Goal: Task Accomplishment & Management: Manage account settings

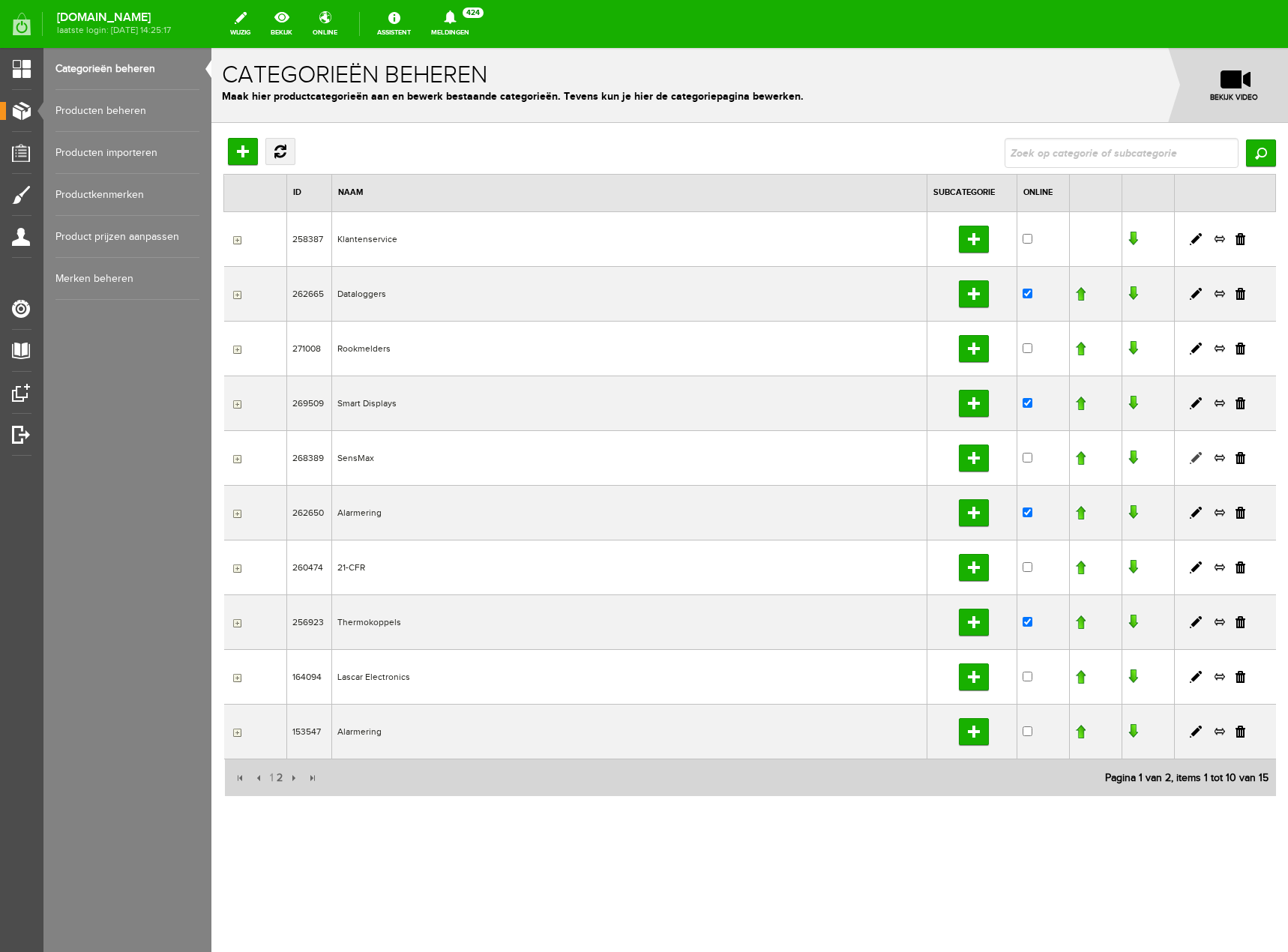
click at [1195, 457] on link at bounding box center [1196, 458] width 12 height 12
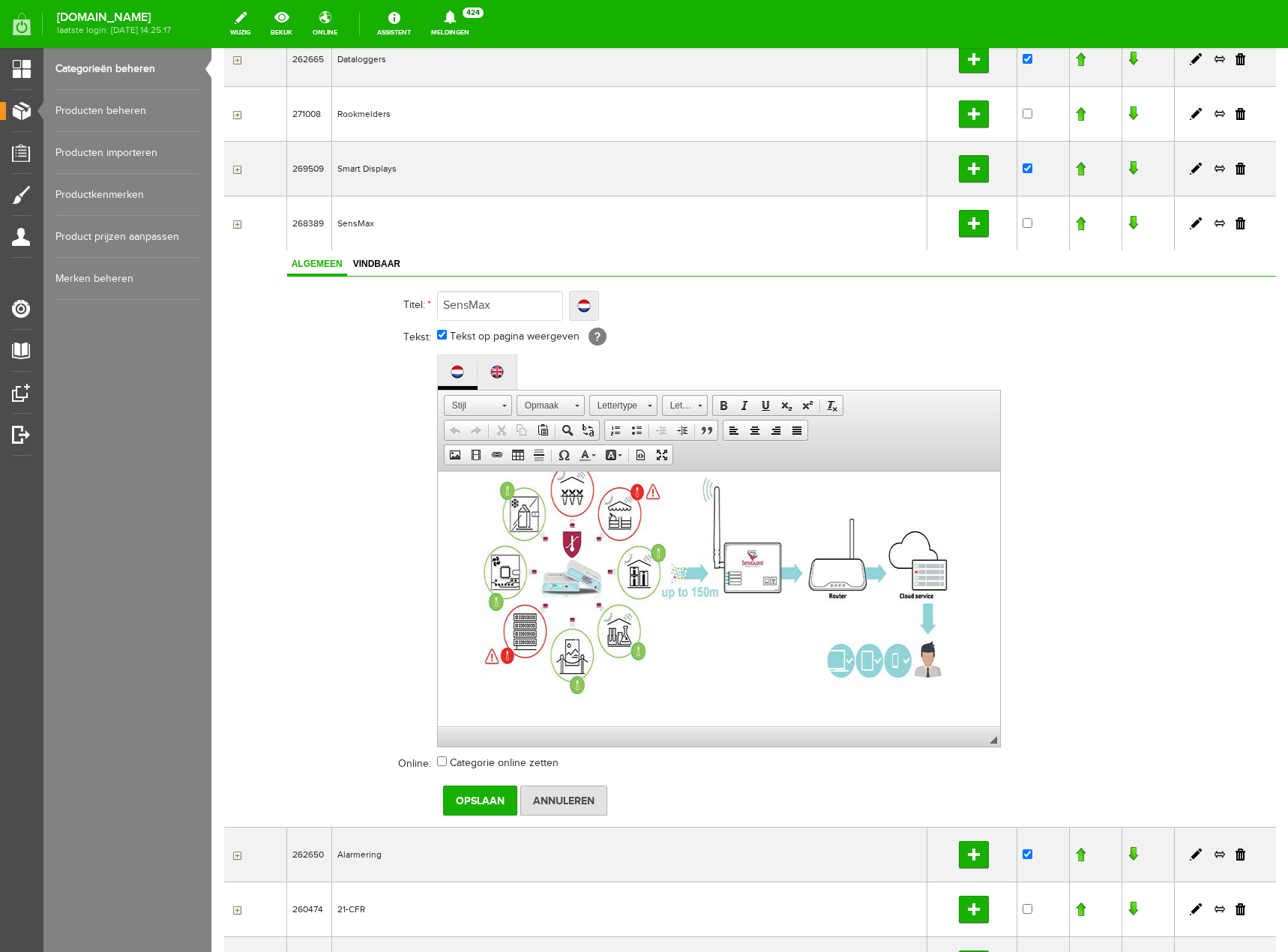
scroll to position [240, 0]
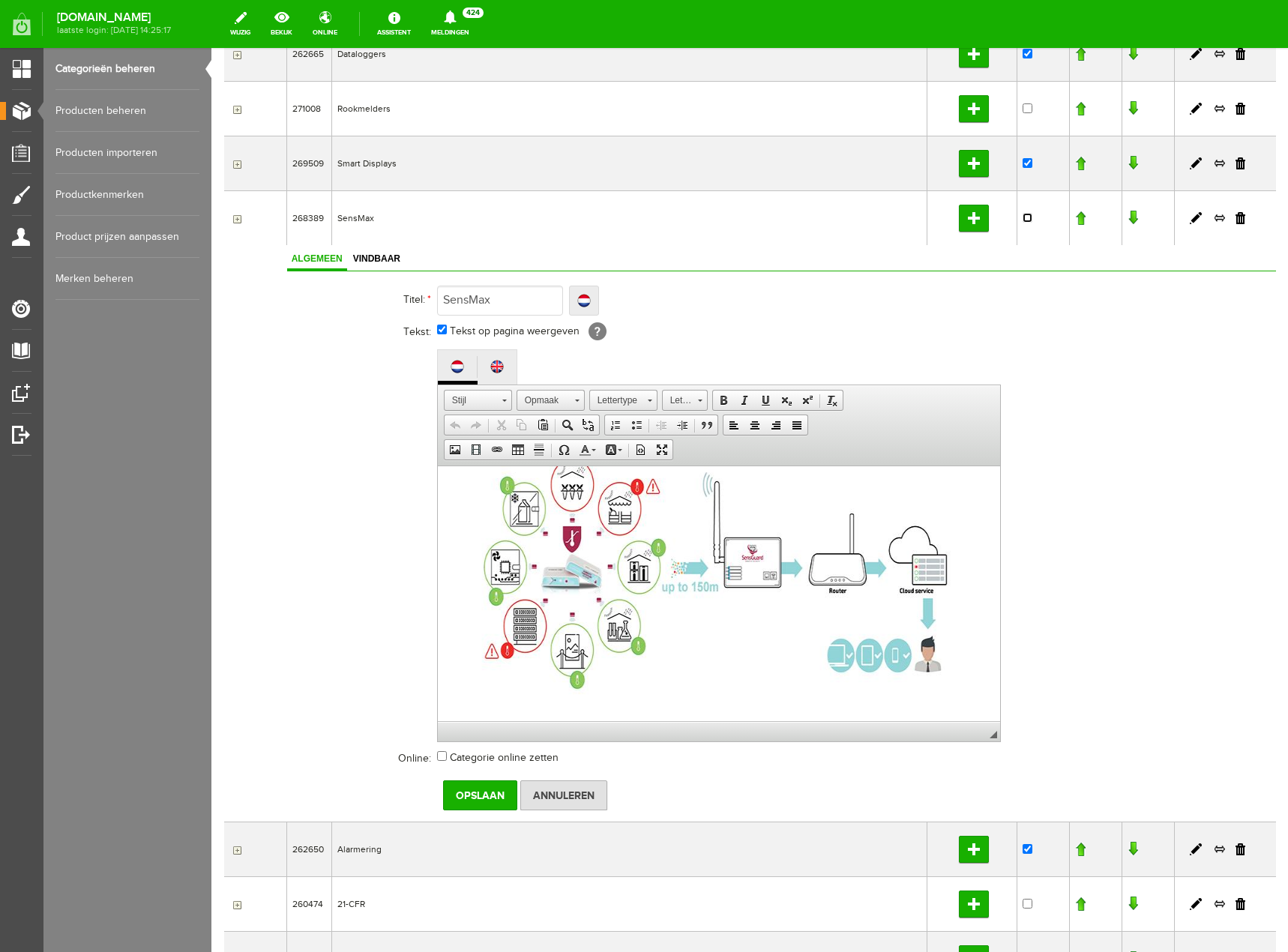
click at [1023, 221] on input "checkbox" at bounding box center [1028, 218] width 10 height 10
checkbox input "true"
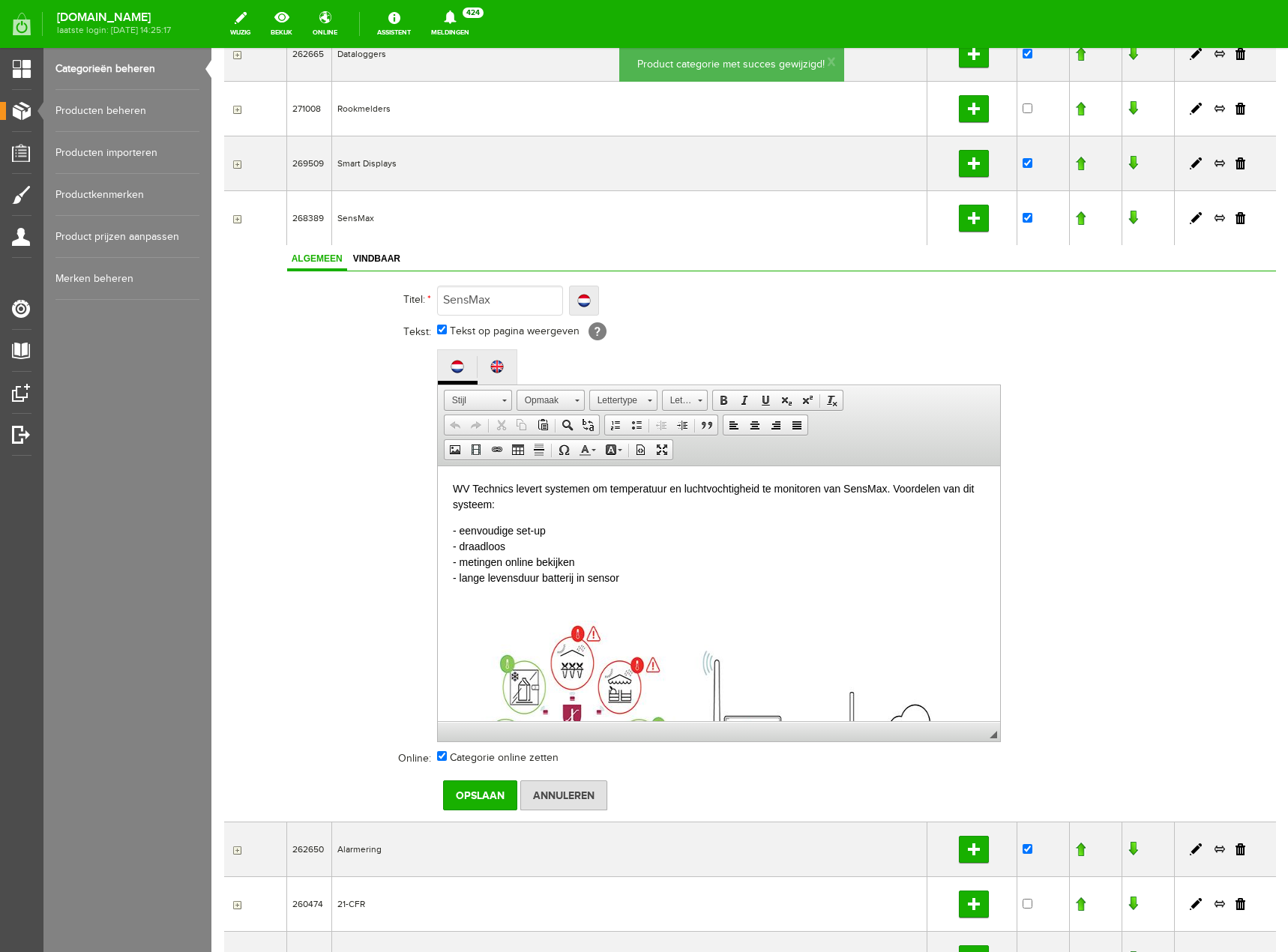
scroll to position [0, 0]
click at [487, 800] on input "Opslaan" at bounding box center [480, 796] width 74 height 30
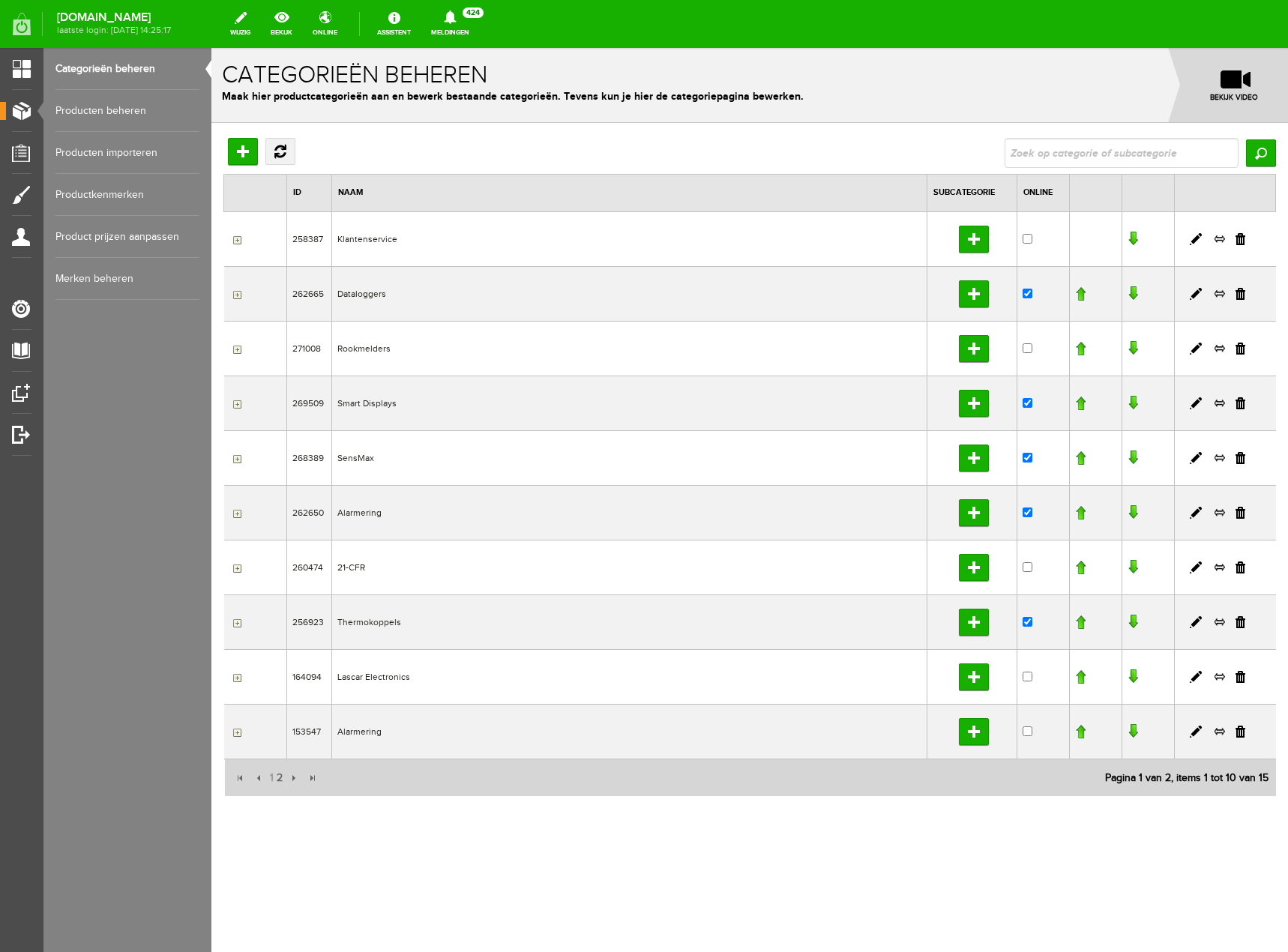
click at [131, 105] on link "Producten beheren" at bounding box center [127, 110] width 144 height 42
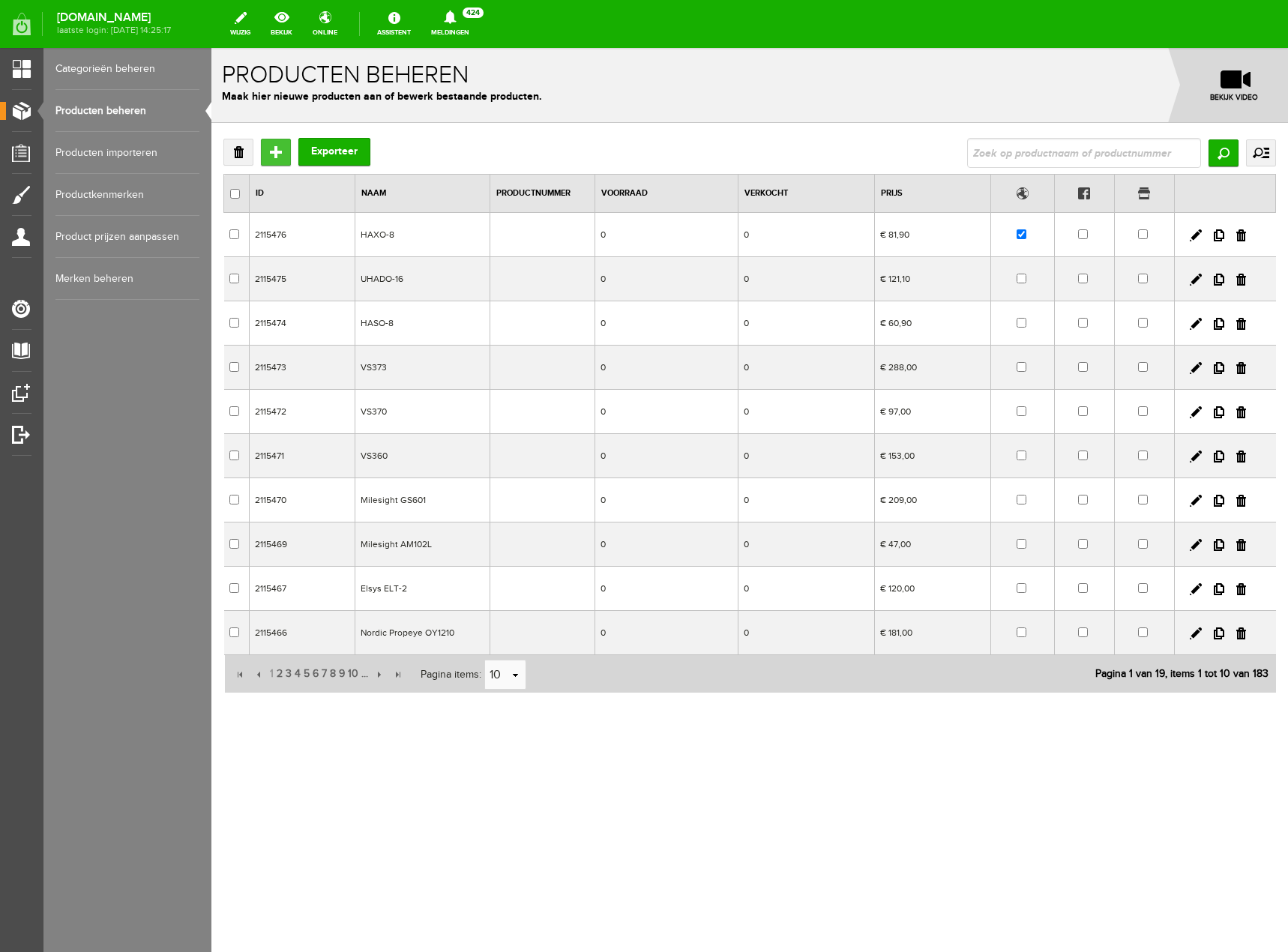
click at [275, 152] on input "Toevoegen" at bounding box center [276, 152] width 30 height 27
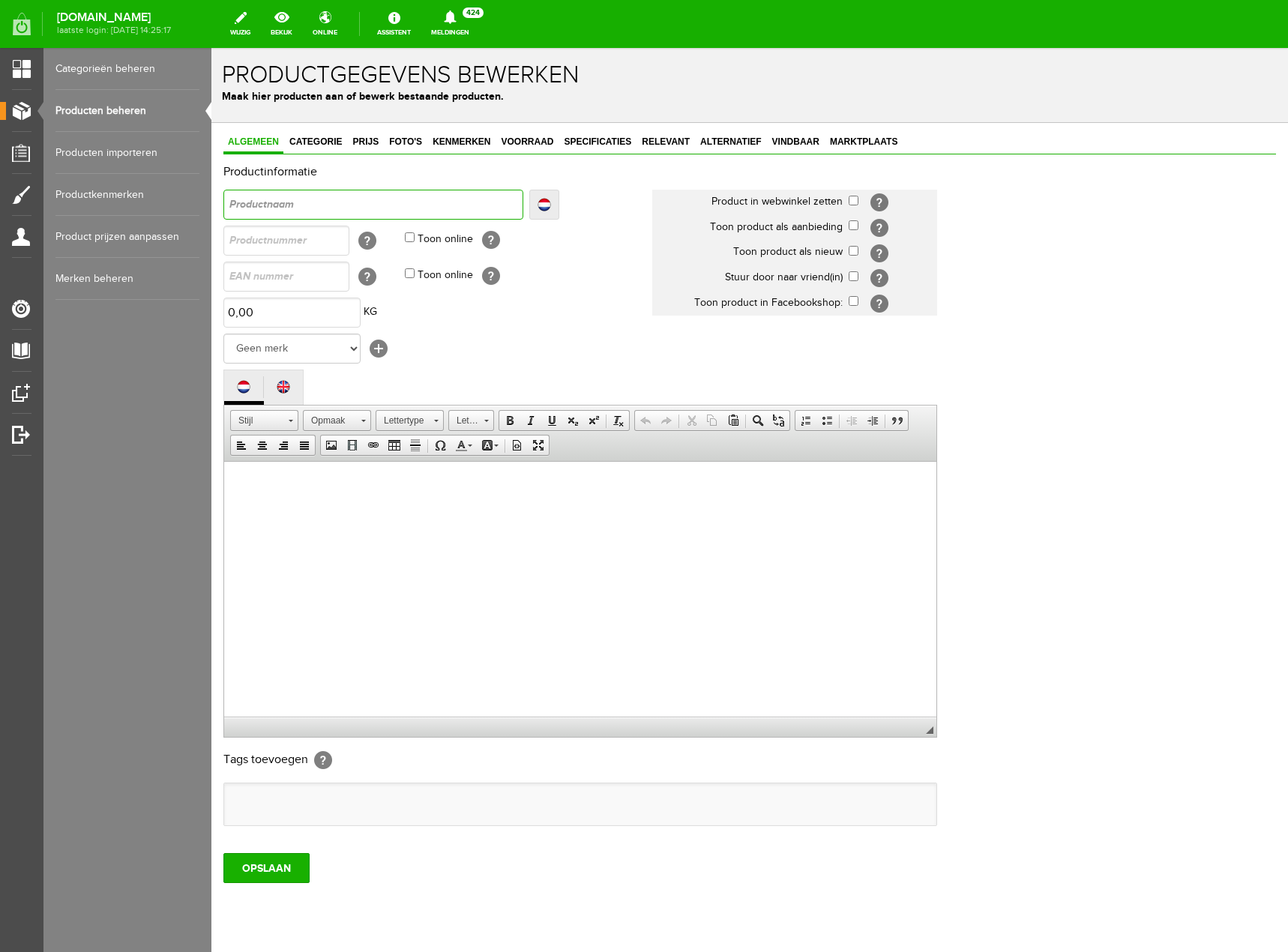
click at [409, 205] on input "text" at bounding box center [373, 205] width 300 height 30
type input "S"
type input "Se"
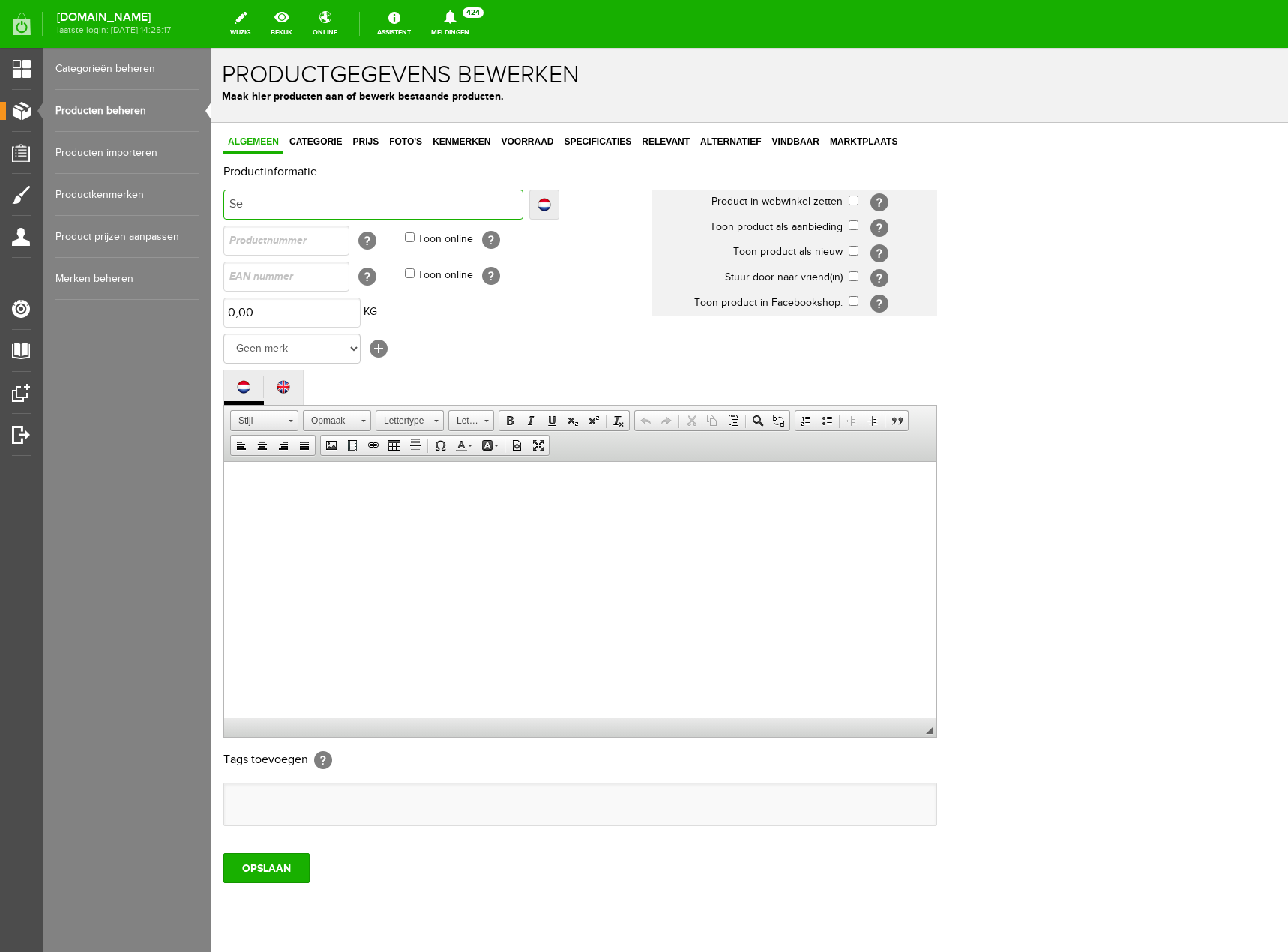
type input "Sen"
type input "Sens"
type input "SensG"
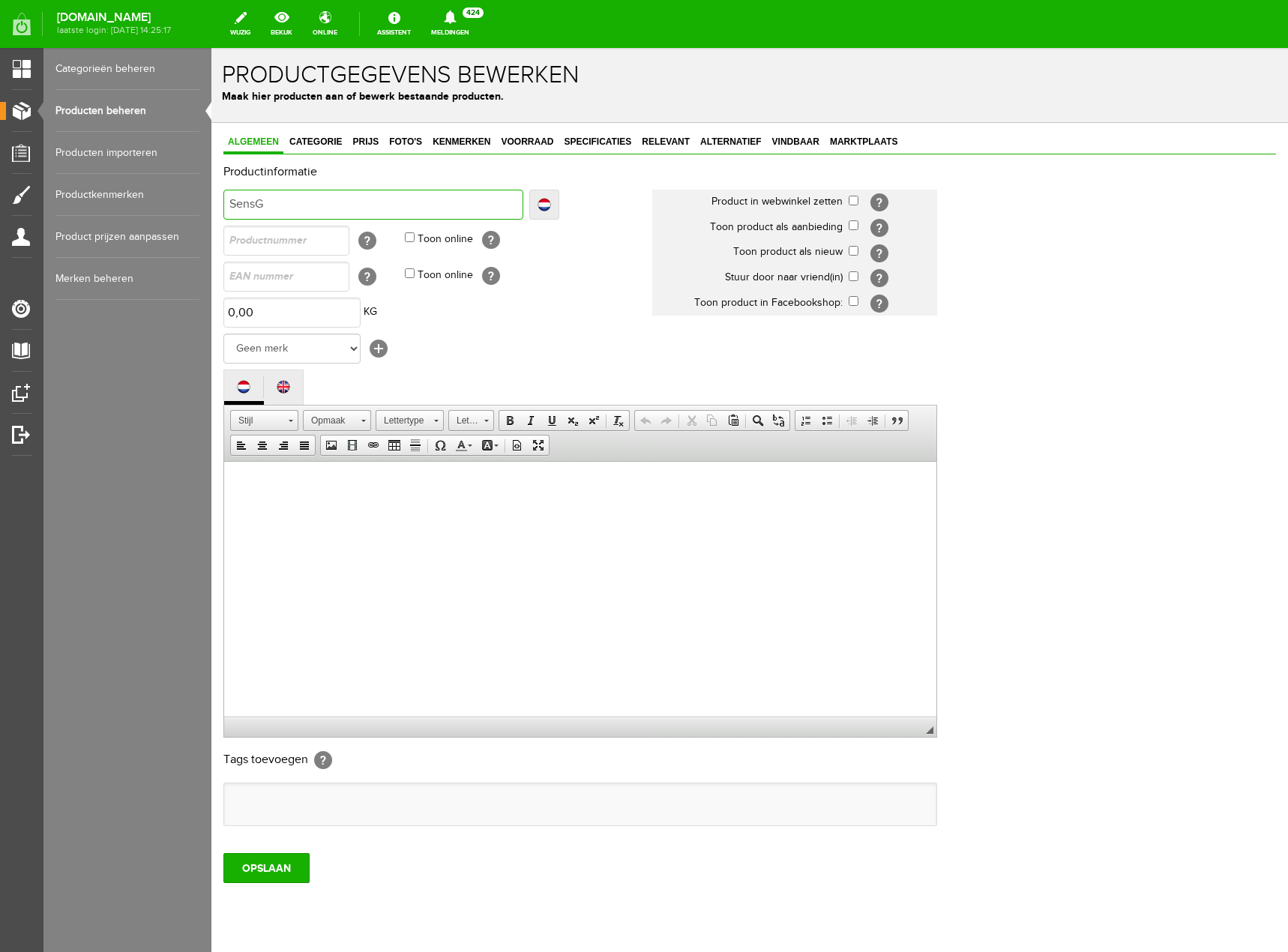
type input "SensG"
type input "SensGua"
type input "SensGuar"
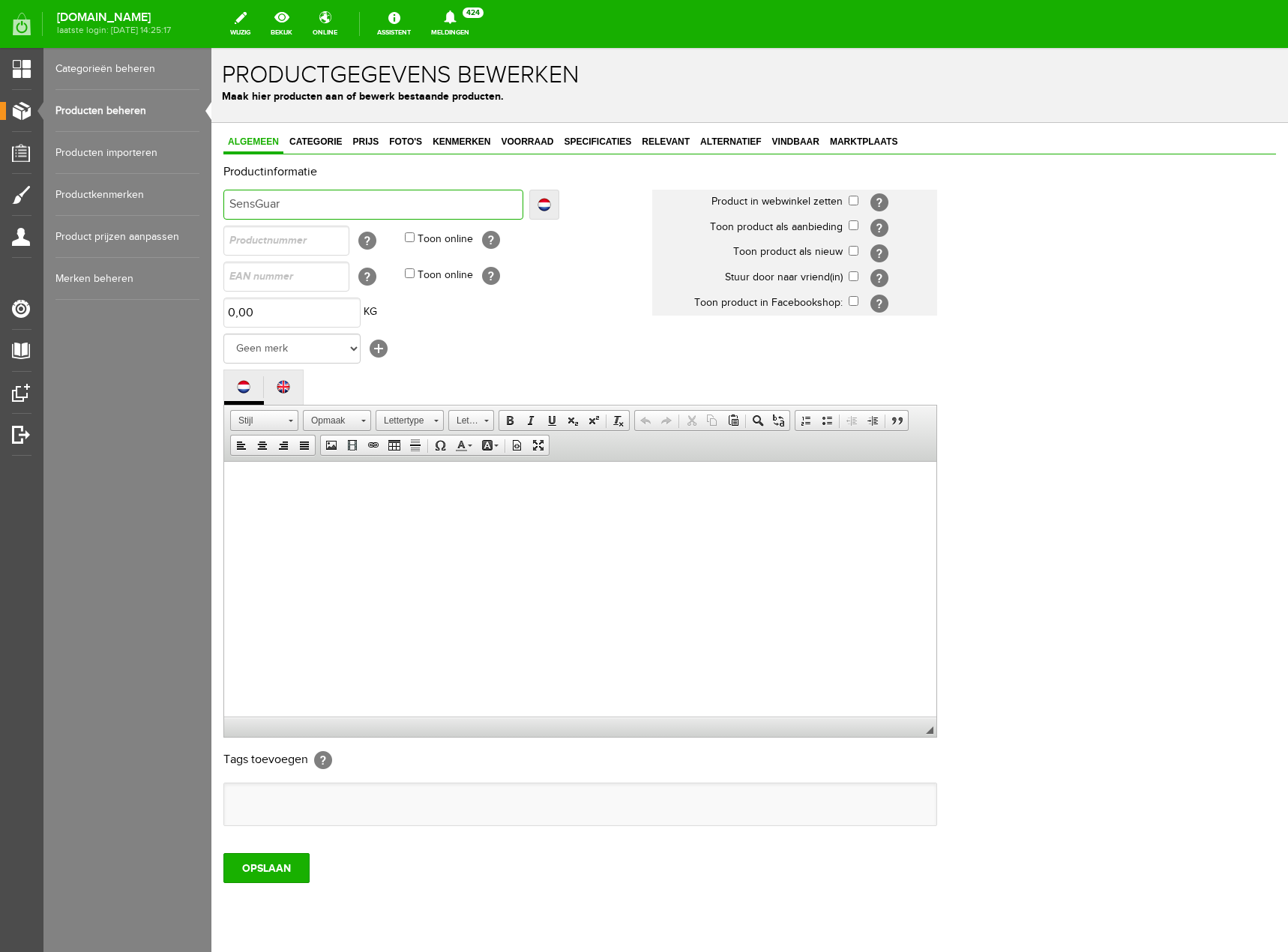
type input "SensGuard"
type input "SensGuard M"
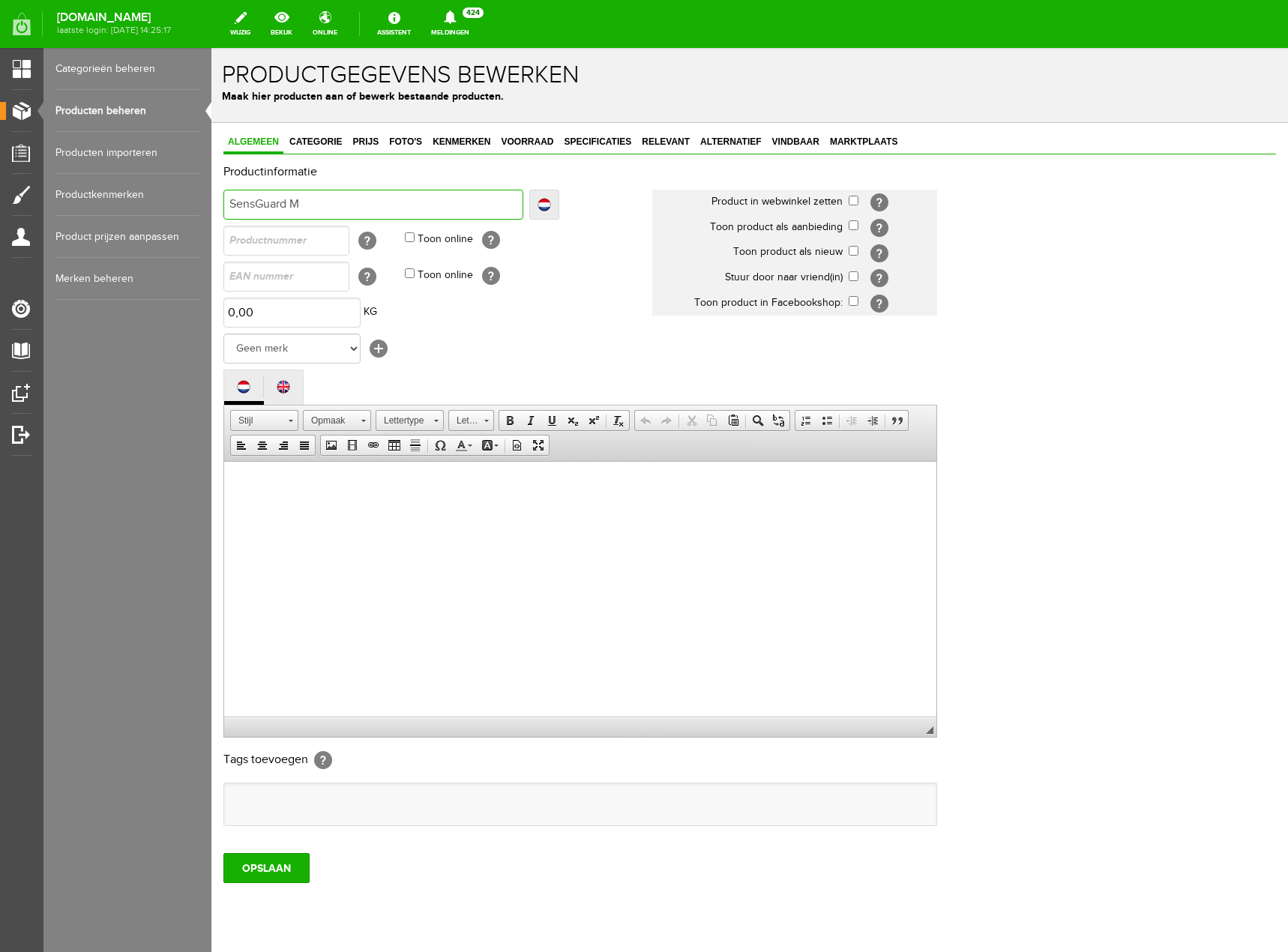
type input "SensGuard M"
type input "SensGuard MC"
type input "SensGuard MCP"
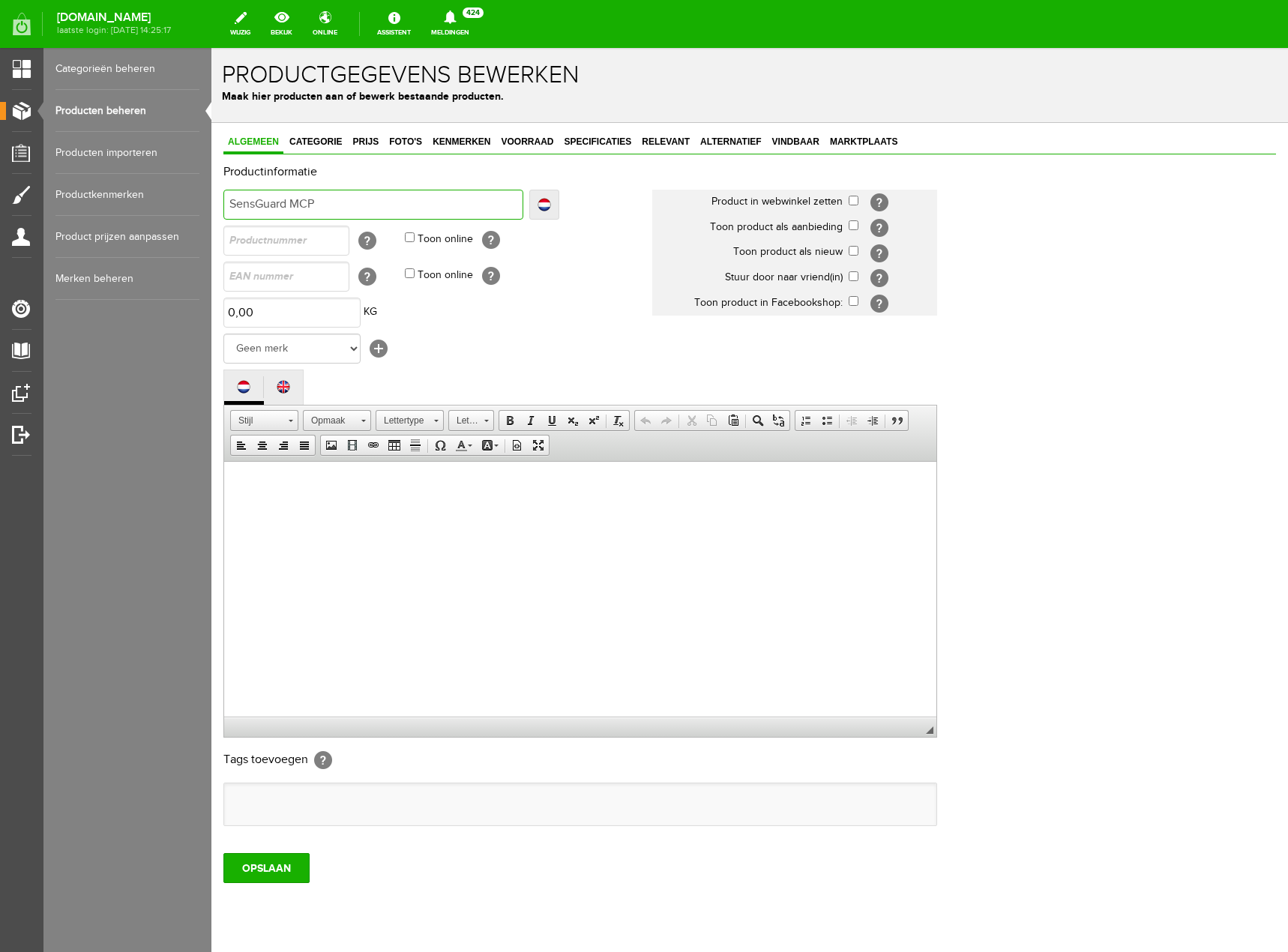
type input "SensGuard MCP9"
type input "SensGuard MCP98"
type input "SensGuard MCP980"
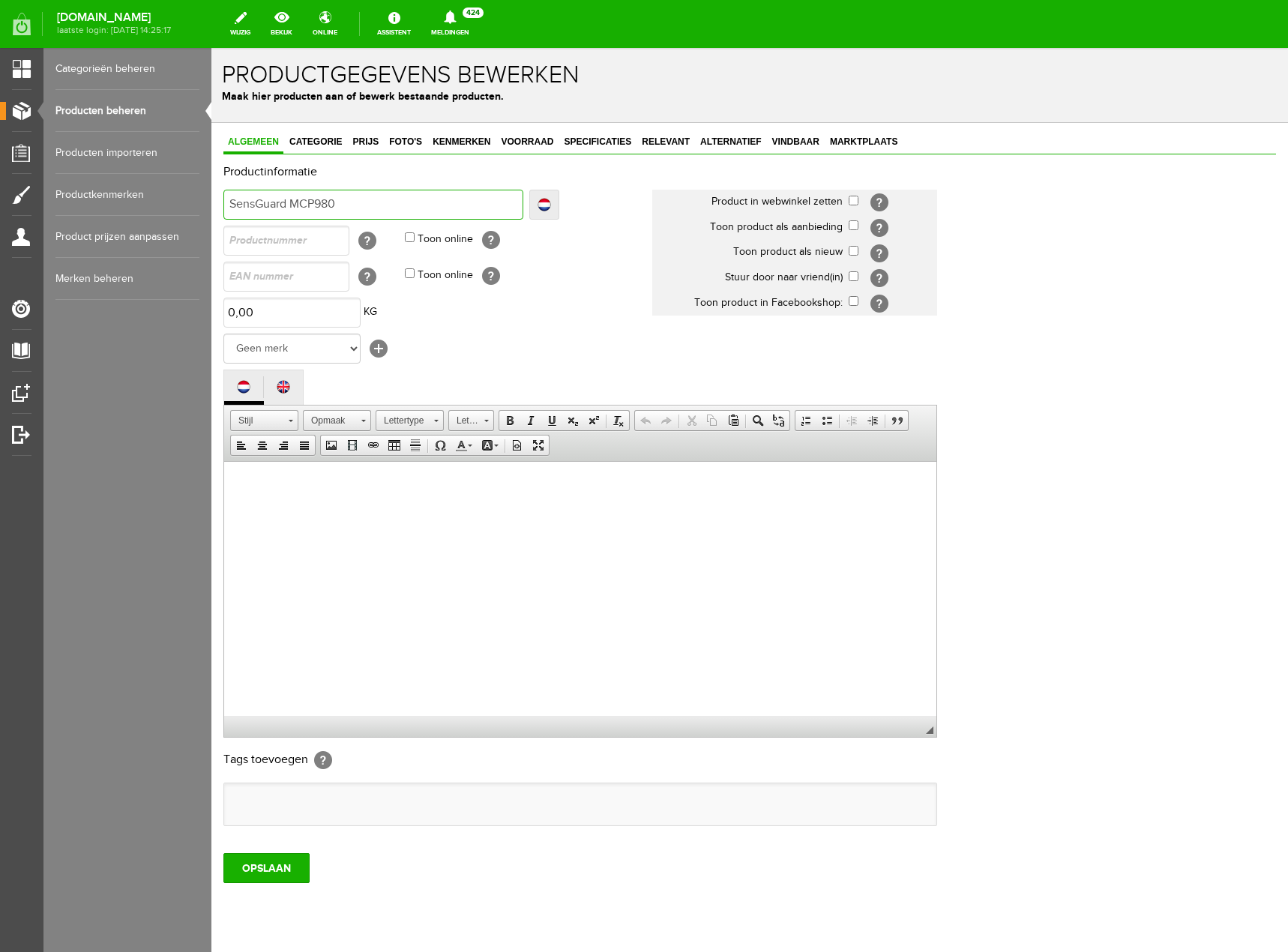
type input "SensGuard MCP980"
type input "SensGuard MCP9808"
drag, startPoint x: 240, startPoint y: 482, endPoint x: 304, endPoint y: 496, distance: 65.5
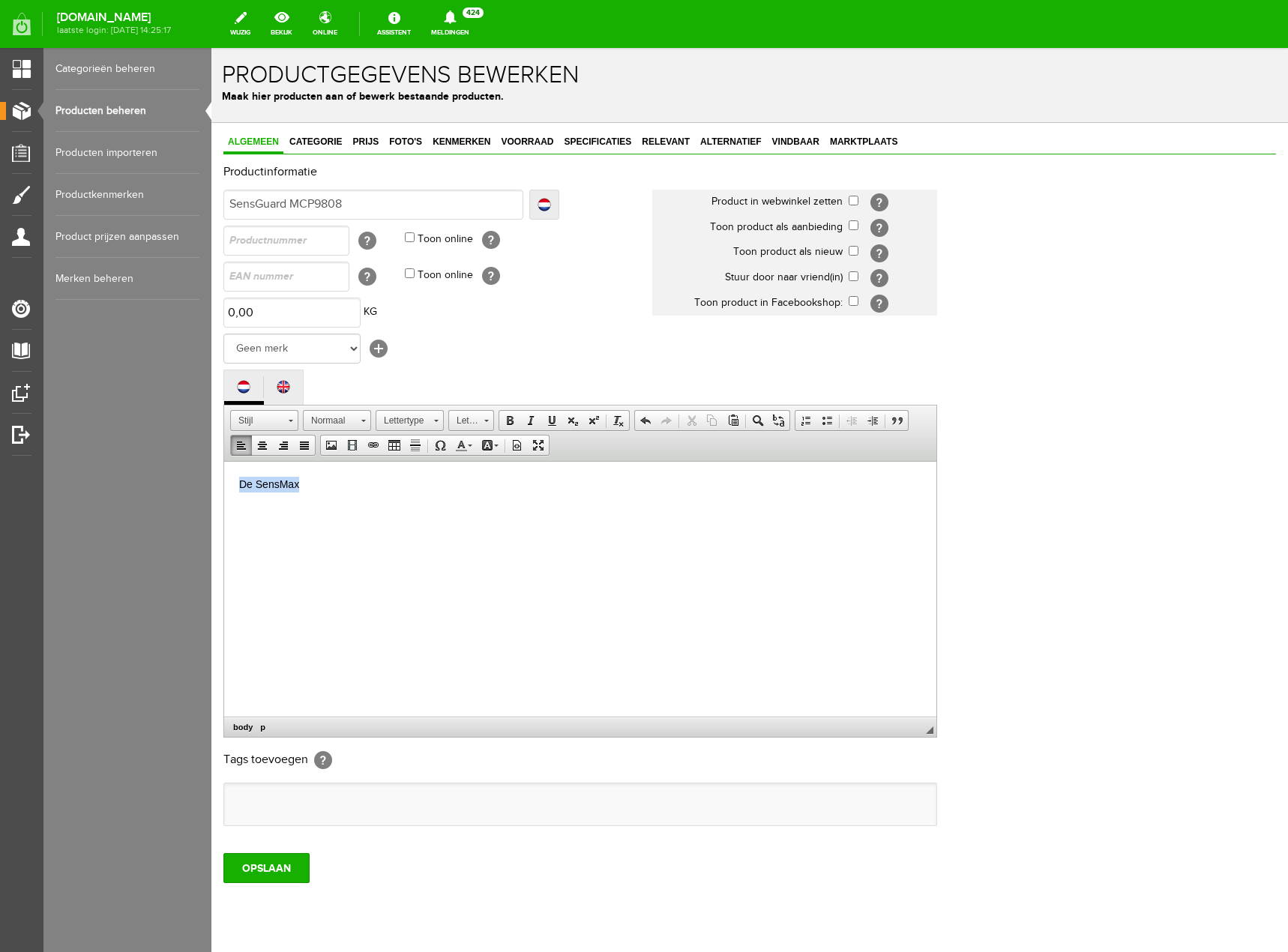
click at [304, 496] on html "De SensMax" at bounding box center [580, 484] width 712 height 46
drag, startPoint x: 304, startPoint y: 496, endPoint x: 247, endPoint y: 524, distance: 63.5
click at [247, 507] on html "De SensMax" at bounding box center [580, 484] width 712 height 46
drag, startPoint x: 233, startPoint y: 483, endPoint x: 300, endPoint y: 487, distance: 67.1
click at [300, 487] on html "De SensMax" at bounding box center [580, 484] width 712 height 46
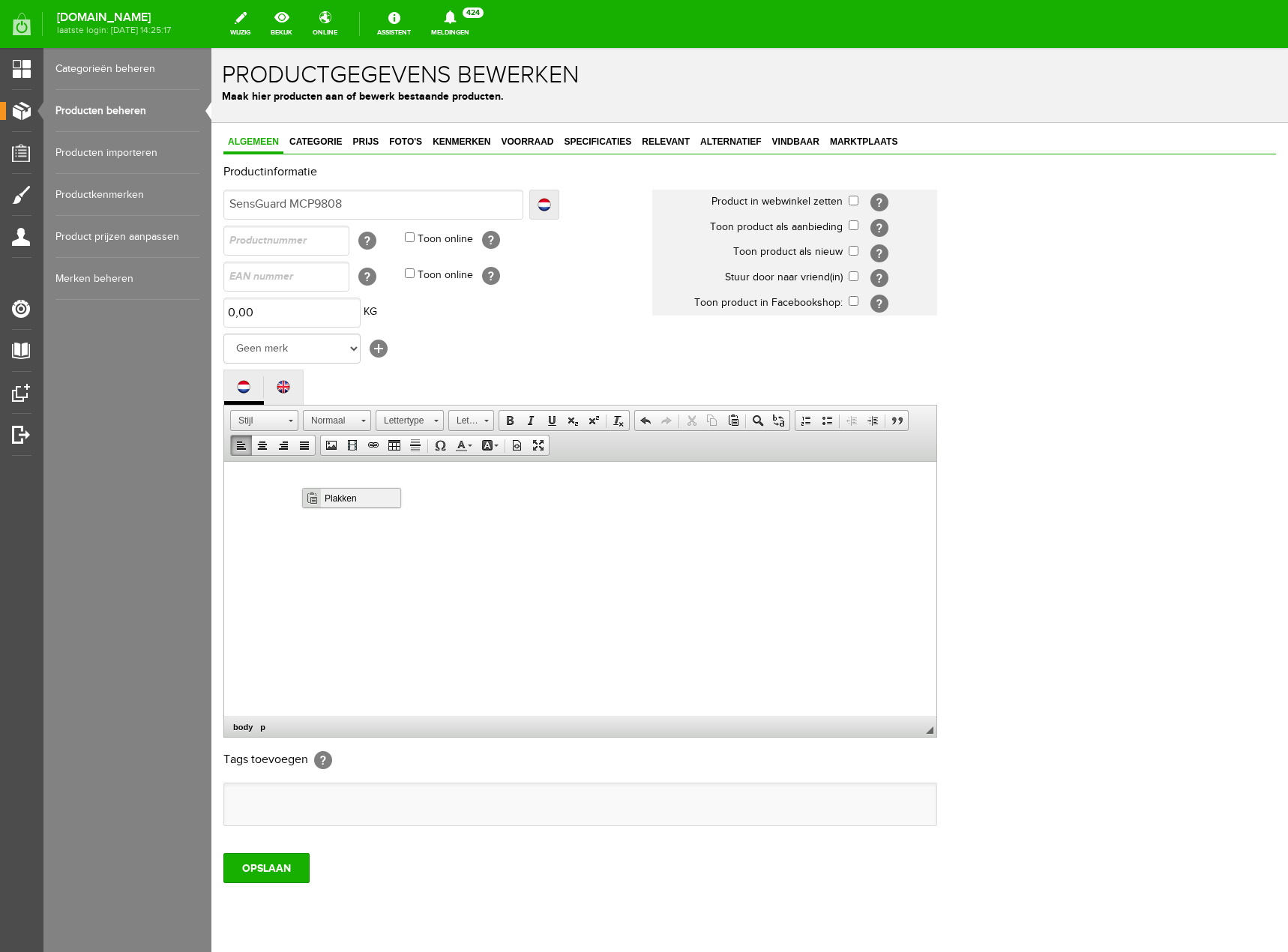
click at [367, 502] on span "Plakken" at bounding box center [360, 497] width 80 height 18
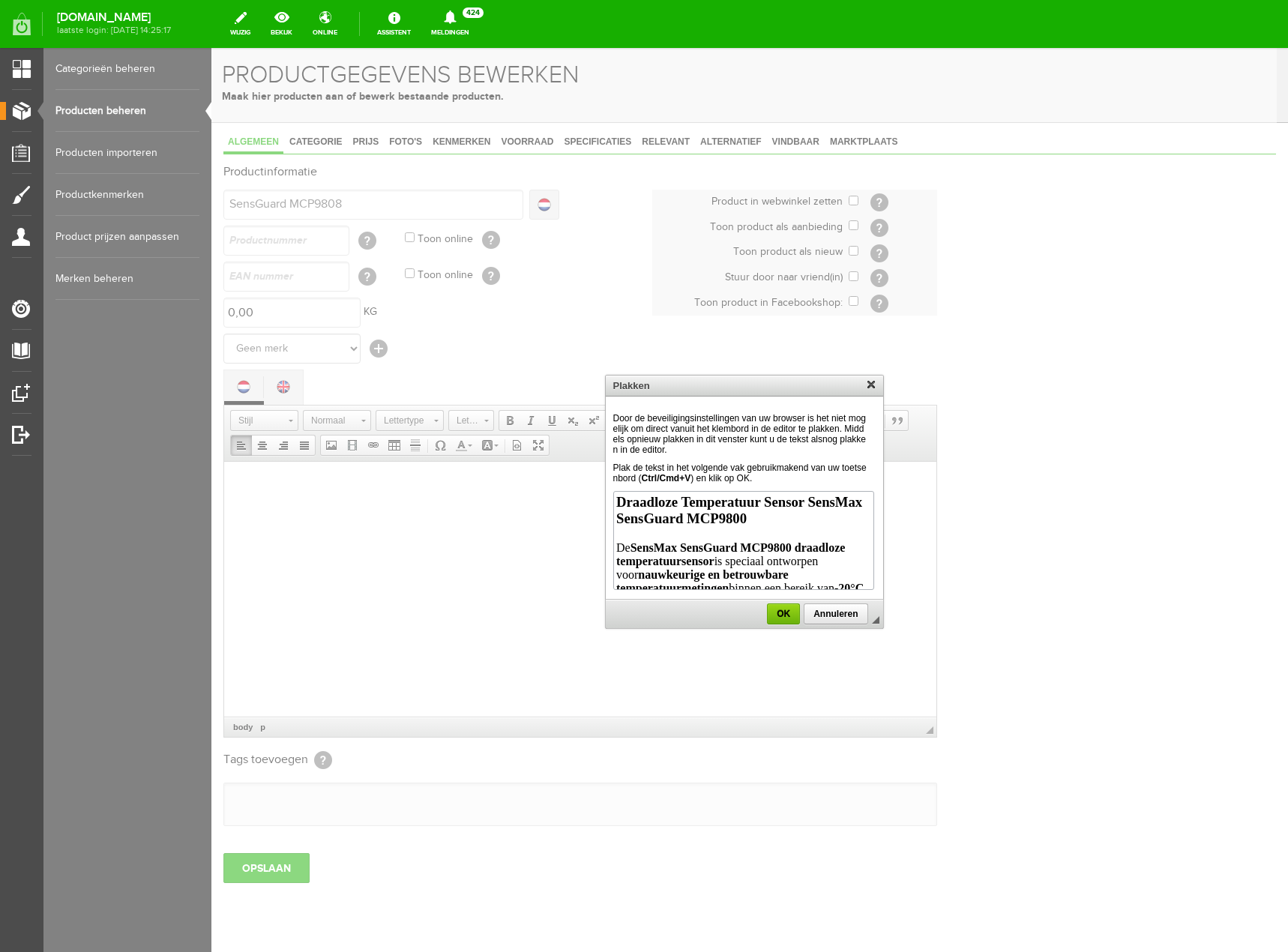
scroll to position [546, 0]
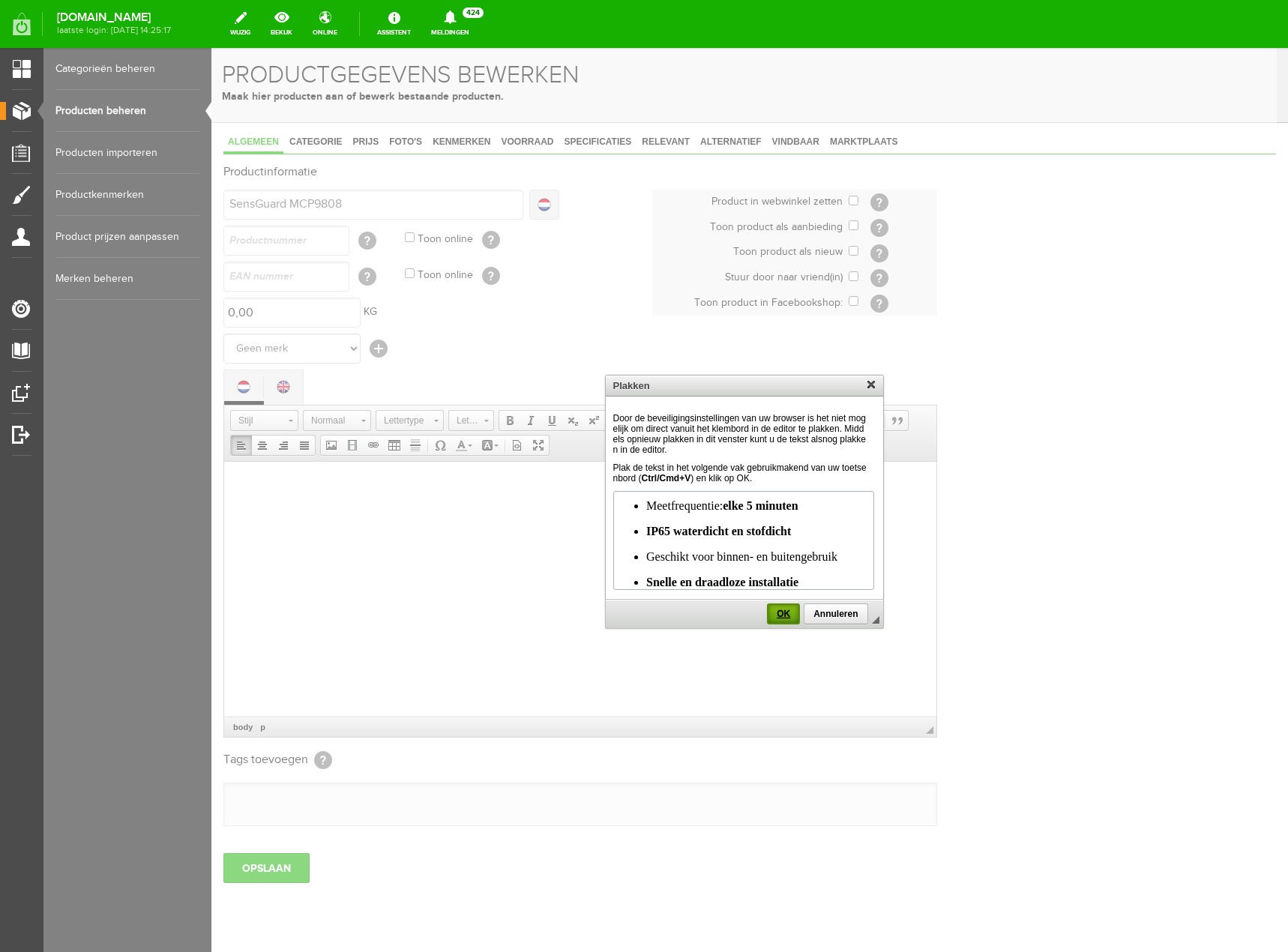
click at [779, 619] on link "OK" at bounding box center [783, 613] width 33 height 21
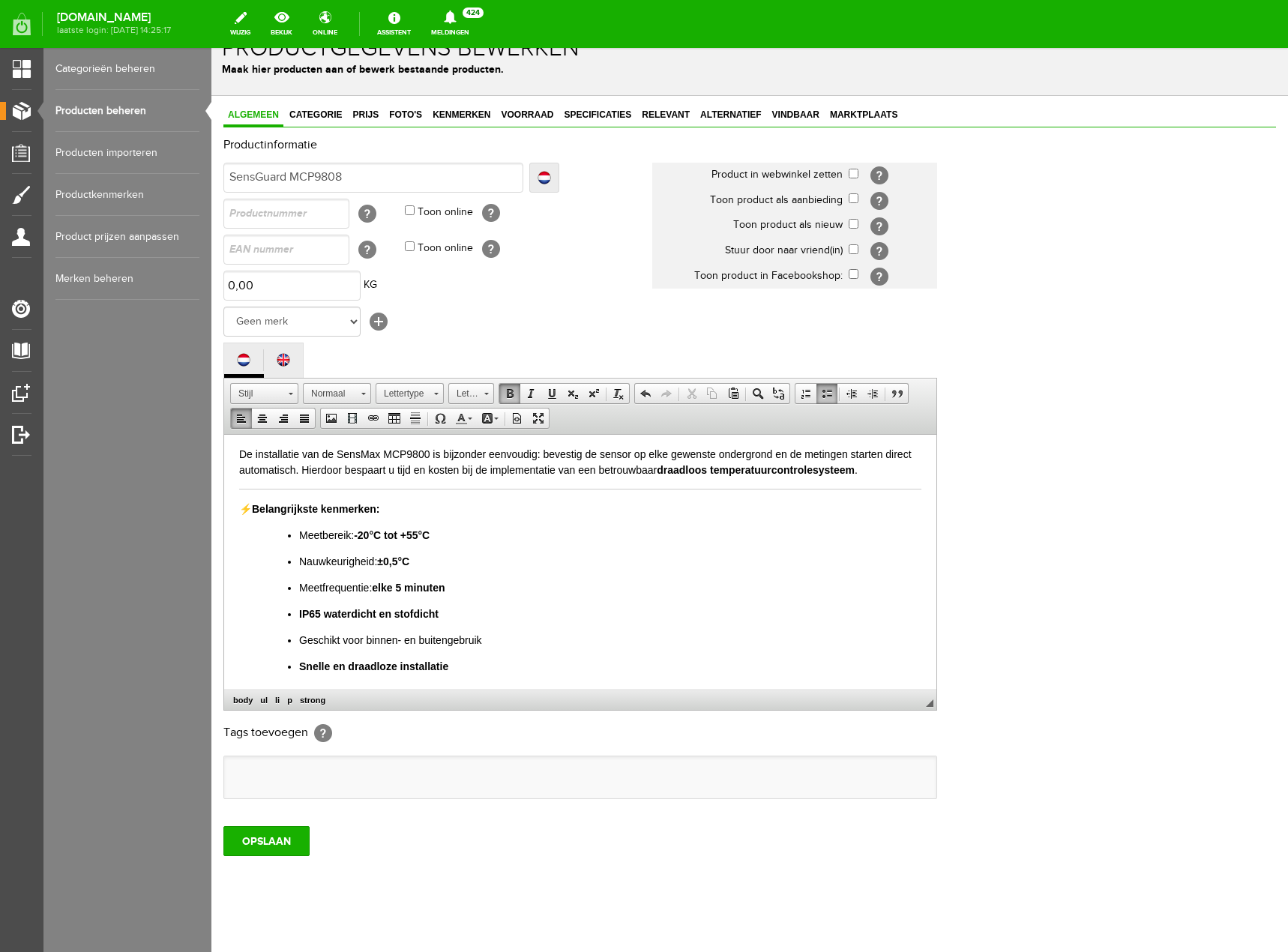
scroll to position [42, 0]
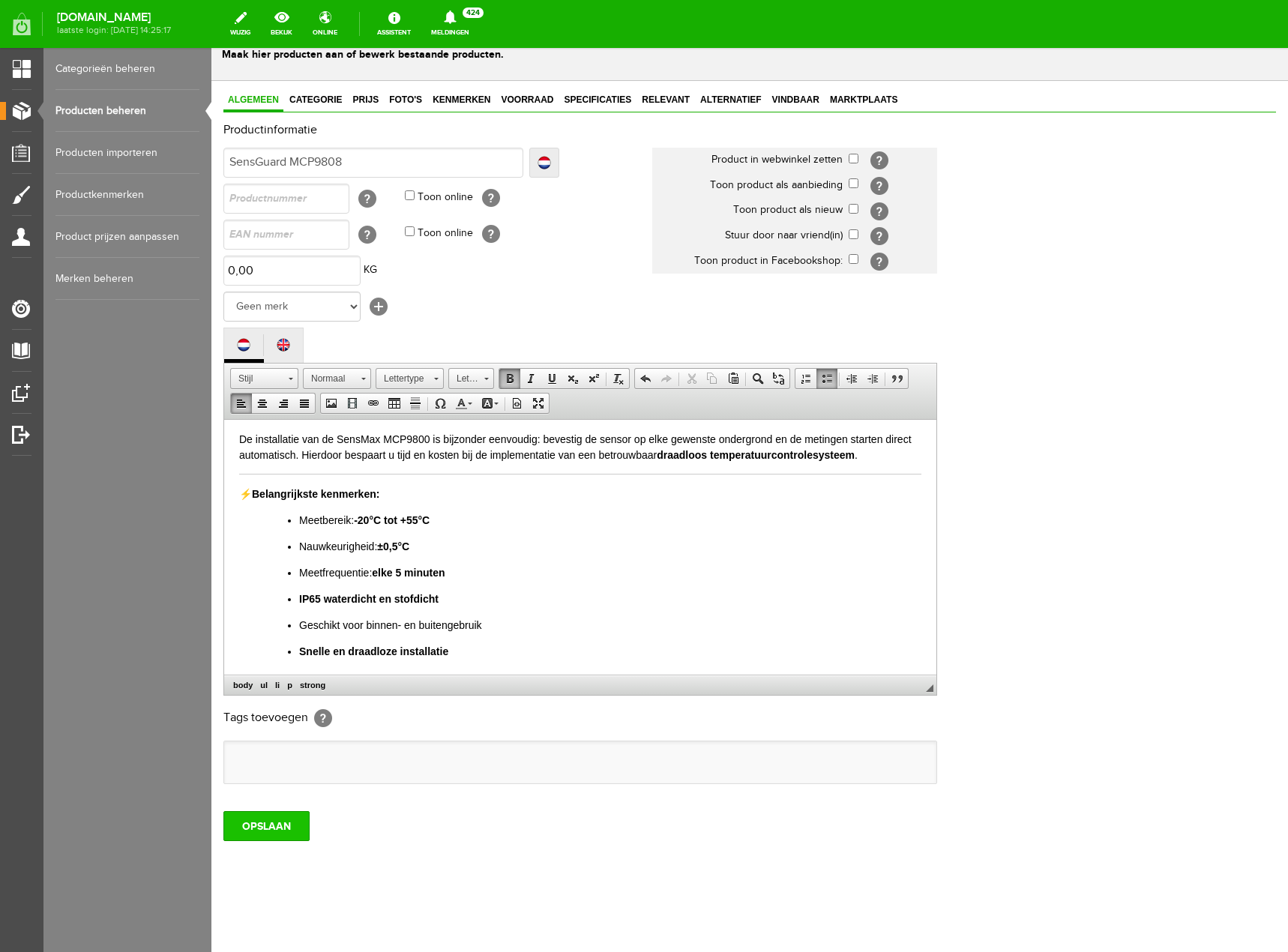
click at [279, 834] on input "OPSLAAN" at bounding box center [266, 826] width 86 height 30
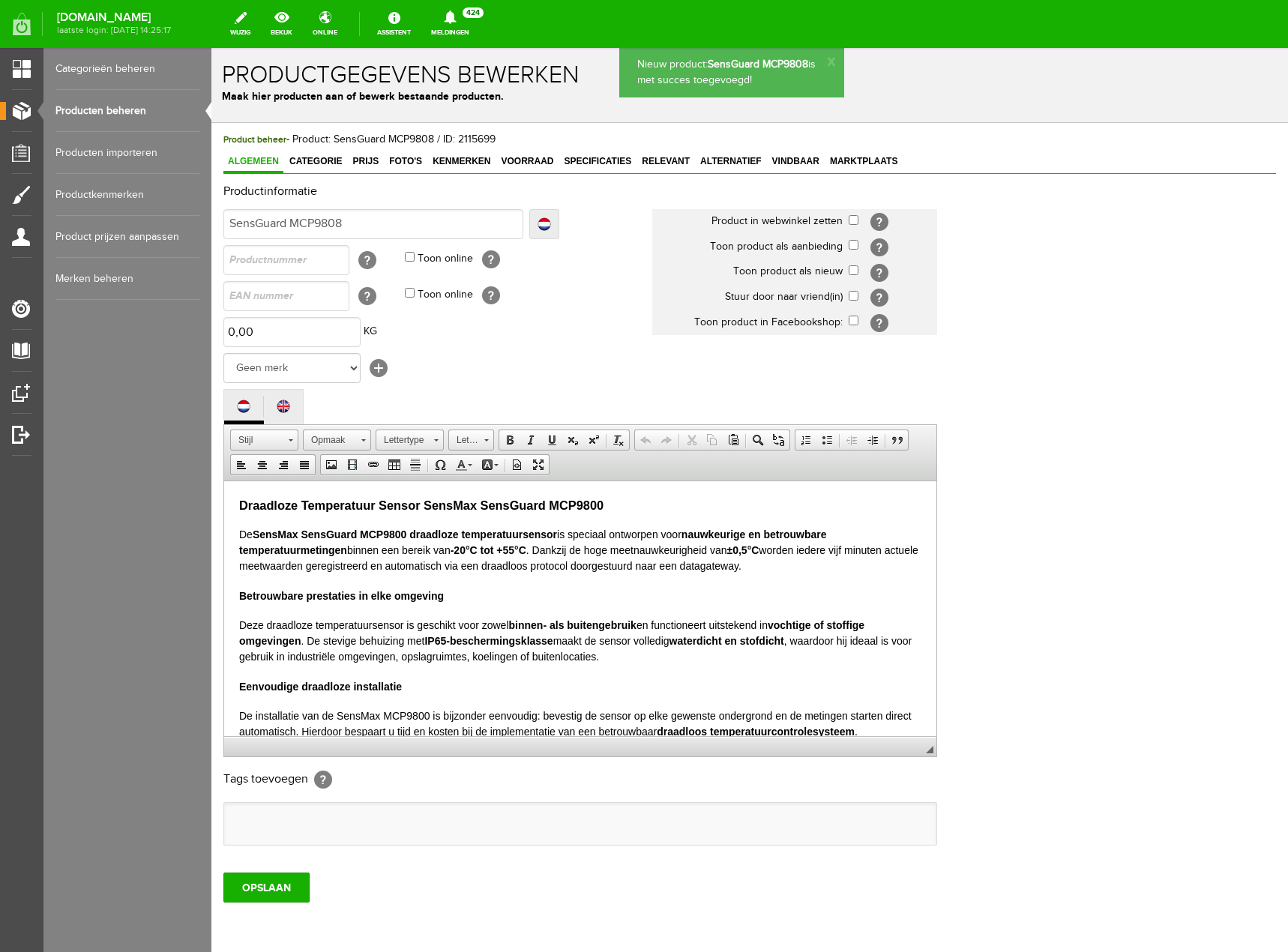
scroll to position [0, 0]
click at [366, 162] on span "Prijs" at bounding box center [366, 161] width 35 height 11
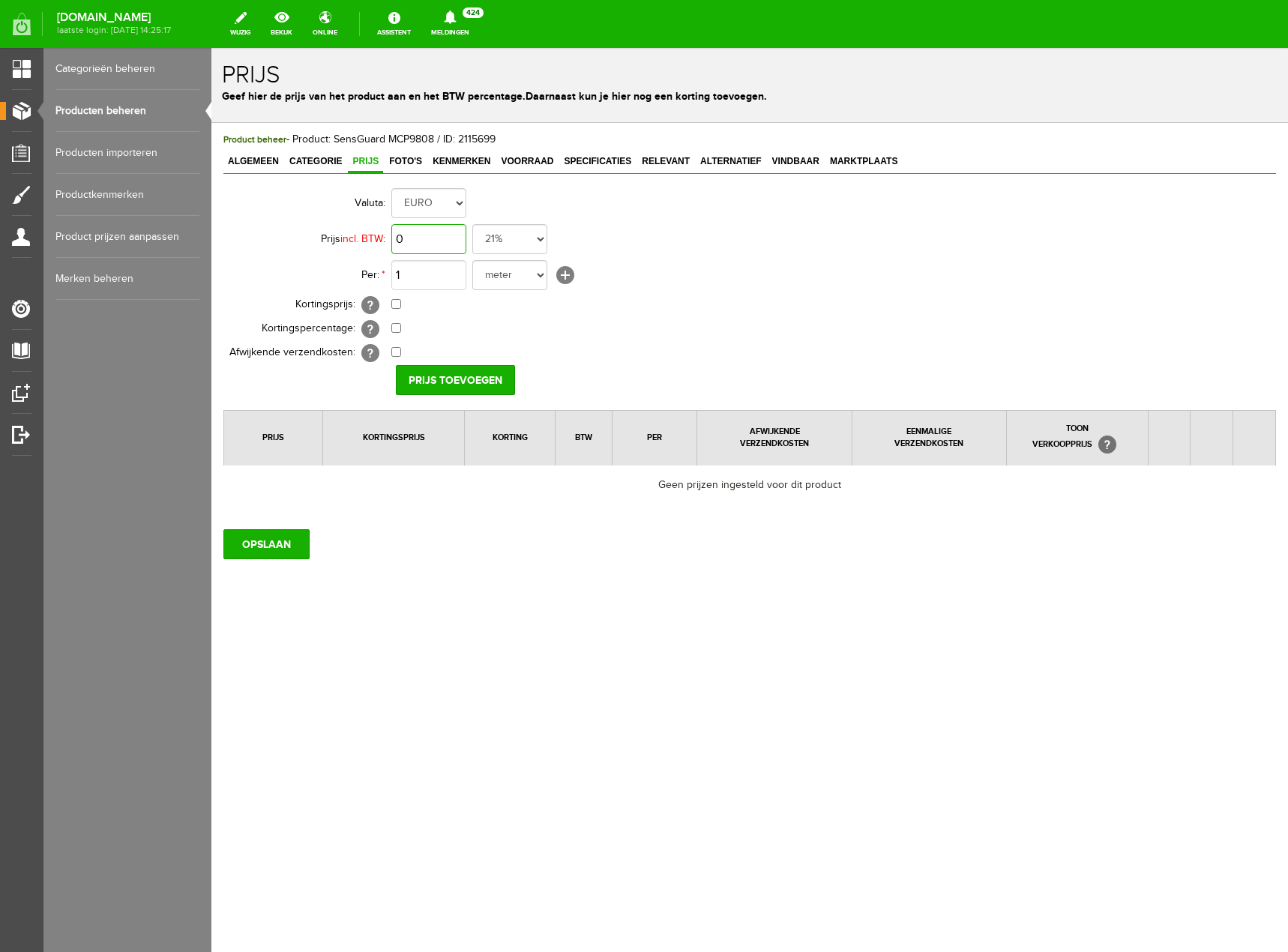
click at [433, 246] on input "0" at bounding box center [429, 239] width 75 height 30
type input "€ 59,00"
click at [477, 376] on input "Prijs toevoegen" at bounding box center [455, 380] width 119 height 30
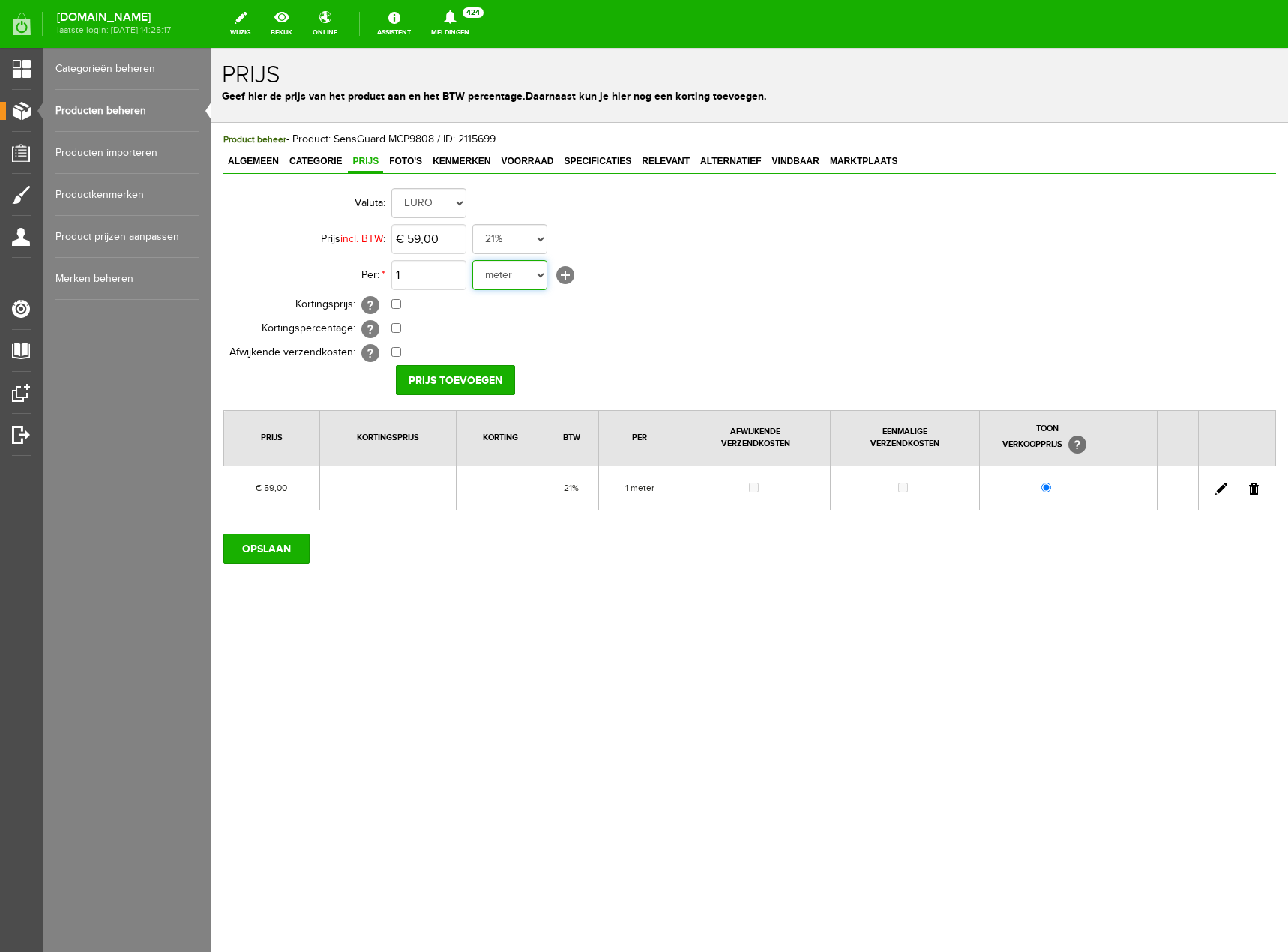
click at [543, 274] on select "meter stuks" at bounding box center [510, 275] width 75 height 30
select select "9467"
click at [472, 260] on select "meter stuks" at bounding box center [510, 275] width 75 height 30
click at [295, 547] on input "OPSLAAN" at bounding box center [266, 549] width 86 height 30
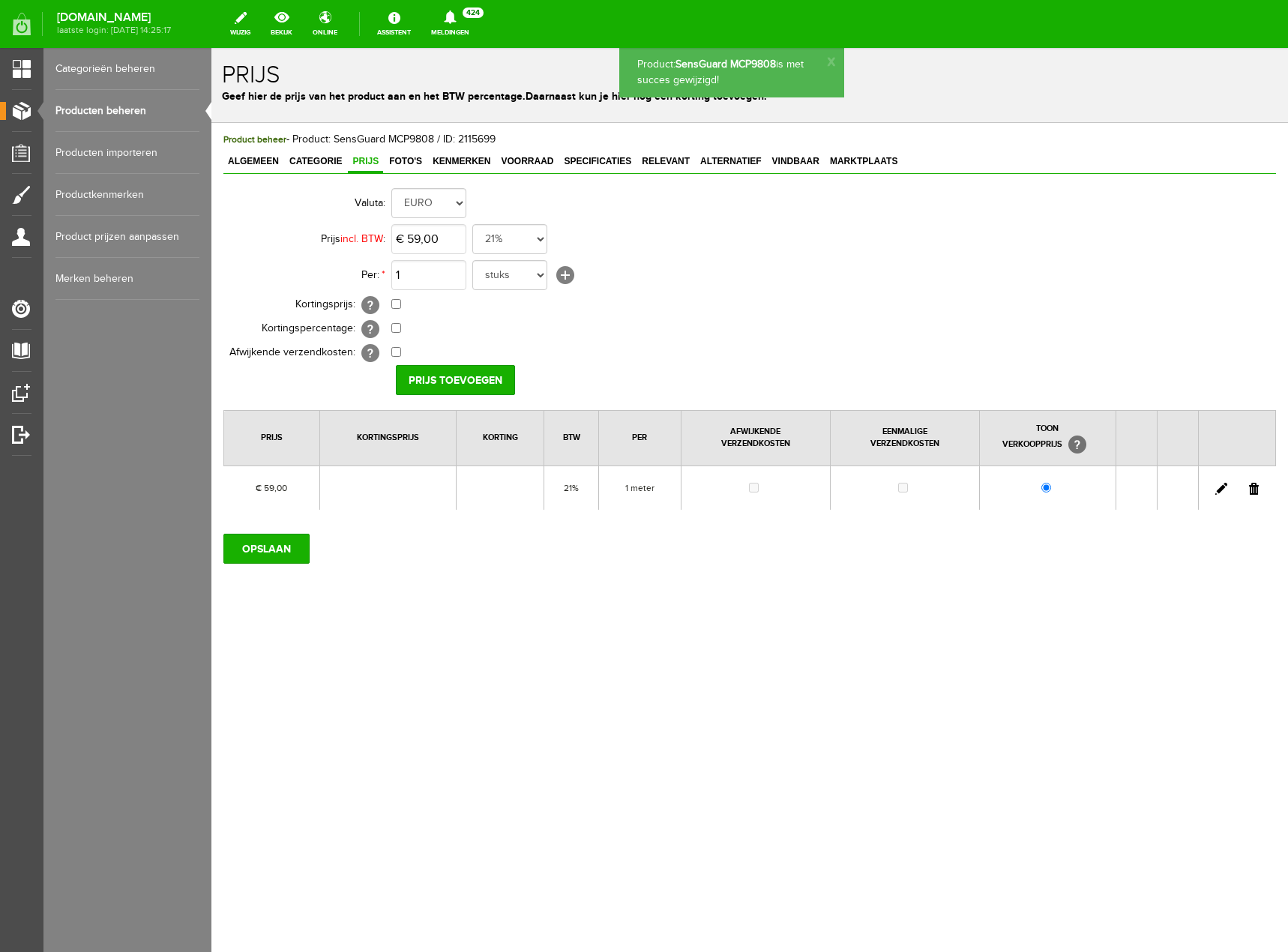
click at [1220, 483] on link at bounding box center [1221, 489] width 12 height 12
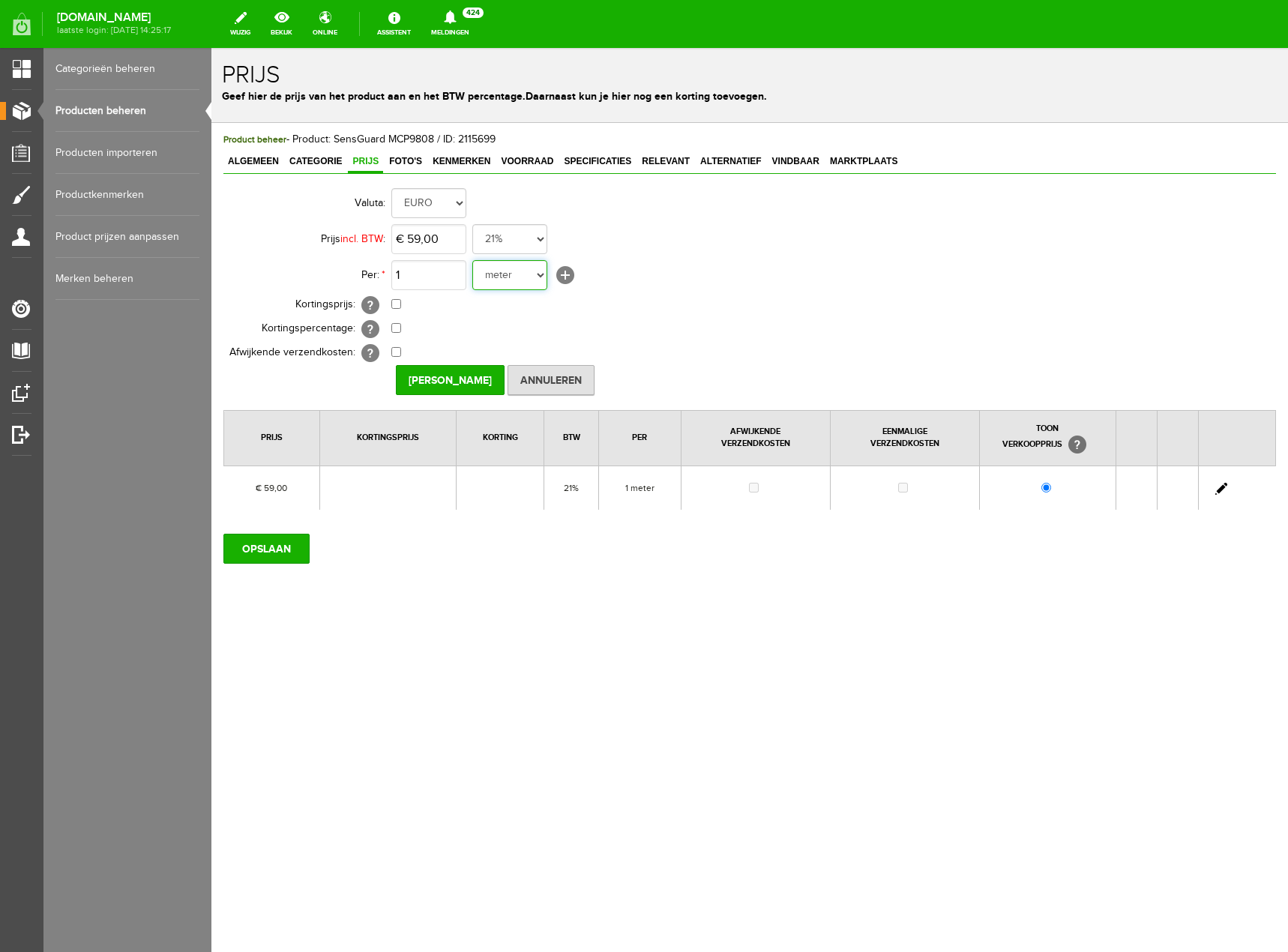
click at [543, 279] on select "meter stuks" at bounding box center [510, 275] width 75 height 30
select select "9467"
click at [472, 260] on select "meter stuks" at bounding box center [510, 275] width 75 height 30
click at [291, 550] on input "OPSLAAN" at bounding box center [266, 549] width 86 height 30
click at [323, 165] on span "Categorie" at bounding box center [315, 161] width 61 height 11
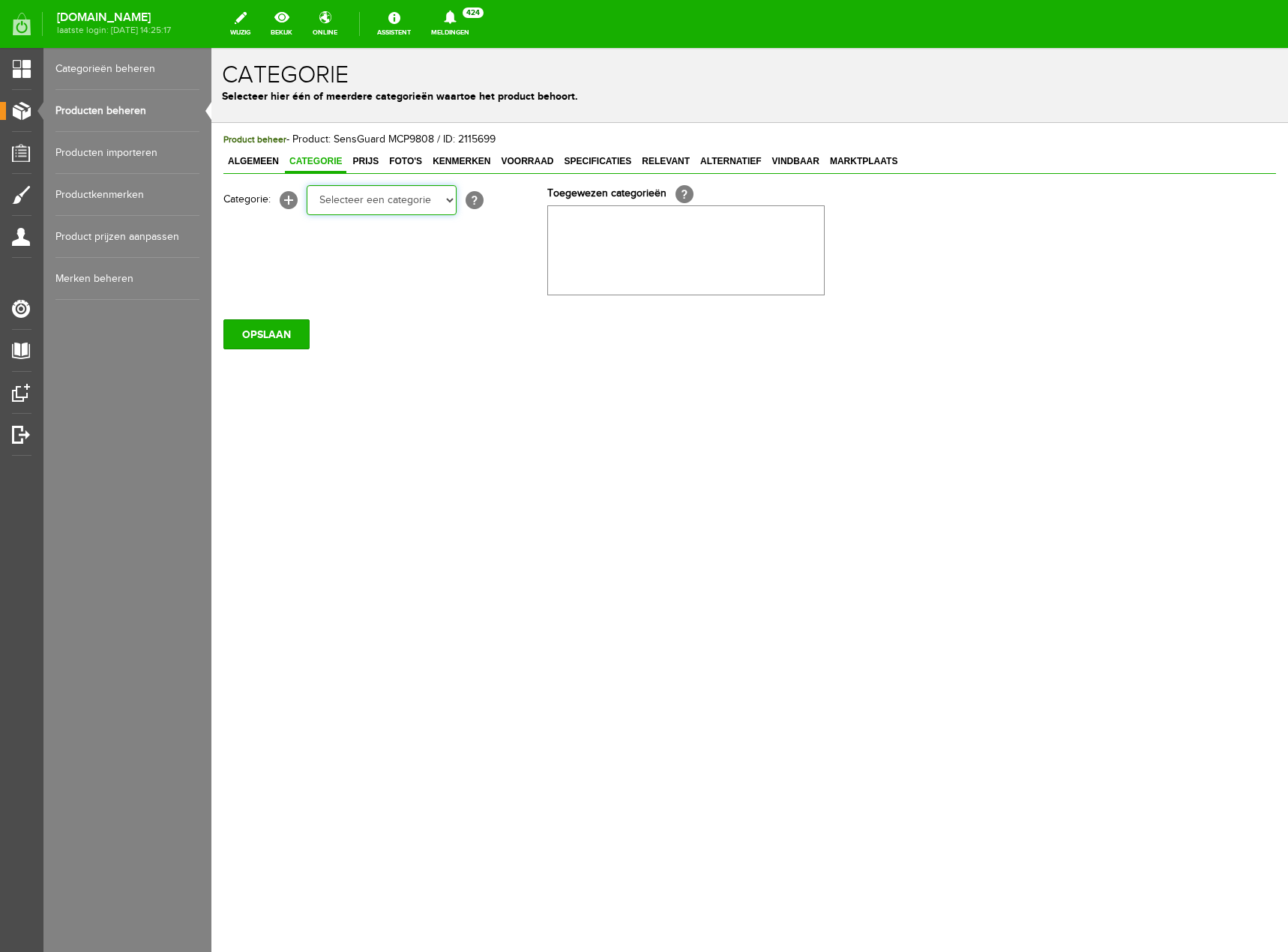
click at [449, 202] on select "Selecteer een categorie Klantenservice Betaalmogelijkheden Retourneren Datalogg…" at bounding box center [381, 200] width 150 height 30
select select "272120"
click at [306, 185] on select "Selecteer een categorie Klantenservice Betaalmogelijkheden Retourneren Datalogg…" at bounding box center [381, 200] width 150 height 30
click at [294, 334] on input "OPSLAAN" at bounding box center [266, 335] width 86 height 30
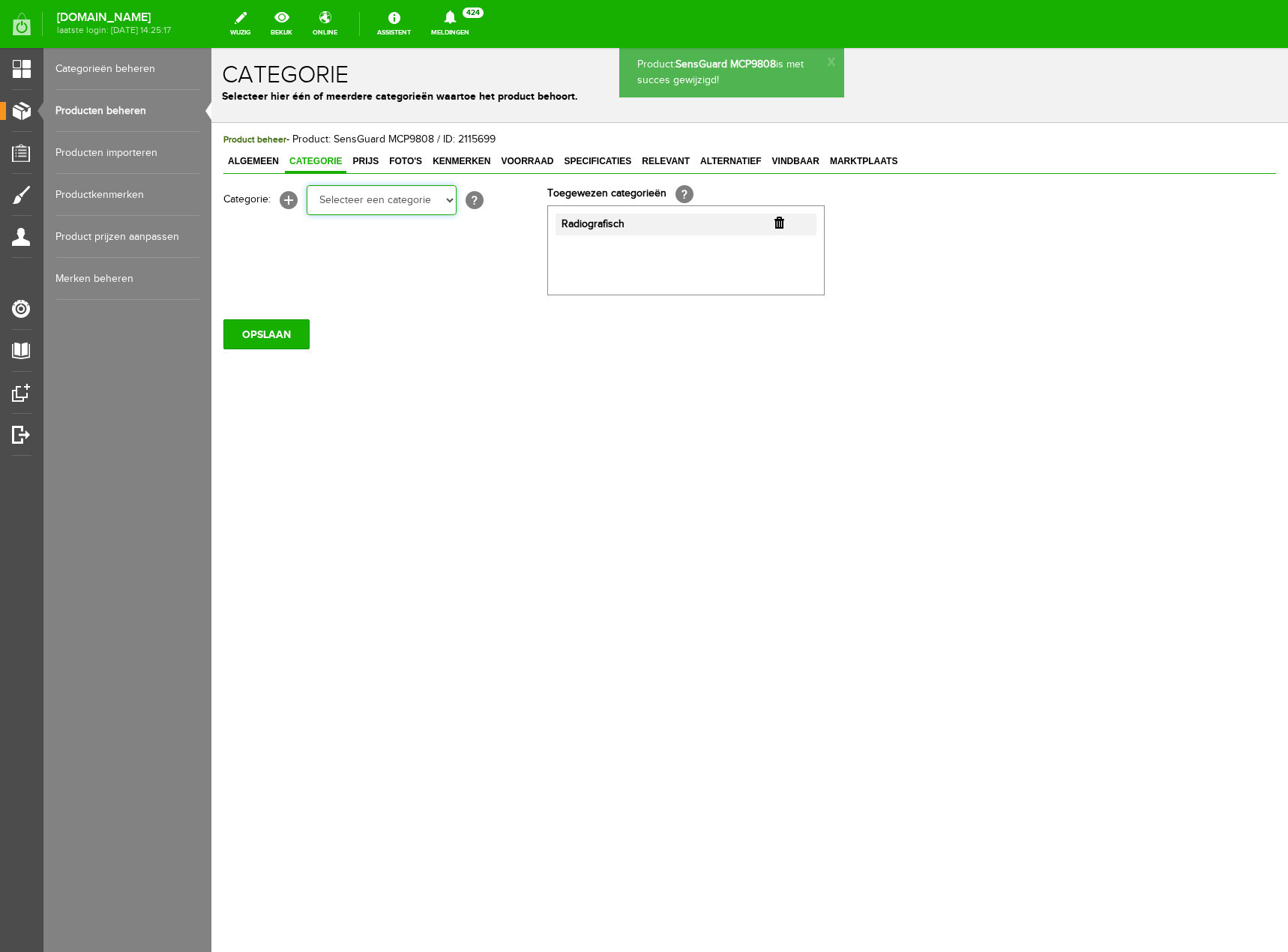
click at [447, 206] on select "Selecteer een categorie Klantenservice Betaalmogelijkheden Retourneren Datalogg…" at bounding box center [381, 200] width 150 height 30
select select "268389"
click at [306, 185] on select "Selecteer een categorie Klantenservice Betaalmogelijkheden Retourneren Datalogg…" at bounding box center [381, 200] width 150 height 30
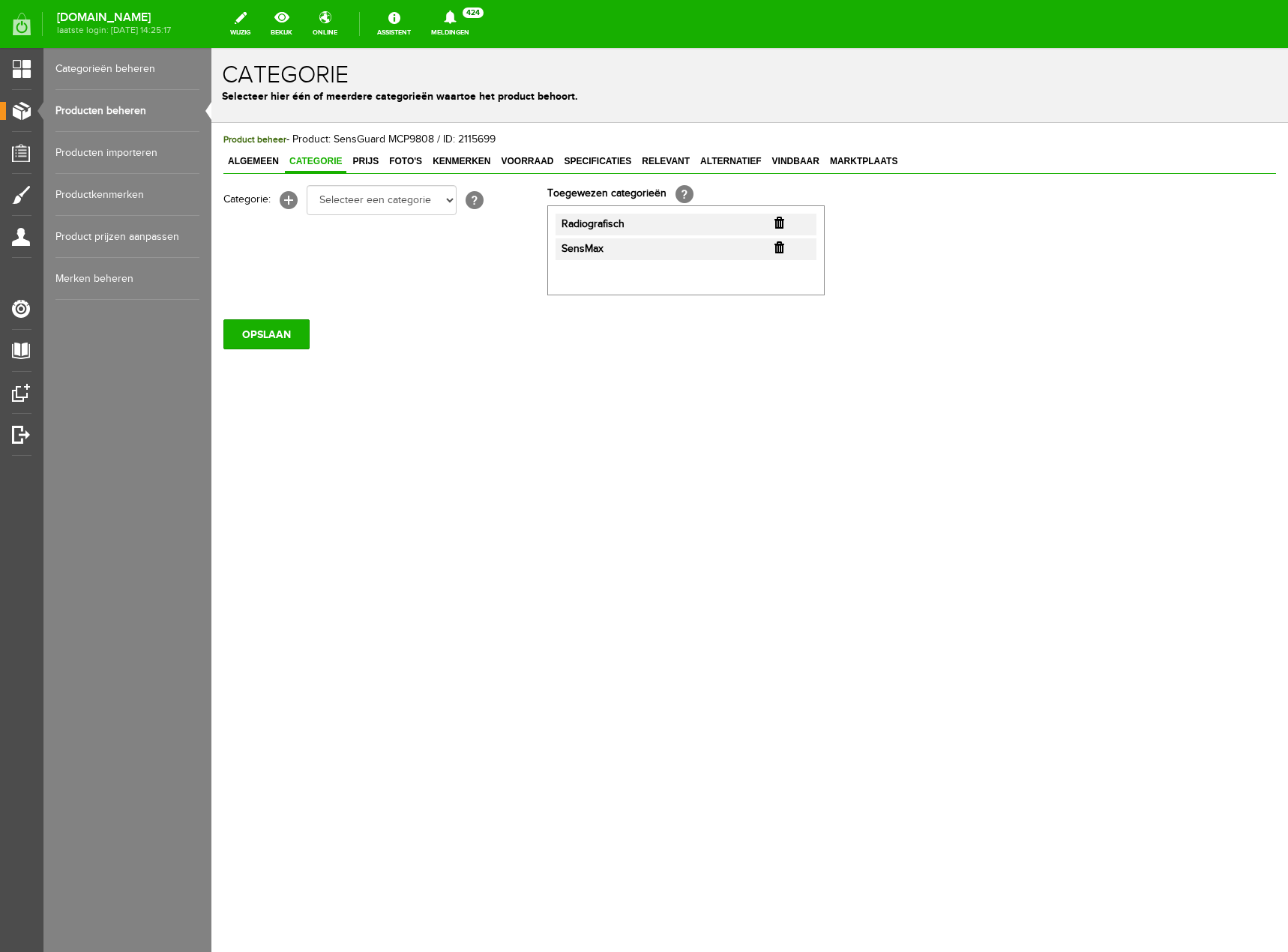
click at [777, 219] on input "button" at bounding box center [779, 223] width 10 height 12
click at [264, 332] on input "OPSLAAN" at bounding box center [266, 335] width 86 height 30
click at [273, 159] on span "Algemeen" at bounding box center [254, 161] width 60 height 11
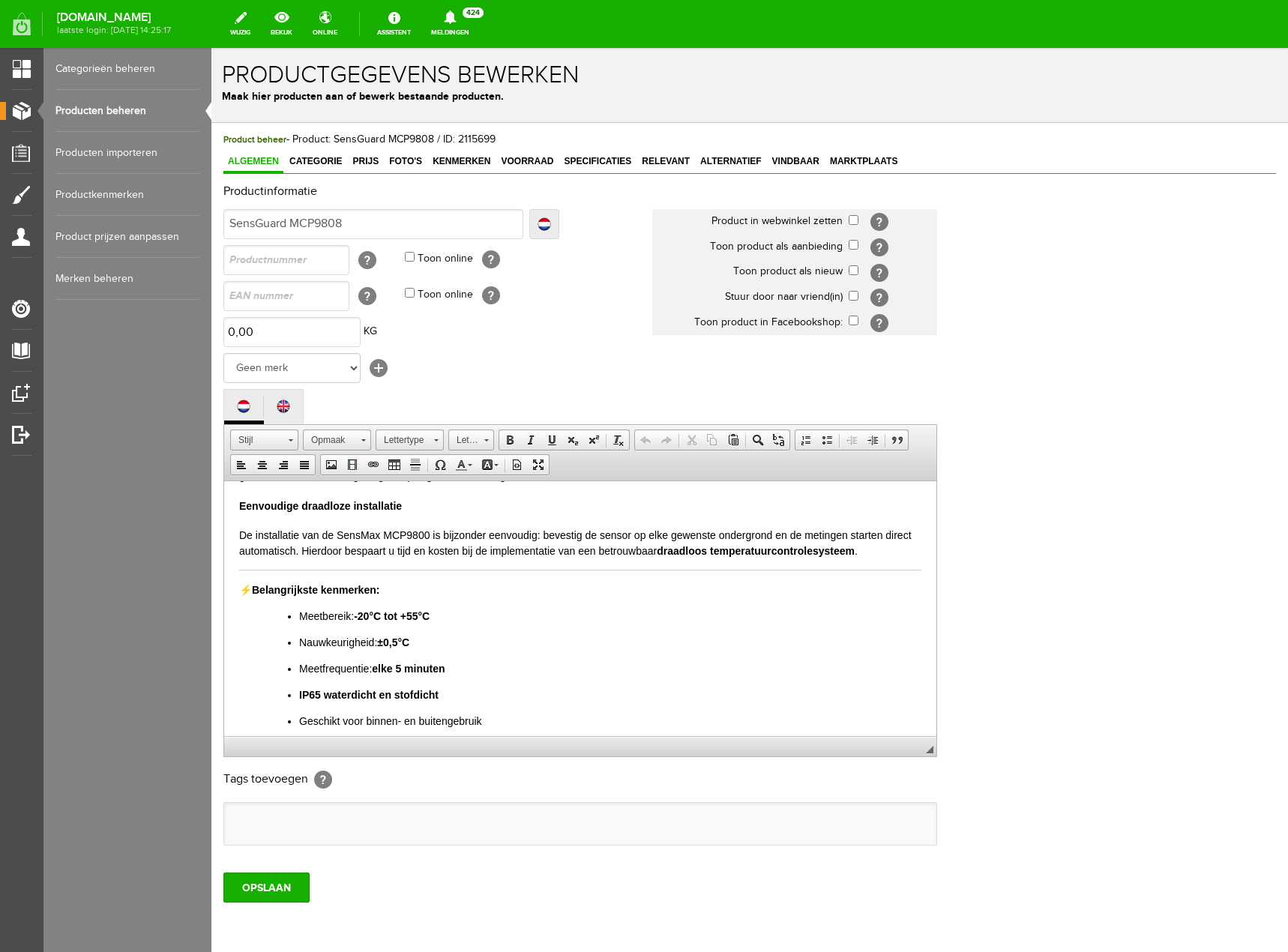
scroll to position [215, 0]
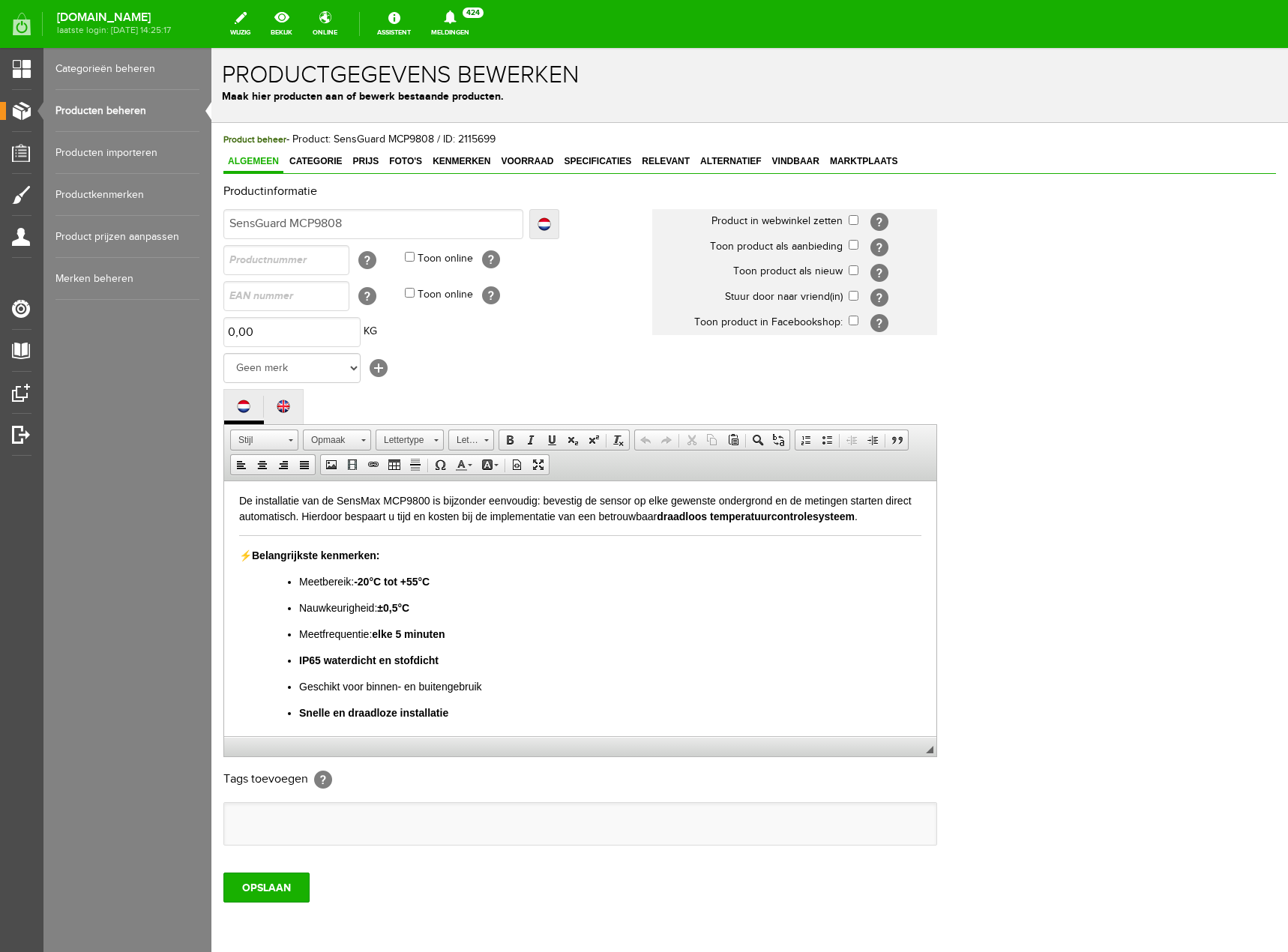
click at [577, 711] on p "Snelle en draadloze installatie" at bounding box center [610, 712] width 623 height 16
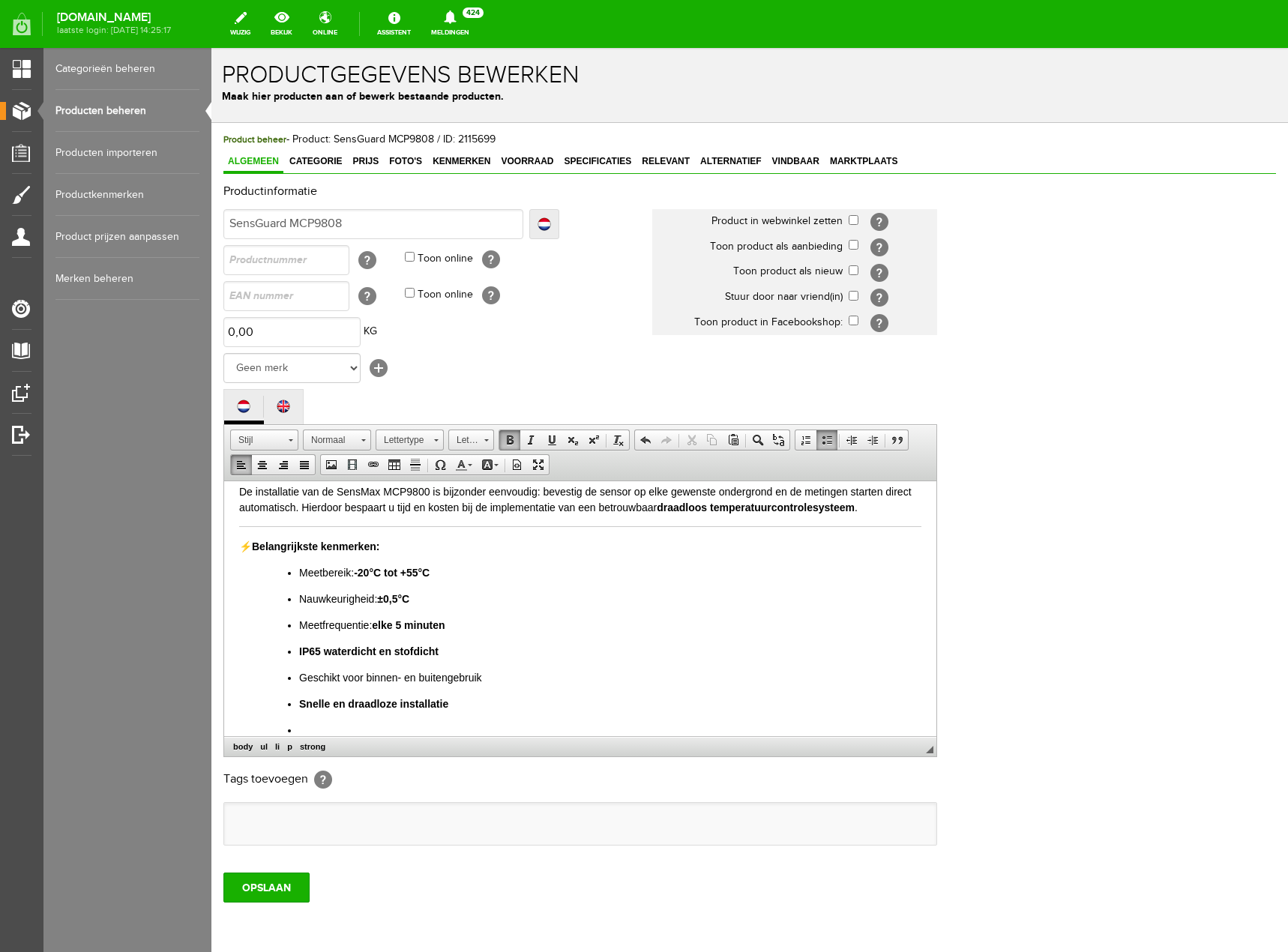
click at [363, 715] on ul "Meetbereik: -20°C tot +55°C Nauwkeurigheid: ±0,5°C Meetfrequentie: elke 5 minut…" at bounding box center [595, 651] width 652 height 173
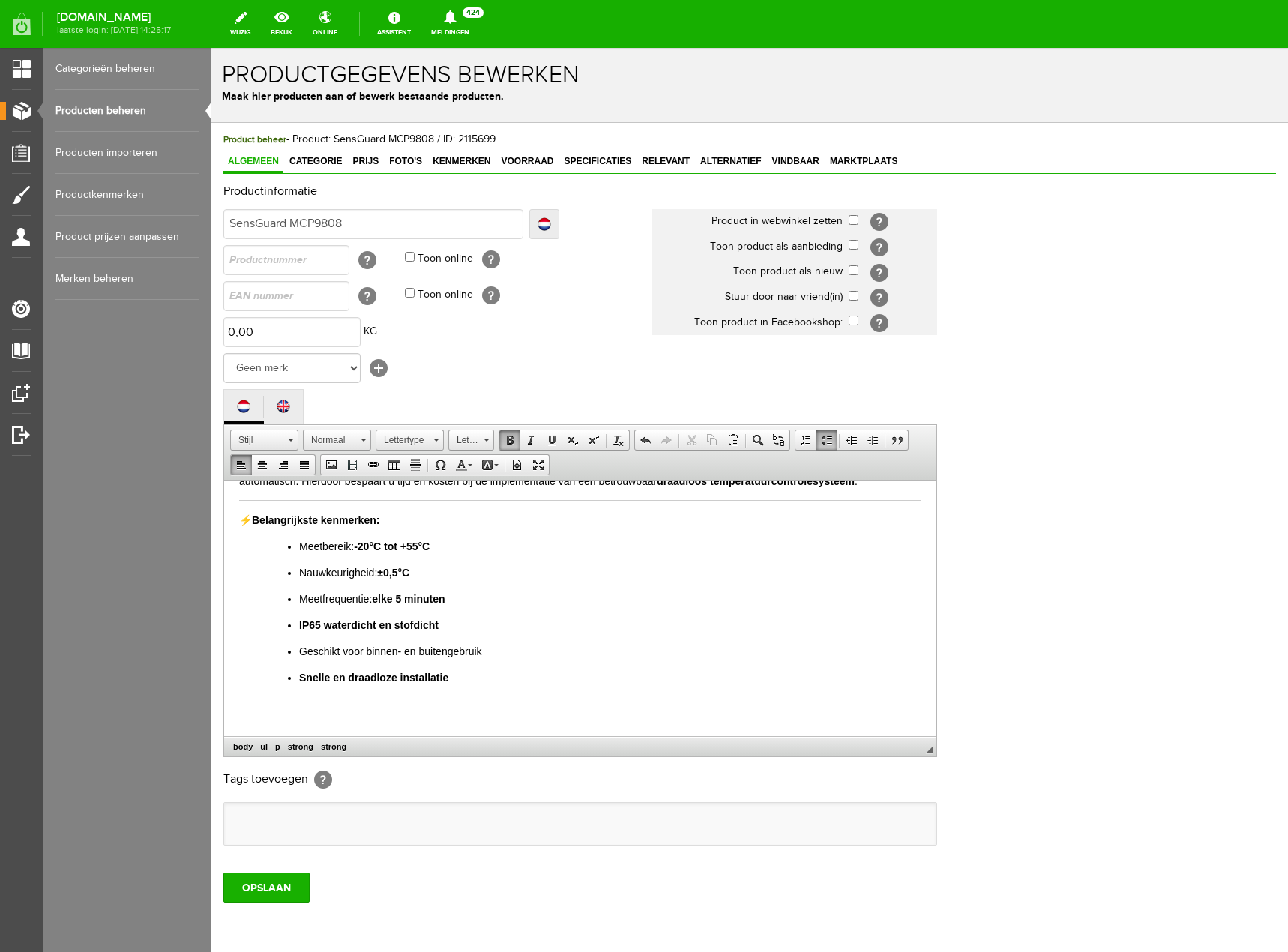
scroll to position [294, 0]
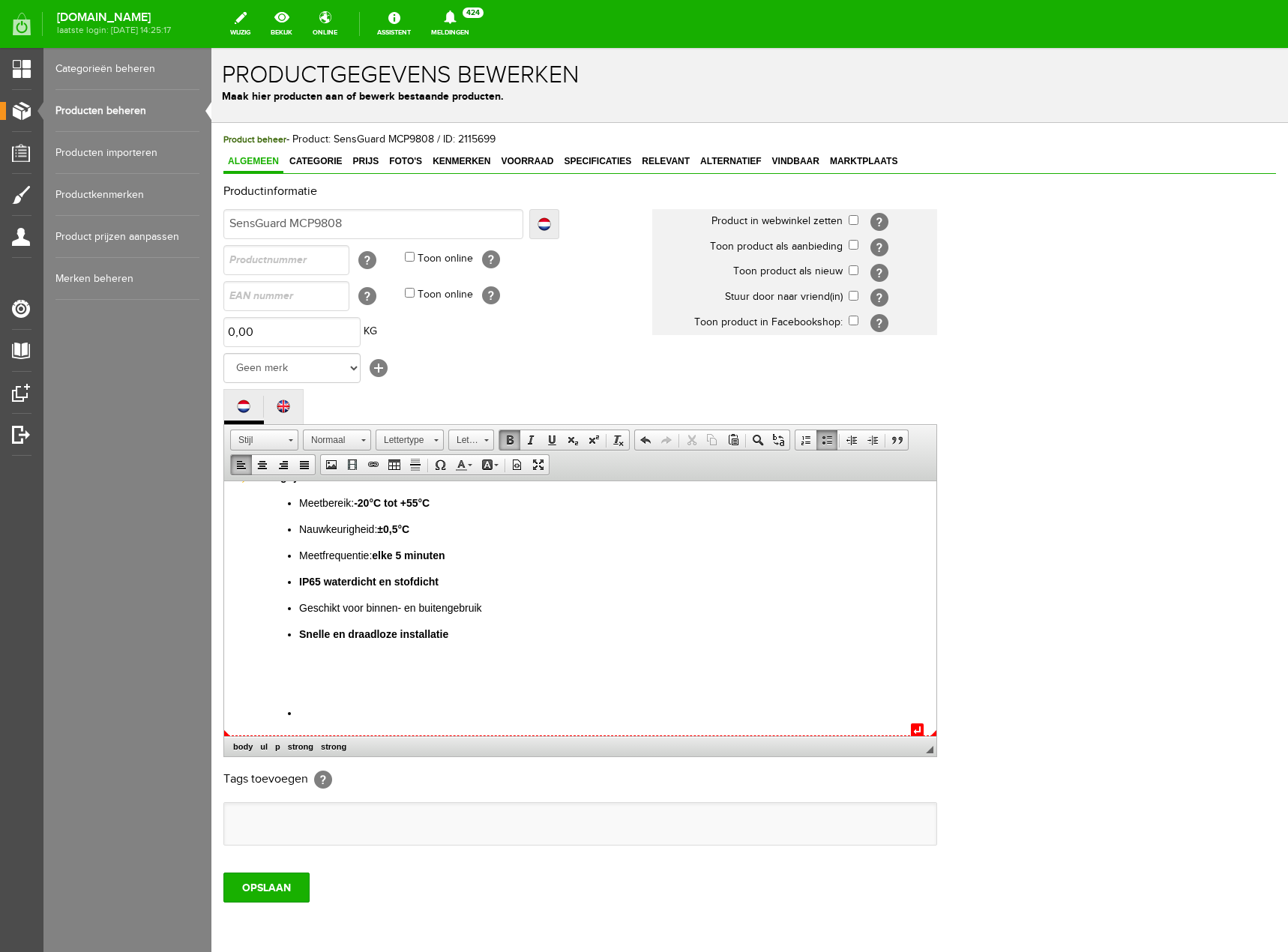
click at [306, 715] on li at bounding box center [610, 712] width 623 height 16
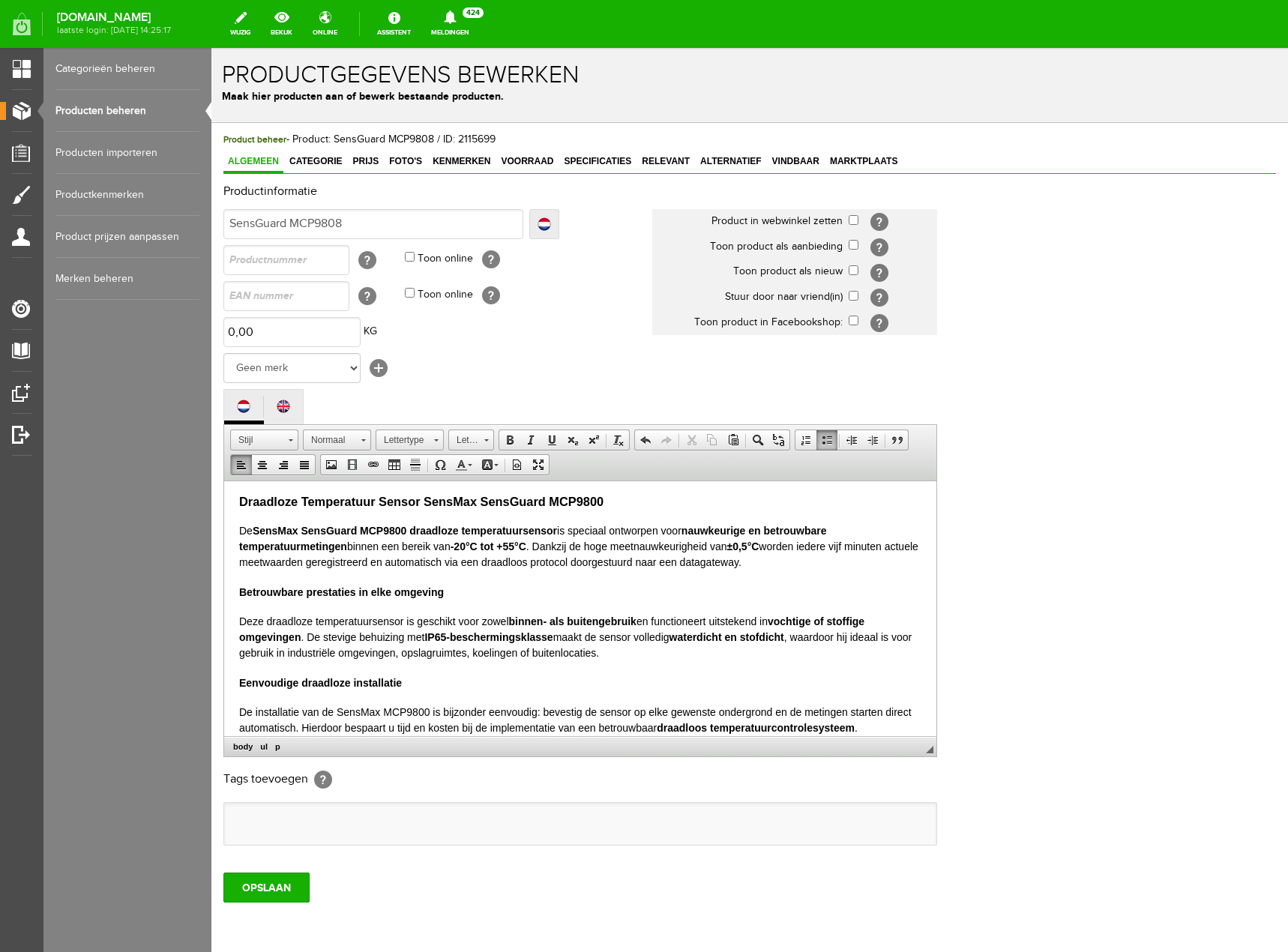
scroll to position [0, 0]
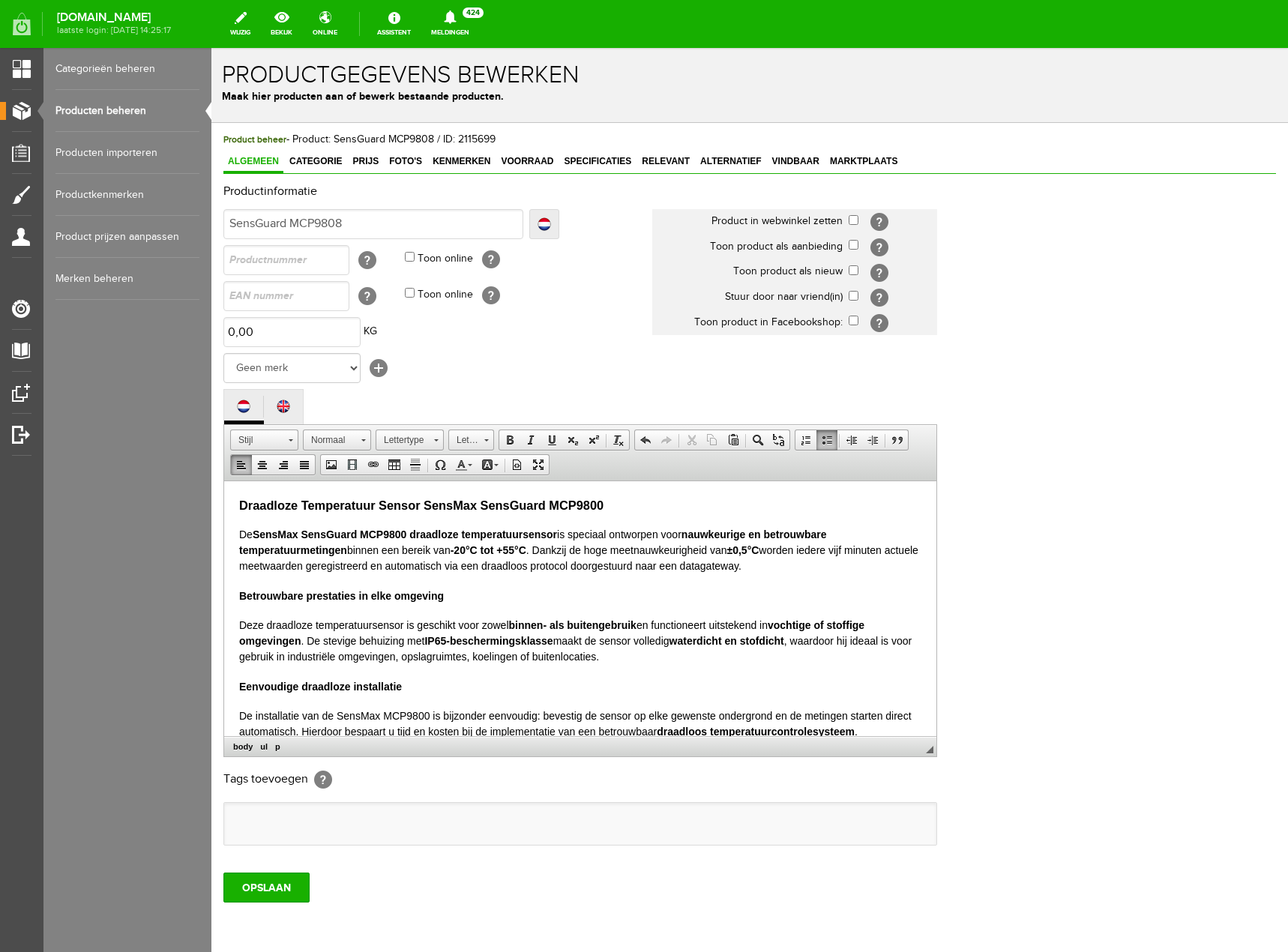
click at [301, 824] on ul at bounding box center [580, 823] width 712 height 42
drag, startPoint x: 306, startPoint y: 825, endPoint x: 272, endPoint y: 836, distance: 35.7
click at [272, 836] on ul at bounding box center [580, 823] width 712 height 42
drag, startPoint x: 271, startPoint y: 817, endPoint x: 382, endPoint y: 874, distance: 124.8
click at [382, 874] on div "OPSLAAN" at bounding box center [750, 881] width 1053 height 42
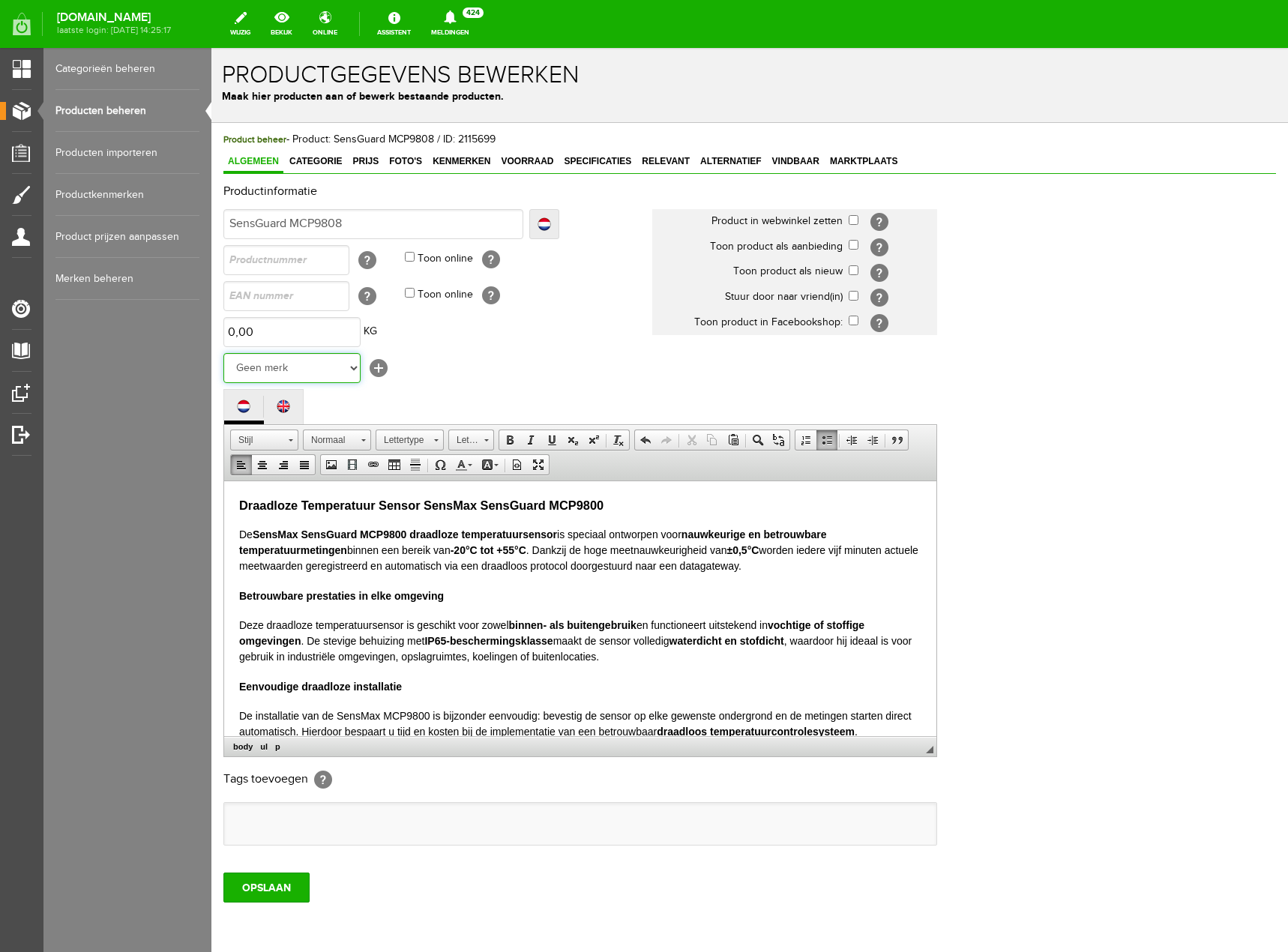
click at [358, 368] on select "Geen merk [PERSON_NAME] UNI-T Firex Hager Tempmate [PERSON_NAME] SOLA Brennenst…" at bounding box center [292, 368] width 137 height 30
click at [482, 376] on td "Geen merk [PERSON_NAME] UNI-T Firex Hager Tempmate [PERSON_NAME] SOLA Brennenst…" at bounding box center [438, 367] width 428 height 36
click at [788, 164] on span "Vindbaar" at bounding box center [795, 161] width 56 height 11
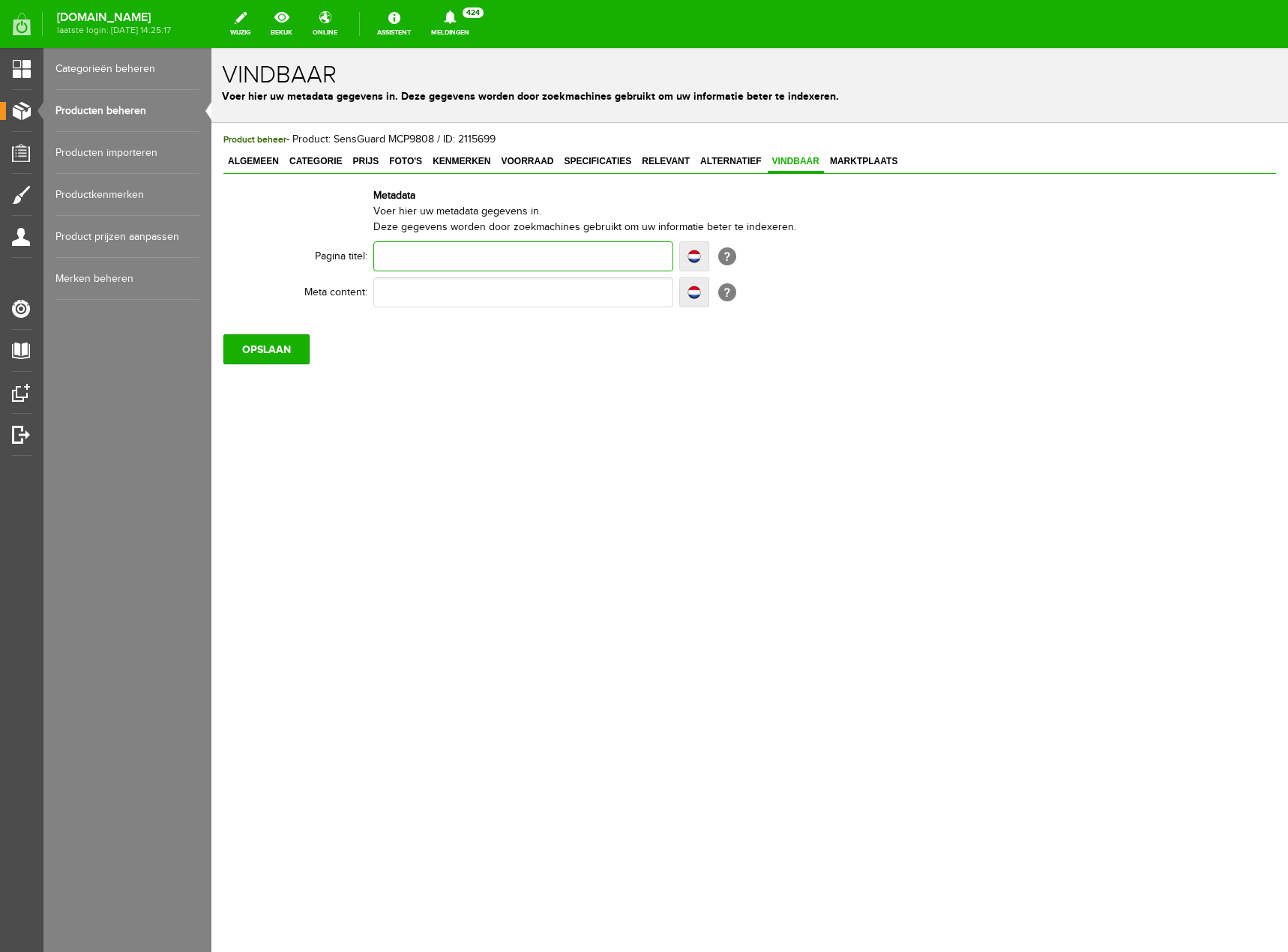
click at [503, 263] on input "text" at bounding box center [523, 256] width 300 height 30
paste input "Draadloze Temperatuursensor SensMax MCP9800 | IP65 Waterdicht"
type input "Draadloze Temperatuursensor SensMax MCP9800 | IP65 Waterdicht"
click at [479, 294] on input "text" at bounding box center [523, 292] width 300 height 30
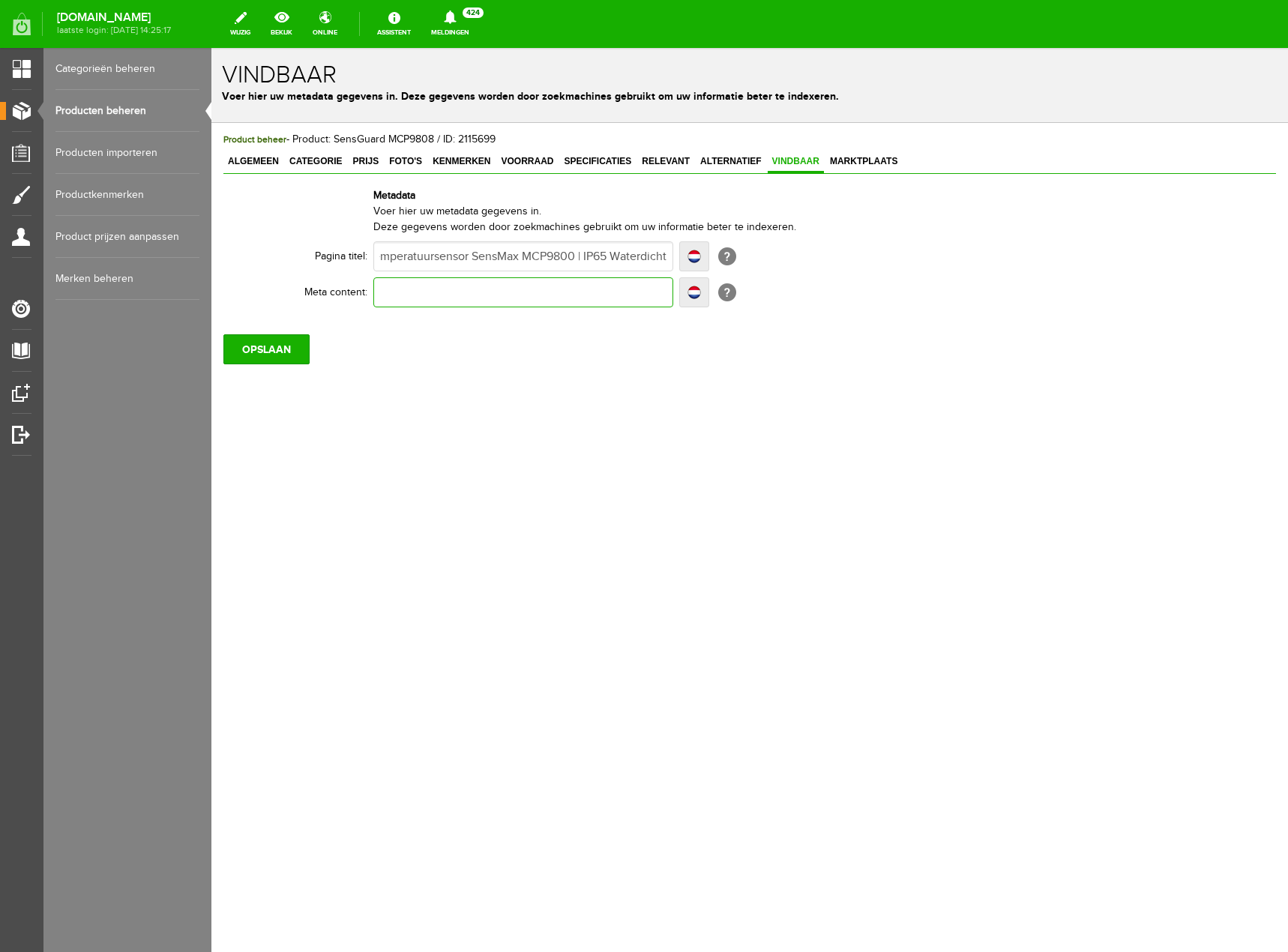
scroll to position [0, 0]
paste input "Betrouwbare draadloze temperatuursensor (IP65) voor binnen en buiten. Meet -20°…"
type input "Betrouwbare draadloze temperatuursensor (IP65) voor binnen en buiten. Meet -20°…"
click at [292, 347] on input "OPSLAAN" at bounding box center [266, 350] width 86 height 30
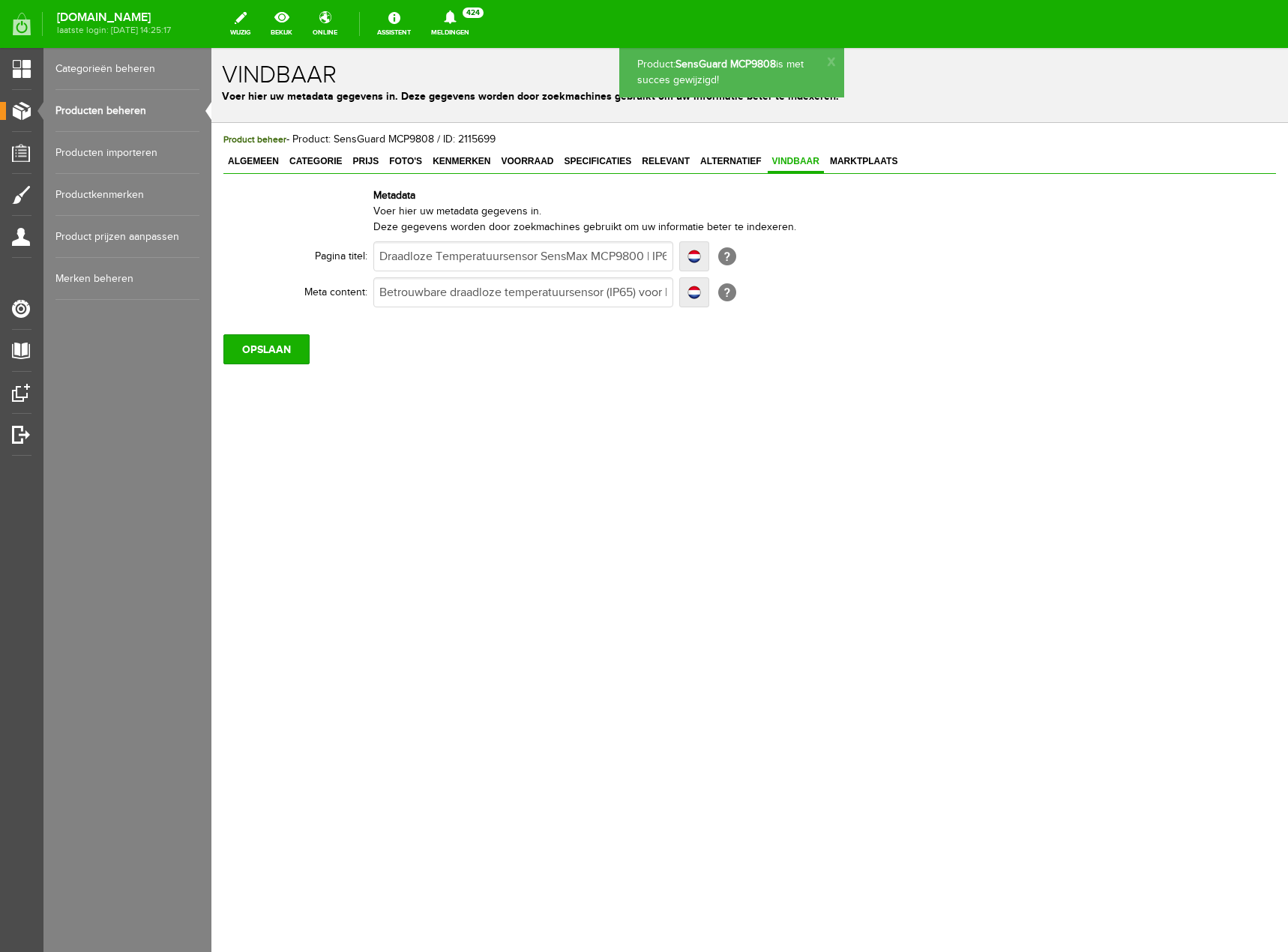
scroll to position [0, 0]
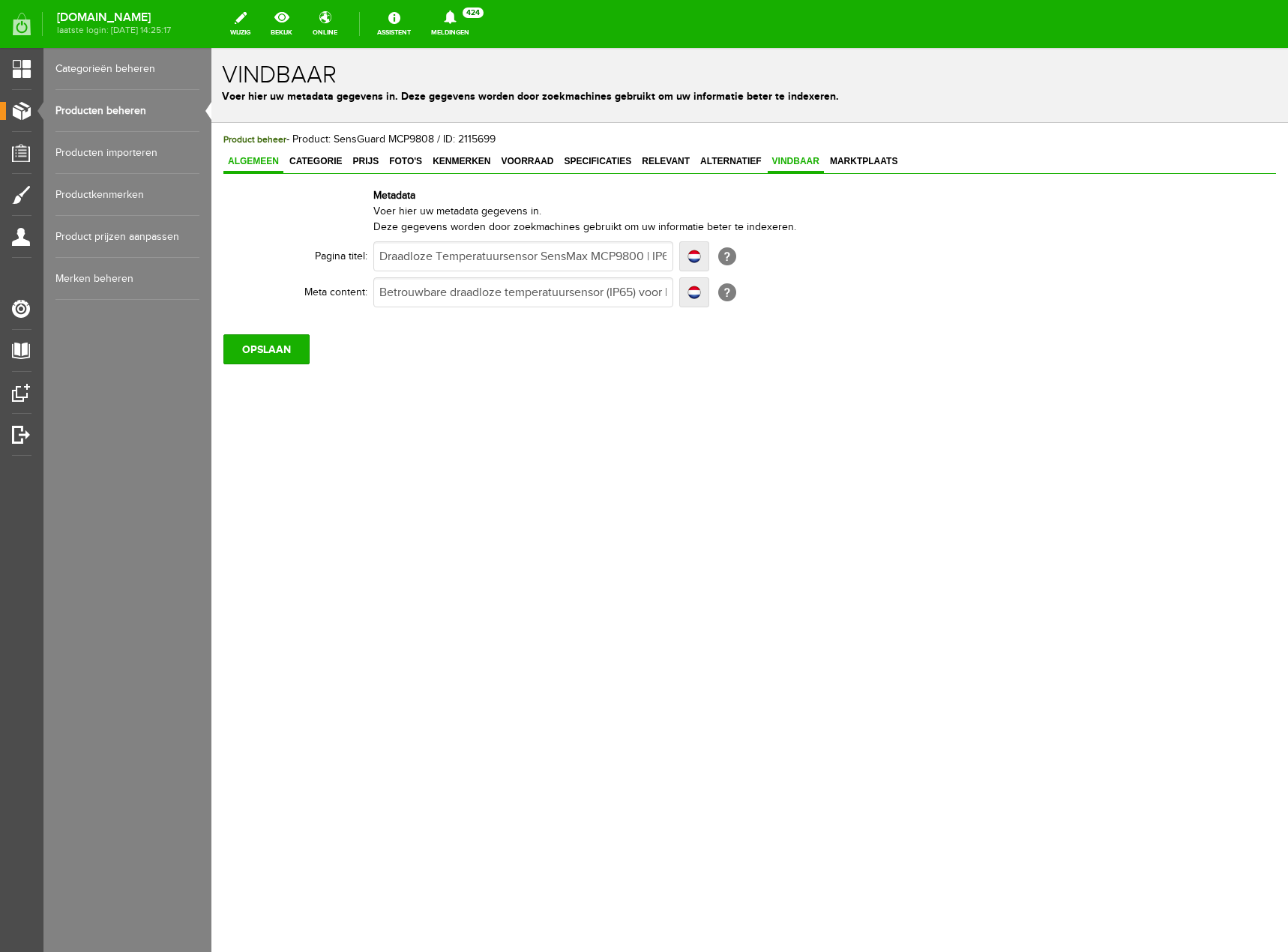
click at [260, 169] on link "Algemeen" at bounding box center [254, 162] width 60 height 22
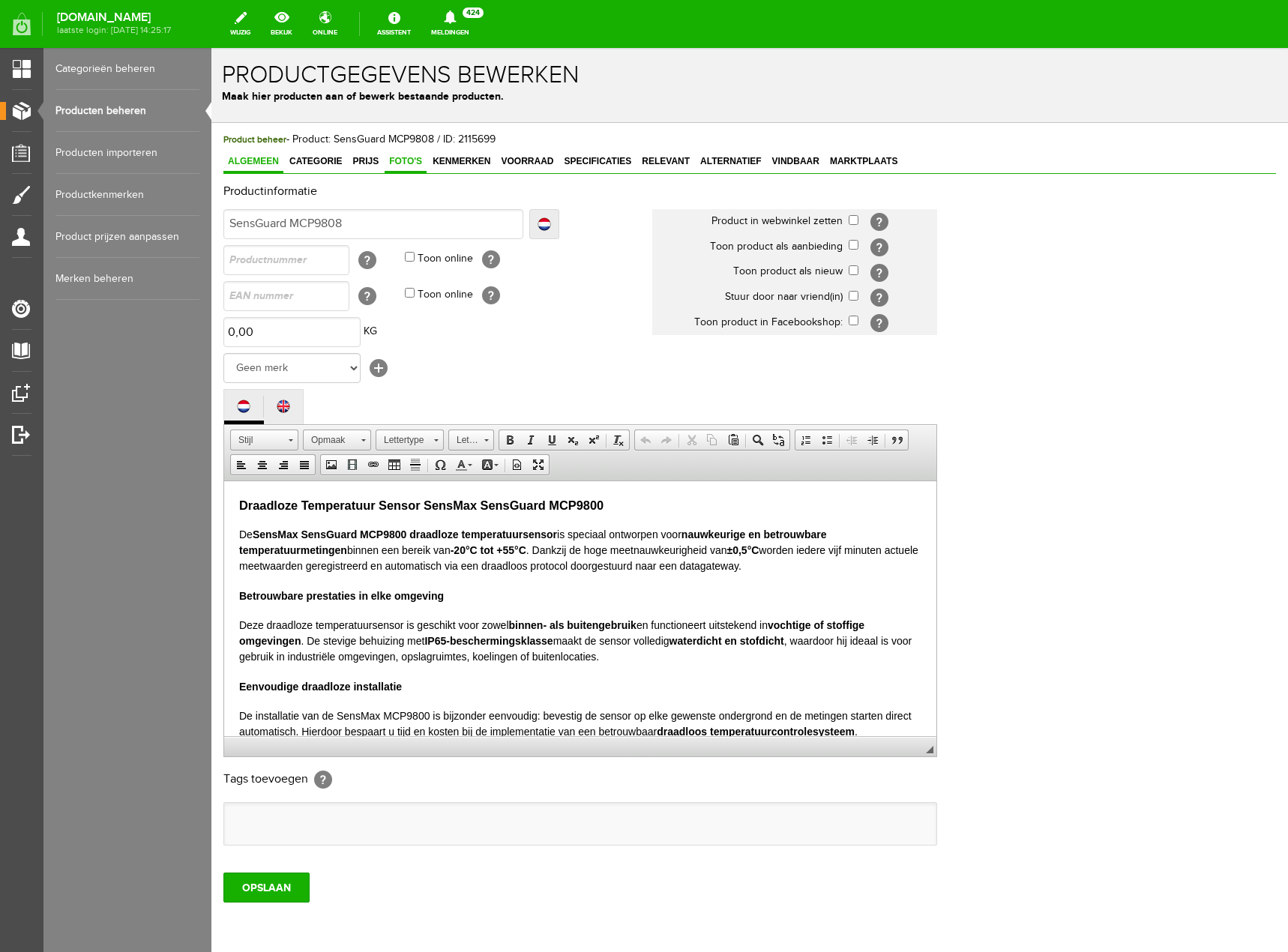
click at [408, 161] on span "Foto's" at bounding box center [406, 161] width 42 height 11
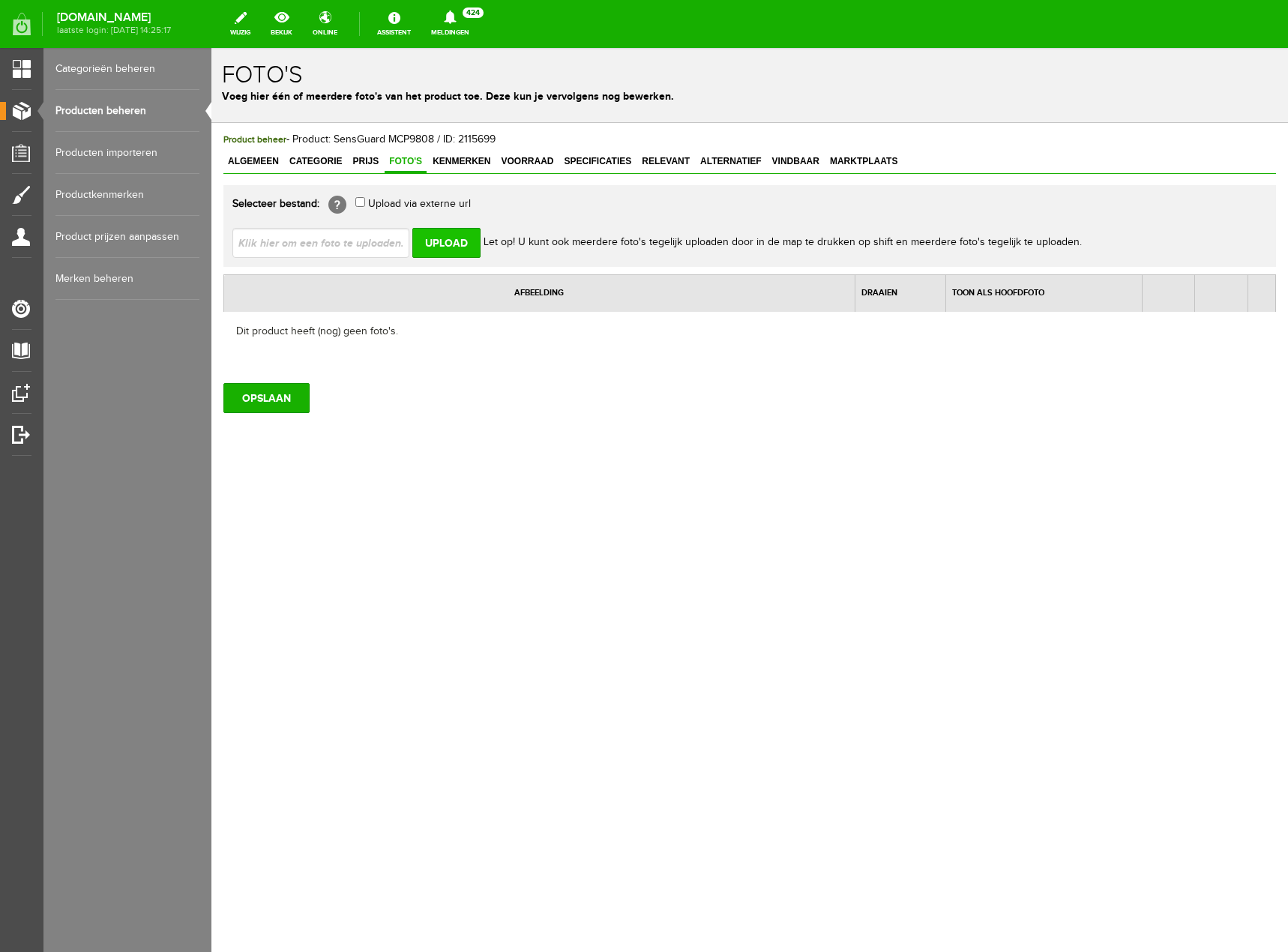
click at [449, 239] on input "Upload" at bounding box center [447, 243] width 69 height 30
click at [431, 243] on input "Upload" at bounding box center [447, 243] width 69 height 30
click at [357, 247] on input "file" at bounding box center [327, 242] width 189 height 28
type input "C:\fakepath\SensGuard MCP9800.png"
type input "SensGuard MCP9800.png"
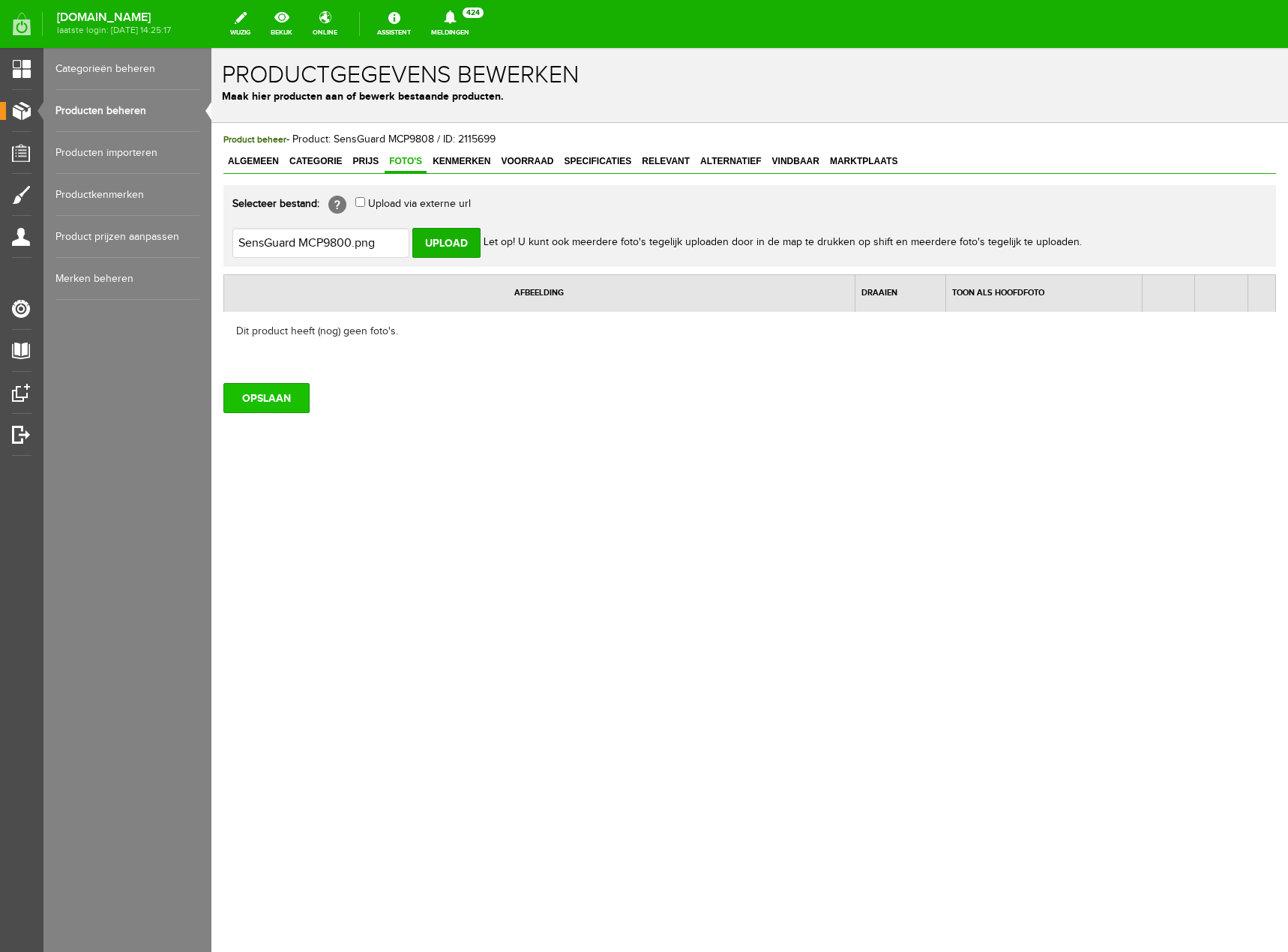
click at [302, 399] on input "OPSLAAN" at bounding box center [266, 398] width 86 height 30
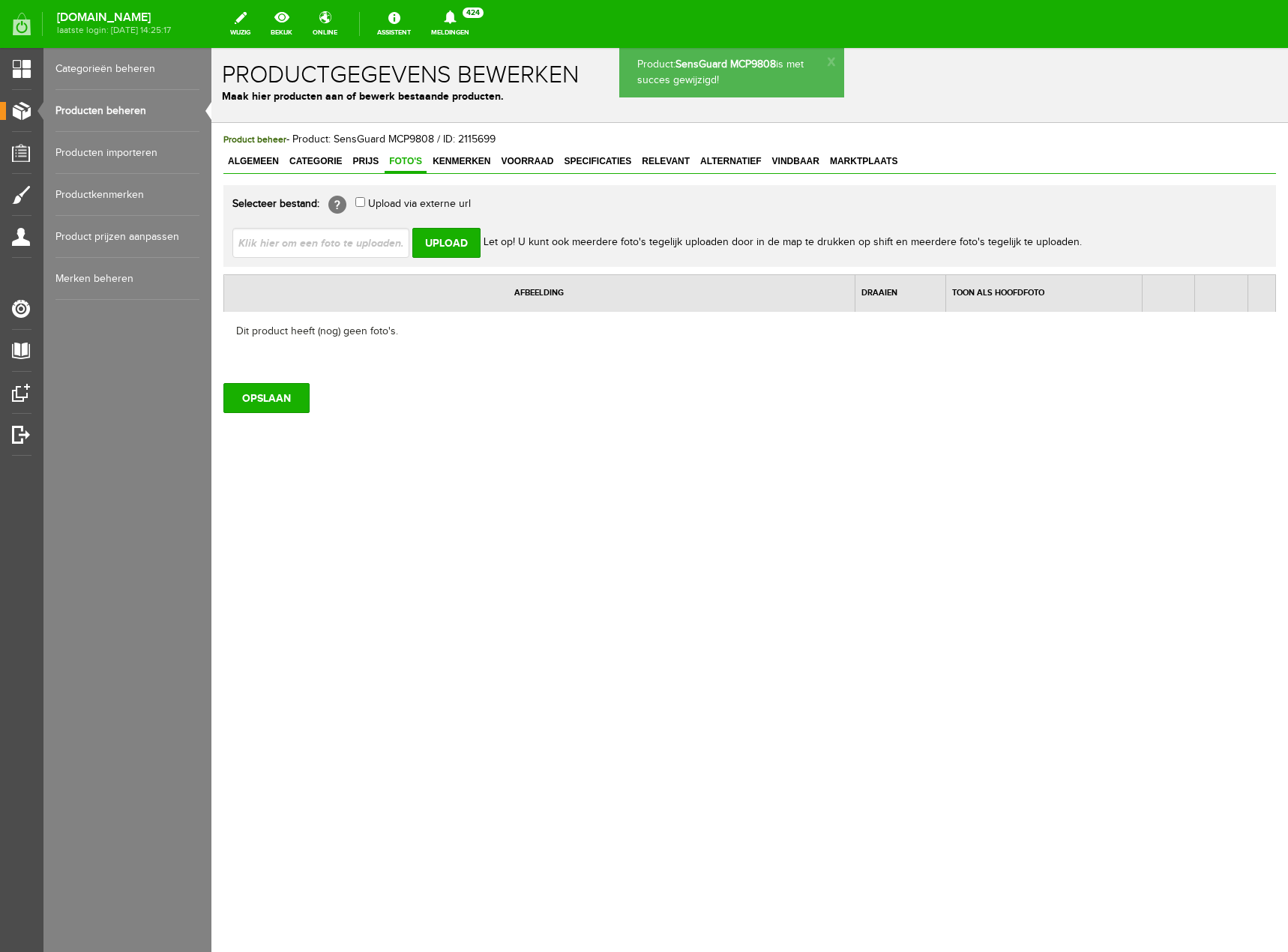
click at [106, 110] on link "Producten beheren" at bounding box center [127, 110] width 144 height 42
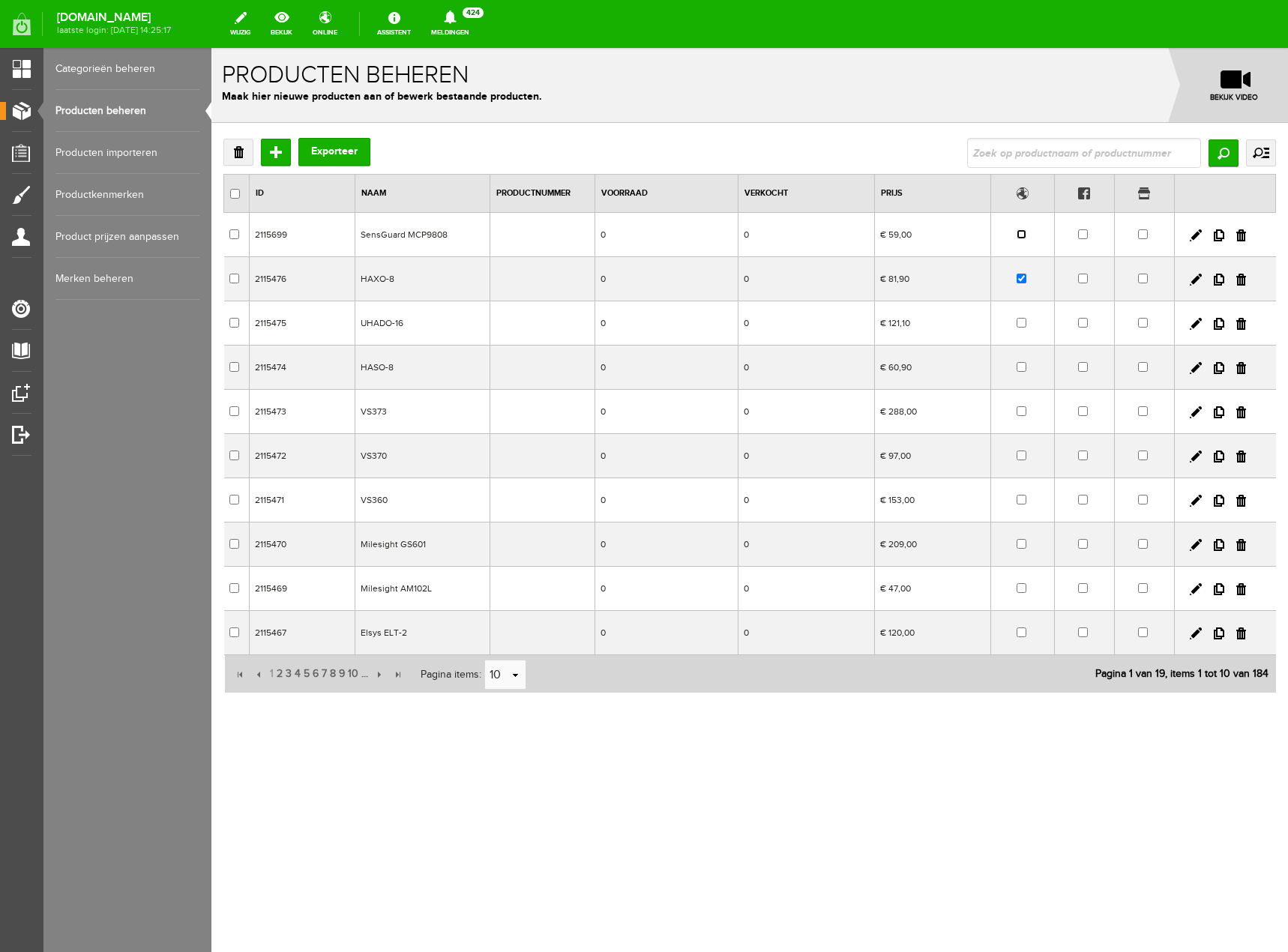
click at [1019, 232] on input "checkbox" at bounding box center [1022, 234] width 10 height 10
checkbox input "true"
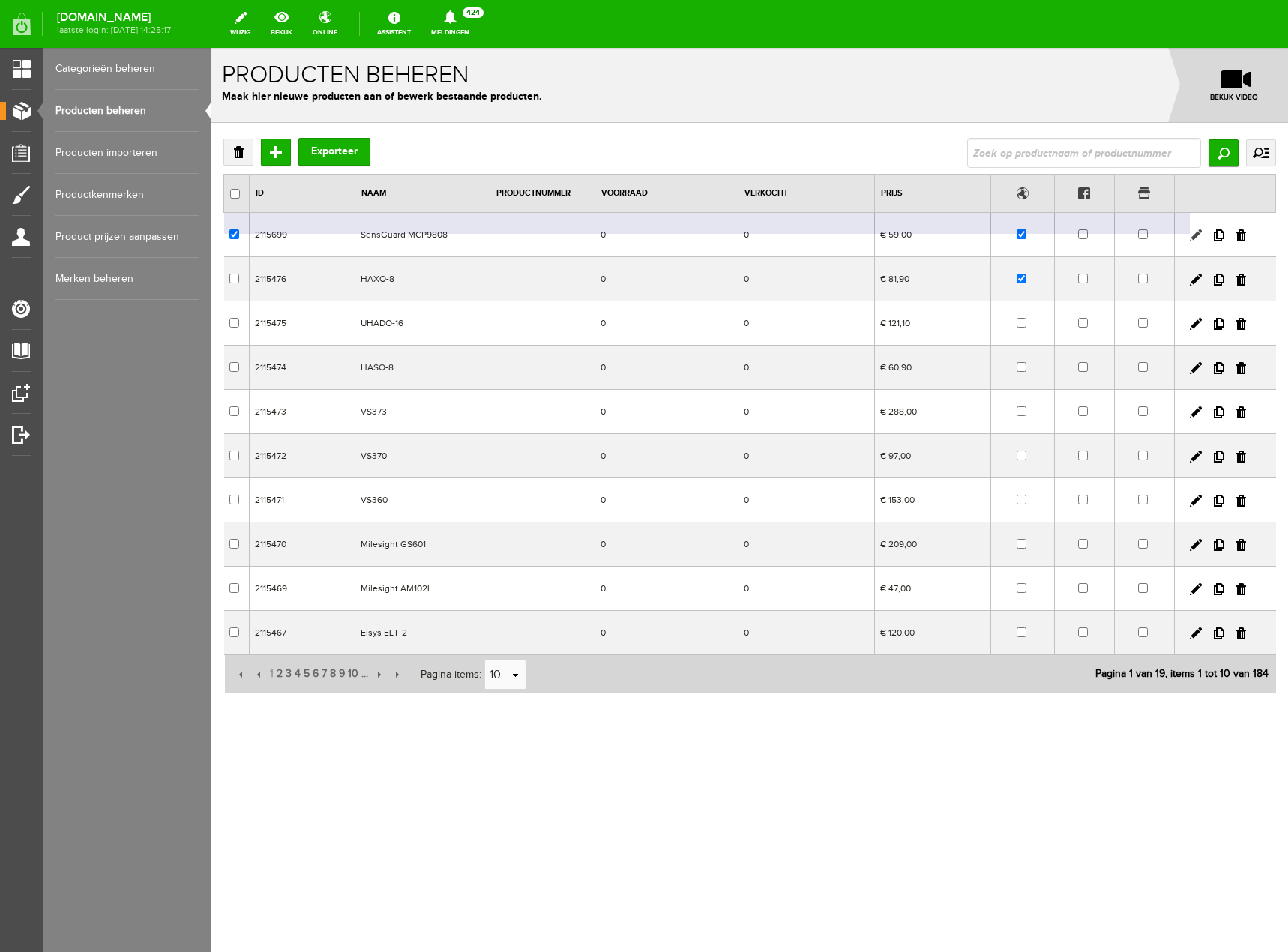
click at [1193, 238] on link at bounding box center [1196, 235] width 12 height 12
checkbox input "true"
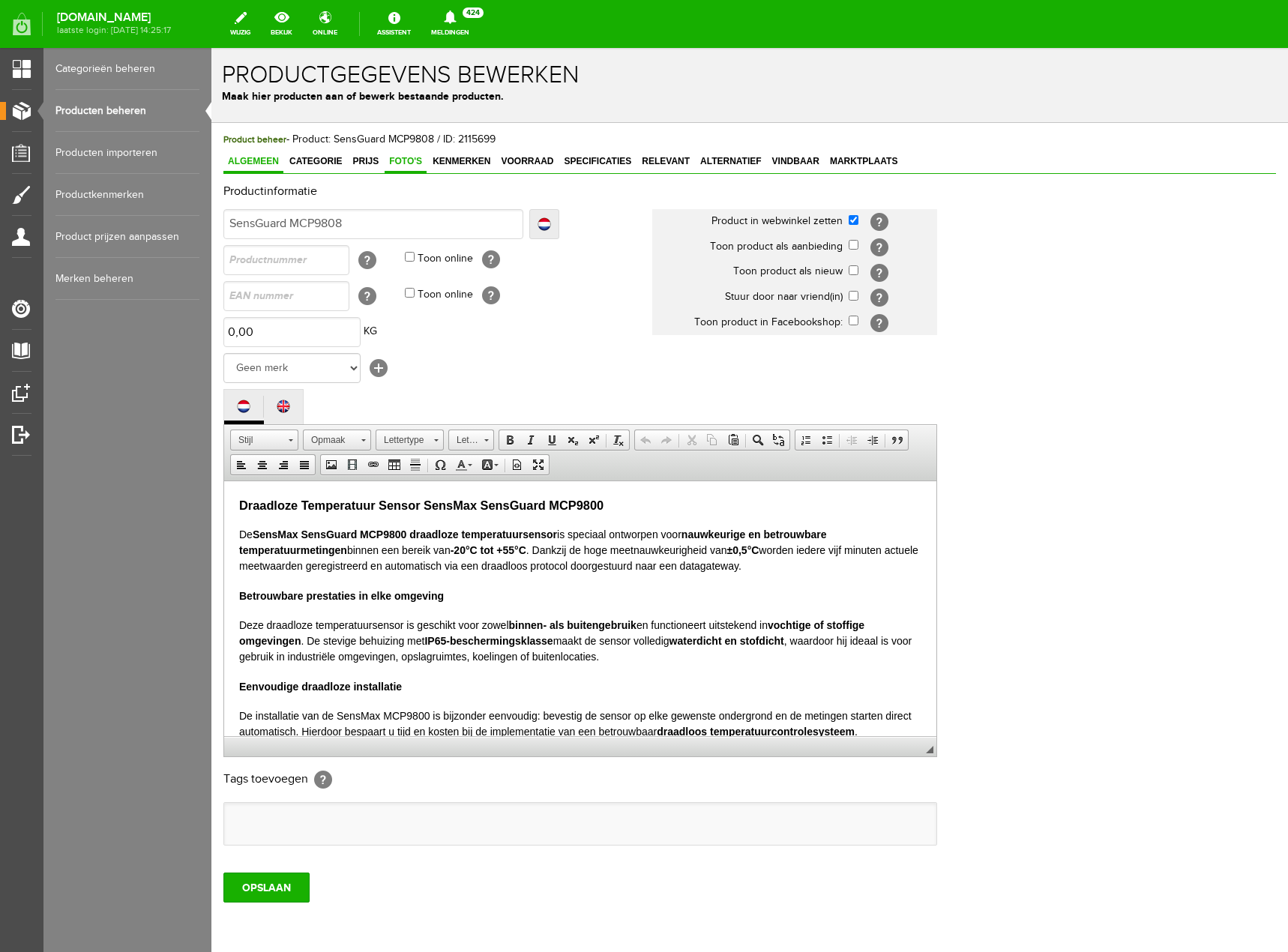
click at [403, 160] on span "Foto's" at bounding box center [406, 161] width 42 height 11
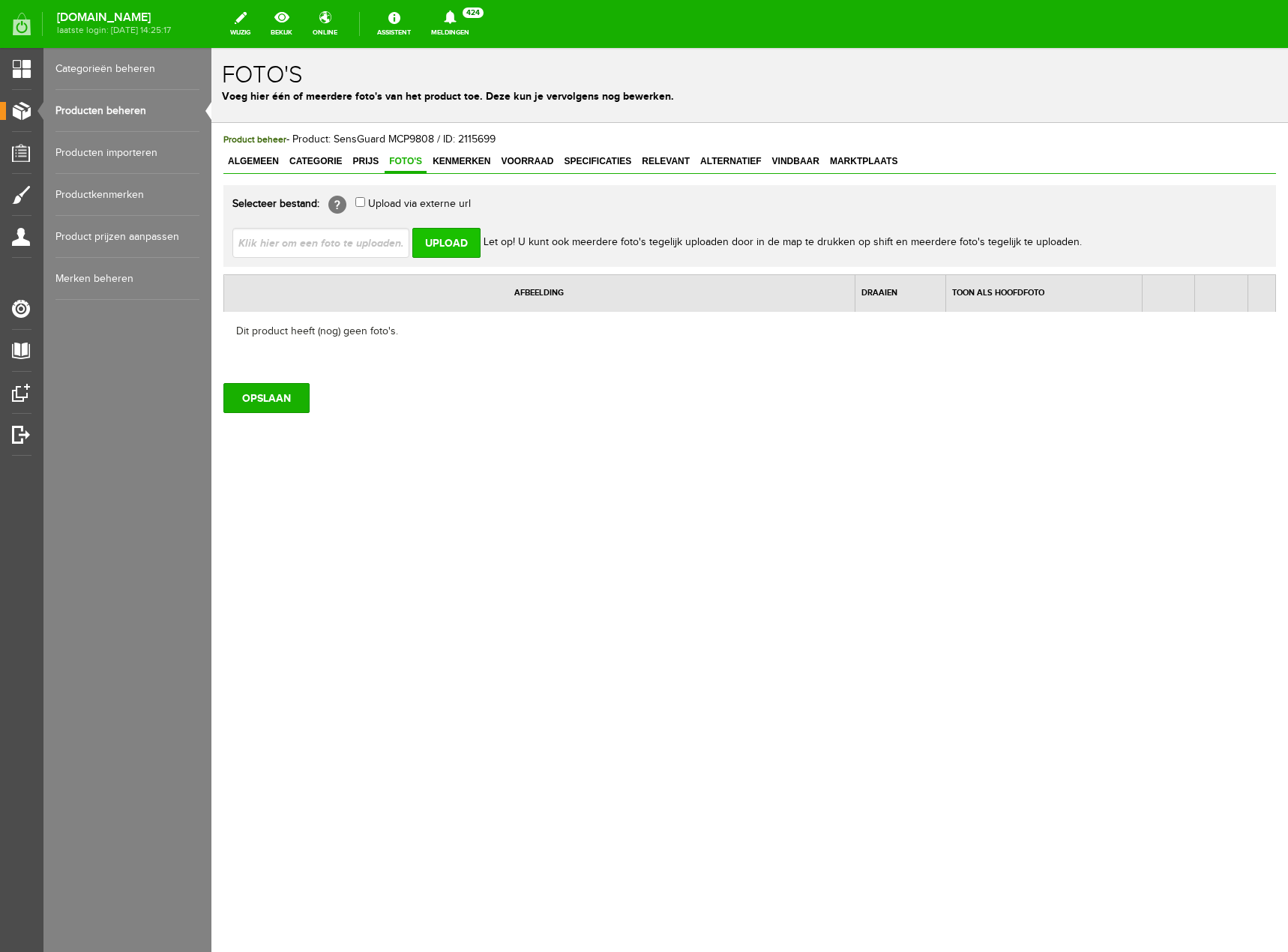
click at [449, 241] on input "Upload" at bounding box center [447, 243] width 69 height 30
click at [396, 248] on input "file" at bounding box center [327, 242] width 189 height 28
type input "C:\fakepath\SensGuard MCP9800.png"
type input "SensGuard MCP9800.png"
click at [439, 244] on input "Upload" at bounding box center [447, 243] width 69 height 30
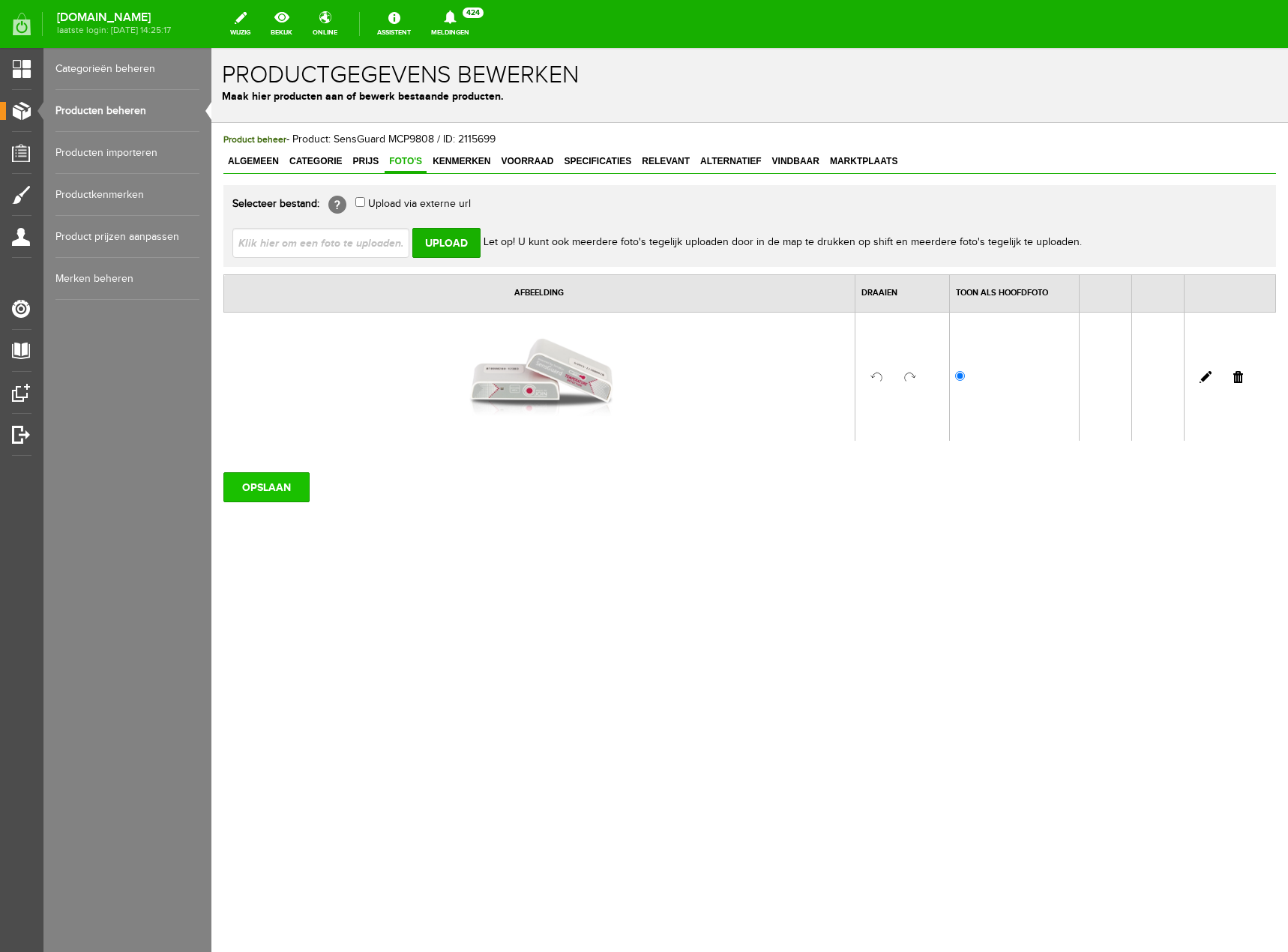
click at [275, 490] on input "OPSLAAN" at bounding box center [266, 487] width 86 height 30
click at [241, 160] on span "Algemeen" at bounding box center [254, 161] width 60 height 11
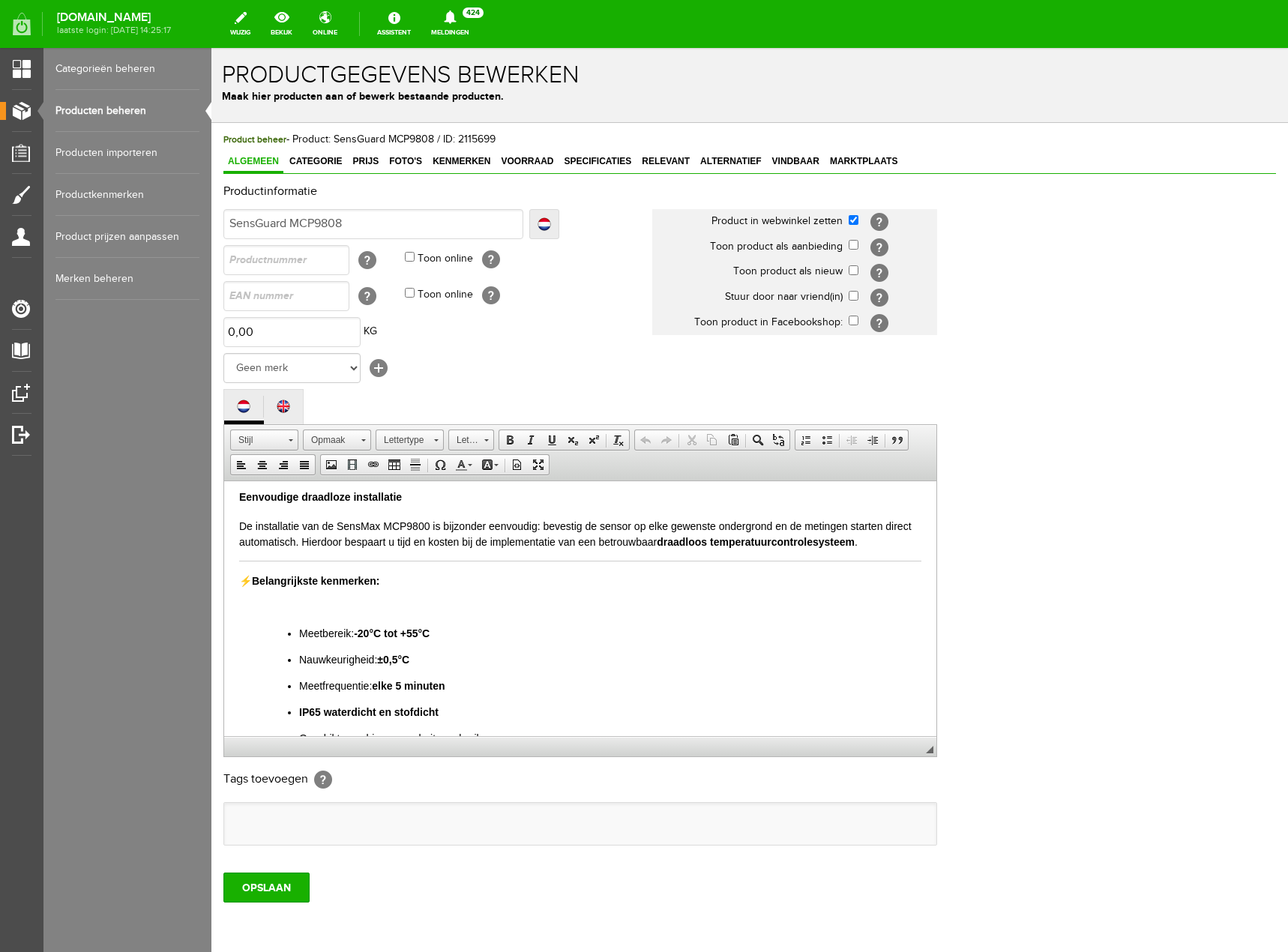
scroll to position [241, 0]
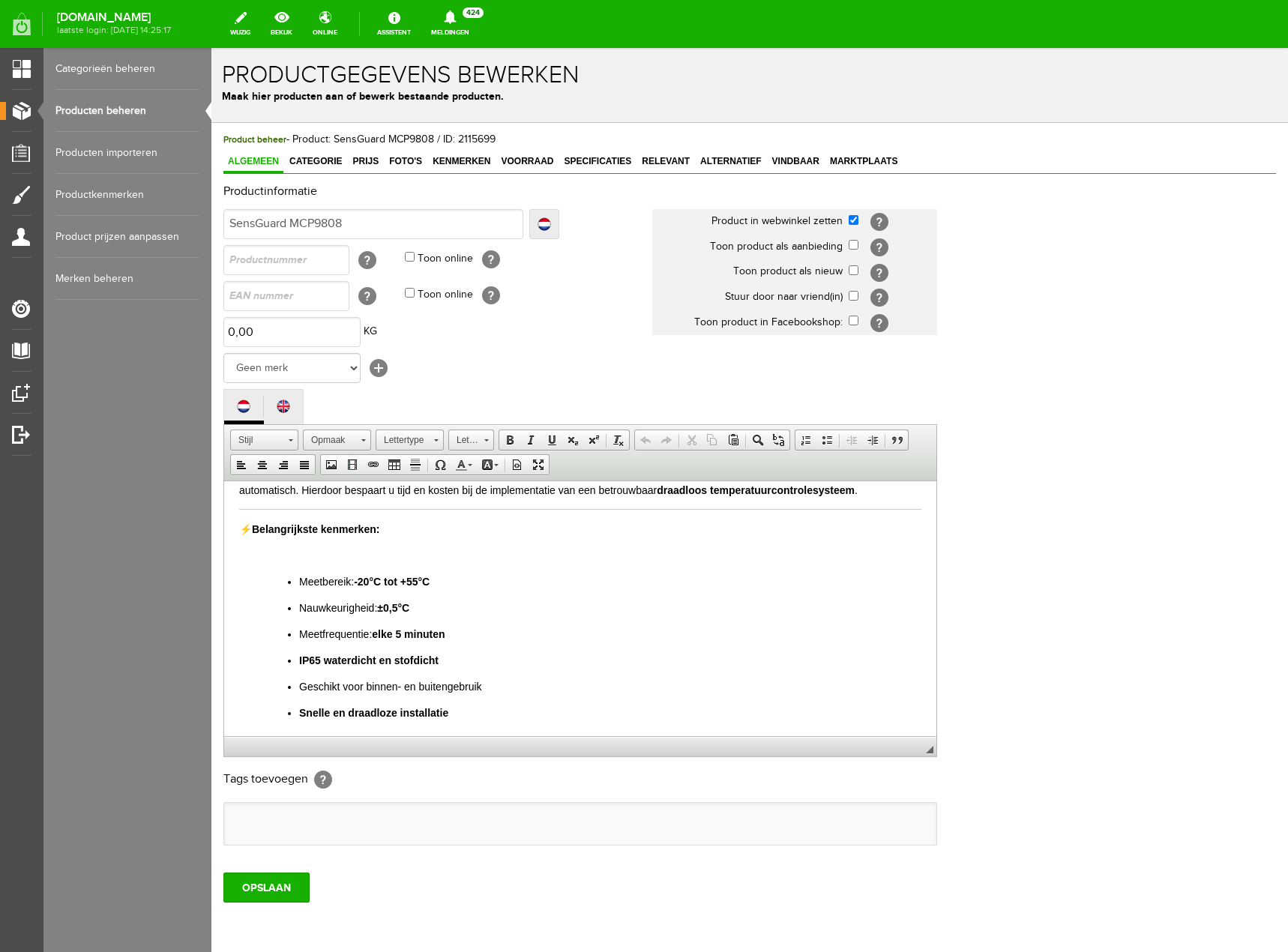
click at [475, 716] on p "Snelle en draadloze installatie" at bounding box center [610, 712] width 623 height 16
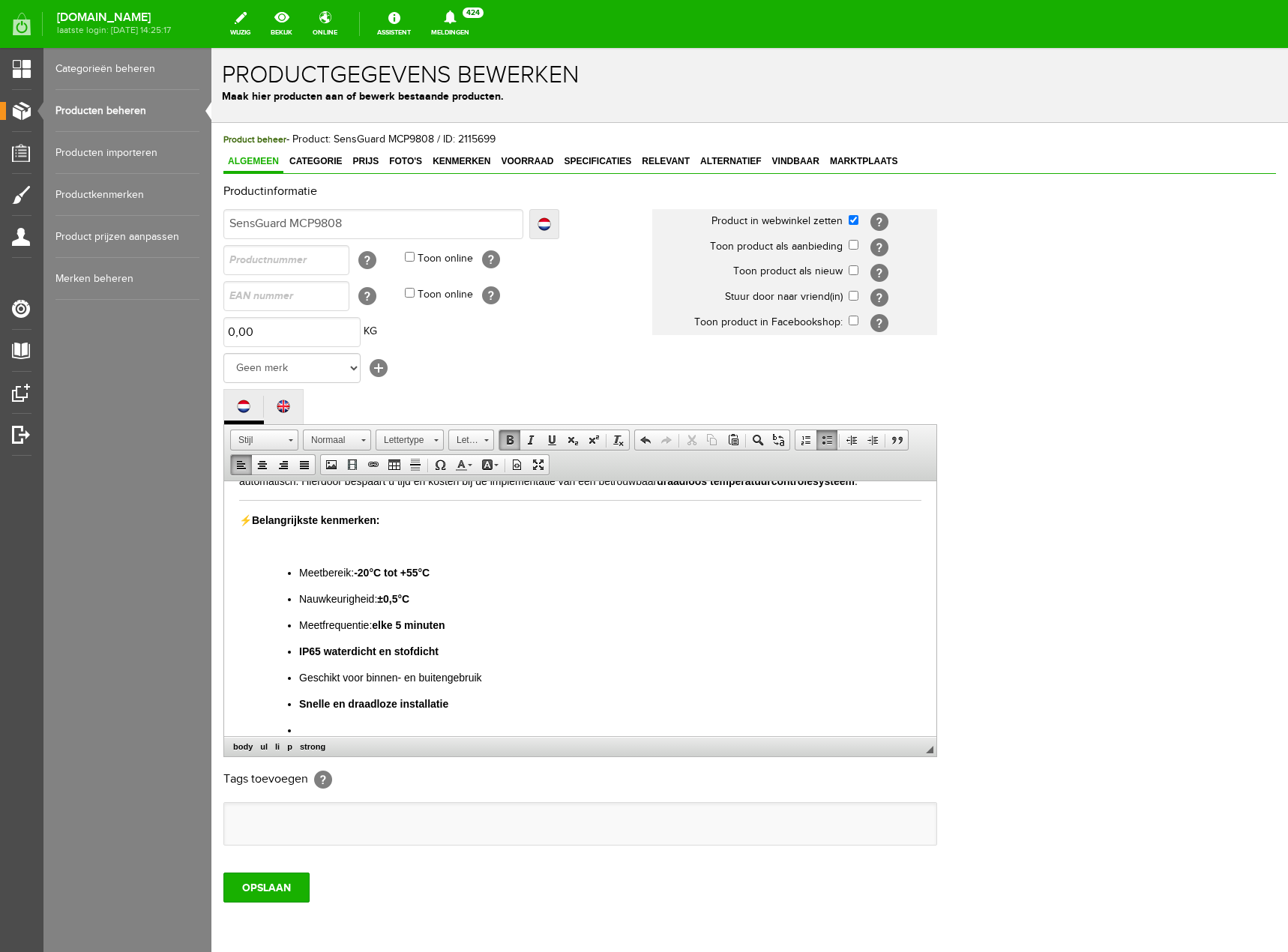
scroll to position [251, 0]
click at [515, 436] on span at bounding box center [510, 440] width 12 height 12
click at [506, 441] on span at bounding box center [510, 440] width 12 height 12
click at [307, 726] on p "L Levensduur batterij 5 jaar (niet verwisselbaar)" at bounding box center [610, 729] width 623 height 16
click at [560, 705] on p "Snelle en draadloze installatie" at bounding box center [610, 702] width 623 height 16
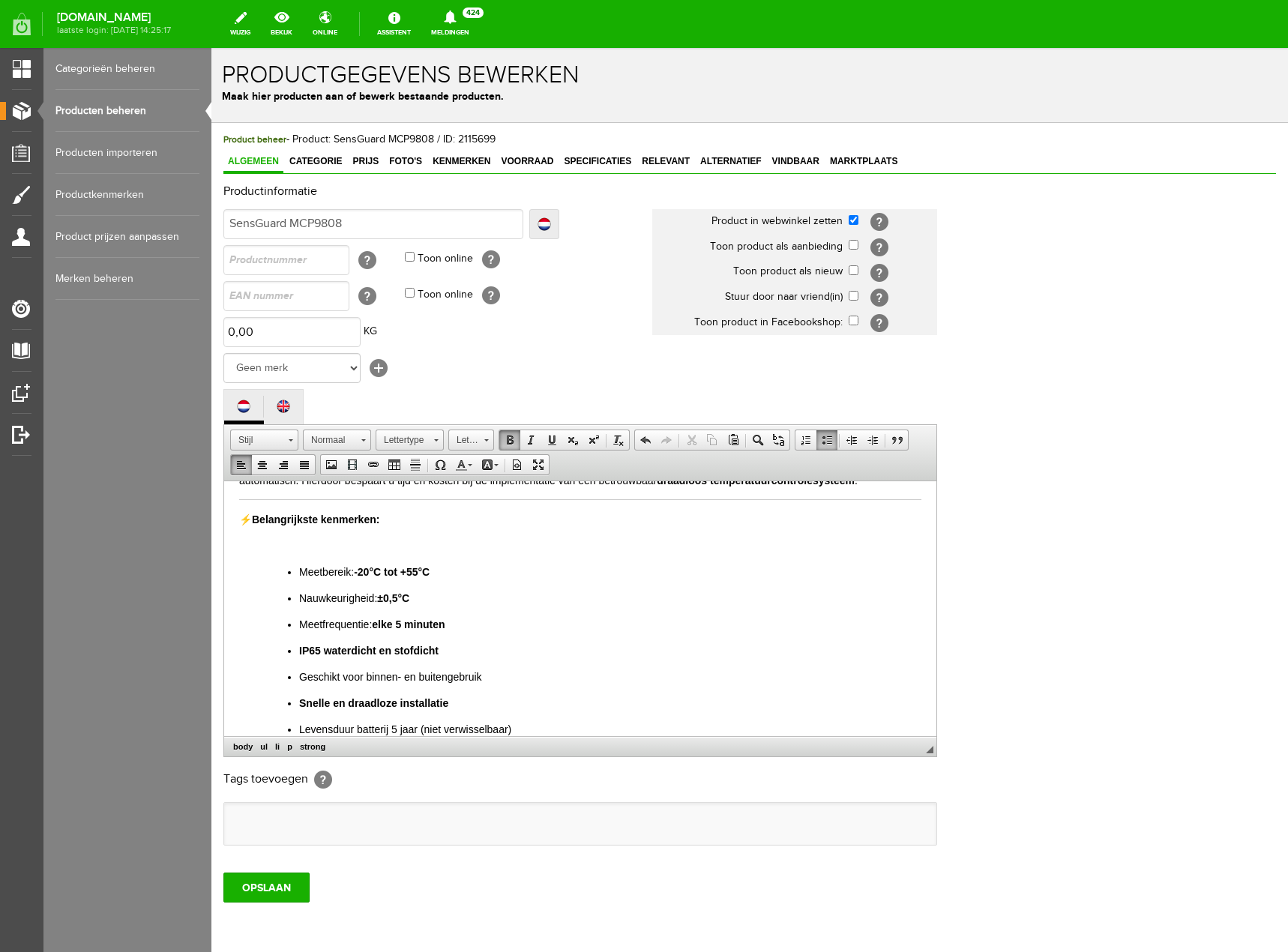
scroll to position [268, 0]
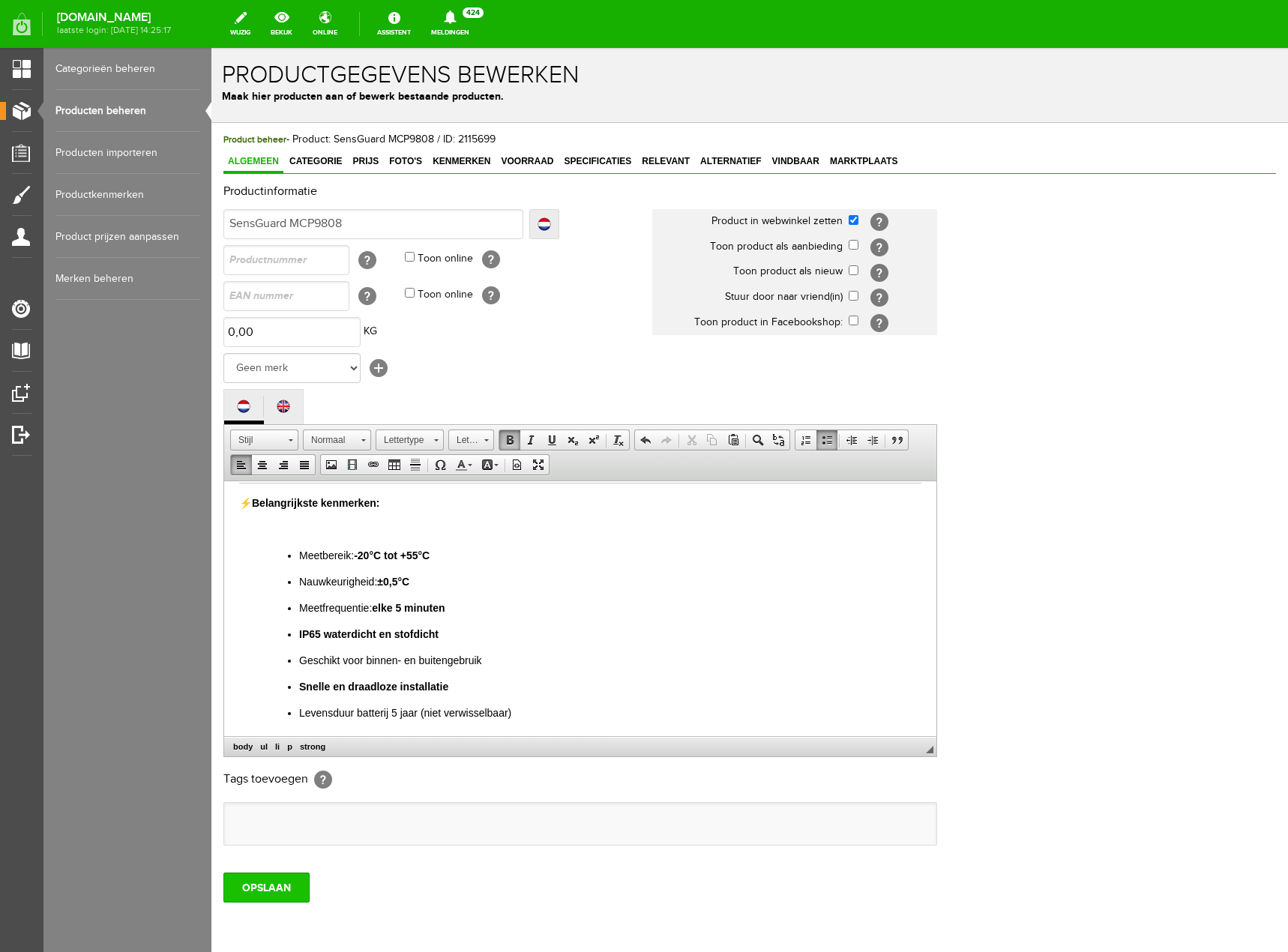
click at [249, 880] on input "OPSLAAN" at bounding box center [266, 888] width 86 height 30
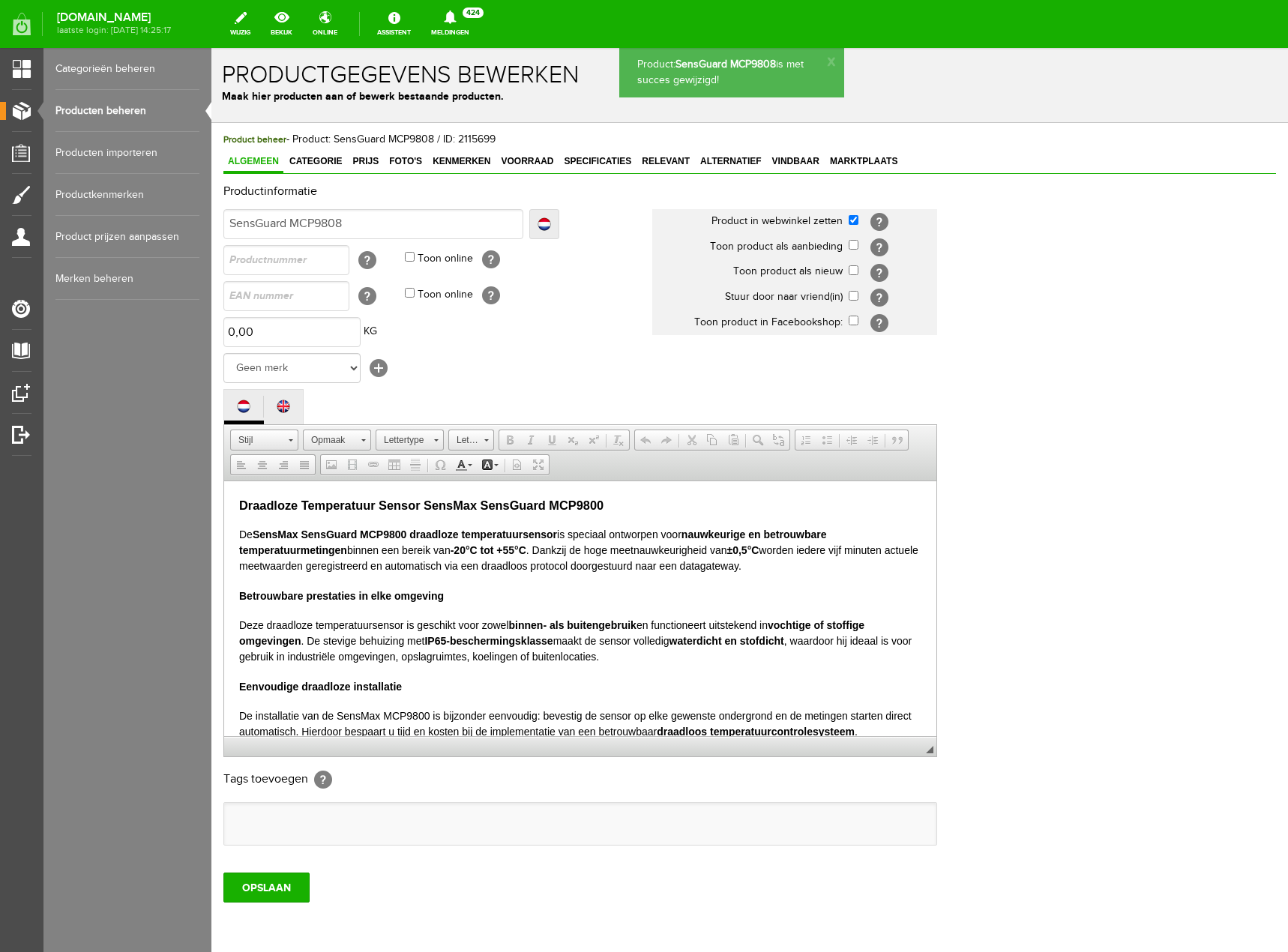
scroll to position [0, 0]
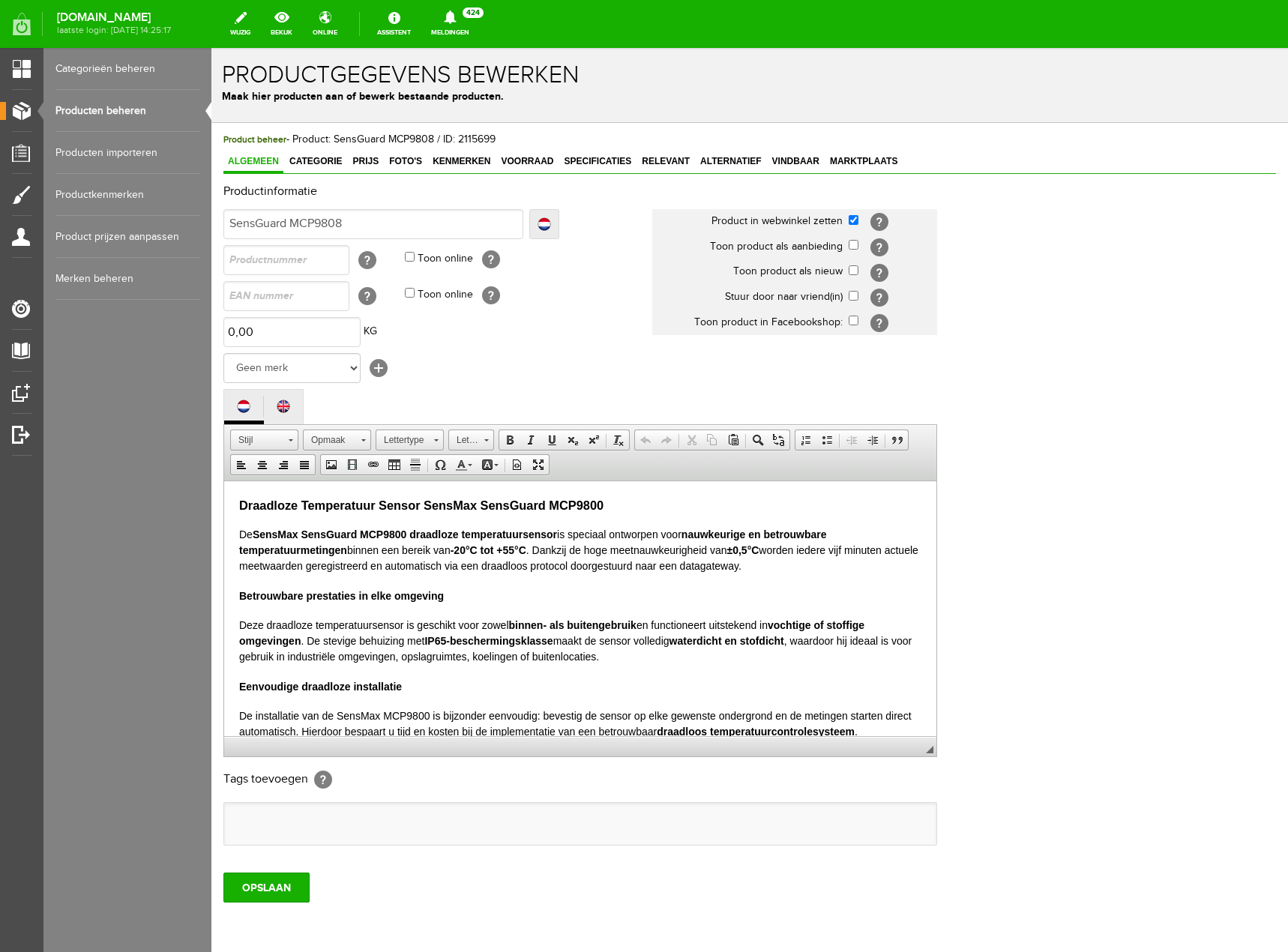
click at [102, 120] on link "Producten beheren" at bounding box center [127, 110] width 144 height 42
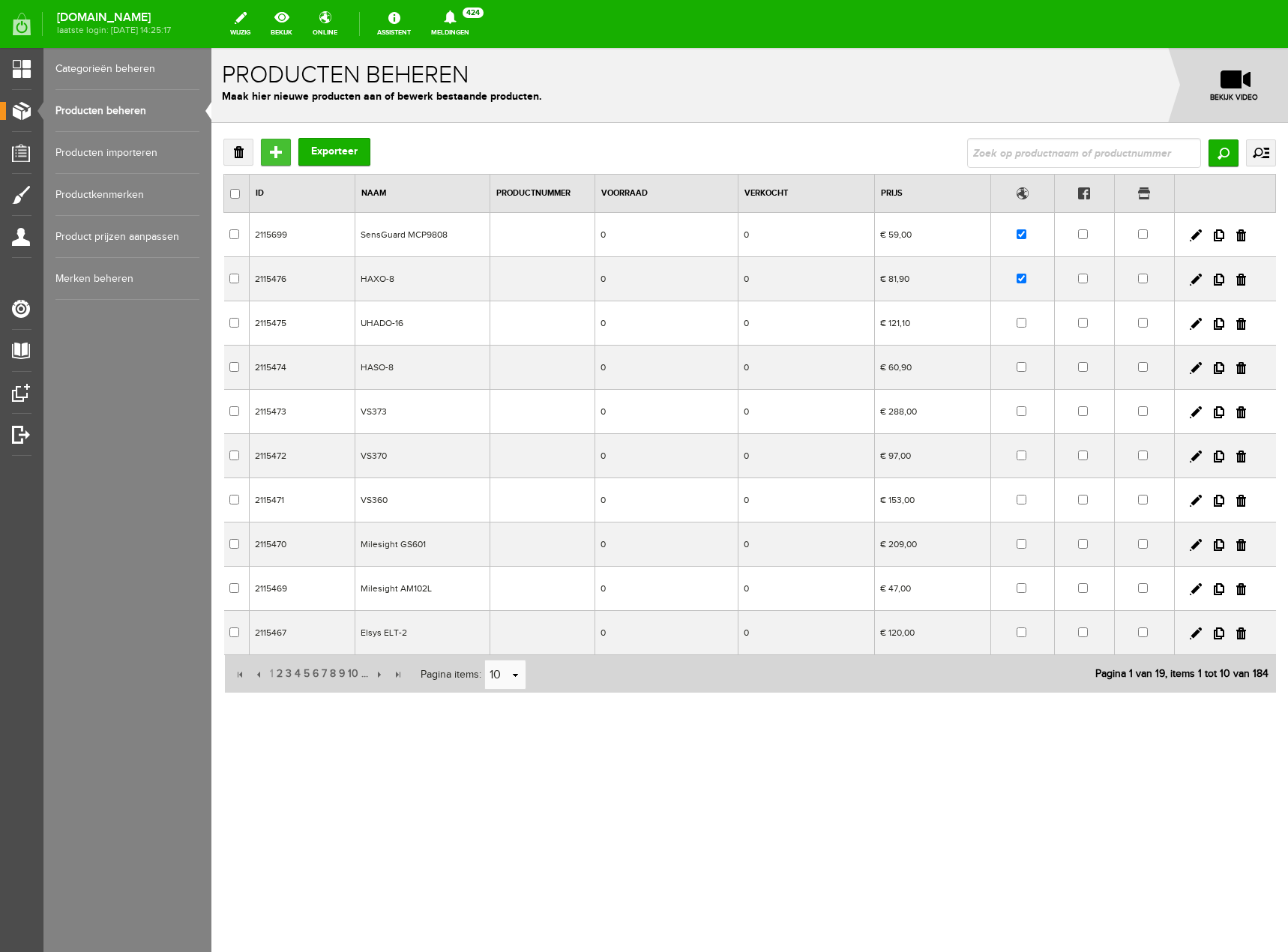
click at [279, 159] on input "Toevoegen" at bounding box center [276, 152] width 30 height 27
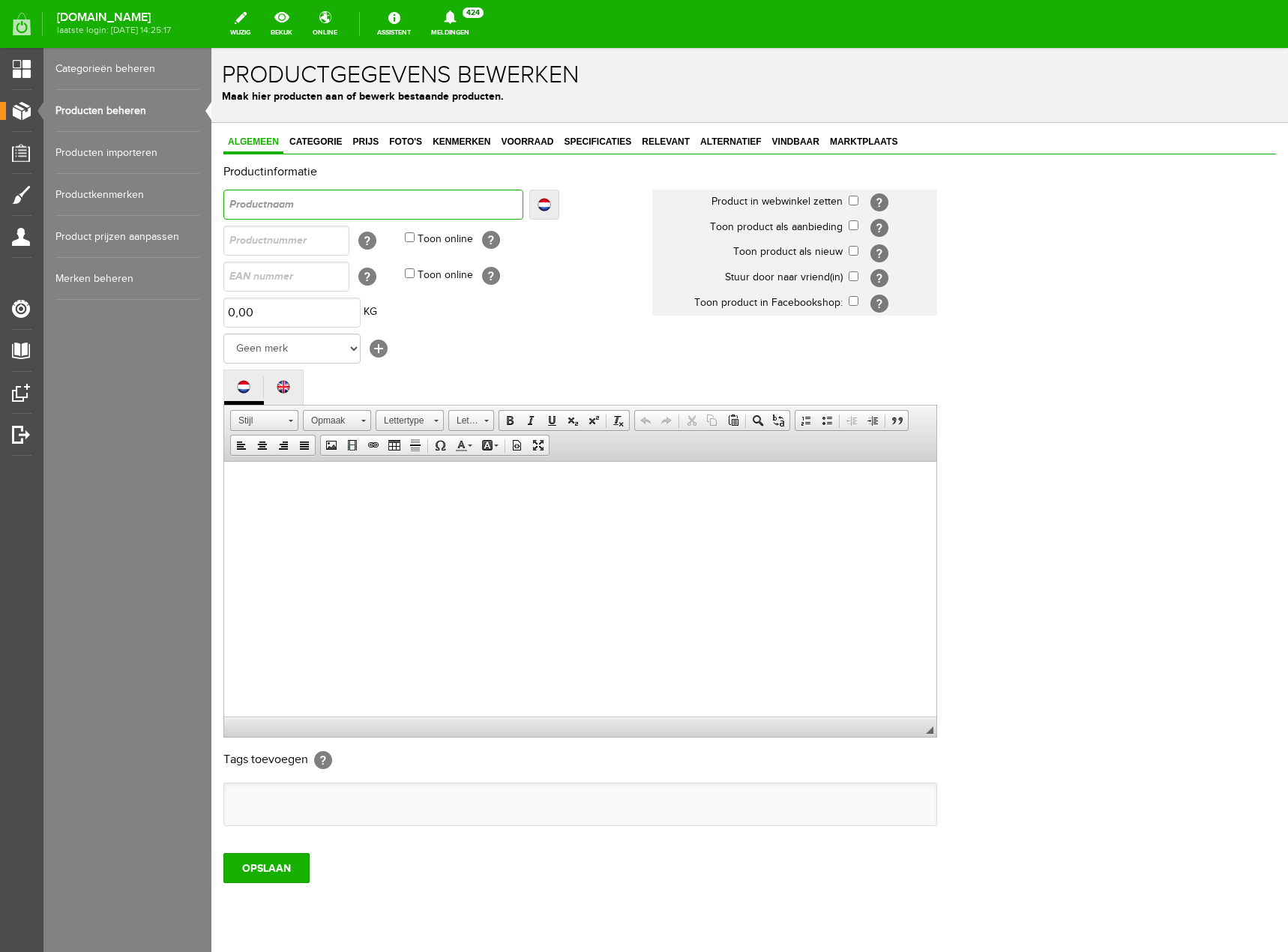
click at [291, 204] on input "text" at bounding box center [373, 205] width 300 height 30
type input "S"
type input "Se"
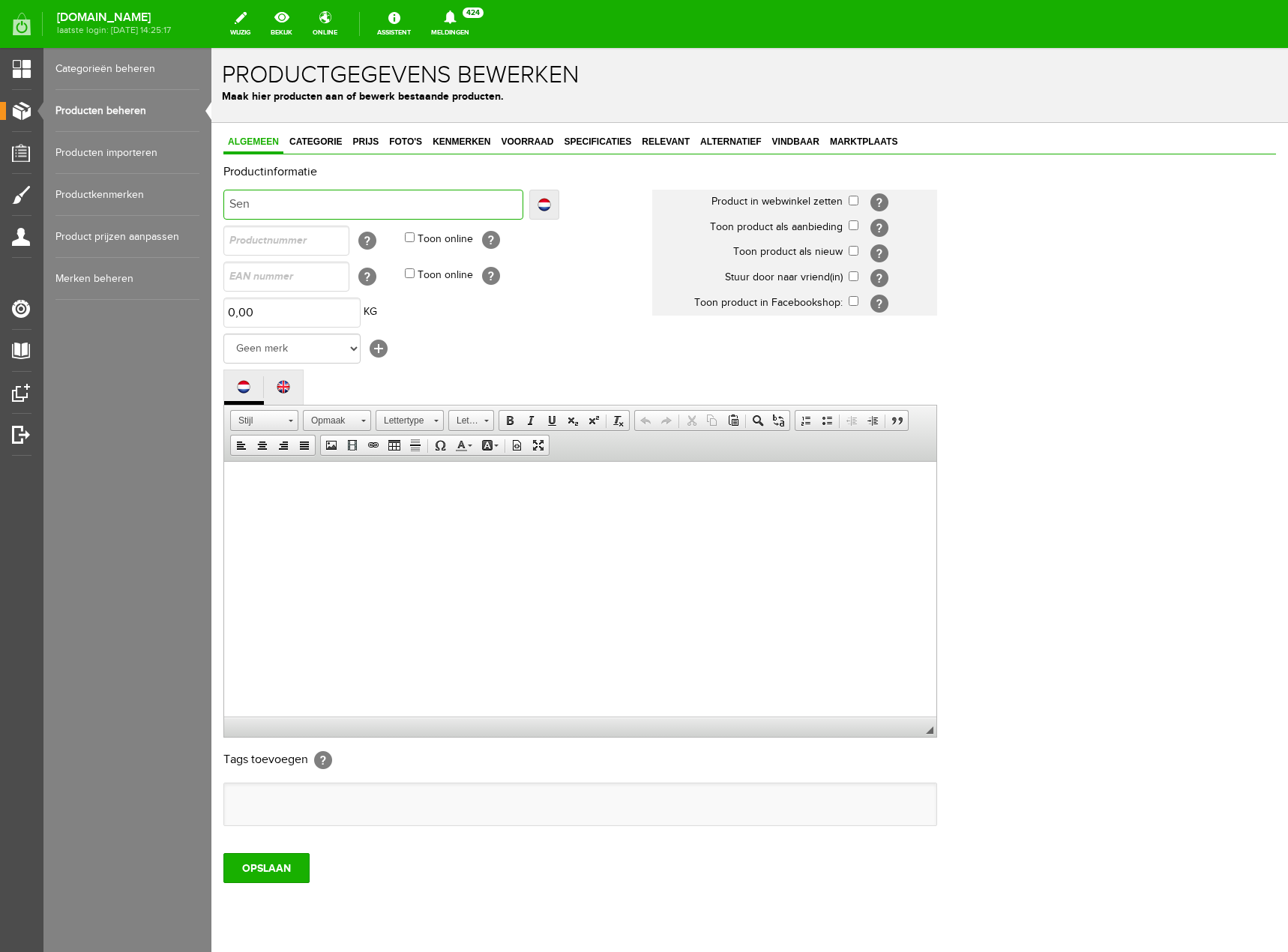
type input "Sens"
type input "SensG"
type input "SensGu"
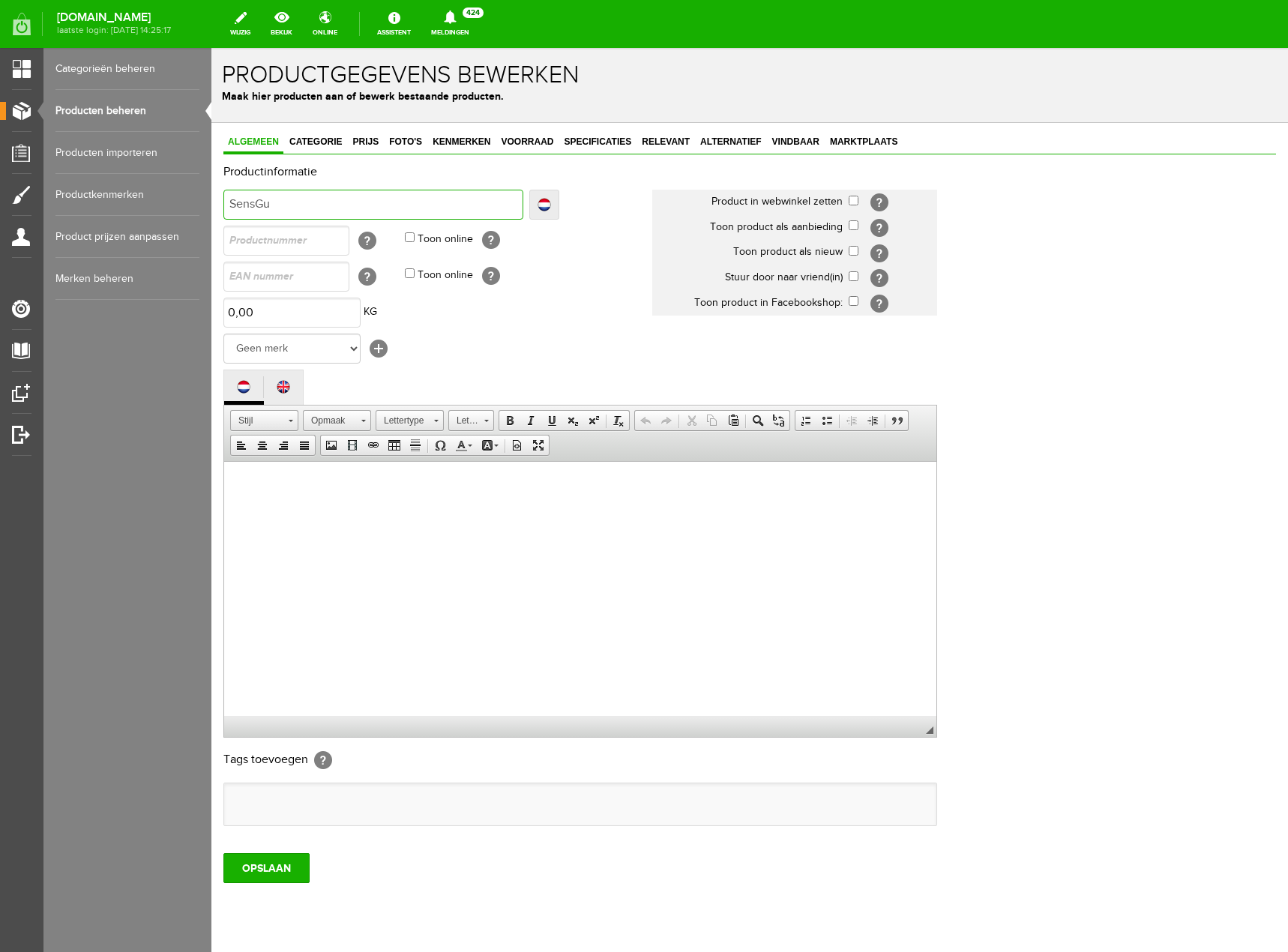
type input "SensGu"
type input "SensGua"
type input "SensGuar"
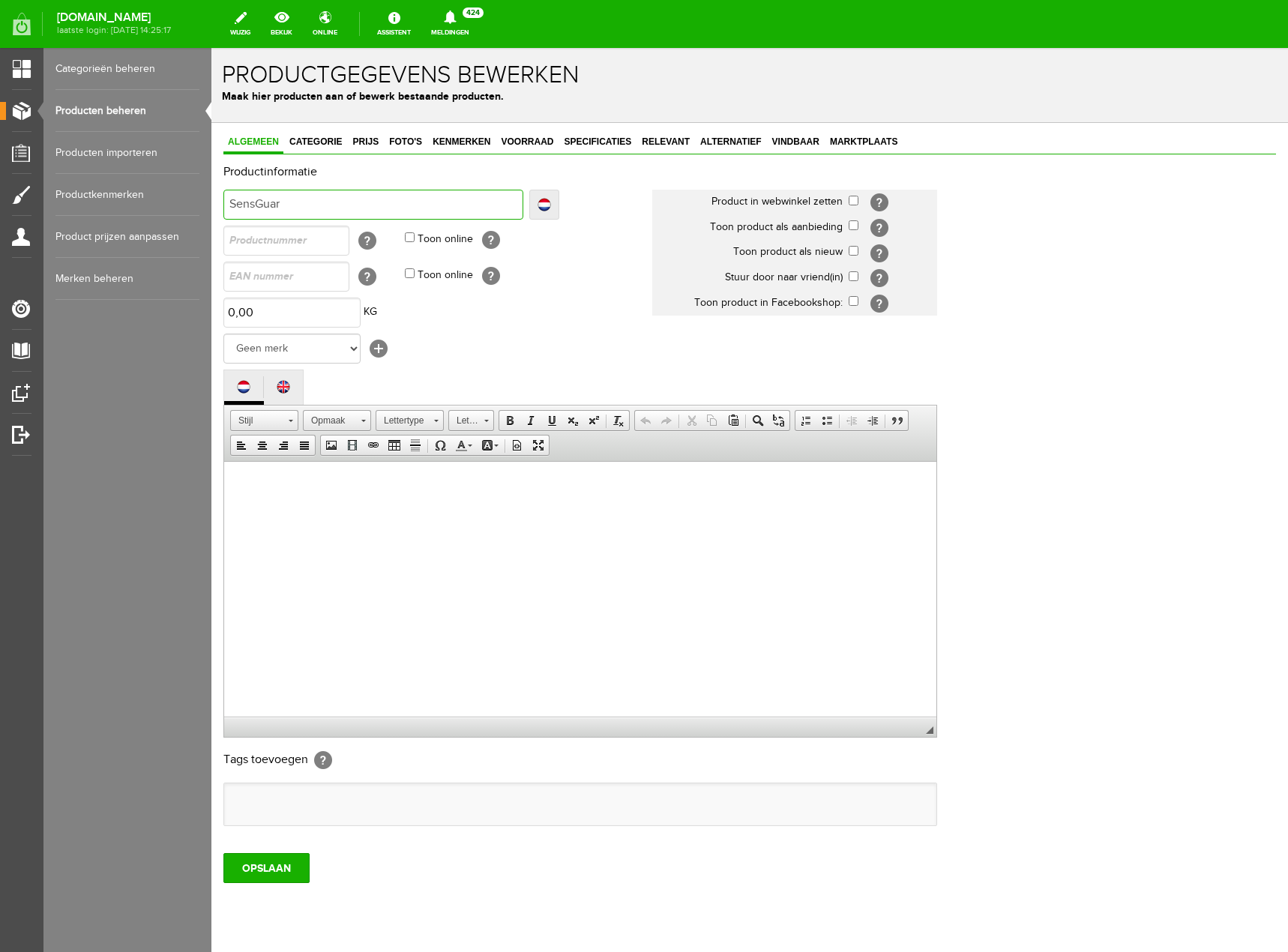
type input "SensGuard"
type input "SensGuard T"
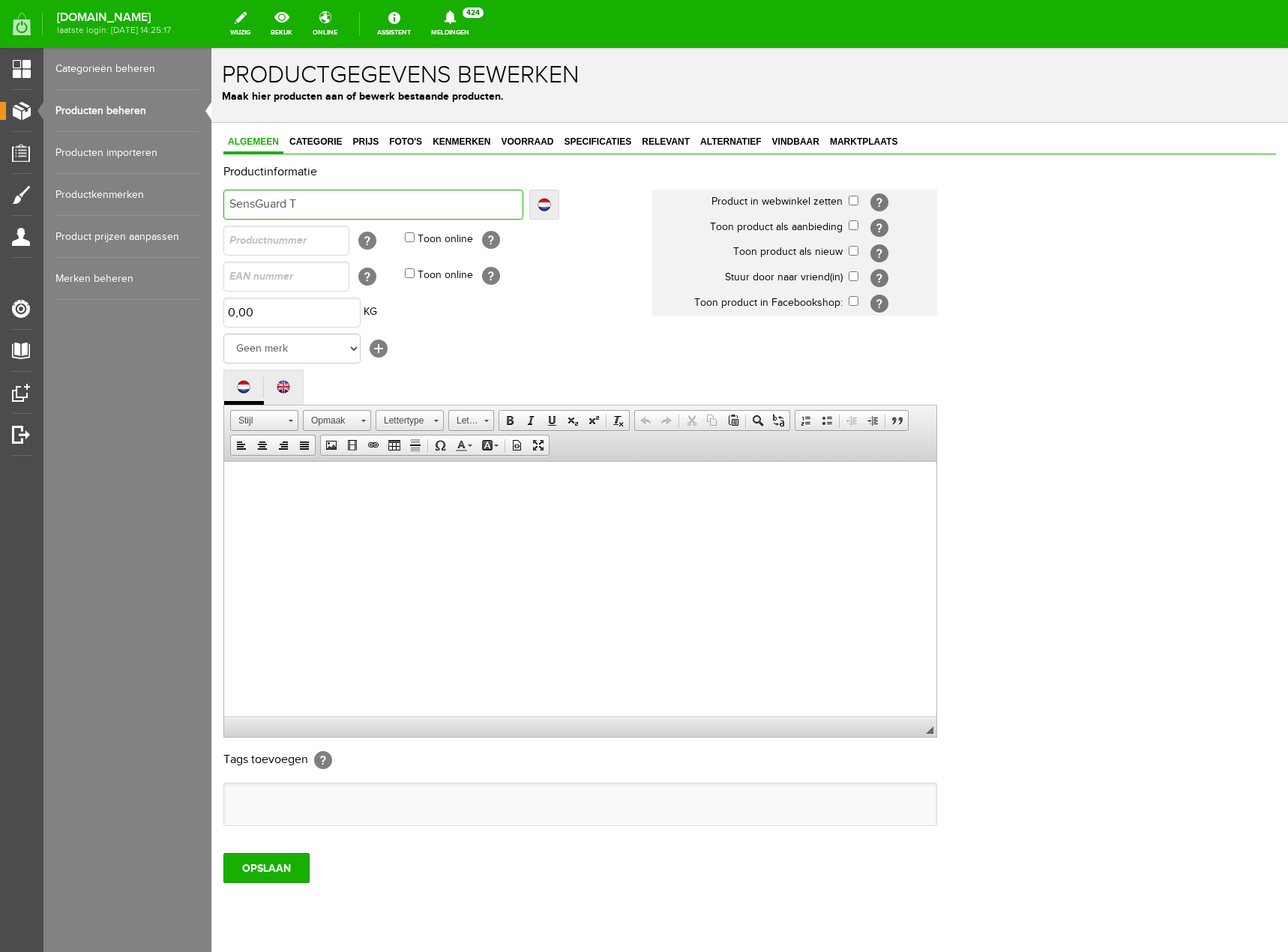
type input "SensGuard T"
type input "SensGuard TC"
type input "SensGuard TCP"
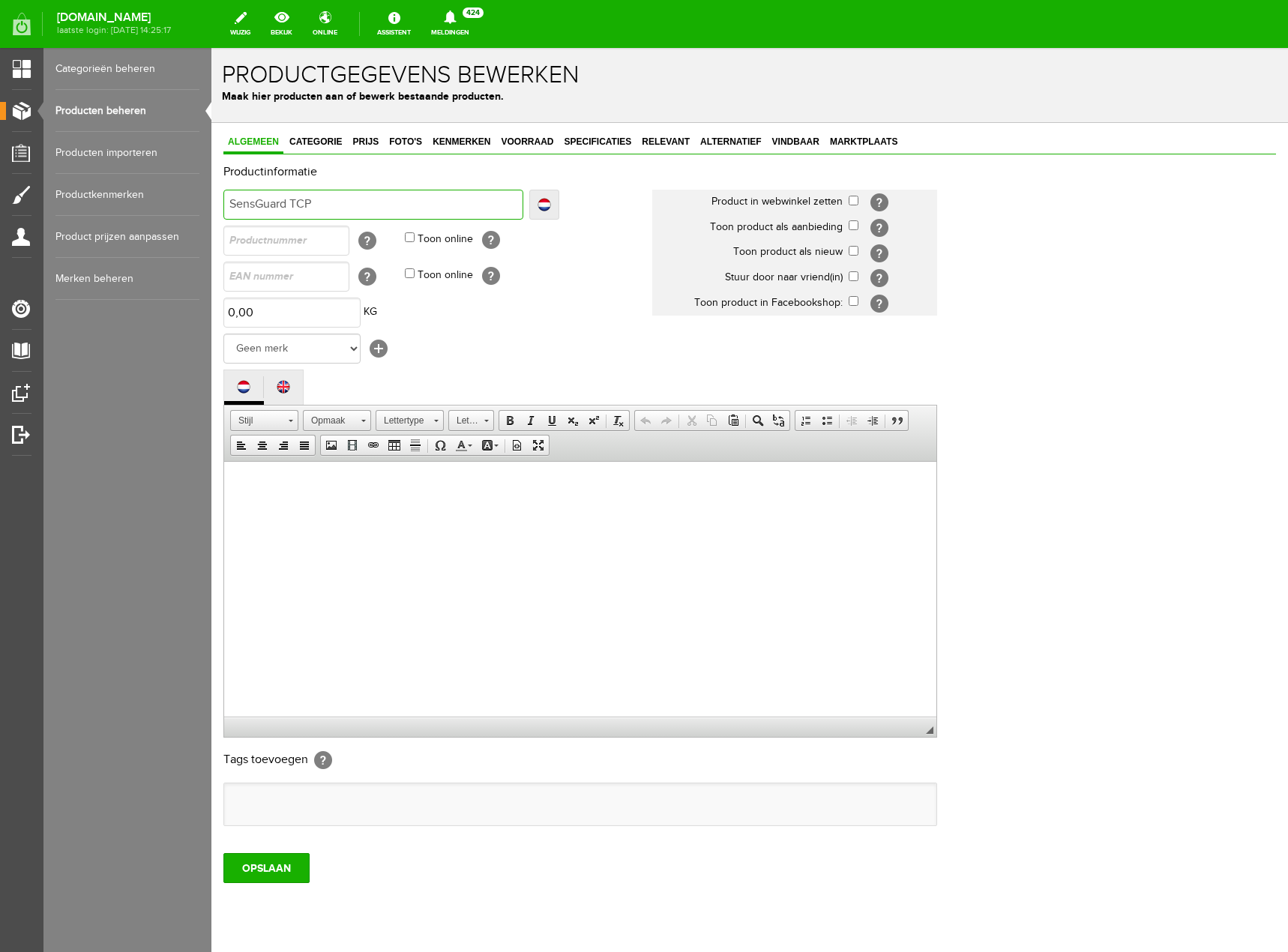
type input "SensGuard TCP"
type input "SensGuard TCP L"
type input "SensGuard TCP LR"
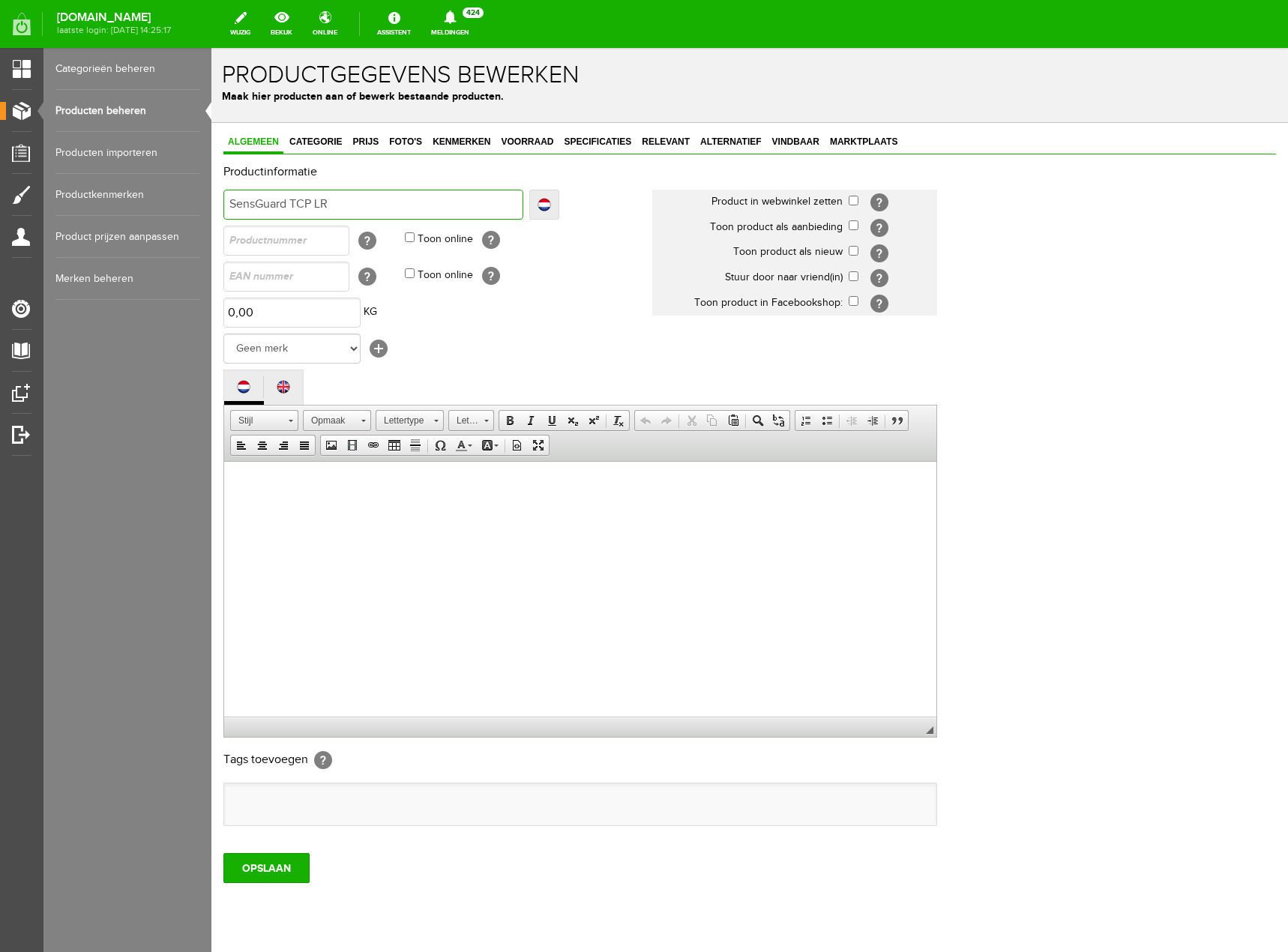
type input "SensGuard TCP LR"
type input "SensGuard TCP LR X"
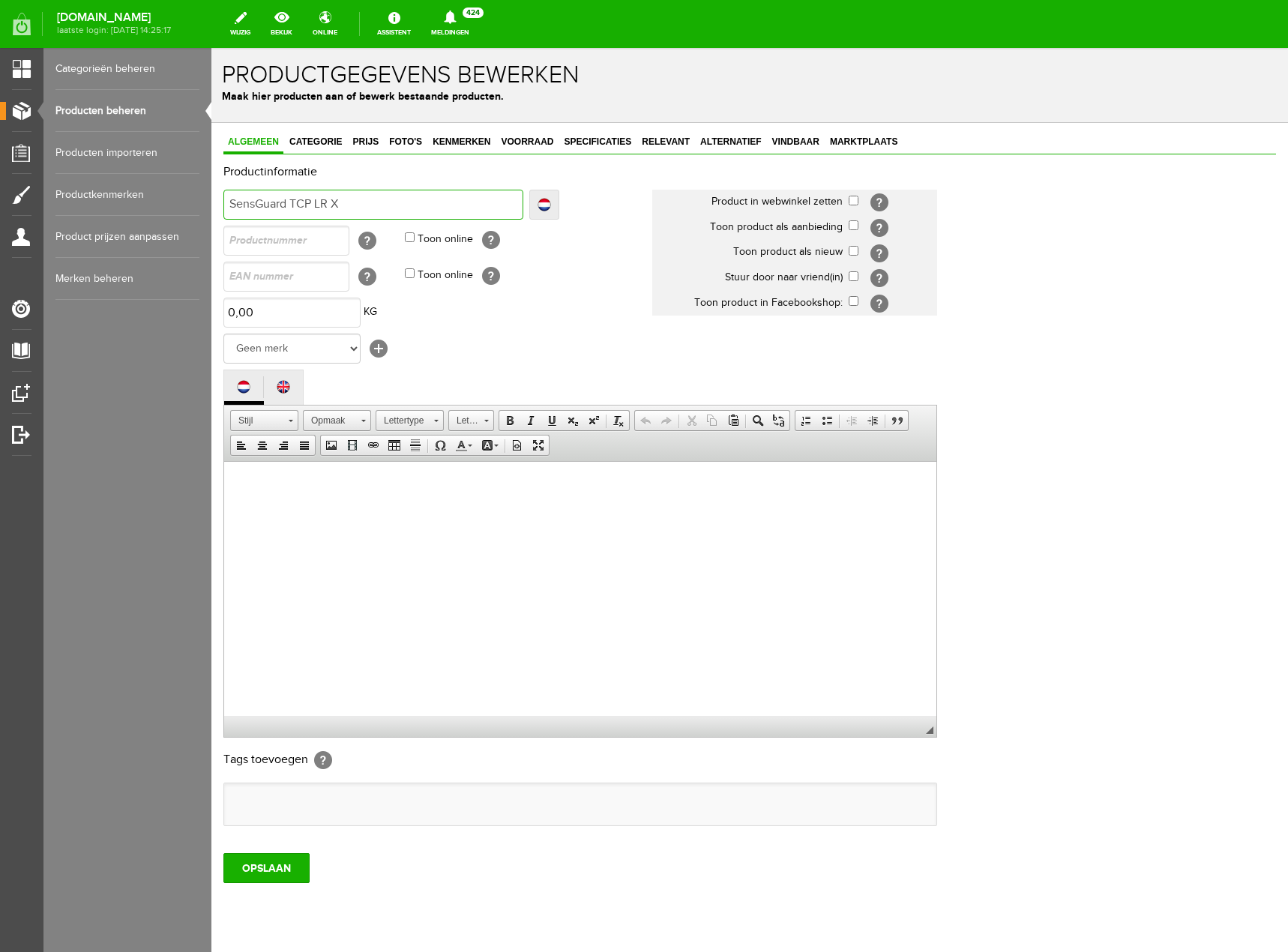
type input "SensGuard TCP LR X2"
type input "SensGuard TCP LR X2 d"
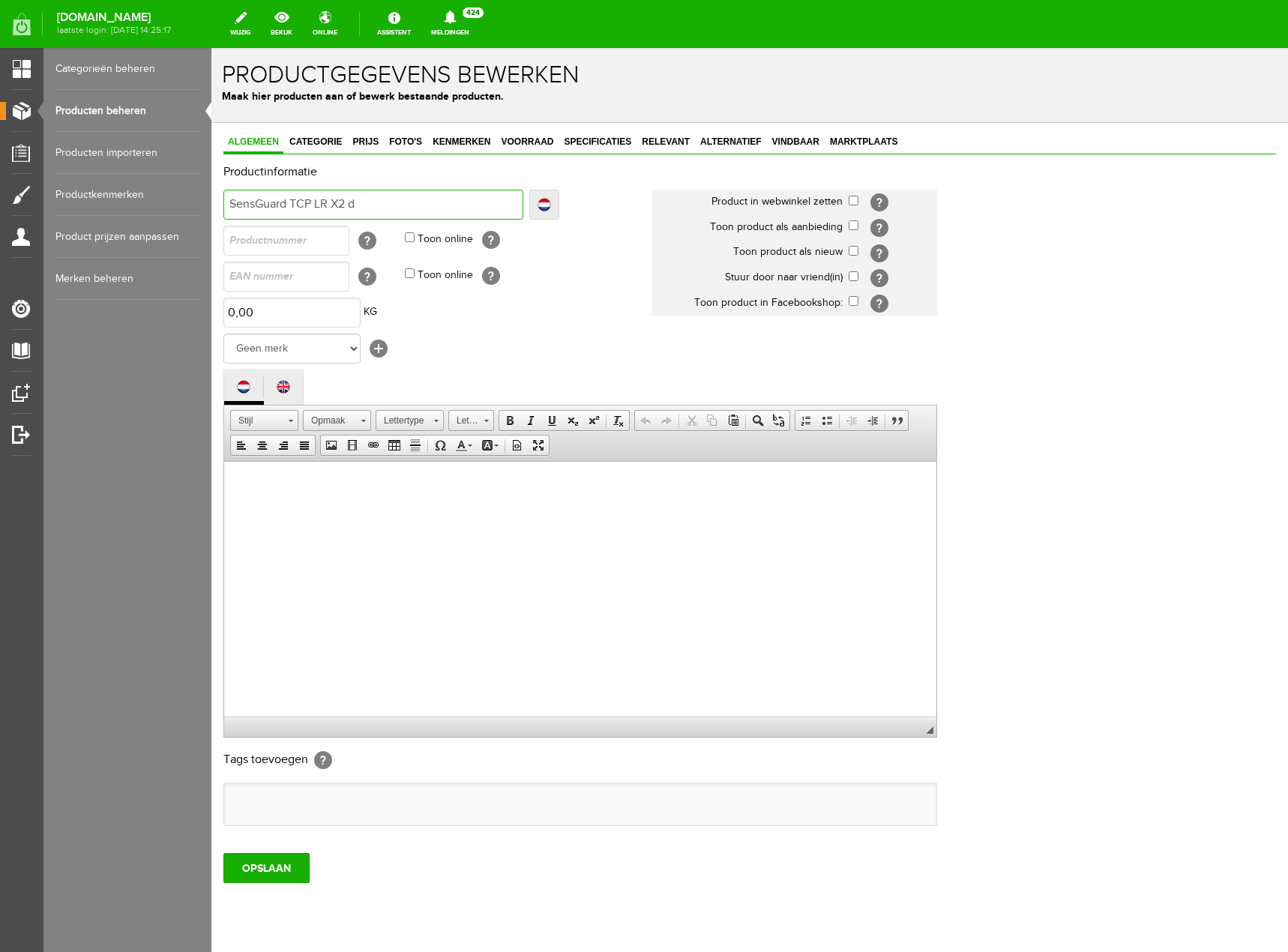
type input "SensGuard TCP LR X2 d"
type input "SensGuard TCP LR X2 da"
type input "SensGuard TCP LR X2 data"
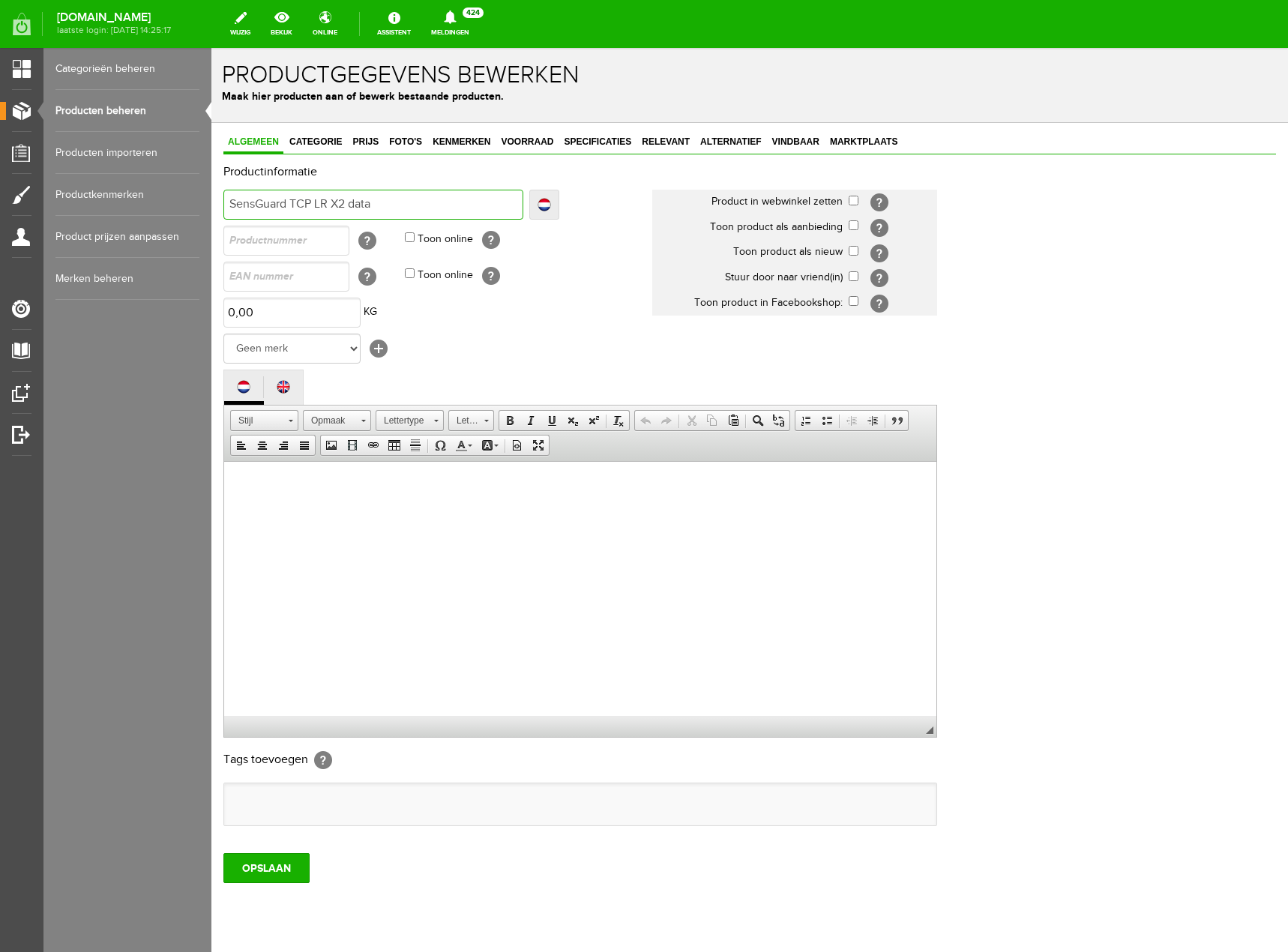
type input "SensGuard TCP LR X2 data"
type input "SensGuard TCP LR X2 data g"
type input "SensGuard TCP LR X2 data ga"
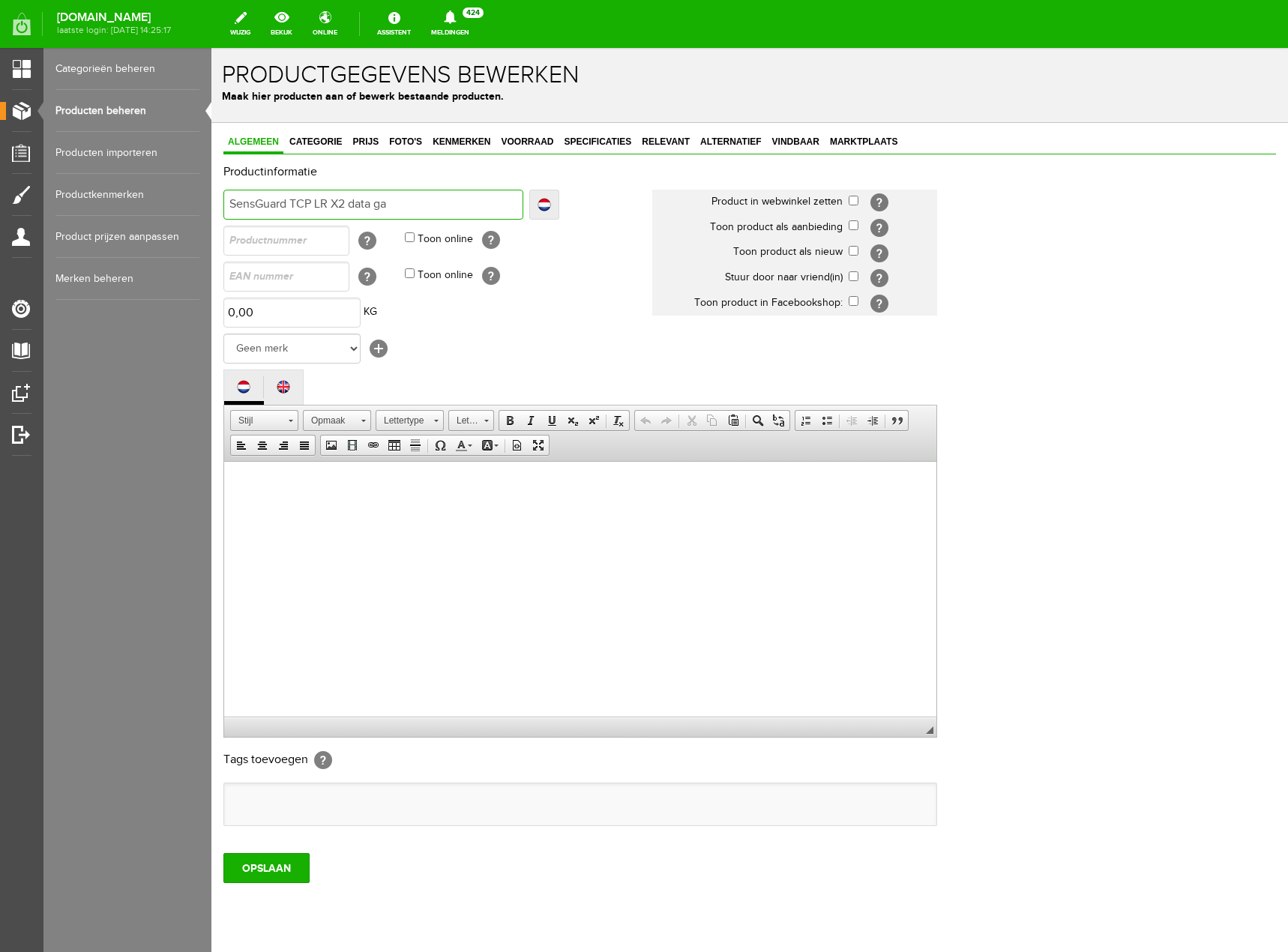
type input "SensGuard TCP LR X2 data ga"
type input "SensGuard TCP LR X2 data gat"
type input "SensGuard TCP LR X2 data gate"
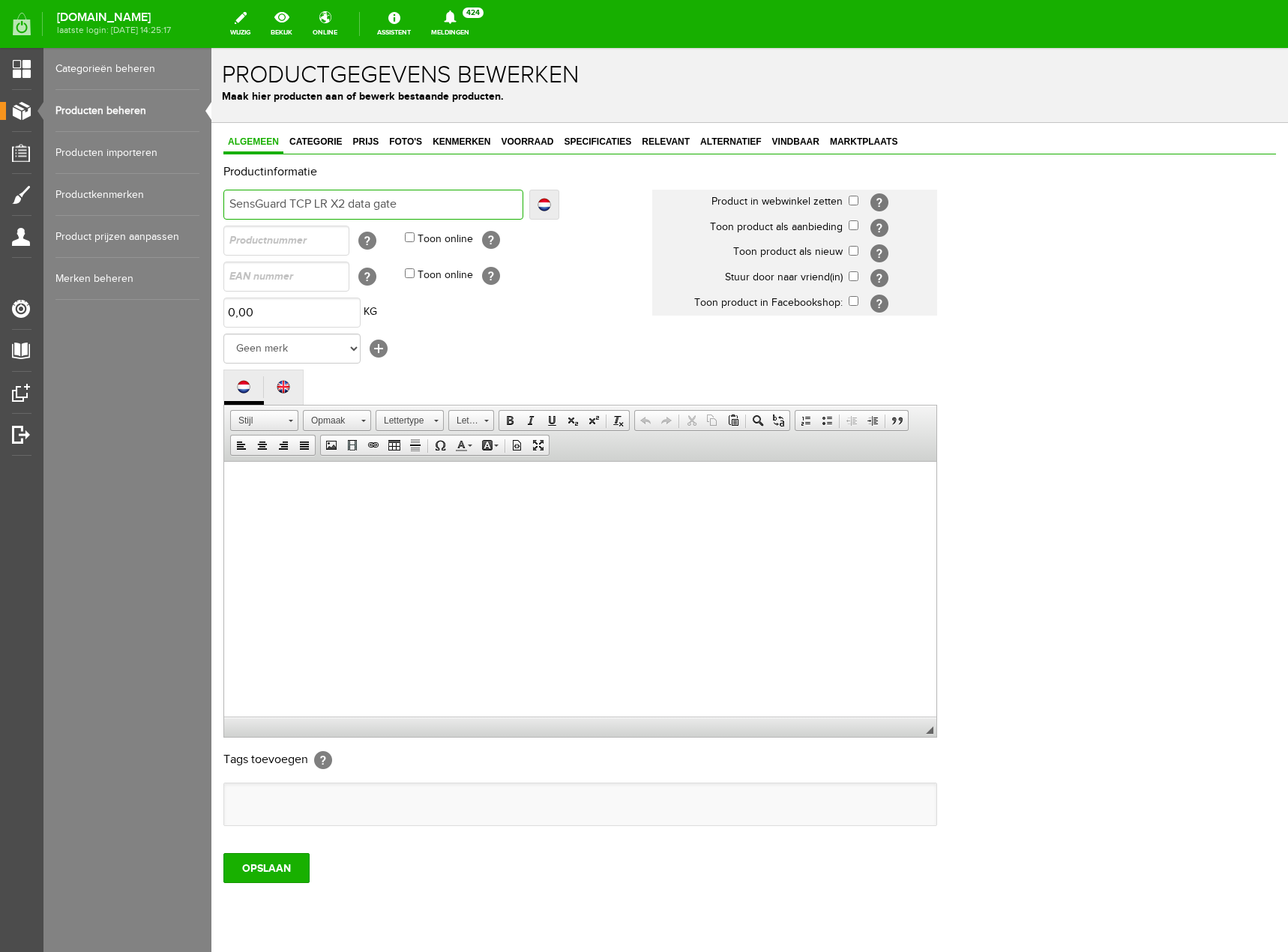
type input "SensGuard TCP LR X2 data gatew"
type input "SensGuard TCP LR X2 data gatewa"
type input "SensGuard TCP LR X2 data gateway"
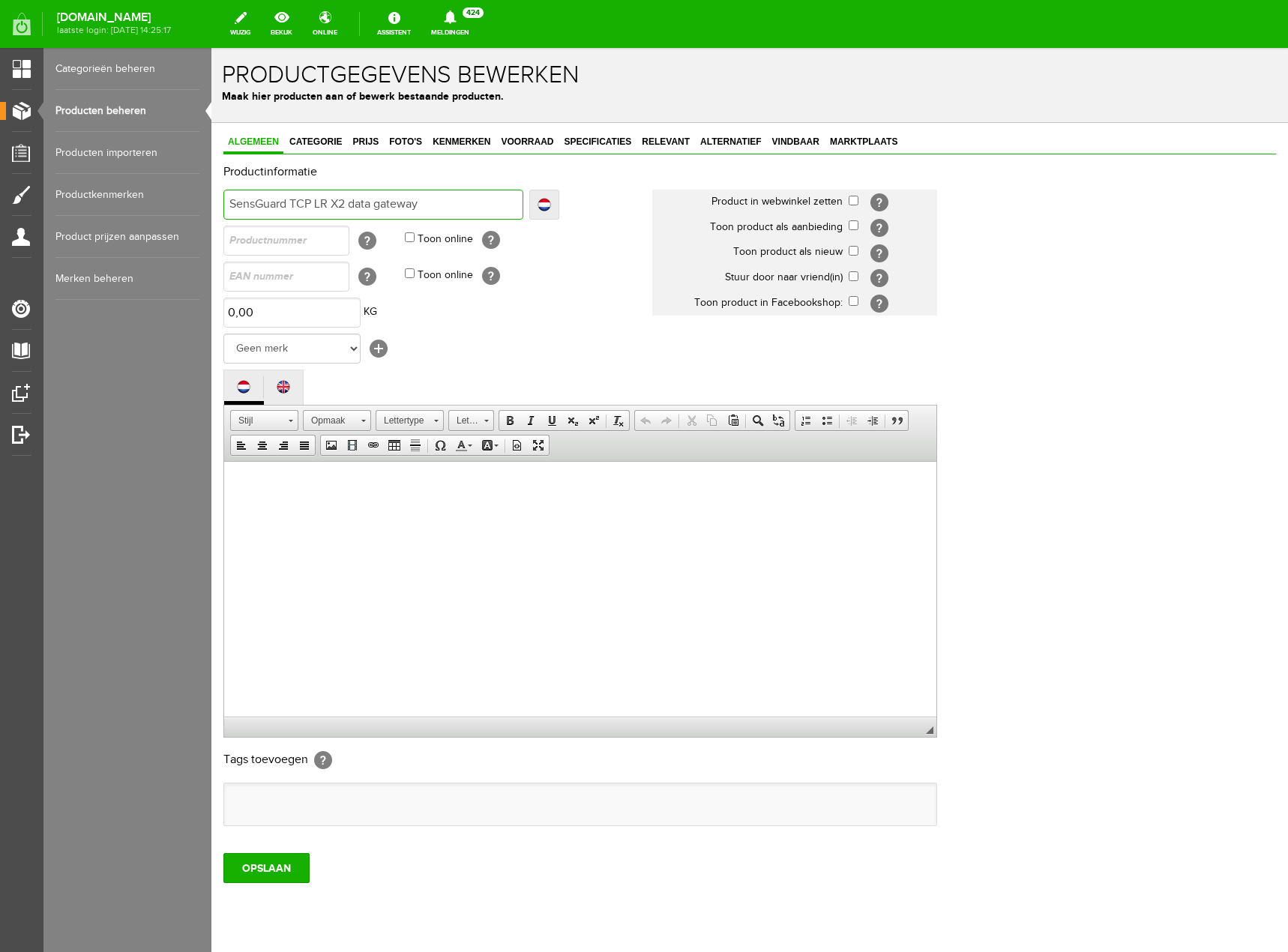
type input "SensGuard TCP LR X2 data gateway"
drag, startPoint x: 442, startPoint y: 494, endPoint x: 406, endPoint y: 549, distance: 65.7
click at [406, 507] on html at bounding box center [580, 484] width 712 height 46
drag, startPoint x: 406, startPoint y: 549, endPoint x: 383, endPoint y: 500, distance: 54.1
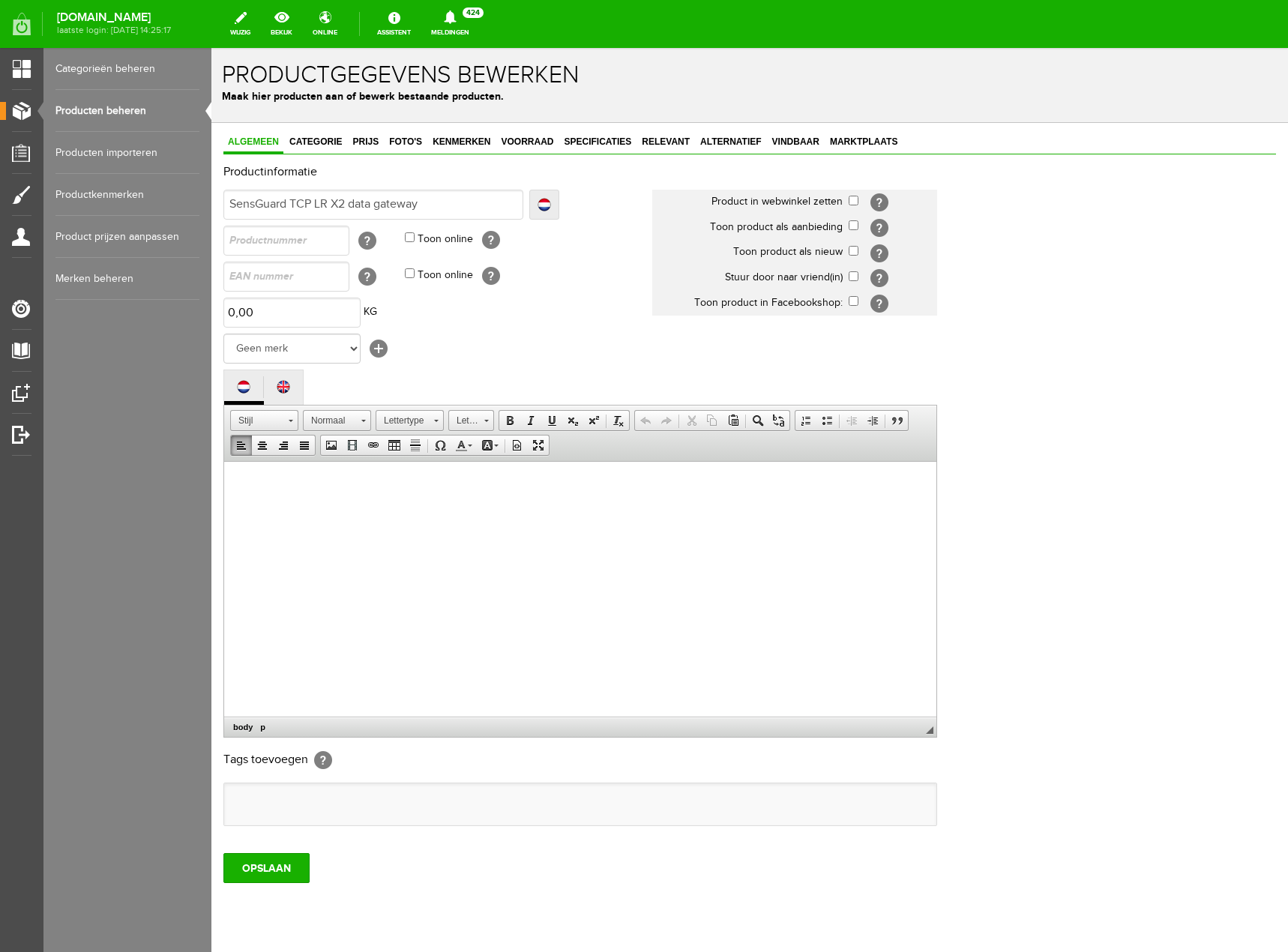
click at [383, 500] on html at bounding box center [580, 484] width 712 height 46
click at [739, 422] on link "Plakken" at bounding box center [733, 420] width 21 height 19
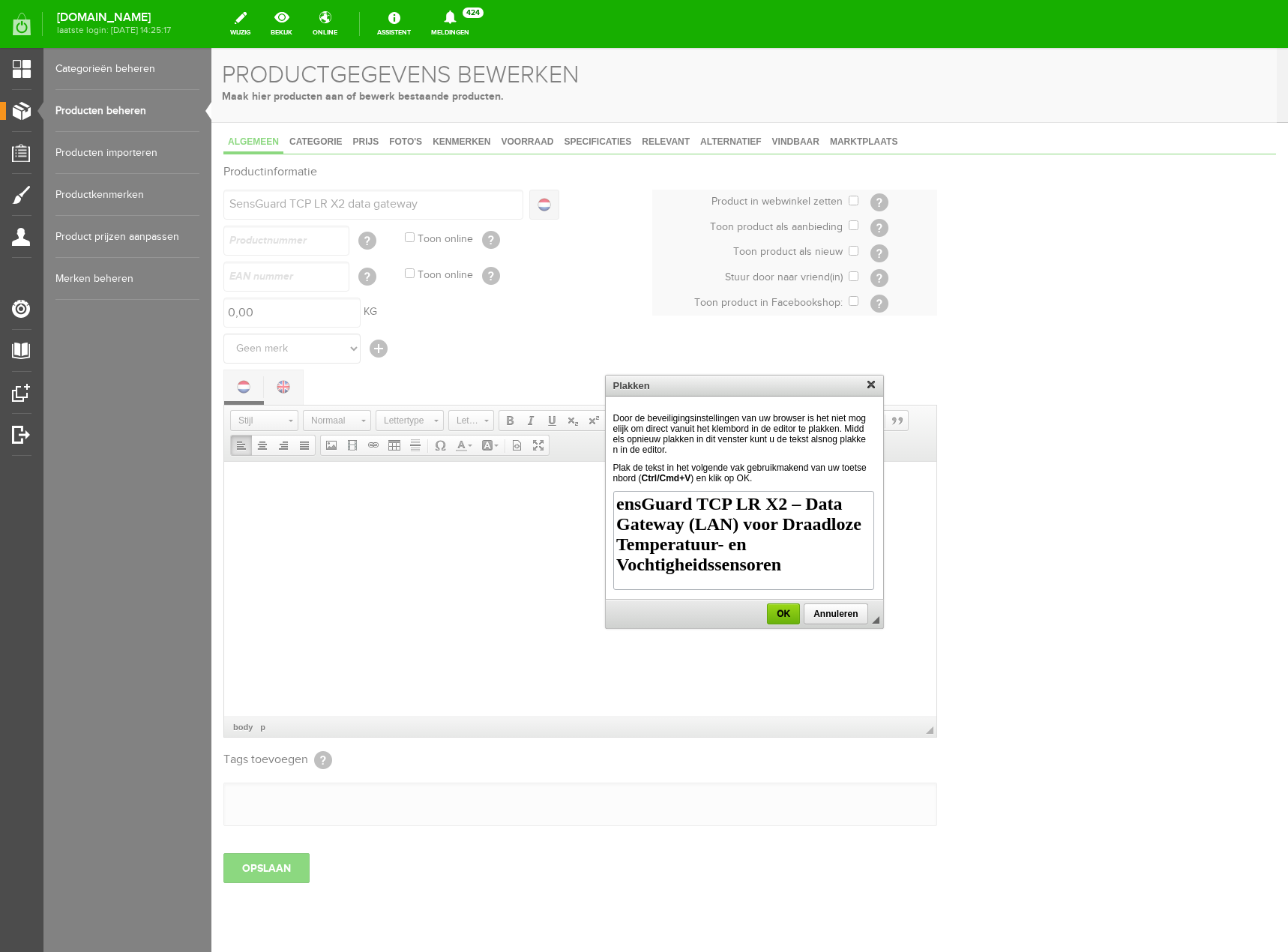
scroll to position [1032, 0]
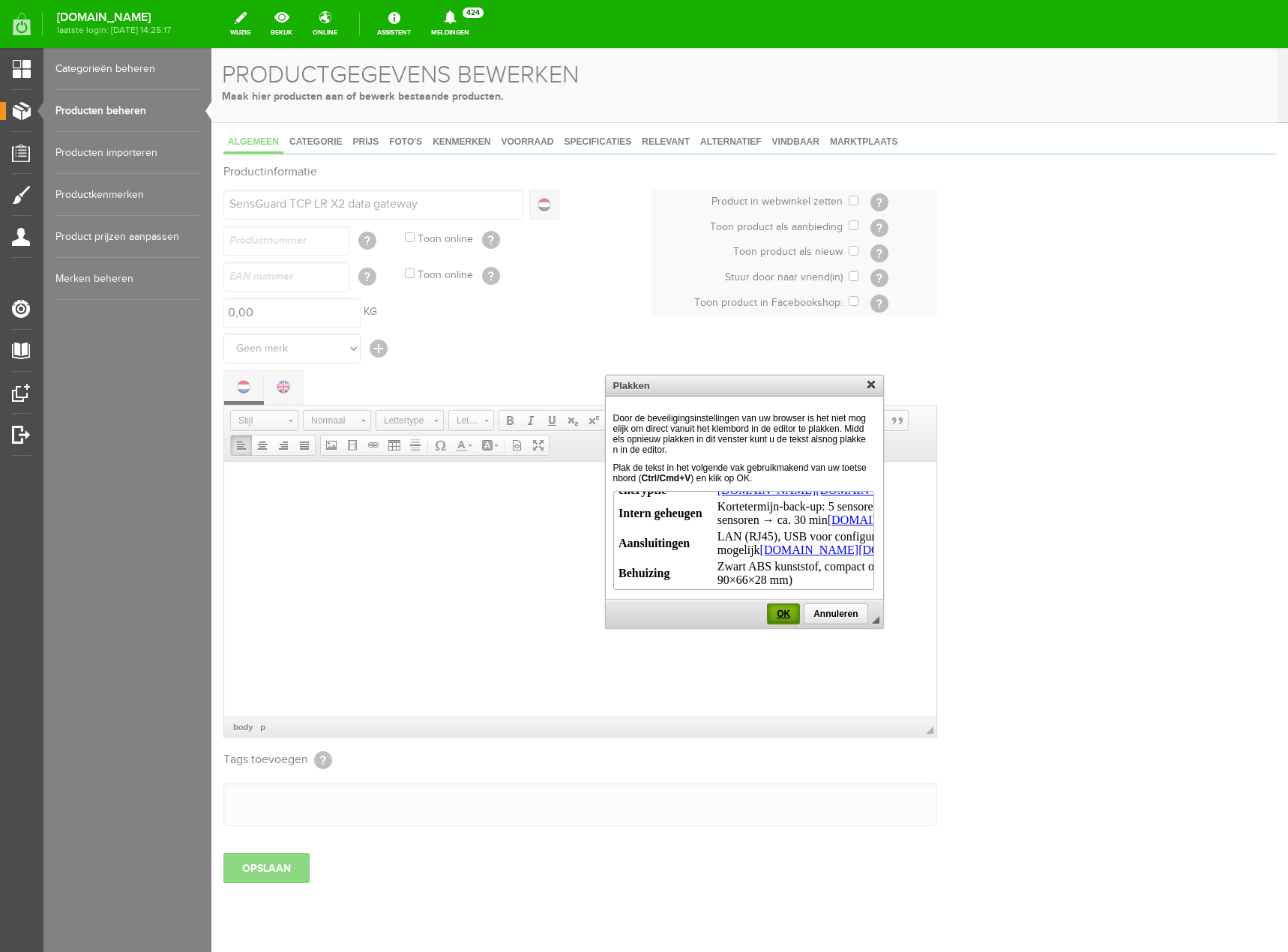
click at [779, 613] on span "OK" at bounding box center [783, 613] width 30 height 11
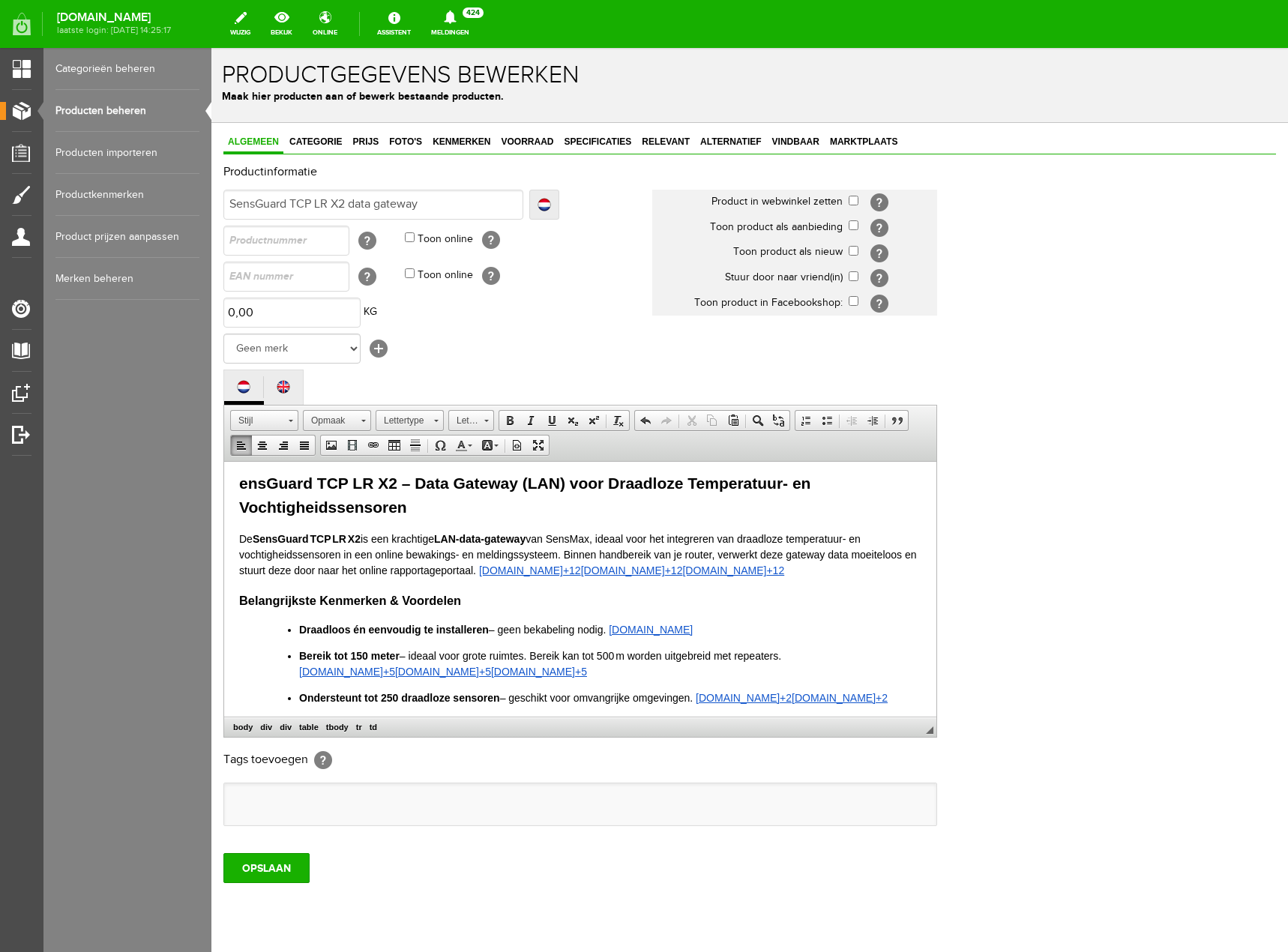
scroll to position [0, 0]
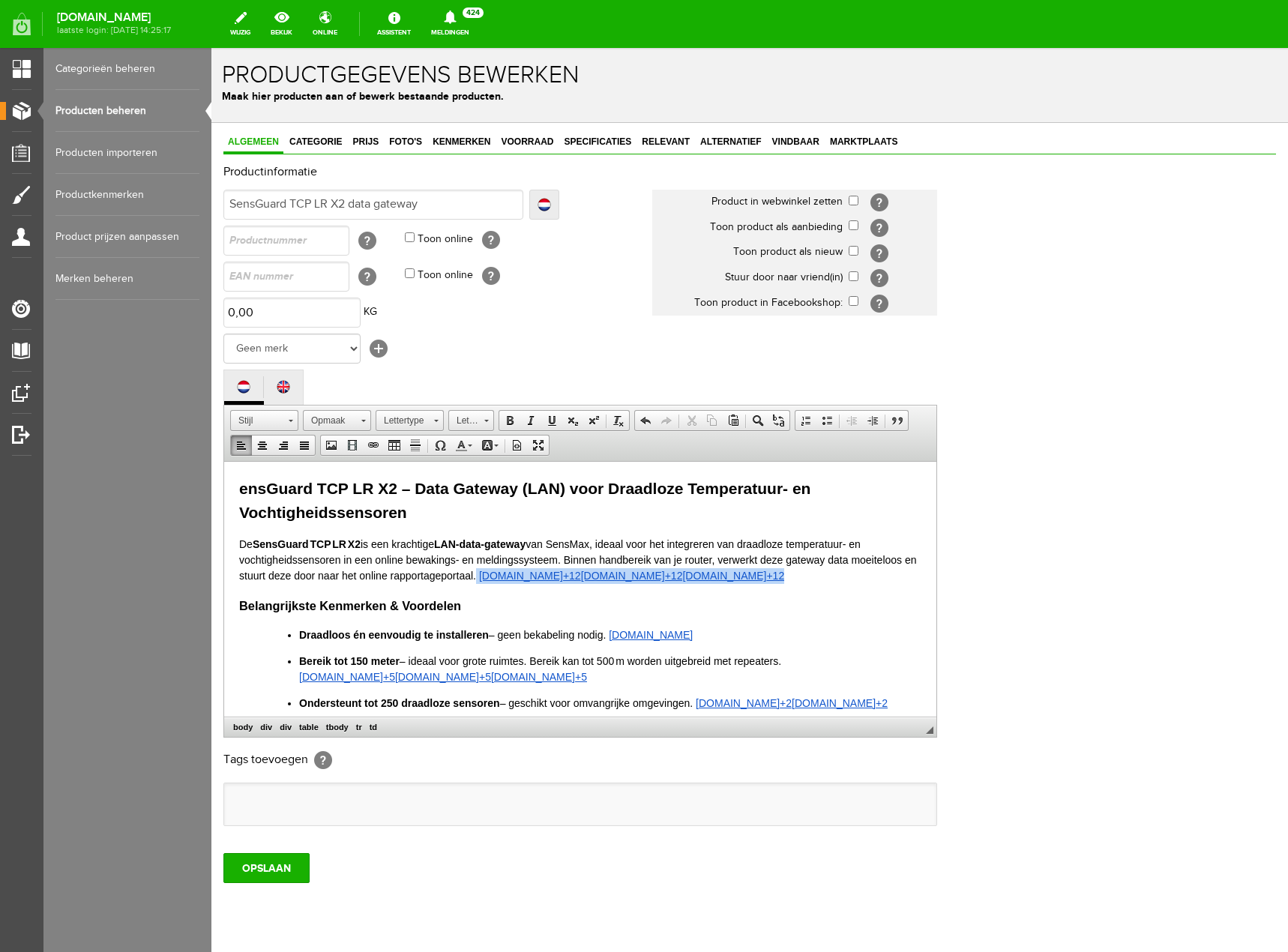
drag, startPoint x: 731, startPoint y: 574, endPoint x: 490, endPoint y: 572, distance: 241.0
click at [490, 572] on p "De SensGuard TCP LR X2 is een krachtige LAN‑data‑gateway van SensMax, ideaal vo…" at bounding box center [580, 560] width 682 height 47
click at [535, 580] on p "De SensGuard TCP LR X2 is een krachtige LAN‑data‑gateway van SensMax, ideaal vo…" at bounding box center [580, 560] width 682 height 47
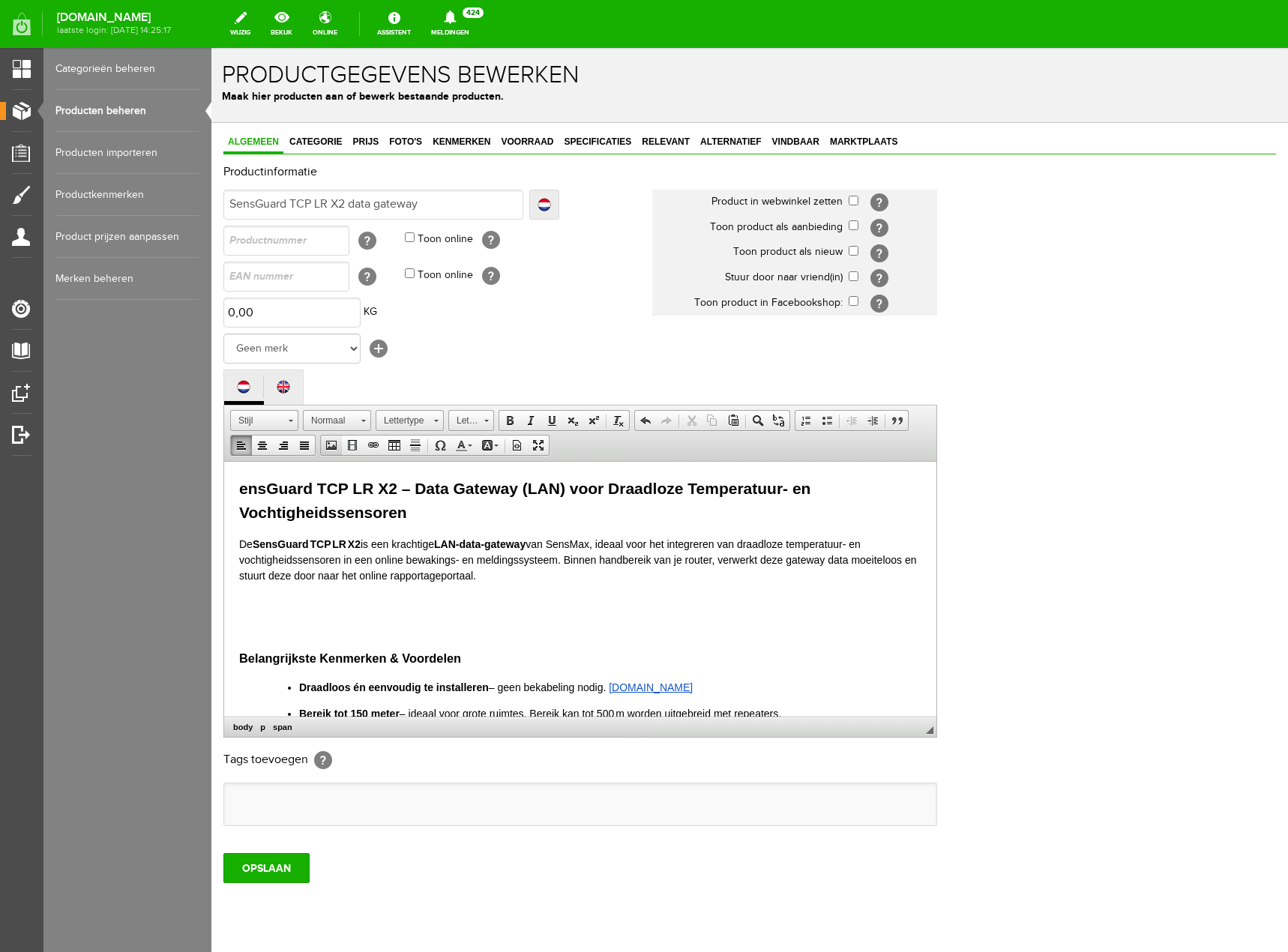
click at [335, 453] on link "Afbeelding" at bounding box center [331, 444] width 21 height 19
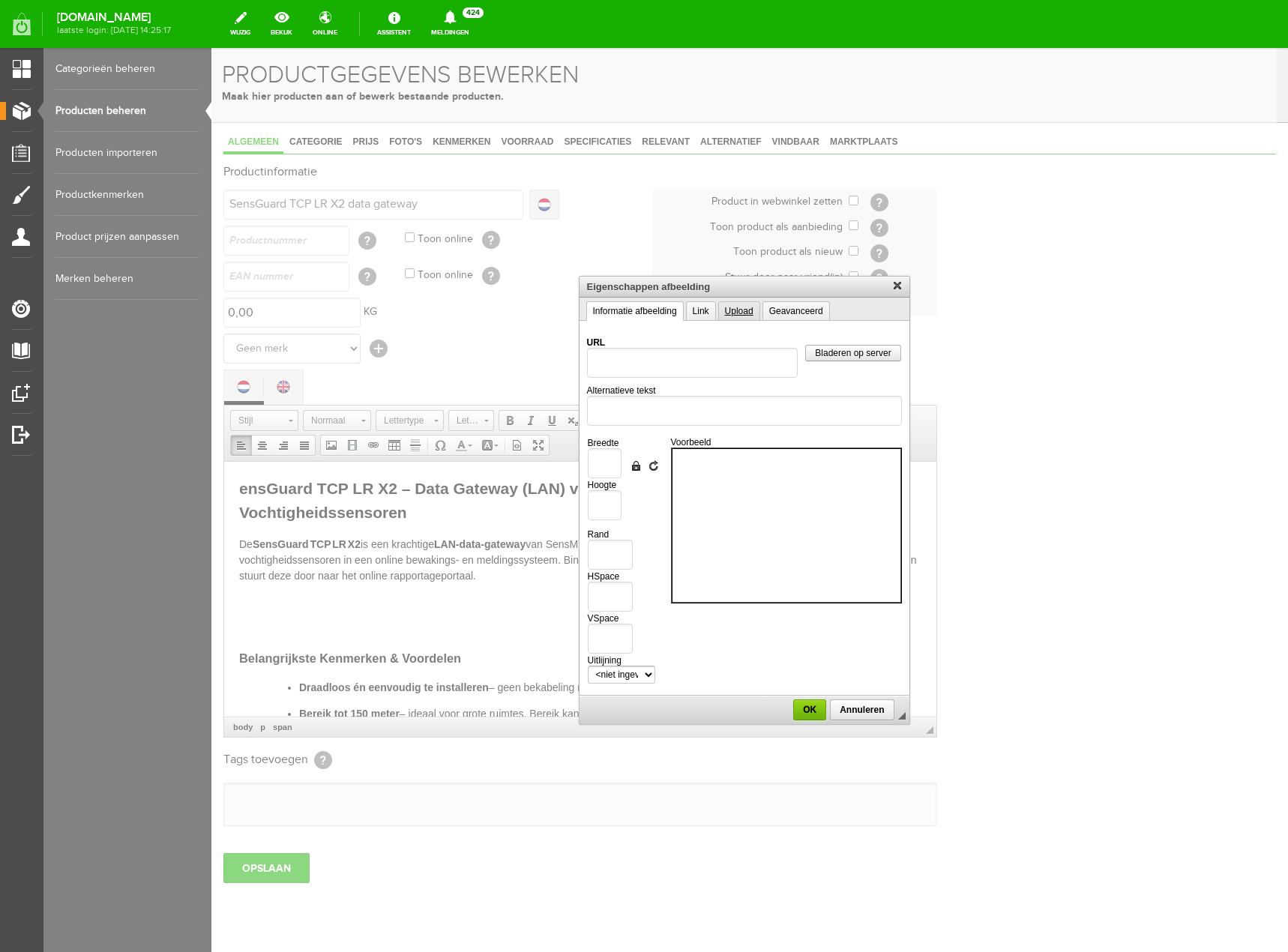
click at [736, 308] on link "Upload" at bounding box center [739, 310] width 42 height 19
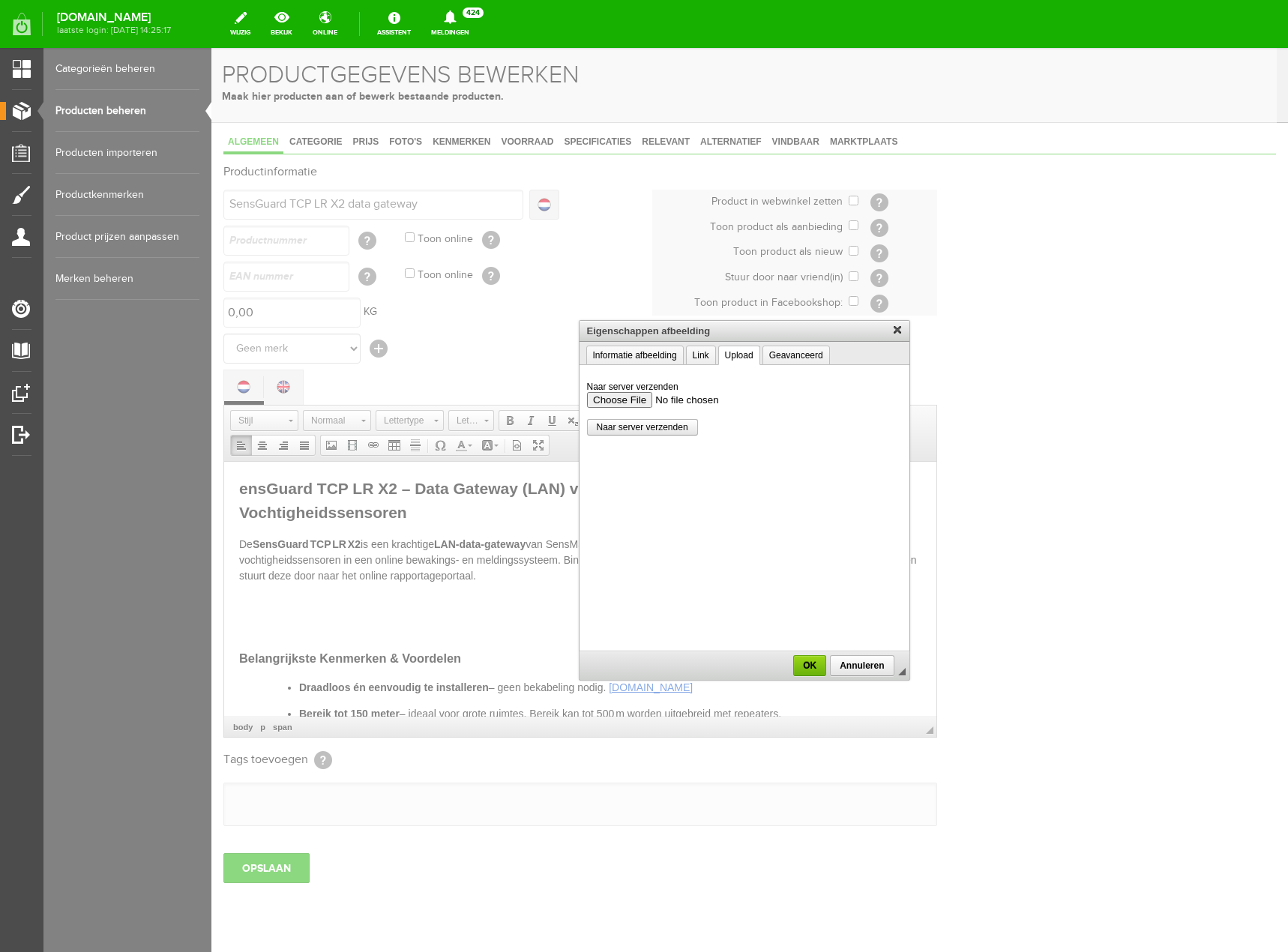
click at [617, 402] on input "Naar server verzenden" at bounding box center [744, 399] width 315 height 16
type input "C:\fakepath\SensGuard.png"
click at [659, 401] on input "Naar server verzenden" at bounding box center [744, 399] width 315 height 16
click at [672, 422] on span "Naar server verzenden" at bounding box center [642, 427] width 110 height 11
click at [643, 402] on input "Naar server verzenden" at bounding box center [744, 399] width 315 height 16
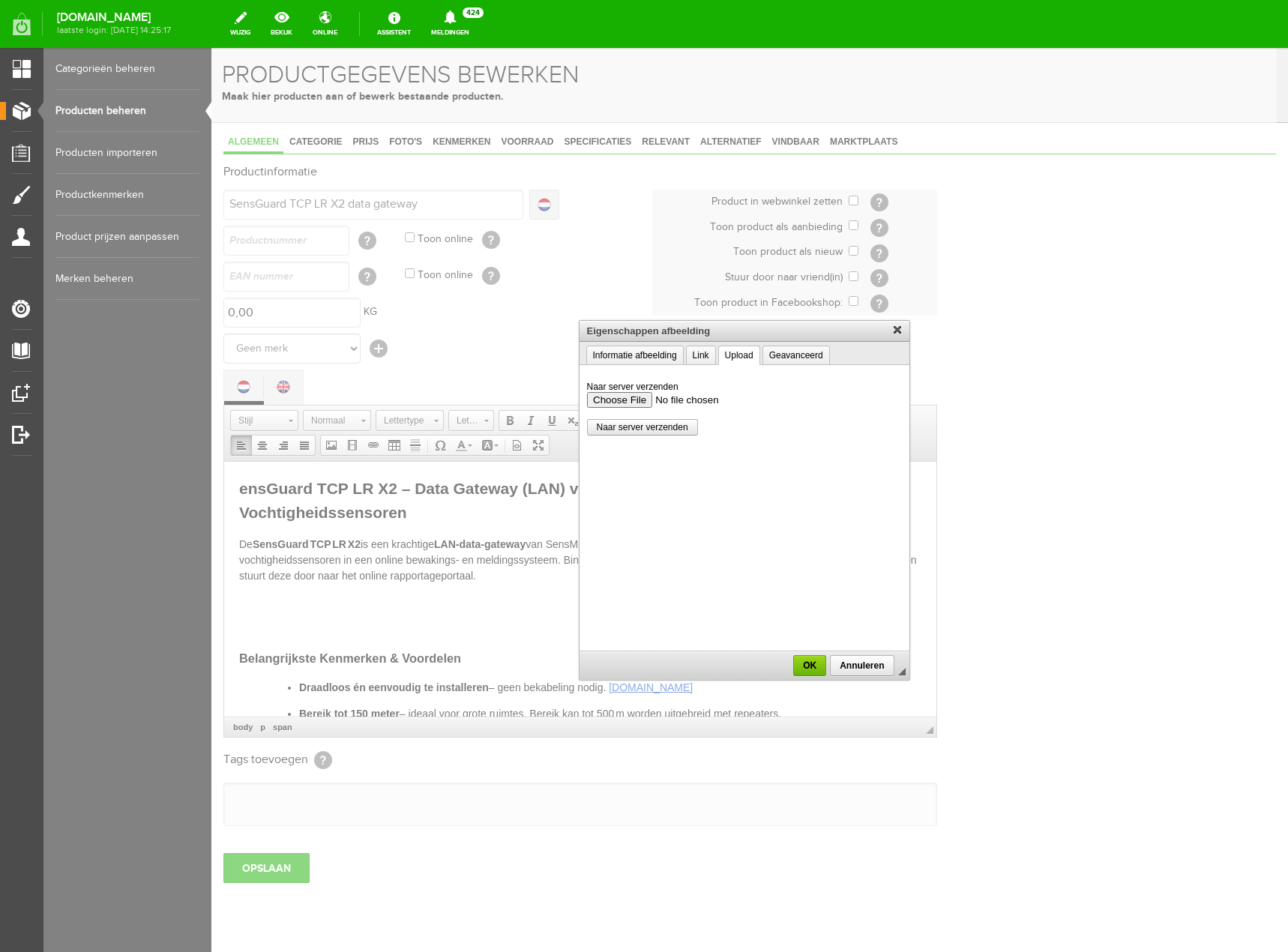
type input "C:\fakepath\SensGuard.png"
click at [634, 425] on span "Naar server verzenden" at bounding box center [642, 427] width 110 height 11
type input "/upload/8285/sensguard.png"
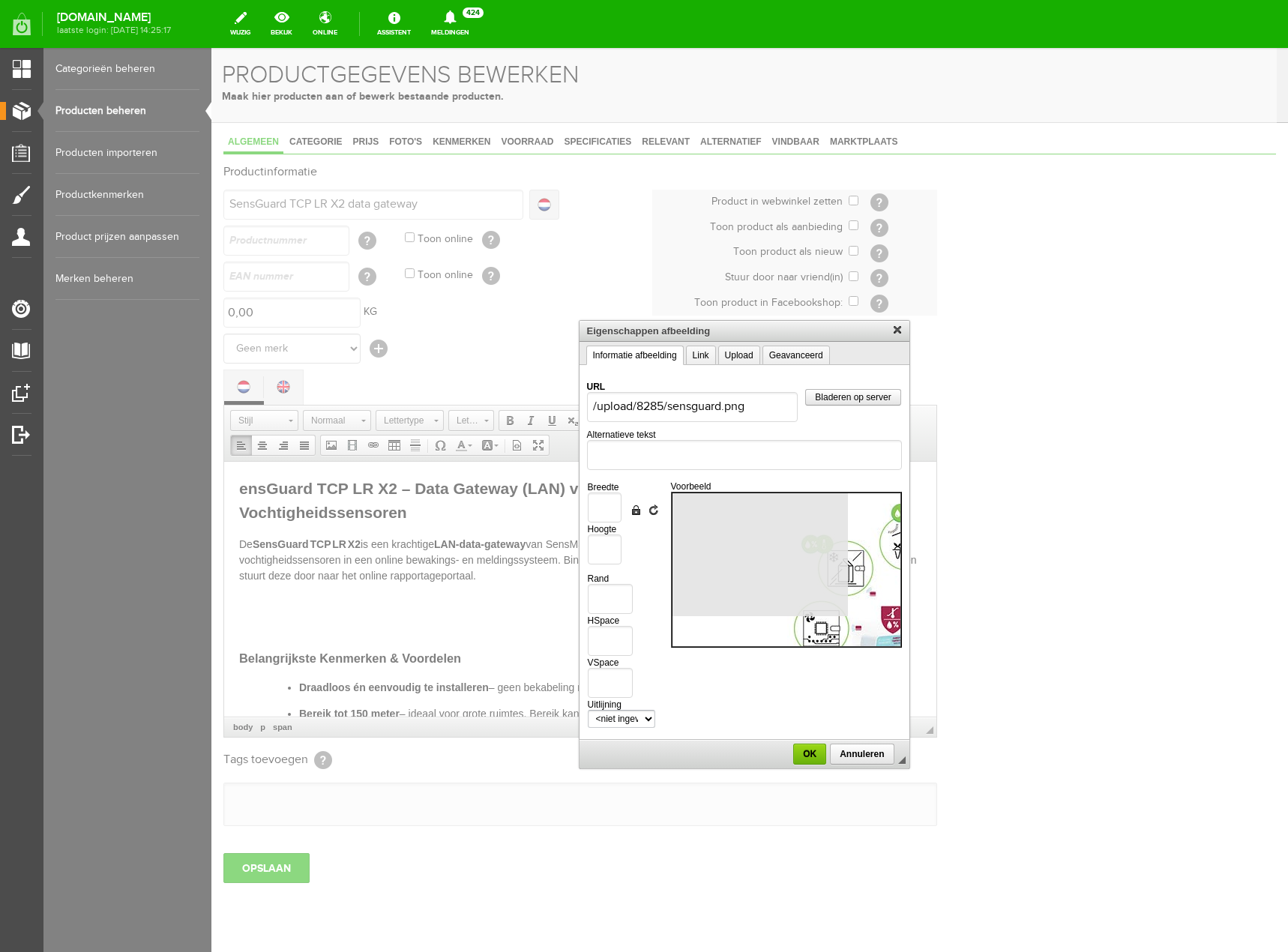
type input "1019"
type input "367"
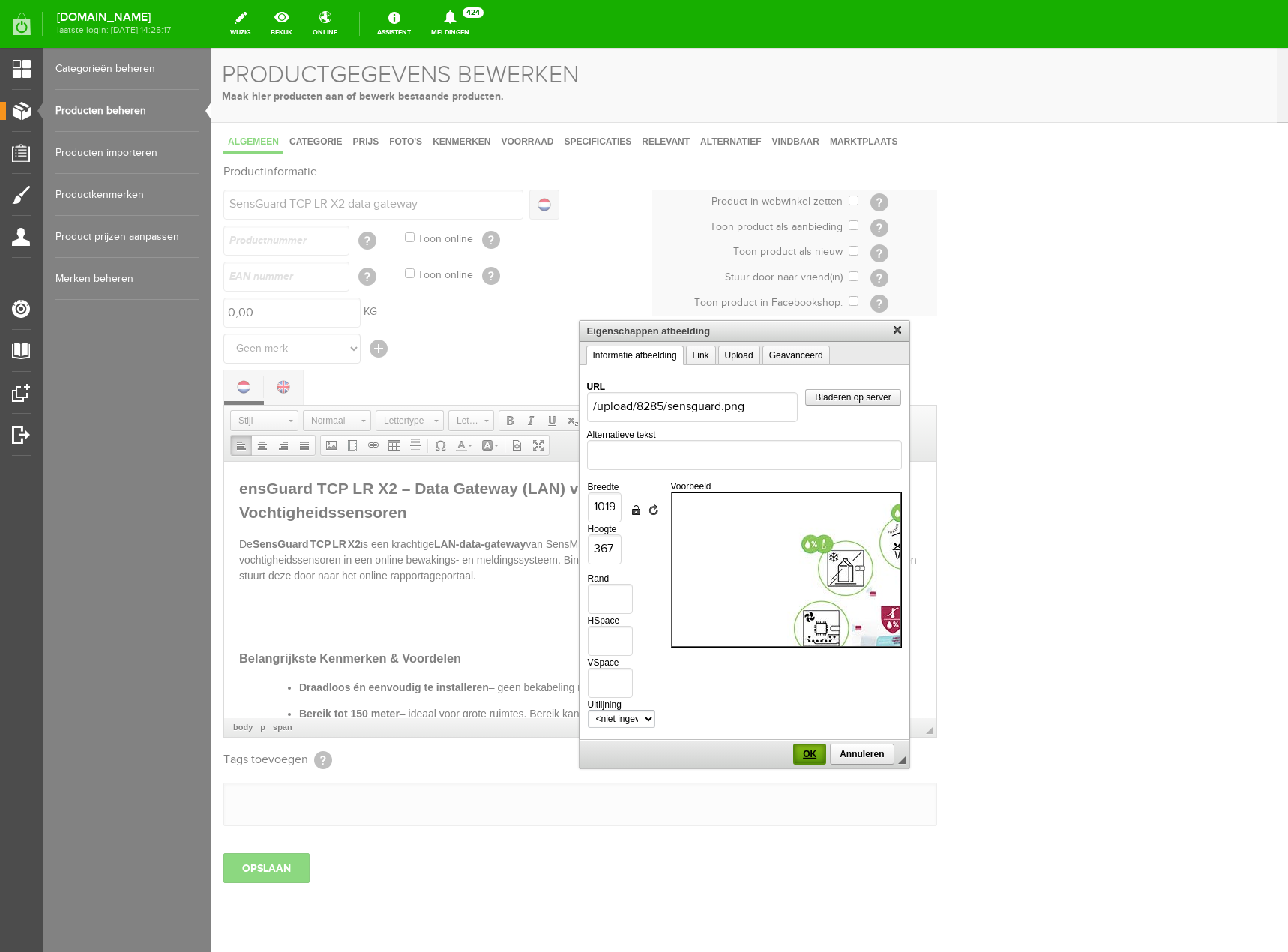
click at [803, 755] on span "OK" at bounding box center [810, 754] width 30 height 11
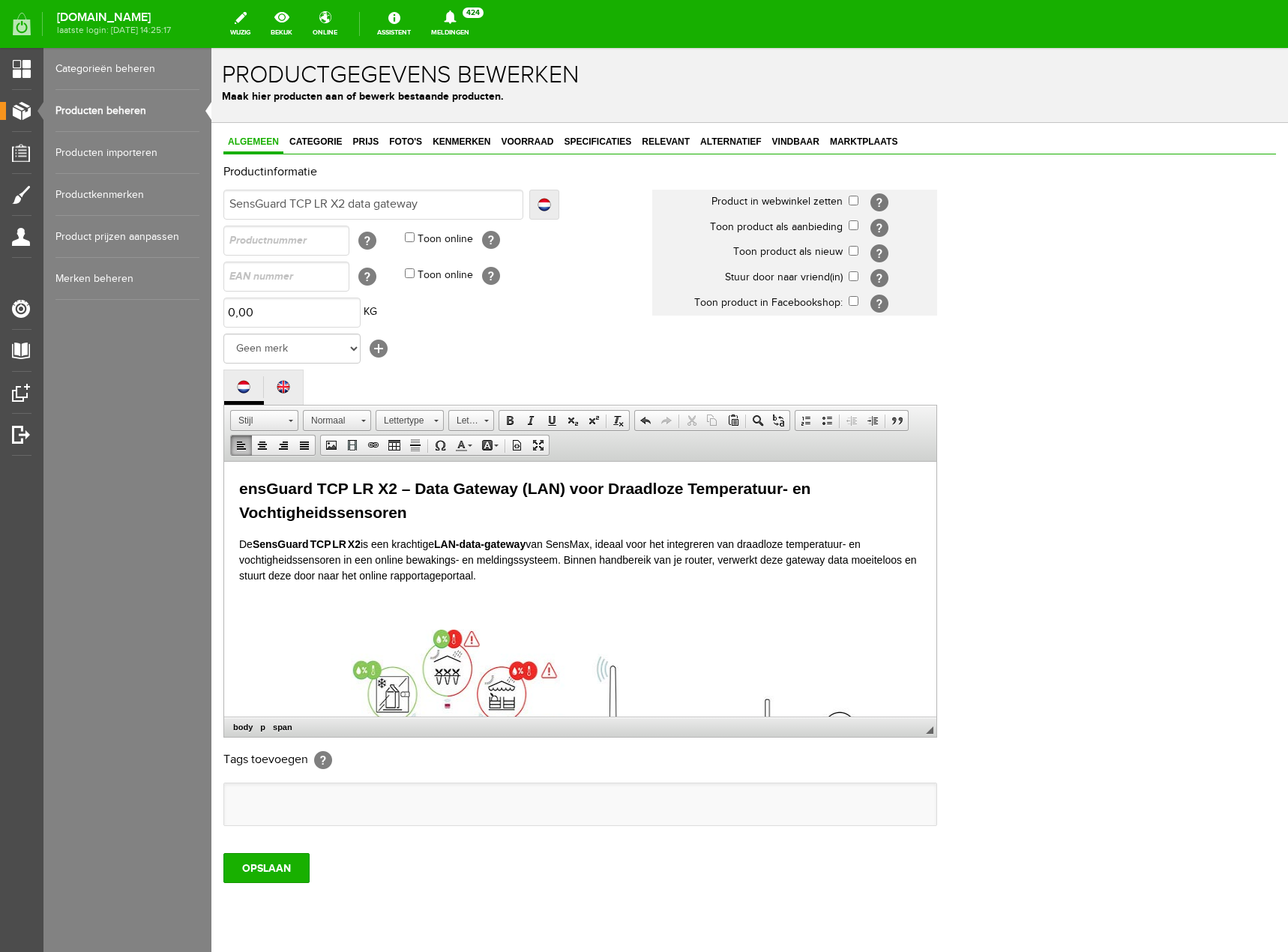
click at [240, 489] on h2 "ensGuard TCP LR X2 – Data Gateway (LAN) voor Draadloze Temperatuur- en Vochtigh…" at bounding box center [580, 499] width 682 height 47
drag, startPoint x: 563, startPoint y: 555, endPoint x: 711, endPoint y: 563, distance: 148.2
click at [711, 563] on span "De SensGuard TCP LR X2 is een krachtige LAN‑data‑gateway van SensMax, ideaal vo…" at bounding box center [578, 559] width 678 height 44
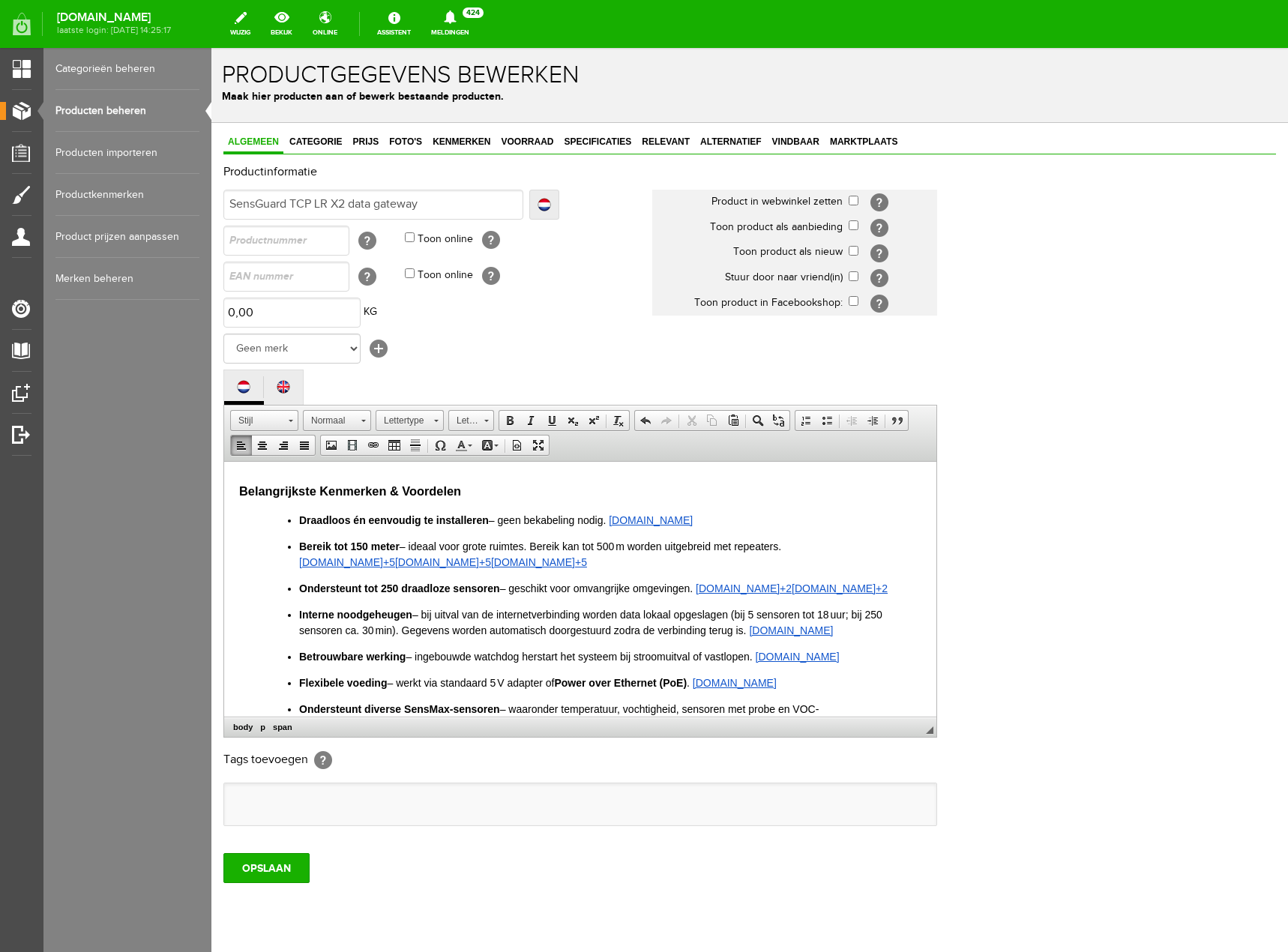
scroll to position [449, 0]
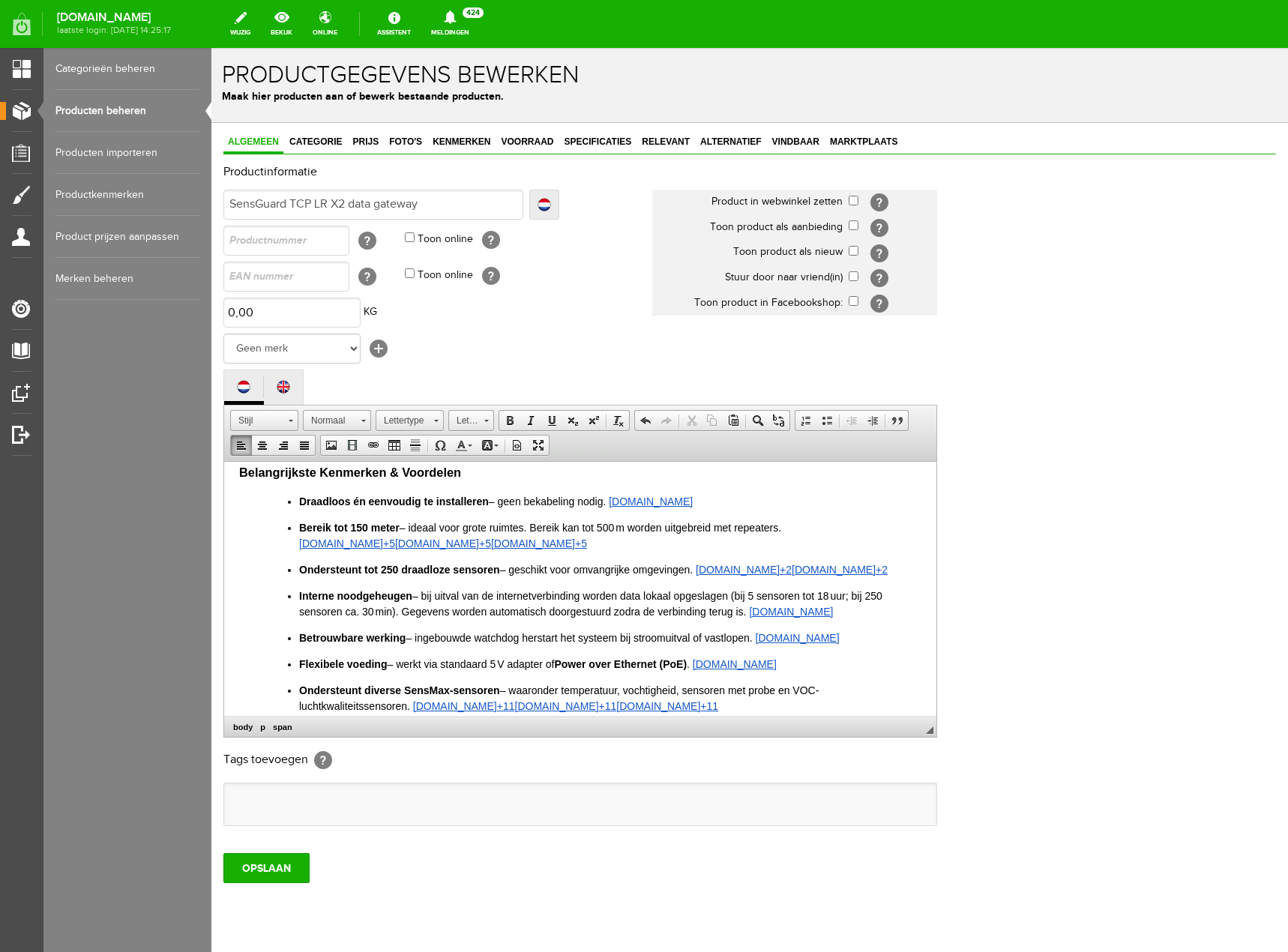
click at [684, 496] on p "Draadloos én eenvoudig te installeren – geen bekabeling nodig. [DOMAIN_NAME]" at bounding box center [610, 500] width 623 height 16
click at [535, 544] on p "Bereik tot 150 meter – ideaal voor grote ruimtes. Bereik kan tot 500 m worden u…" at bounding box center [610, 535] width 623 height 32
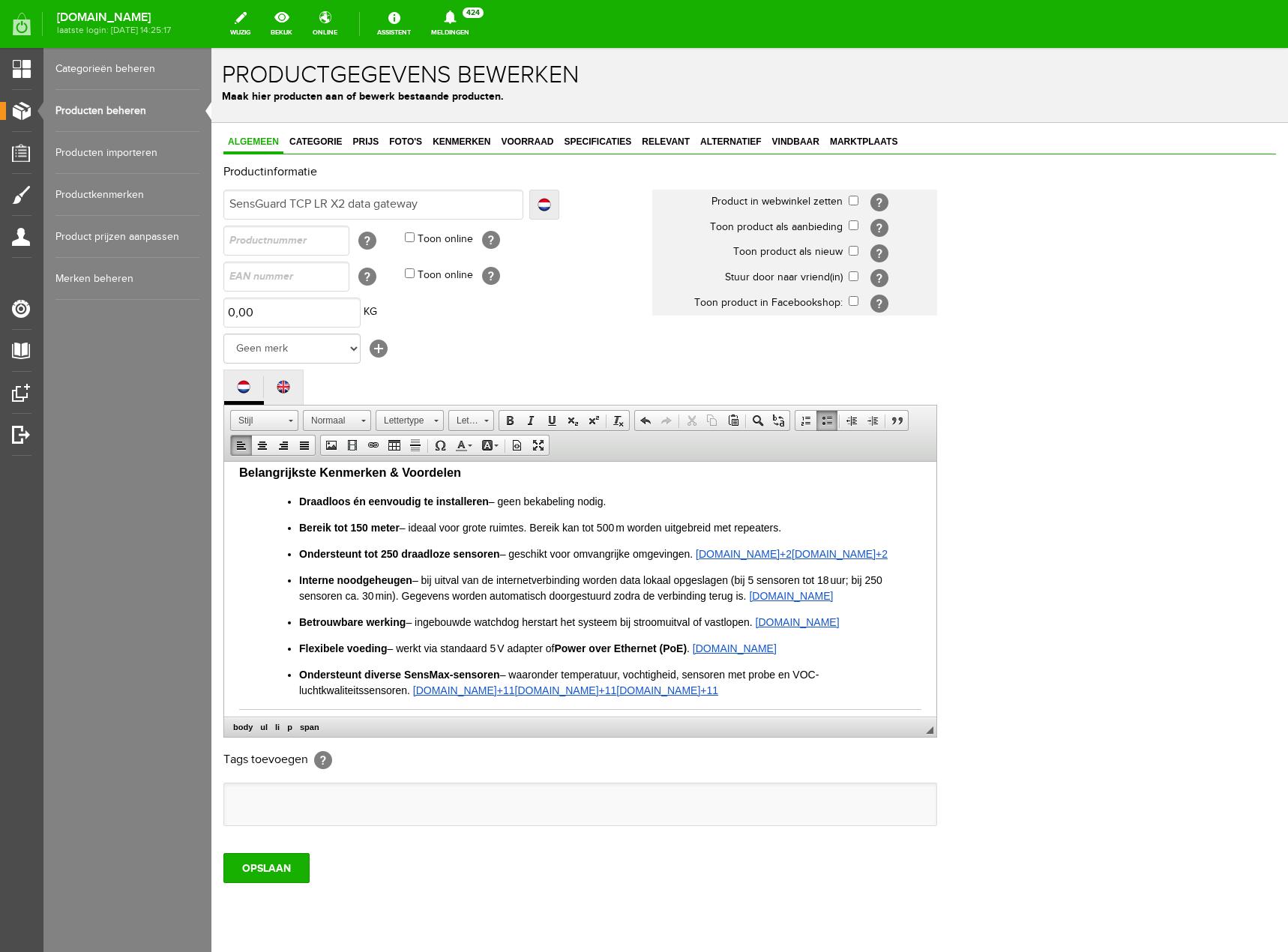
click at [858, 557] on p "Ondersteunt tot 250 draadloze sensoren – geschikt voor omvangrijke omgevingen. …" at bounding box center [610, 553] width 623 height 16
click at [618, 576] on span "Interne noodgeheugen – bij uitval van de internetverbinding worden data lokaal …" at bounding box center [590, 586] width 583 height 28
drag, startPoint x: 819, startPoint y: 596, endPoint x: 752, endPoint y: 593, distance: 67.1
click at [752, 593] on p "Interne noodgeheugen – bij uitval van de internetverbinding wordt data lokaal o…" at bounding box center [610, 588] width 623 height 32
drag, startPoint x: 828, startPoint y: 618, endPoint x: 752, endPoint y: 619, distance: 76.0
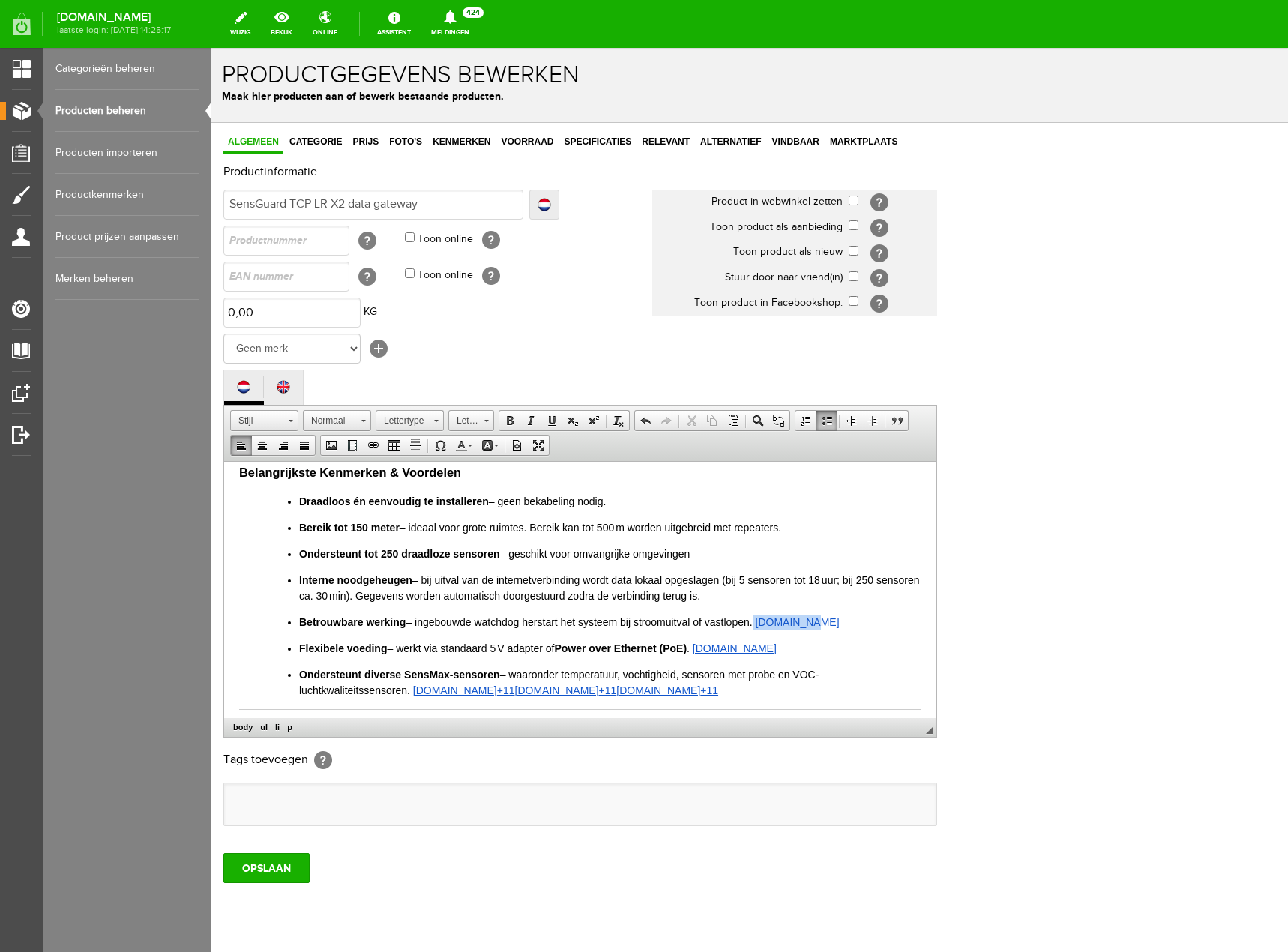
click at [752, 619] on p "Betrouwbare werking – ingebouwde watchdog herstart het systeem bij stroomuitval…" at bounding box center [610, 622] width 623 height 16
drag, startPoint x: 762, startPoint y: 647, endPoint x: 547, endPoint y: 645, distance: 215.0
click at [547, 645] on p "Flexibele voeding – werkt via standaard 5 V adapter of Power over Ethernet (PoE…" at bounding box center [610, 647] width 623 height 16
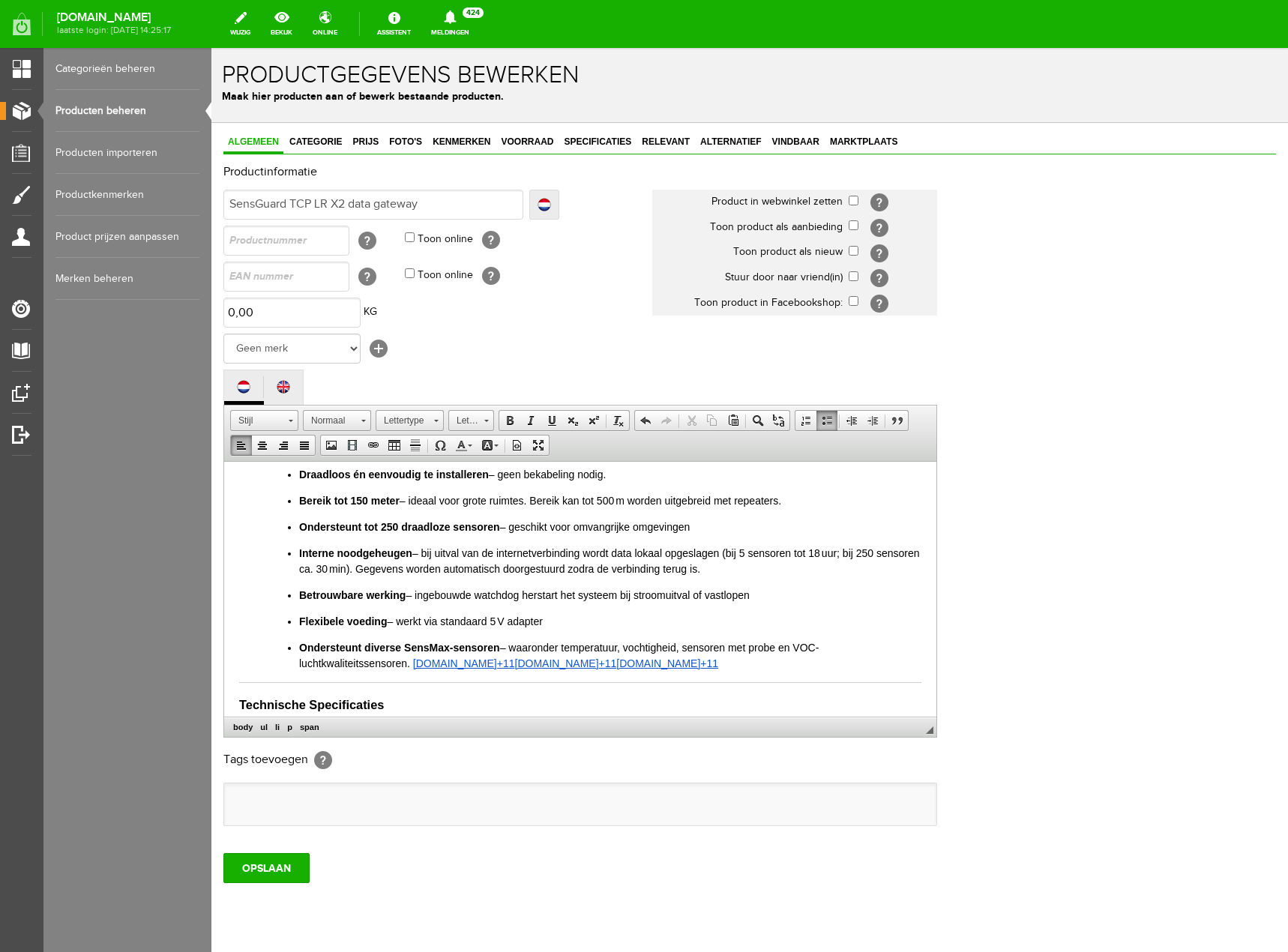
scroll to position [525, 0]
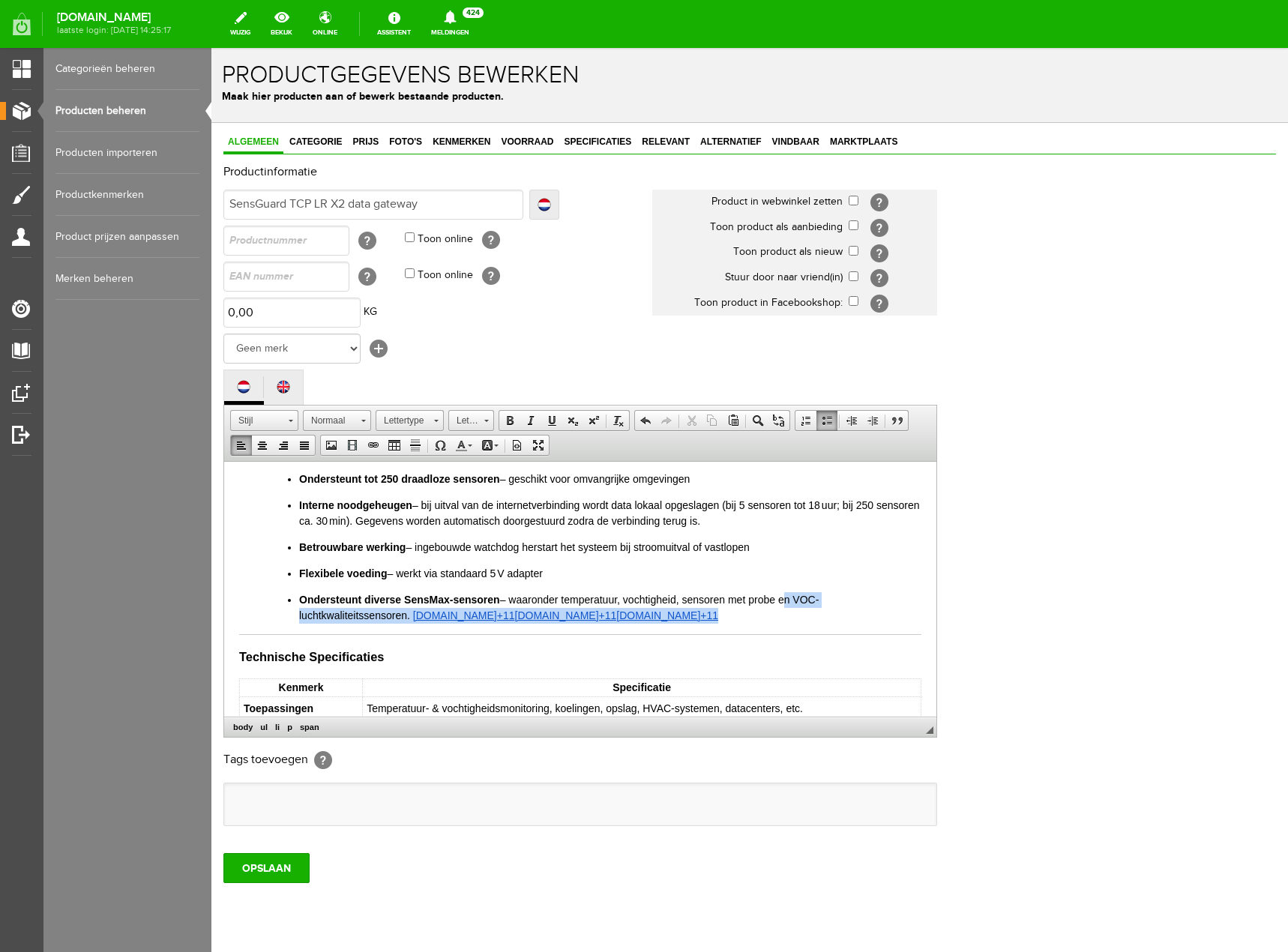
drag, startPoint x: 783, startPoint y: 596, endPoint x: 803, endPoint y: 610, distance: 24.4
click at [803, 610] on p "Ondersteunt diverse SensMax-sensoren – waaronder temperatuur, vochtigheid, sens…" at bounding box center [610, 607] width 623 height 32
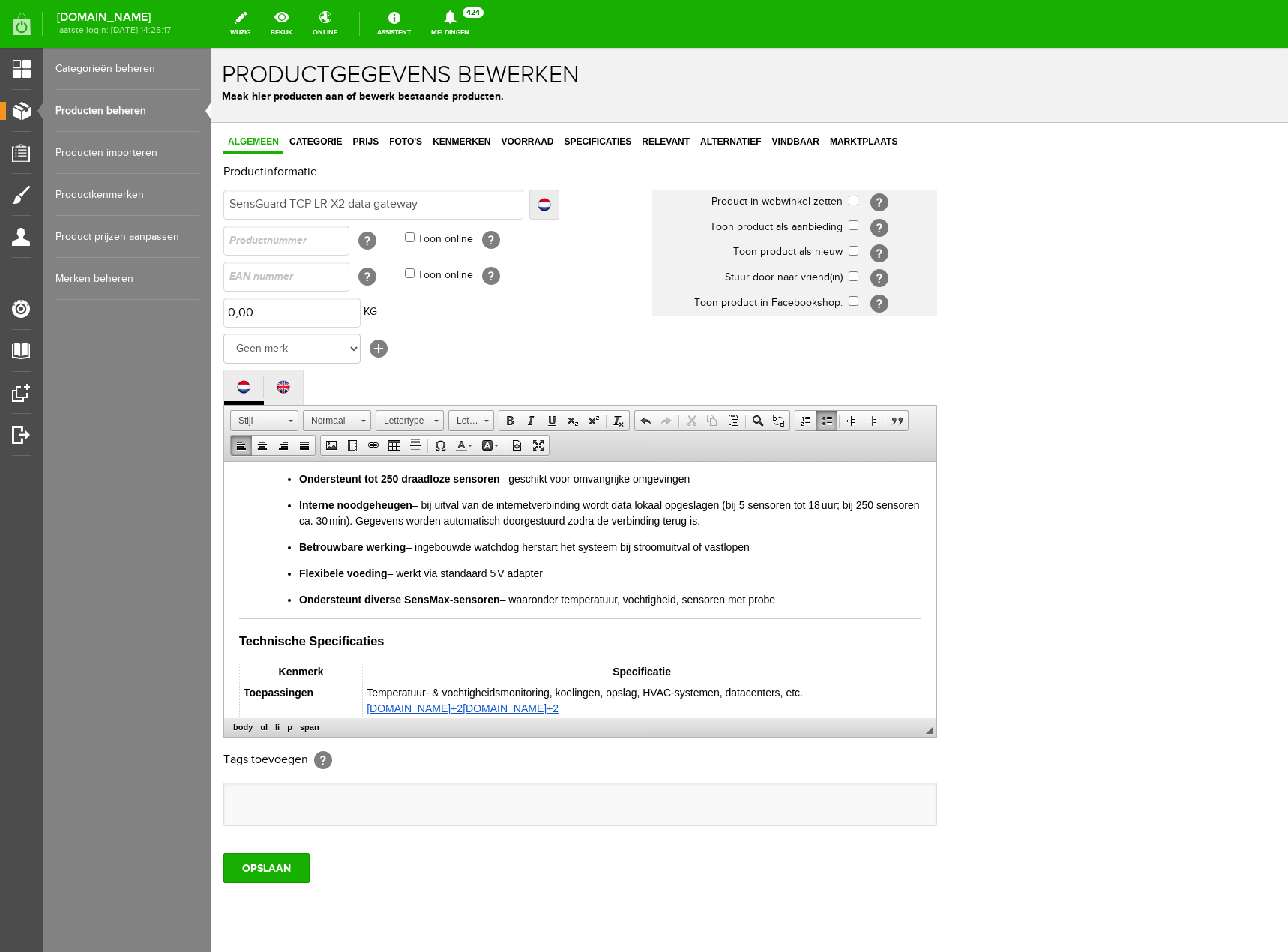
click at [560, 595] on span "Ondersteunt diverse SensMax-sensoren – waaronder temperatuur, vochtigheid, sens…" at bounding box center [536, 599] width 476 height 12
click at [577, 595] on span "Ondersteunt diverse SensMax-sensoren – temperatuur, vochtigheid, sensoren met p…" at bounding box center [512, 599] width 427 height 12
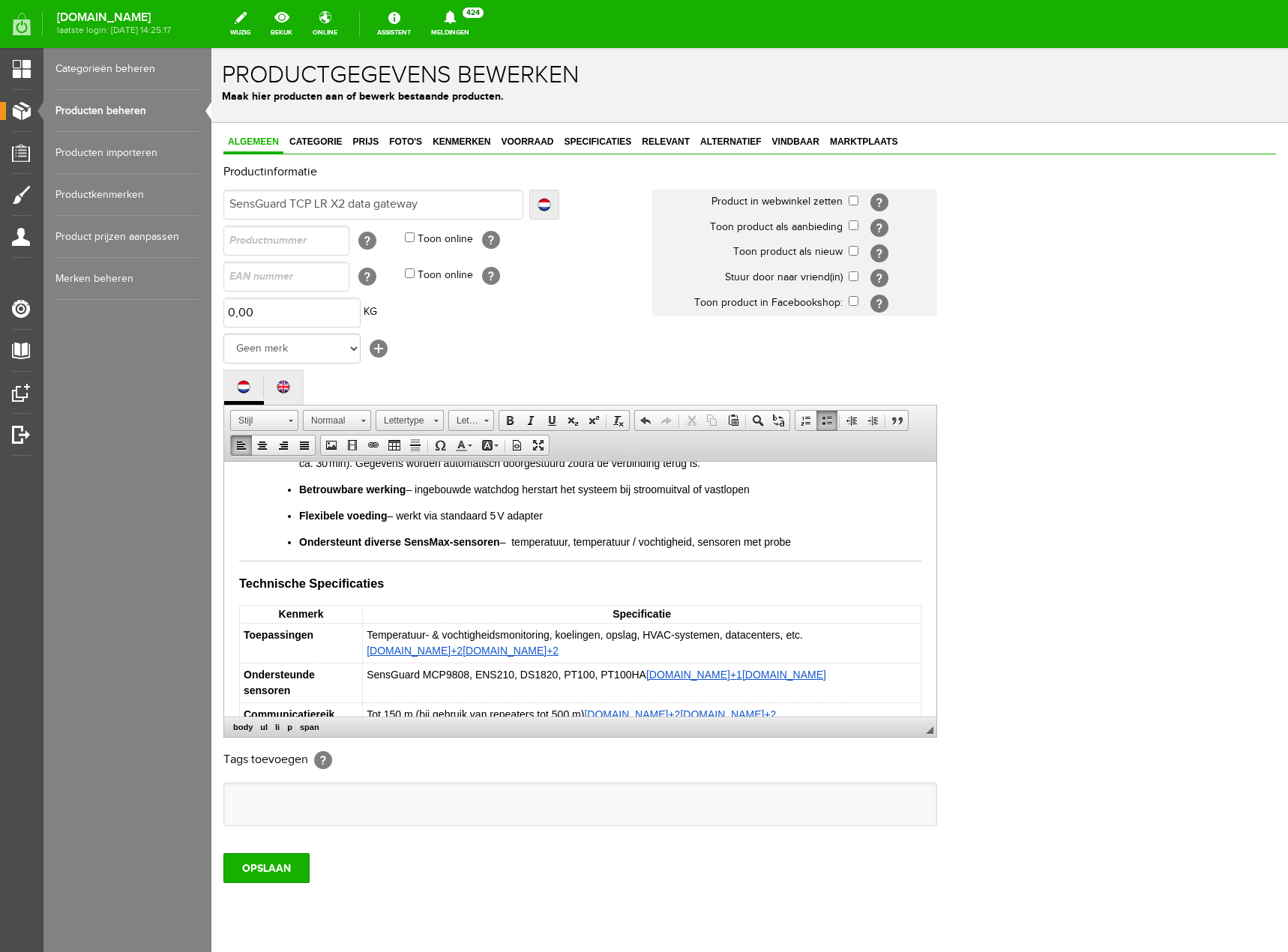
scroll to position [600, 0]
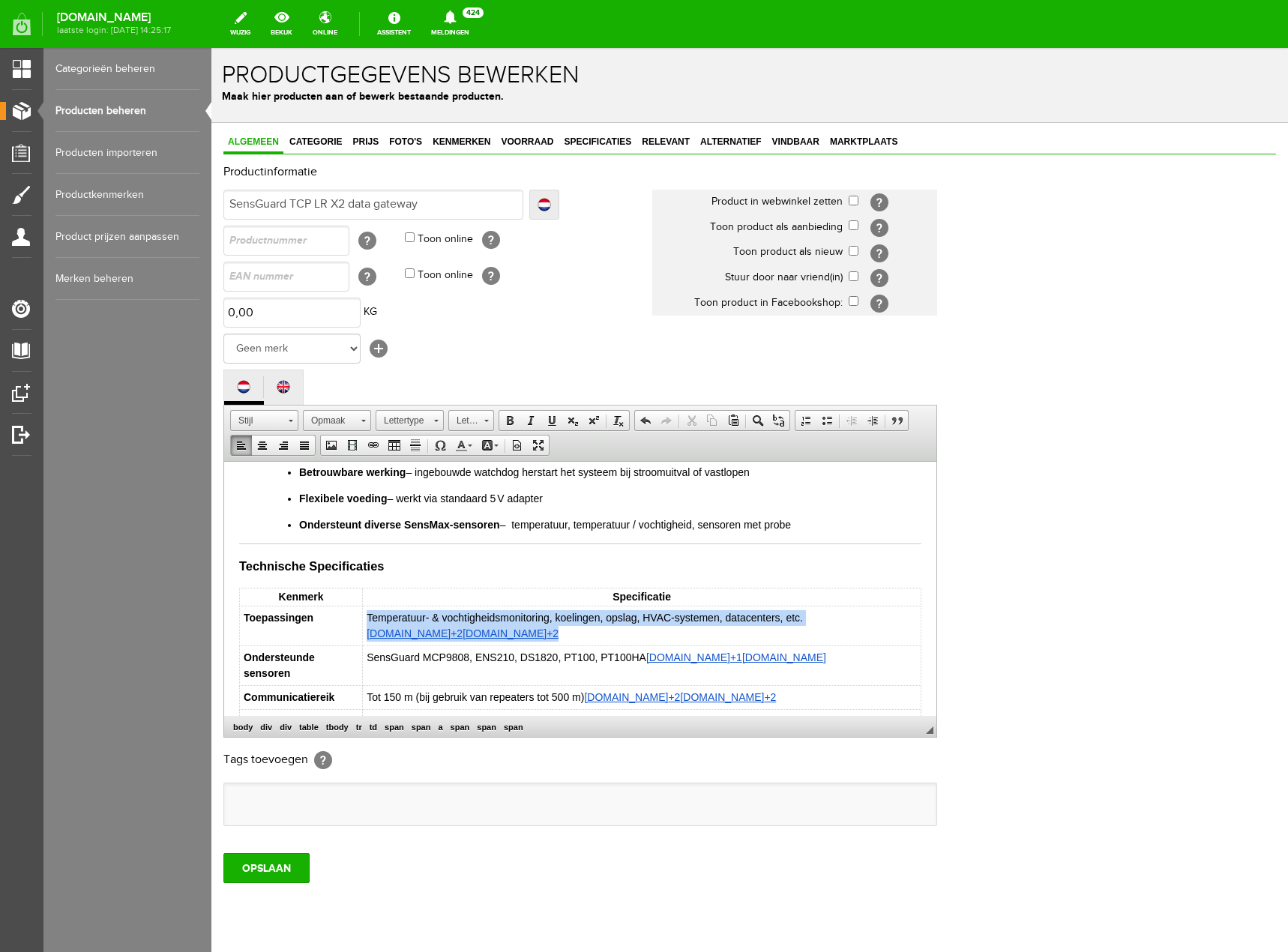
drag, startPoint x: 530, startPoint y: 632, endPoint x: 367, endPoint y: 642, distance: 163.3
click at [366, 642] on td "Temperatuur- & vochtigheidsmonitoring, koelingen, opslag, HVAC-systemen, datace…" at bounding box center [642, 625] width 558 height 39
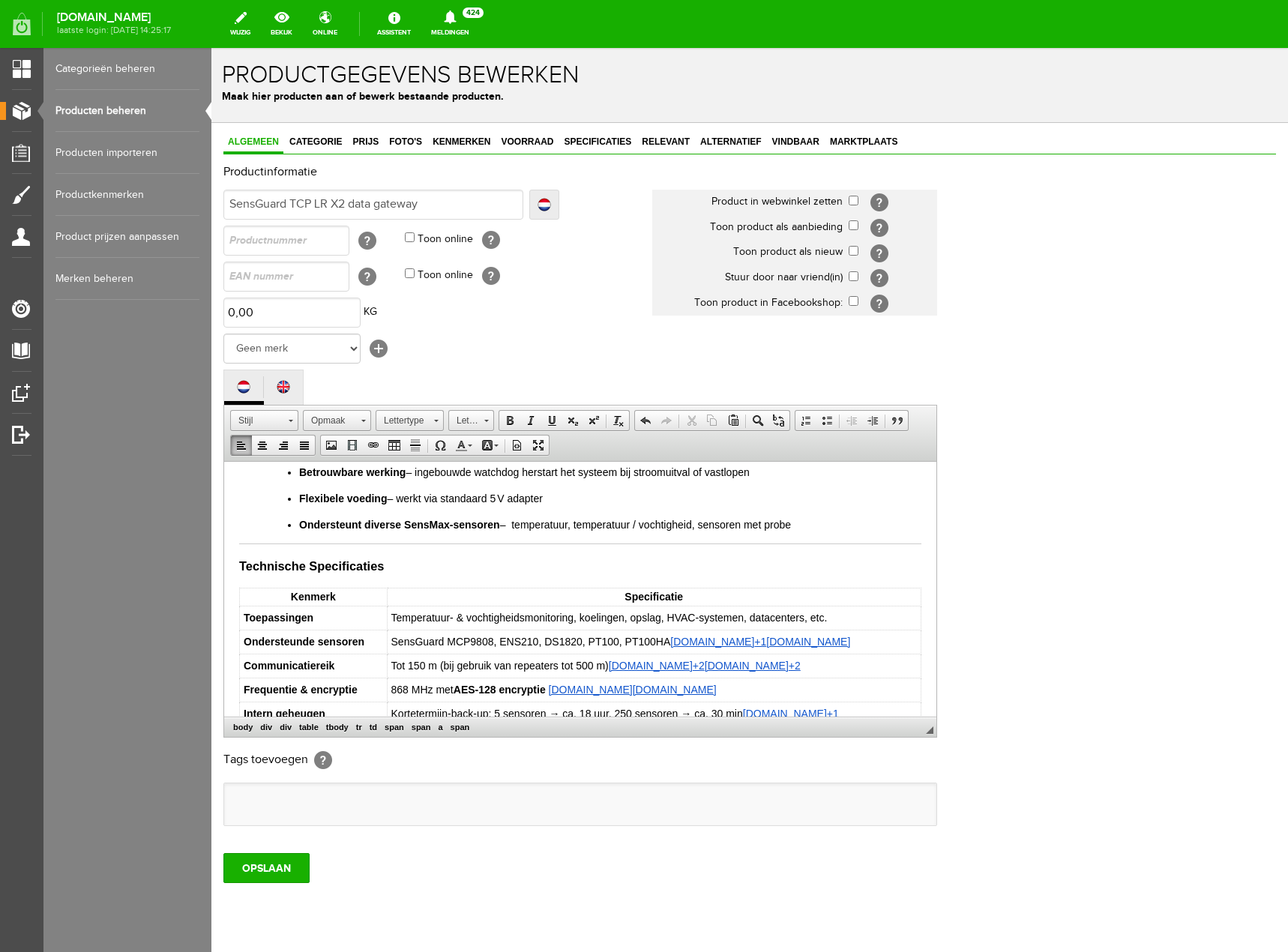
click at [828, 644] on td "SensGuard MCP9808, ENS210, DS1820, PT100, PT100HA [DOMAIN_NAME] +1 [DOMAIN_NAME]" at bounding box center [654, 641] width 534 height 24
click at [785, 666] on td "Tot 150 m (bij gebruik van repeaters tot 500 m) [DOMAIN_NAME] +2 [DOMAIN_NAME] …" at bounding box center [655, 665] width 531 height 24
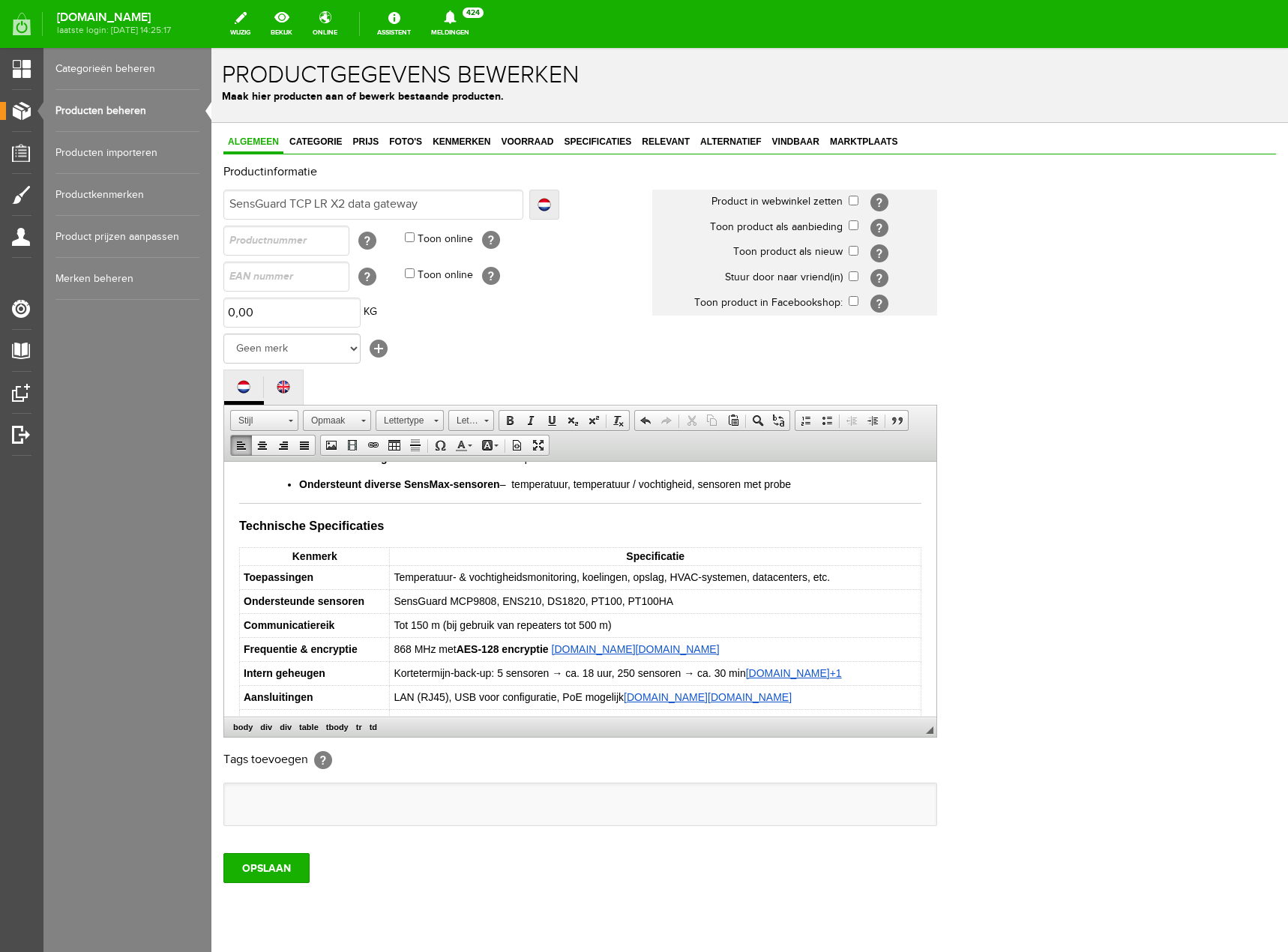
scroll to position [673, 0]
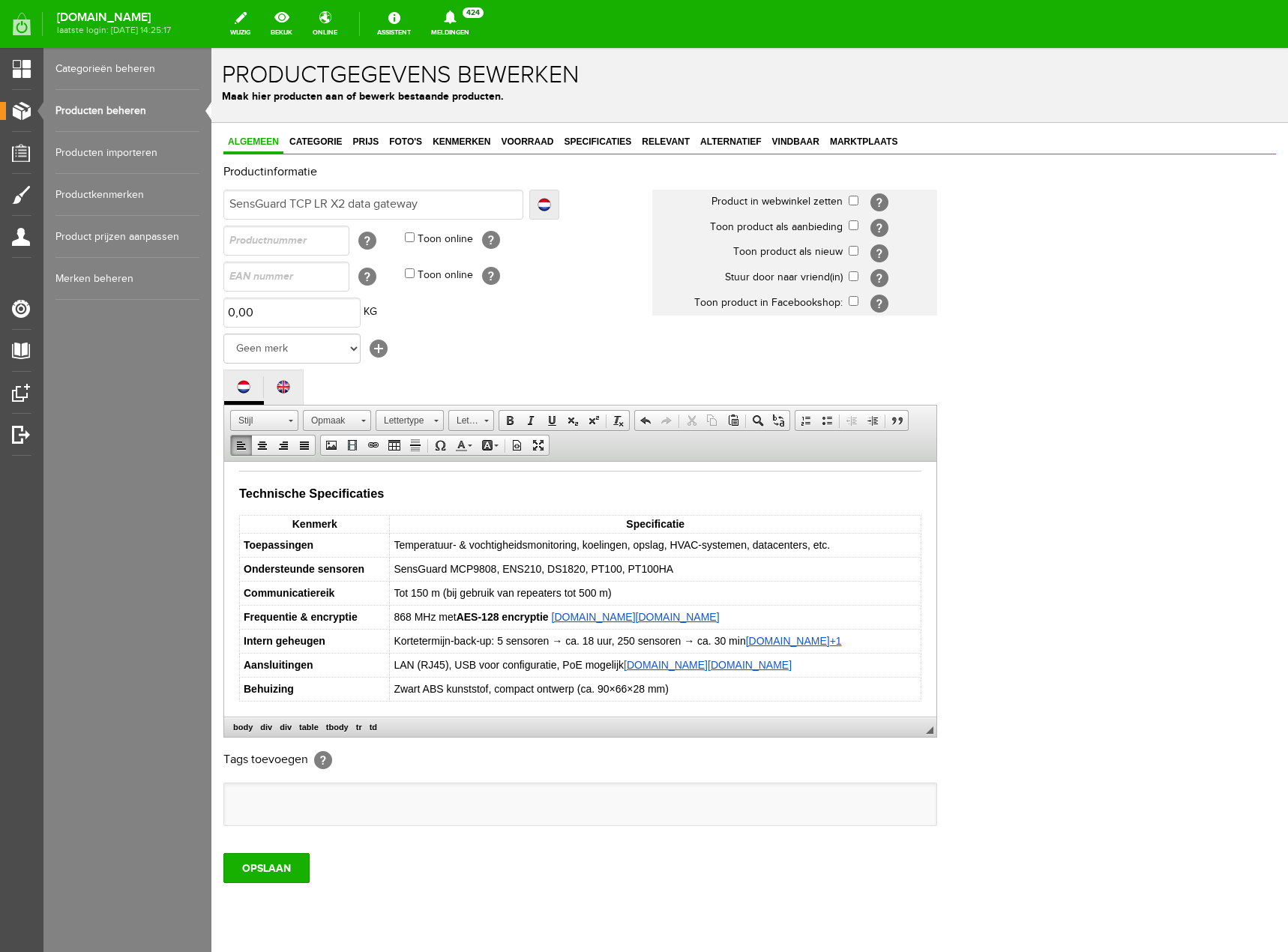
click at [711, 617] on td "868 MHz met AES-128 encryptie [DOMAIN_NAME] [DOMAIN_NAME]" at bounding box center [655, 617] width 531 height 24
click at [852, 640] on td "Kortetermijn-back-up: 5 sensoren → ca. 18 uur, 250 sensoren → ca. 30 min [DOMAI…" at bounding box center [655, 641] width 531 height 24
click at [799, 668] on td "LAN (RJ45), USB voor configuratie, PoE mogelijk [DOMAIN_NAME] [DOMAIN_NAME]" at bounding box center [657, 664] width 529 height 24
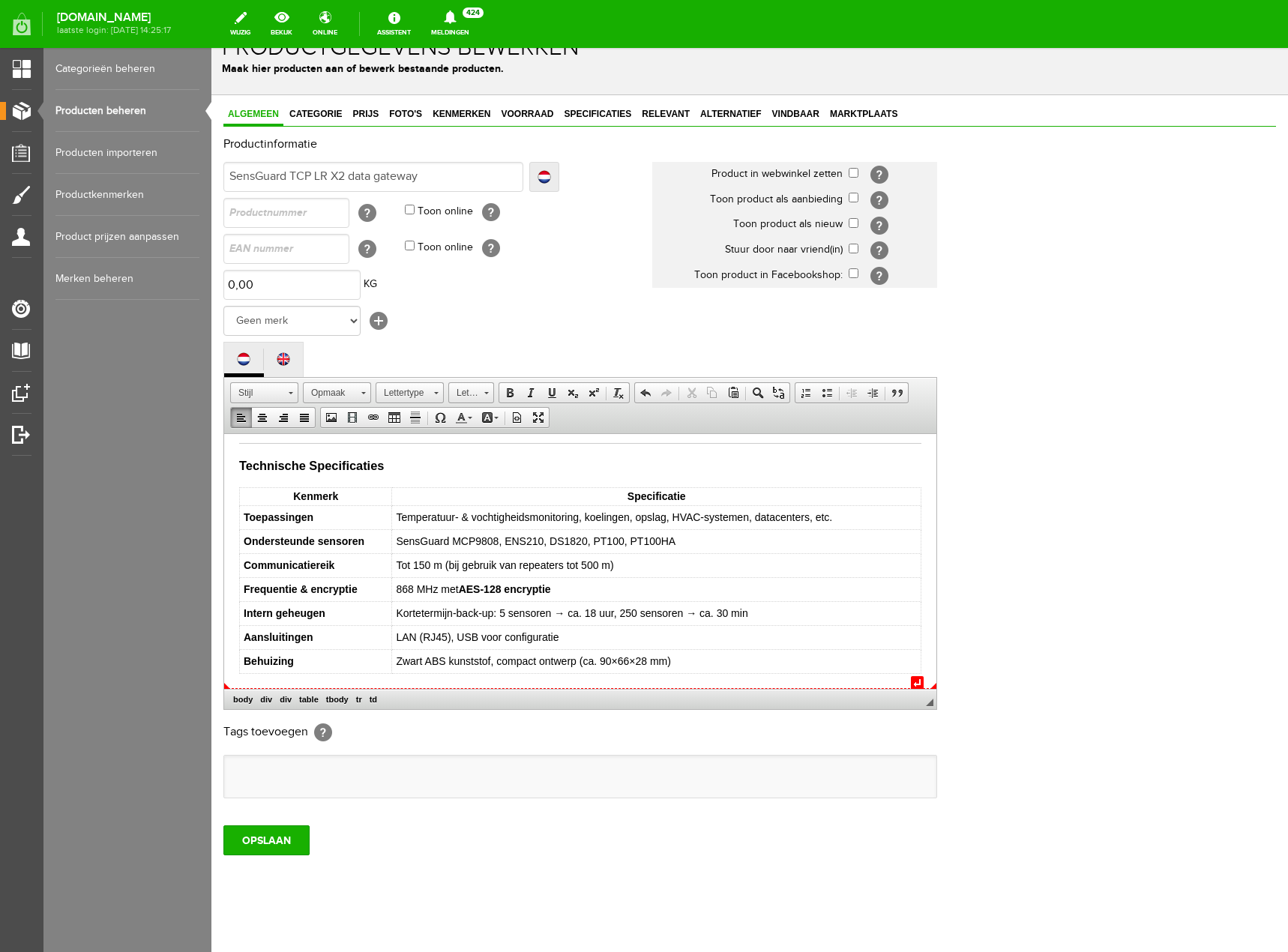
scroll to position [42, 0]
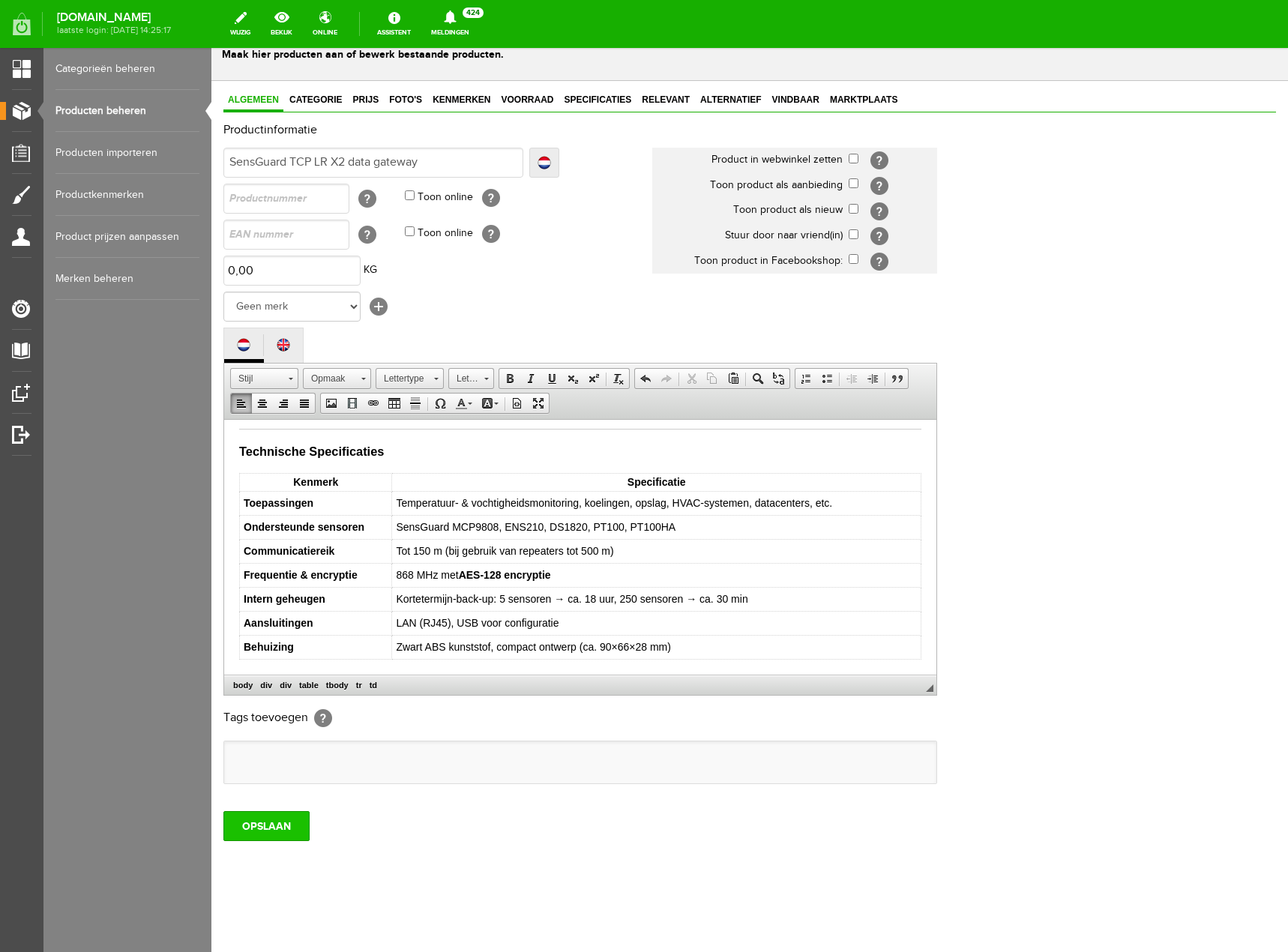
click at [302, 828] on input "OPSLAAN" at bounding box center [266, 826] width 86 height 30
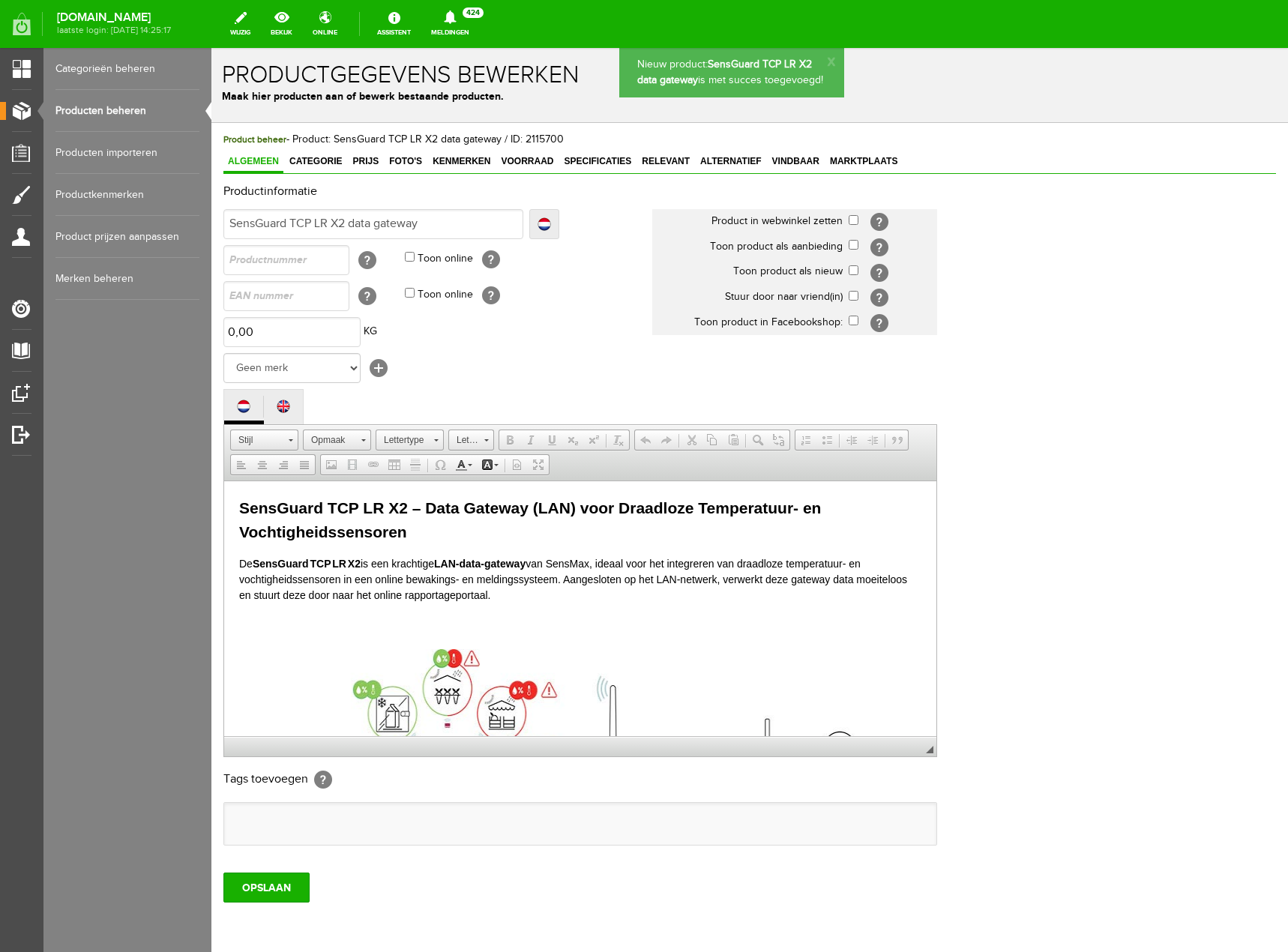
scroll to position [0, 0]
click at [852, 219] on input "checkbox" at bounding box center [854, 220] width 10 height 10
checkbox input "true"
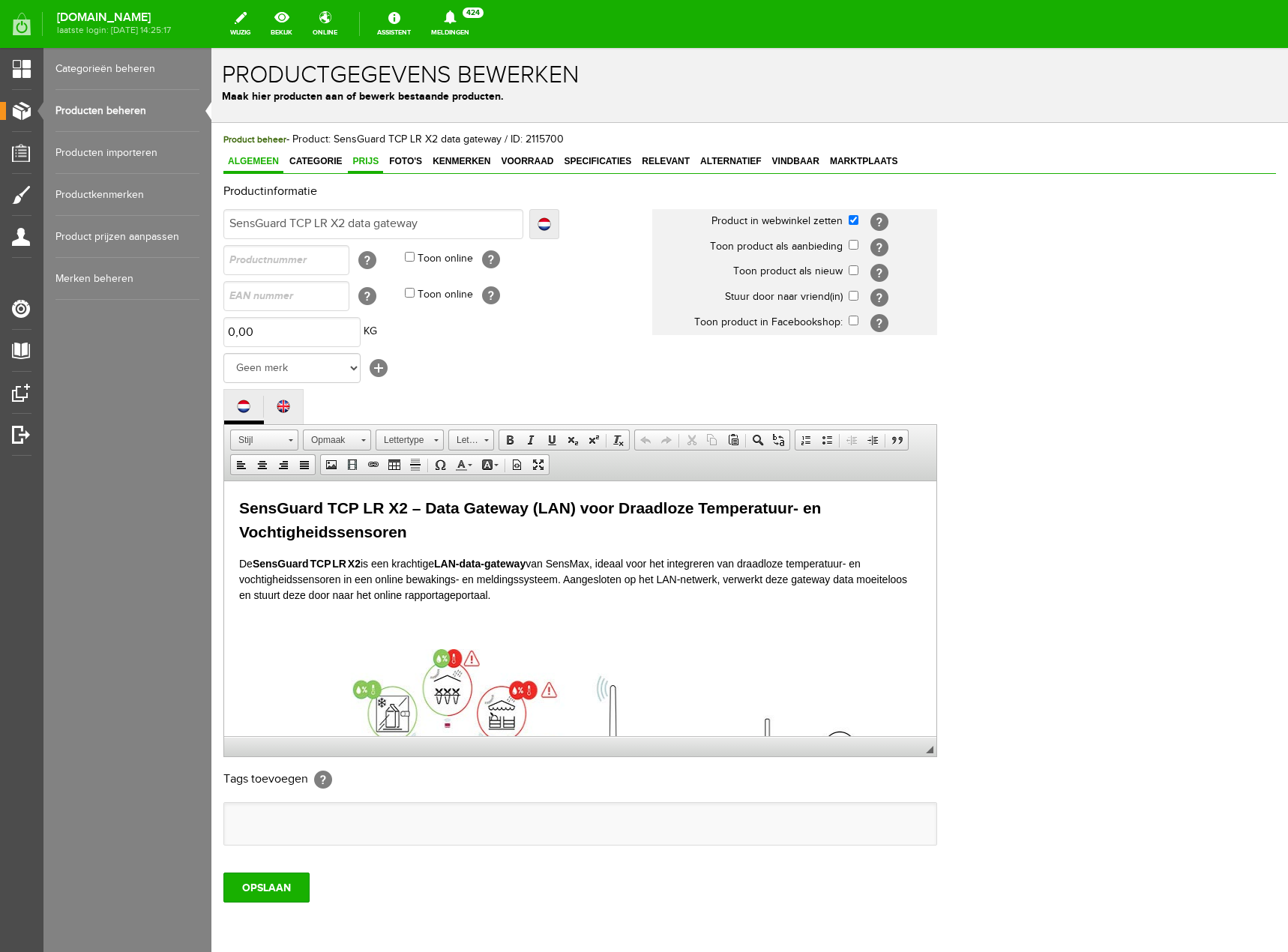
click at [363, 166] on span "Prijs" at bounding box center [366, 161] width 35 height 11
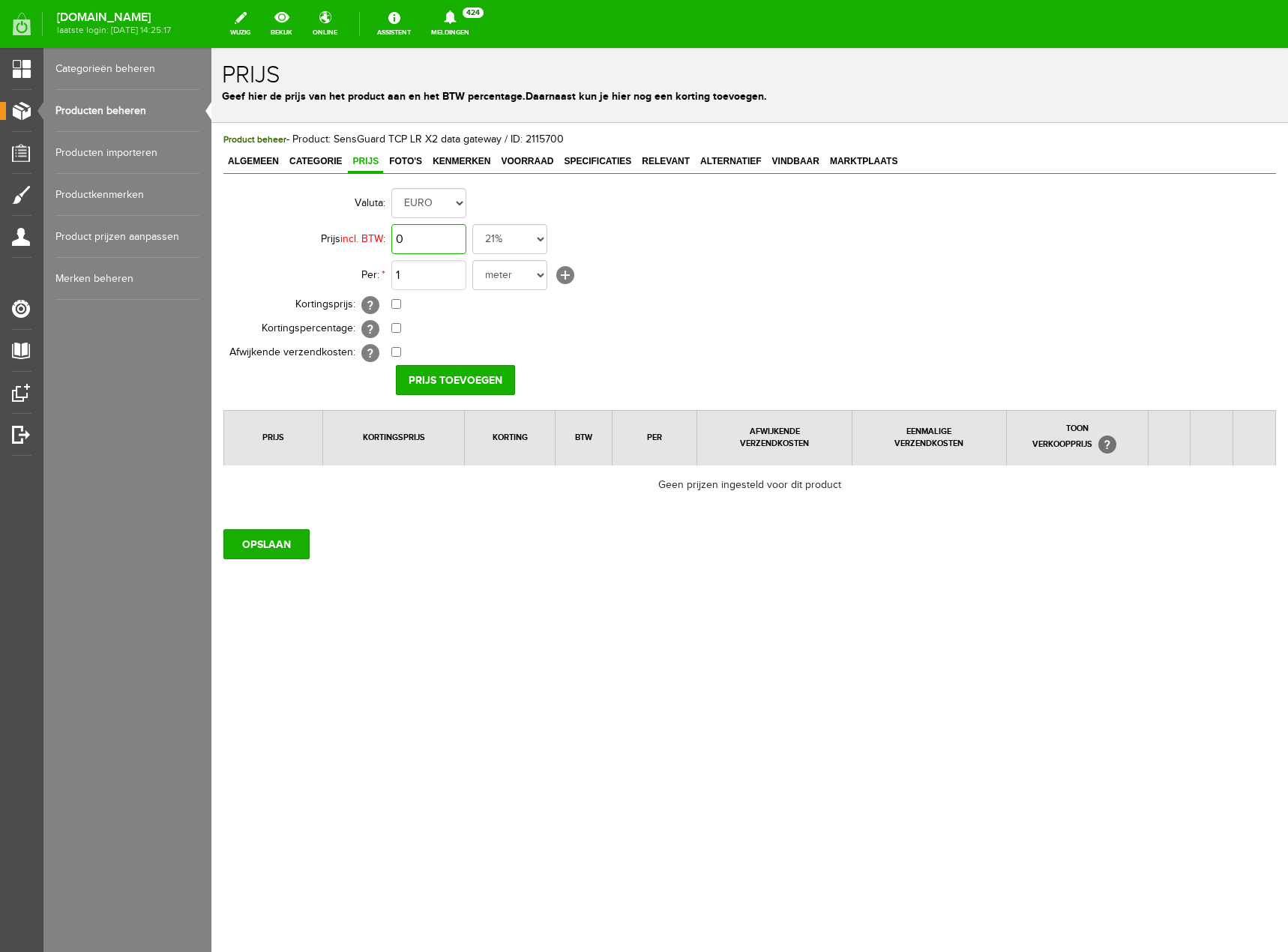
click at [443, 234] on input "0" at bounding box center [429, 239] width 75 height 30
type input "€ 362,00"
drag, startPoint x: 546, startPoint y: 274, endPoint x: 543, endPoint y: 281, distance: 7.6
click at [546, 274] on select "meter stuks" at bounding box center [510, 275] width 75 height 30
select select "9467"
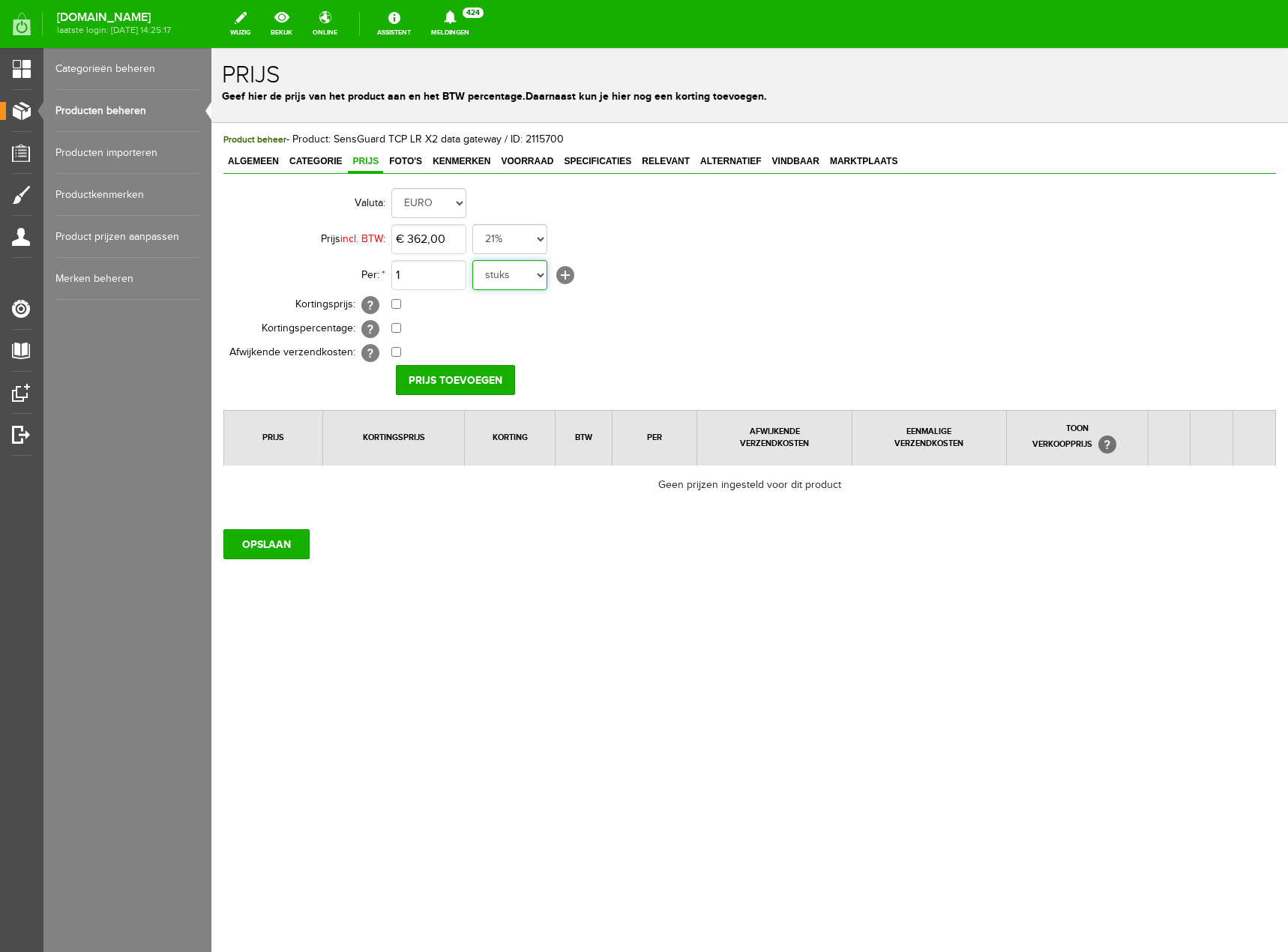
click at [472, 260] on select "meter stuks" at bounding box center [510, 275] width 75 height 30
click at [494, 376] on input "Prijs toevoegen" at bounding box center [455, 380] width 119 height 30
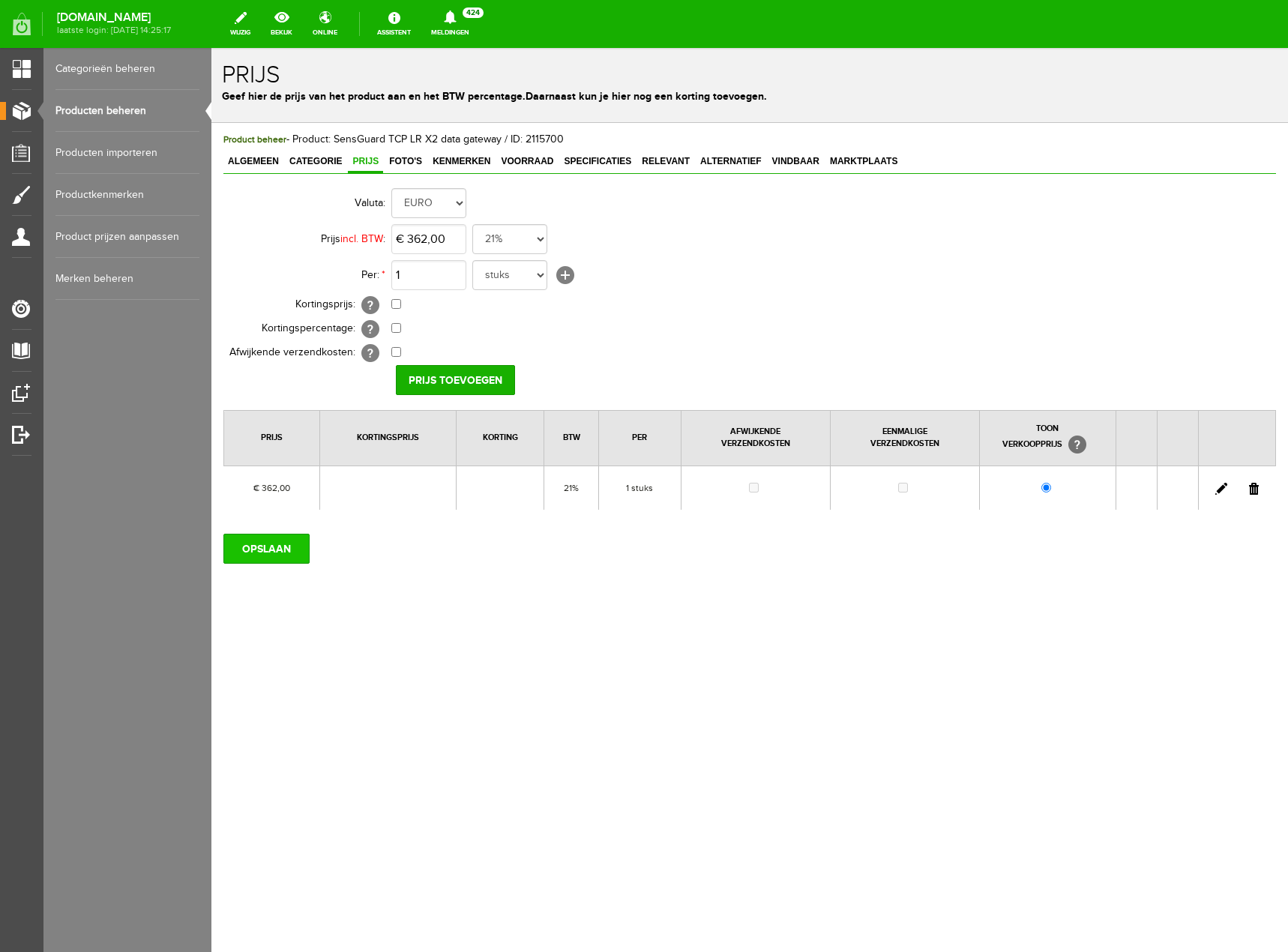
click at [263, 553] on input "OPSLAAN" at bounding box center [266, 549] width 86 height 30
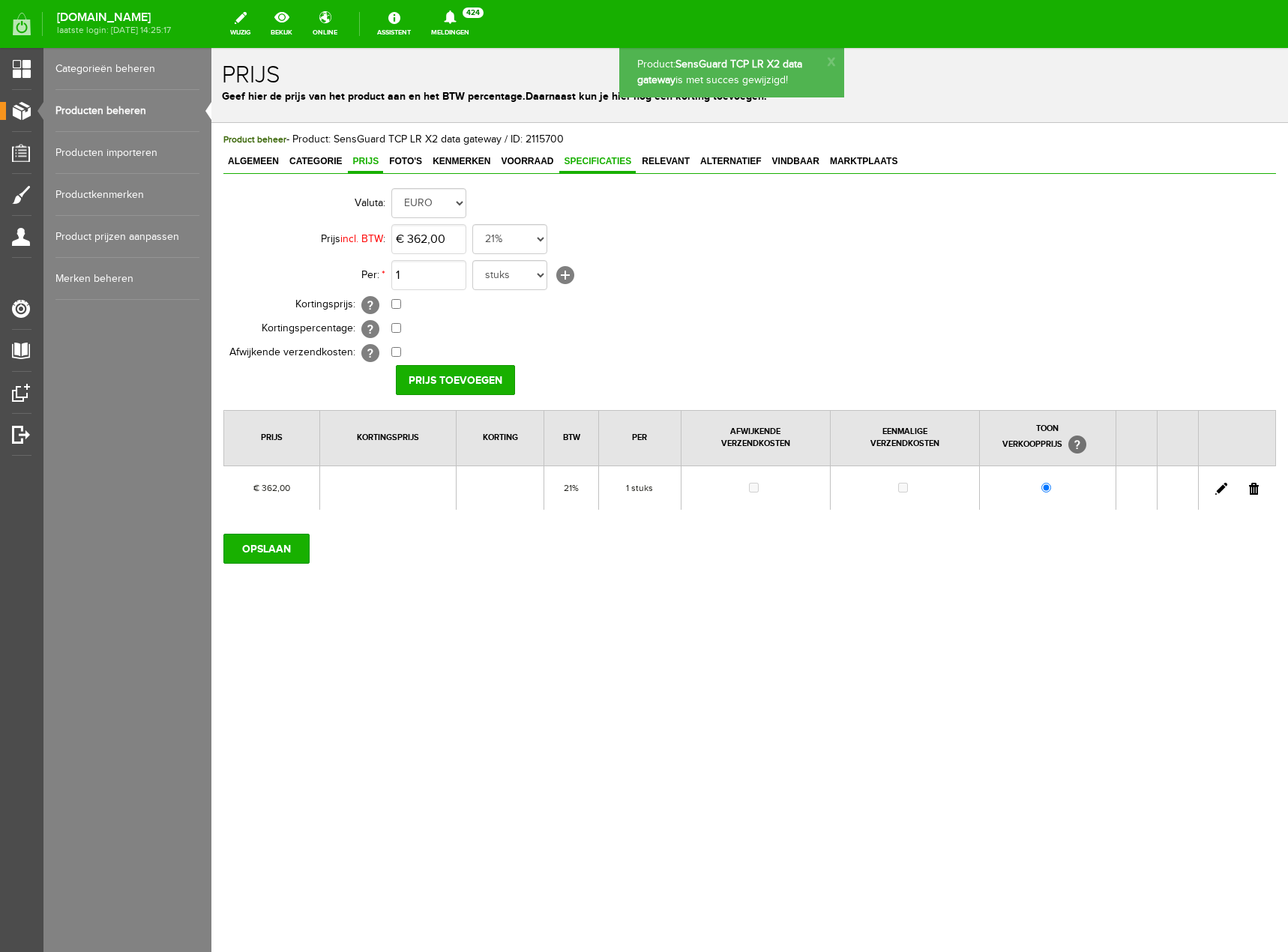
click at [627, 170] on link "Specificaties" at bounding box center [597, 162] width 76 height 22
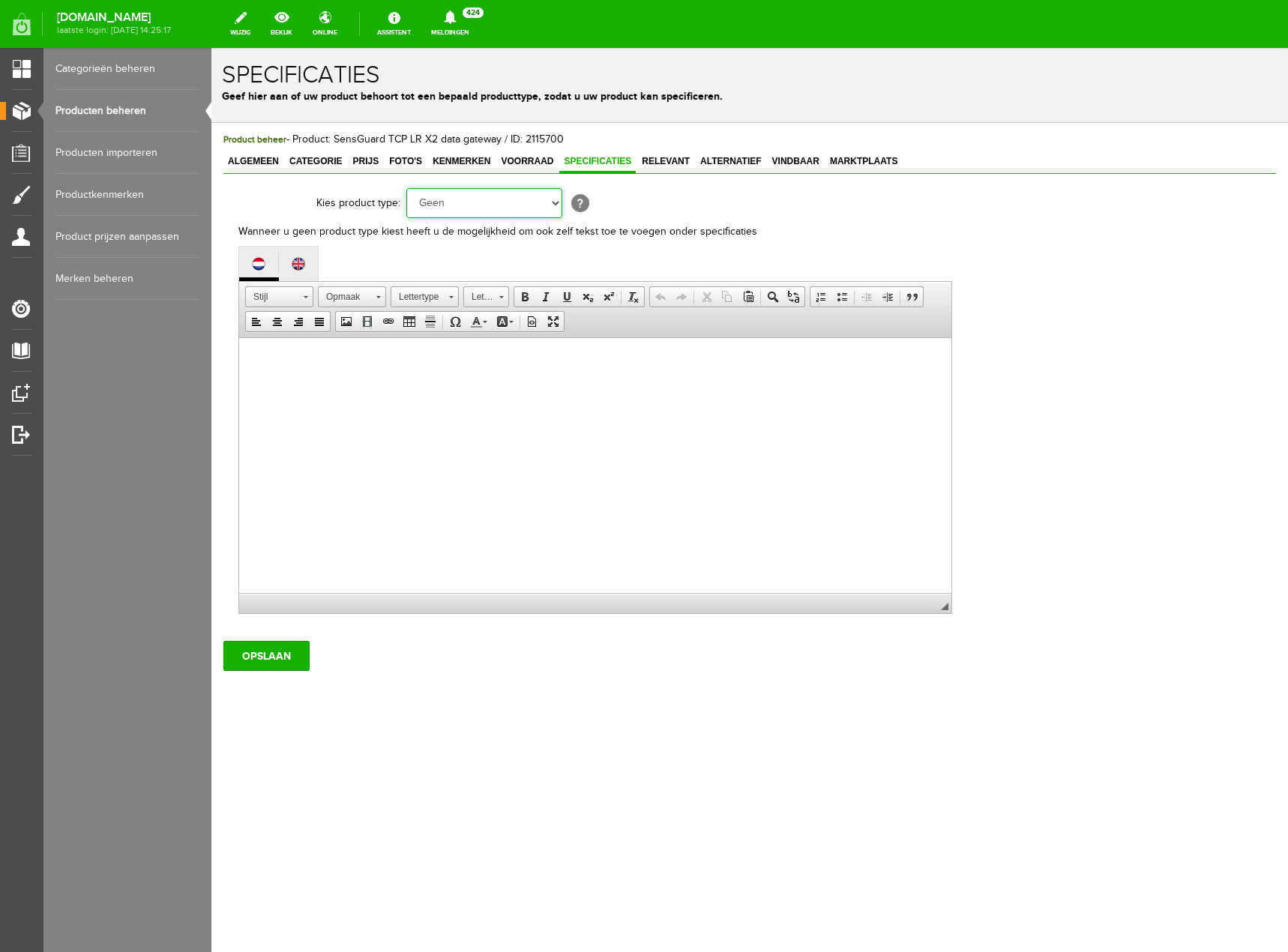
click at [553, 207] on select "Geen Auto Bed Boek Computer / Laptop DVD/CD Fiets Films Fotocamera GSM Kleding …" at bounding box center [485, 203] width 156 height 30
click at [888, 204] on td "Geen Auto Bed Boek Computer / Laptop DVD/CD Fiets Films Fotocamera GSM Kleding …" at bounding box center [682, 202] width 552 height 36
click at [341, 166] on span "Categorie" at bounding box center [315, 161] width 61 height 11
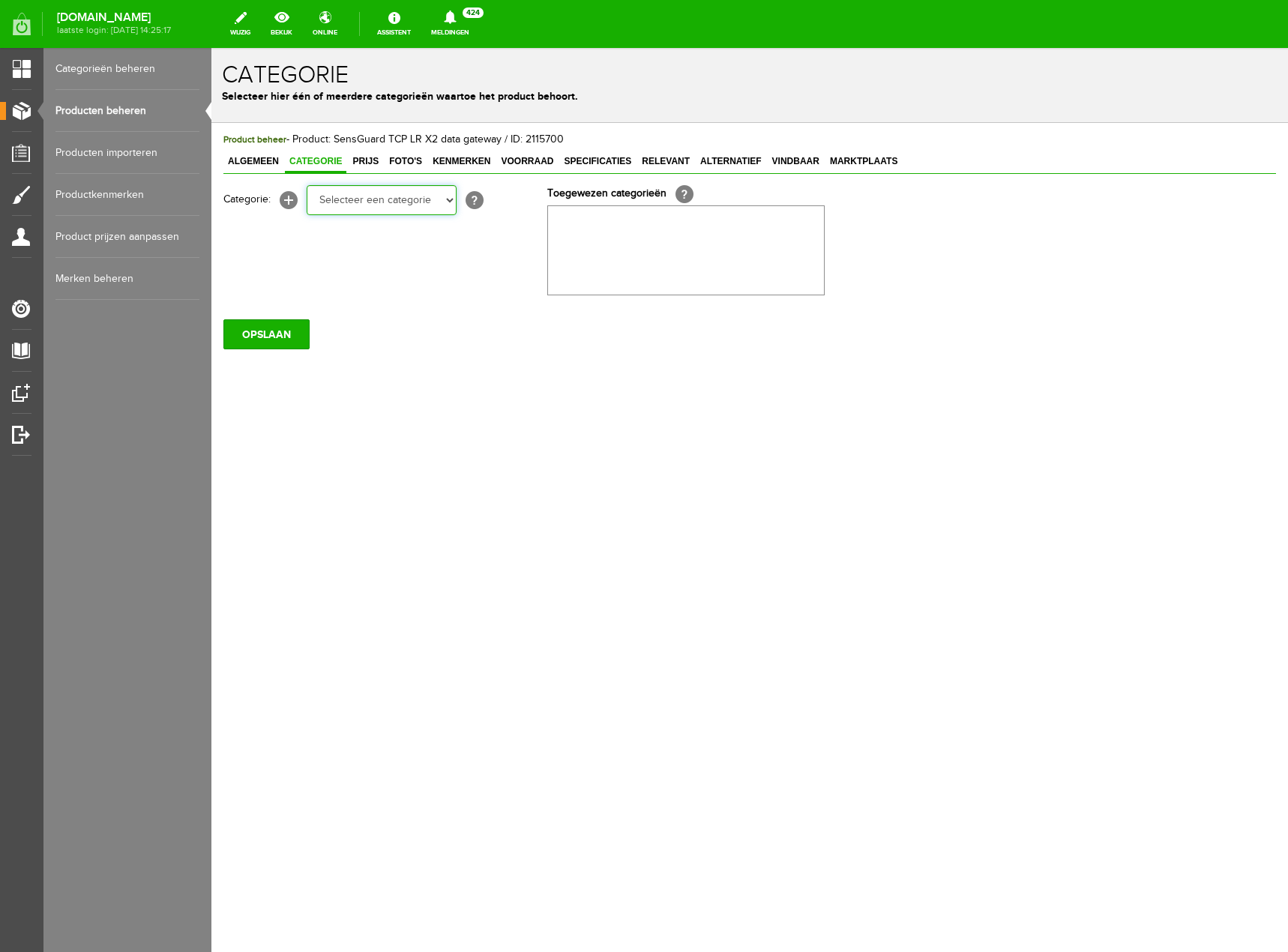
click at [447, 211] on select "Selecteer een categorie Klantenservice Betaalmogelijkheden Retourneren Datalogg…" at bounding box center [381, 200] width 150 height 30
select select "268389"
click at [306, 185] on select "Selecteer een categorie Klantenservice Betaalmogelijkheden Retourneren Datalogg…" at bounding box center [381, 200] width 150 height 30
click at [298, 330] on input "OPSLAAN" at bounding box center [266, 335] width 86 height 30
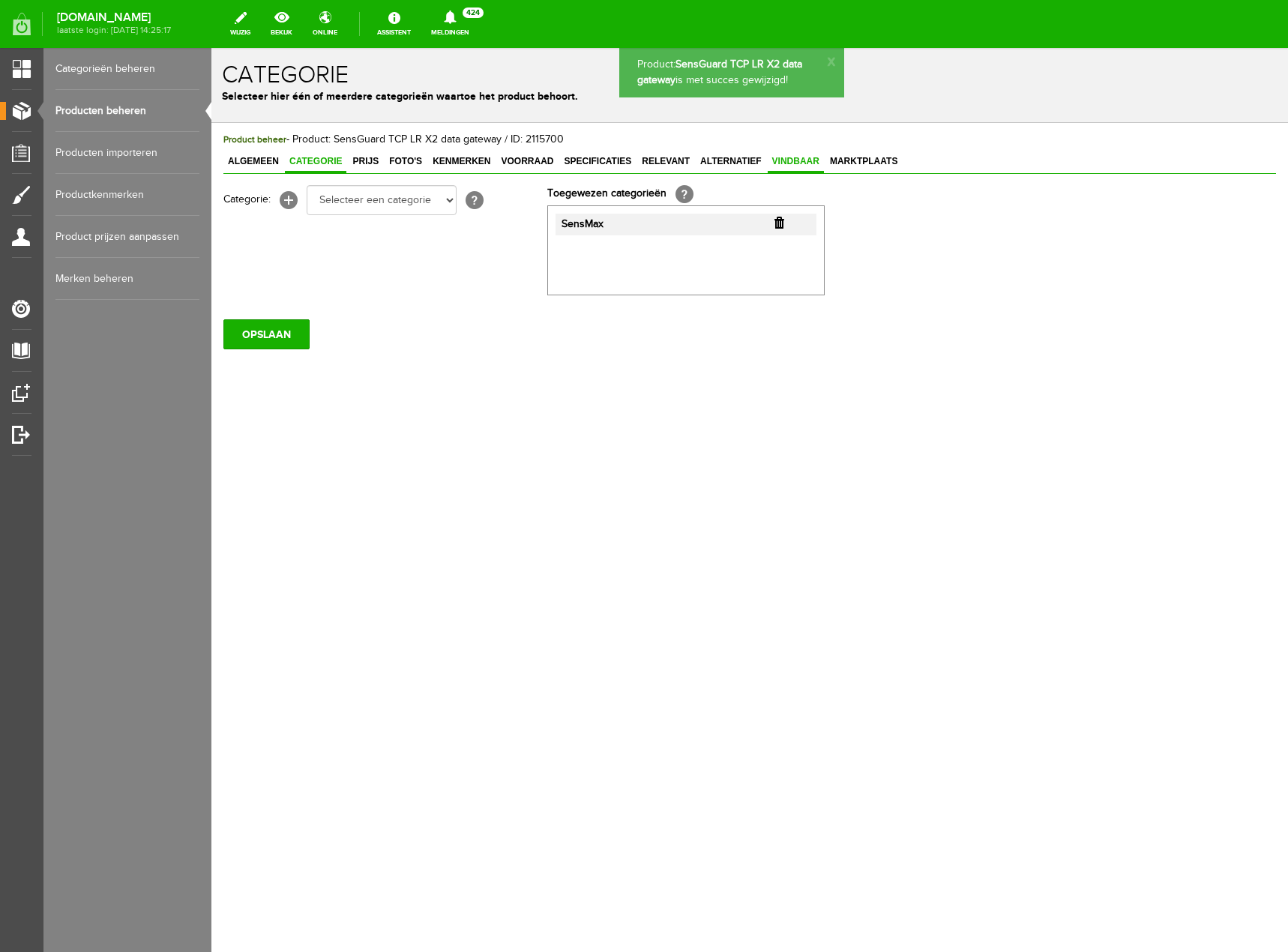
click at [787, 163] on span "Vindbaar" at bounding box center [795, 161] width 56 height 11
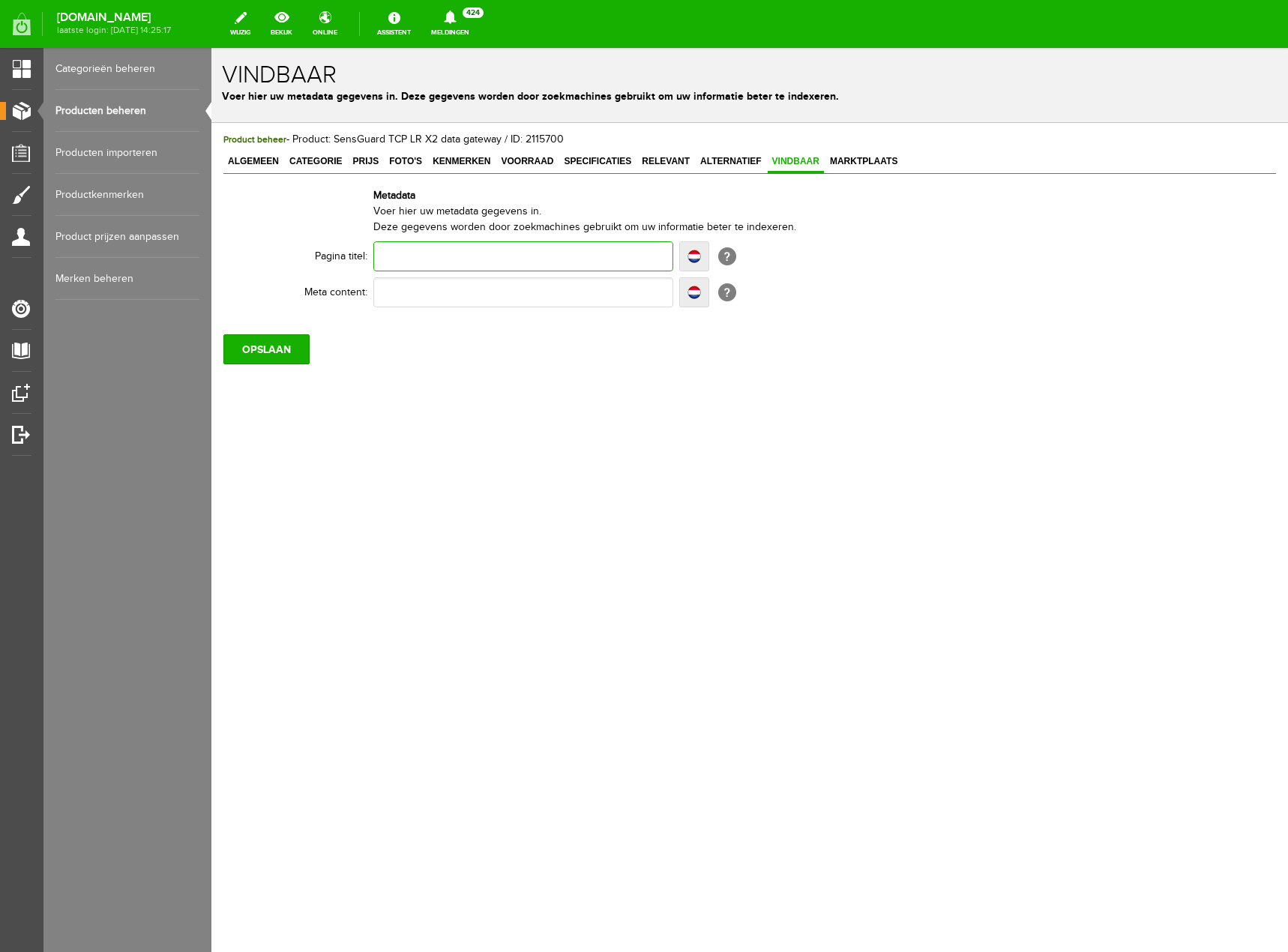
paste input "SensGuard TCP LR X2 – LAN-gateway tot 250 sensoren, 150 m bereik"
type input "SensGuard TCP LR X2 – LAN-gateway tot 250 sensoren, 150 m bereik"
click at [495, 291] on input "text" at bounding box center [523, 292] width 300 height 30
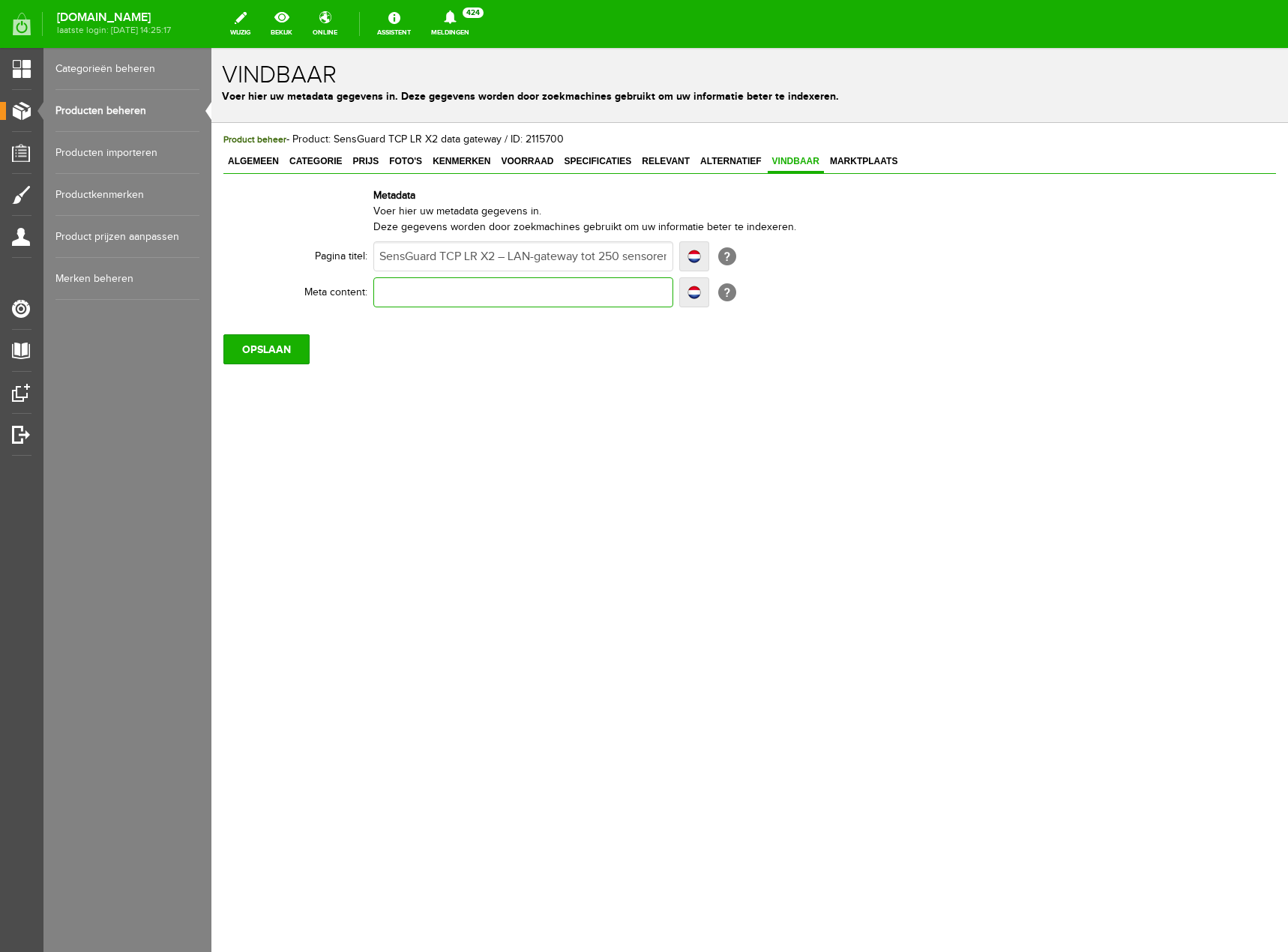
paste input "LAN-gateway SensGuard TCP LR X2: draadloos tot 250 sensoren met 150 m bereik. I…"
type input "LAN-gateway SensGuard TCP LR X2: draadloos tot 250 sensoren met 150 m bereik. I…"
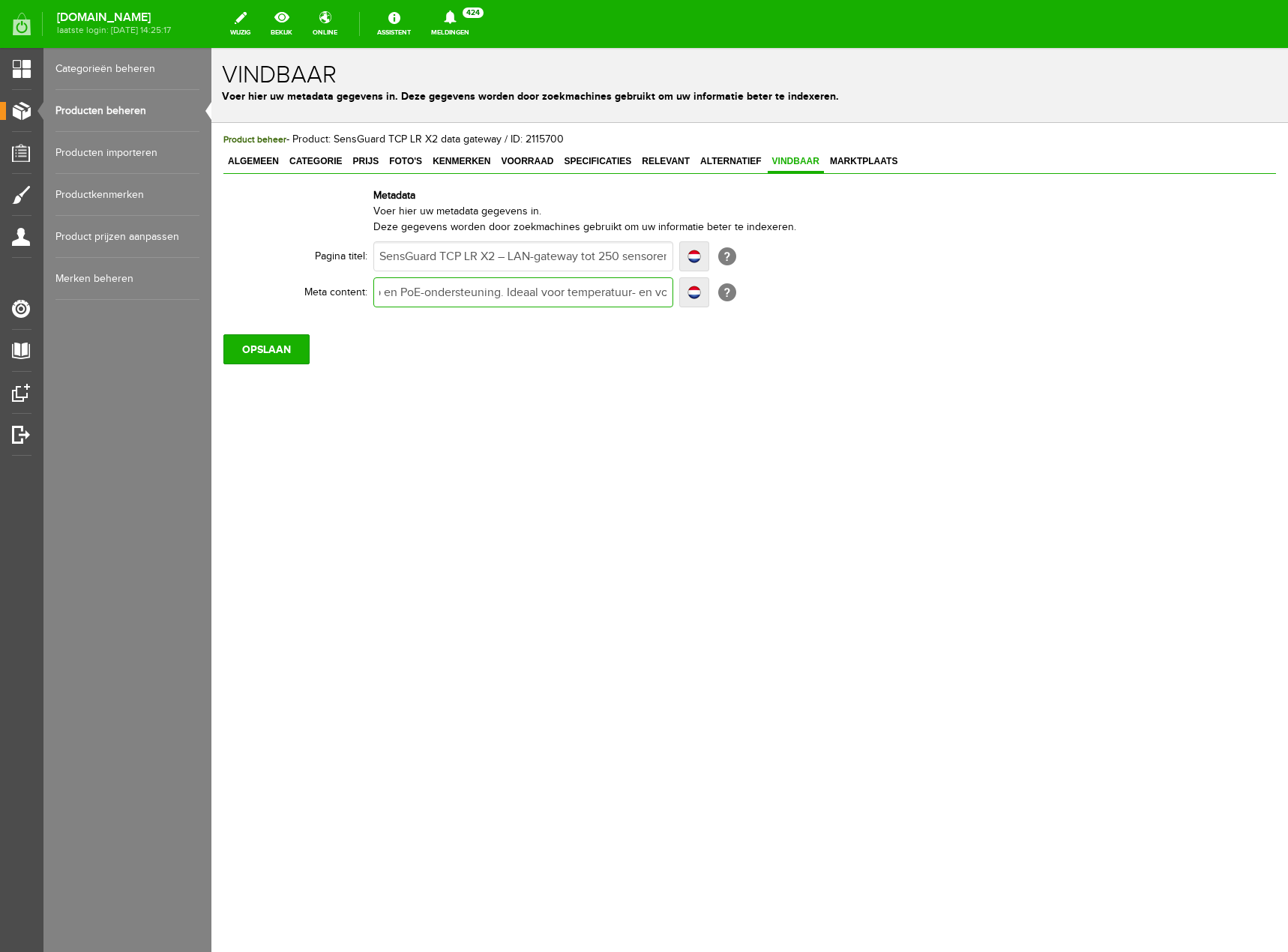
click at [506, 290] on input "LAN-gateway SensGuard TCP LR X2: draadloos tot 250 sensoren met 150 m bereik. I…" at bounding box center [523, 292] width 300 height 30
type input "LAN-gateway SensGuard TCP LR X2: draadloos tot 250 sensoren met 150 m bereik. I…"
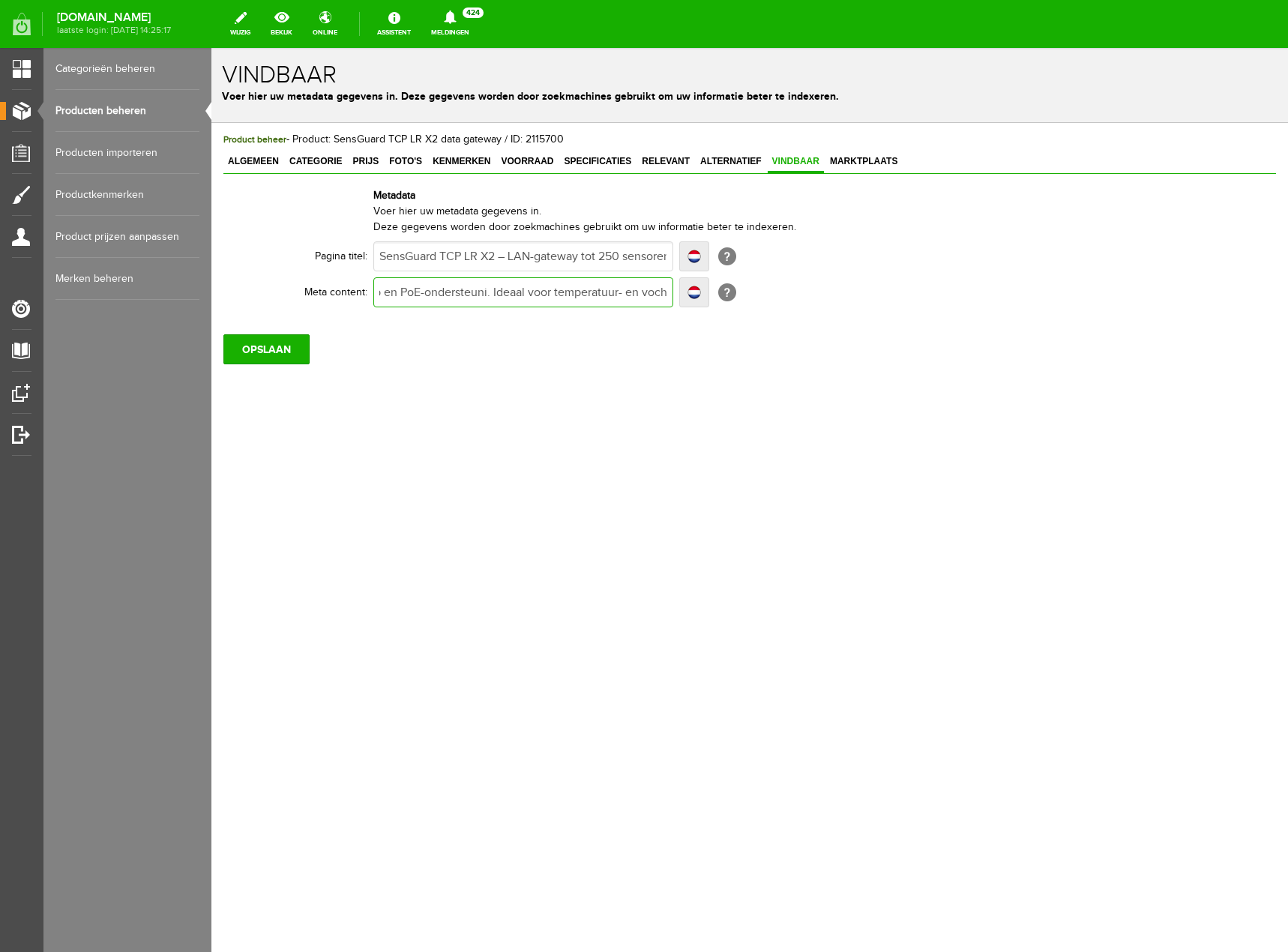
type input "LAN-gateway SensGuard TCP LR X2: draadloos tot 250 sensoren met 150 m bereik. I…"
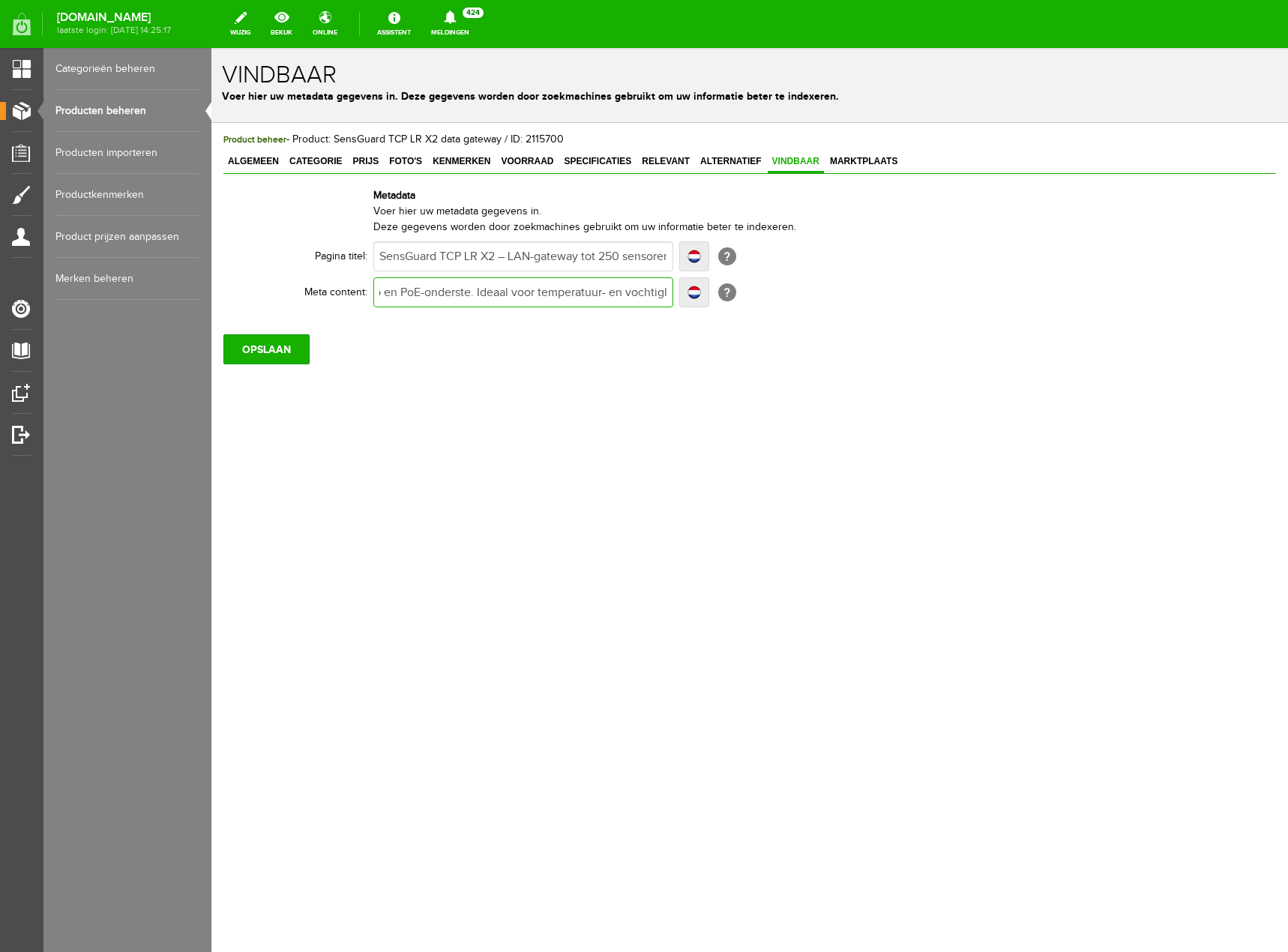
type input "LAN-gateway SensGuard TCP LR X2: draadloos tot 250 sensoren met 150 m bereik. I…"
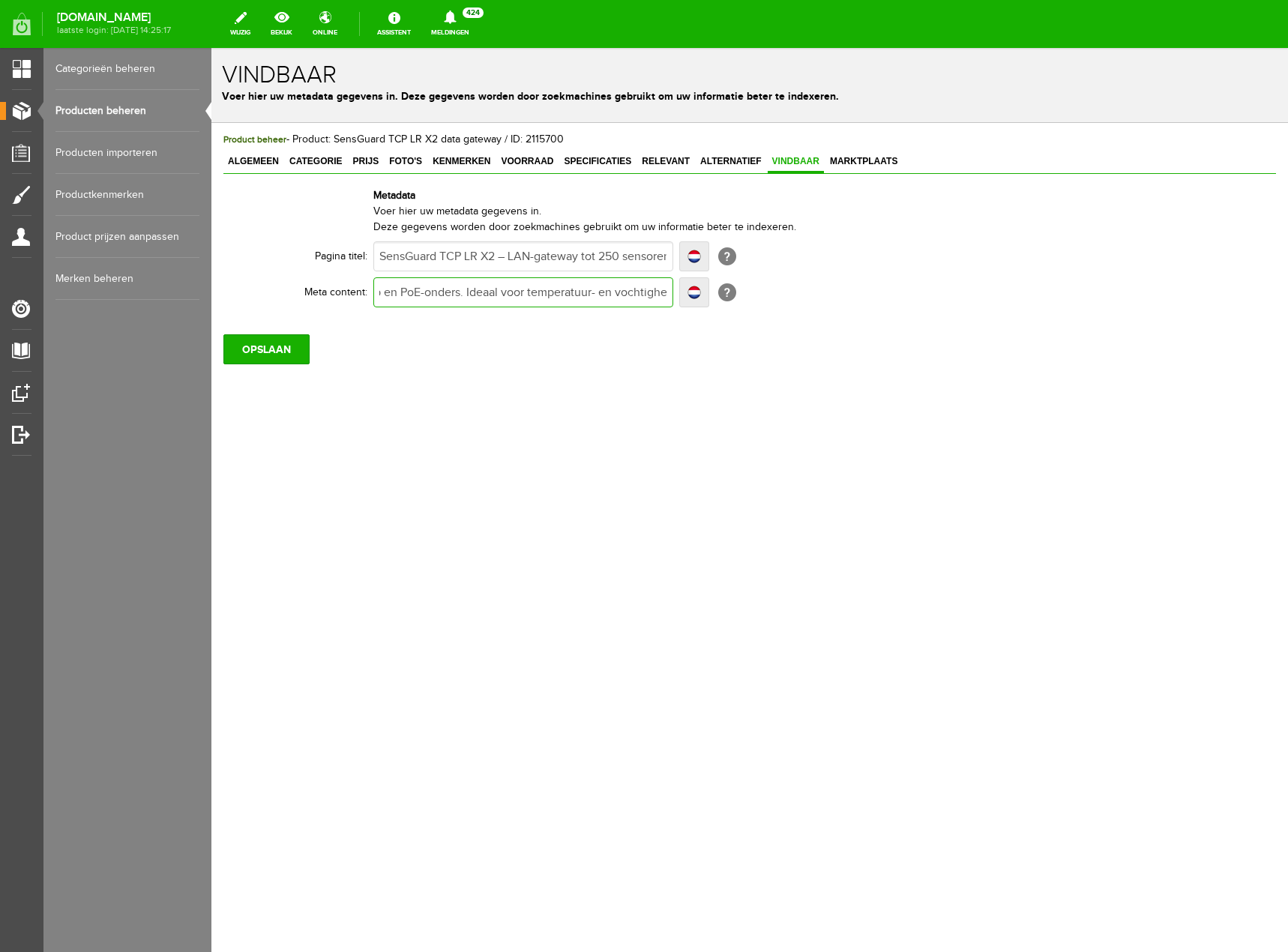
type input "LAN-gateway SensGuard TCP LR X2: draadloos tot 250 sensoren met 150 m bereik. I…"
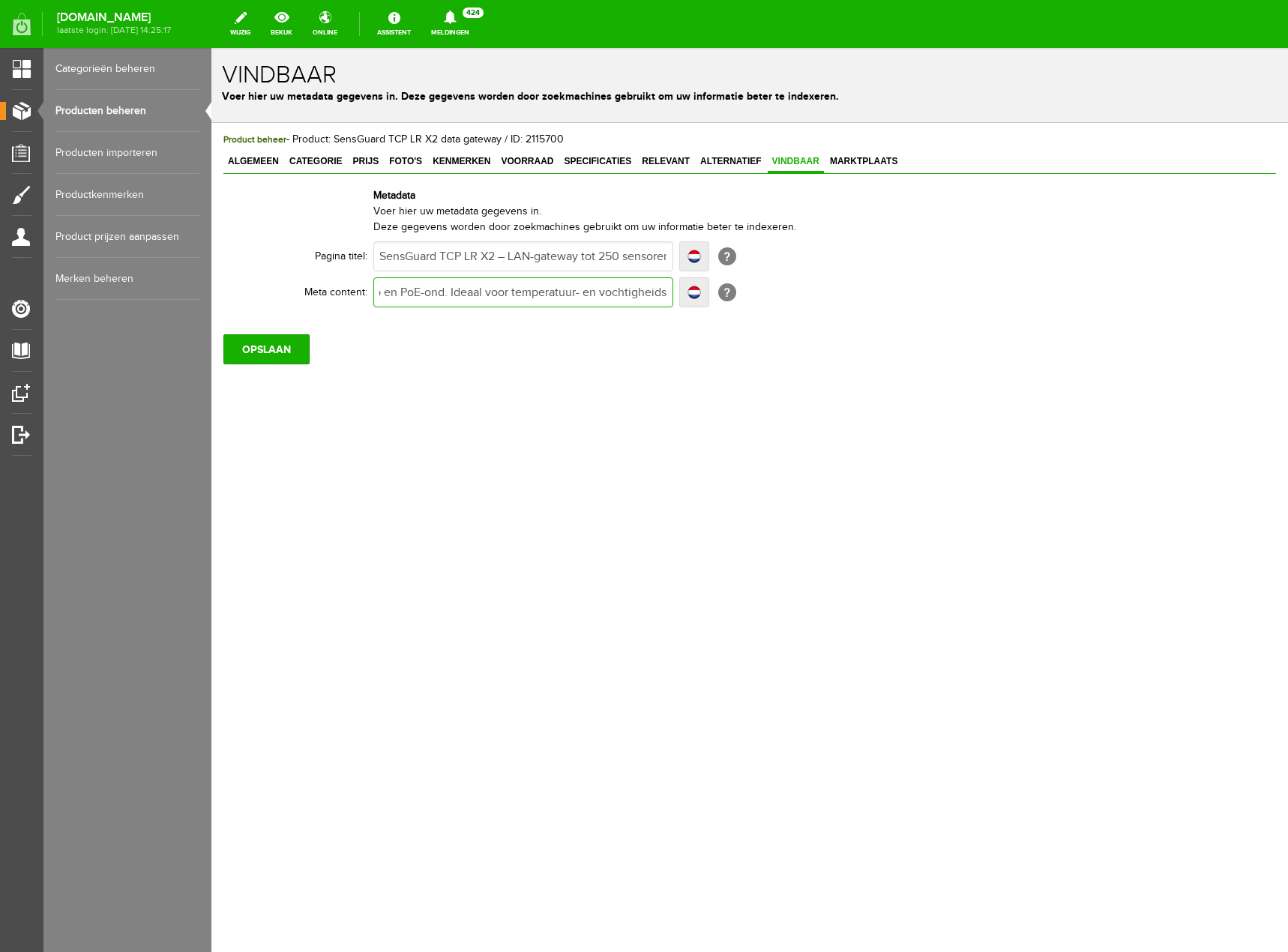
type input "LAN-gateway SensGuard TCP LR X2: draadloos tot 250 sensoren met 150 m bereik. I…"
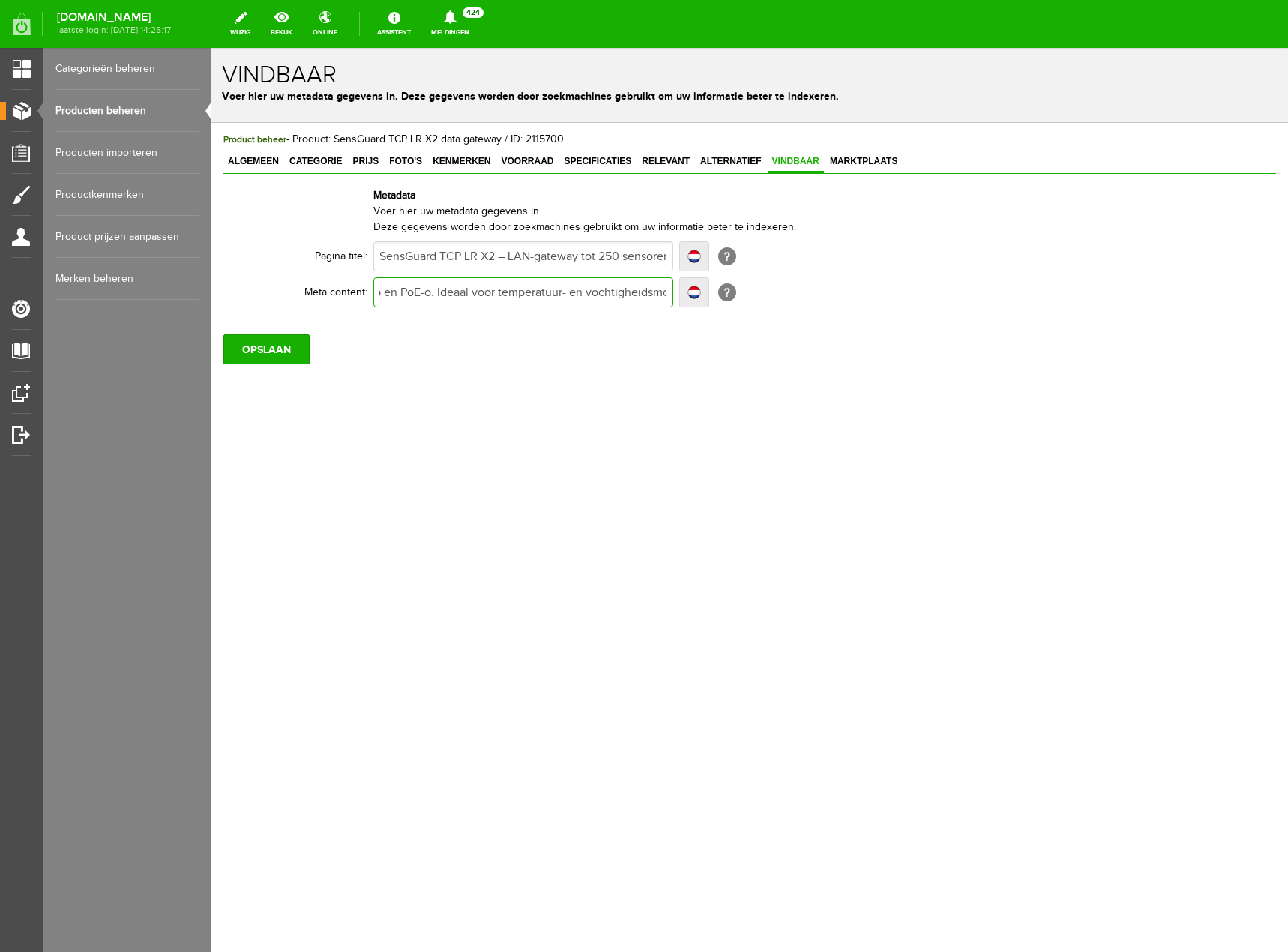
type input "LAN-gateway SensGuard TCP LR X2: draadloos tot 250 sensoren met 150 m bereik. I…"
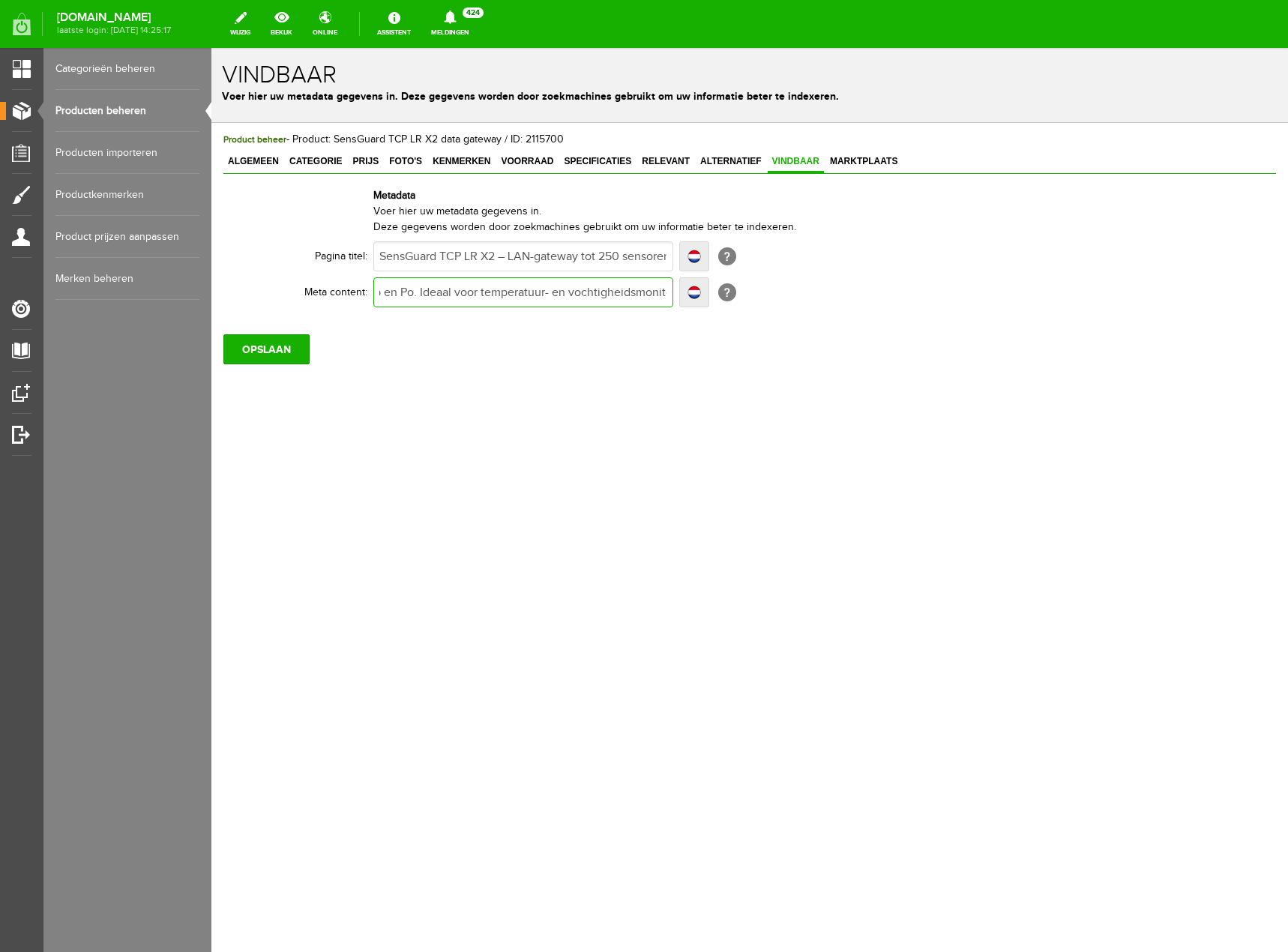
type input "LAN-gateway SensGuard TCP LR X2: draadloos tot 250 sensoren met 150 m bereik. I…"
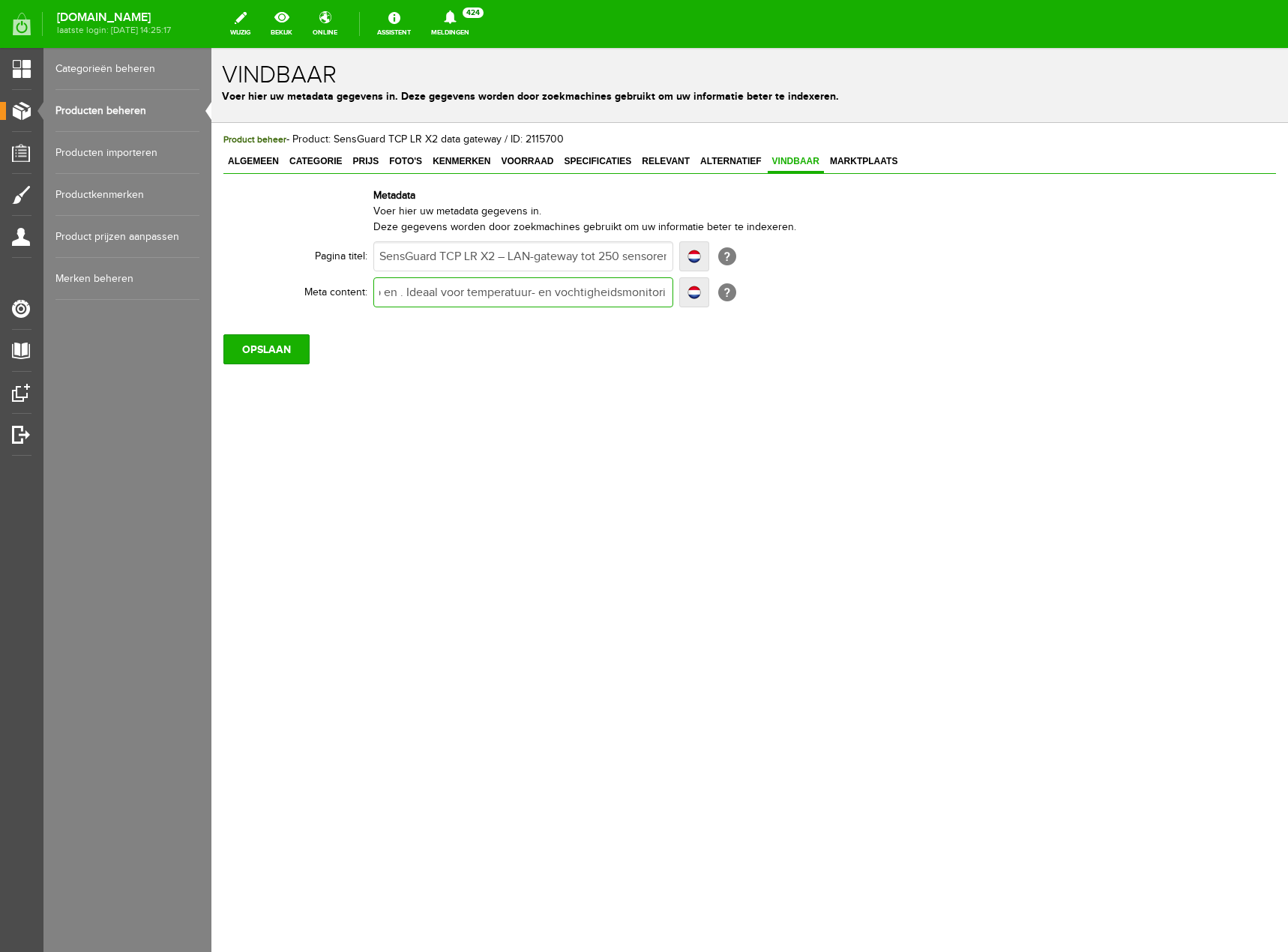
type input "LAN-gateway SensGuard TCP LR X2: draadloos tot 250 sensoren met 150 m bereik. I…"
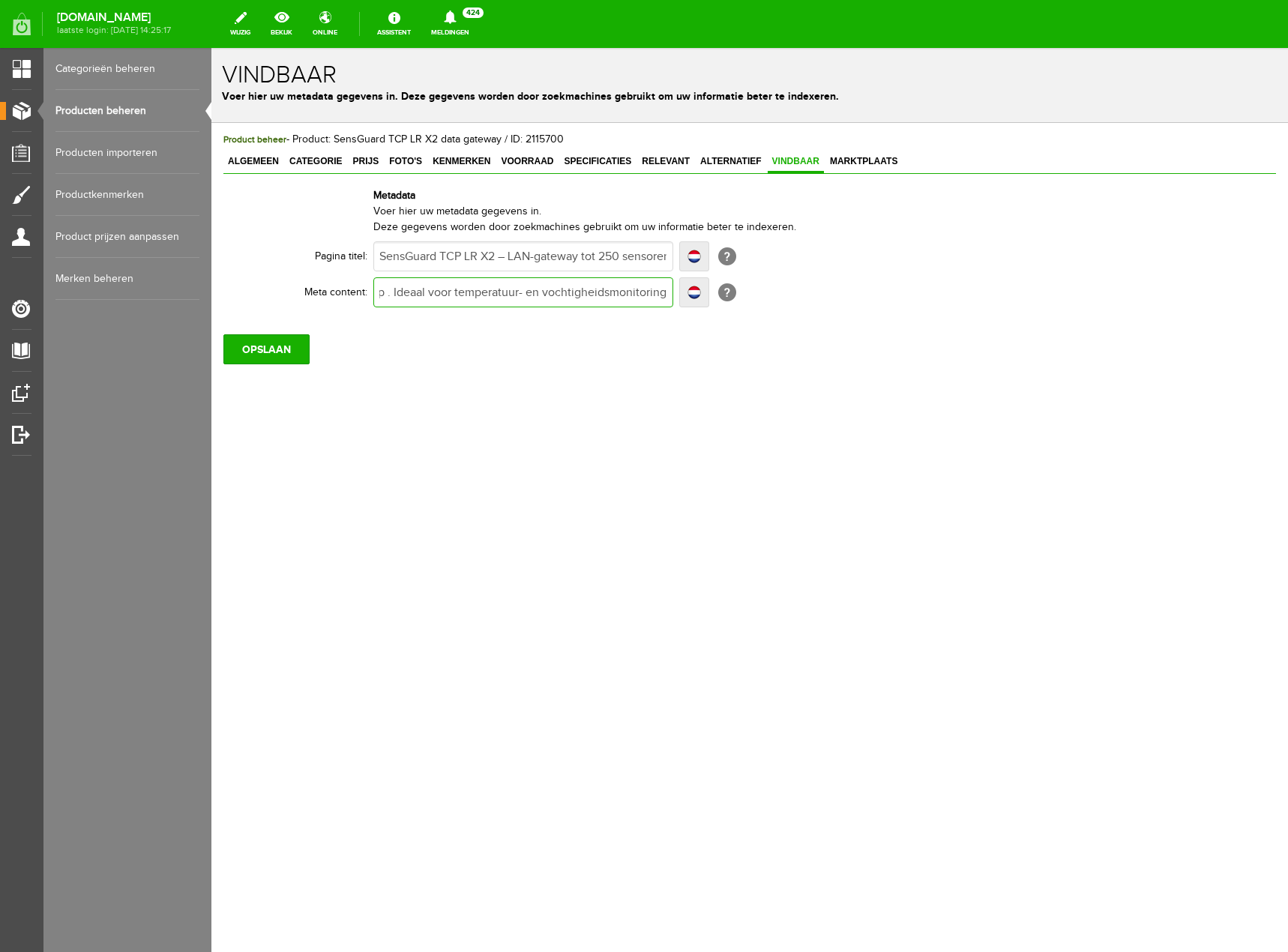
type input "LAN-gateway SensGuard TCP LR X2: draadloos tot 250 sensoren met 150 m bereik. I…"
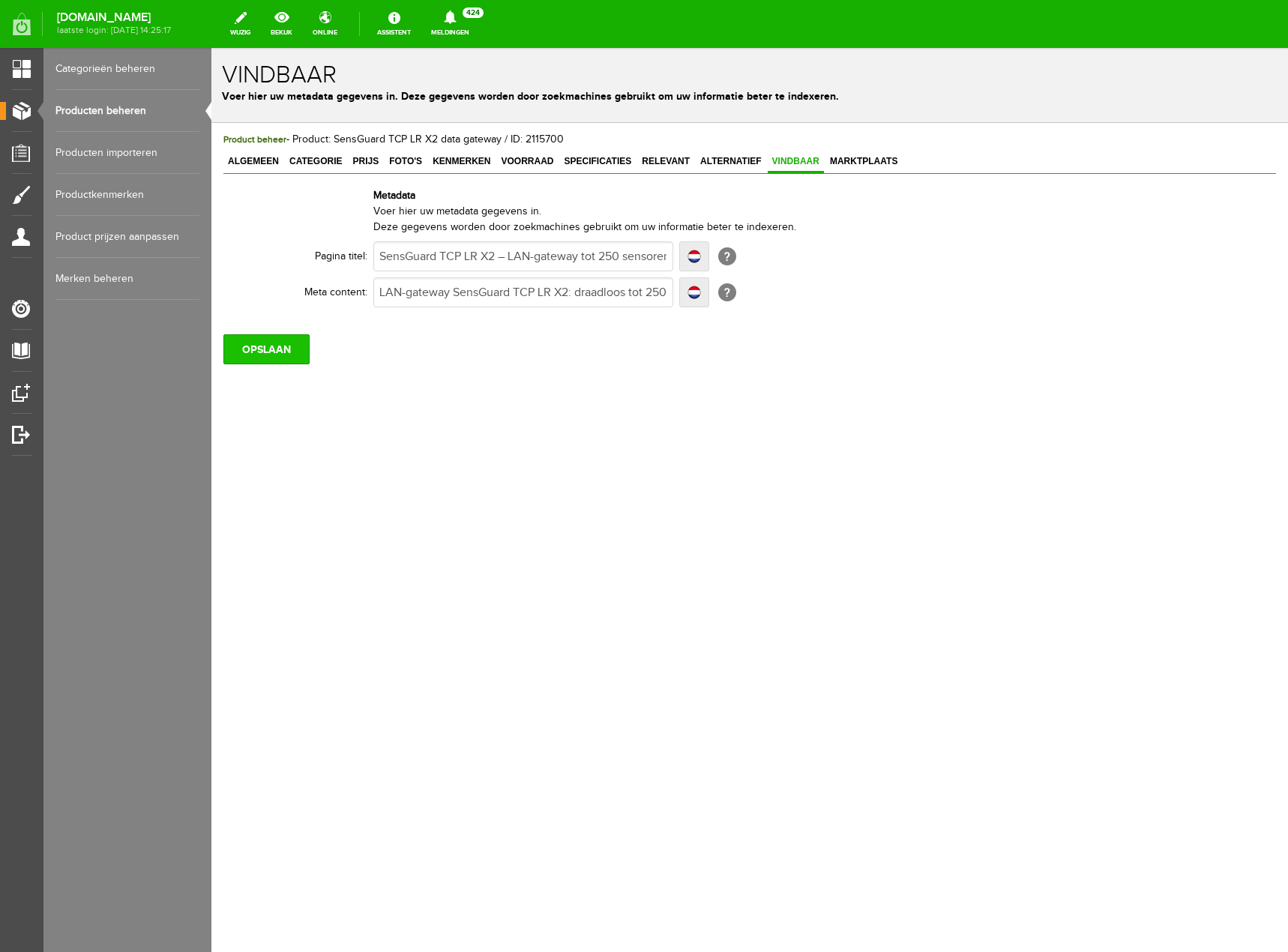
click at [291, 356] on input "OPSLAAN" at bounding box center [266, 350] width 86 height 30
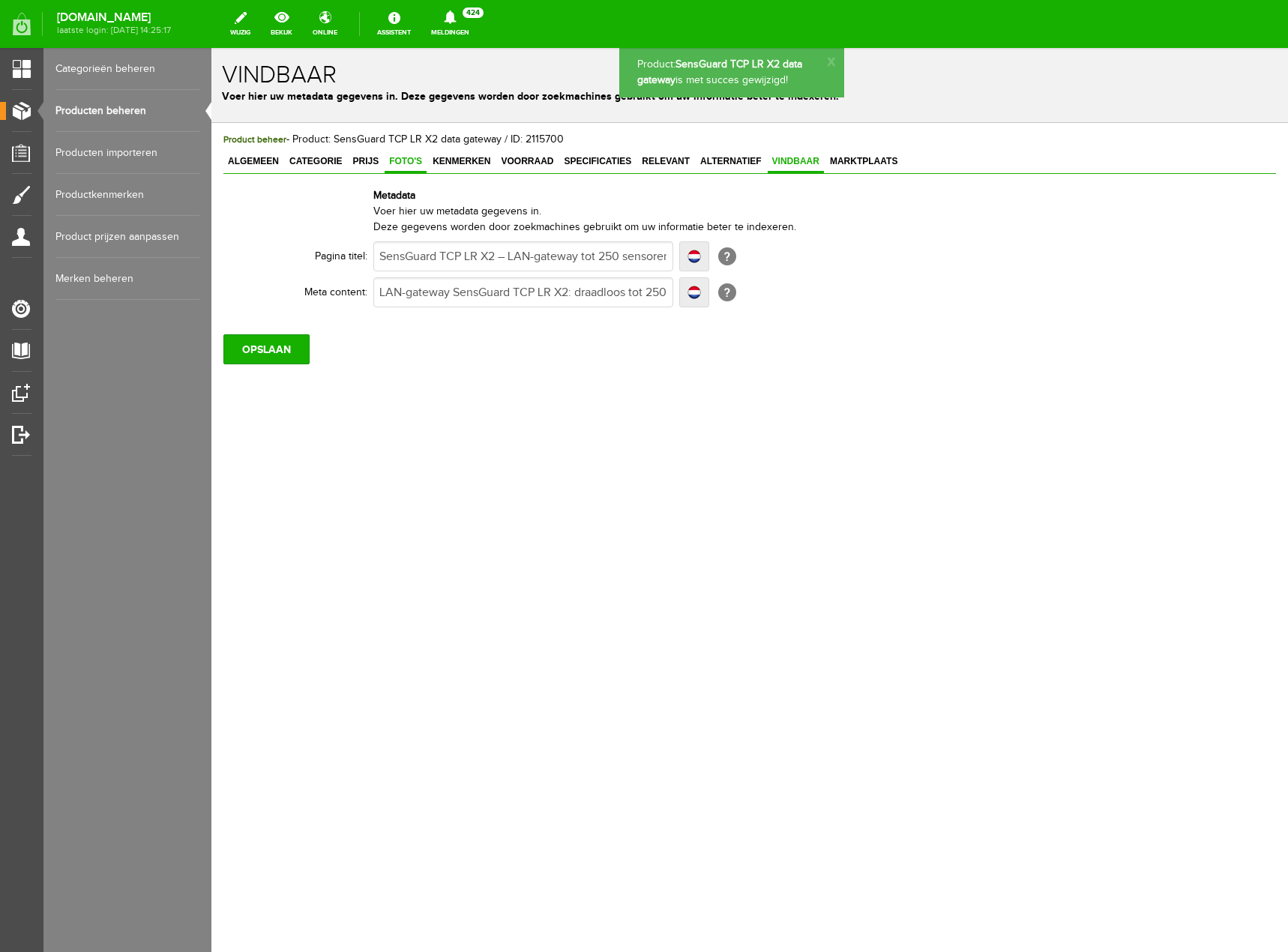
click at [411, 159] on span "Foto's" at bounding box center [406, 161] width 42 height 11
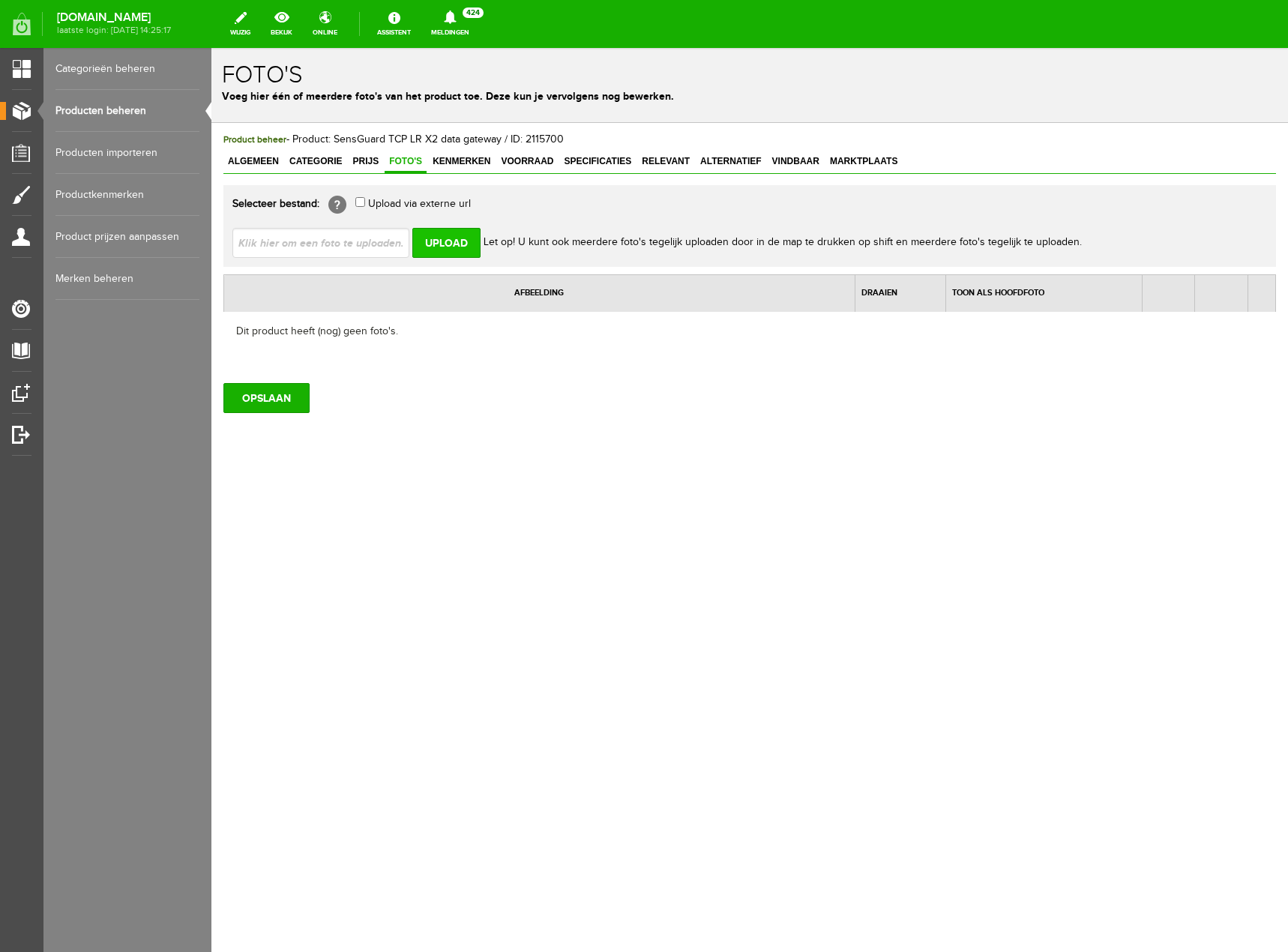
click at [439, 242] on input "Upload" at bounding box center [447, 243] width 69 height 30
click at [387, 238] on input "file" at bounding box center [327, 242] width 189 height 28
type input "C:\fakepath\SensGuard TCP LR X2 gateway.png"
type input "SensGuard TCP LR X2 gateway.png"
click at [456, 243] on input "Upload" at bounding box center [447, 243] width 69 height 30
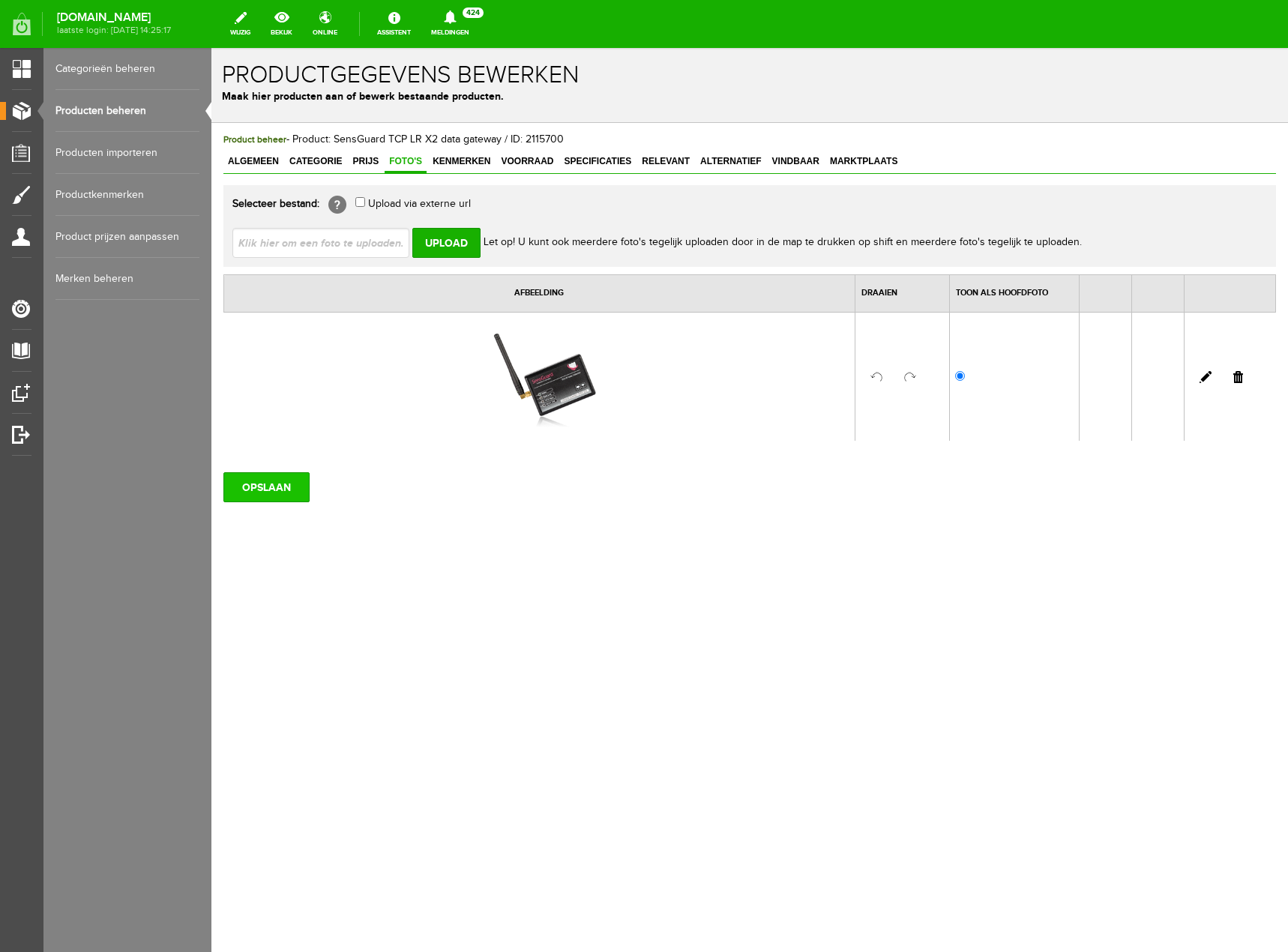
click at [266, 485] on input "OPSLAAN" at bounding box center [266, 487] width 86 height 30
click at [106, 115] on link "Producten beheren" at bounding box center [127, 110] width 144 height 42
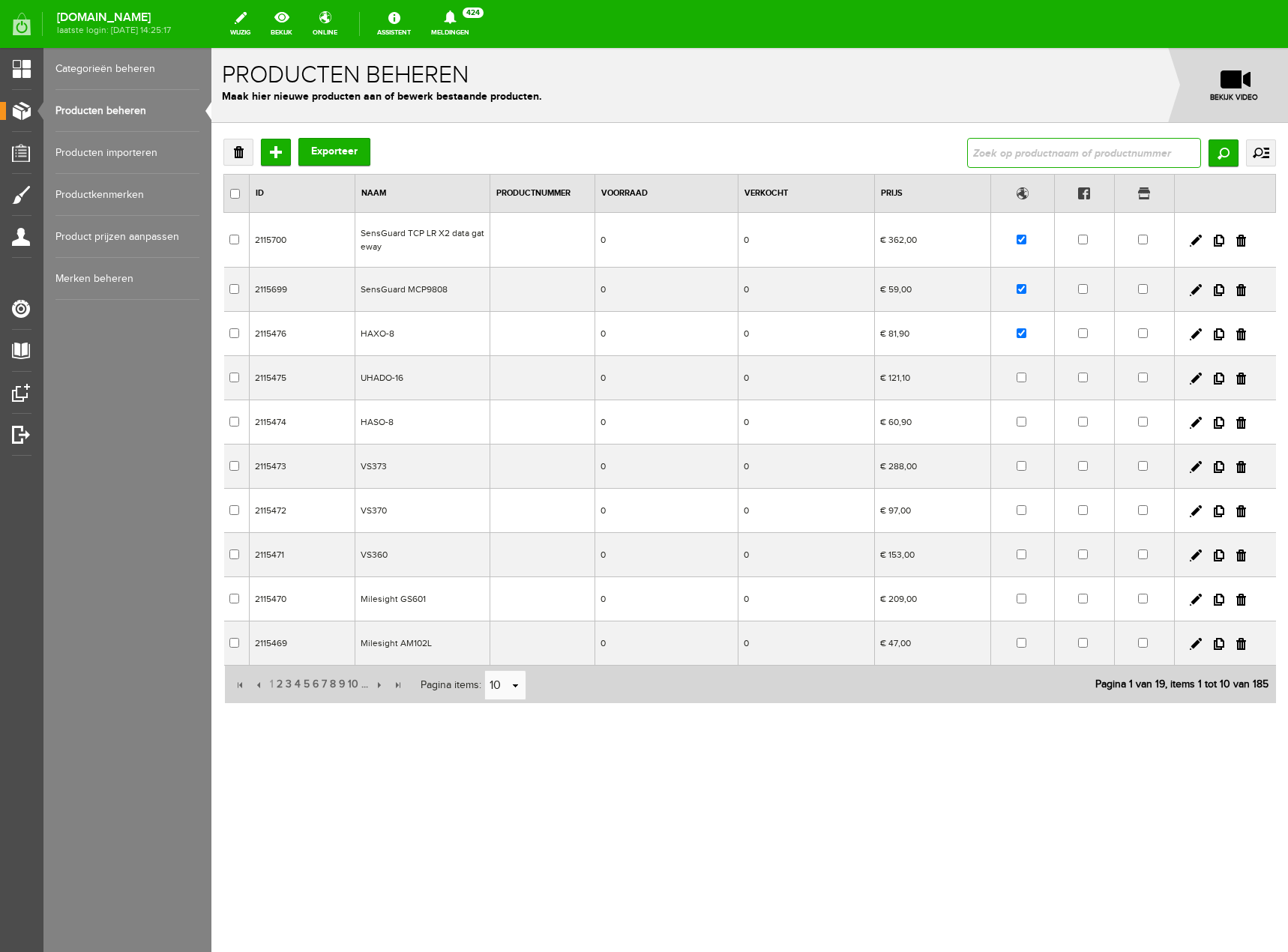
click at [1065, 164] on input "text" at bounding box center [1084, 153] width 233 height 30
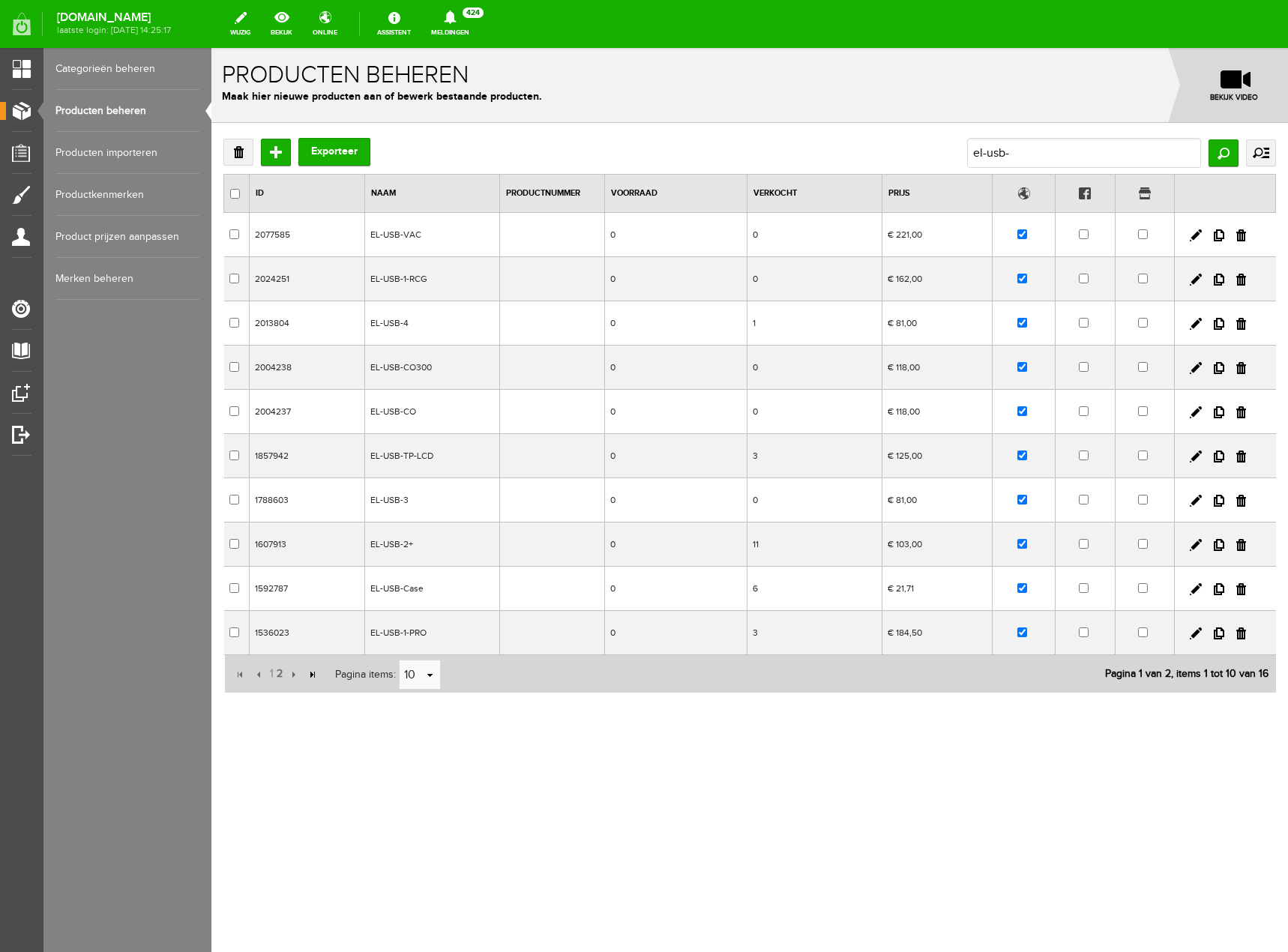
click at [307, 678] on input "button" at bounding box center [312, 674] width 17 height 17
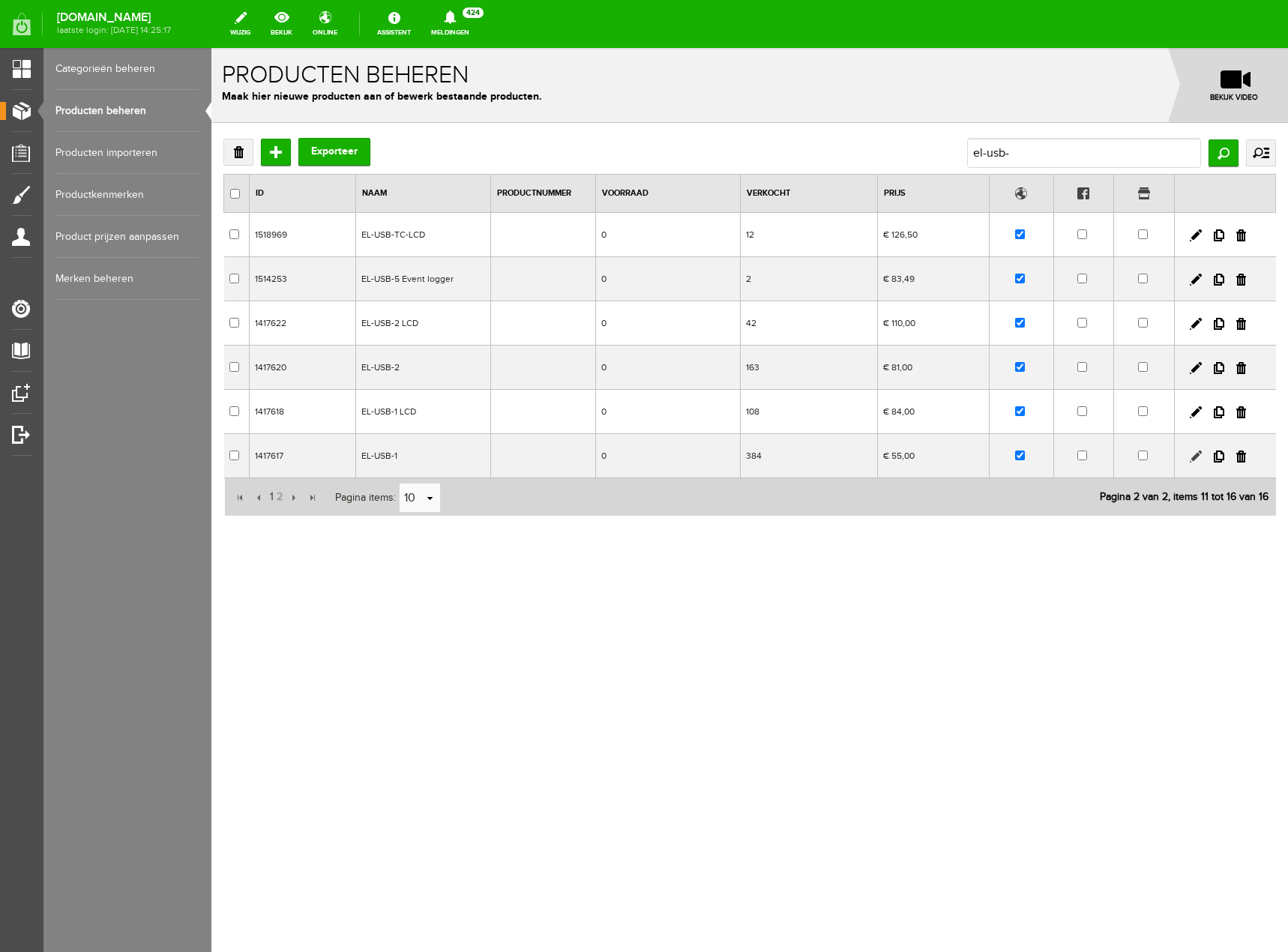
click at [1193, 450] on link at bounding box center [1196, 456] width 12 height 12
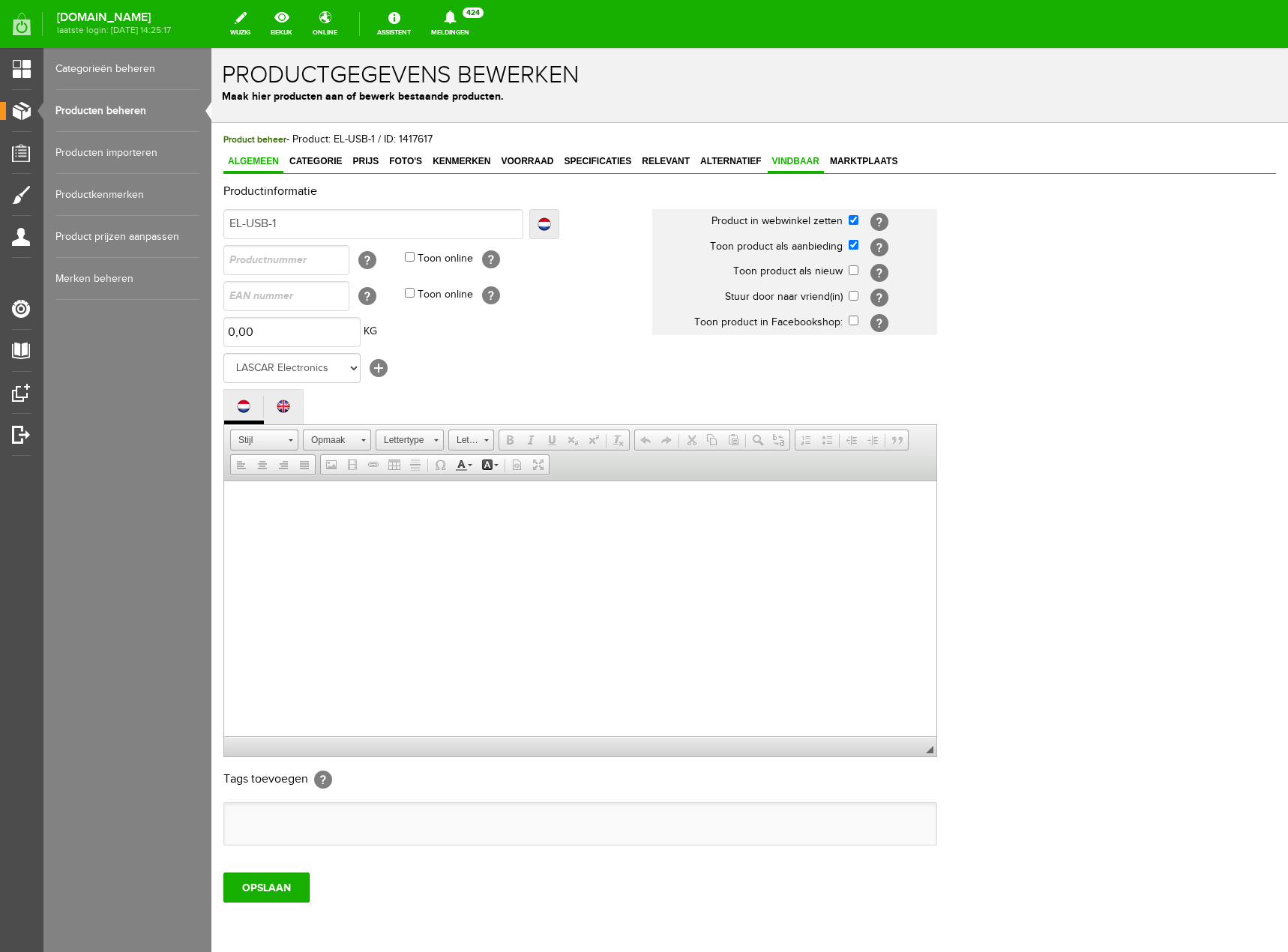
click at [786, 156] on span "Vindbaar" at bounding box center [795, 161] width 56 height 11
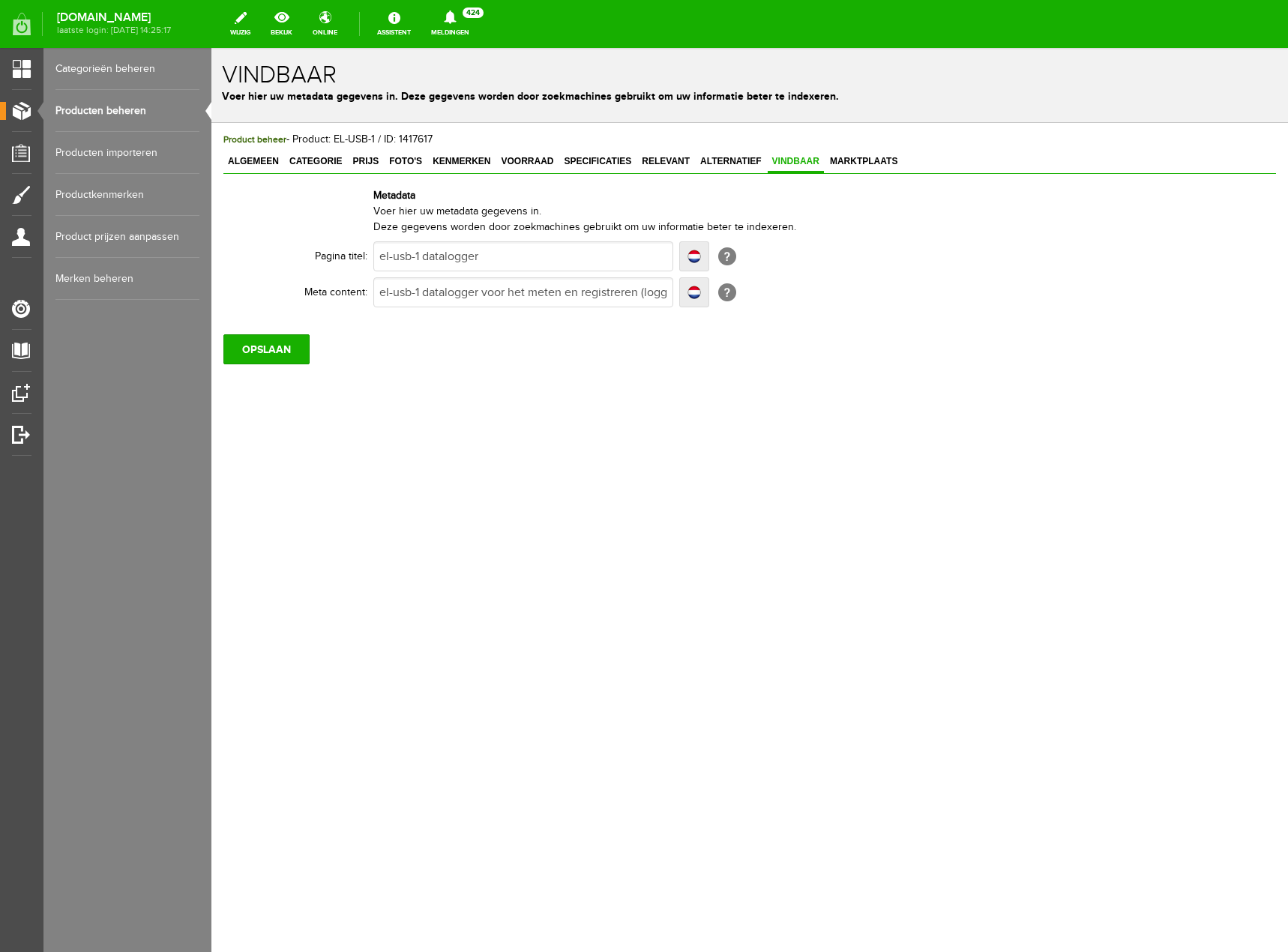
click at [108, 105] on link "Producten beheren" at bounding box center [127, 110] width 144 height 42
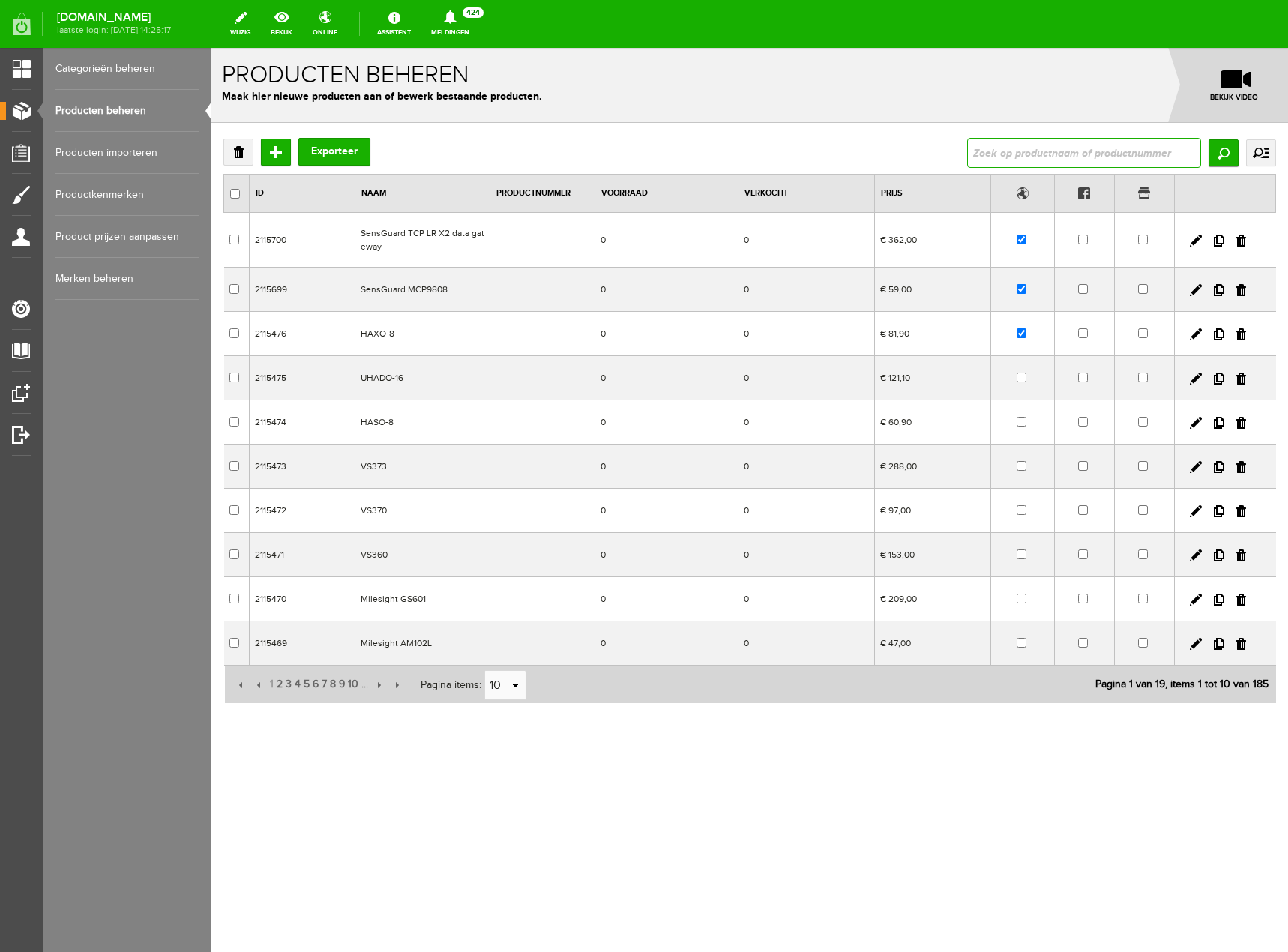
click at [1111, 150] on input "text" at bounding box center [1084, 153] width 233 height 30
type input "klantenteller"
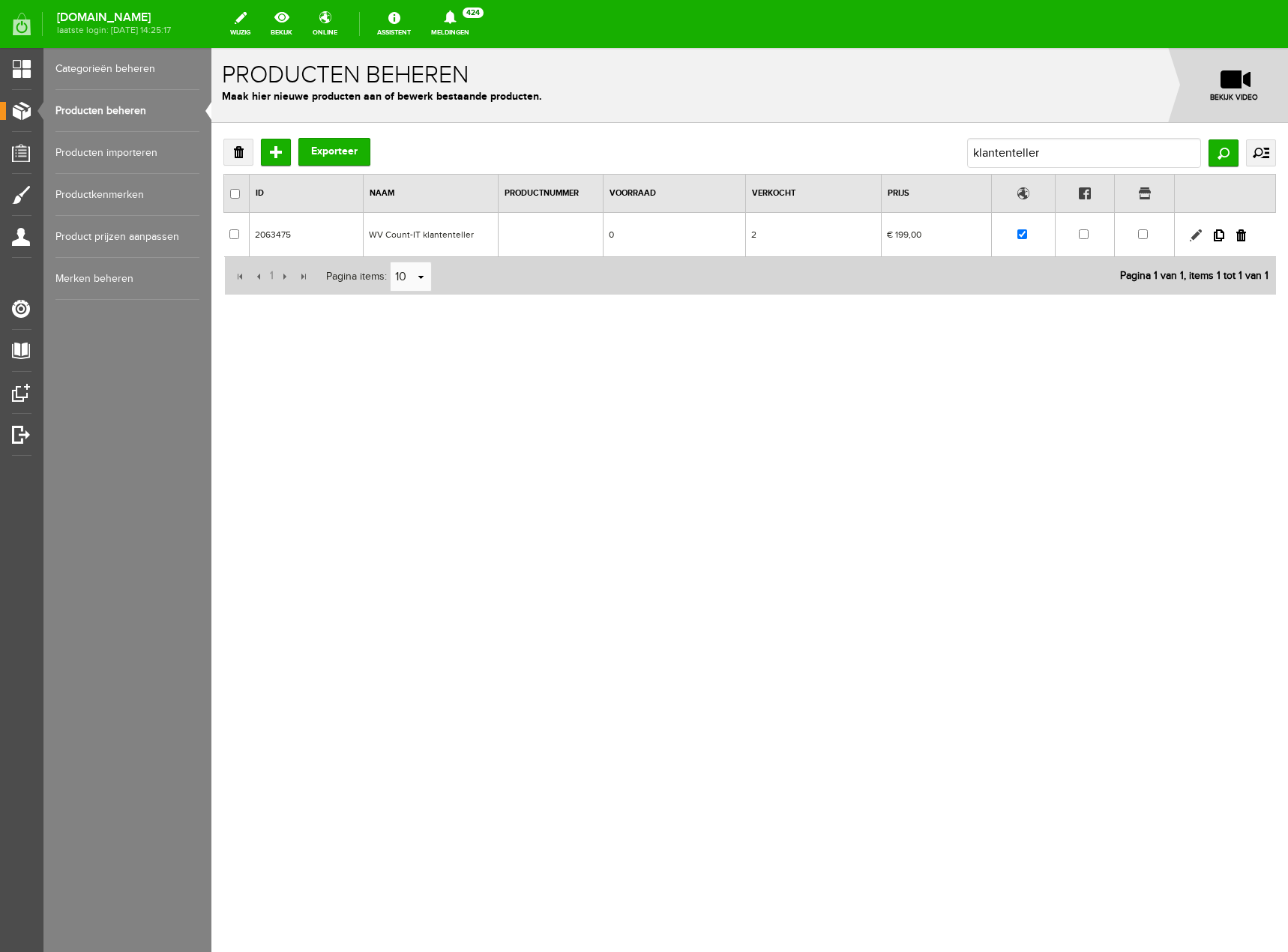
click at [1197, 236] on link at bounding box center [1196, 235] width 12 height 12
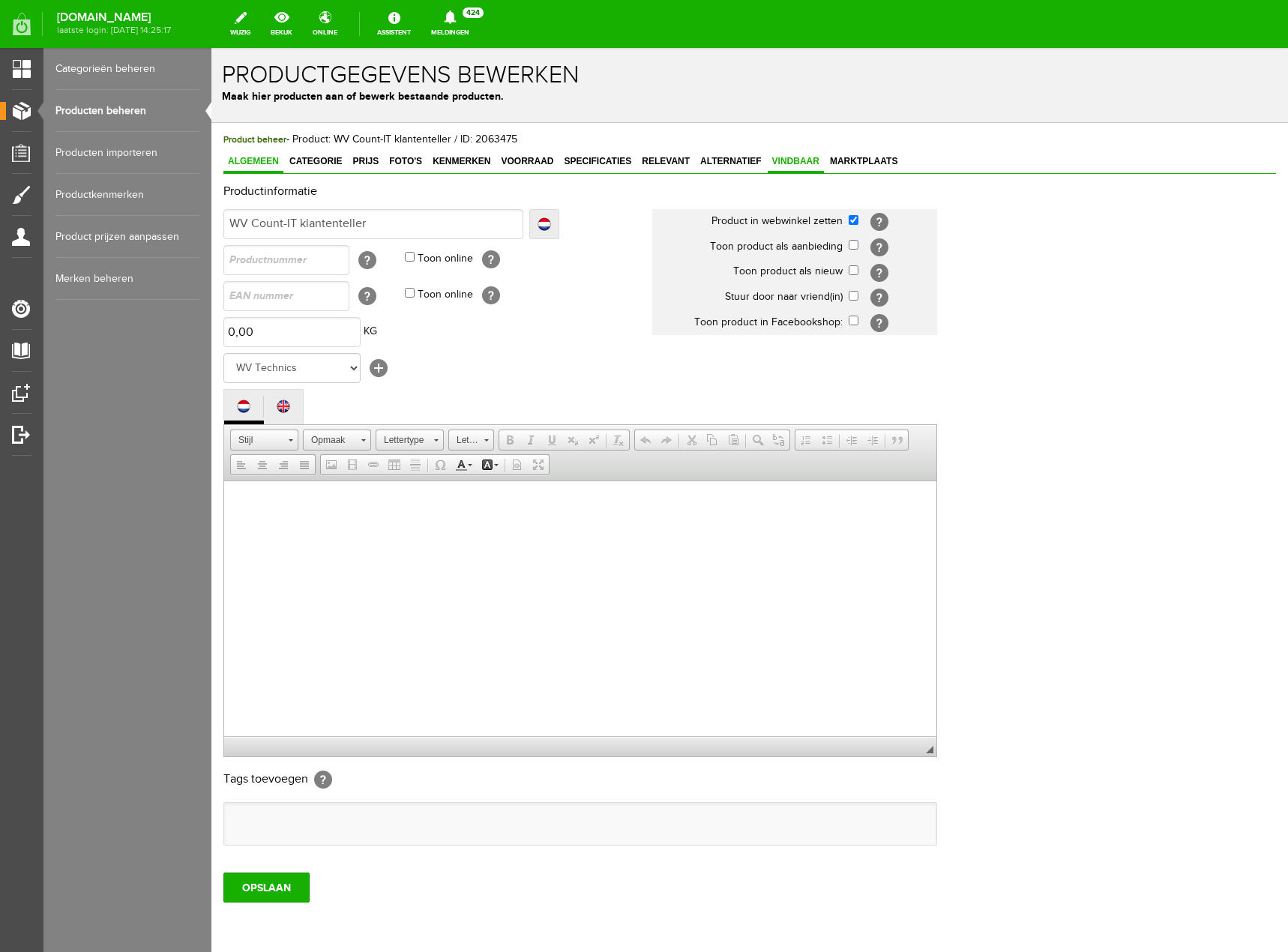
click at [796, 152] on link "Vindbaar" at bounding box center [795, 162] width 56 height 22
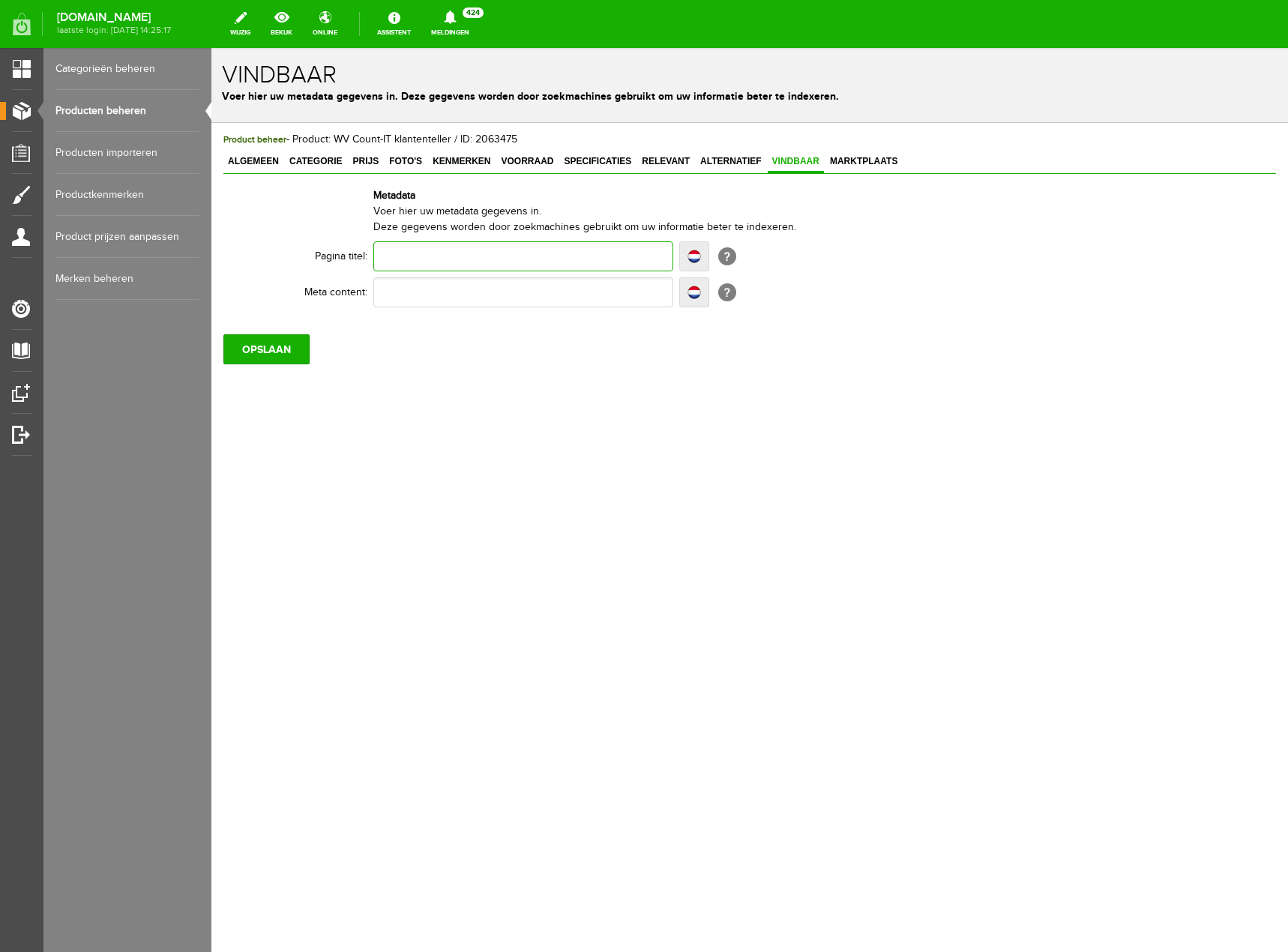
click at [565, 260] on input "text" at bounding box center [523, 256] width 300 height 30
type input "D"
type input "Dr"
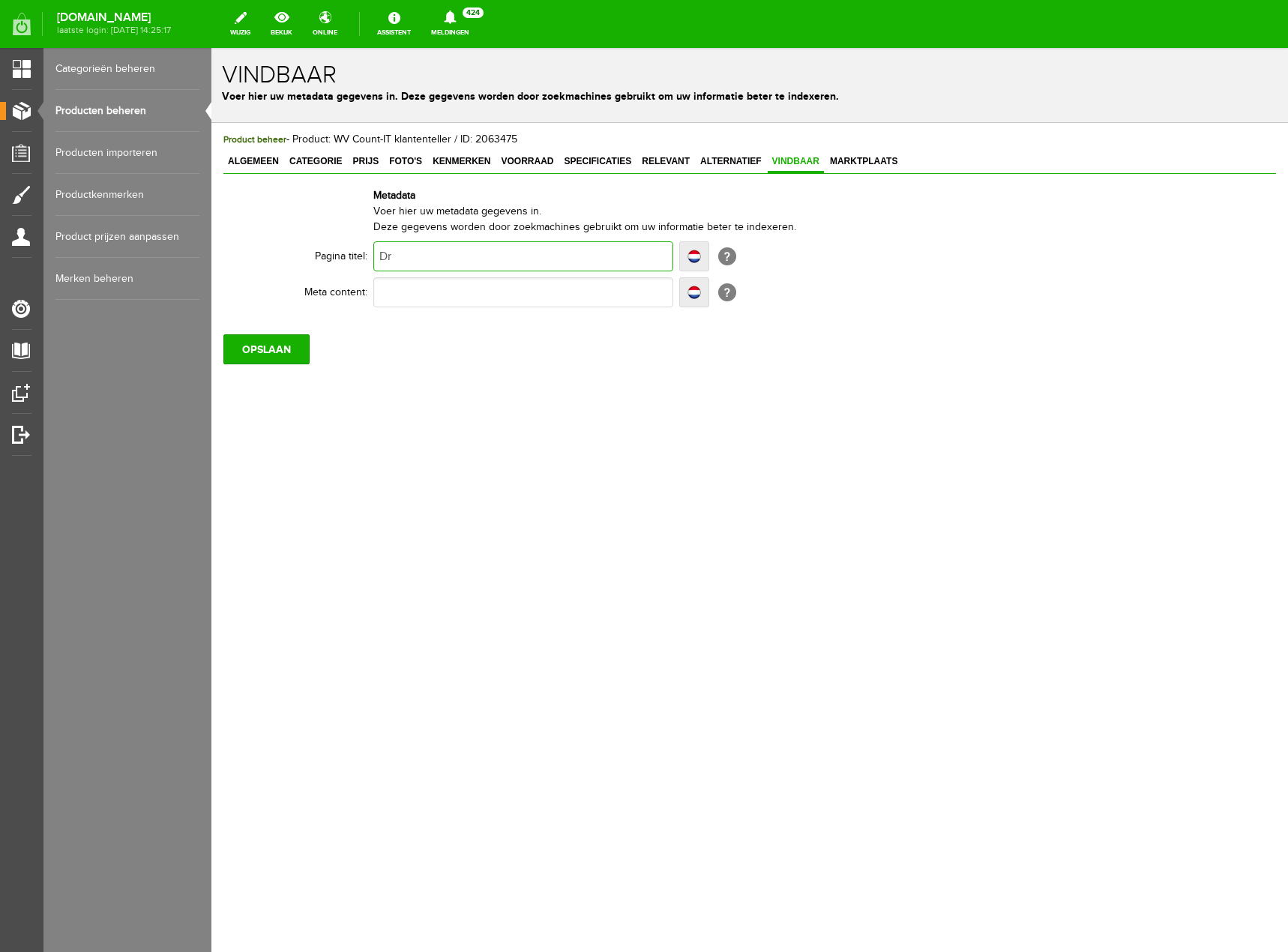
type input "Dra"
type input "Draa"
type input "Draad"
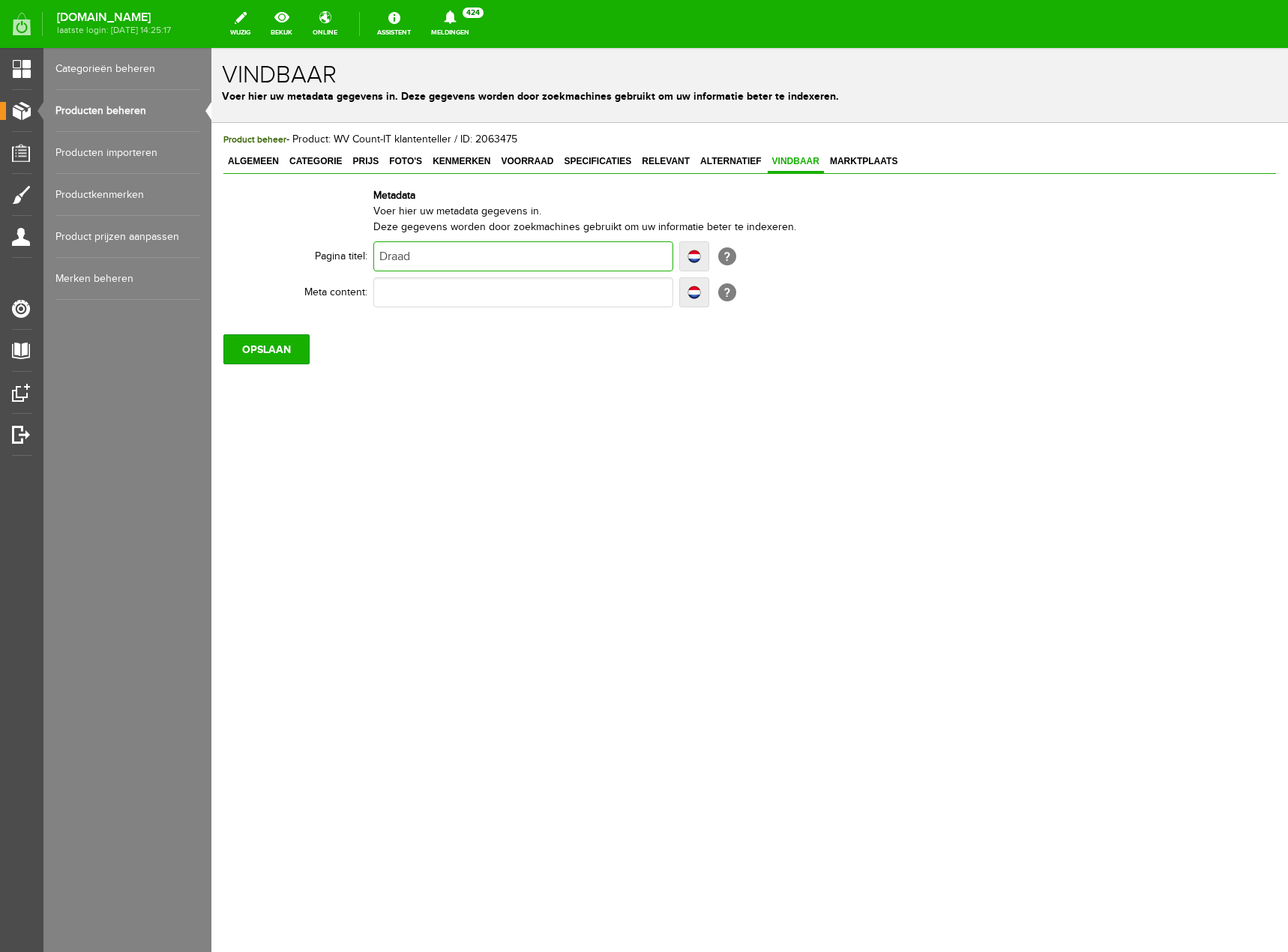
type input "Draad"
type input "Draadl"
type input "Draadlo"
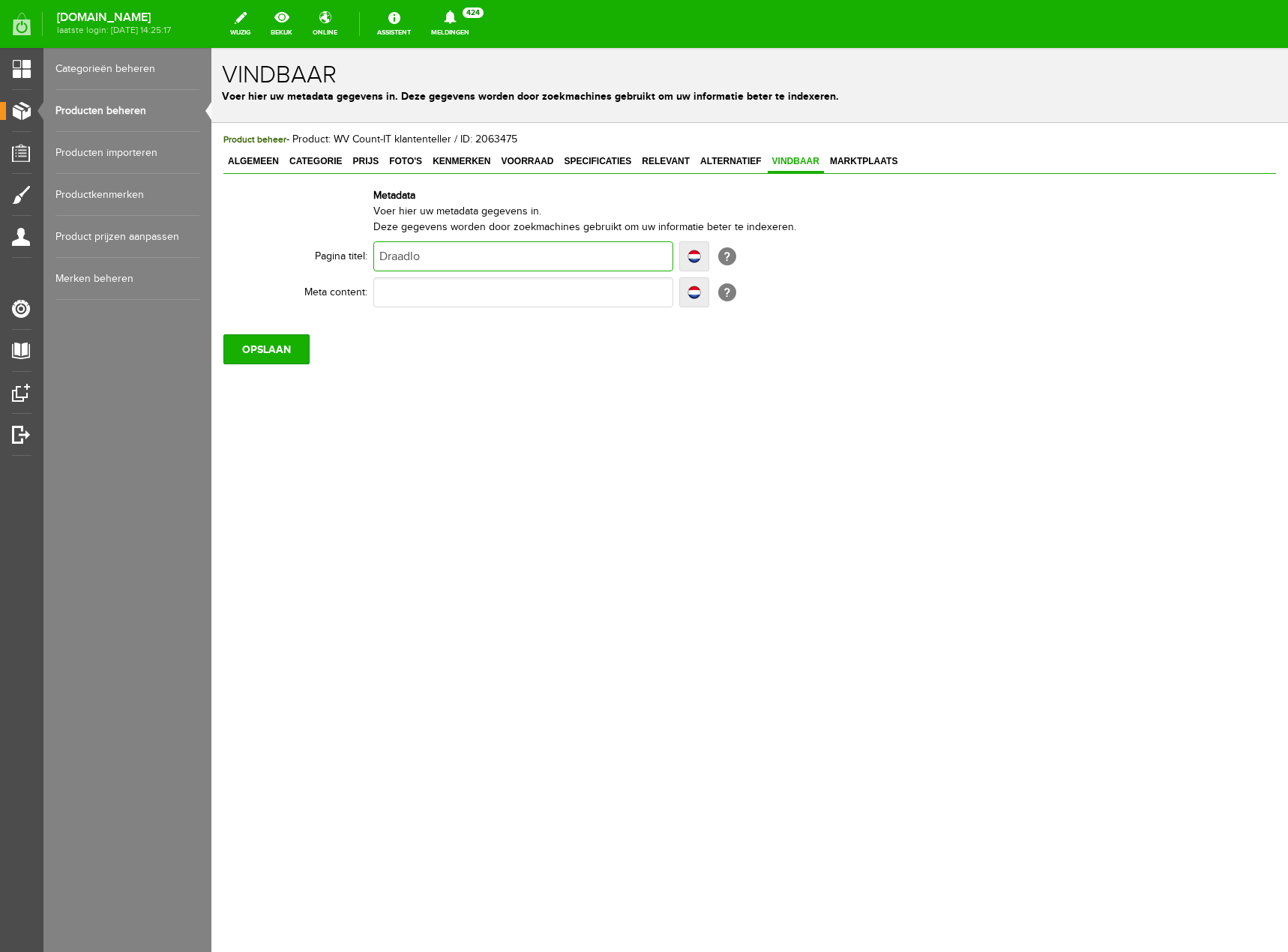
type input "Draadloz"
type input "Draadloze"
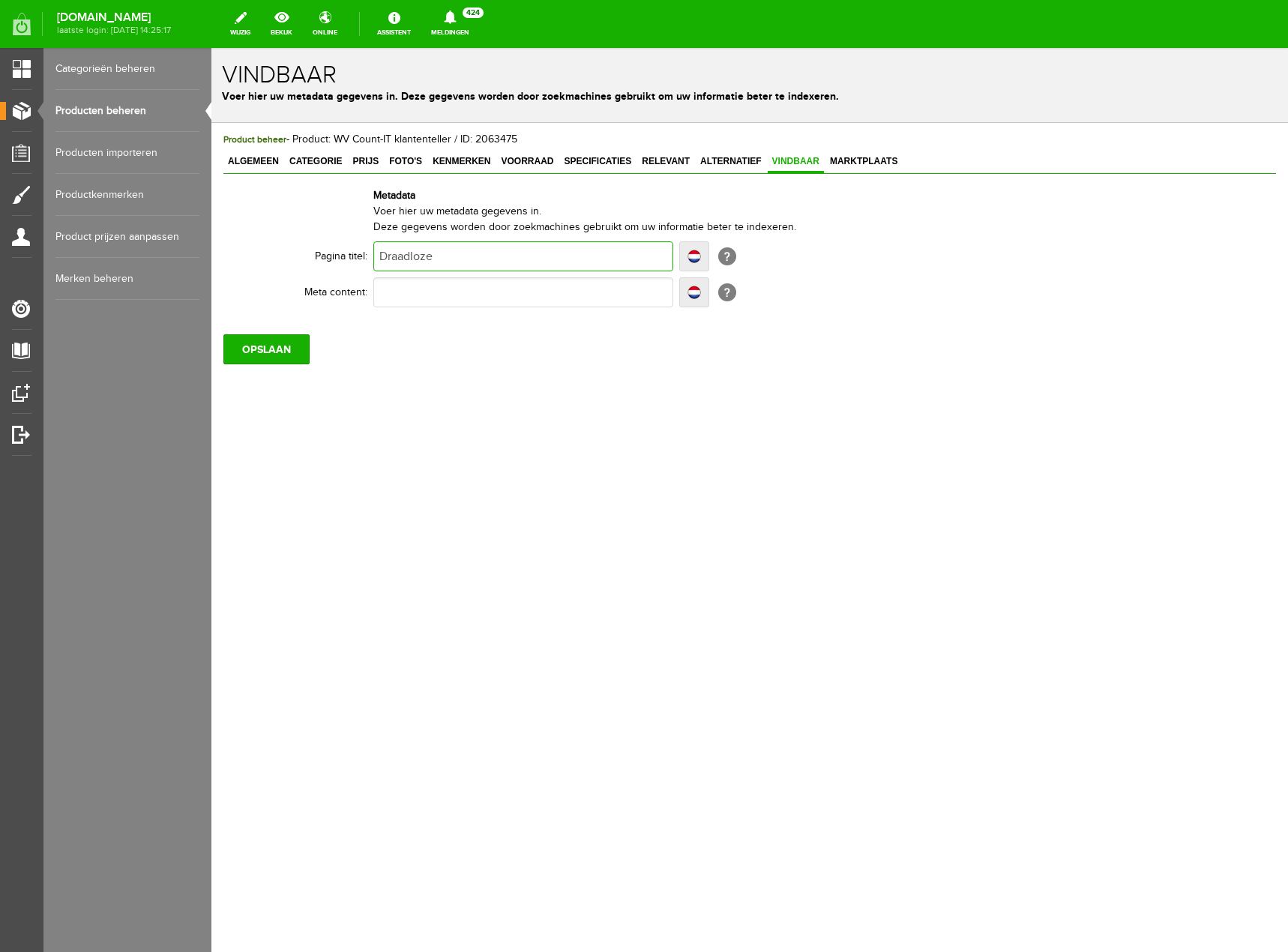
type input "Draadloze"
type input "Draadloze k"
type input "Draadloze kl"
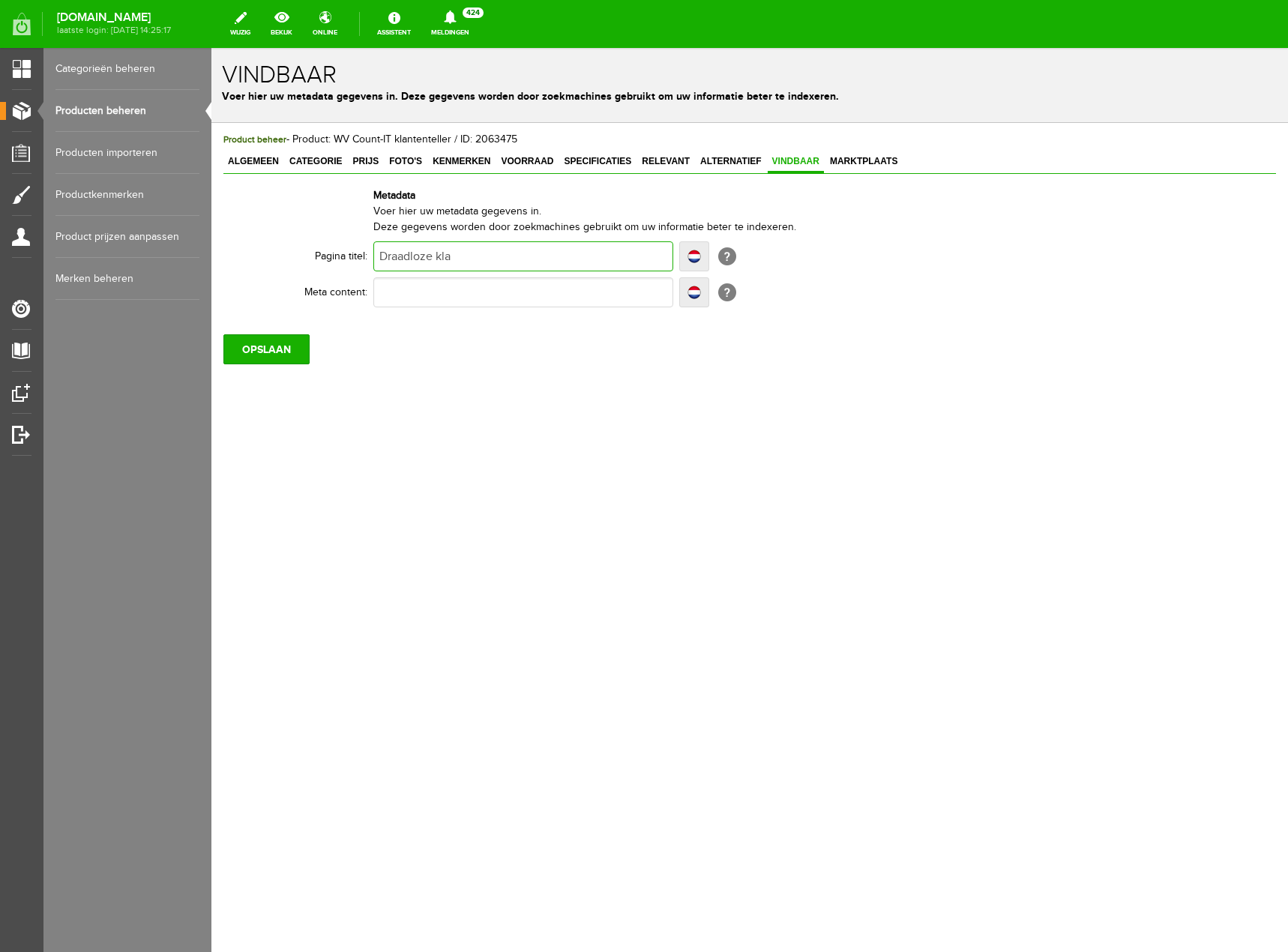
type input "Draadloze klan"
type input "Draadloze klant"
type input "Draadloze klante"
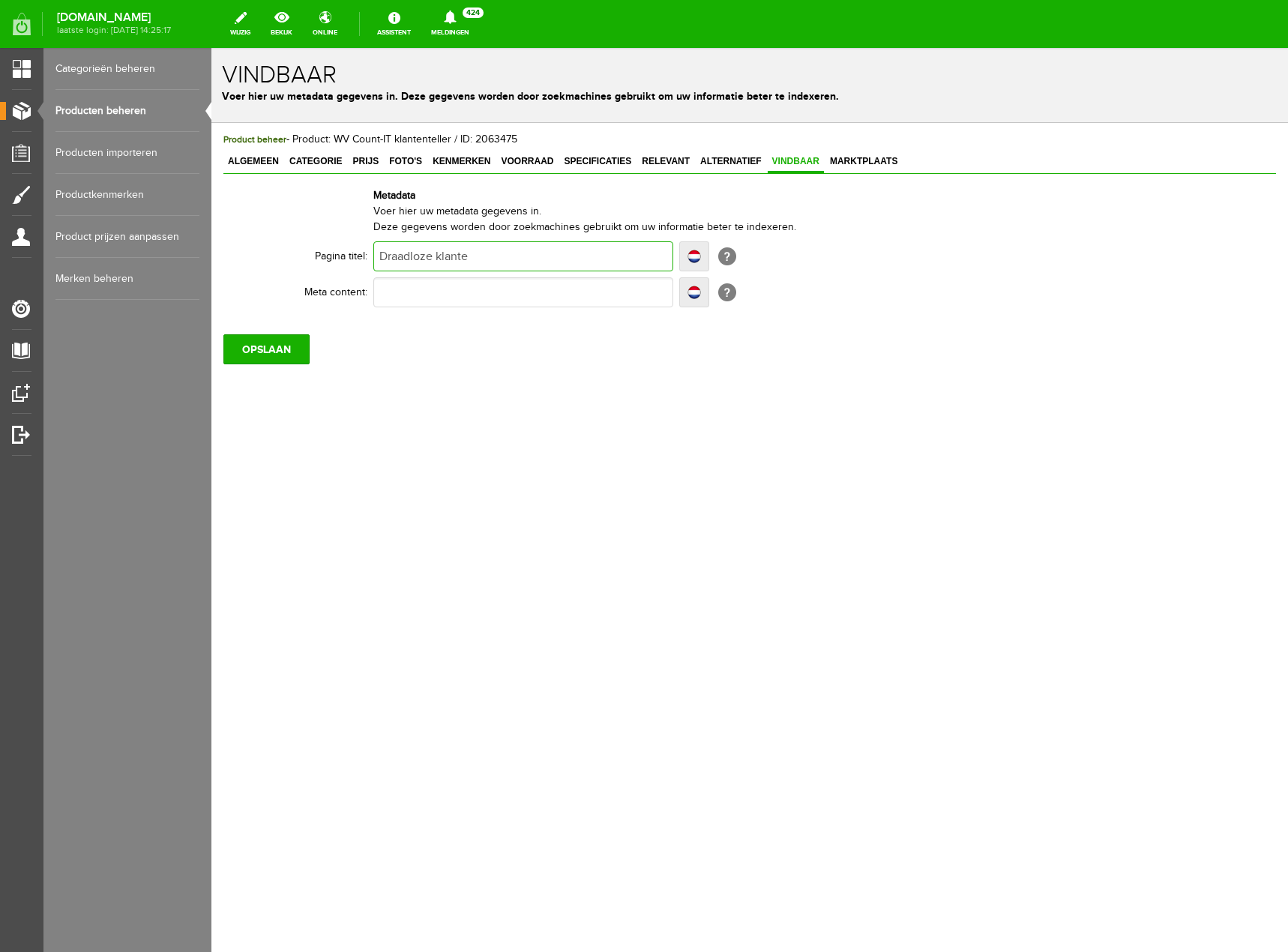
type input "Draadloze klante"
click at [567, 299] on input "text" at bounding box center [523, 292] width 300 height 30
click at [291, 351] on input "OPSLAAN" at bounding box center [266, 350] width 86 height 30
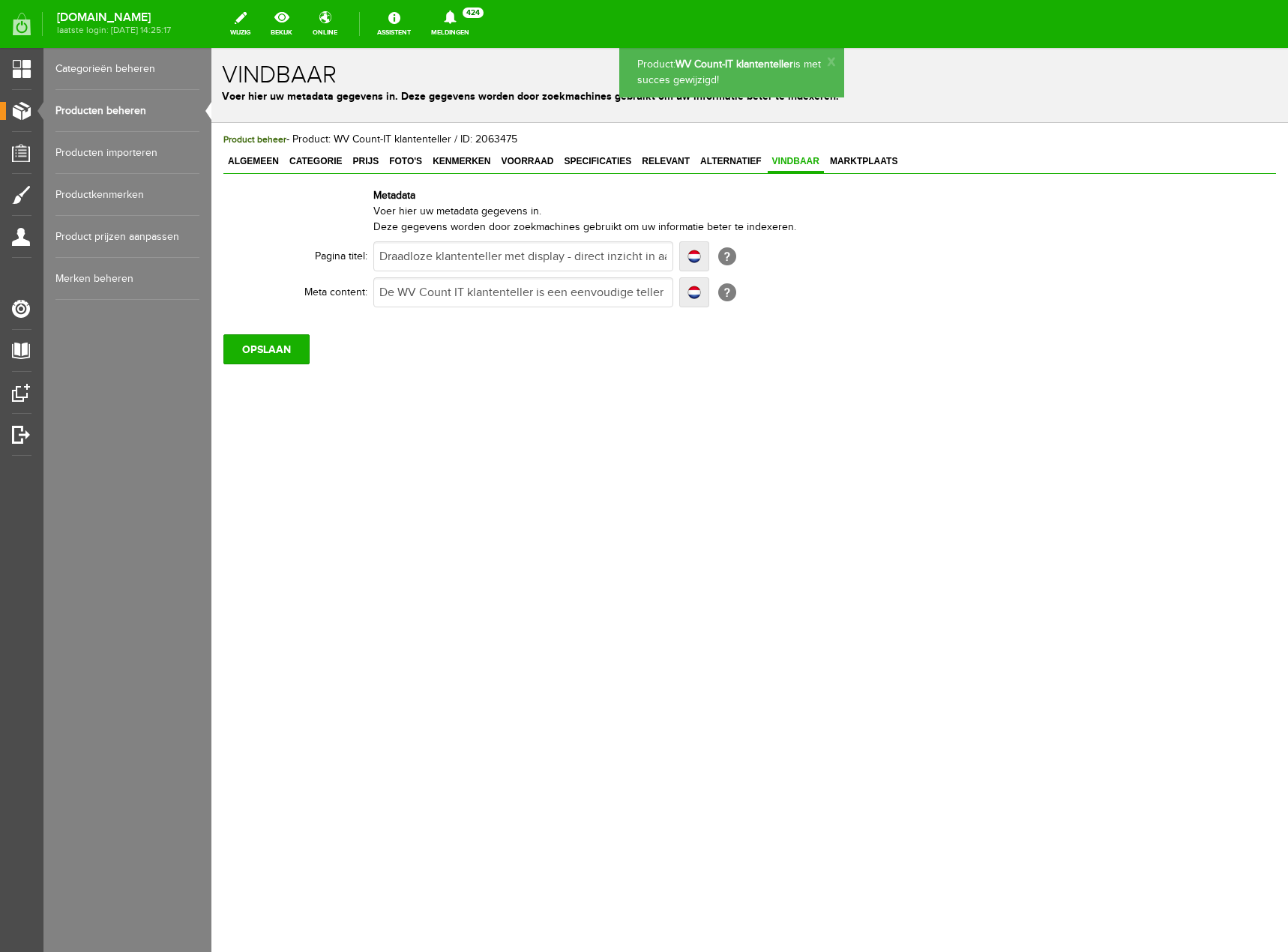
scroll to position [0, 0]
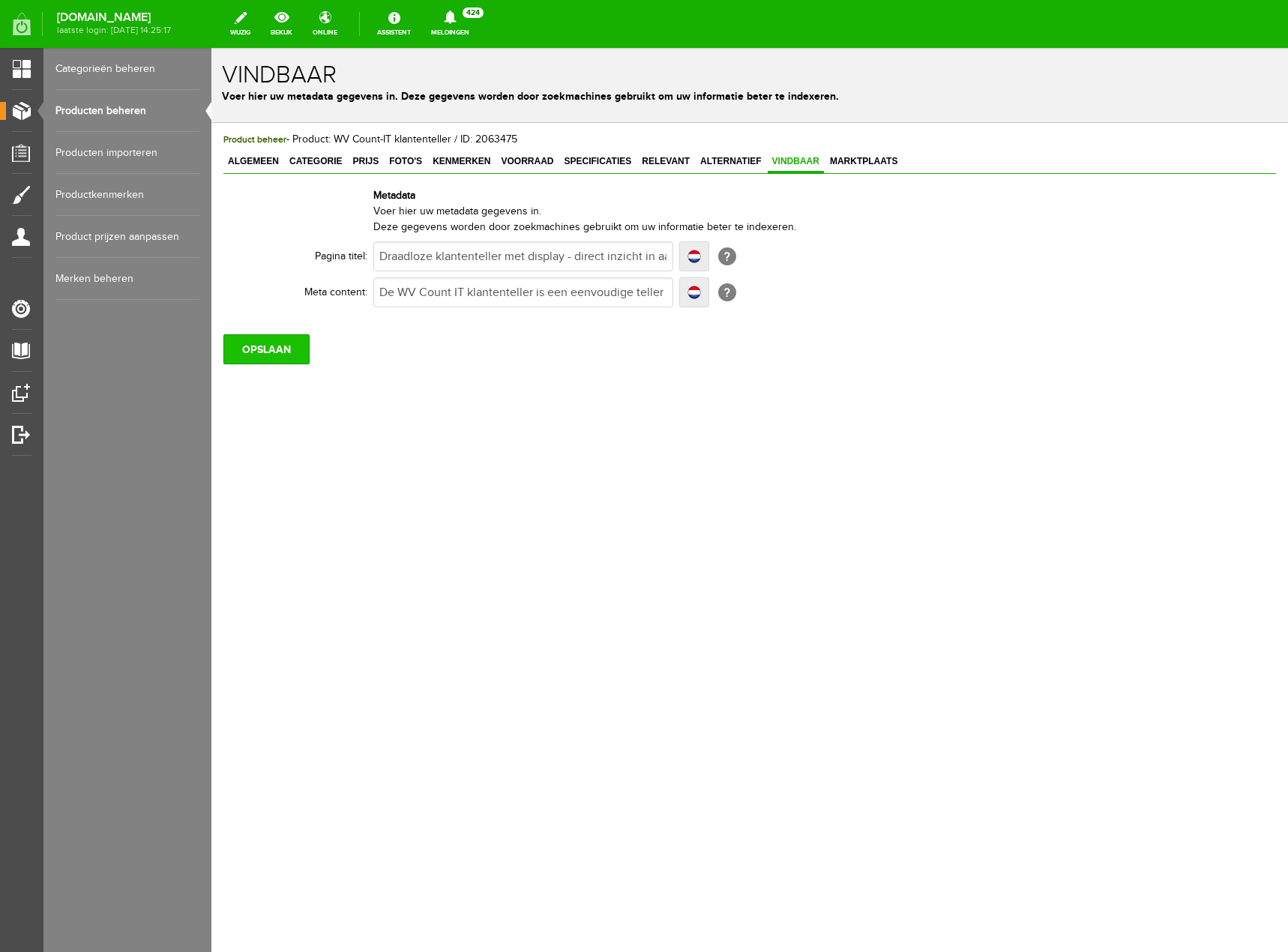
click at [260, 339] on input "OPSLAAN" at bounding box center [266, 350] width 86 height 30
click at [97, 115] on link "Producten beheren" at bounding box center [127, 110] width 144 height 42
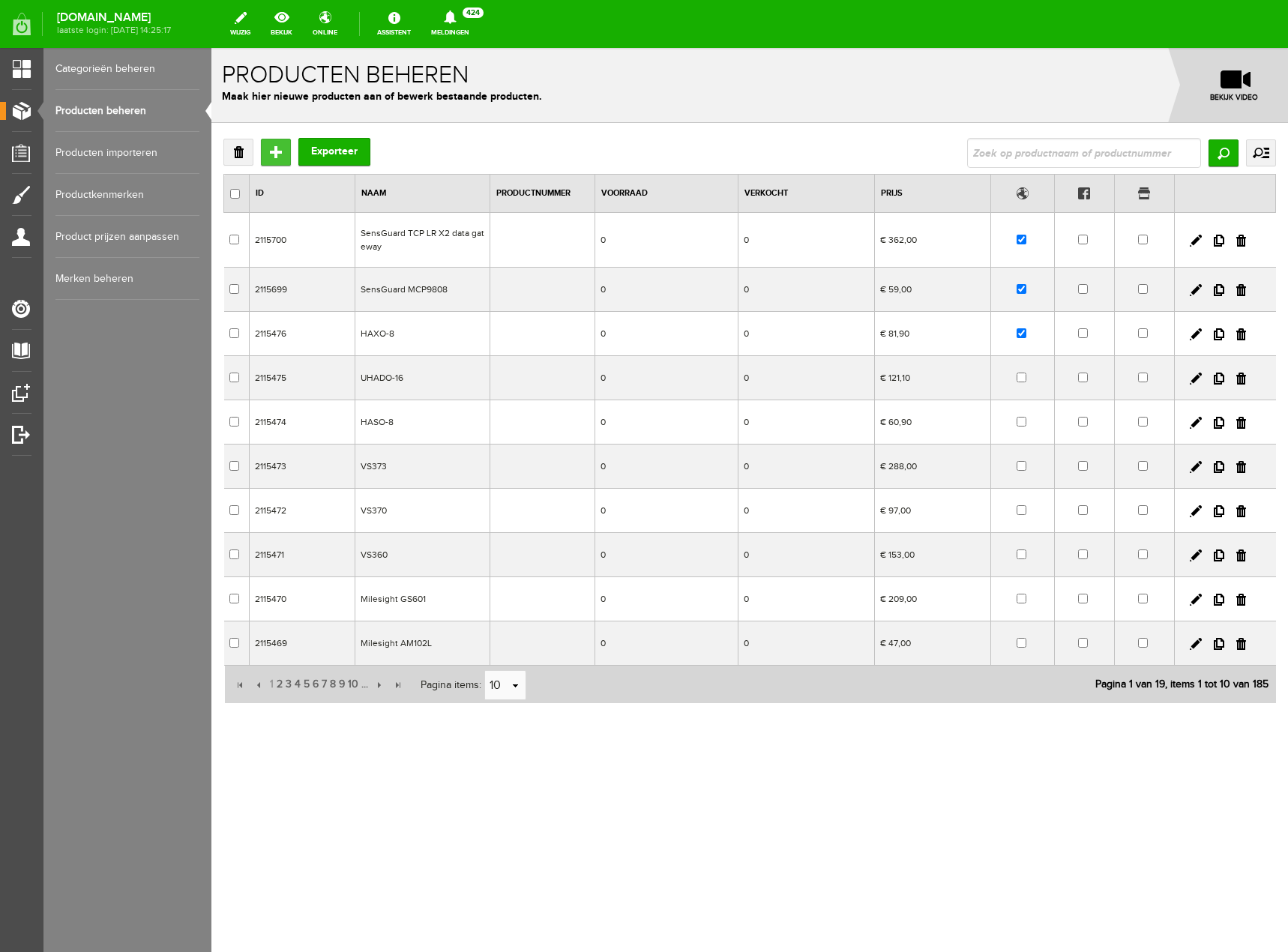
click at [278, 144] on input "Toevoegen" at bounding box center [276, 152] width 30 height 27
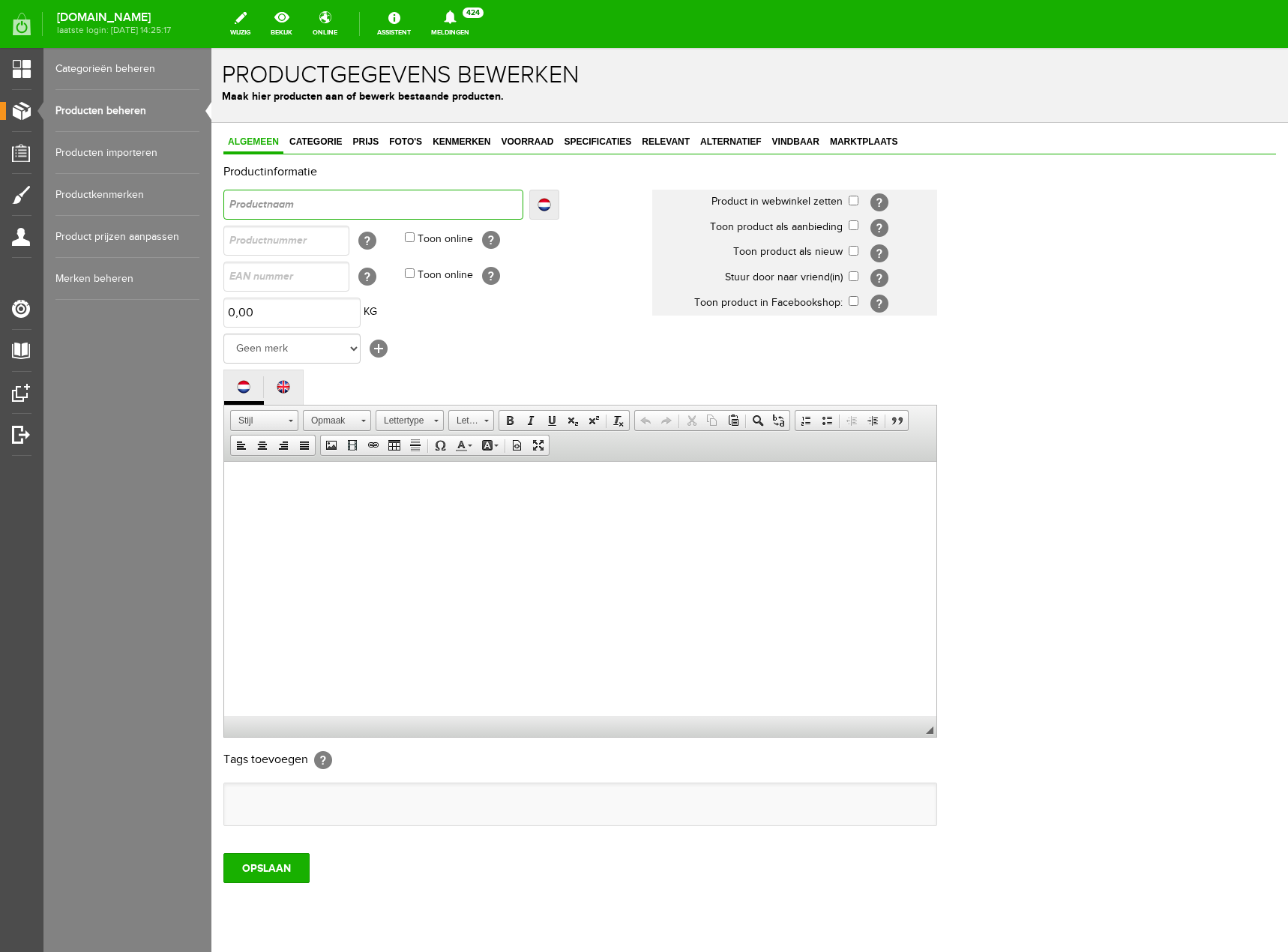
click at [396, 201] on input "text" at bounding box center [373, 205] width 300 height 30
click at [377, 497] on span "Plakken" at bounding box center [398, 495] width 80 height 18
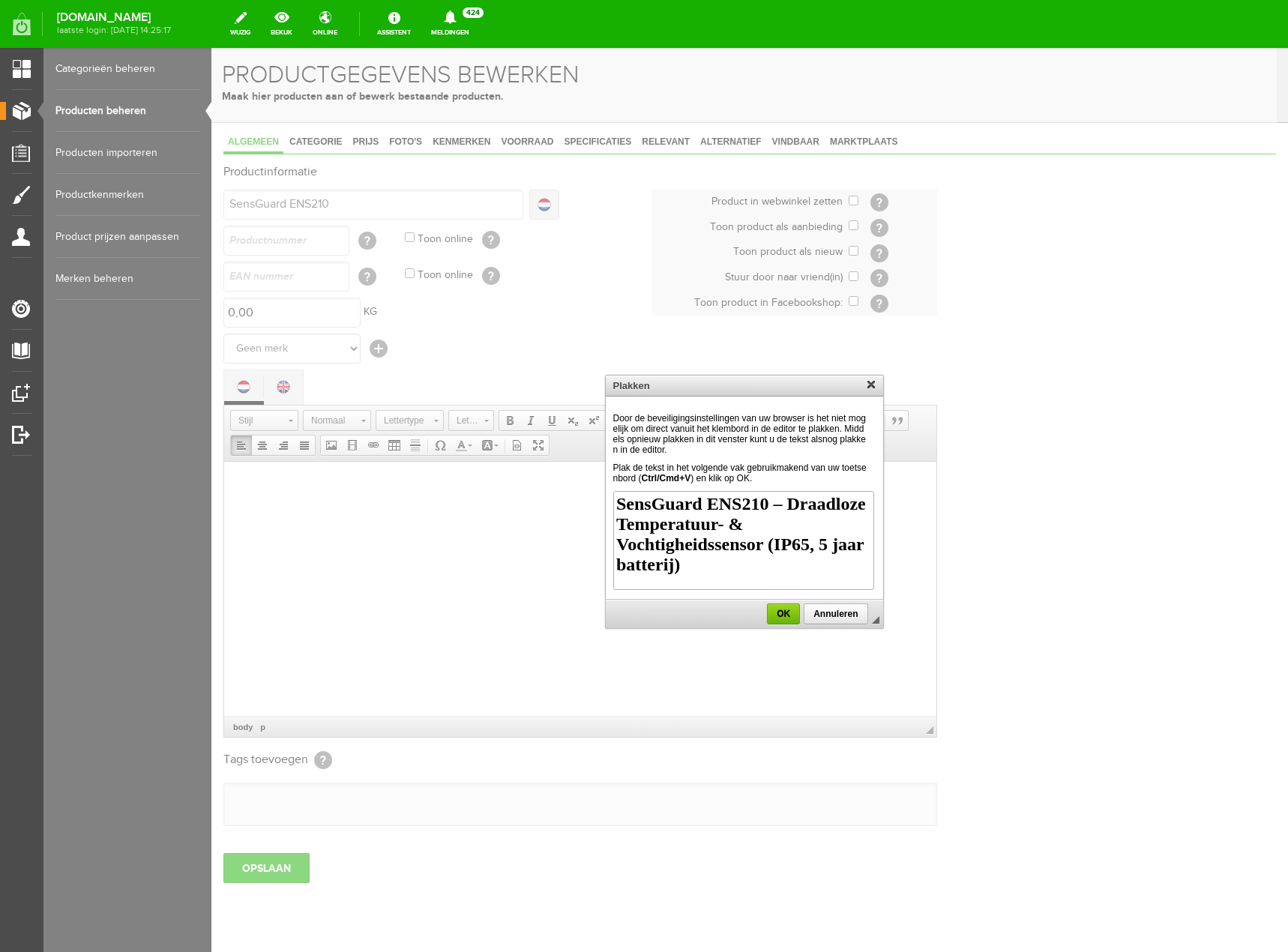
scroll to position [815, 0]
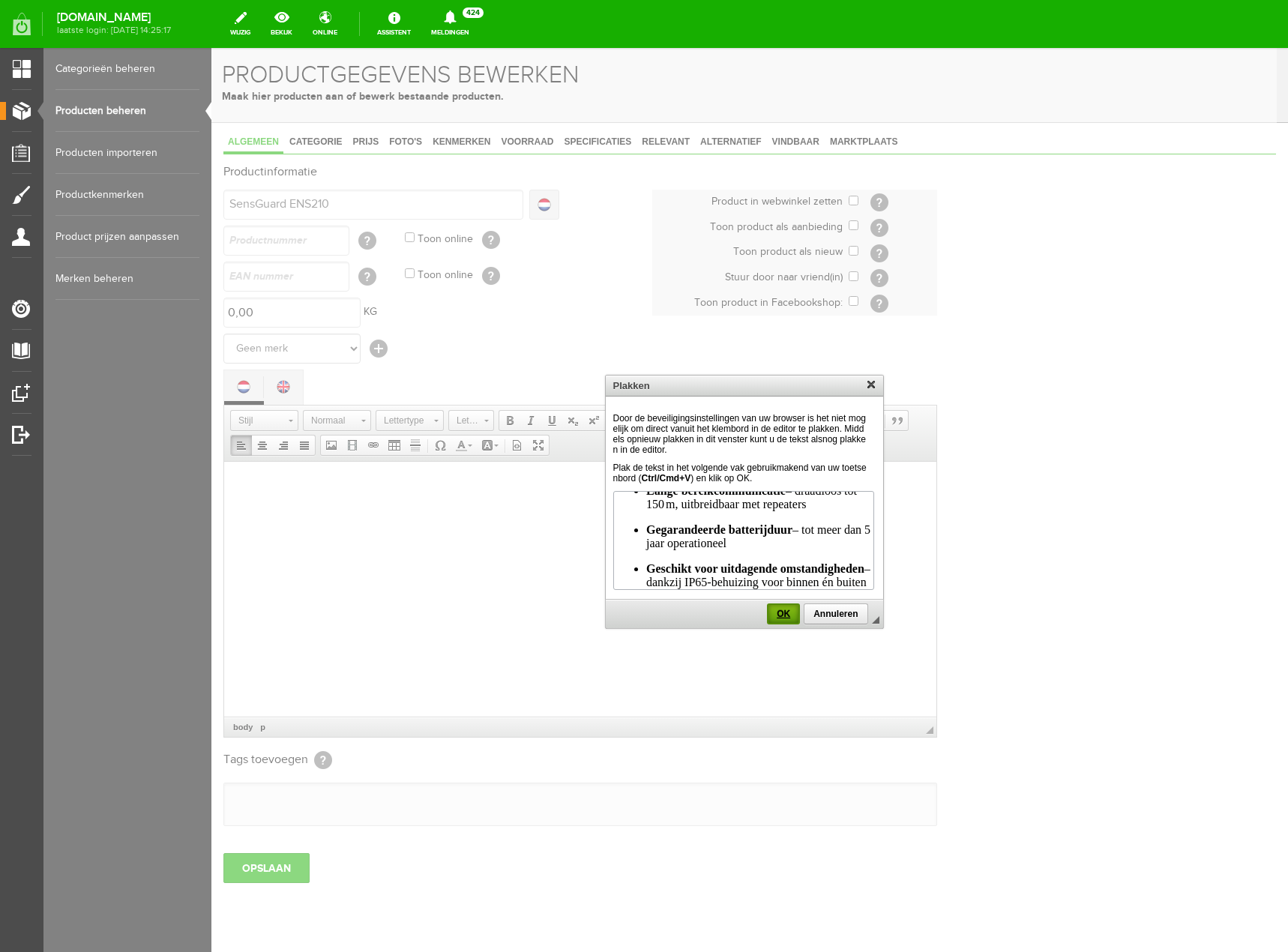
click at [783, 612] on span "OK" at bounding box center [783, 613] width 30 height 11
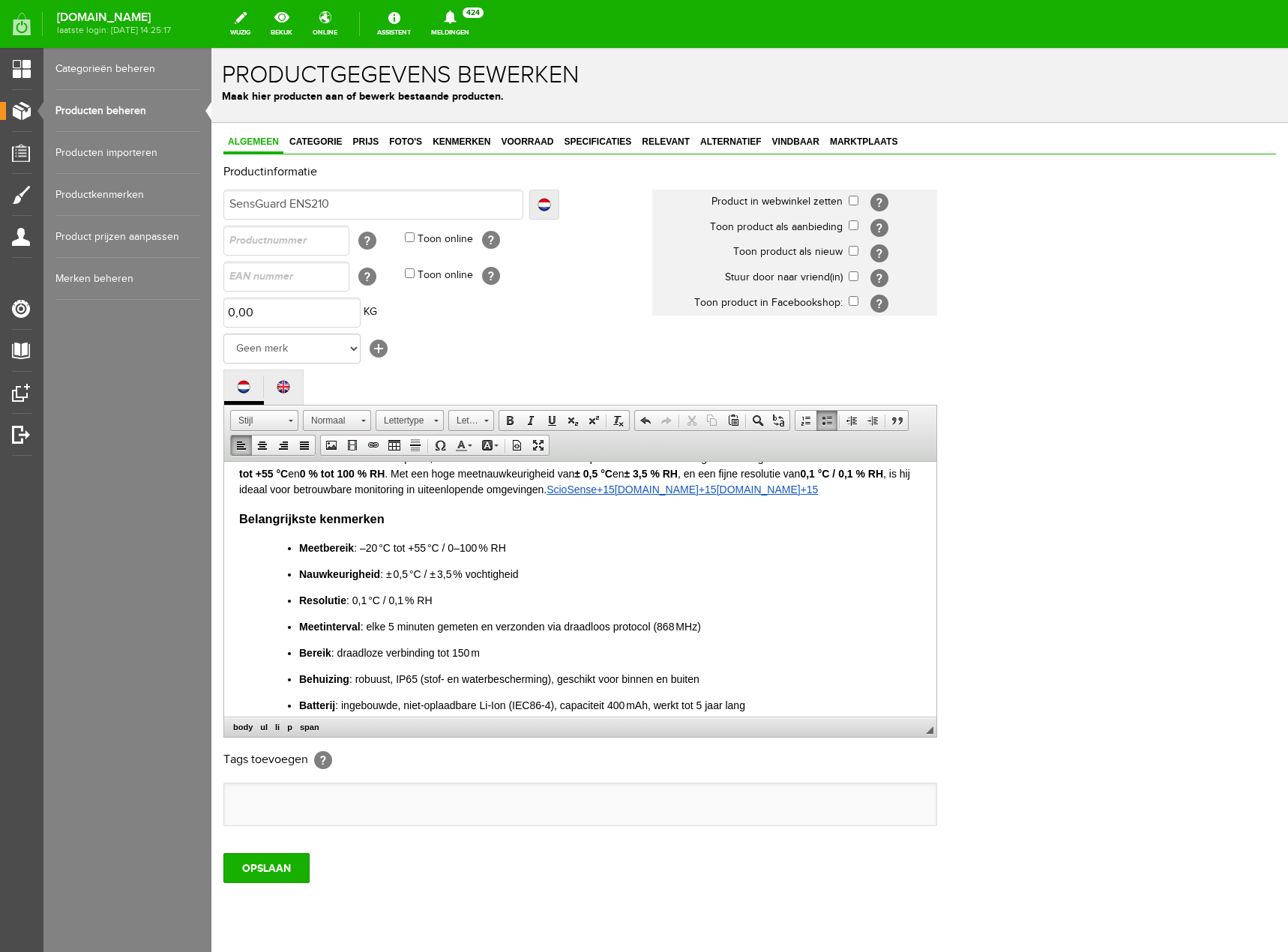
scroll to position [0, 0]
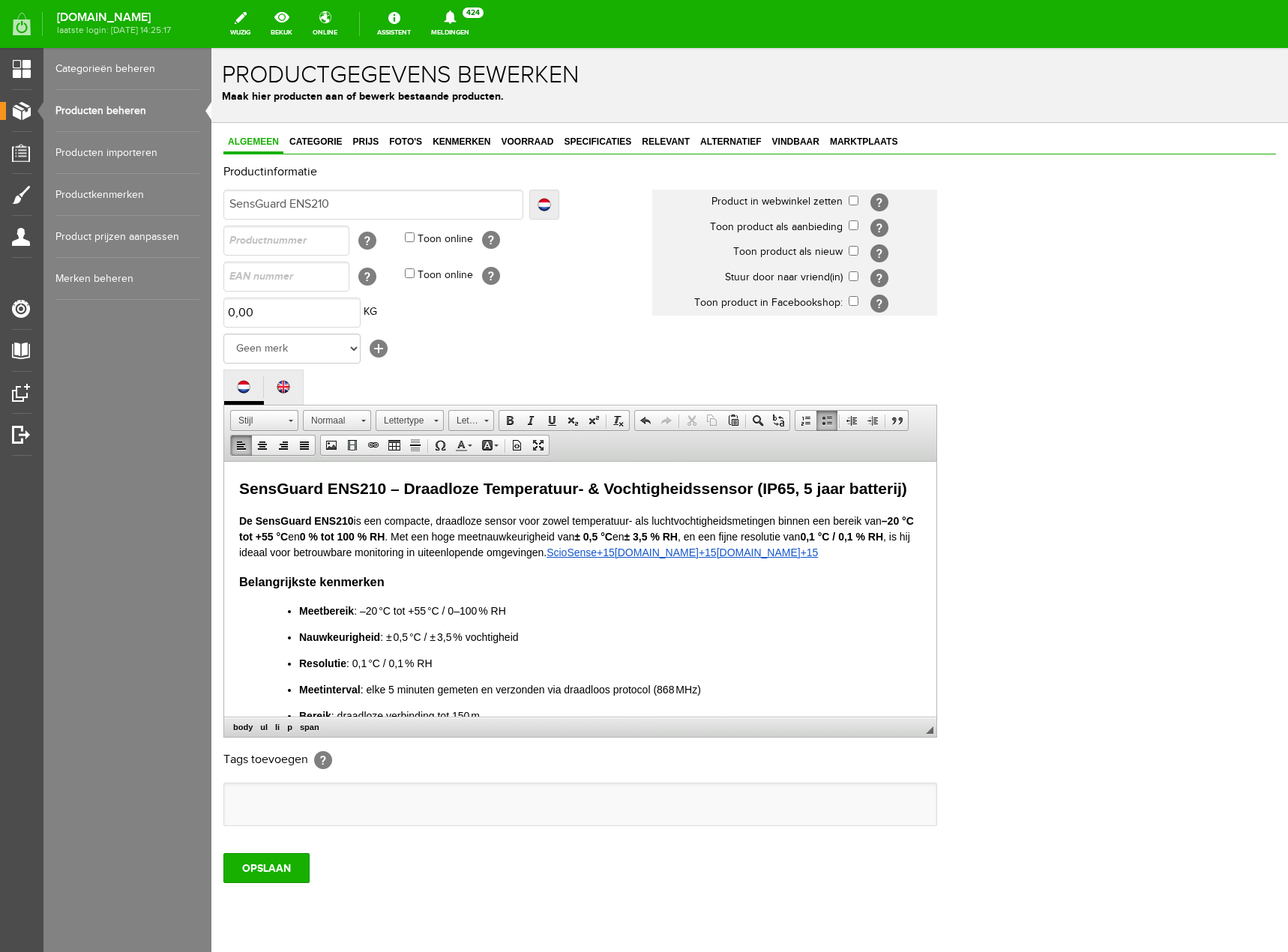
click at [771, 539] on p "De SensGuard ENS210 is een compacte, draadloze sensor voor zowel temperatuur- a…" at bounding box center [580, 536] width 682 height 47
drag, startPoint x: 791, startPoint y: 550, endPoint x: 562, endPoint y: 554, distance: 229.0
click at [562, 554] on p "De SensGuard ENS210 is een compacte, draadloze sensor voor zowel temperatuur- a…" at bounding box center [580, 536] width 682 height 47
click at [431, 536] on p "De SensGuard ENS210 is een compacte, draadloze sensor voor zowel temperatuur- a…" at bounding box center [580, 536] width 682 height 47
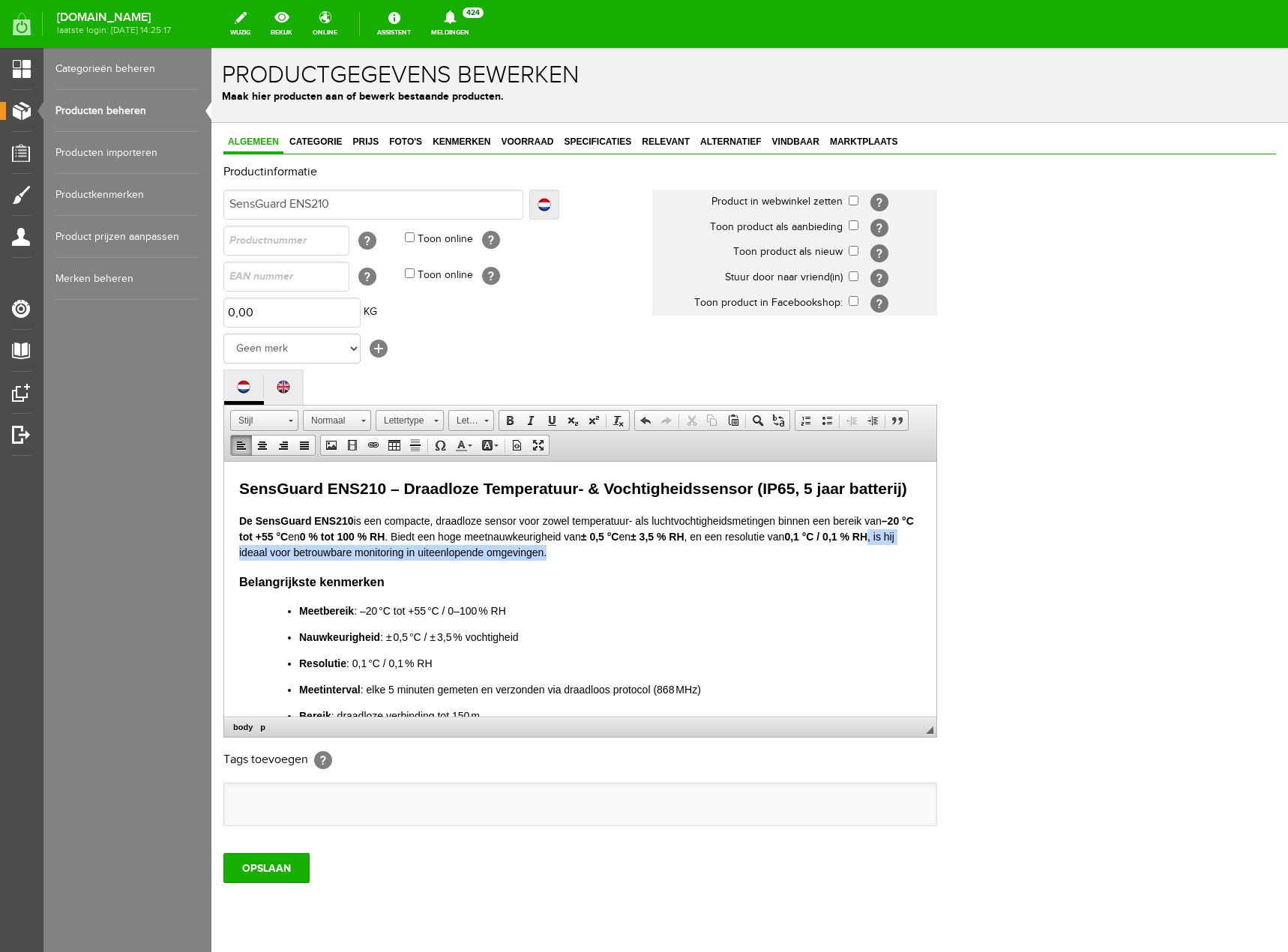
drag, startPoint x: 901, startPoint y: 539, endPoint x: 901, endPoint y: 550, distance: 11.0
click at [901, 550] on p "De SensGuard ENS210 is een compacte, draadloze sensor voor zowel temperatuur- a…" at bounding box center [580, 536] width 682 height 47
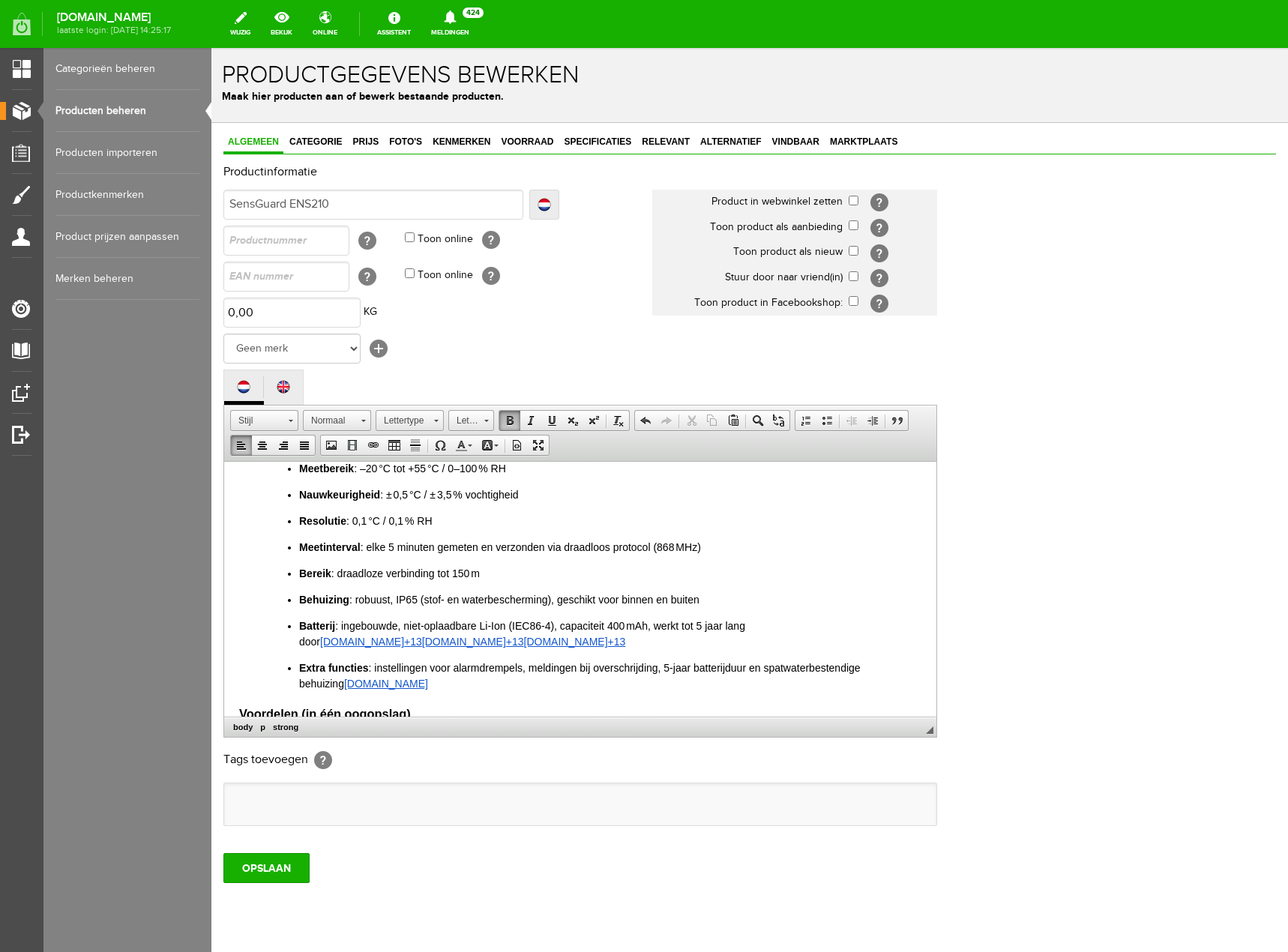
scroll to position [150, 0]
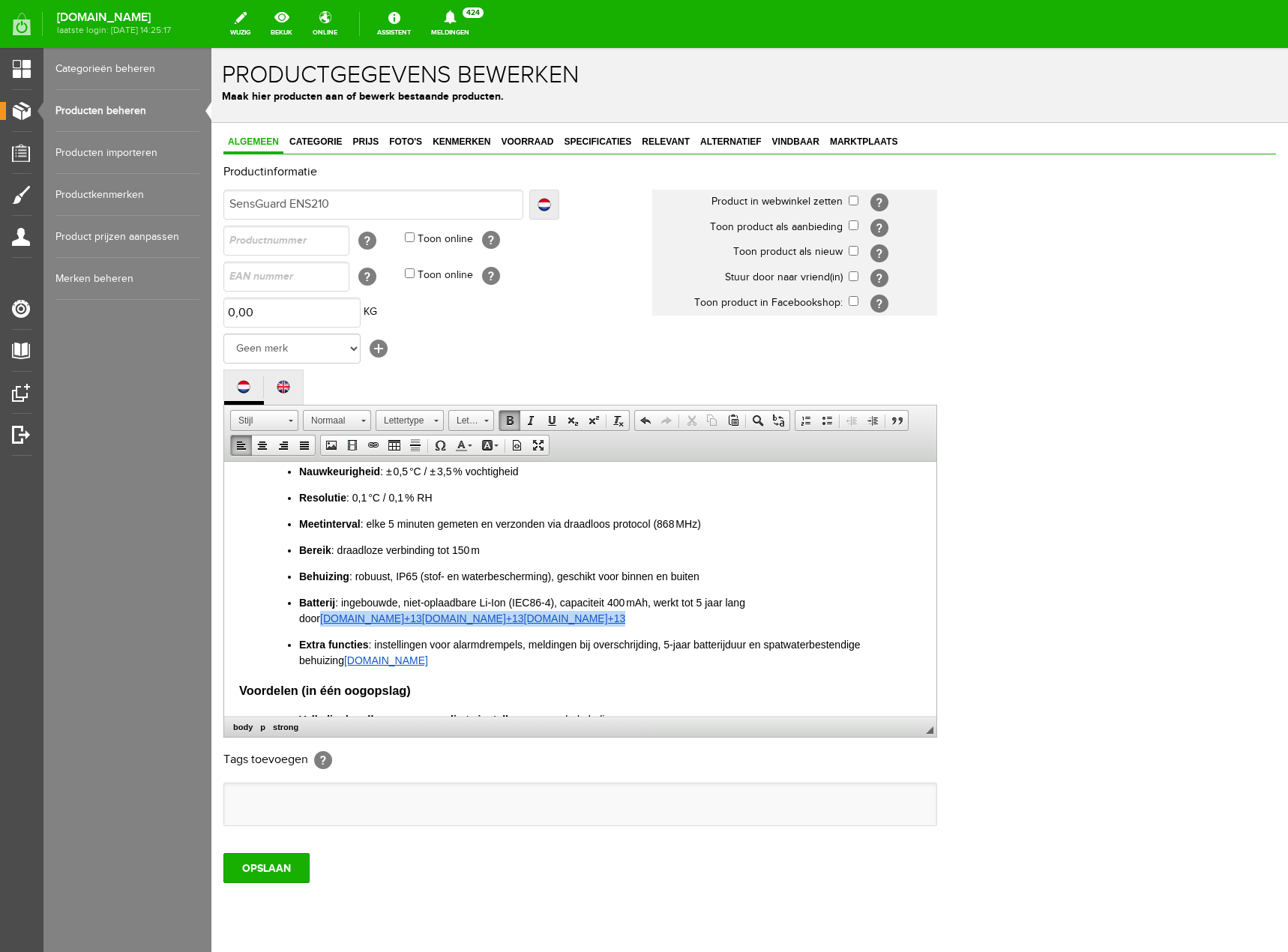
drag, startPoint x: 601, startPoint y: 619, endPoint x: 320, endPoint y: 625, distance: 281.1
click at [320, 625] on p "Batterij : ingebouwde, niet-oplaadbare Li‑Ion (IEC86‑4), capaciteit 400 mAh, we…" at bounding box center [610, 610] width 623 height 32
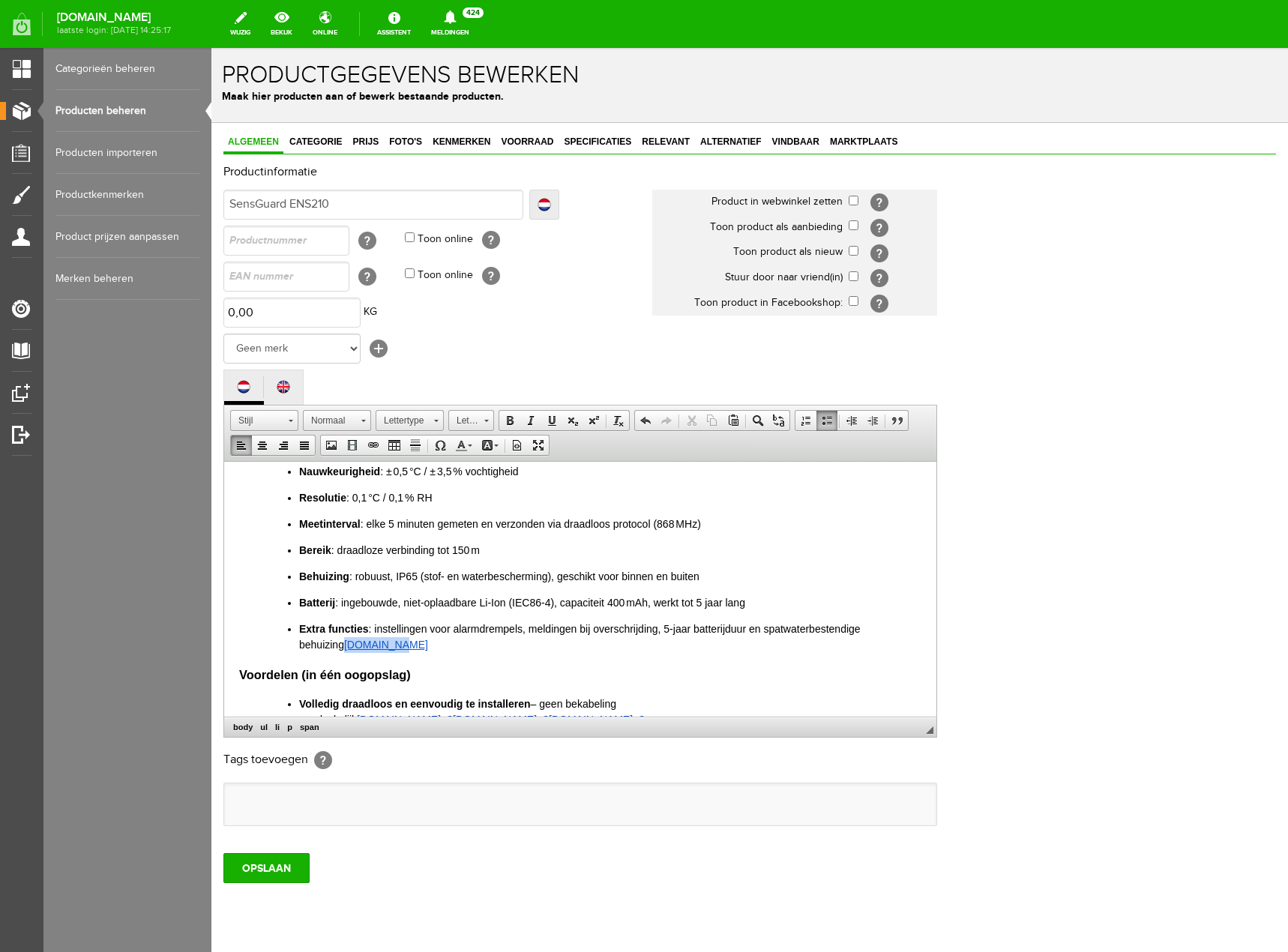
drag, startPoint x: 413, startPoint y: 652, endPoint x: 341, endPoint y: 643, distance: 72.6
click at [341, 643] on p "Extra functies : instellingen voor alarmdrempels, meldingen bij overschrijding,…" at bounding box center [610, 637] width 623 height 32
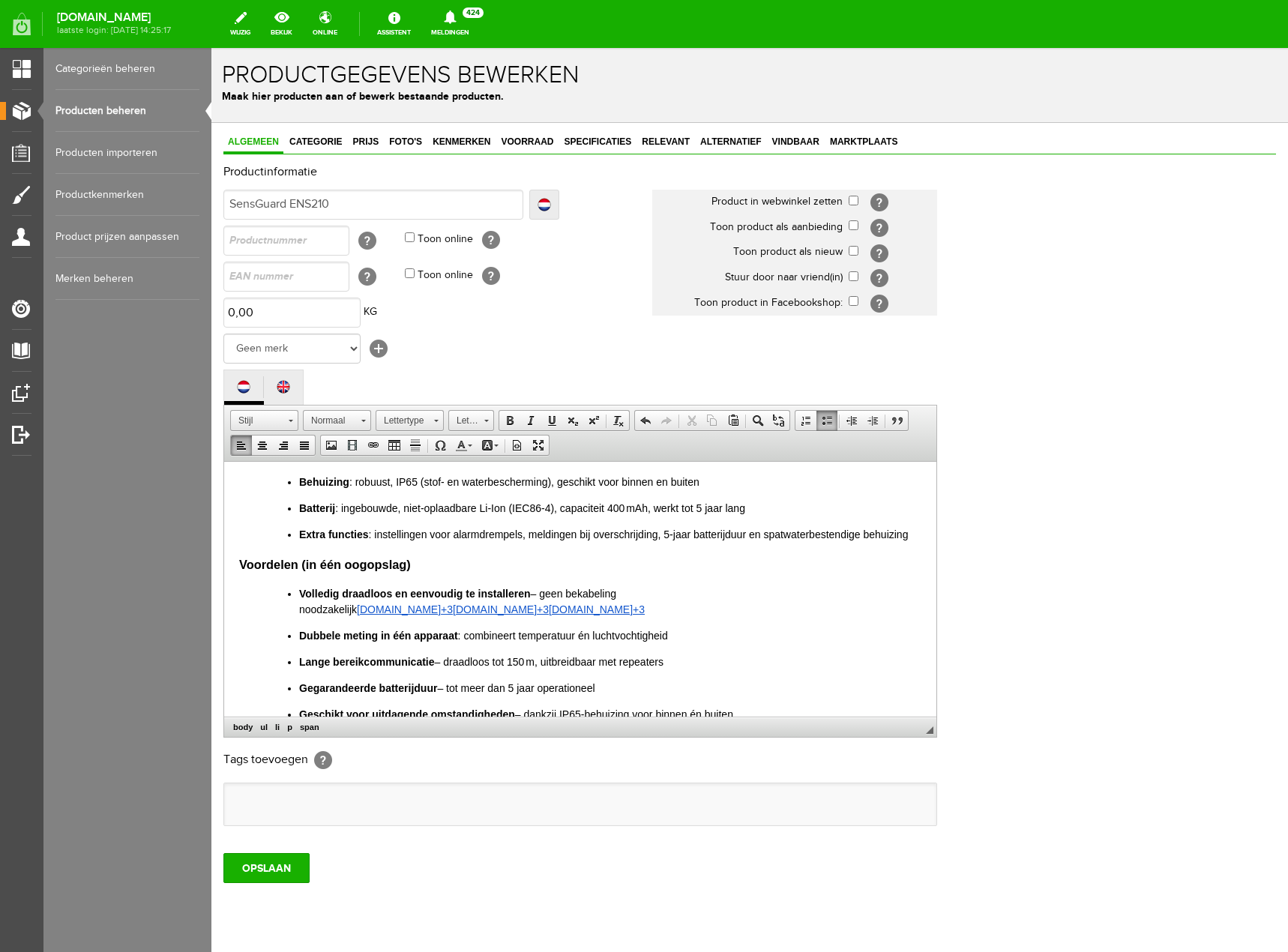
scroll to position [249, 0]
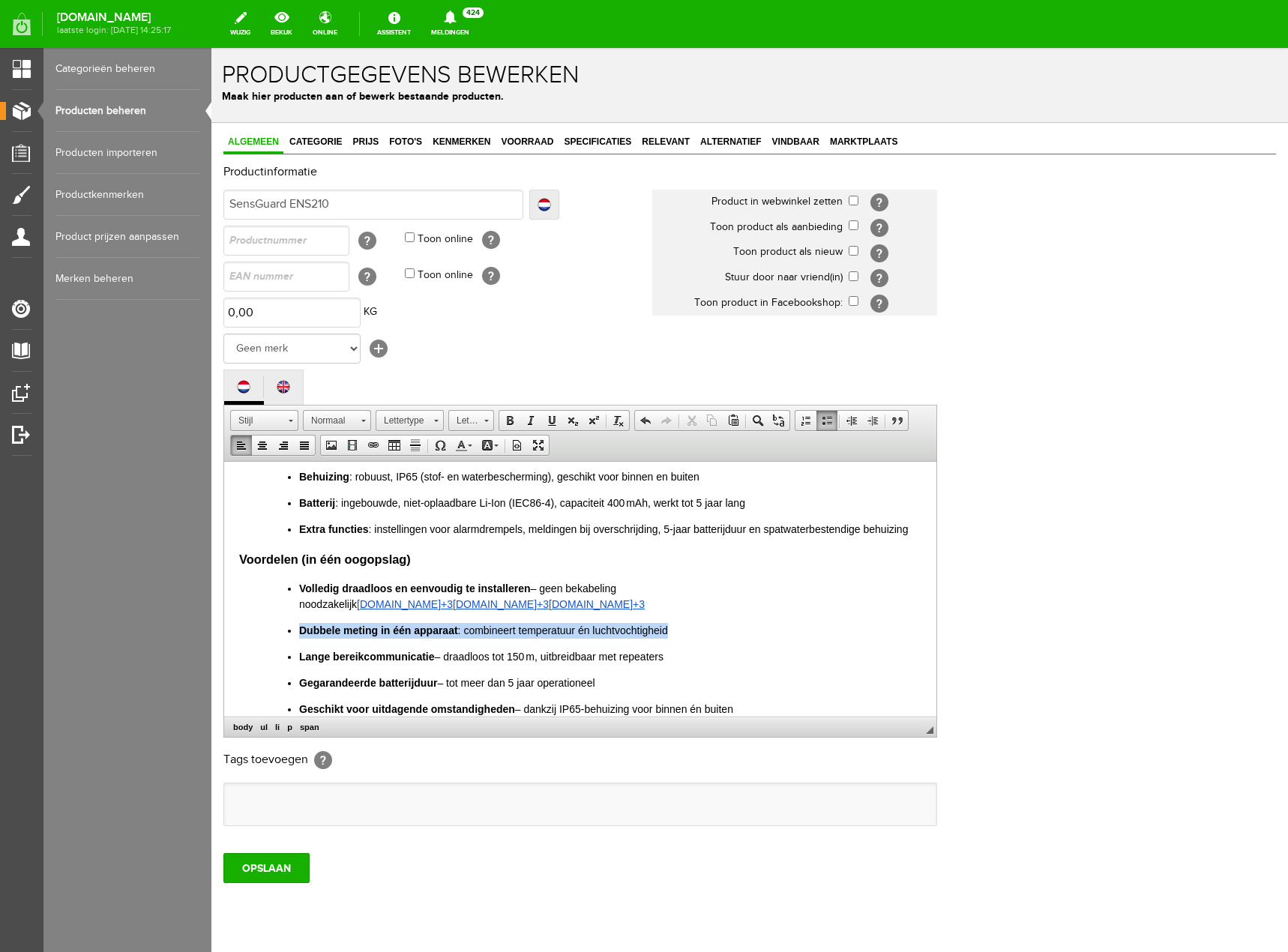
drag, startPoint x: 885, startPoint y: 590, endPoint x: 719, endPoint y: 607, distance: 166.9
click at [719, 607] on ul "Volledig draadloos en eenvoudig te installeren – geen bekabeling noodzakelijk […" at bounding box center [595, 647] width 652 height 136
click at [776, 622] on p "Dubbele meting in één apparaat : combineert temperatuur én luchtvochtigheid" at bounding box center [610, 630] width 623 height 16
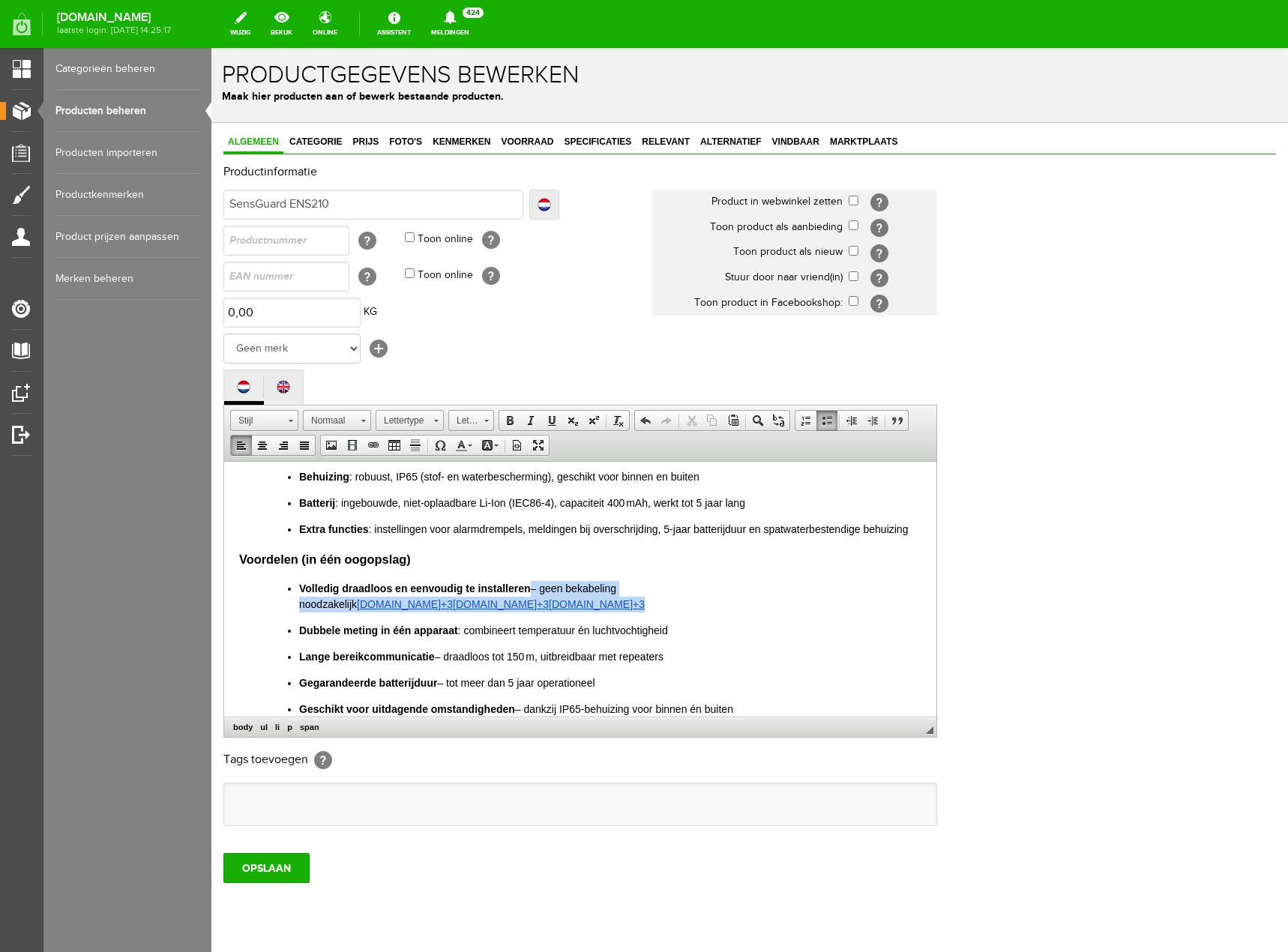
drag, startPoint x: 889, startPoint y: 586, endPoint x: 529, endPoint y: 592, distance: 360.0
click at [529, 592] on p "Volledig draadloos en eenvoudig te installeren – geen bekabeling noodzakelijk […" at bounding box center [610, 596] width 623 height 32
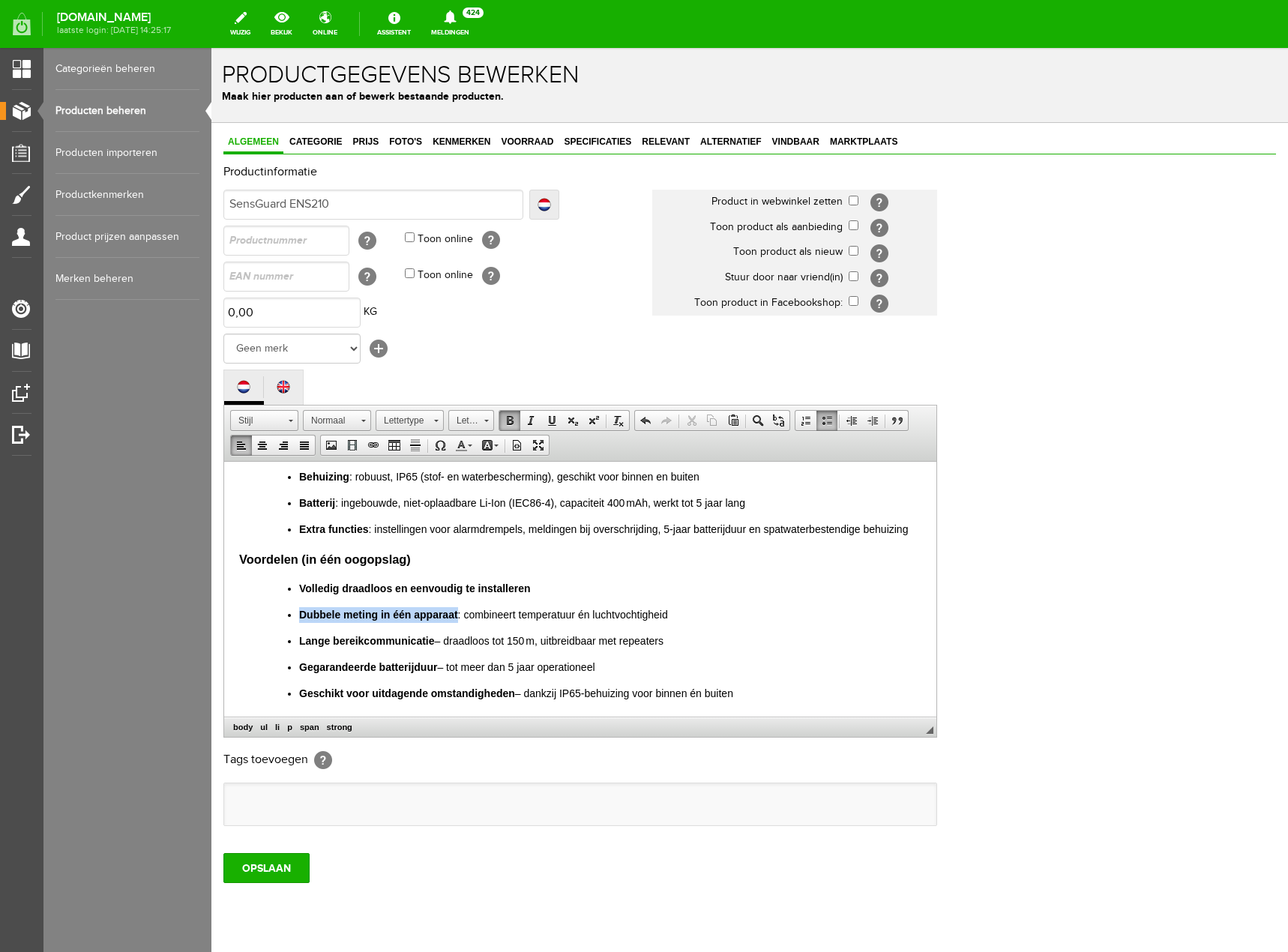
drag, startPoint x: 457, startPoint y: 615, endPoint x: 303, endPoint y: 622, distance: 154.2
click at [303, 622] on p "Dubbele meting in één apparaat : combineert temperatuur én luchtvochtigheid" at bounding box center [610, 614] width 623 height 16
click at [435, 637] on span "Lange bereikcommunicatie – draadloos tot 150 m, uitbreidbaar met repeaters" at bounding box center [480, 640] width 364 height 12
drag, startPoint x: 445, startPoint y: 642, endPoint x: 299, endPoint y: 637, distance: 146.1
click at [299, 637] on span "Lange bereikcommunicatie – draadloos tot 150 m, uitbreidbaar met repeaters" at bounding box center [480, 640] width 364 height 12
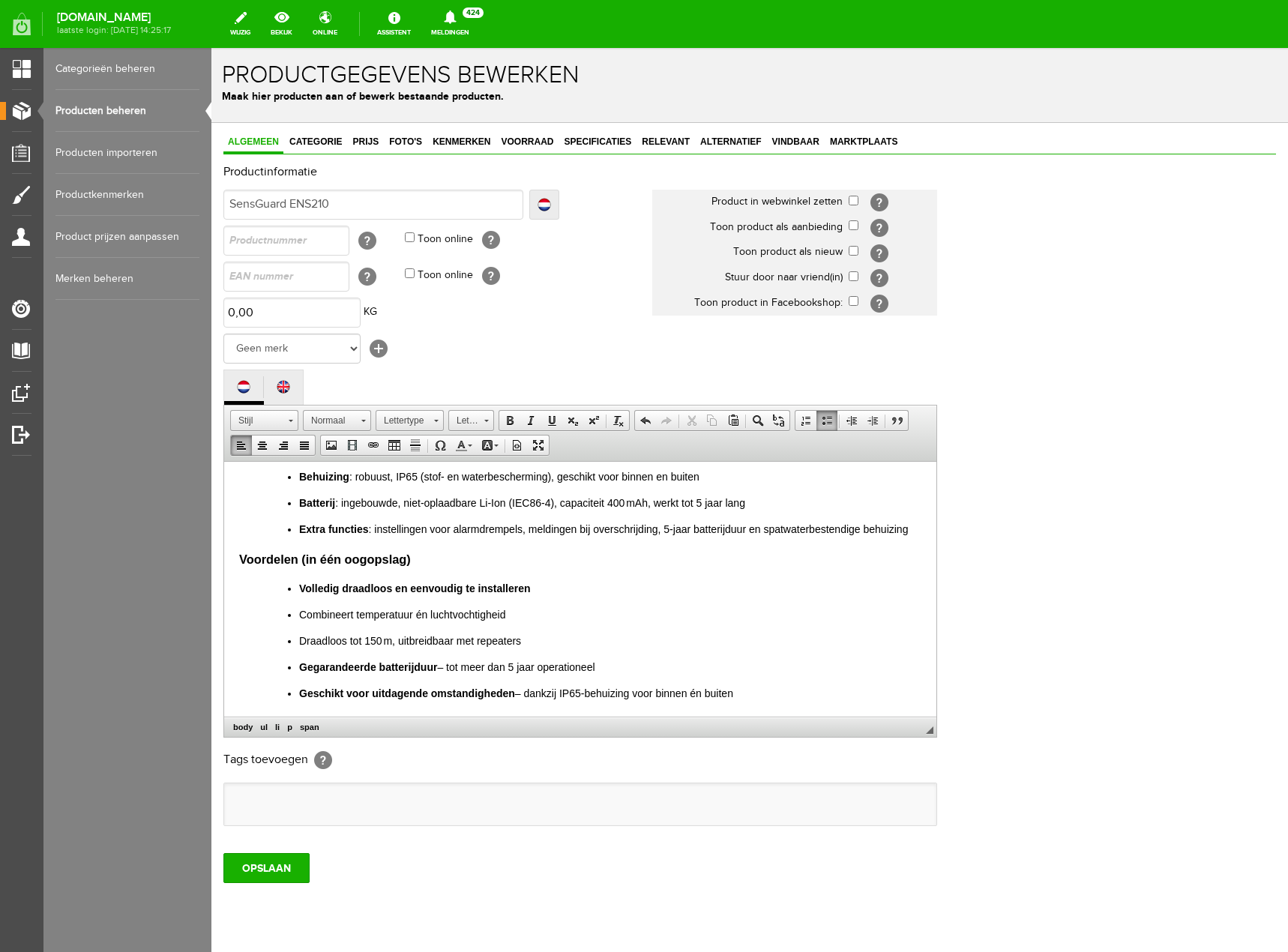
click at [382, 665] on strong "Gegarandeerde batterijduur" at bounding box center [367, 666] width 138 height 12
click at [418, 670] on strong "Levensduur batterijduur" at bounding box center [359, 666] width 121 height 12
click at [467, 662] on span "Levensduur batterij – tot meer dan 5 jaar operationeel" at bounding box center [426, 666] width 255 height 12
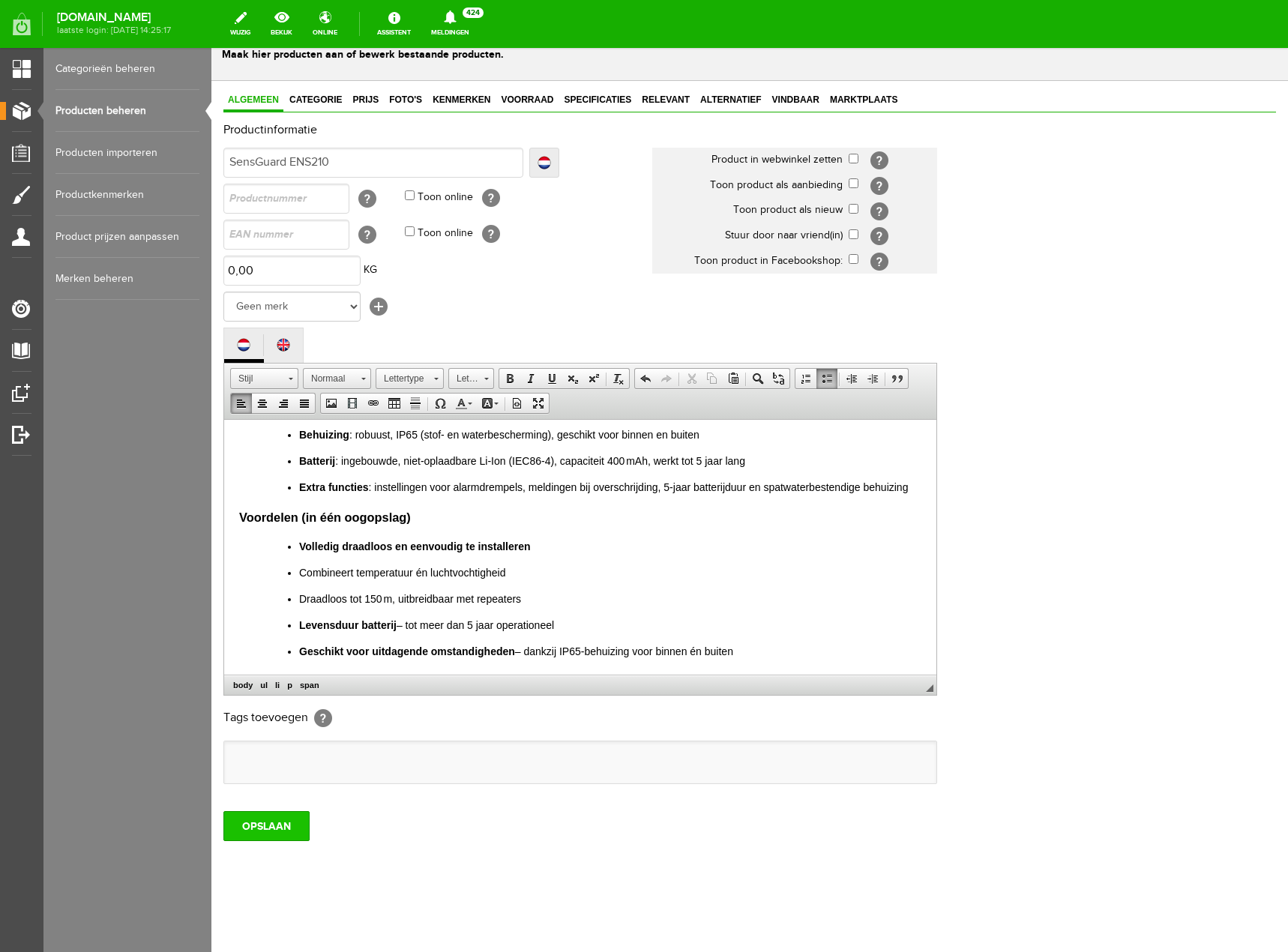
click at [278, 838] on input "OPSLAAN" at bounding box center [266, 826] width 86 height 30
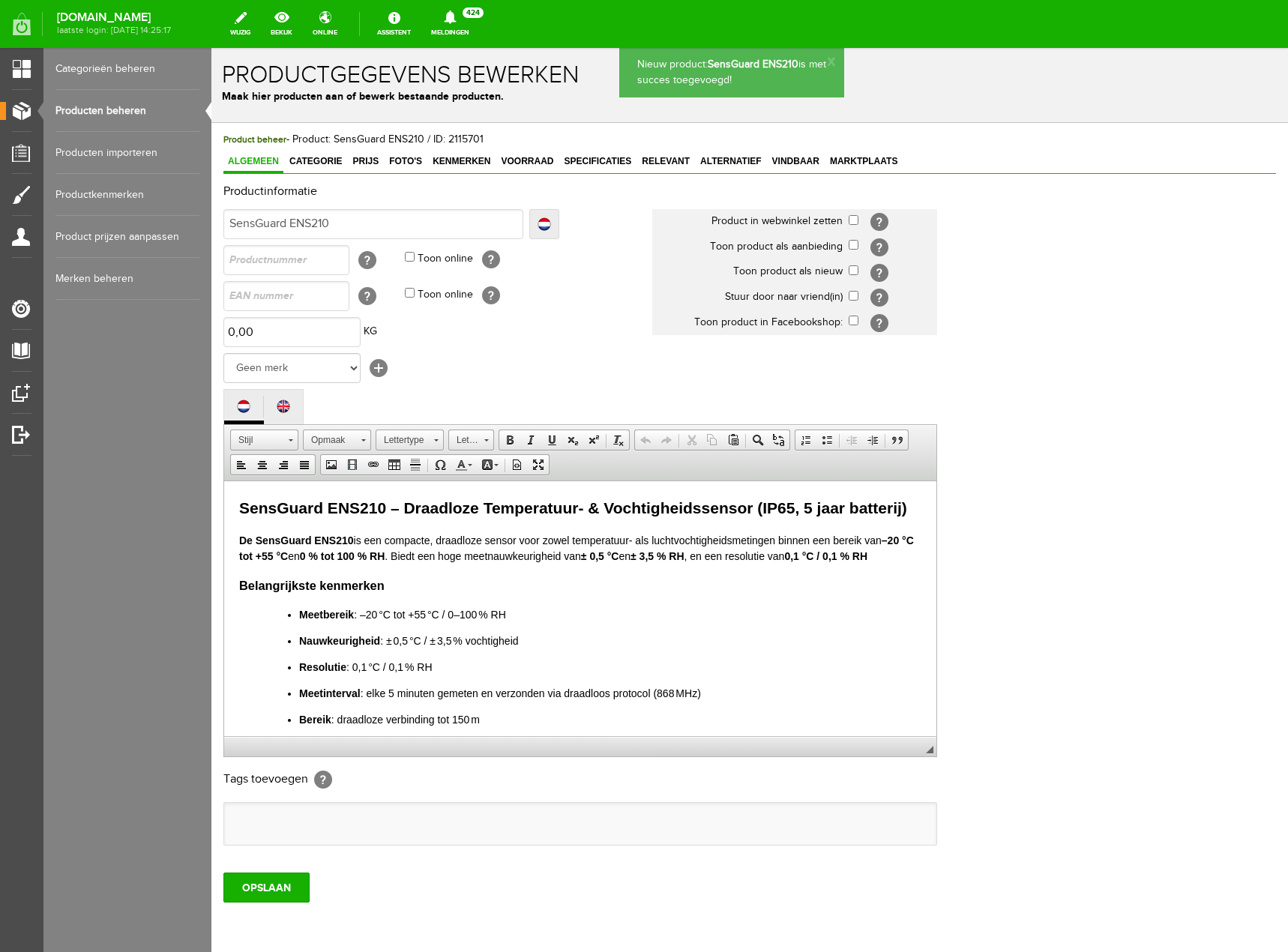
scroll to position [0, 0]
click at [647, 643] on p "Nauwkeurigheid : ± 0,5 °C / ± 3,5 % vochtigheid" at bounding box center [610, 640] width 623 height 16
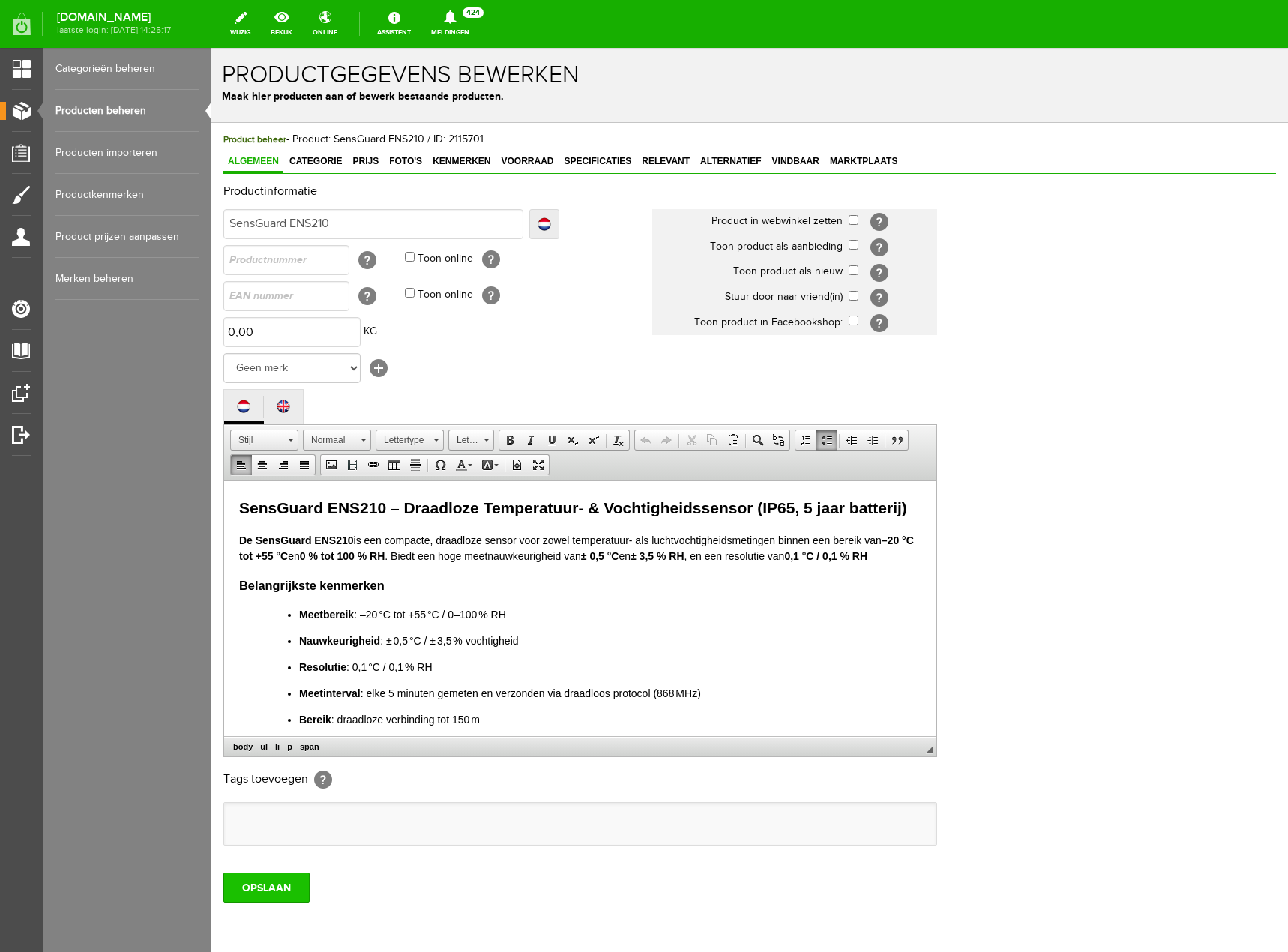
click at [285, 893] on input "OPSLAAN" at bounding box center [266, 888] width 86 height 30
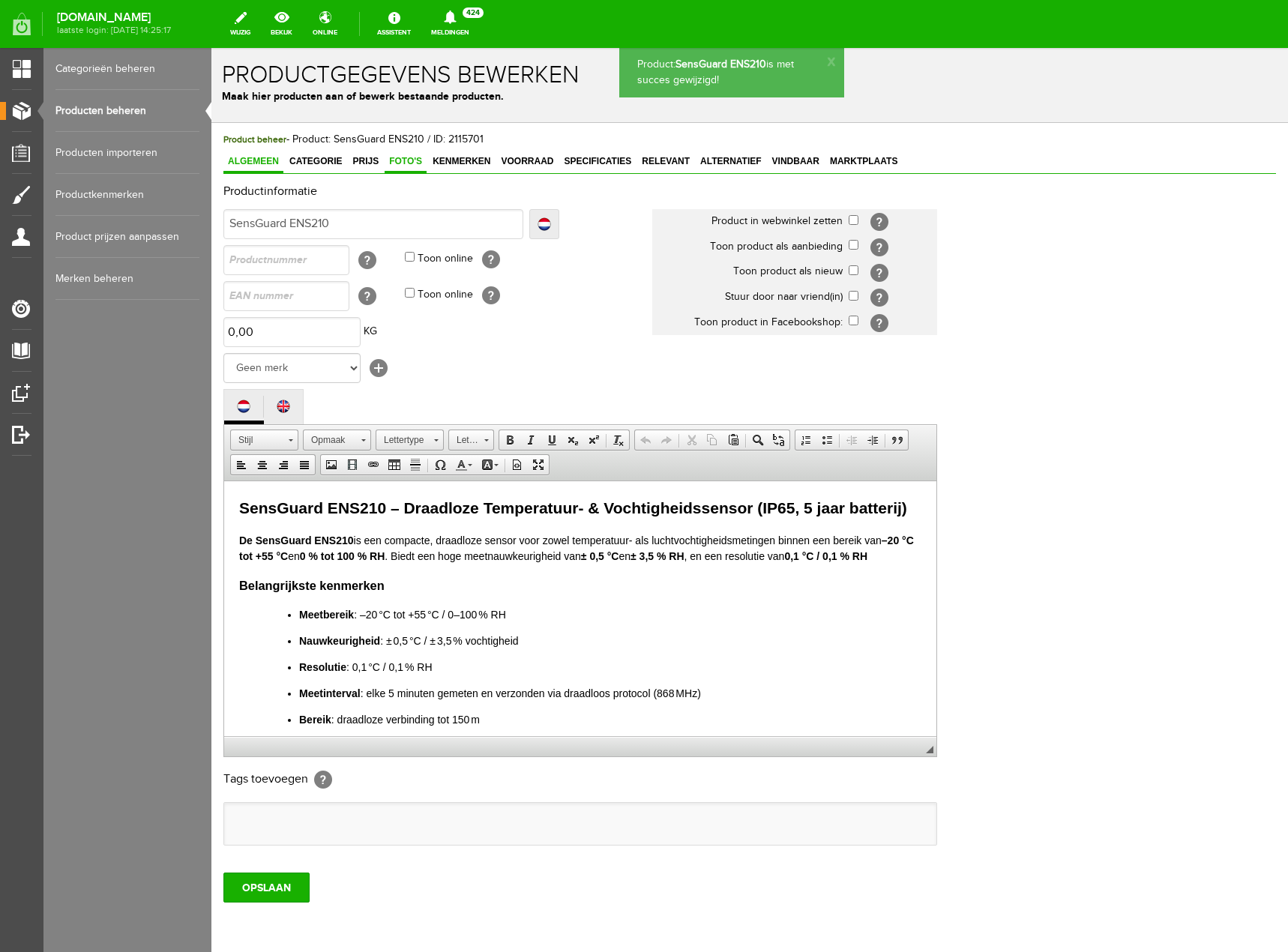
click at [399, 164] on span "Foto's" at bounding box center [406, 161] width 42 height 11
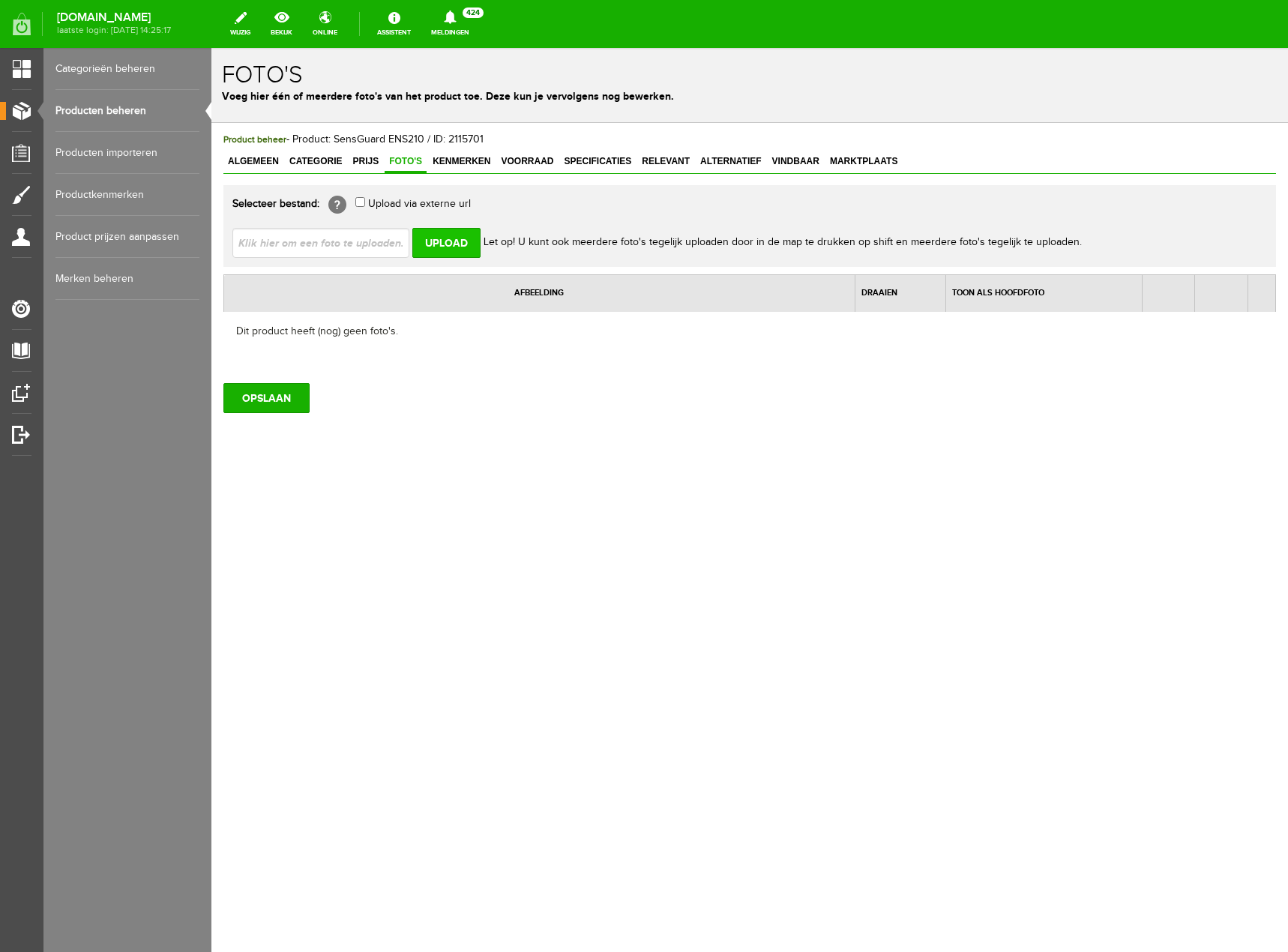
click at [464, 239] on input "Upload" at bounding box center [447, 243] width 69 height 30
click at [341, 245] on input "file" at bounding box center [327, 242] width 189 height 28
type input "C:\fakepath\Sensguard ENS210.png"
type input "Sensguard ENS210.png"
click at [449, 248] on input "Upload" at bounding box center [447, 243] width 69 height 30
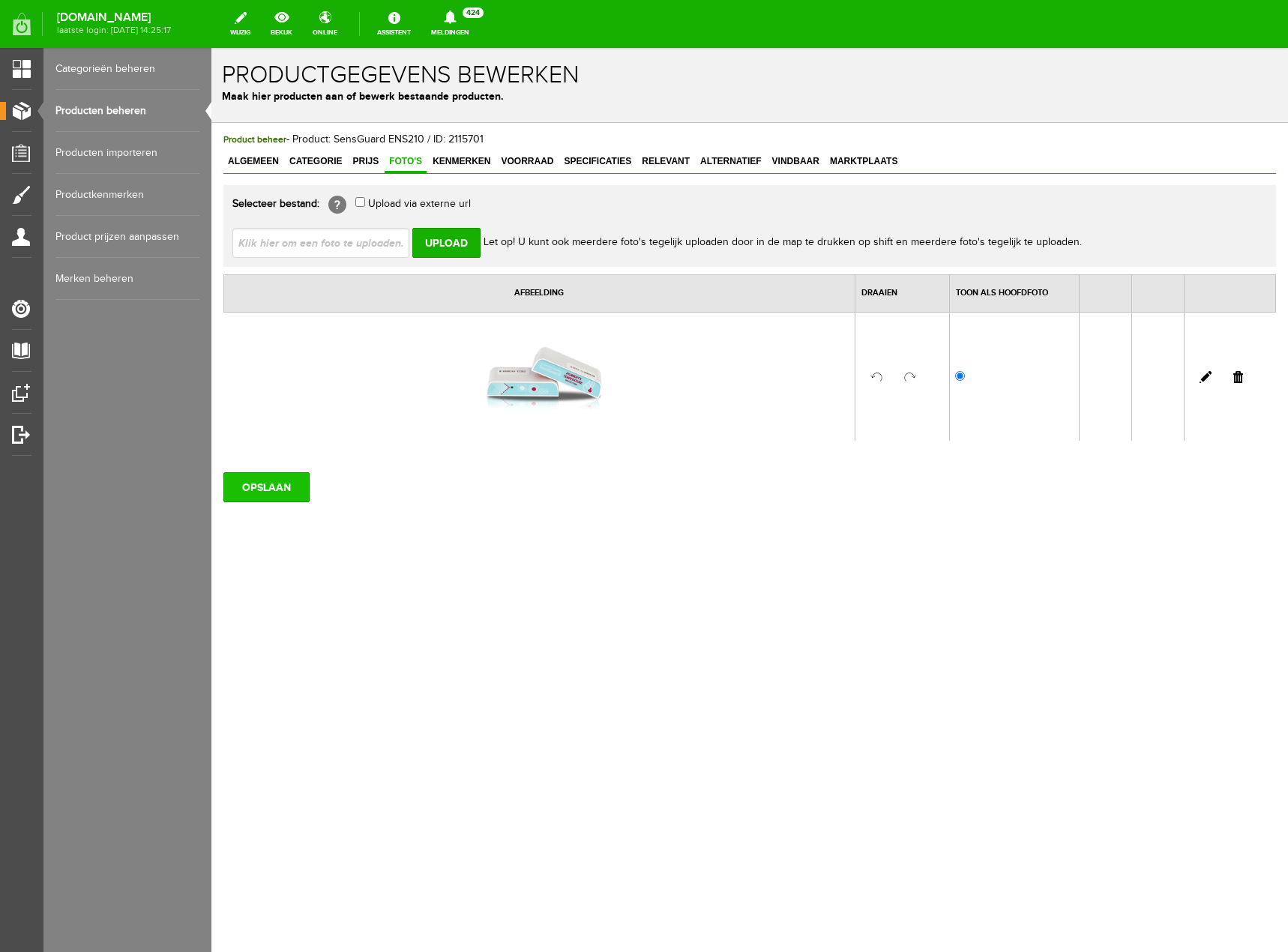
click at [290, 488] on input "OPSLAAN" at bounding box center [266, 487] width 86 height 30
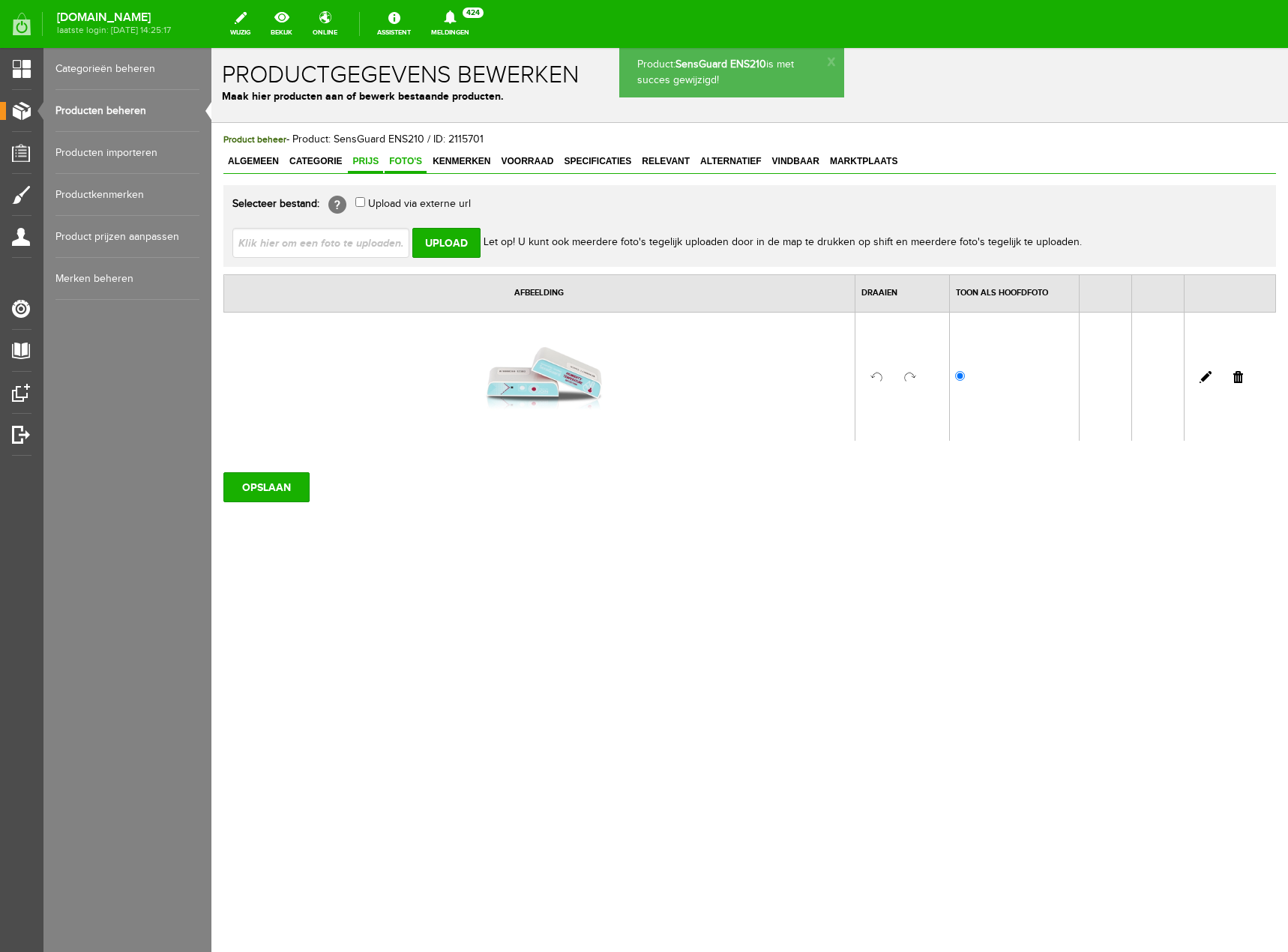
click at [372, 154] on link "Prijs" at bounding box center [366, 162] width 35 height 22
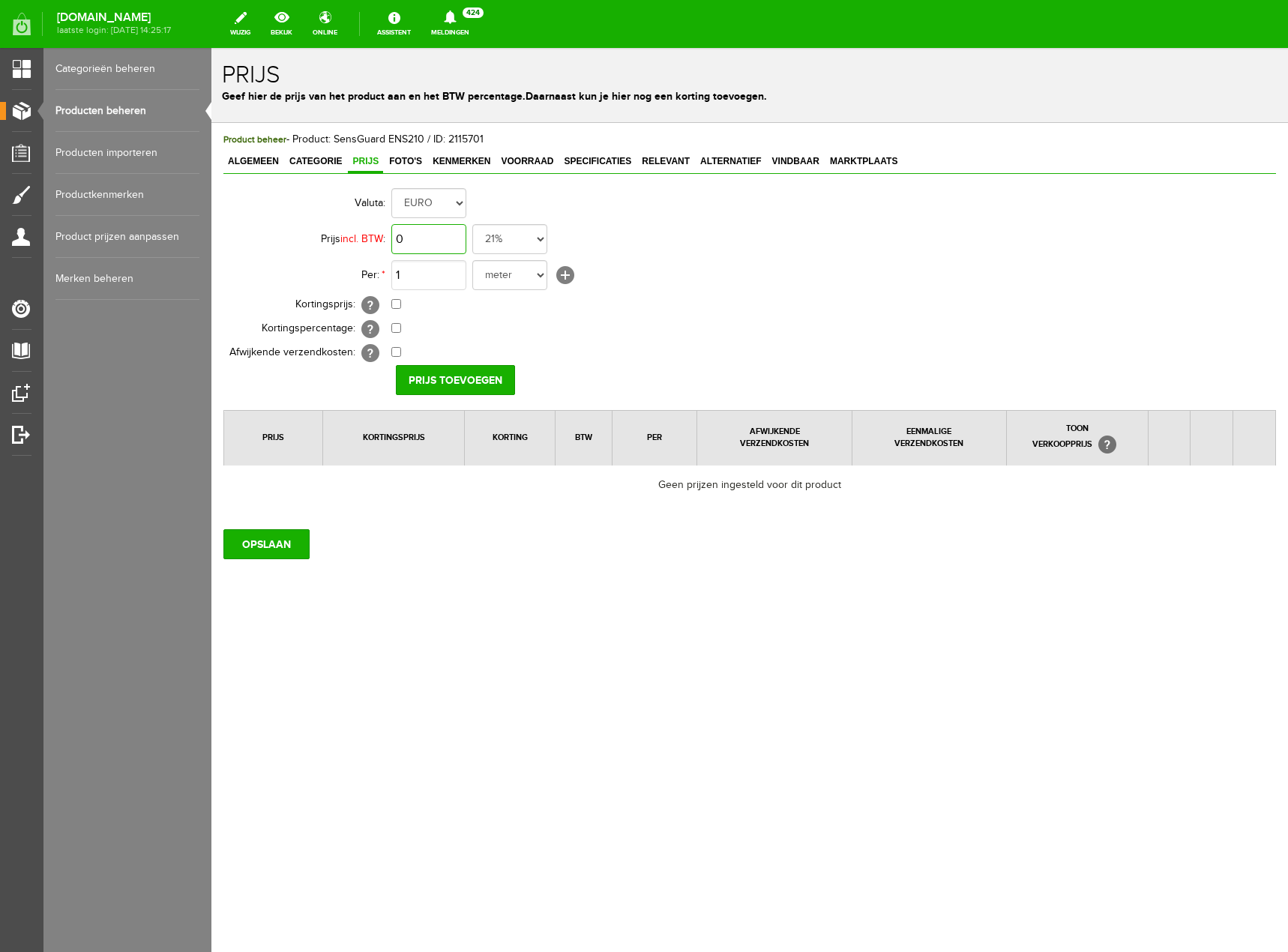
click at [434, 236] on input "0" at bounding box center [429, 239] width 75 height 30
type input "€ 71,50"
click at [521, 278] on select "meter stuks" at bounding box center [510, 275] width 75 height 30
select select "9467"
click at [472, 260] on select "meter stuks" at bounding box center [510, 275] width 75 height 30
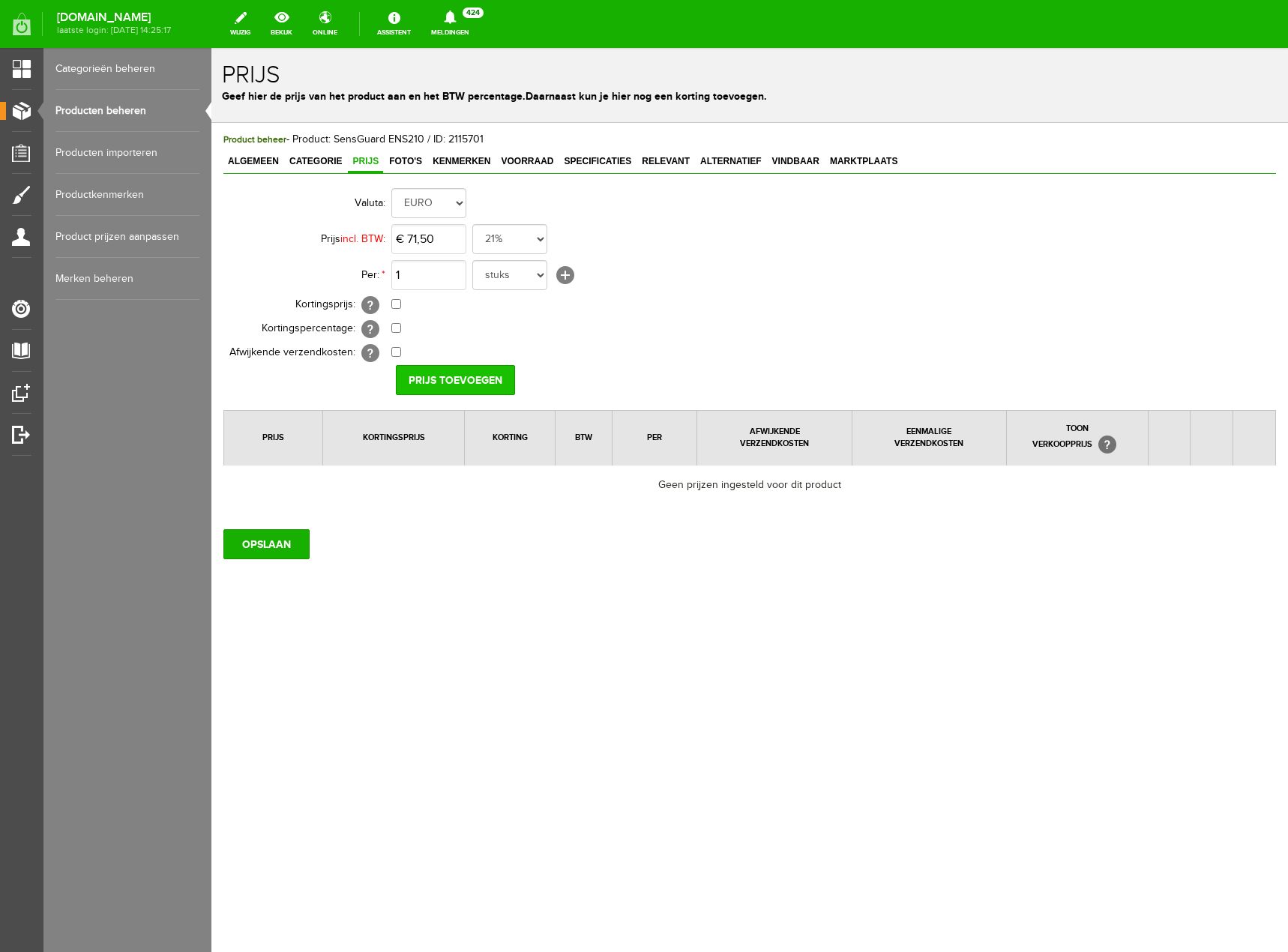
click at [491, 379] on input "Prijs toevoegen" at bounding box center [455, 380] width 119 height 30
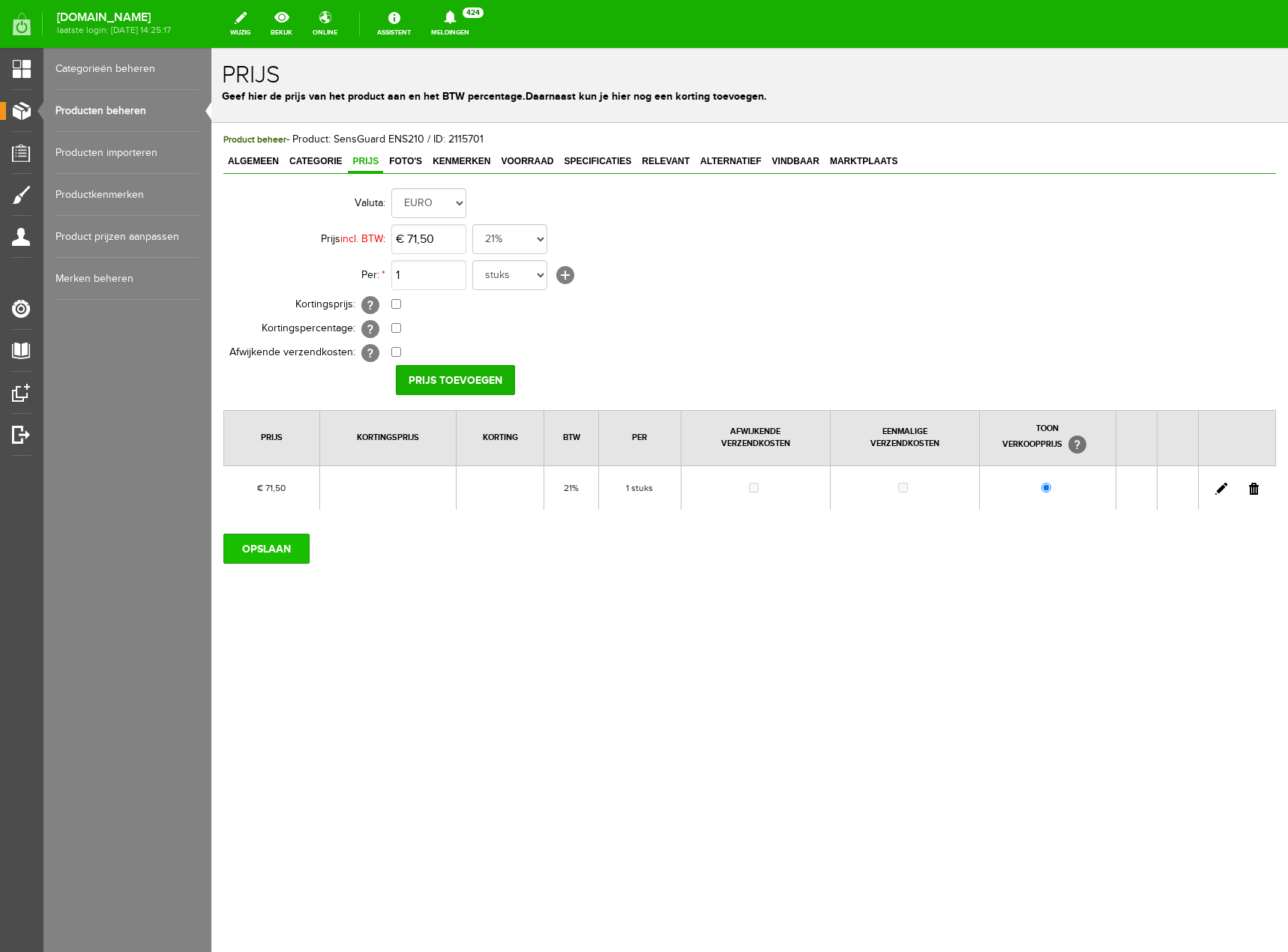
click at [286, 554] on input "OPSLAAN" at bounding box center [266, 549] width 86 height 30
click at [675, 161] on span "Relevant" at bounding box center [665, 161] width 57 height 11
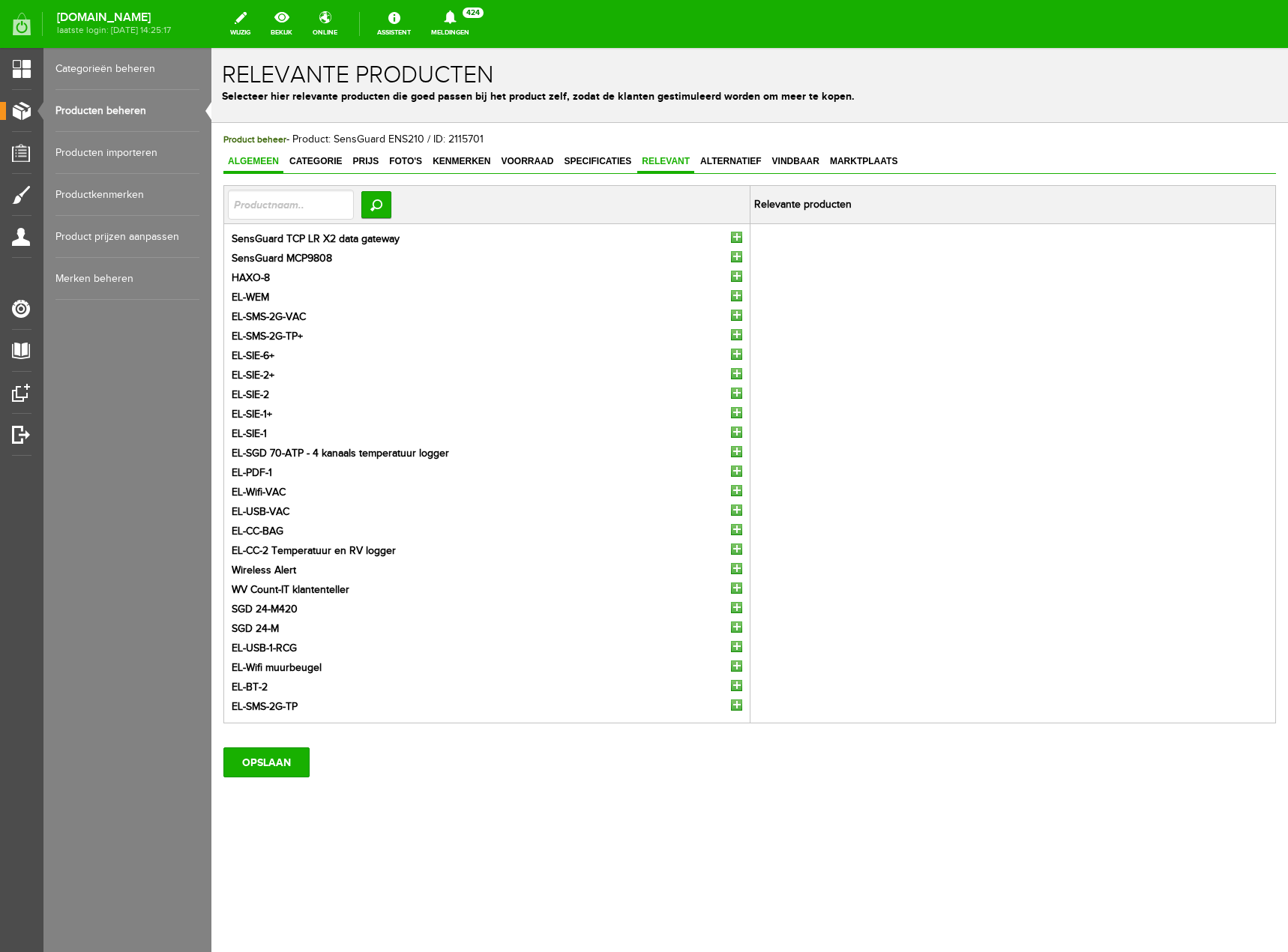
click at [259, 156] on span "Algemeen" at bounding box center [254, 161] width 60 height 11
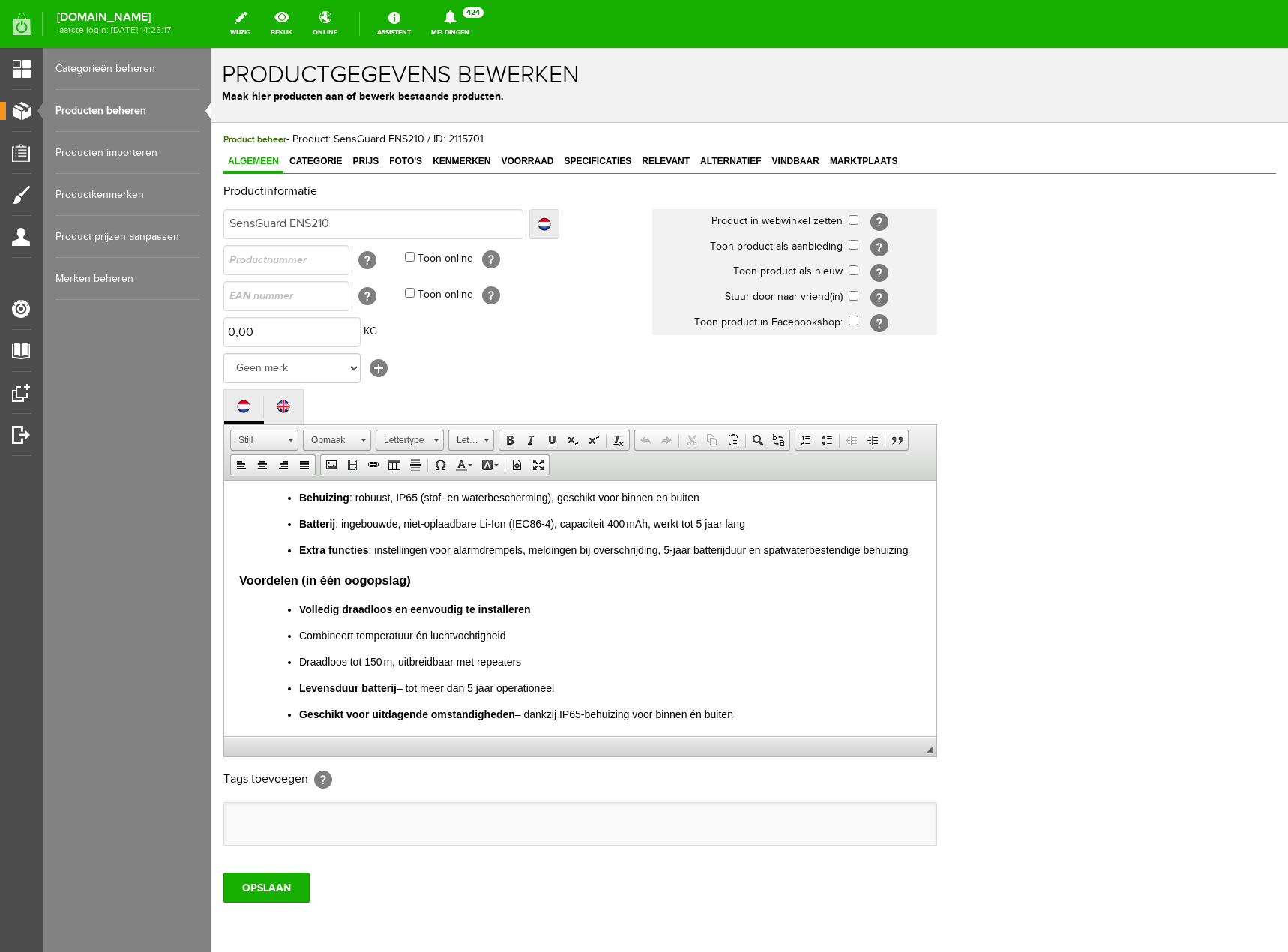
scroll to position [249, 0]
click at [321, 834] on ul at bounding box center [580, 823] width 712 height 42
type input "SensGuard"
click at [303, 885] on input "OPSLAAN" at bounding box center [266, 888] width 86 height 30
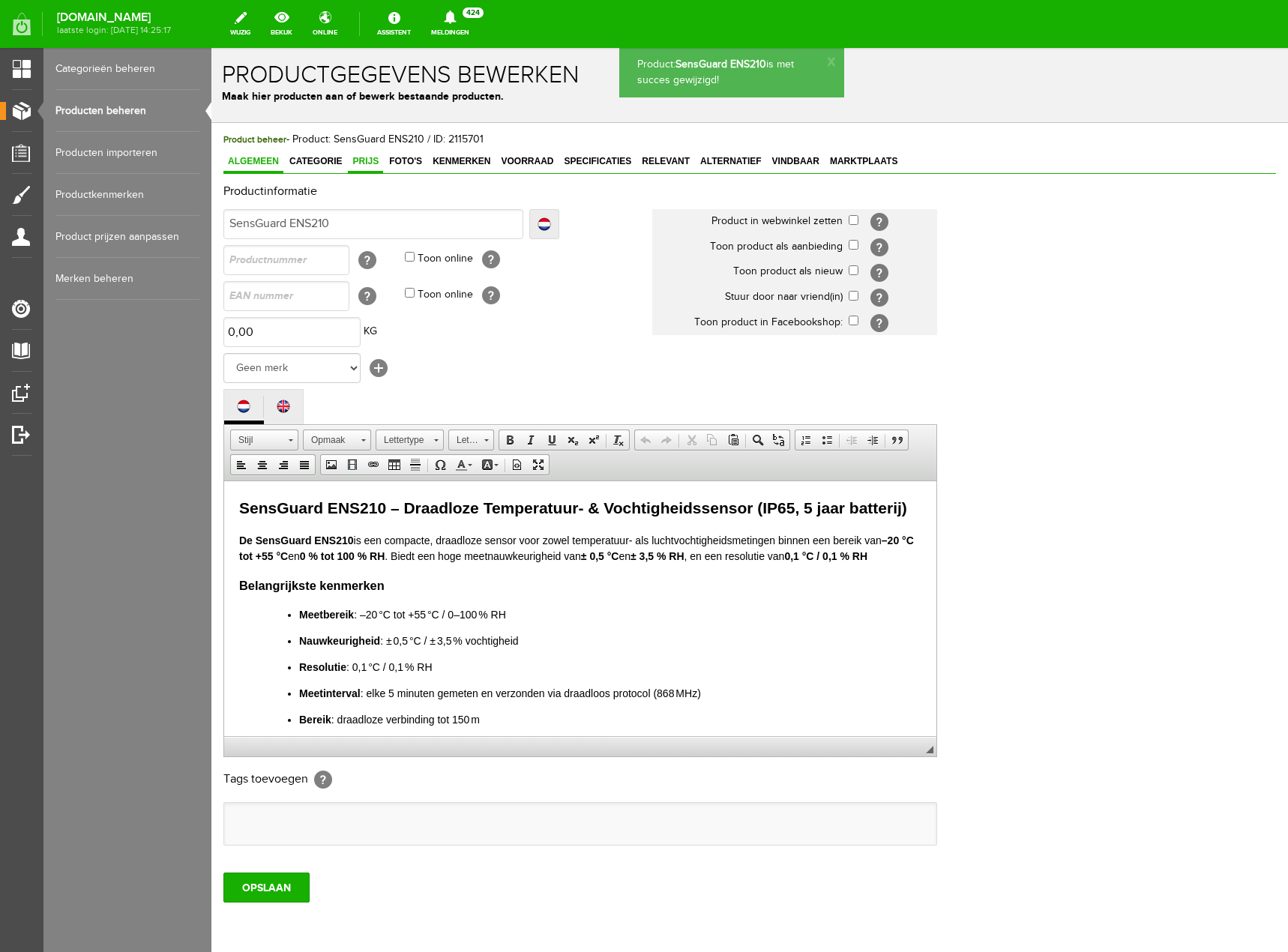
click at [375, 151] on link "Prijs" at bounding box center [366, 162] width 35 height 22
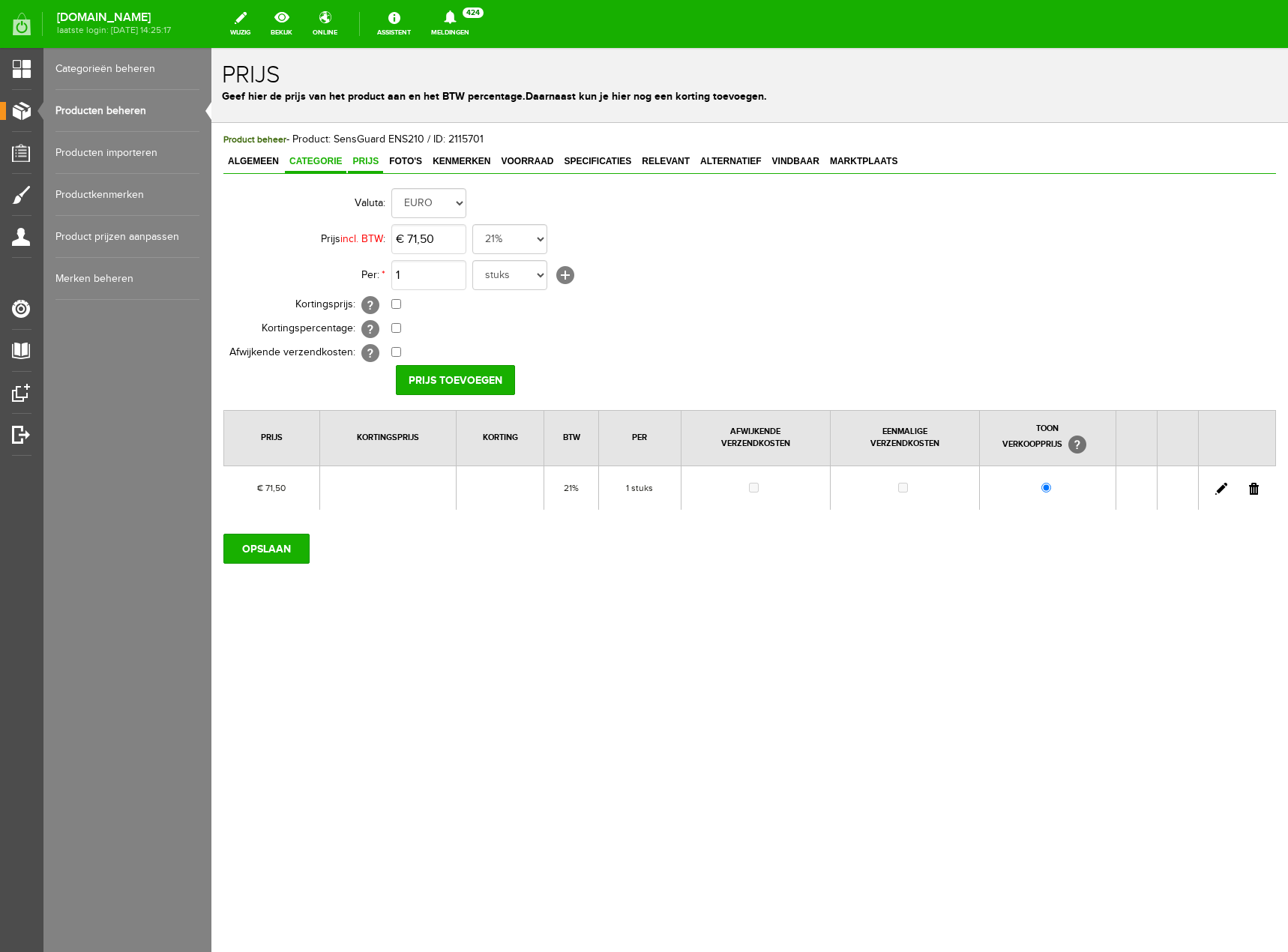
click at [321, 159] on span "Categorie" at bounding box center [315, 161] width 61 height 11
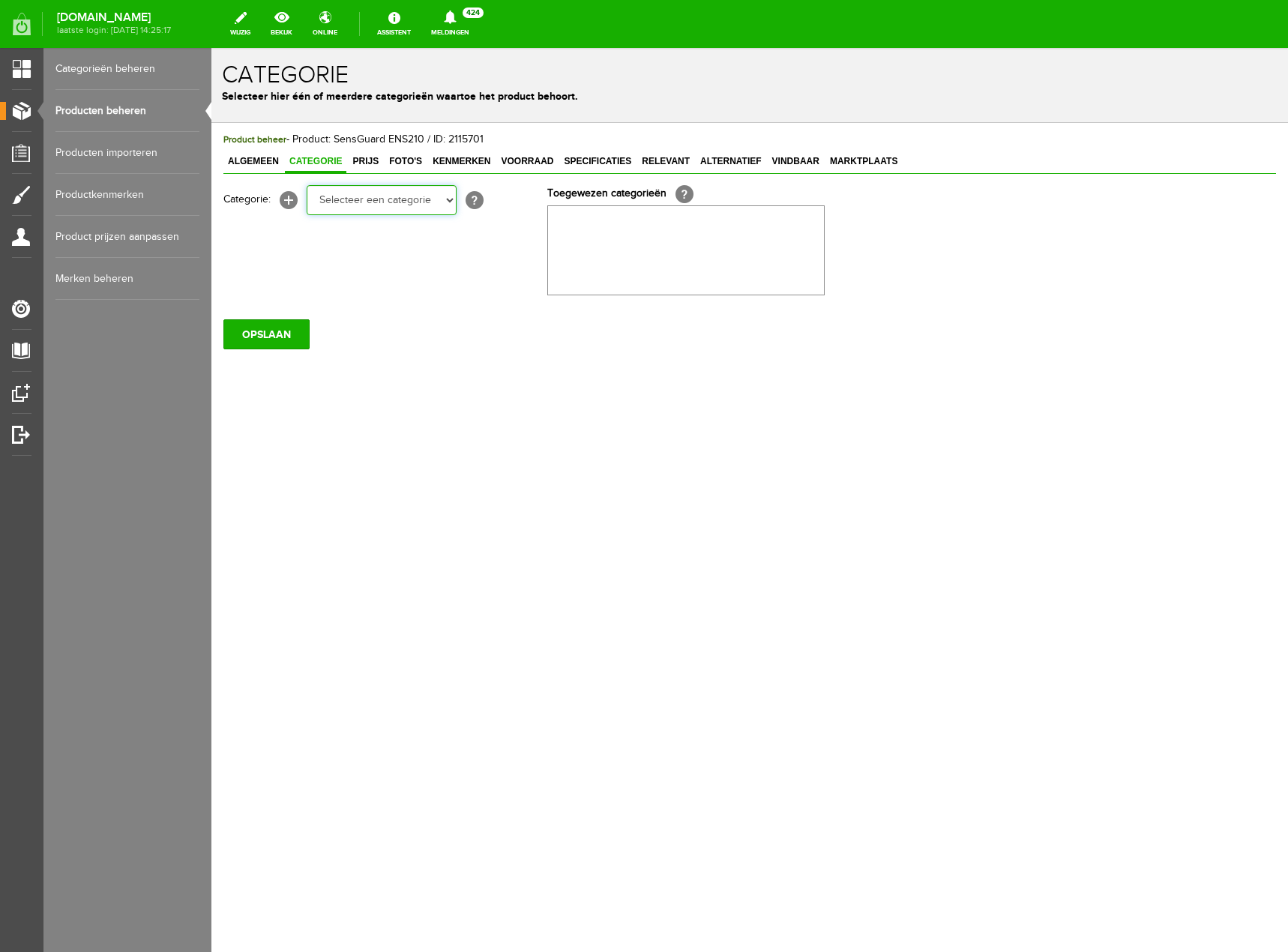
click at [444, 204] on select "Selecteer een categorie Klantenservice Betaalmogelijkheden Retourneren Datalogg…" at bounding box center [381, 200] width 150 height 30
select select "268389"
click at [306, 185] on select "Selecteer een categorie Klantenservice Betaalmogelijkheden Retourneren Datalogg…" at bounding box center [381, 200] width 150 height 30
click at [302, 335] on input "OPSLAAN" at bounding box center [266, 335] width 86 height 30
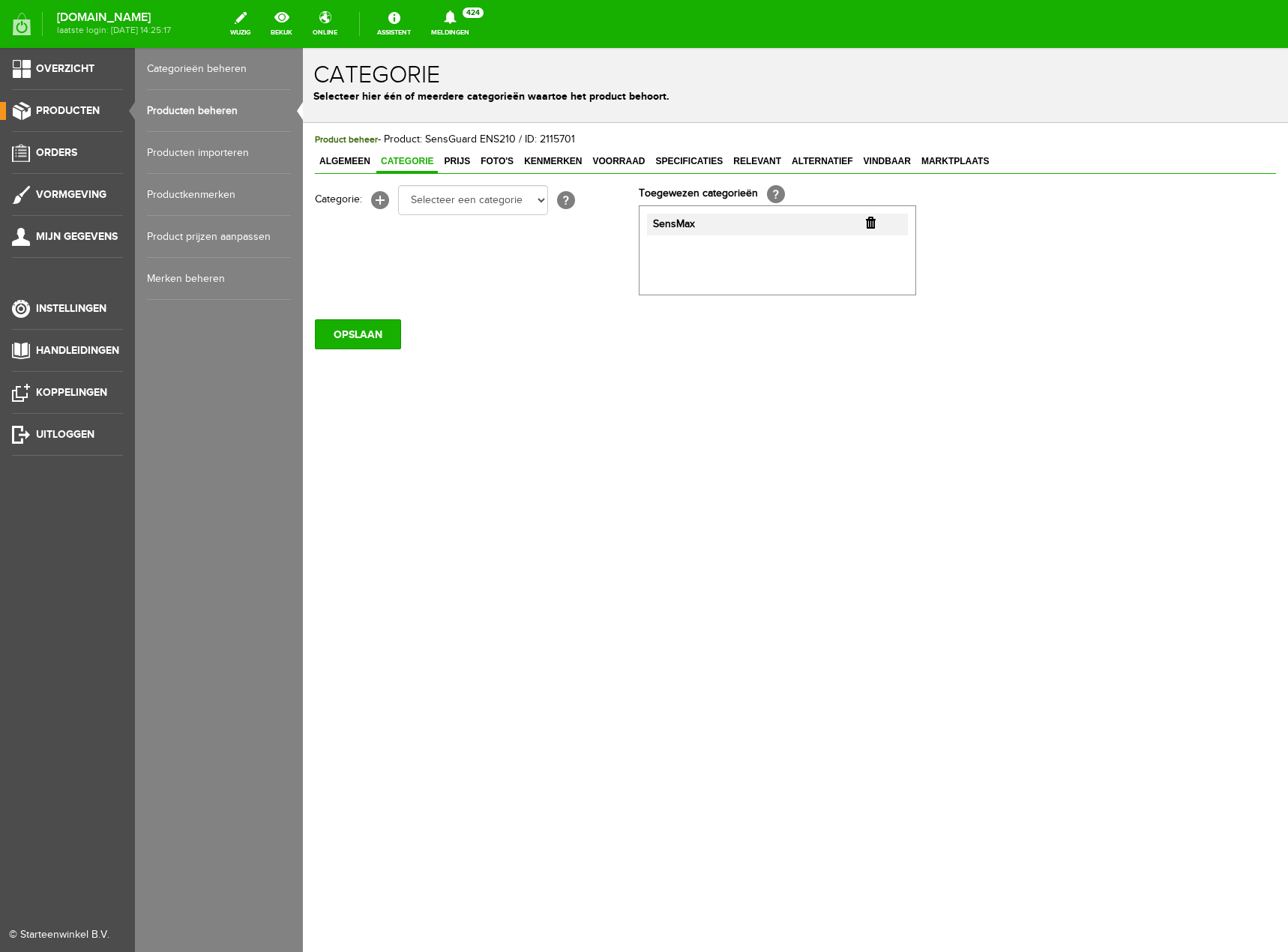
click at [167, 106] on link "Producten beheren" at bounding box center [219, 110] width 144 height 42
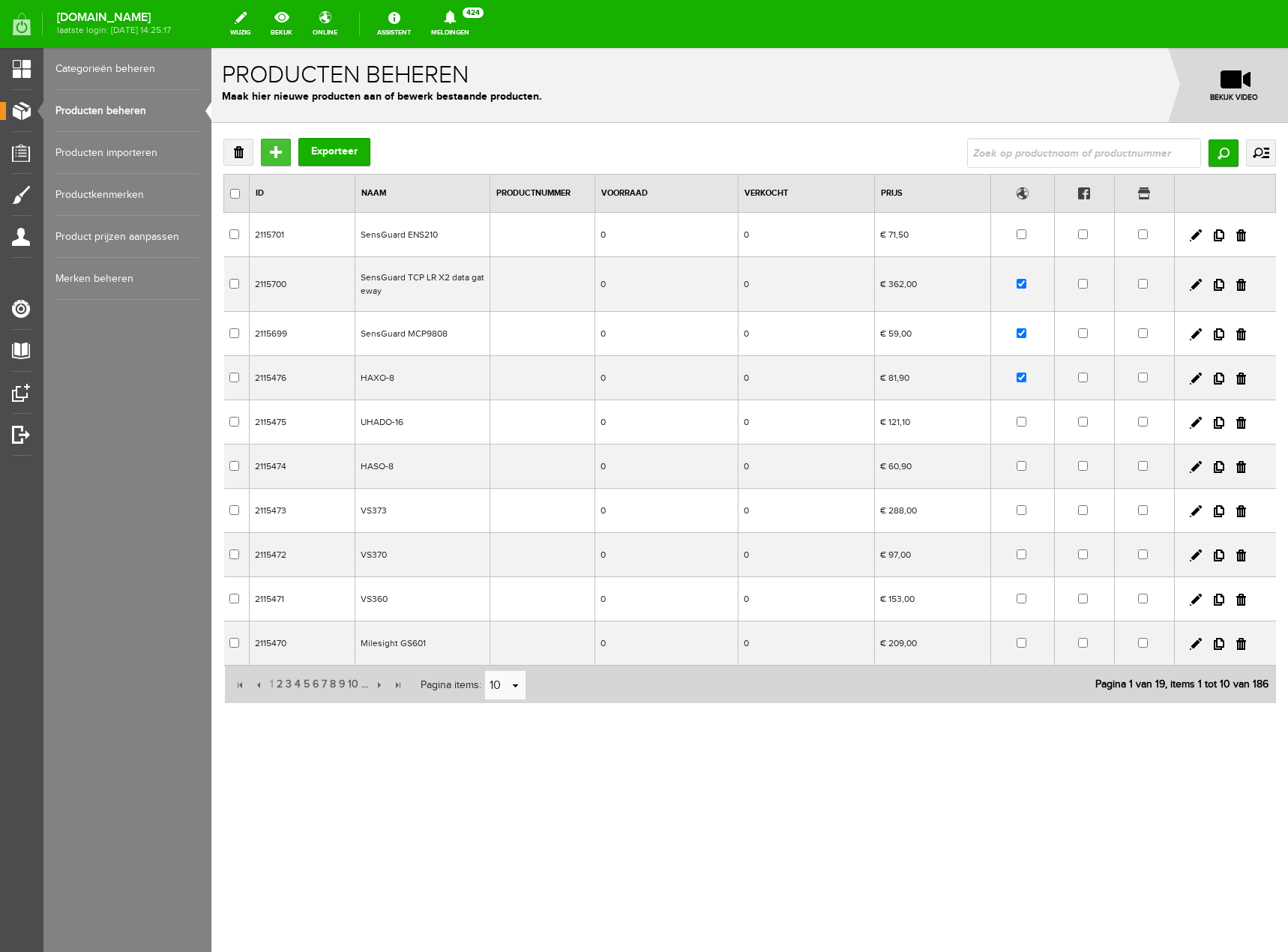
click at [279, 162] on input "Toevoegen" at bounding box center [276, 152] width 30 height 27
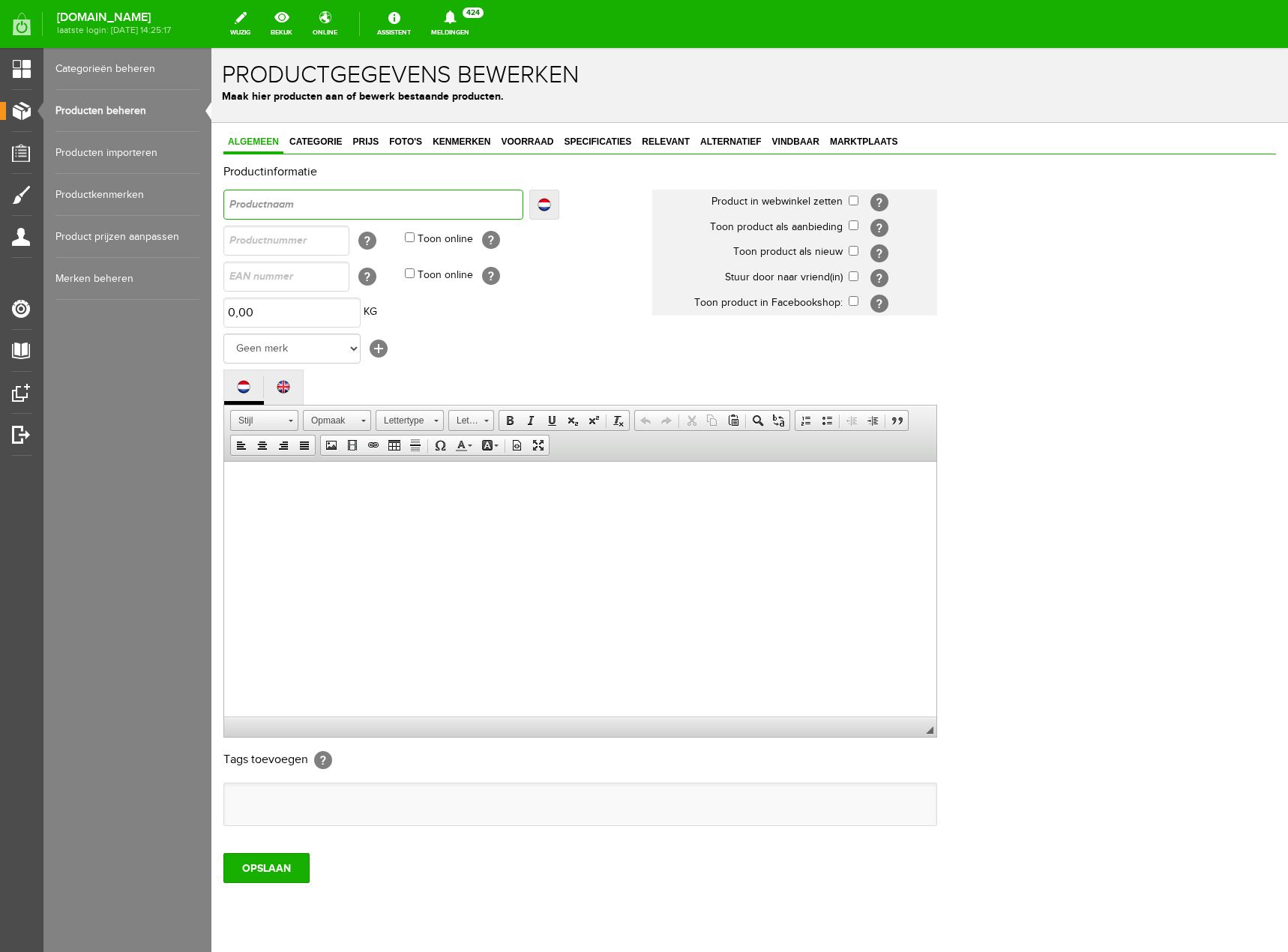
click at [320, 204] on input "text" at bounding box center [373, 205] width 300 height 30
type input "S"
type input "Se"
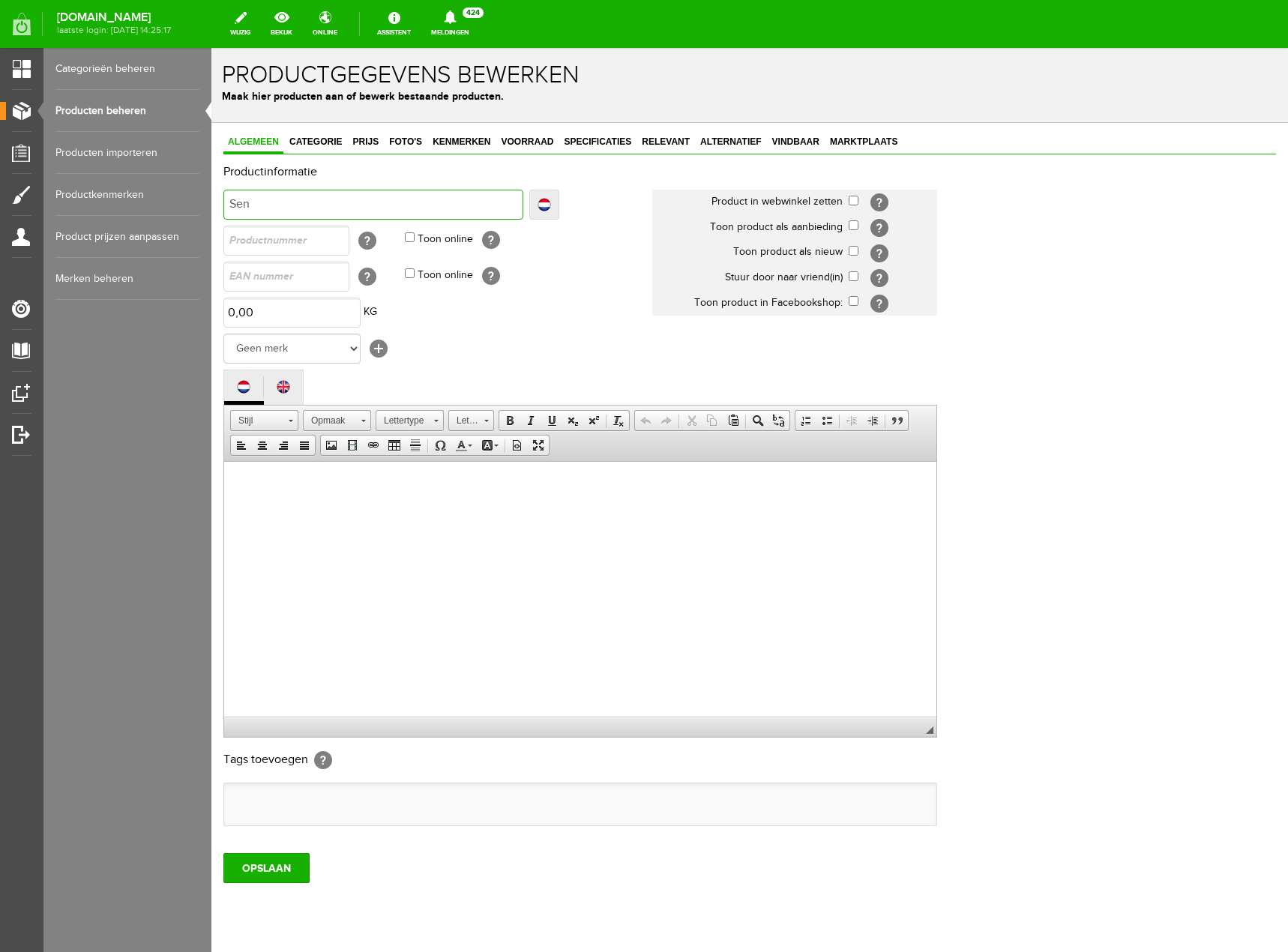
type input "Sens"
type input "SensG"
type input "SensGua"
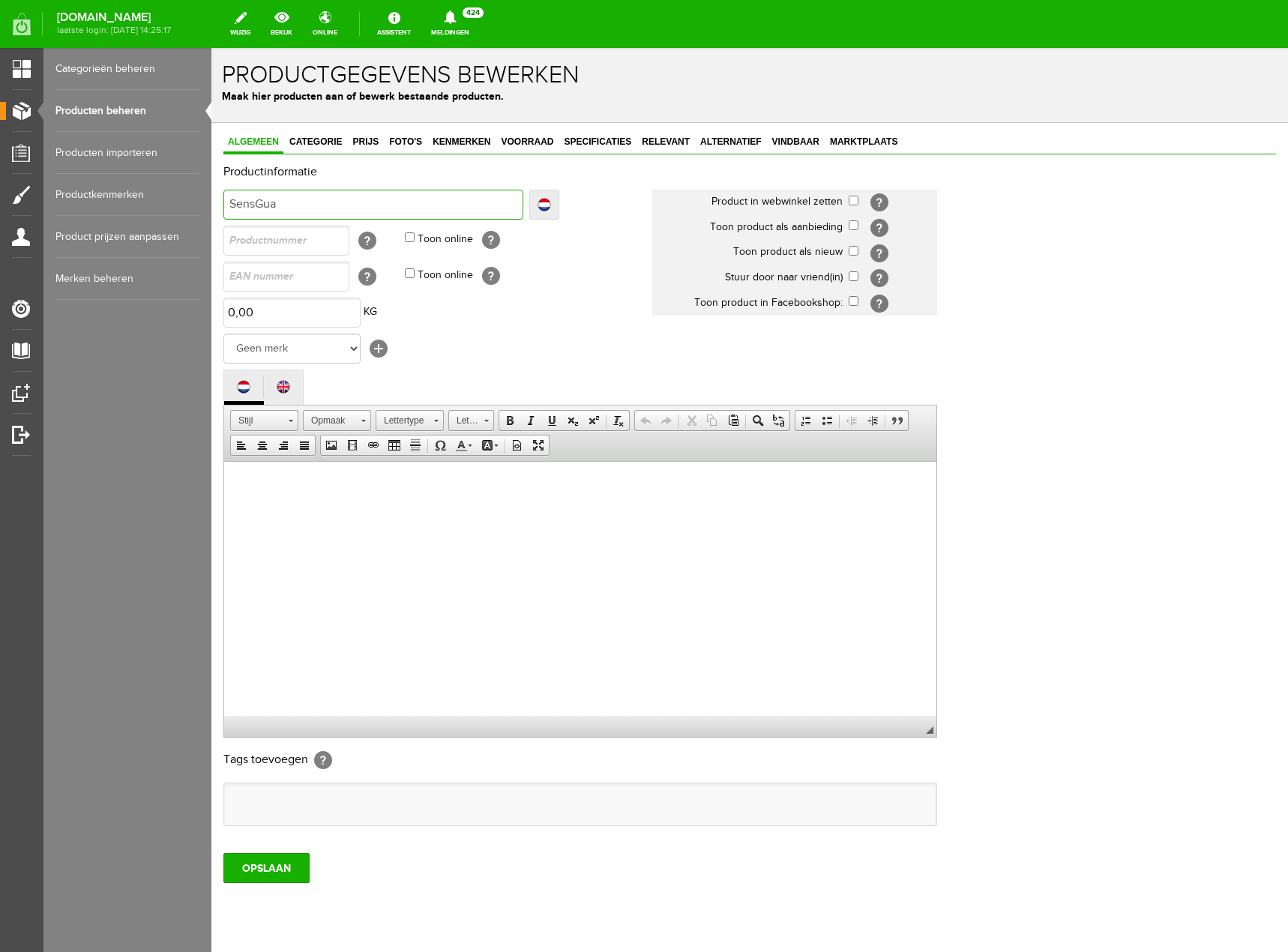
type input "SensGua"
type input "SensGuar"
type input "SensGuard"
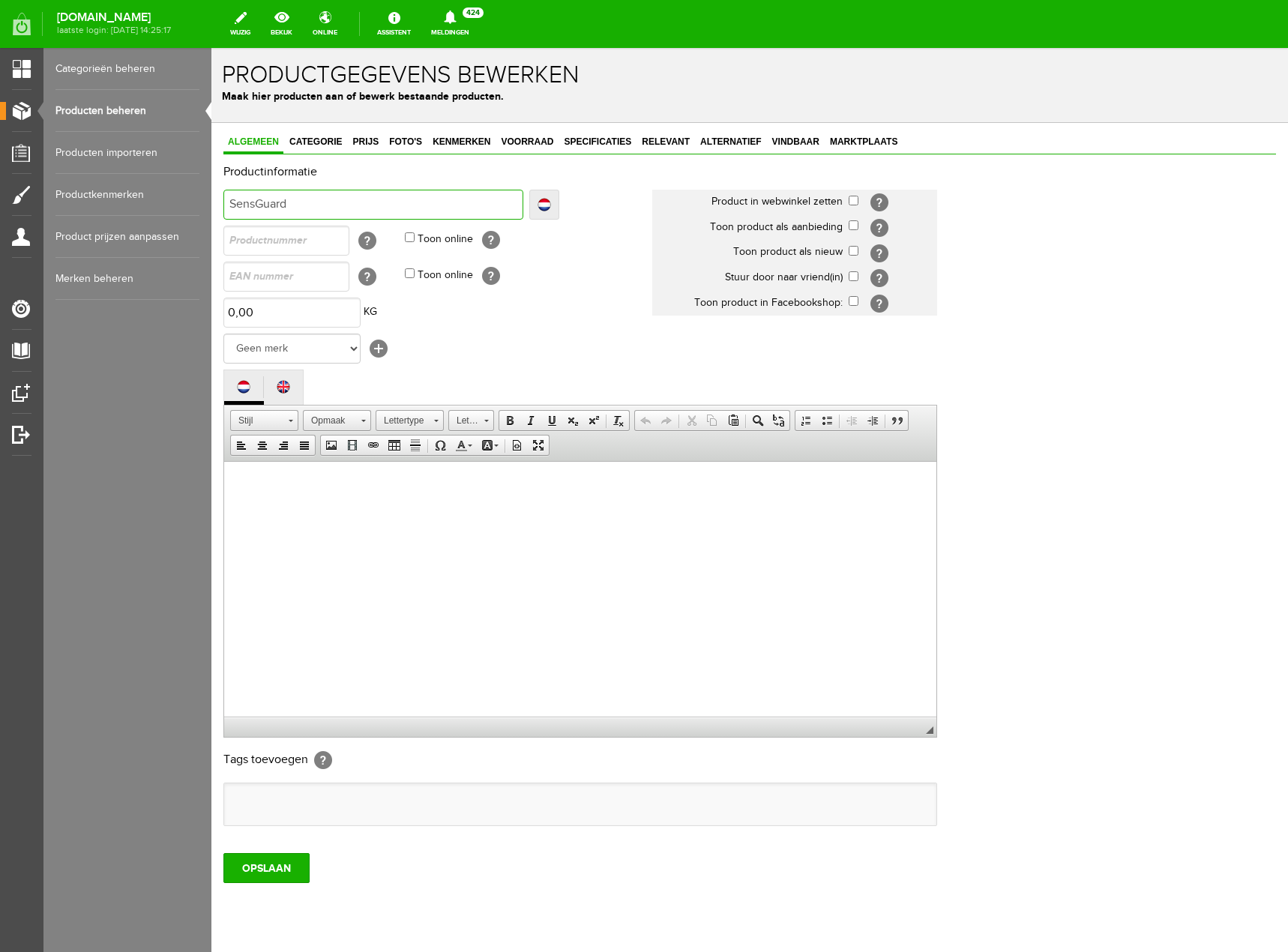
type input "SensGuard"
type input "SensGuard s"
type input "SensGuard so"
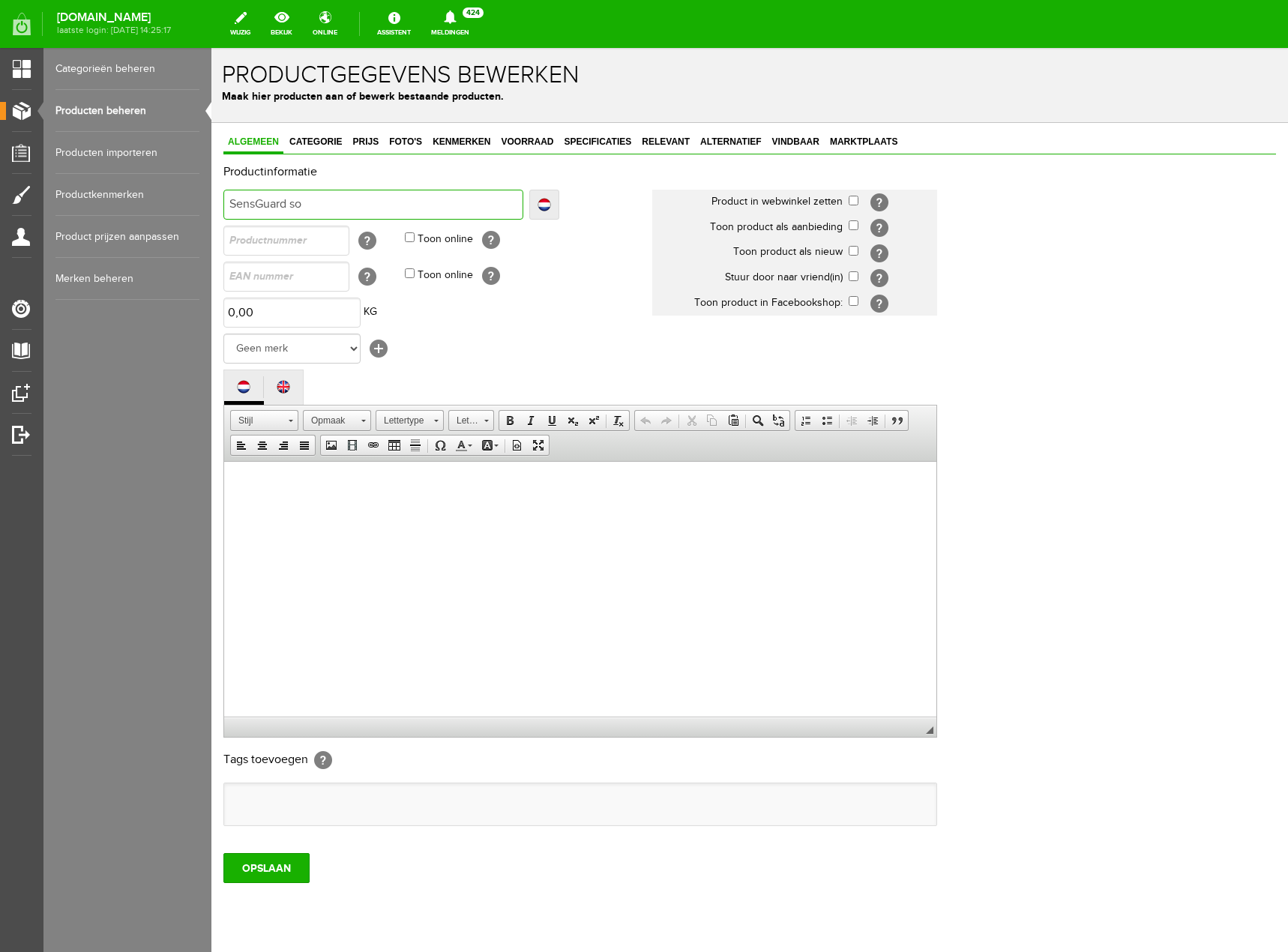
type input "SensGuard so"
type input "SensGuard sof"
type input "SensGuard soft"
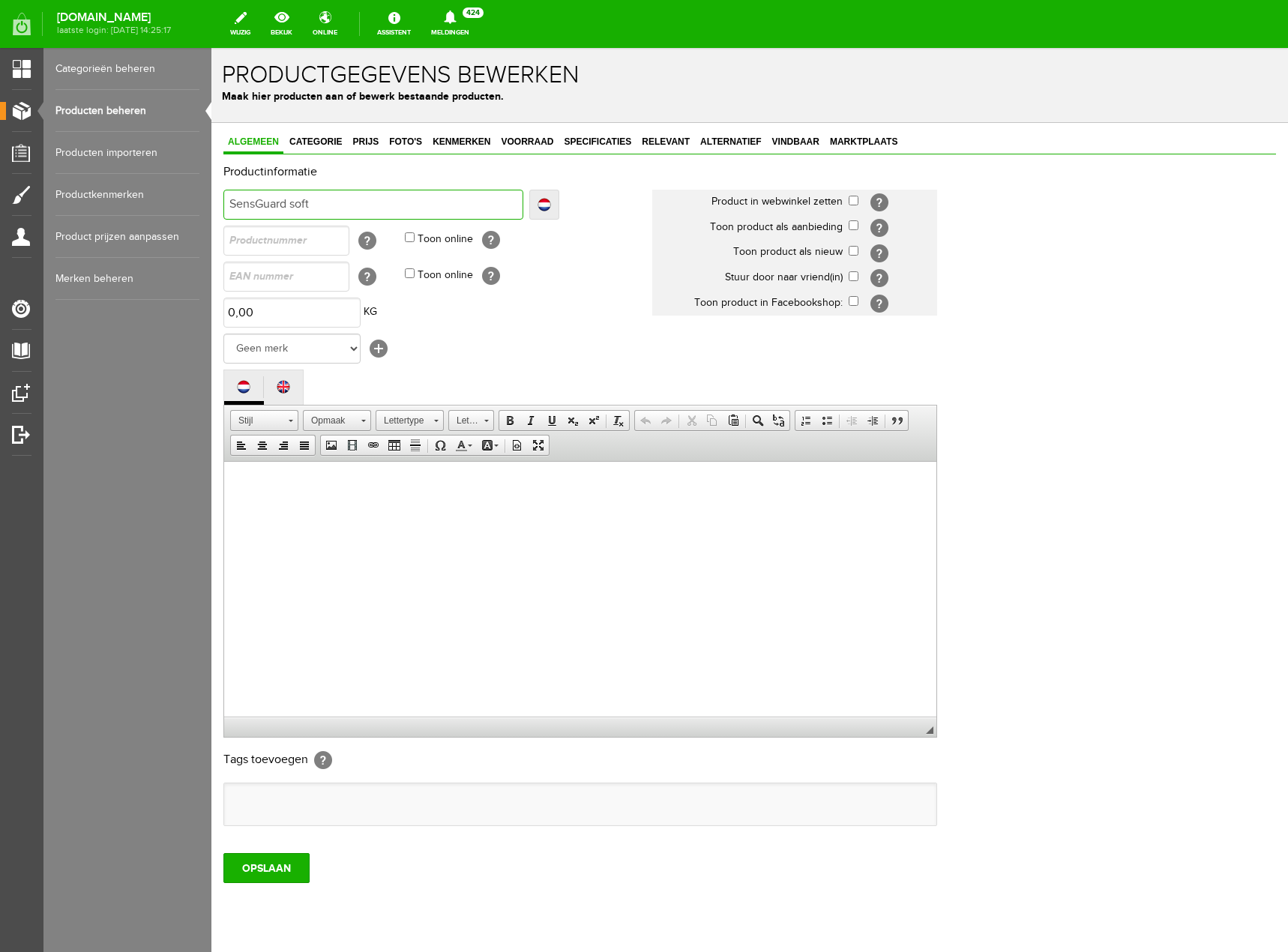
type input "SensGuard softw"
type input "SensGuard softwa"
type input "SensGuard softwar"
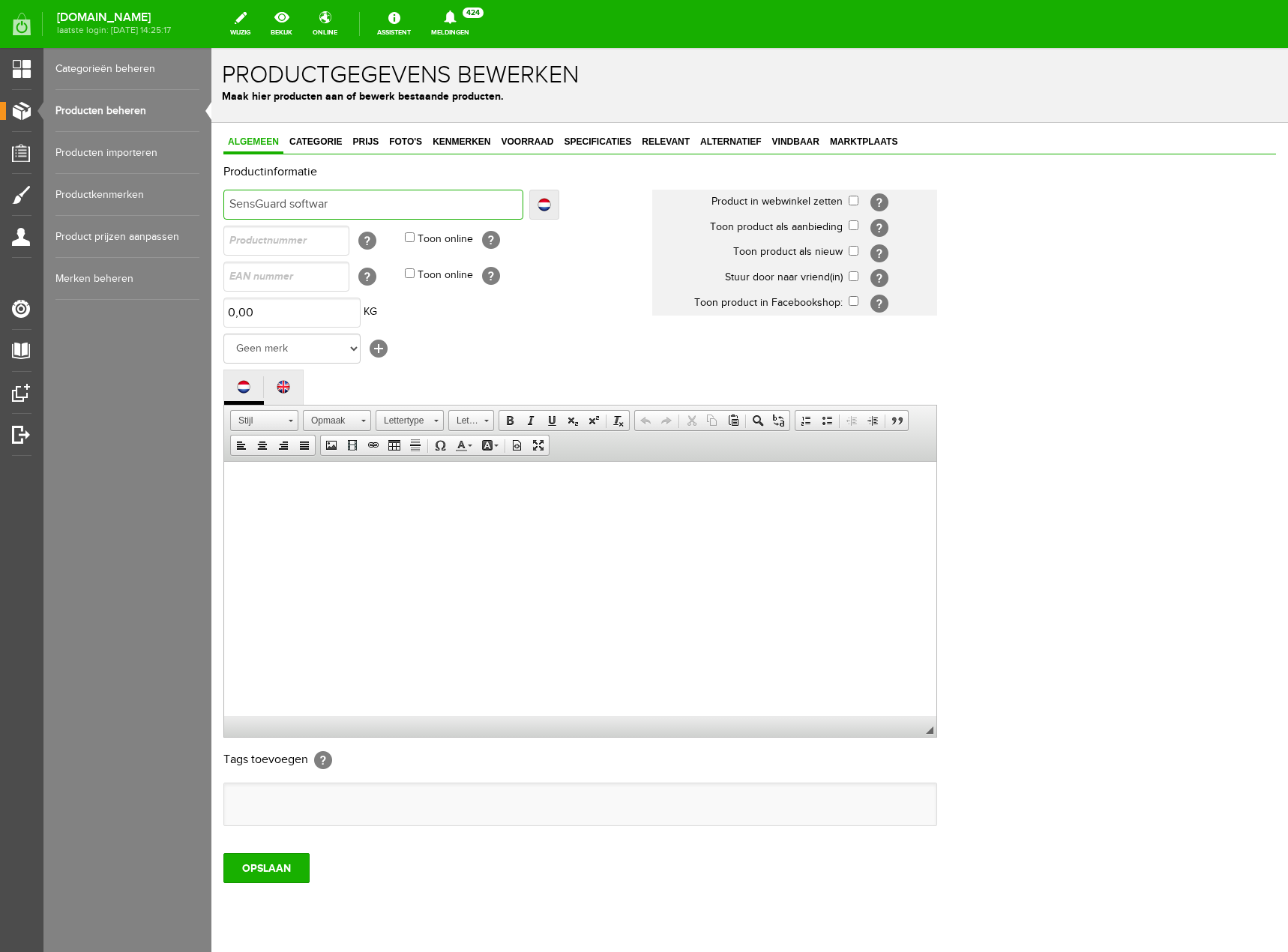
type input "SensGuard softwar"
type input "SensGuard software"
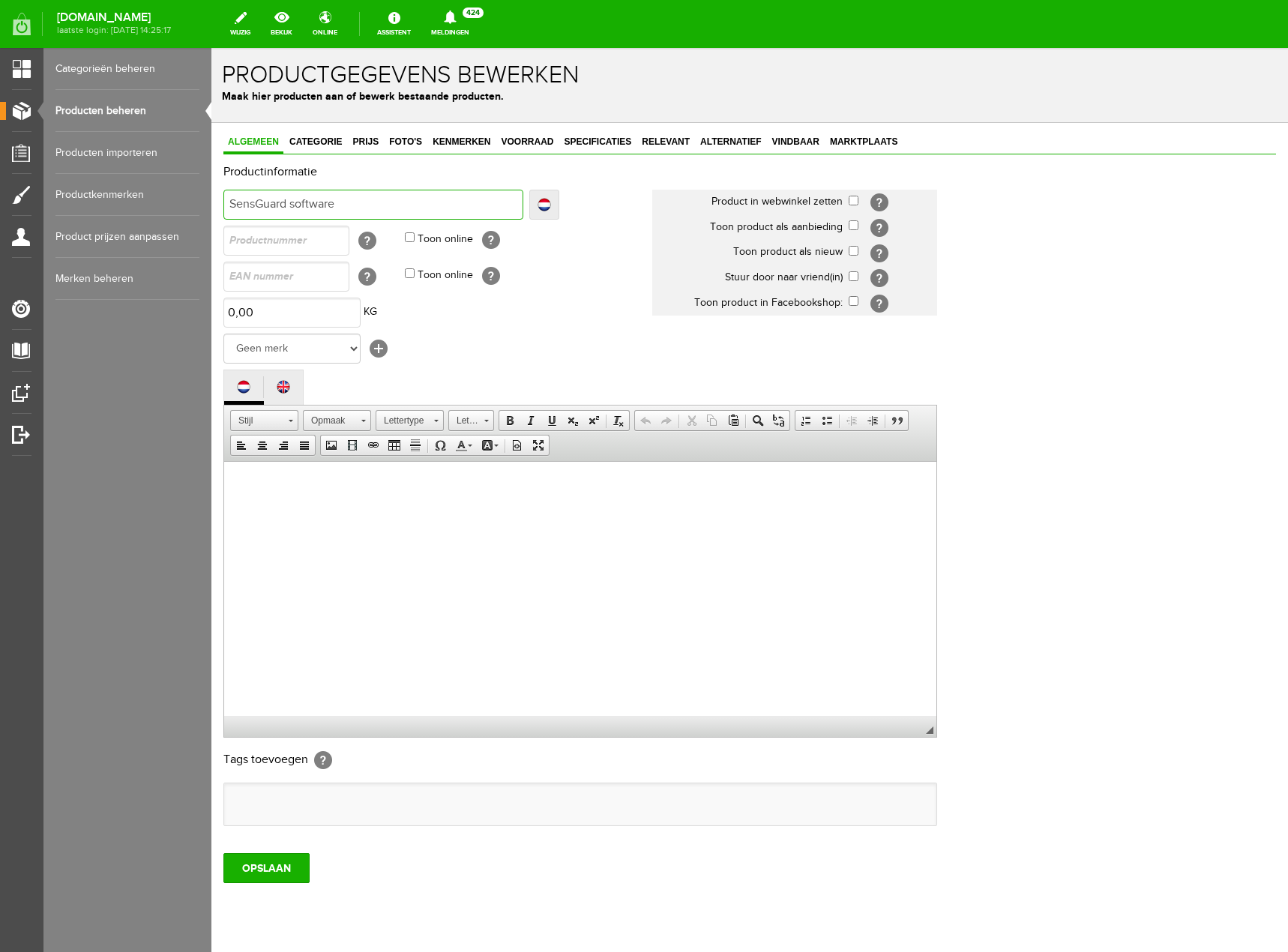
type input "SensGuard software l"
type input "SensGuard software li"
type input "SensGuard software lice"
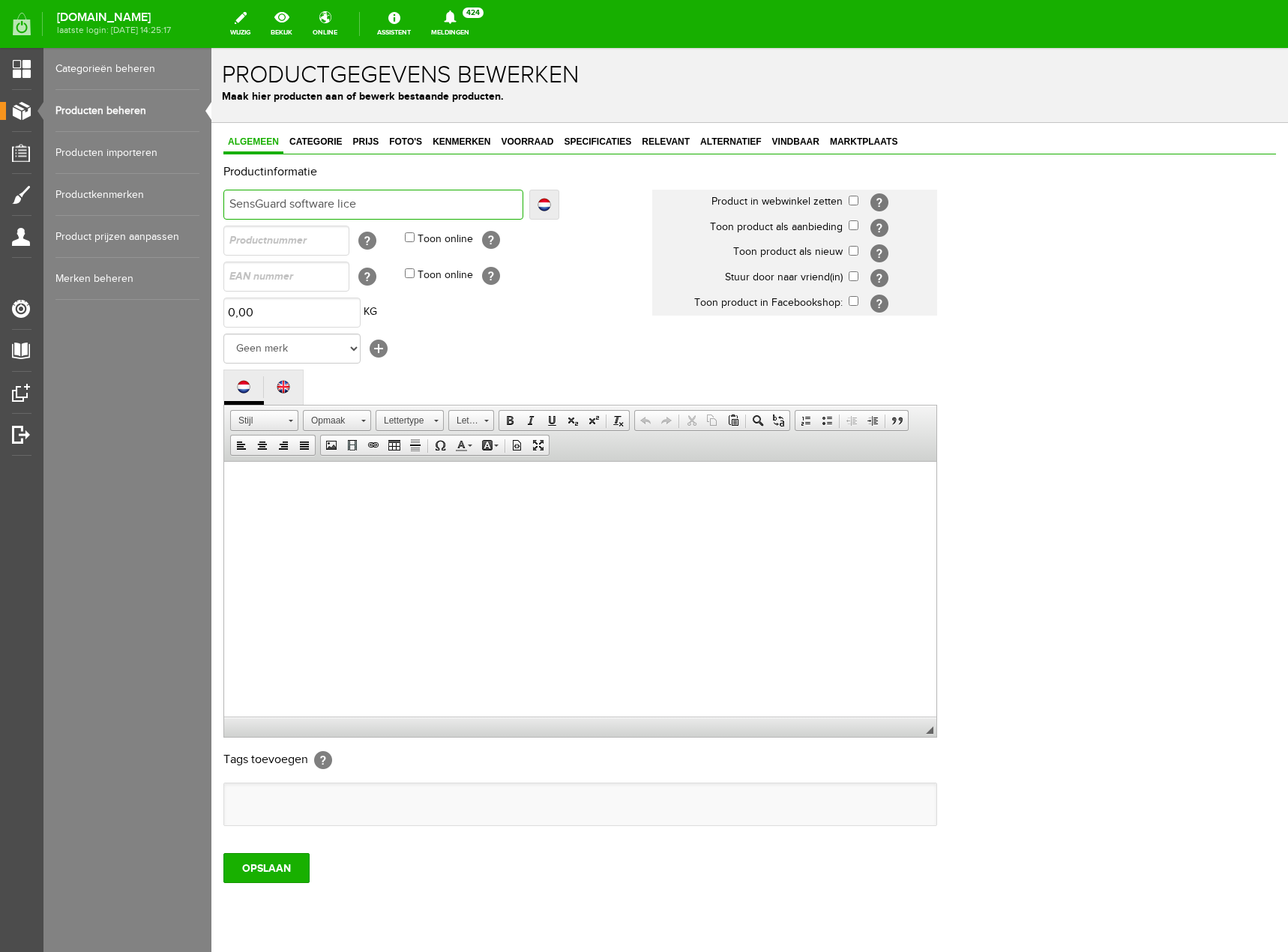
type input "SensGuard software lice"
type input "SensGuard software licen"
type input "SensGuard software licens"
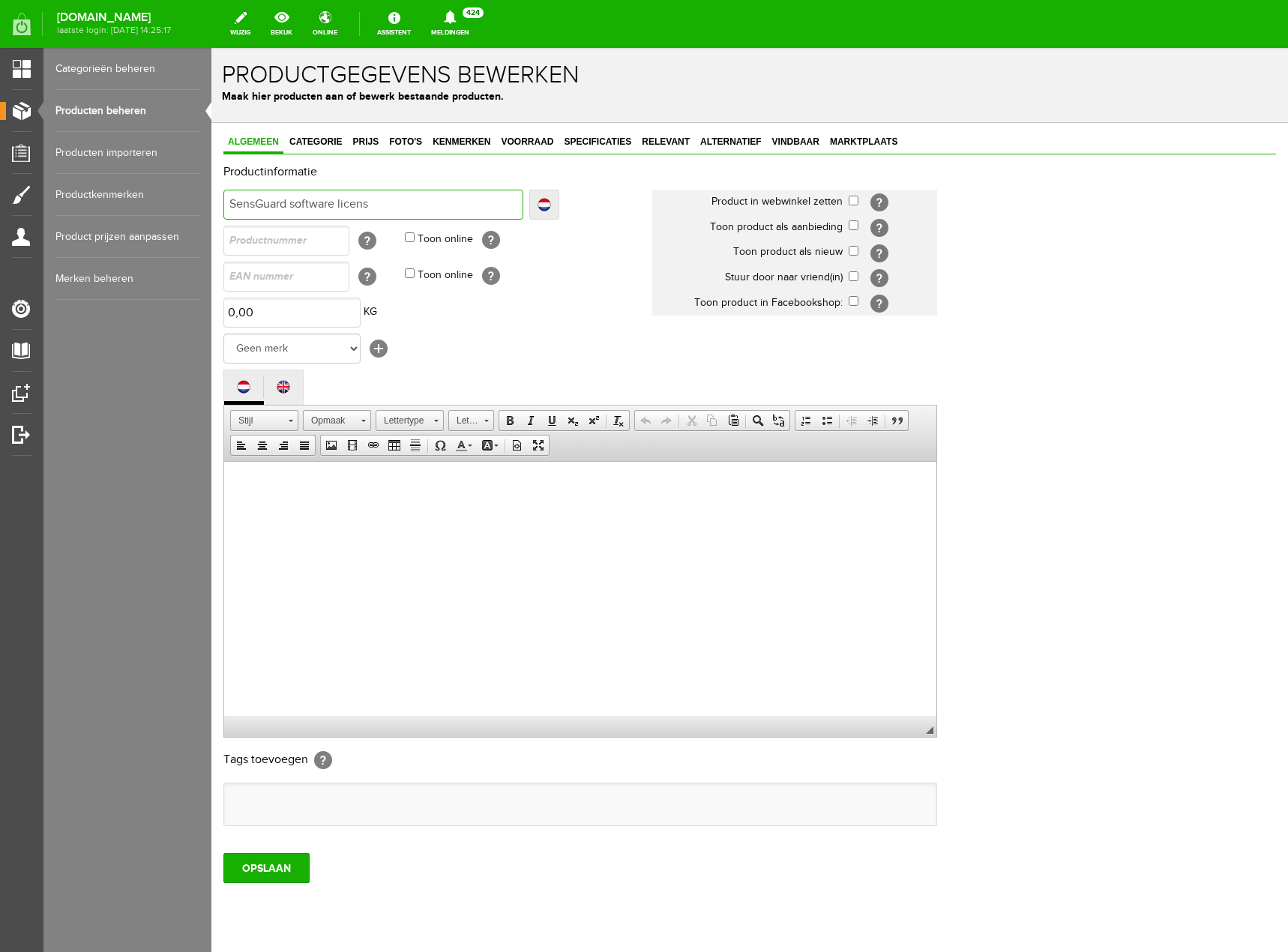
type input "SensGuard software license"
type input "SensGuard software licens"
type input "SensGuard software licen"
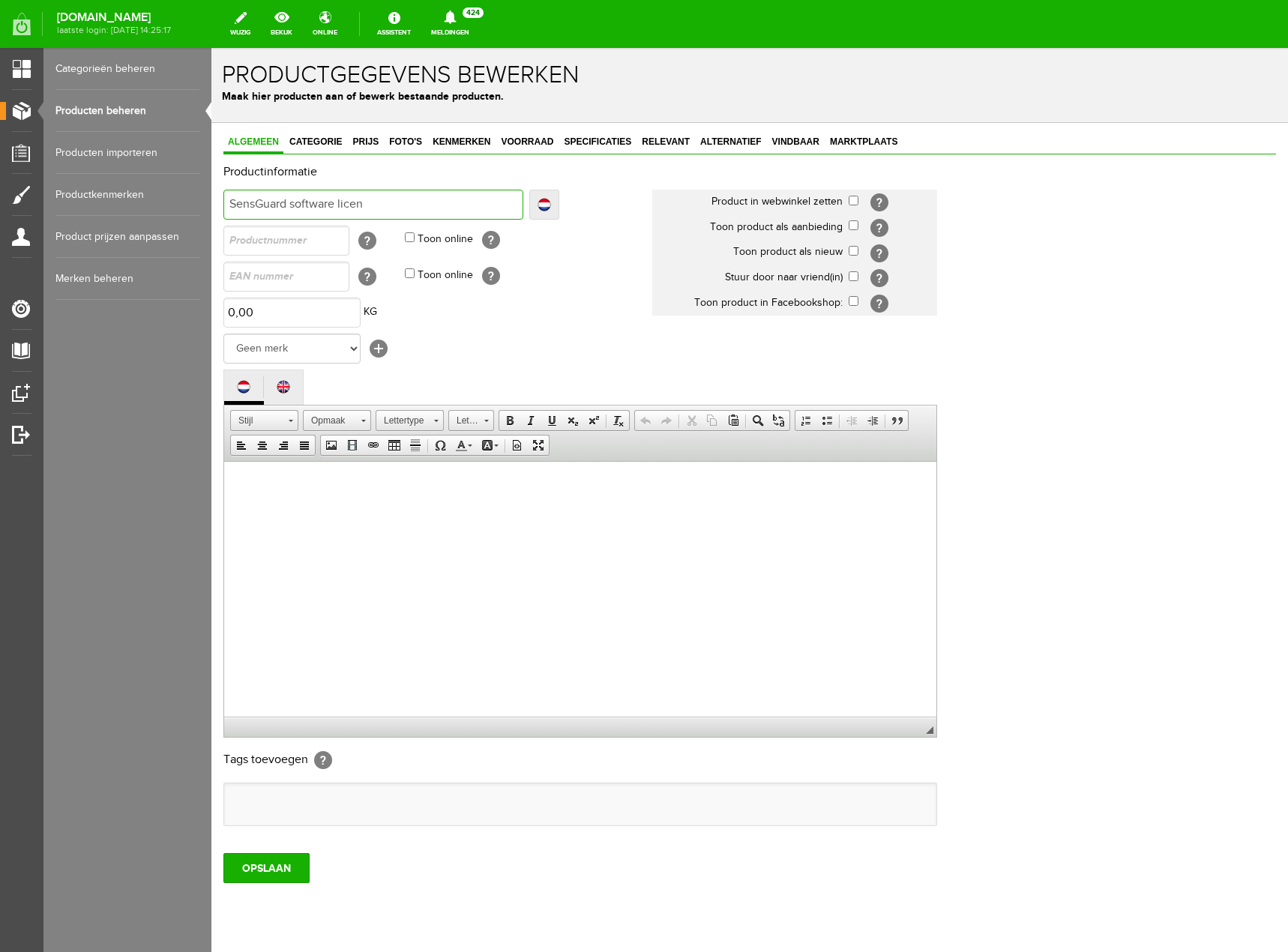
type input "SensGuard software licen"
type input "SensGuard software licent"
type input "SensGuard software licenti"
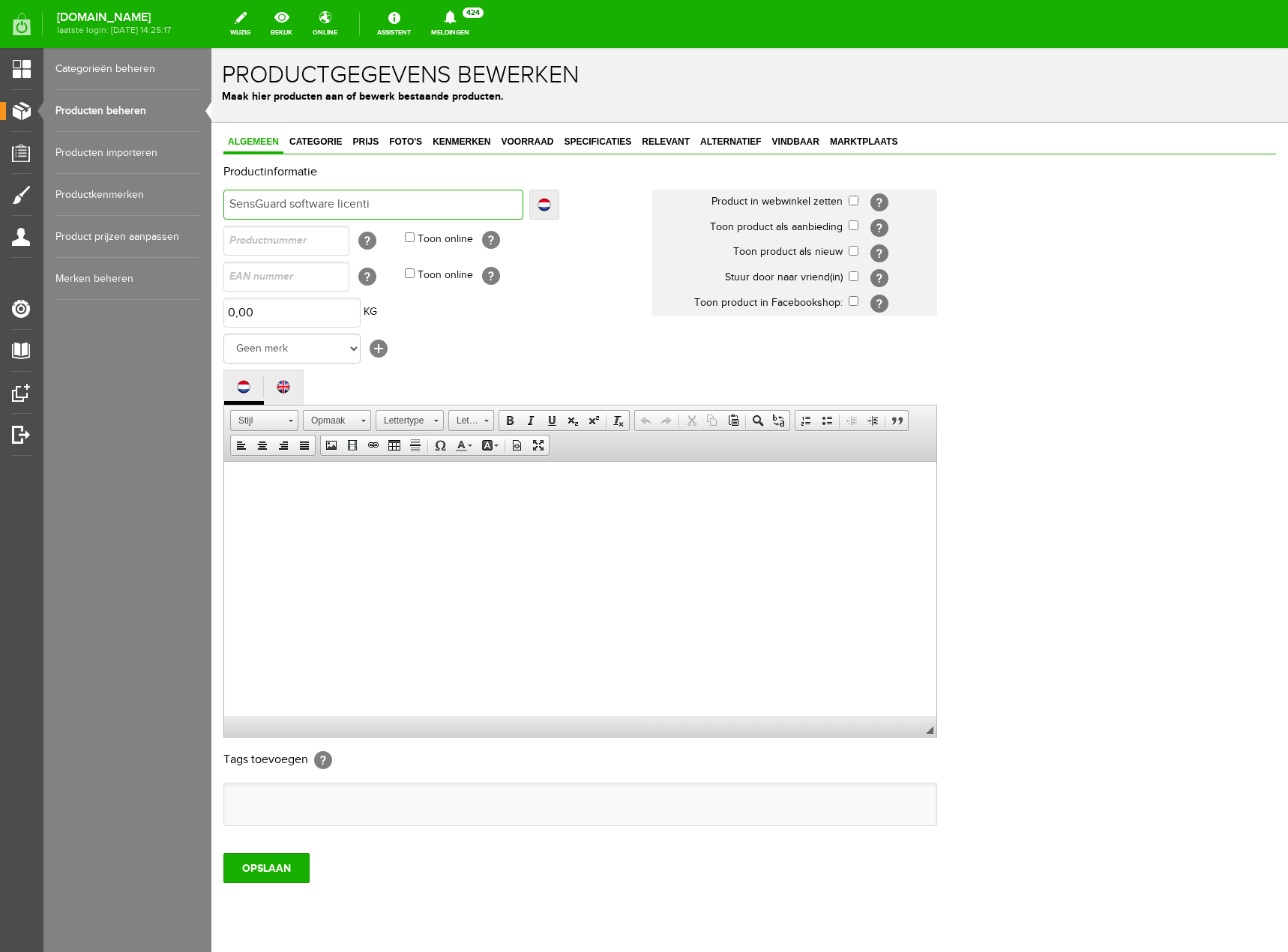
type input "SensGuard software licentie"
click at [511, 420] on span at bounding box center [510, 420] width 12 height 12
click at [269, 479] on strong "Sensguard software" at bounding box center [290, 484] width 100 height 12
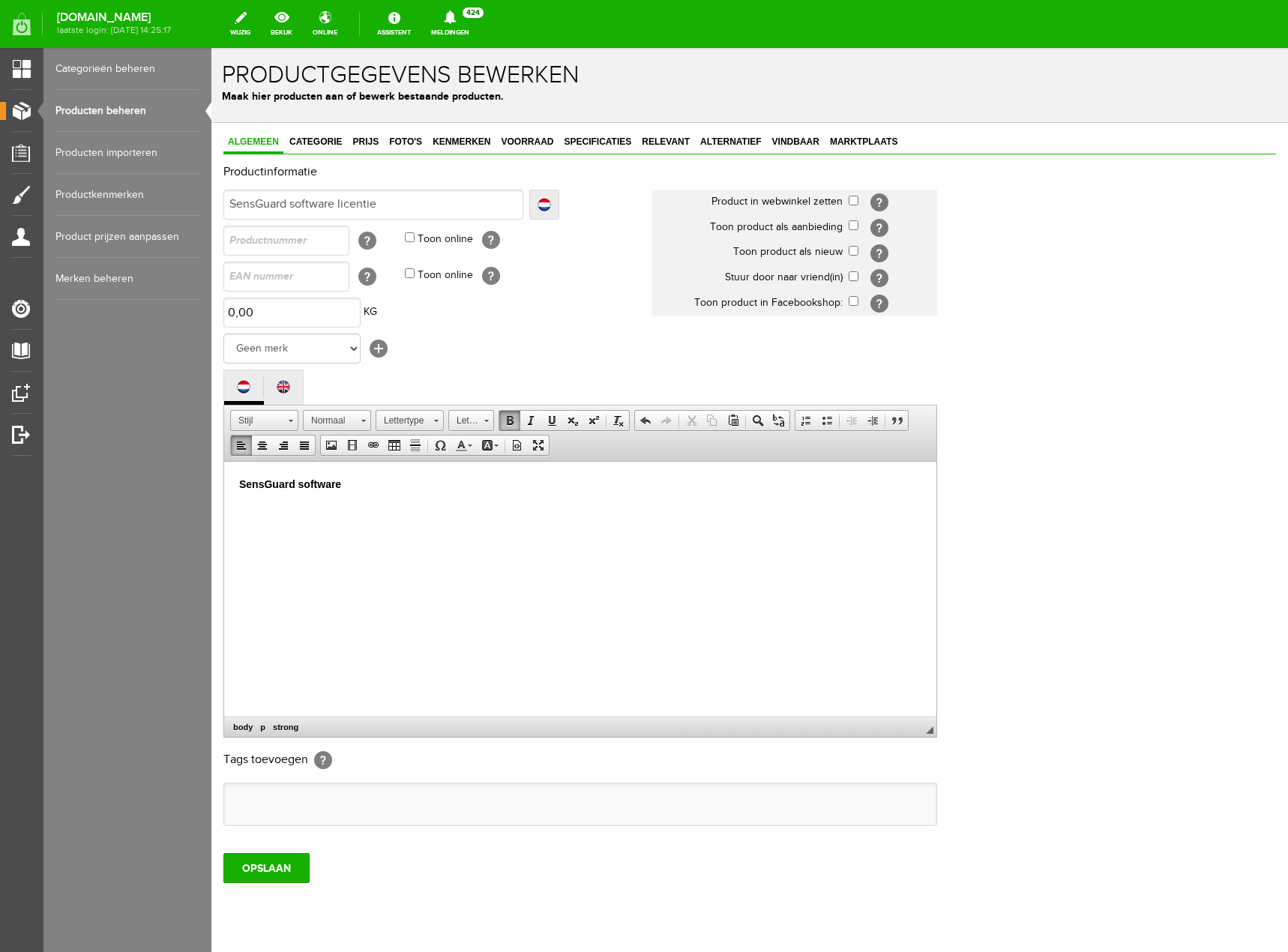
click at [359, 485] on p "SensGuard software" at bounding box center [580, 484] width 682 height 16
click at [269, 507] on html "SensGuard software" at bounding box center [580, 484] width 712 height 46
click at [366, 479] on p "SensGuard software" at bounding box center [580, 484] width 682 height 16
click at [507, 427] on link "Vet" at bounding box center [510, 420] width 21 height 19
drag, startPoint x: 238, startPoint y: 482, endPoint x: 783, endPoint y: 510, distance: 545.7
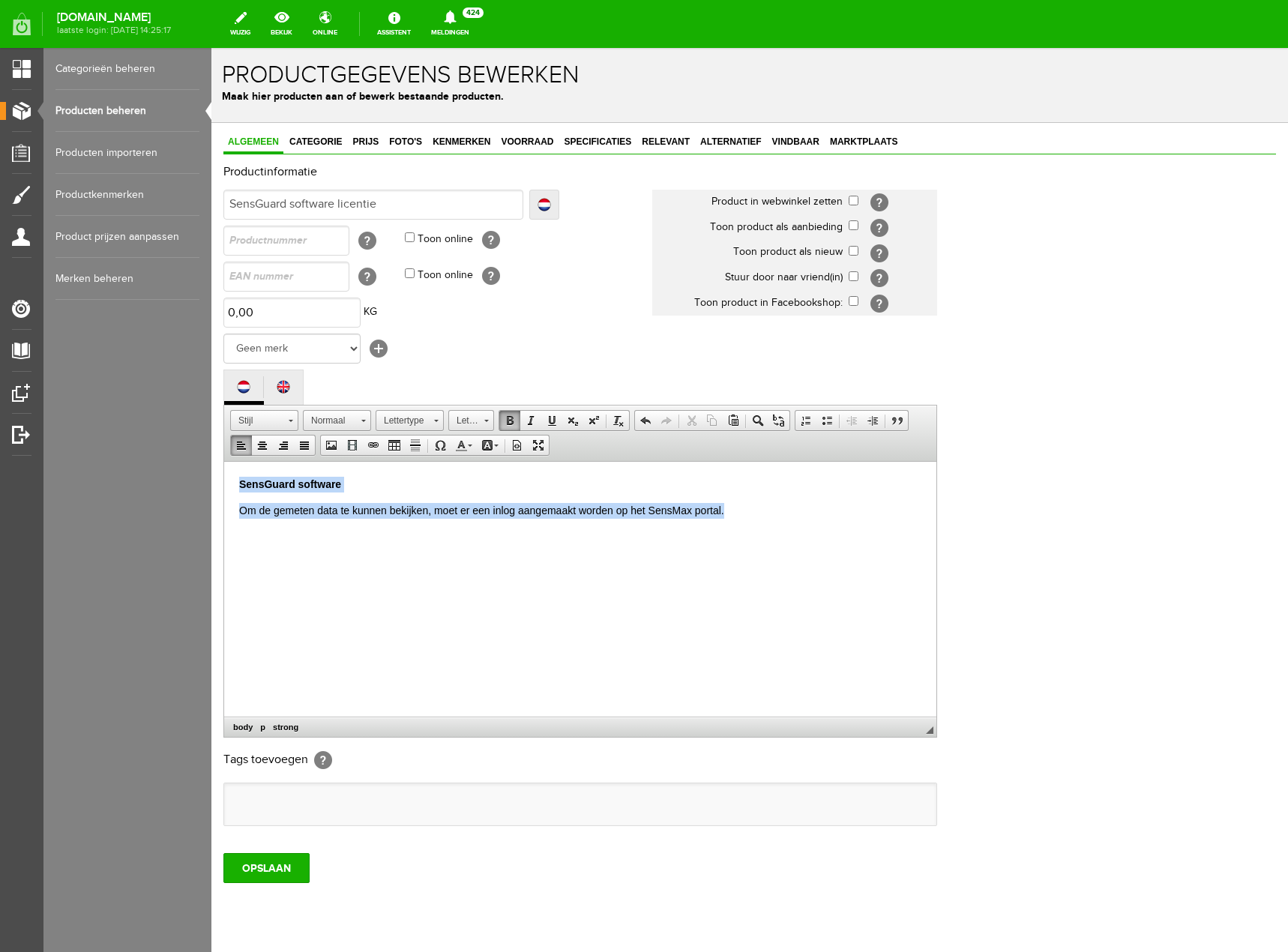
click at [783, 510] on html "SensGuard software Om de gemeten data te kunnen bekijken, moet er een inlog aan…" at bounding box center [580, 497] width 712 height 72
drag, startPoint x: 352, startPoint y: 84, endPoint x: 248, endPoint y: 453, distance: 383.4
click at [248, 453] on link "Links uitlijnen" at bounding box center [241, 444] width 21 height 19
click at [326, 507] on html at bounding box center [580, 484] width 712 height 46
click at [258, 477] on p at bounding box center [580, 484] width 682 height 16
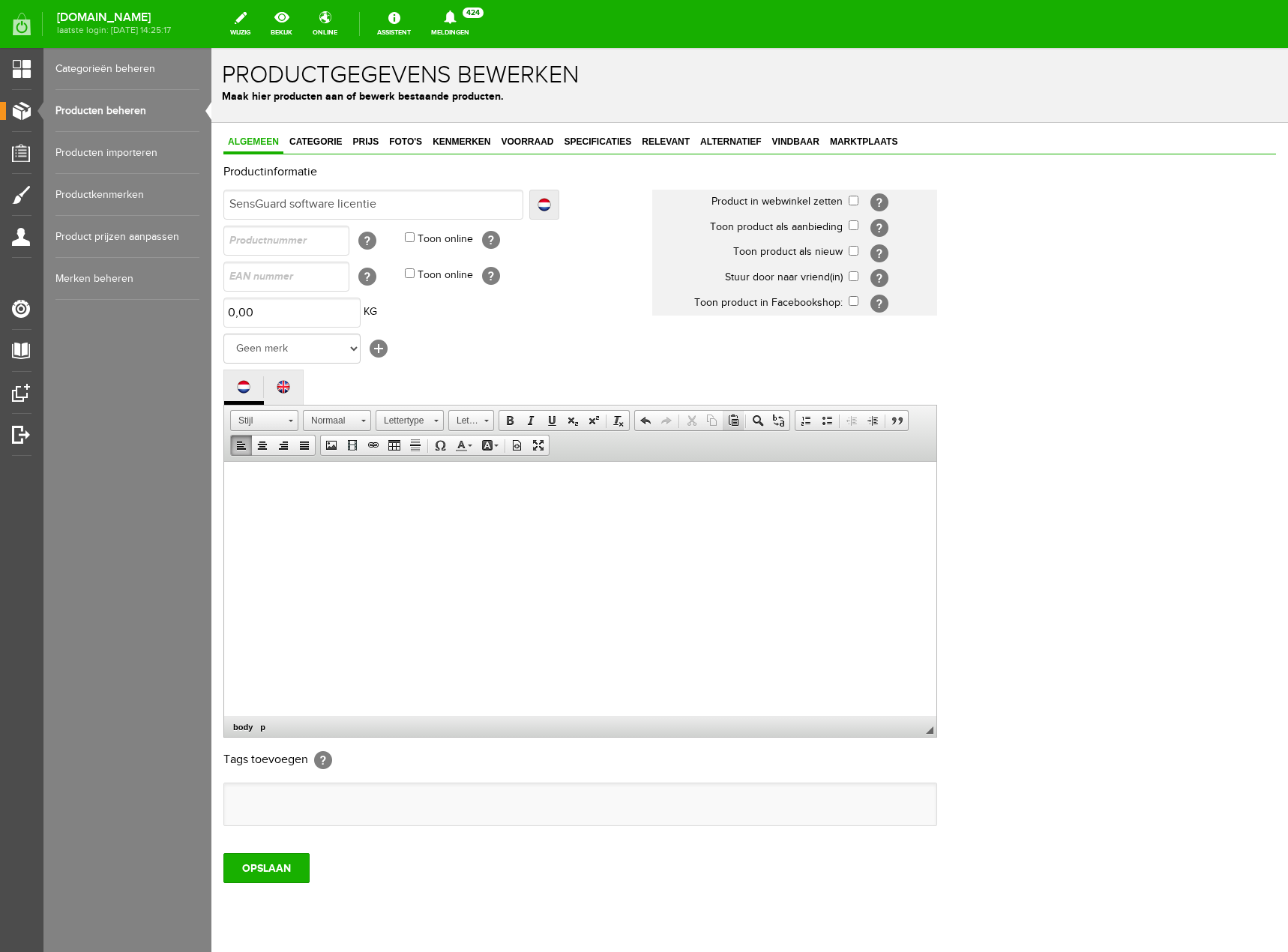
click at [728, 426] on span at bounding box center [733, 420] width 12 height 12
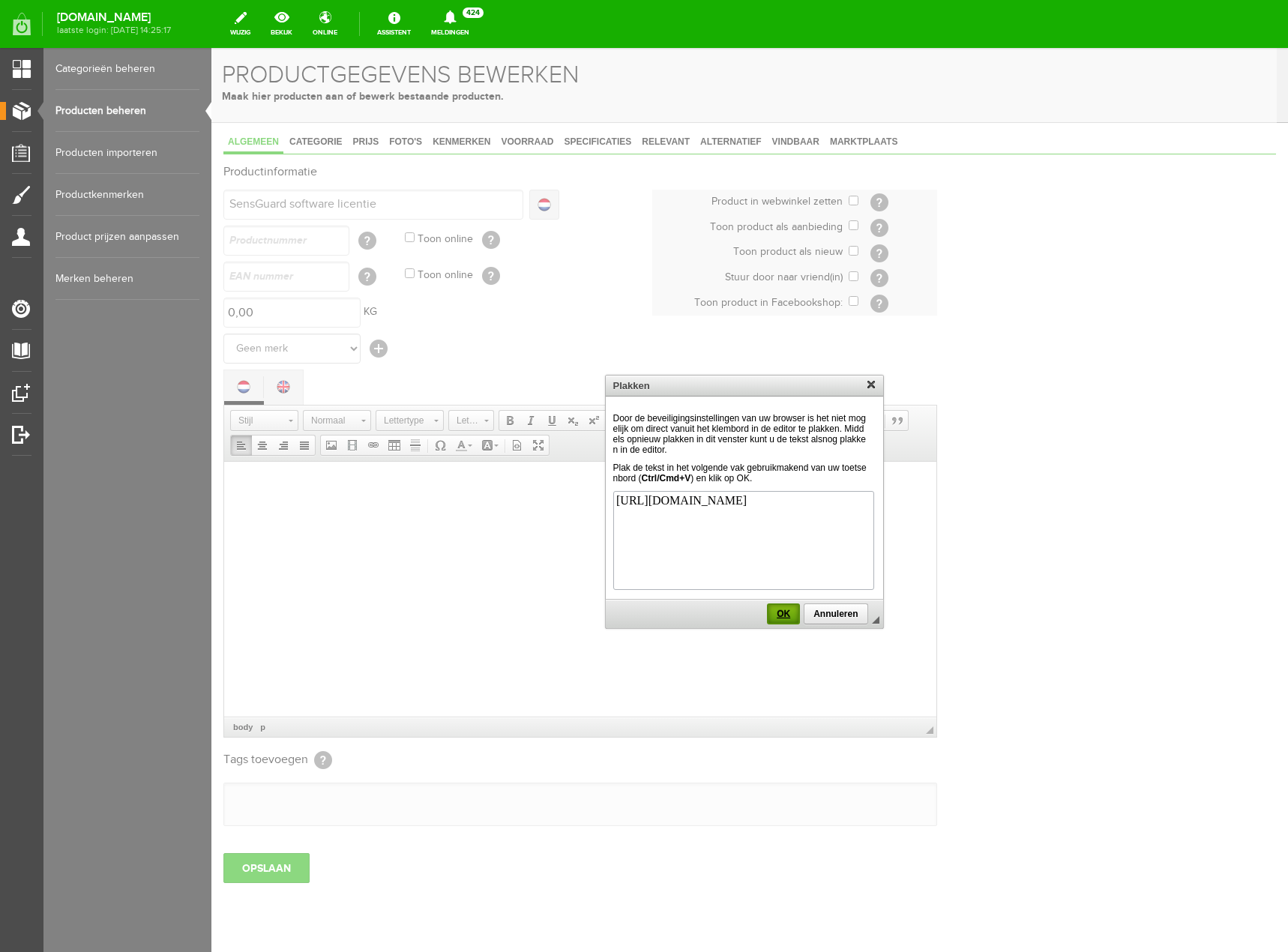
click at [780, 616] on span "OK" at bounding box center [783, 613] width 30 height 11
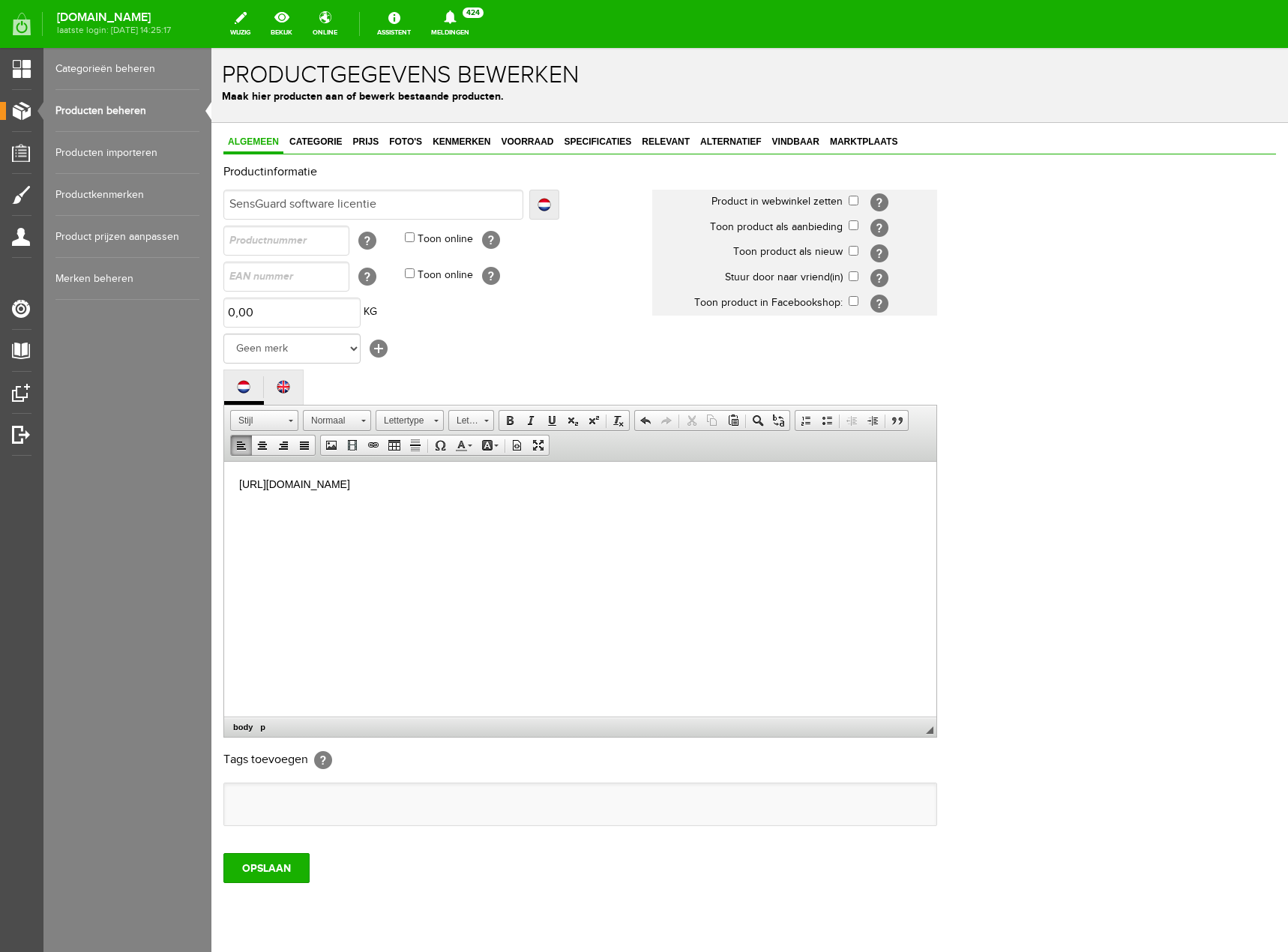
drag, startPoint x: 233, startPoint y: 481, endPoint x: 643, endPoint y: 491, distance: 410.1
click at [643, 491] on html "https://sensmax.eu/software/online-temperature-and-humidity-monitoring-software/" at bounding box center [580, 484] width 712 height 46
click at [735, 424] on span at bounding box center [733, 420] width 12 height 12
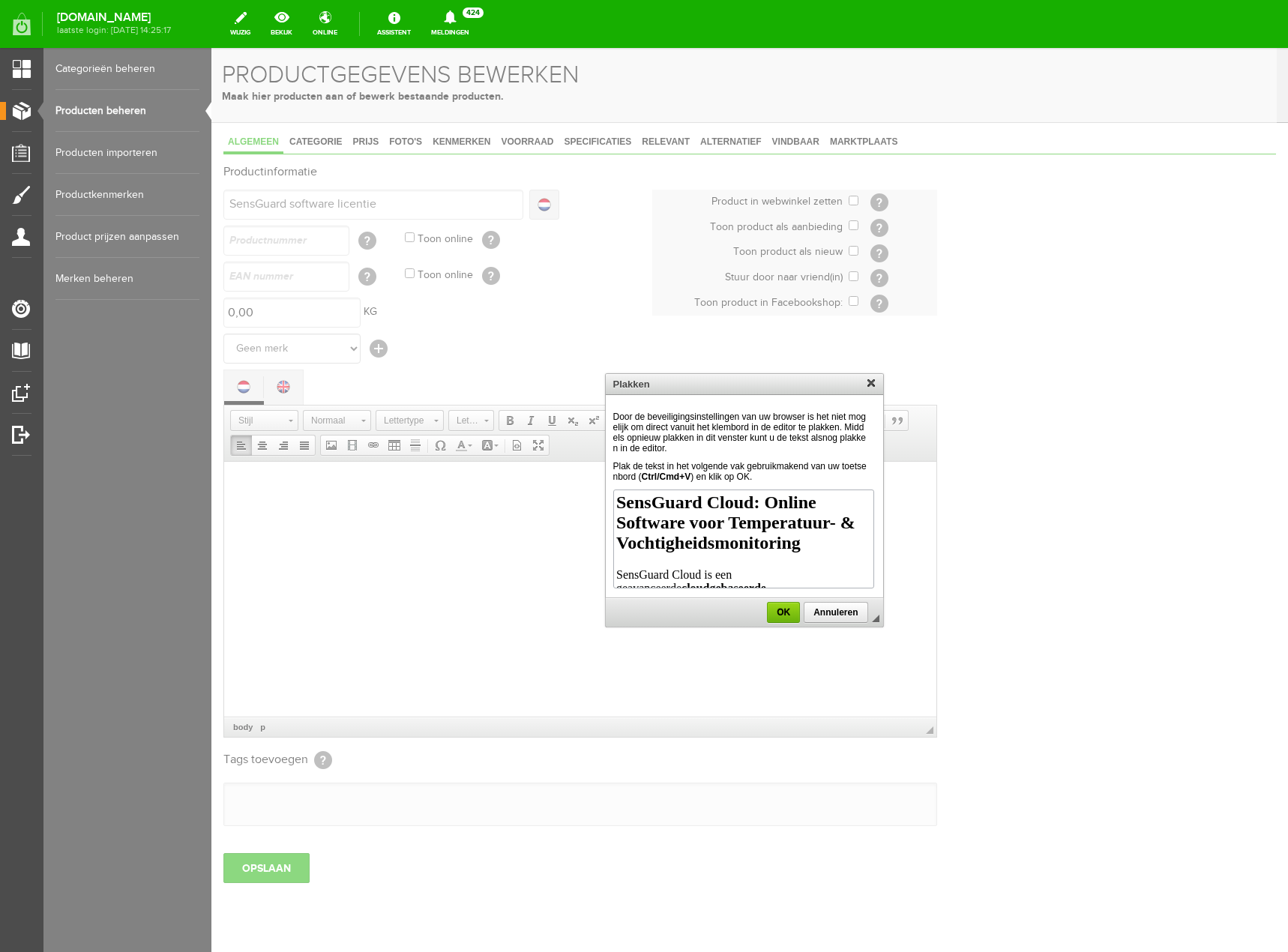
scroll to position [1133, 0]
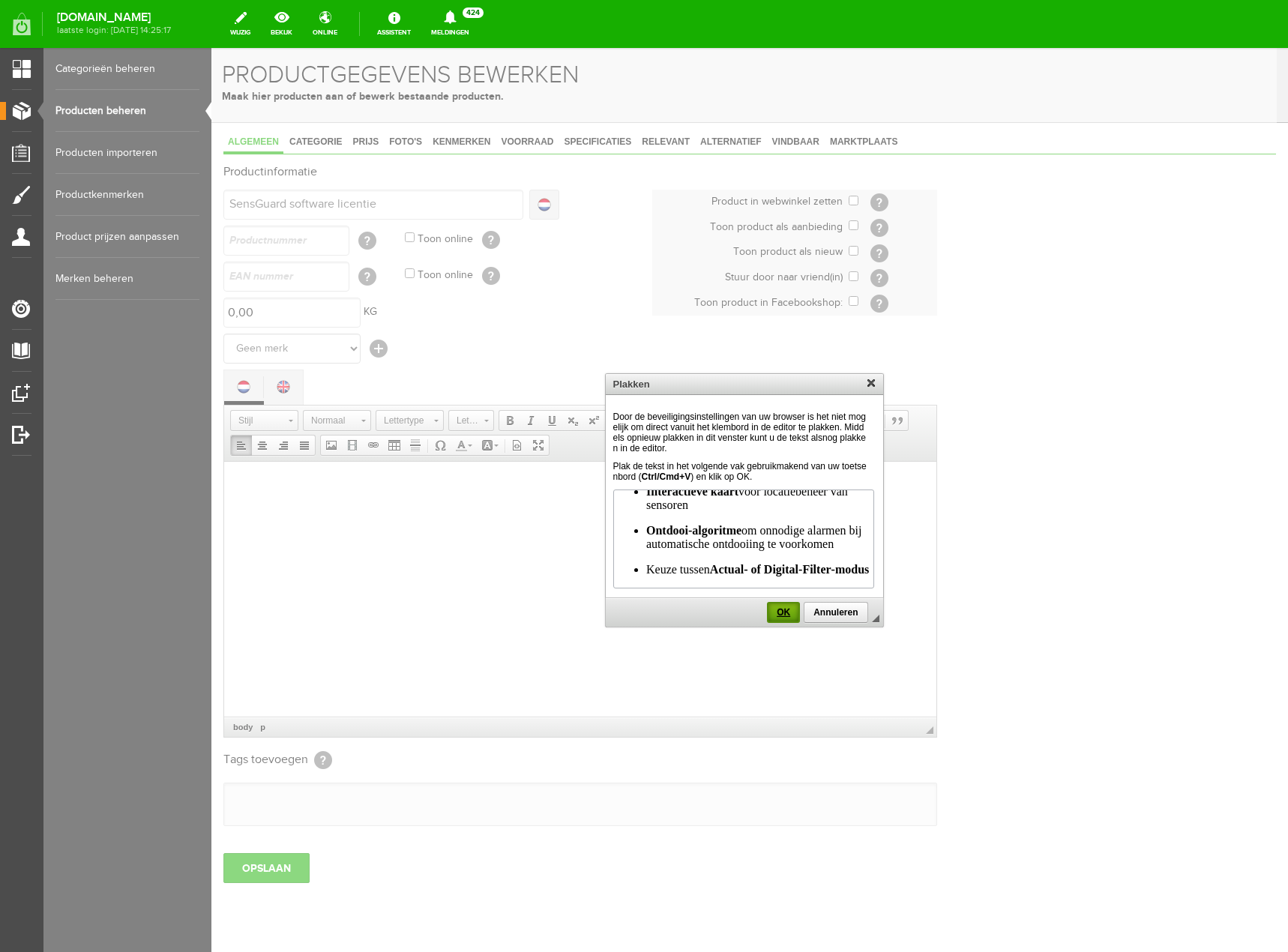
click at [773, 607] on link "OK" at bounding box center [783, 612] width 33 height 21
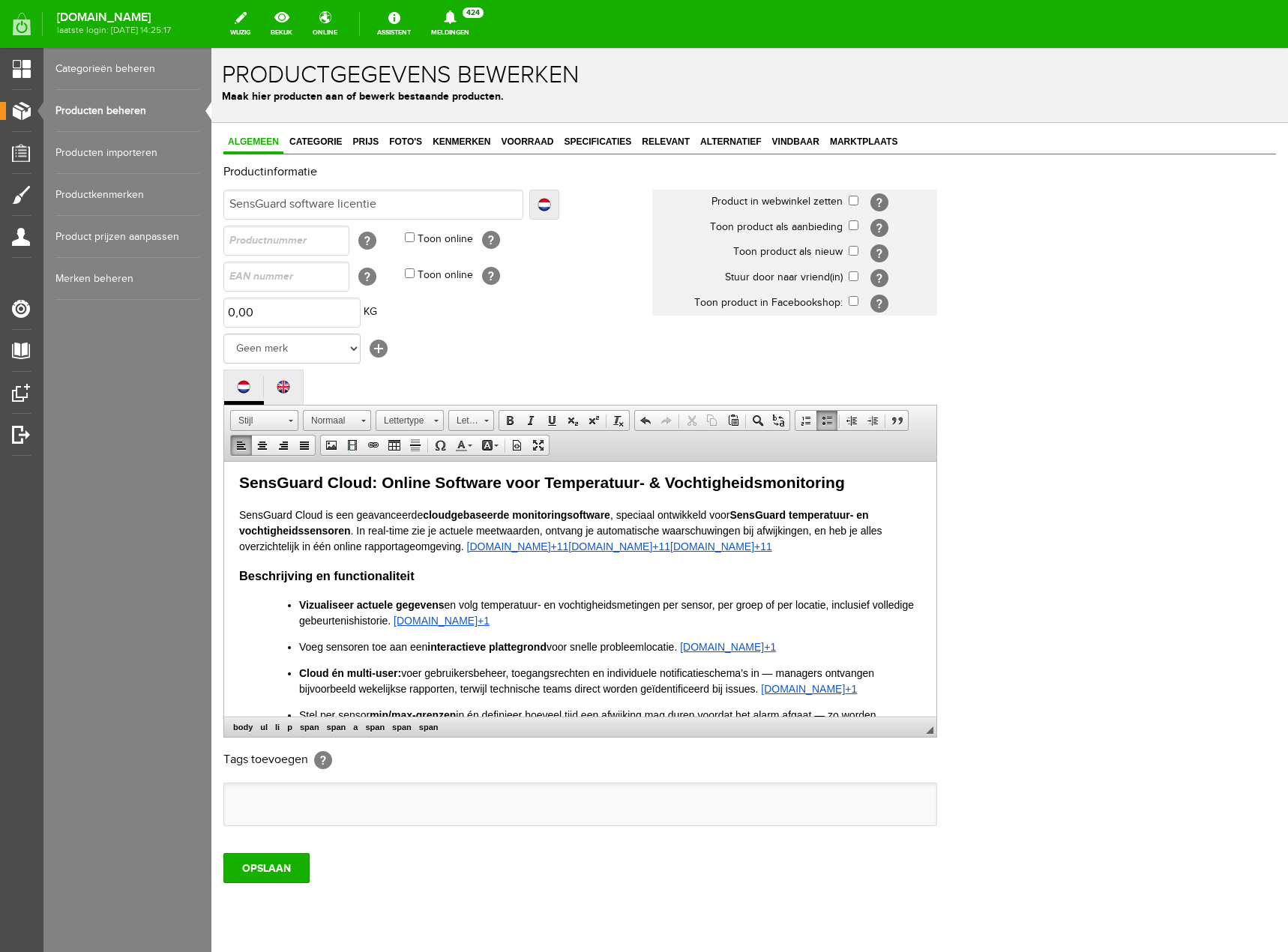
scroll to position [0, 0]
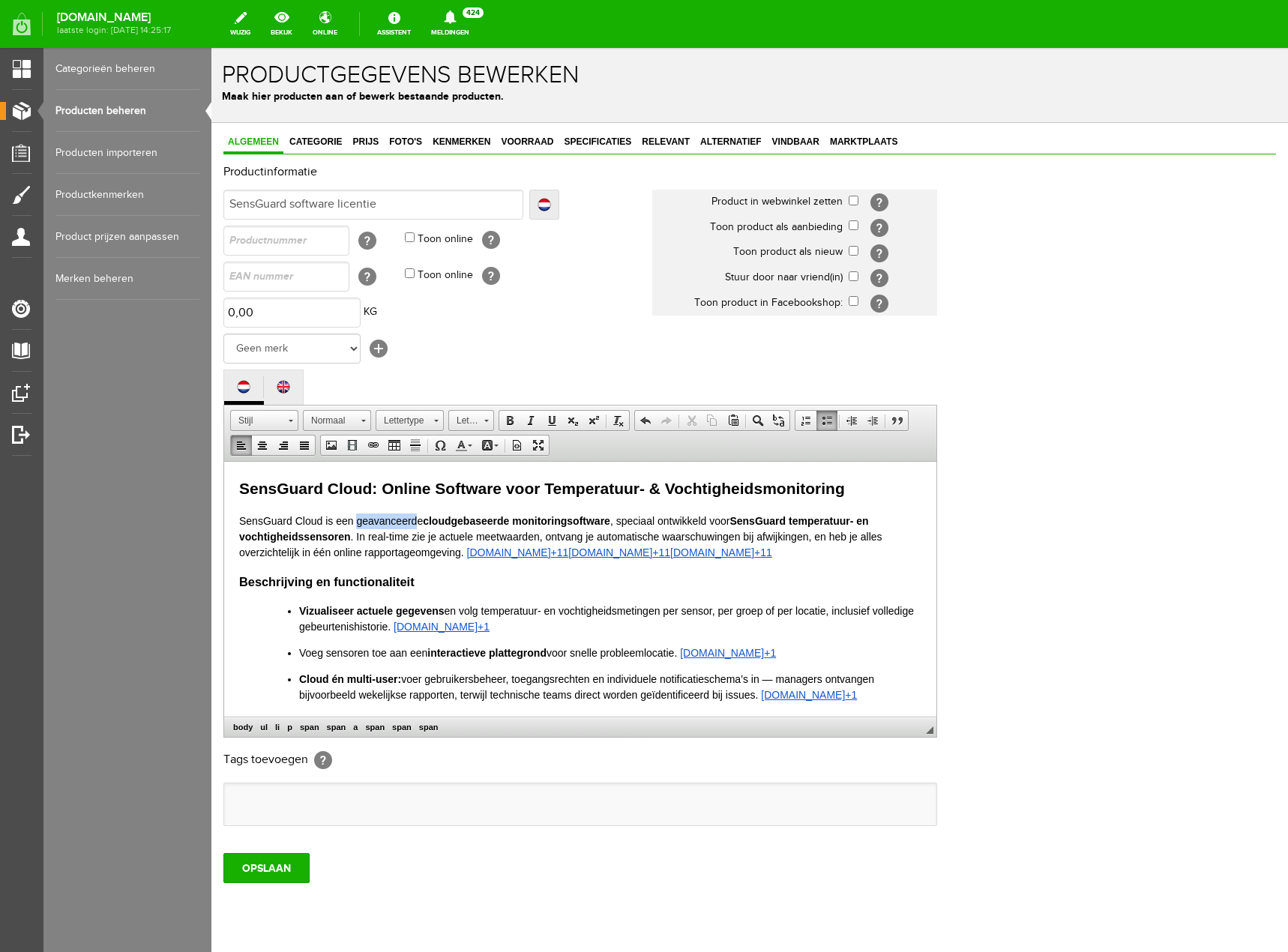
drag, startPoint x: 356, startPoint y: 518, endPoint x: 417, endPoint y: 521, distance: 61.1
click at [417, 521] on span "SensGuard Cloud is een geavanceerde cloudgebaseerde monitoringsoftware , specia…" at bounding box center [561, 536] width 644 height 44
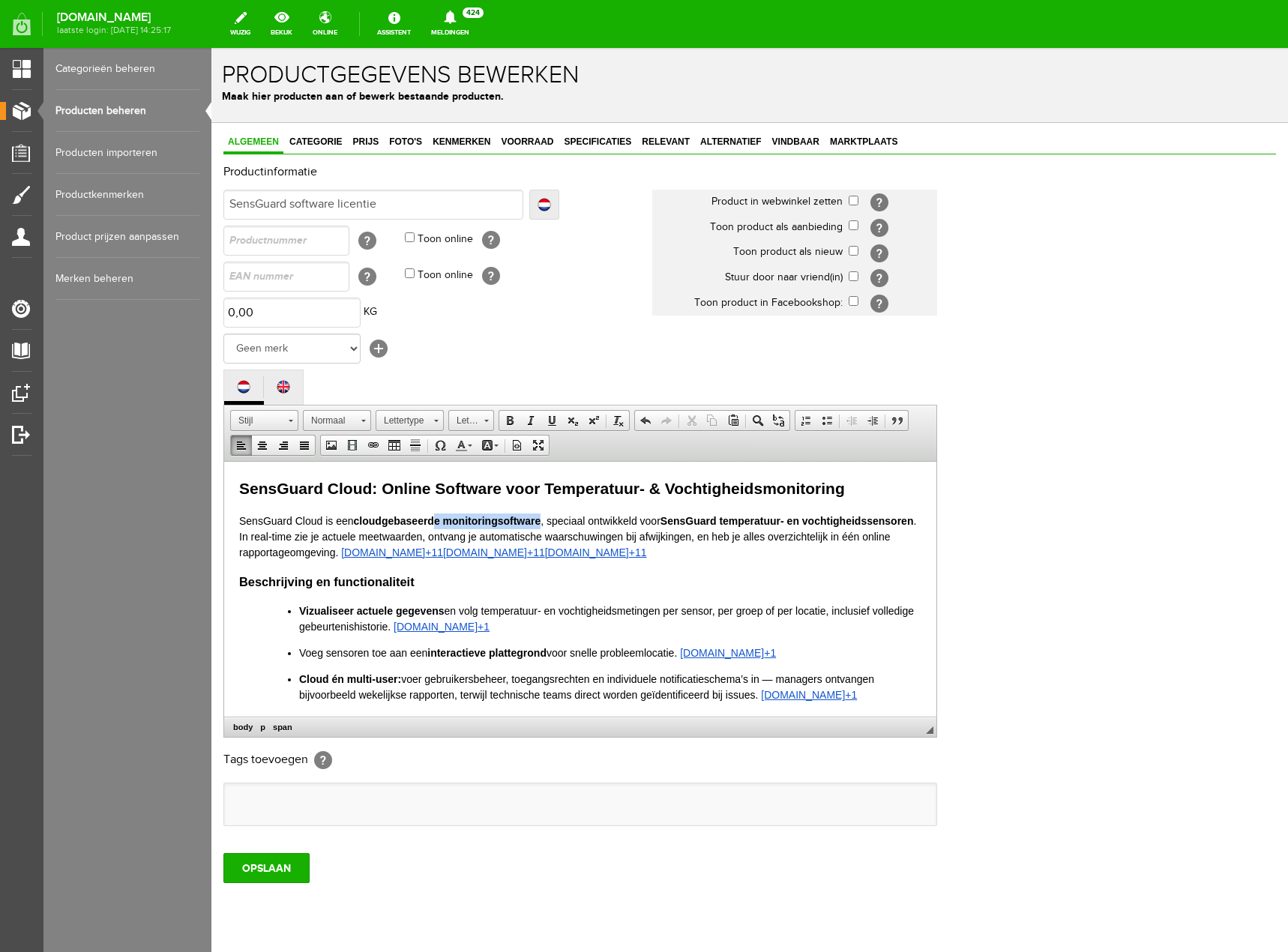
drag, startPoint x: 543, startPoint y: 518, endPoint x: 439, endPoint y: 515, distance: 104.0
click at [439, 515] on span "SensGuard Cloud is een cloudgebaseerde monitoringsoftware , speciaal ontwikkeld…" at bounding box center [577, 536] width 677 height 44
click at [557, 522] on span "SensGuard Cloud is een cloudgebaseerd , speciaal ontwikkeld voor SensGuard temp…" at bounding box center [574, 528] width 670 height 28
click at [871, 517] on span "SensGuard Cloud is een cloudgebaseerd , speciaal ontwikkeld om de metingen Sens…" at bounding box center [579, 536] width 680 height 44
click at [505, 417] on span at bounding box center [510, 420] width 12 height 12
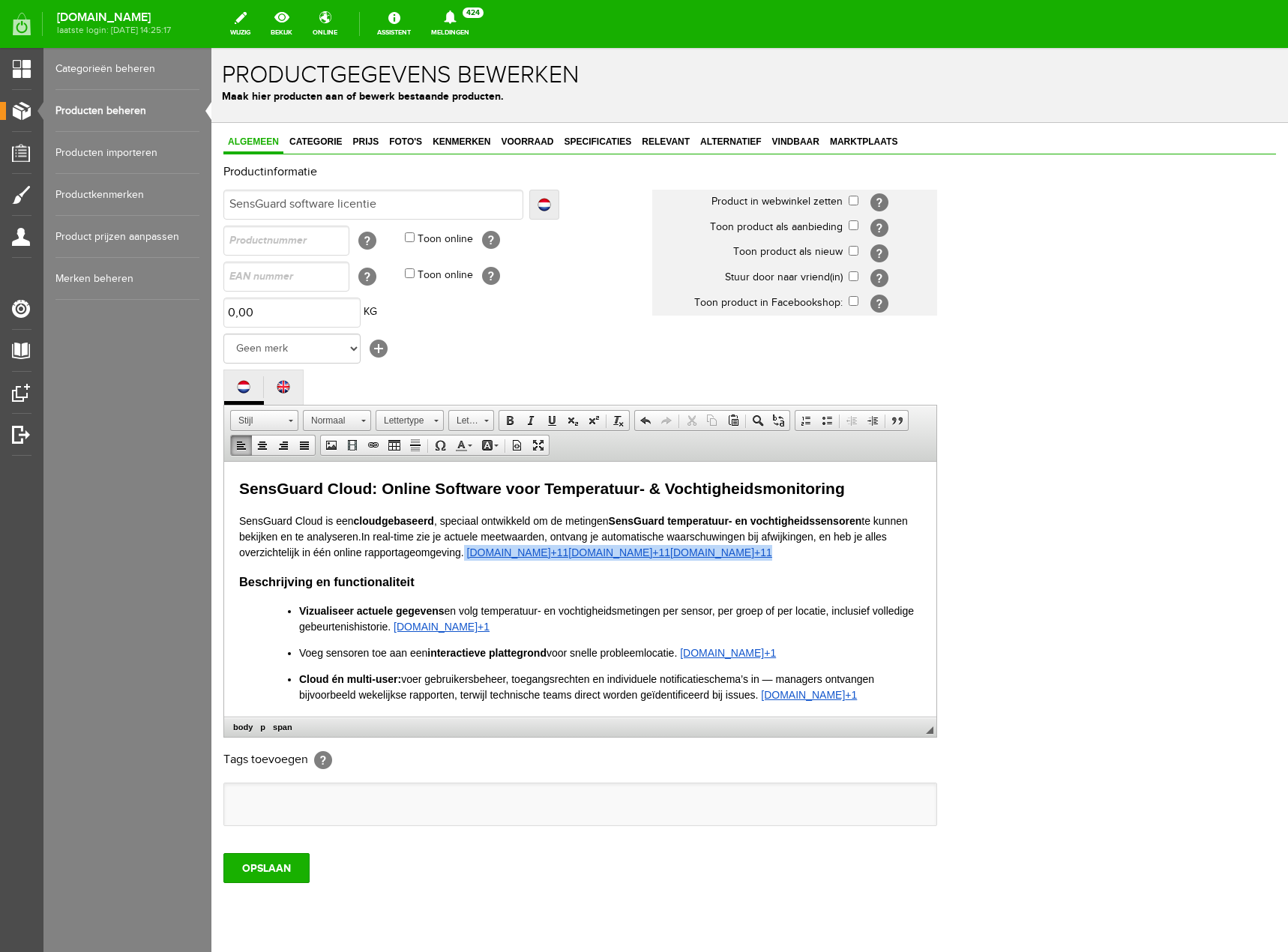
drag, startPoint x: 722, startPoint y: 555, endPoint x: 486, endPoint y: 554, distance: 236.0
click at [486, 554] on p "SensGuard Cloud is een cloudgebaseerd , speciaal ontwikkeld om de metingen Sens…" at bounding box center [580, 536] width 682 height 47
drag, startPoint x: 515, startPoint y: 622, endPoint x: 342, endPoint y: 626, distance: 173.0
click at [342, 626] on p "Vizualiseer actuele gegevens en volg temperatuur- en vochtigheidsmetingen per s…" at bounding box center [610, 618] width 623 height 32
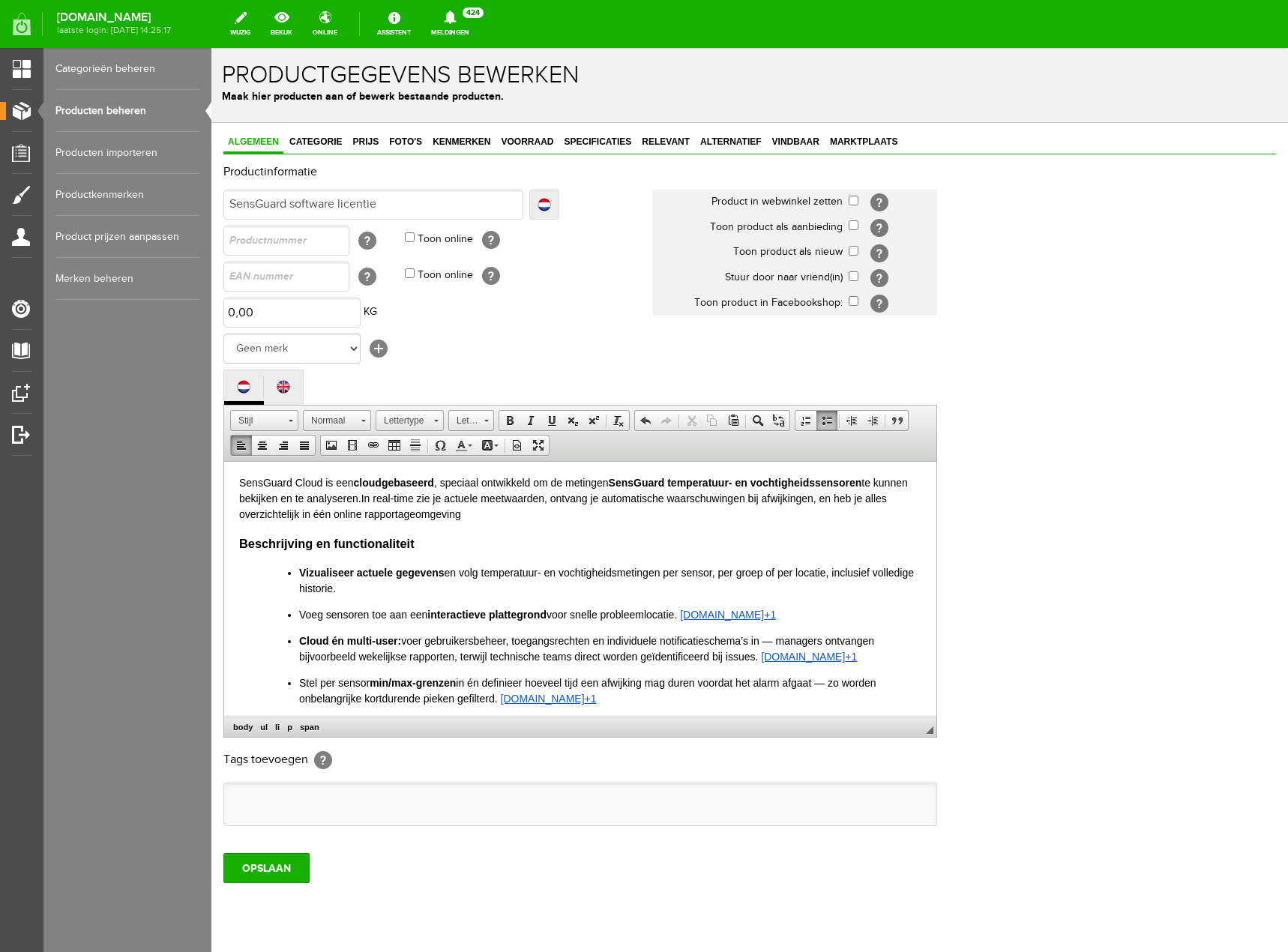
scroll to position [75, 0]
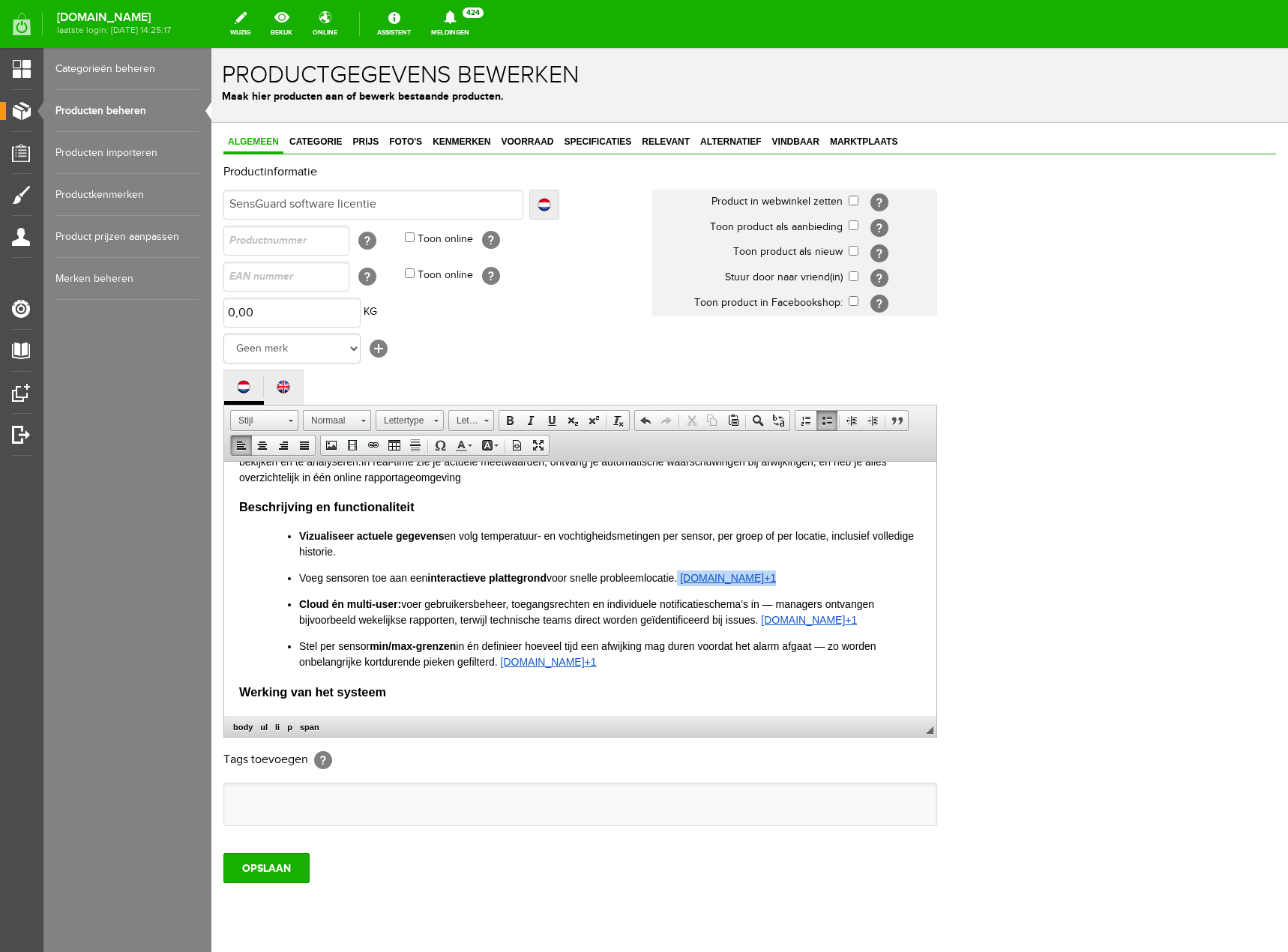
drag, startPoint x: 760, startPoint y: 578, endPoint x: 680, endPoint y: 574, distance: 80.1
click at [680, 574] on p "Voeg sensoren toe aan een interactieve plattegrond voor snelle probleemlocatie.…" at bounding box center [610, 577] width 623 height 16
drag, startPoint x: 843, startPoint y: 620, endPoint x: 756, endPoint y: 615, distance: 87.1
click at [756, 615] on p "Cloud én multi-user: voer gebruikersbeheer, toegangsrechten en individuele noti…" at bounding box center [610, 612] width 623 height 32
drag, startPoint x: 587, startPoint y: 661, endPoint x: 496, endPoint y: 654, distance: 91.3
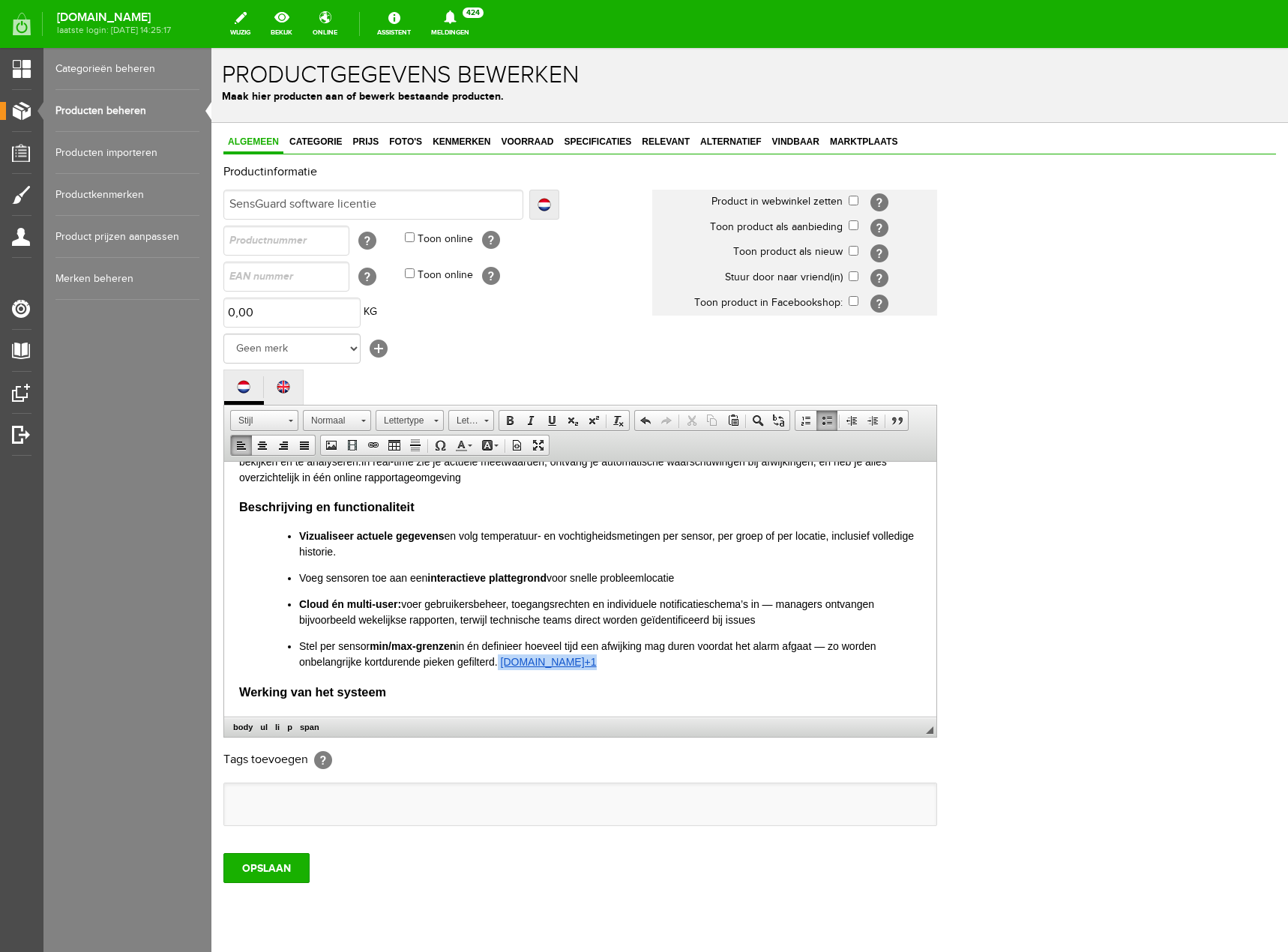
click at [496, 654] on p "Stel per sensor min/max-grenzen in én definieer hoeveel tijd een afwijking mag …" at bounding box center [610, 653] width 623 height 32
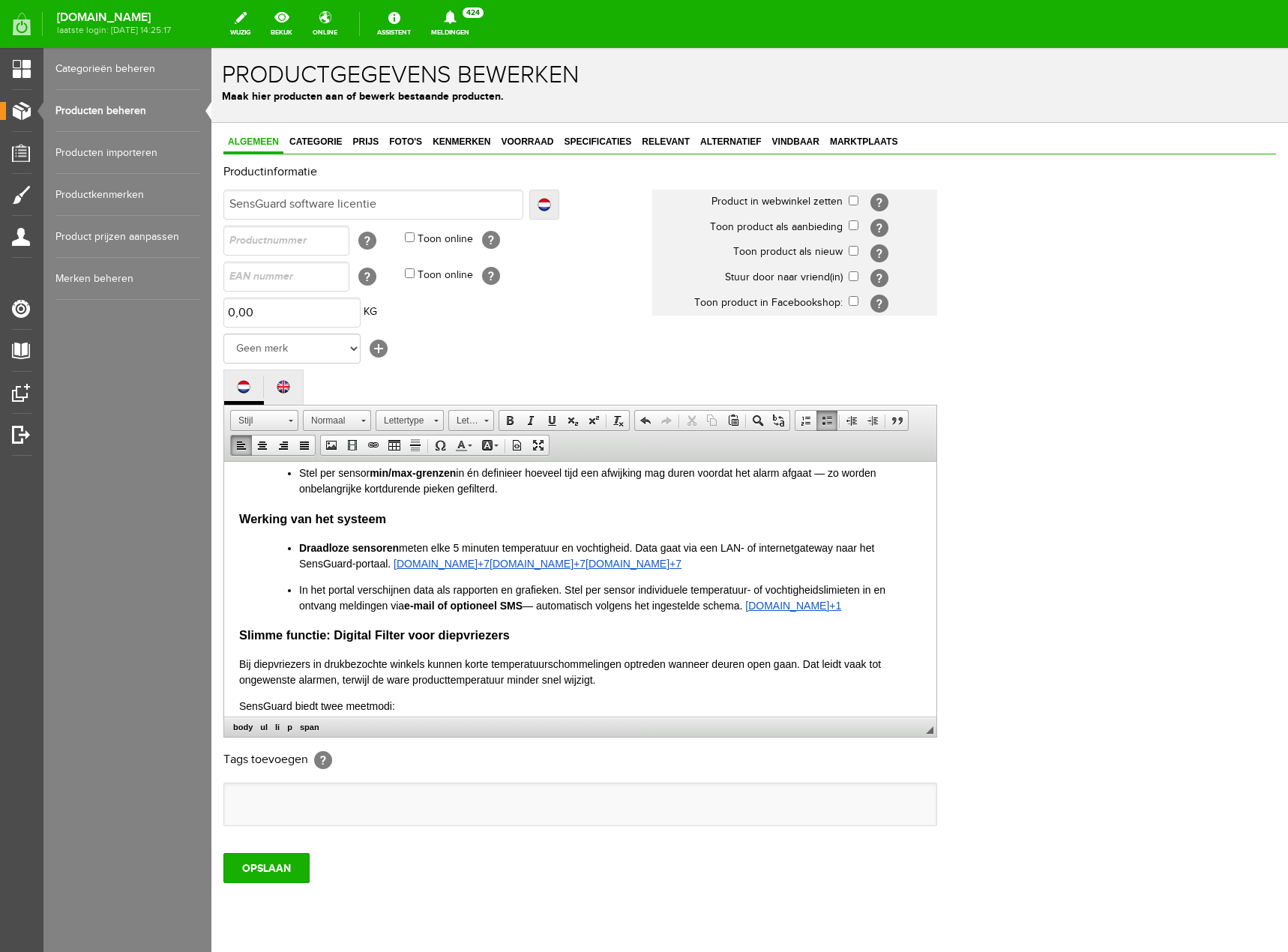
scroll to position [225, 0]
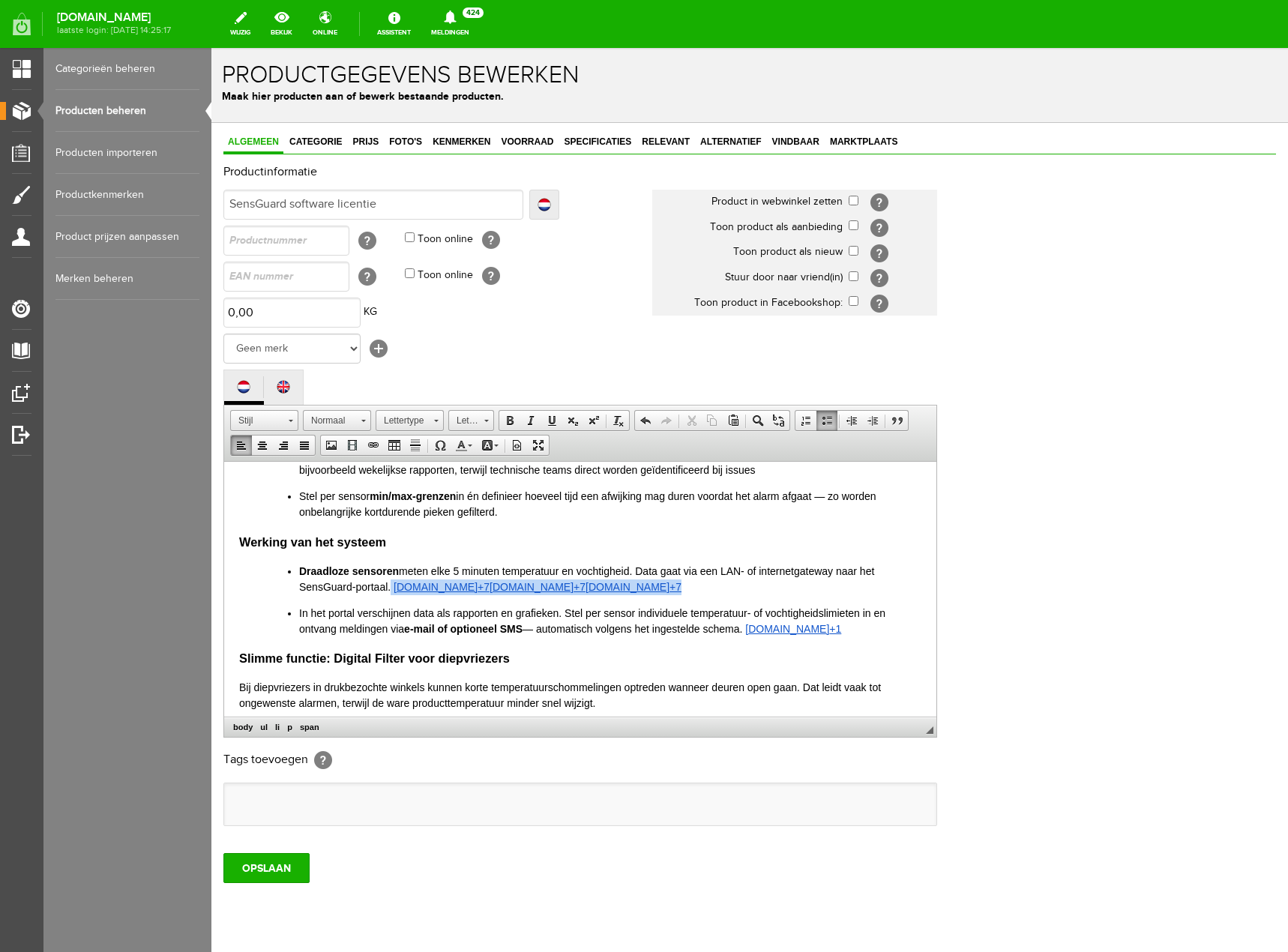
drag, startPoint x: 606, startPoint y: 585, endPoint x: 392, endPoint y: 591, distance: 214.1
click at [392, 591] on p "Draadloze sensoren meten elke 5 minuten temperatuur en vochtigheid. Data gaat v…" at bounding box center [610, 579] width 623 height 32
drag, startPoint x: 828, startPoint y: 630, endPoint x: 528, endPoint y: 626, distance: 300.0
click at [528, 626] on p "In het portal verschijnen data als rapporten en grafieken. Stel per sensor indi…" at bounding box center [610, 621] width 623 height 32
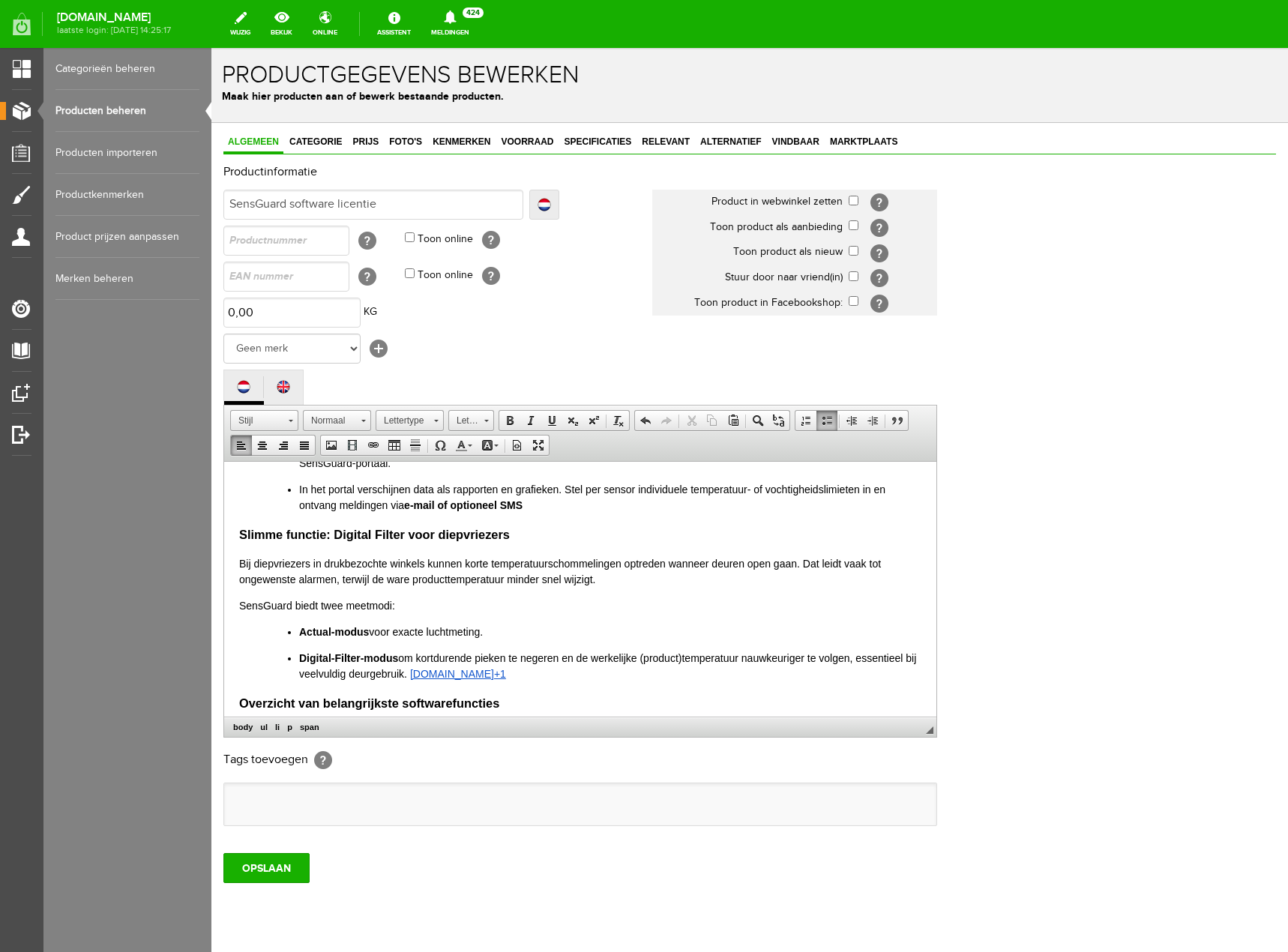
scroll to position [375, 0]
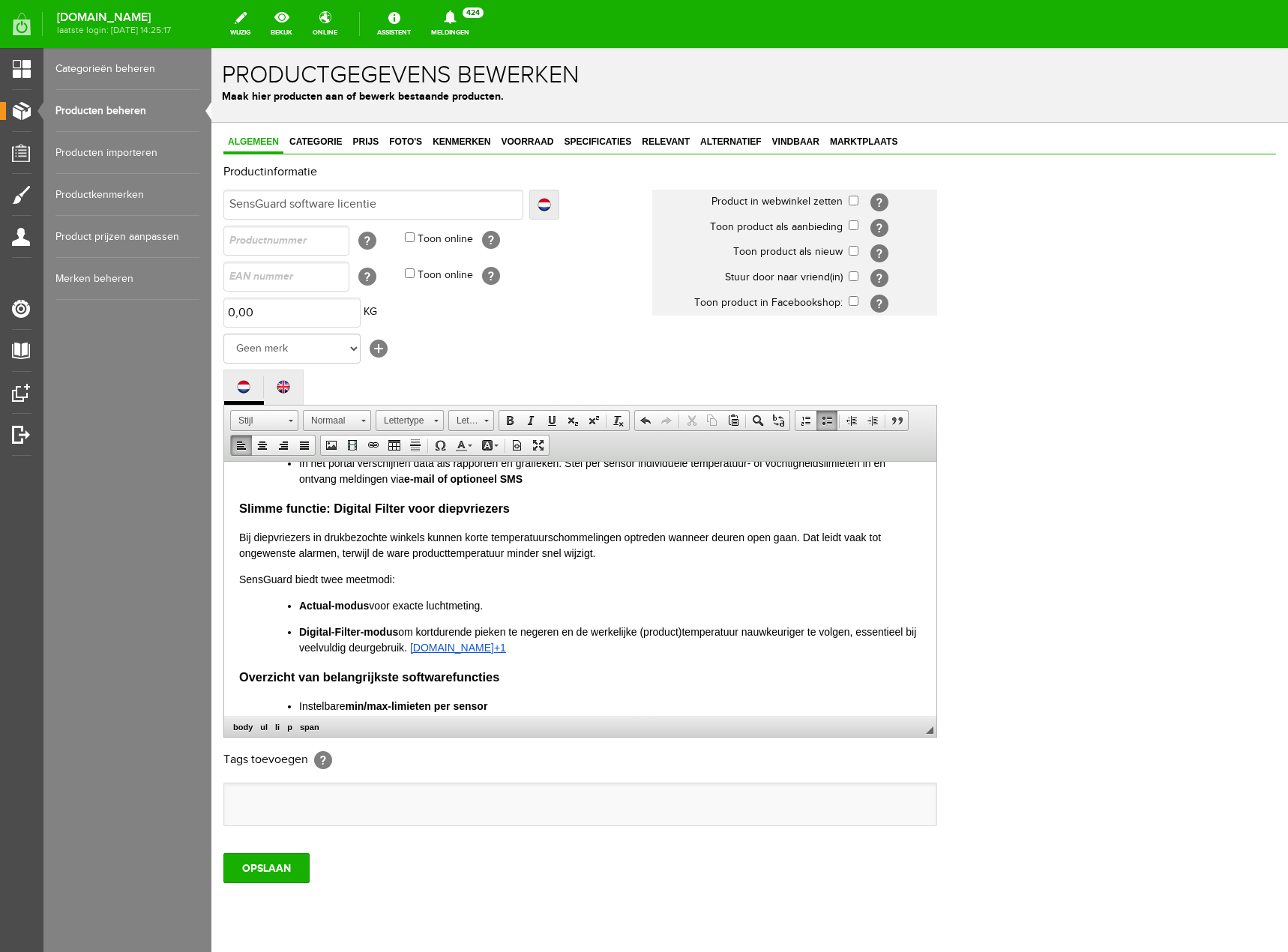
click at [407, 576] on p "SensGuard biedt twee meetmodi:" at bounding box center [580, 579] width 682 height 16
drag, startPoint x: 501, startPoint y: 647, endPoint x: 423, endPoint y: 647, distance: 78.0
click at [423, 647] on p "Digital‑Filter‑modus om kortdurende pieken te negeren en de werkelijke (product…" at bounding box center [610, 639] width 623 height 32
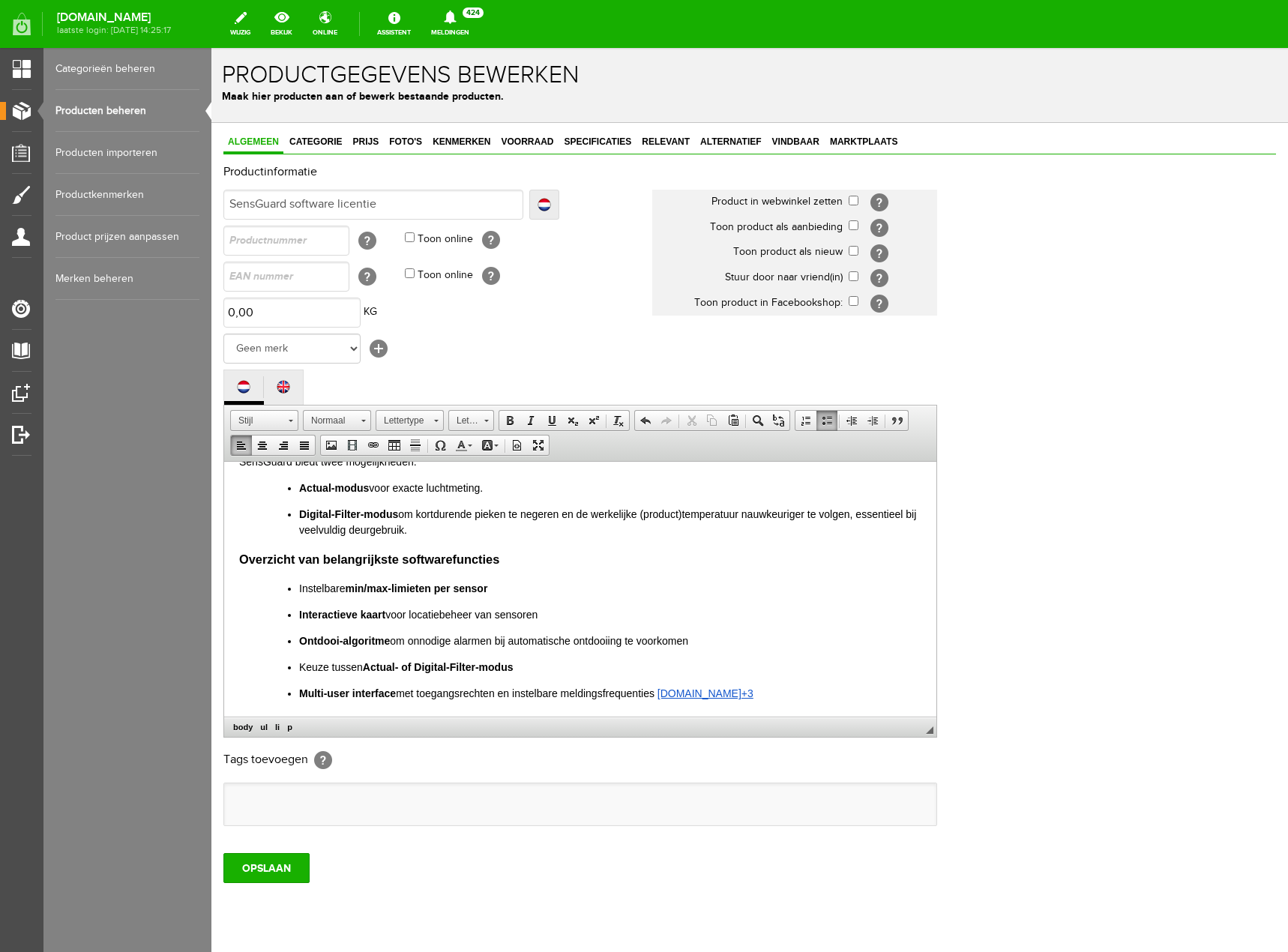
scroll to position [42, 0]
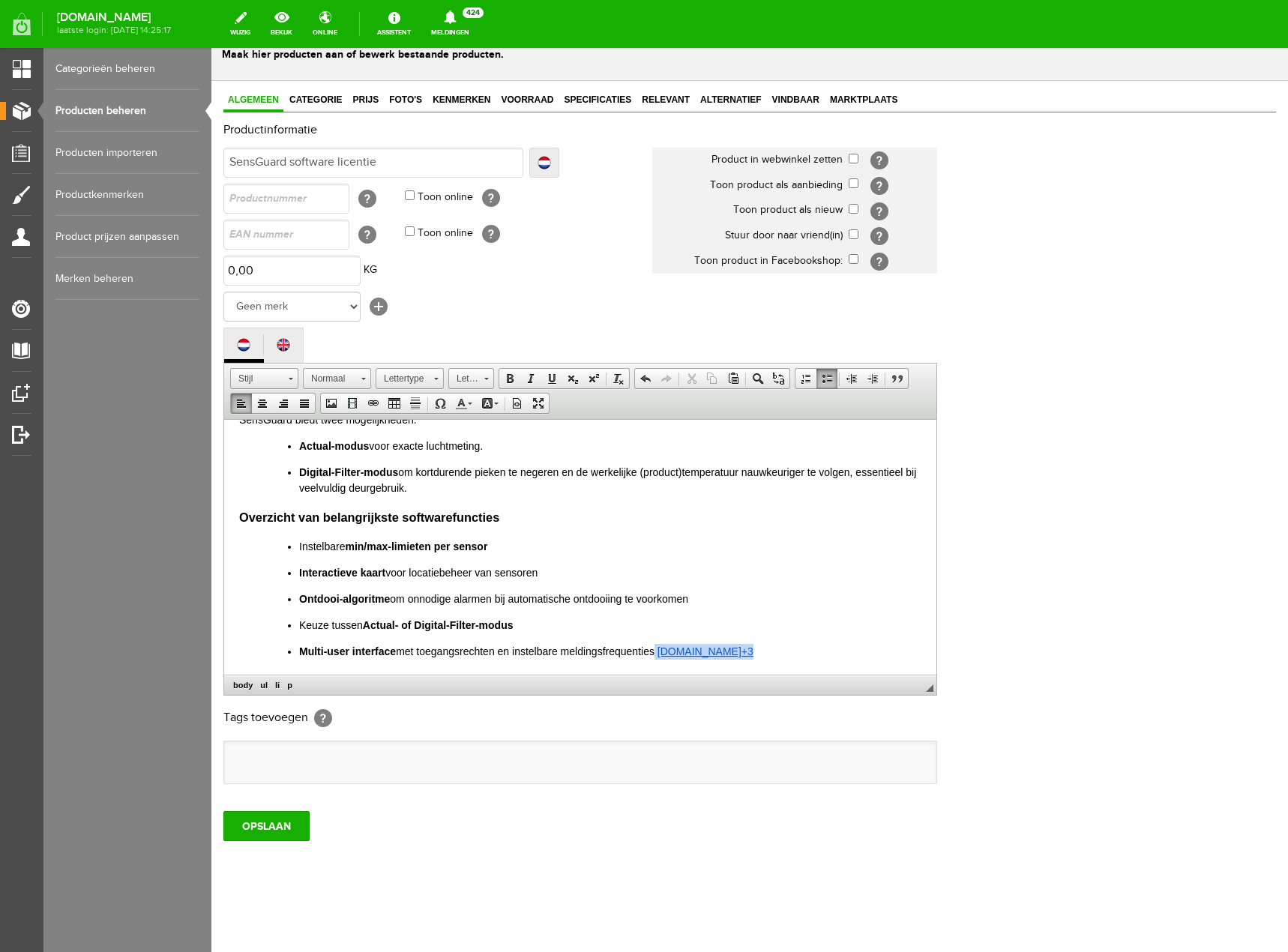
drag, startPoint x: 741, startPoint y: 647, endPoint x: 659, endPoint y: 648, distance: 82.0
click at [659, 648] on p "Multi‑user interface met toegangsrechten en instelbare meldingsfrequenties sens…" at bounding box center [610, 651] width 623 height 16
click at [359, 832] on div "OPSLAAN" at bounding box center [750, 820] width 1053 height 42
click at [303, 824] on input "OPSLAAN" at bounding box center [266, 826] width 86 height 30
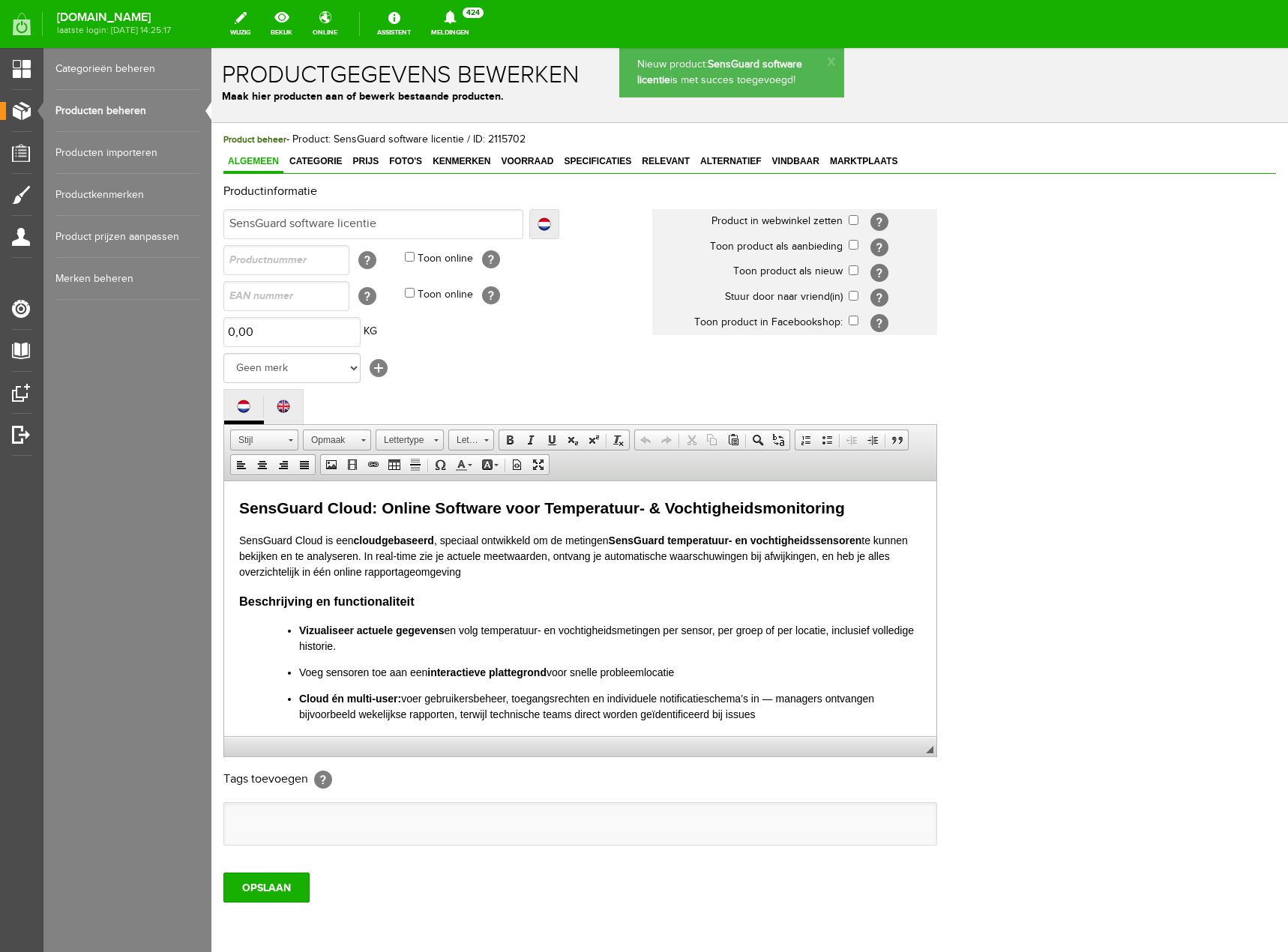
scroll to position [0, 0]
click at [772, 707] on p "Cloud én multi-user: voer gebruikersbeheer, toegangsrechten en individuele noti…" at bounding box center [610, 706] width 623 height 32
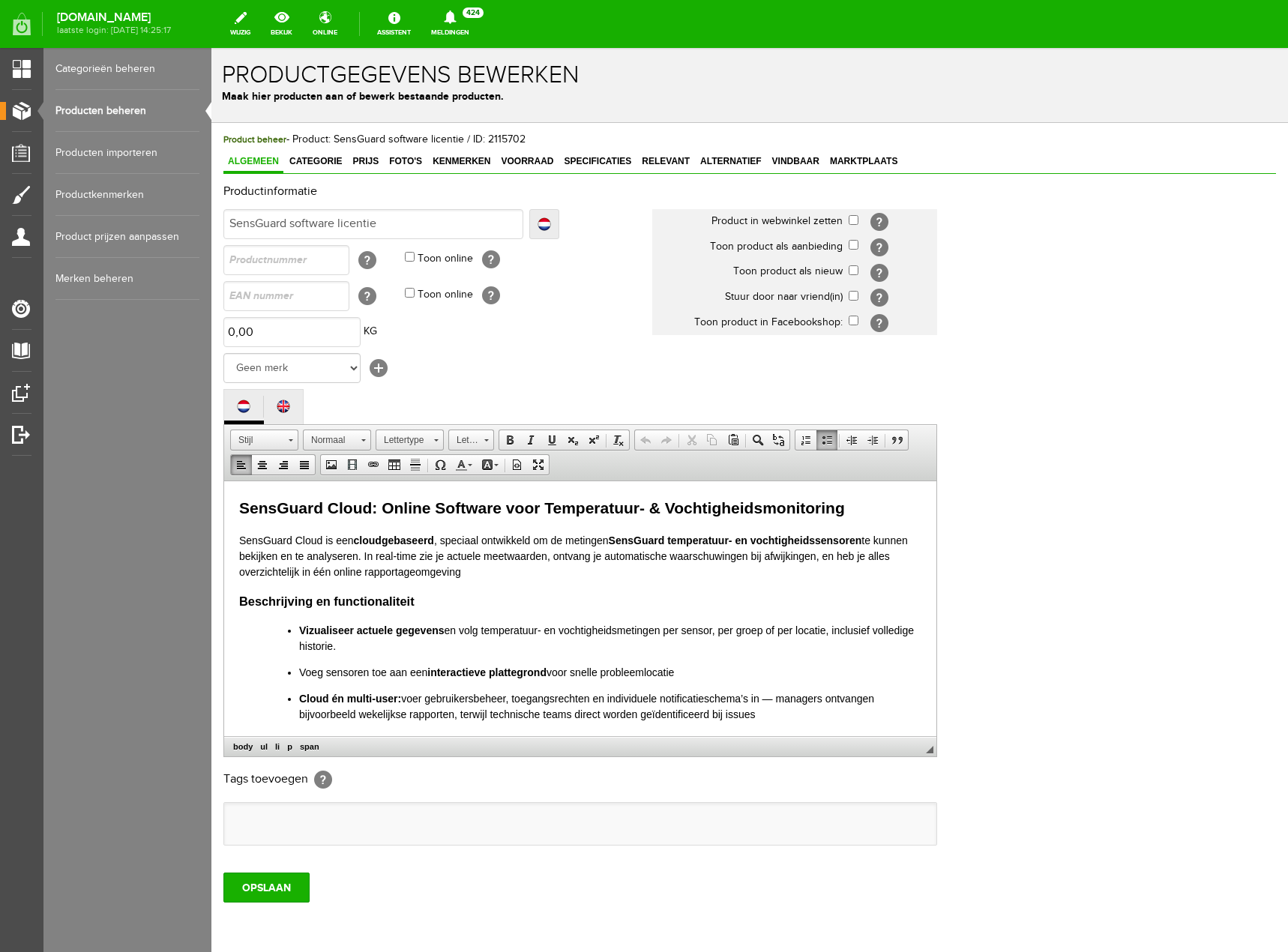
click at [326, 816] on ul at bounding box center [580, 823] width 712 height 42
type input "SensGuard"
click at [267, 897] on input "OPSLAAN" at bounding box center [266, 888] width 86 height 30
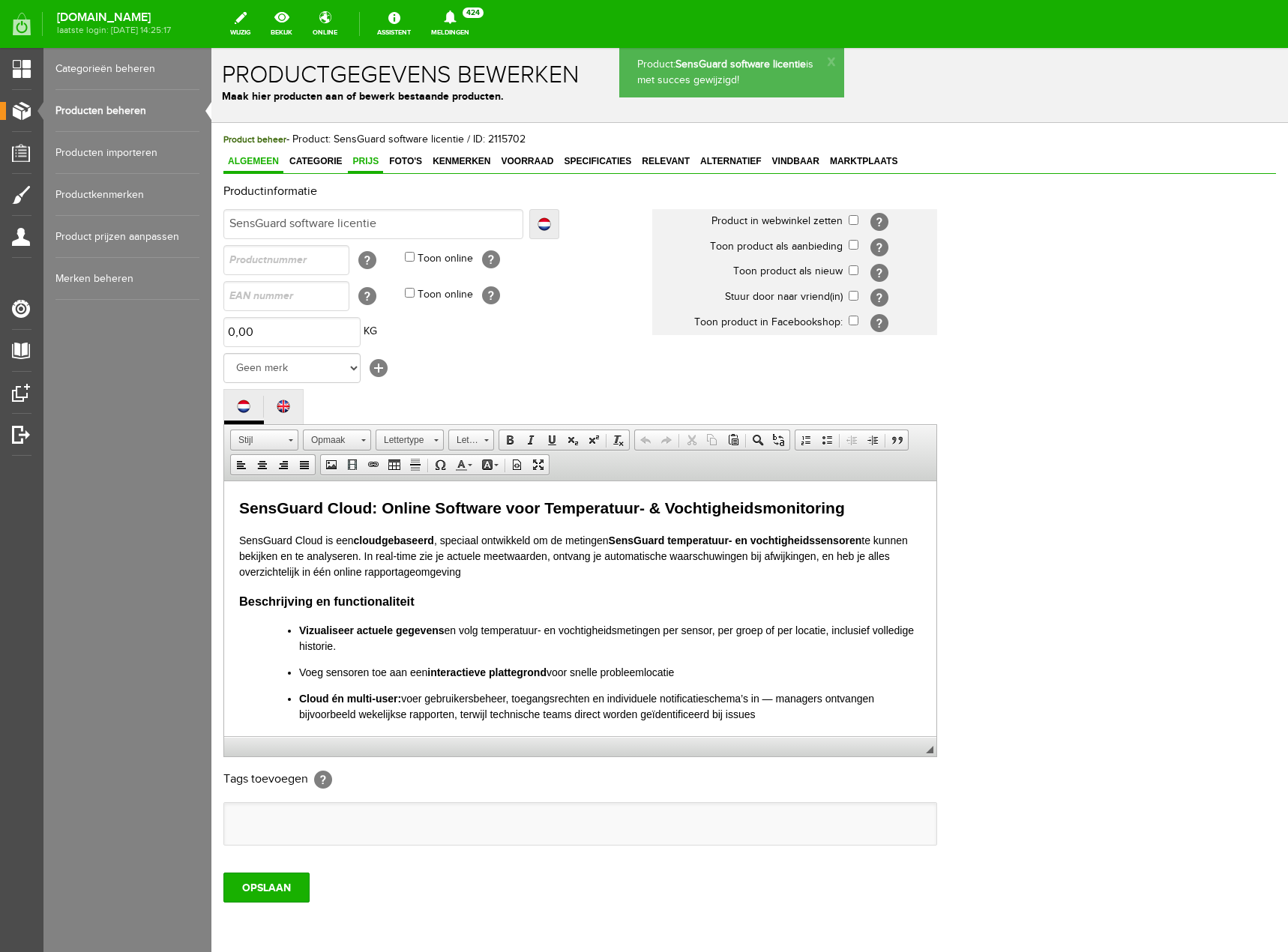
click at [366, 164] on span "Prijs" at bounding box center [366, 161] width 35 height 11
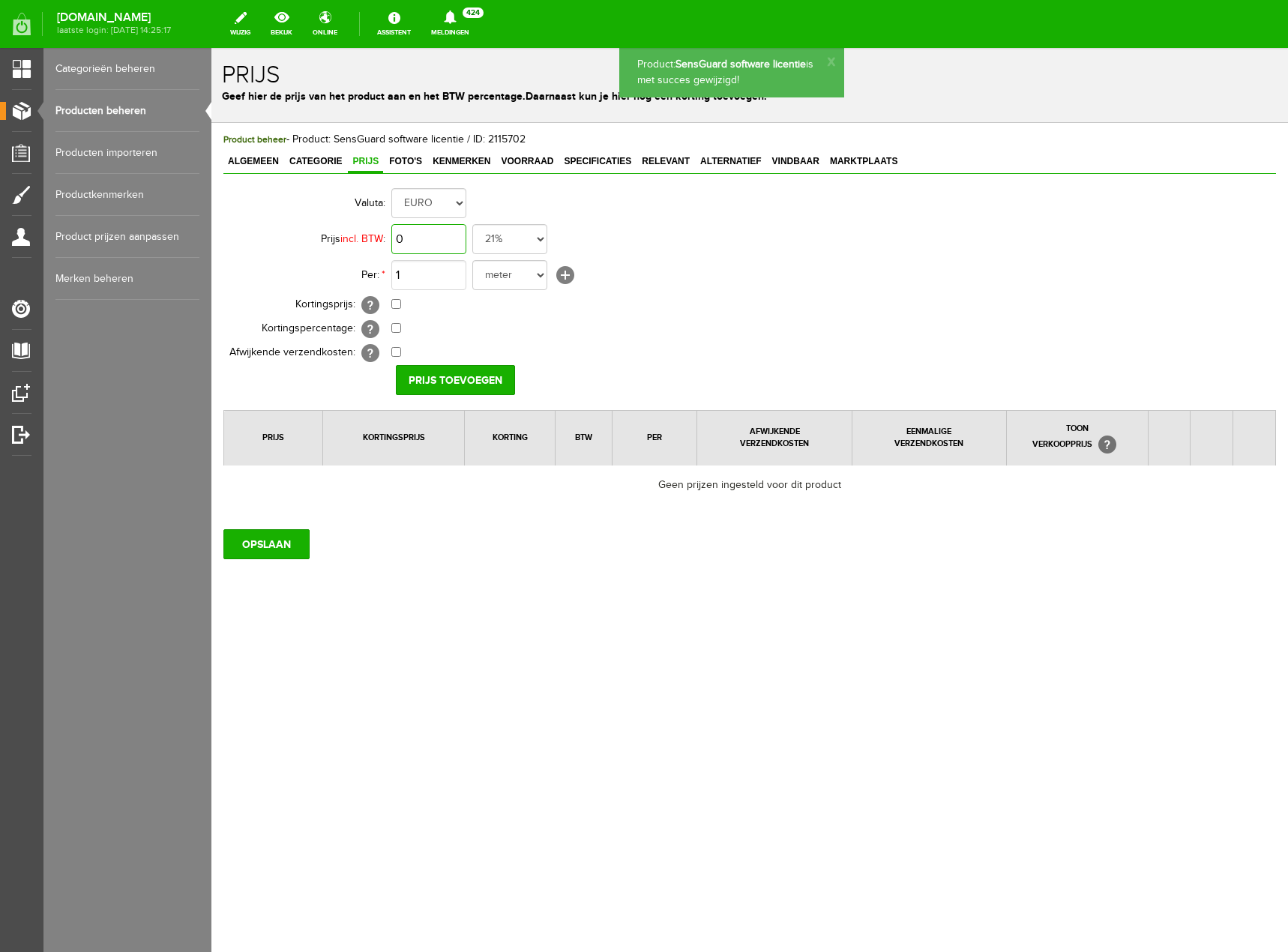
click at [434, 235] on input "0" at bounding box center [429, 239] width 75 height 30
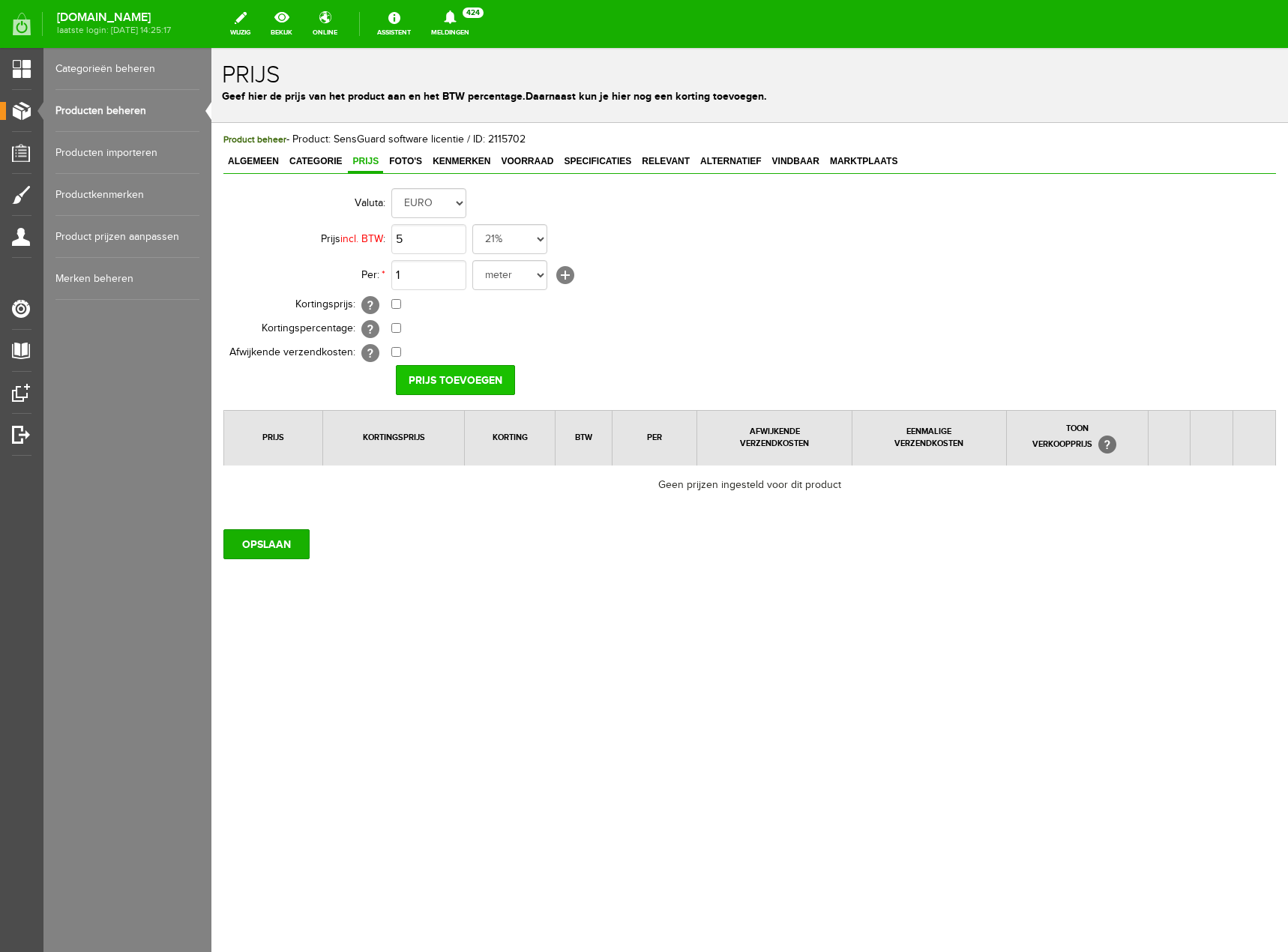
type input "€ 5,00"
click at [495, 375] on input "Prijs toevoegen" at bounding box center [455, 380] width 119 height 30
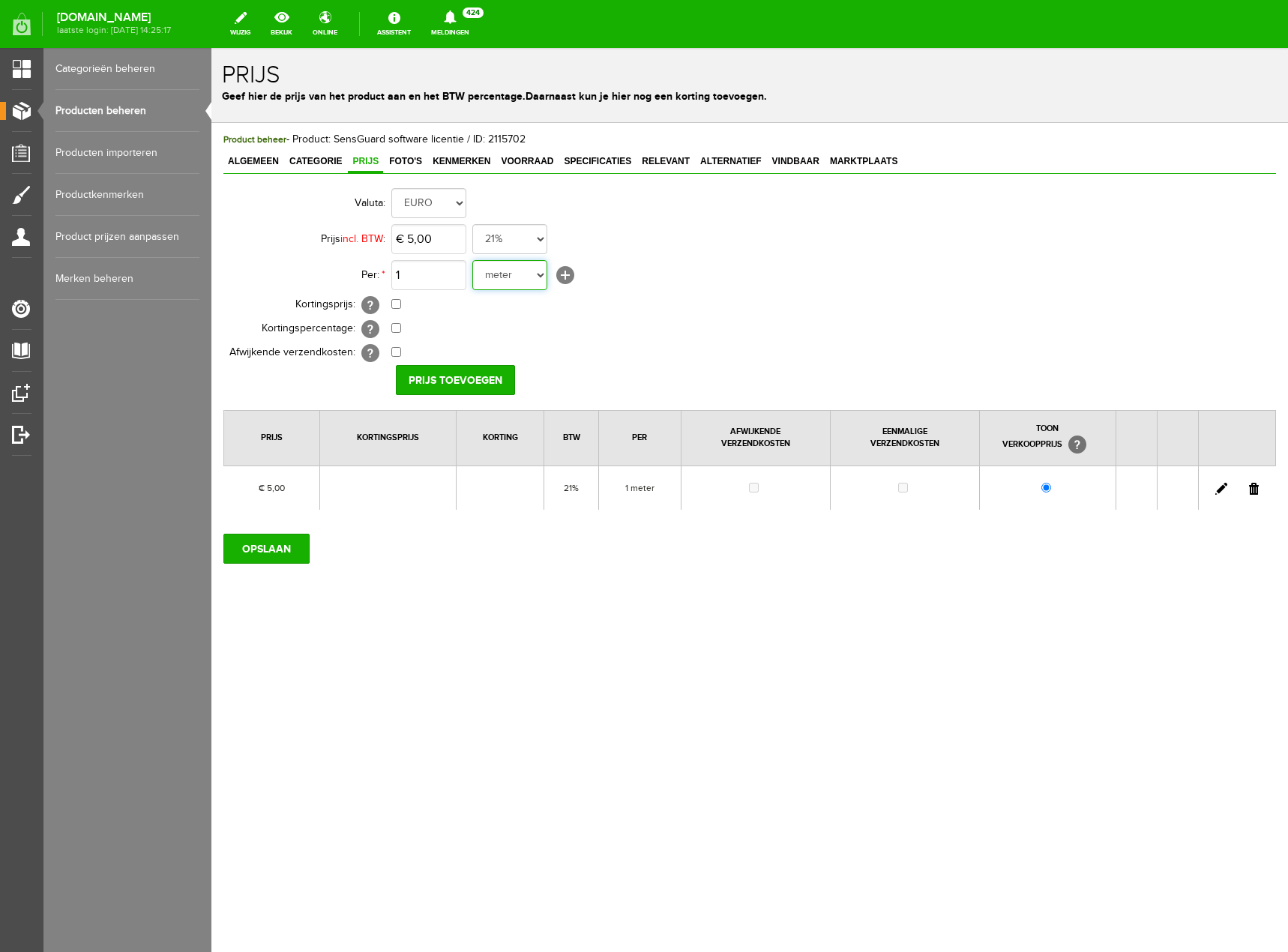
click at [544, 279] on select "meter stuks" at bounding box center [510, 275] width 75 height 30
select select "9467"
click at [472, 260] on select "meter stuks" at bounding box center [510, 275] width 75 height 30
click at [492, 381] on input "Prijs toevoegen" at bounding box center [455, 380] width 119 height 30
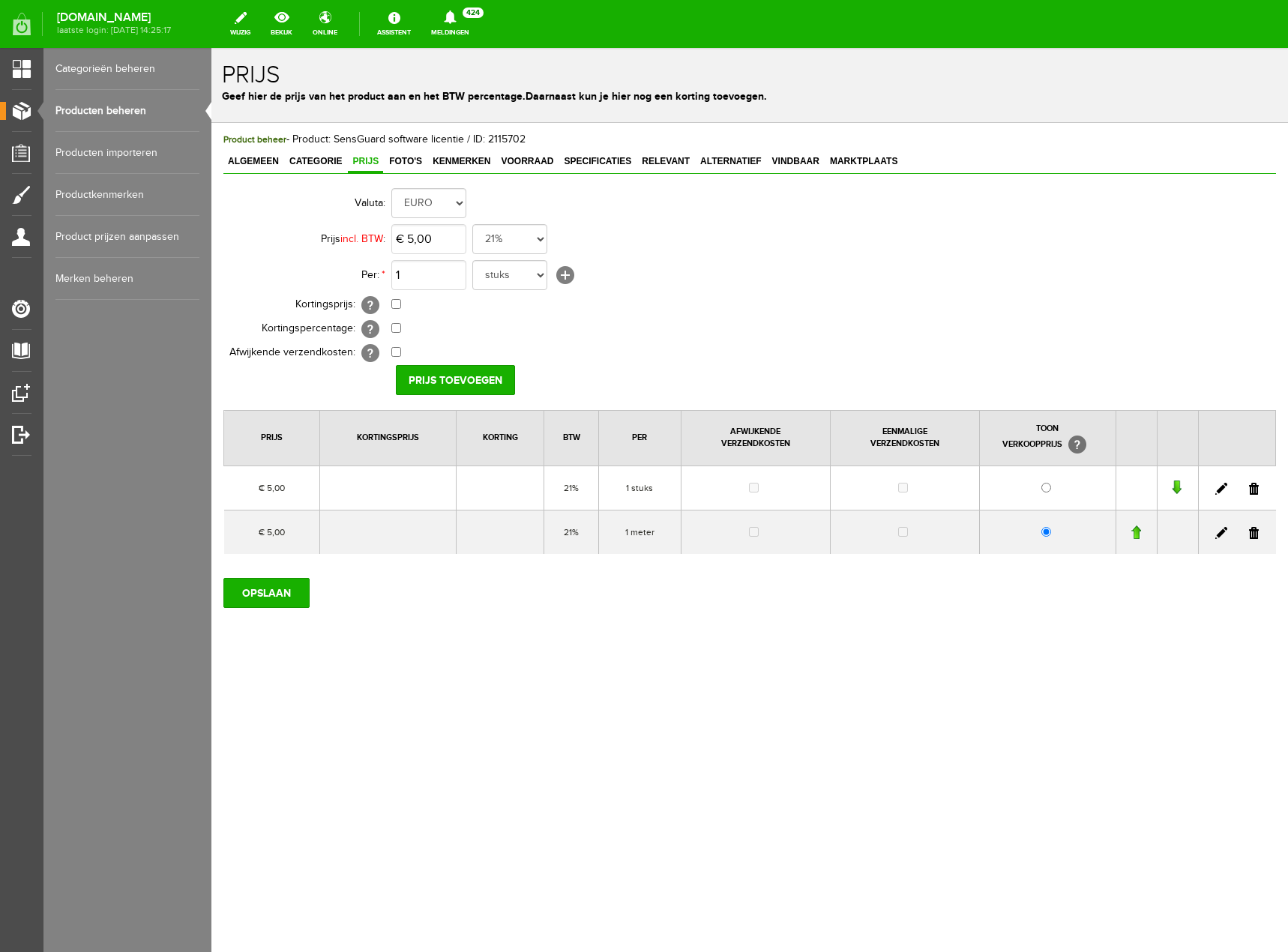
drag, startPoint x: 1255, startPoint y: 528, endPoint x: 701, endPoint y: 54, distance: 729.1
click at [1255, 528] on link at bounding box center [1254, 533] width 10 height 12
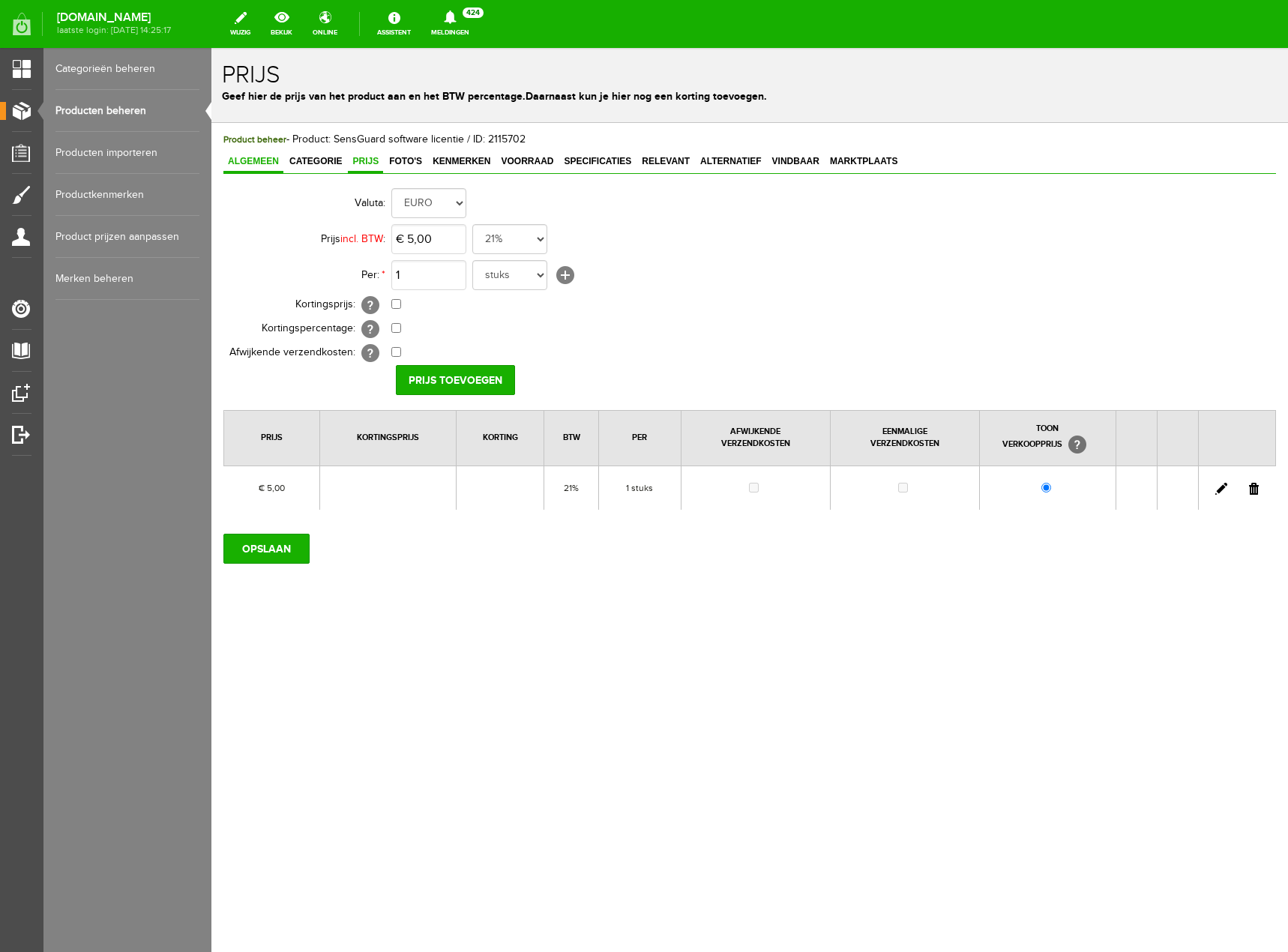
click at [275, 156] on span "Algemeen" at bounding box center [254, 161] width 60 height 11
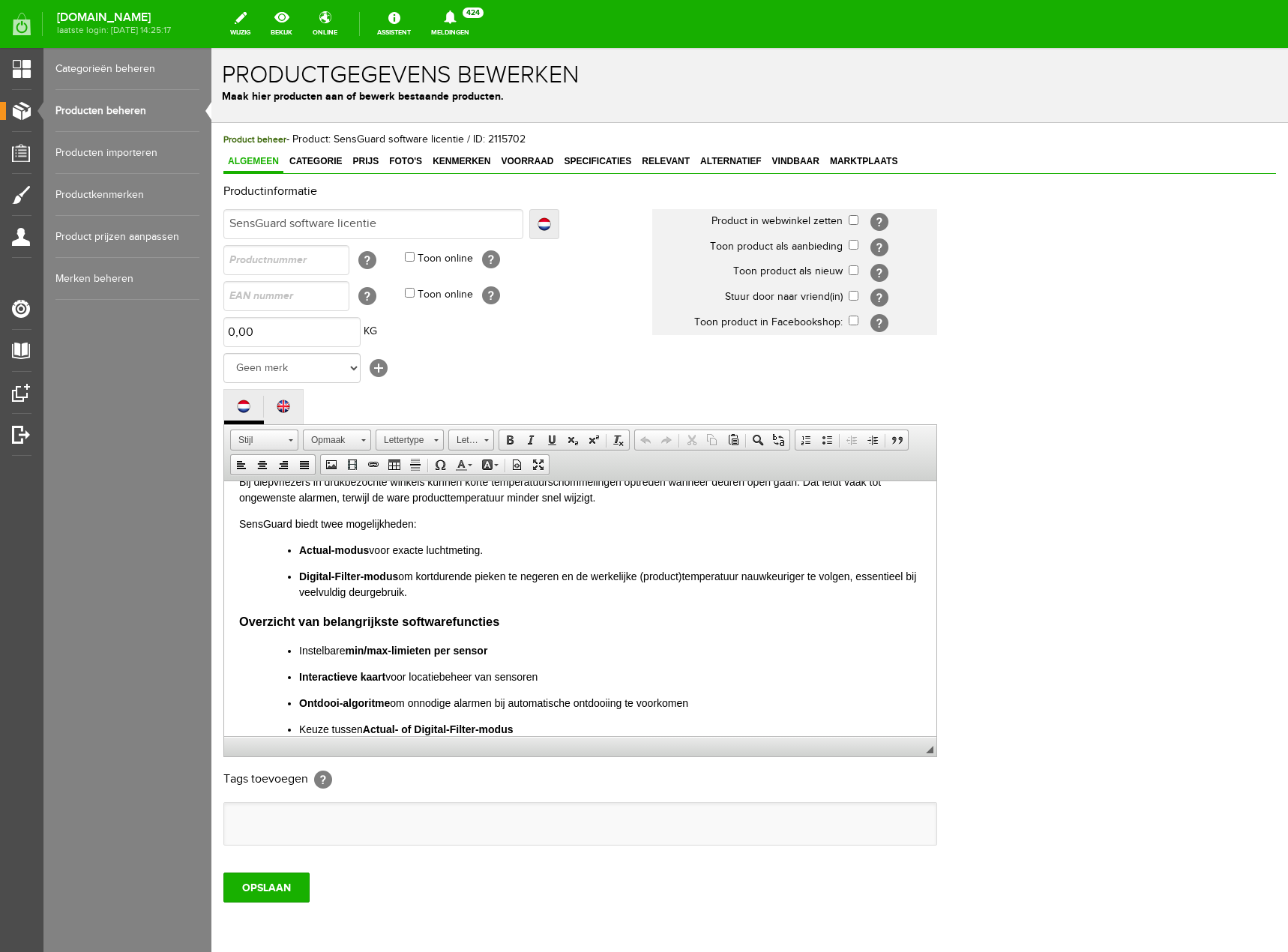
scroll to position [493, 0]
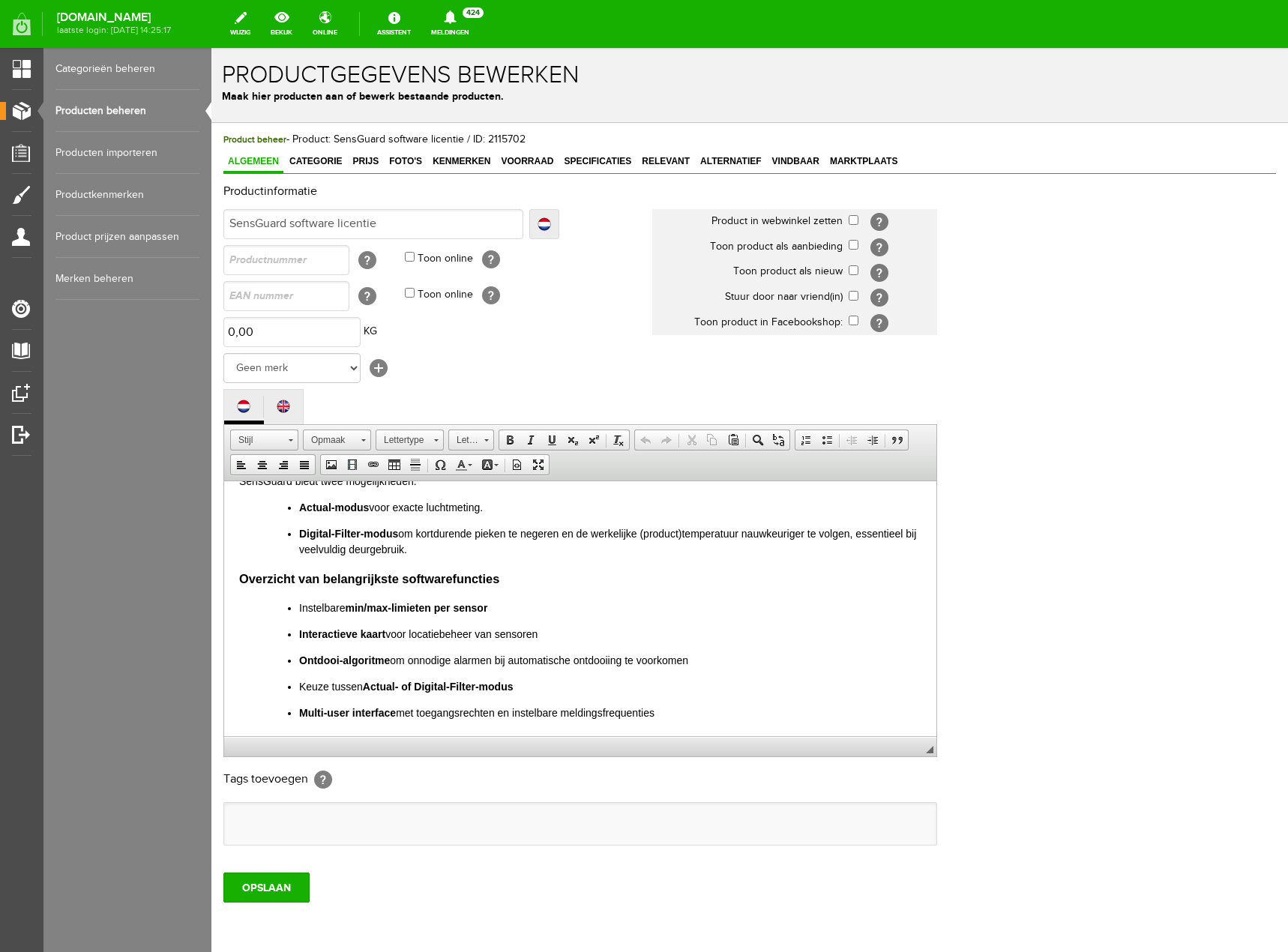
click at [700, 708] on p "Multi‑user interface met toegangsrechten en instelbare meldingsfrequenties" at bounding box center [610, 712] width 623 height 16
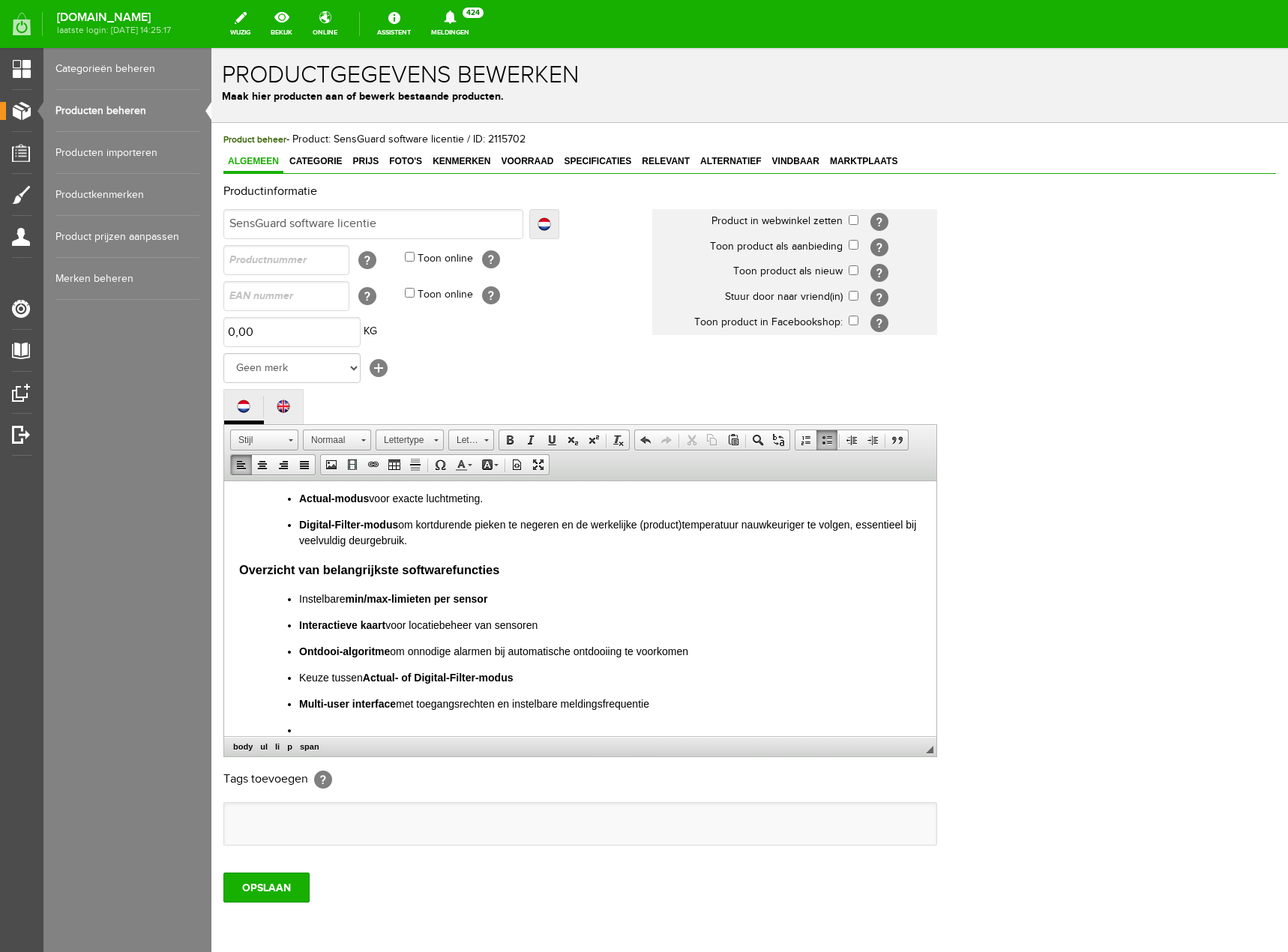
drag, startPoint x: 312, startPoint y: 724, endPoint x: 274, endPoint y: 726, distance: 38.1
click at [272, 726] on ul "Instelbare min/max-limieten per sensor Interactieve kaart voor locatiebeheer va…" at bounding box center [595, 664] width 652 height 147
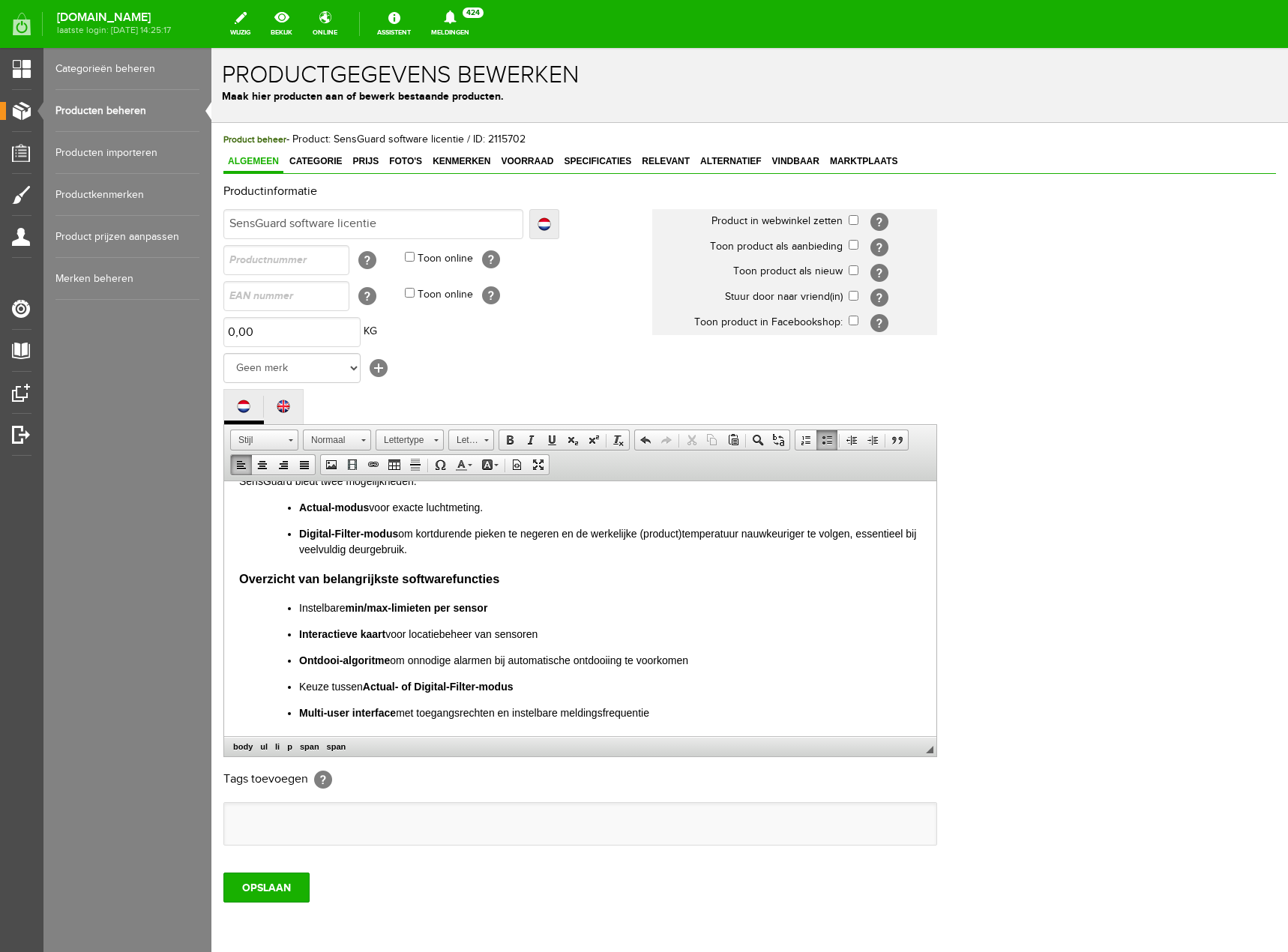
scroll to position [493, 0]
click at [431, 549] on p "Digital‑Filter‑modus om kortdurende pieken te negeren en de werkelijke (product…" at bounding box center [610, 541] width 623 height 32
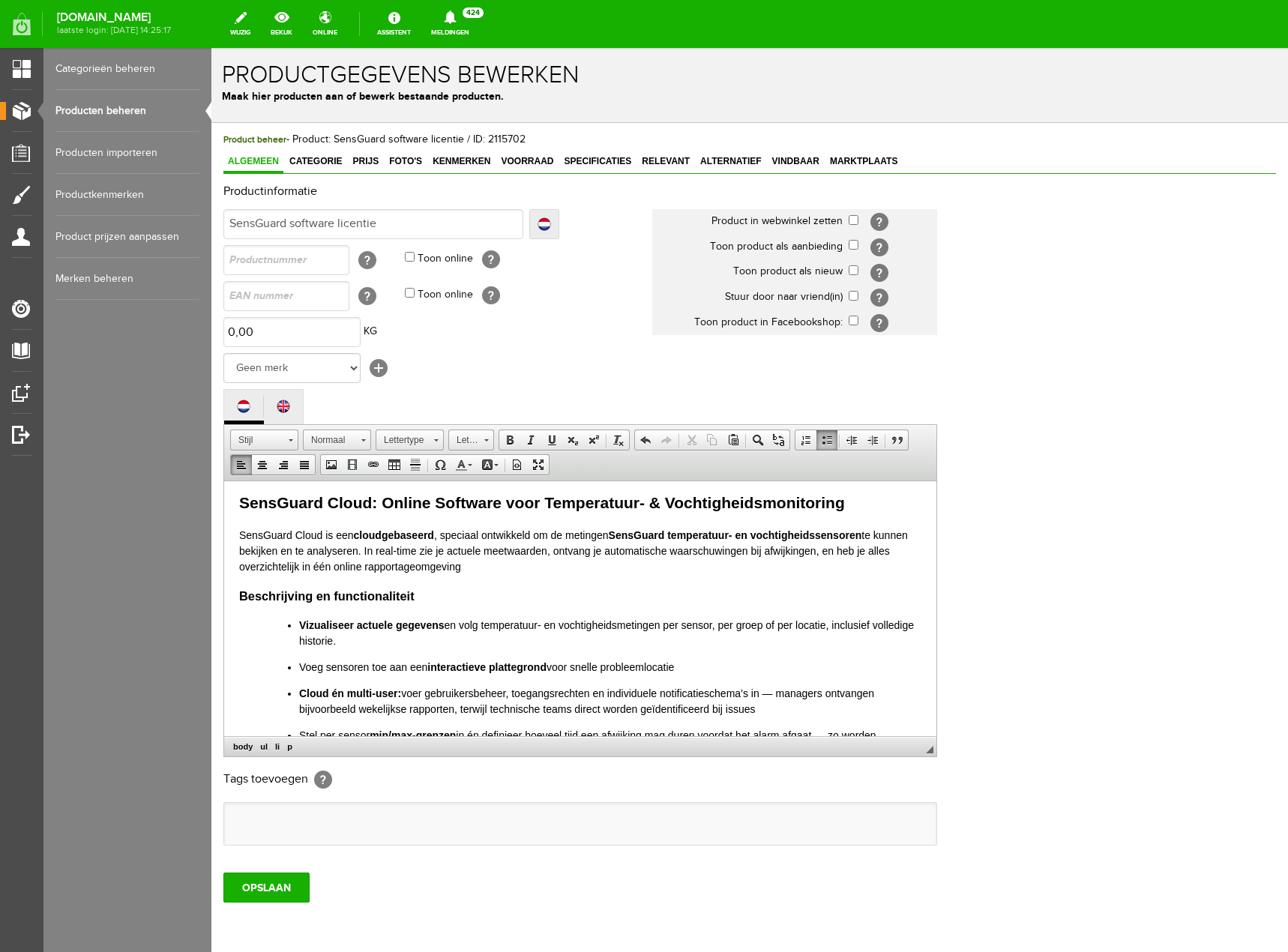
scroll to position [0, 0]
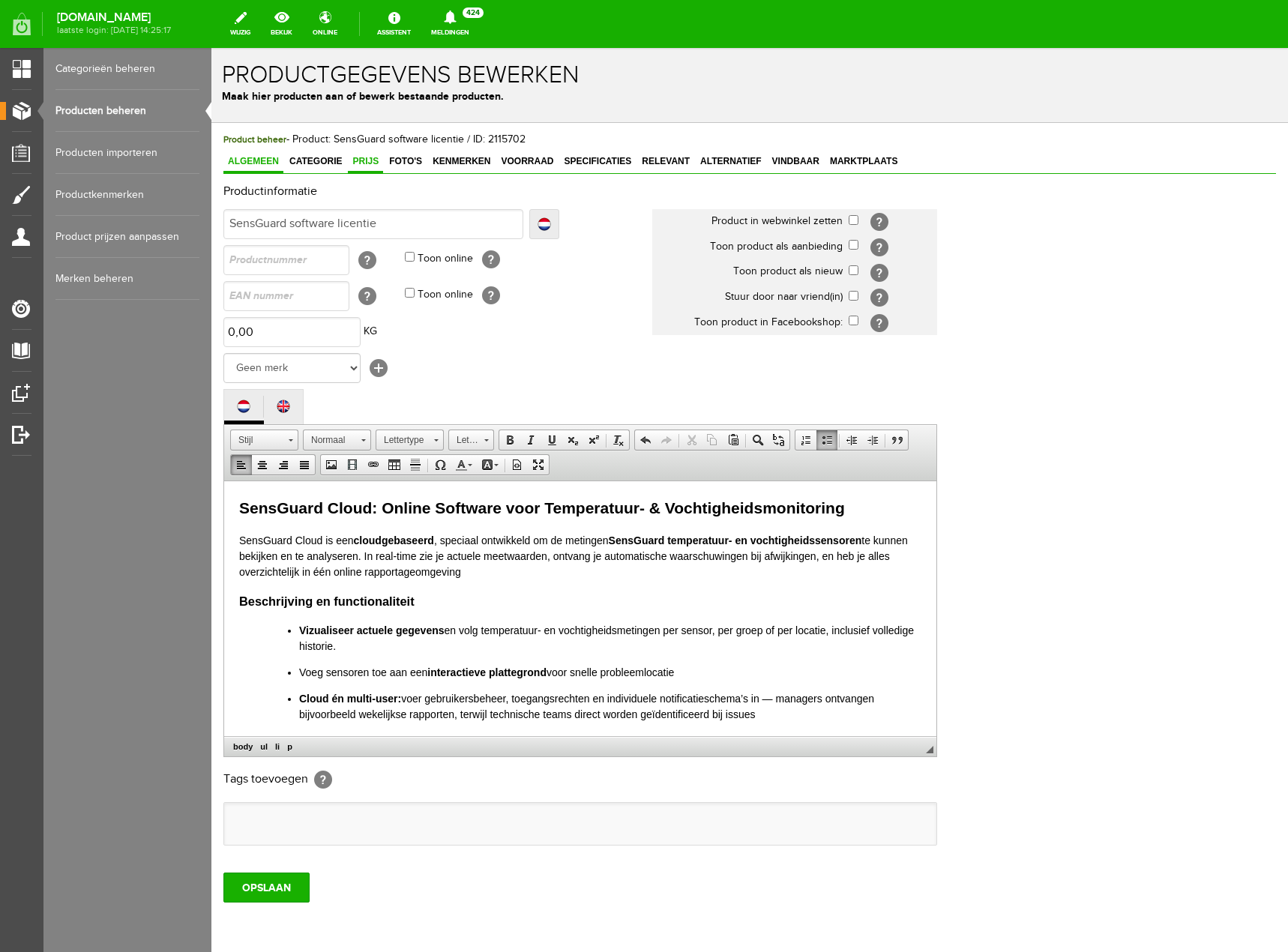
click at [363, 158] on span "Prijs" at bounding box center [366, 161] width 35 height 11
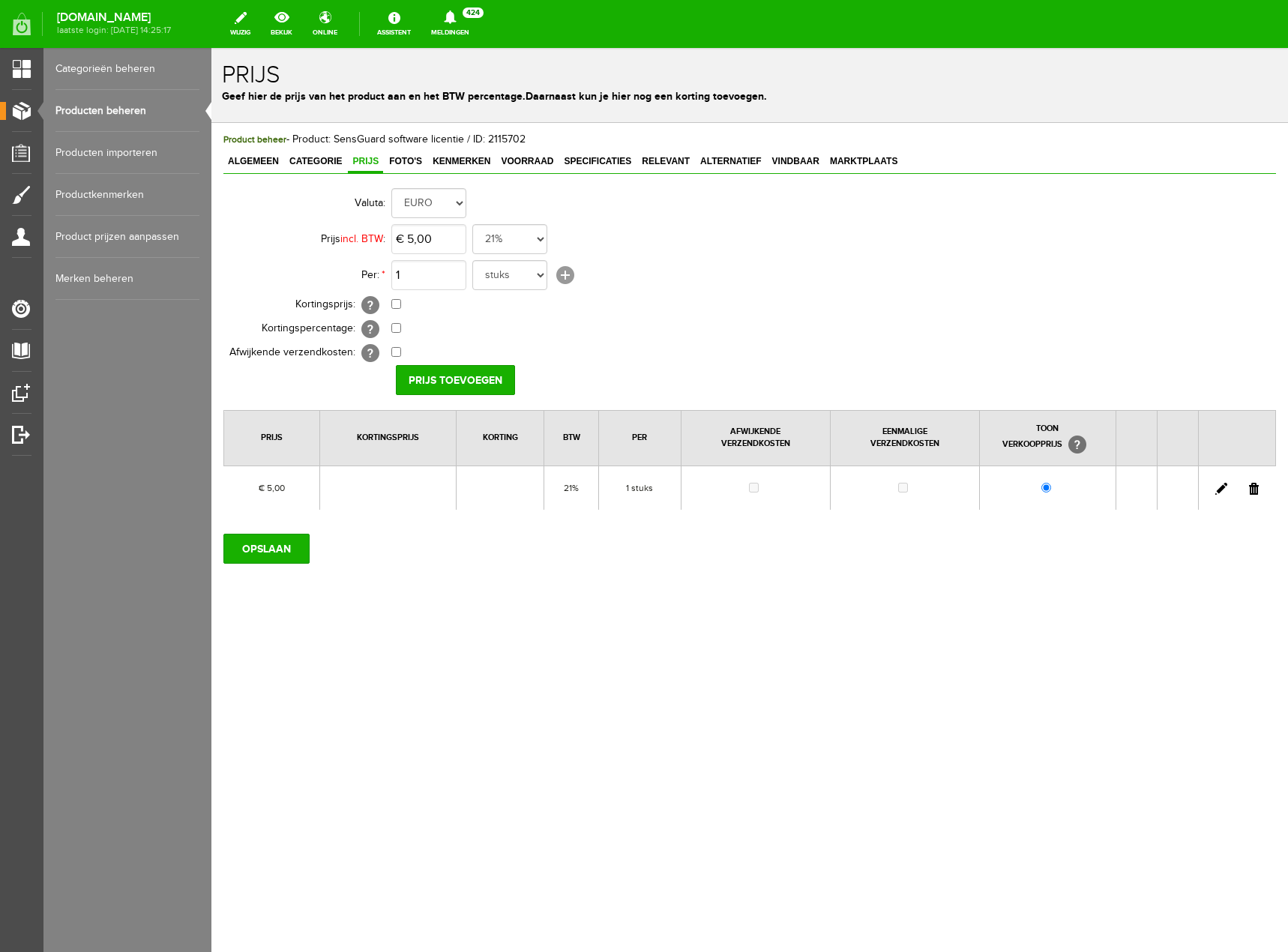
click at [561, 279] on link "[+]" at bounding box center [565, 274] width 18 height 18
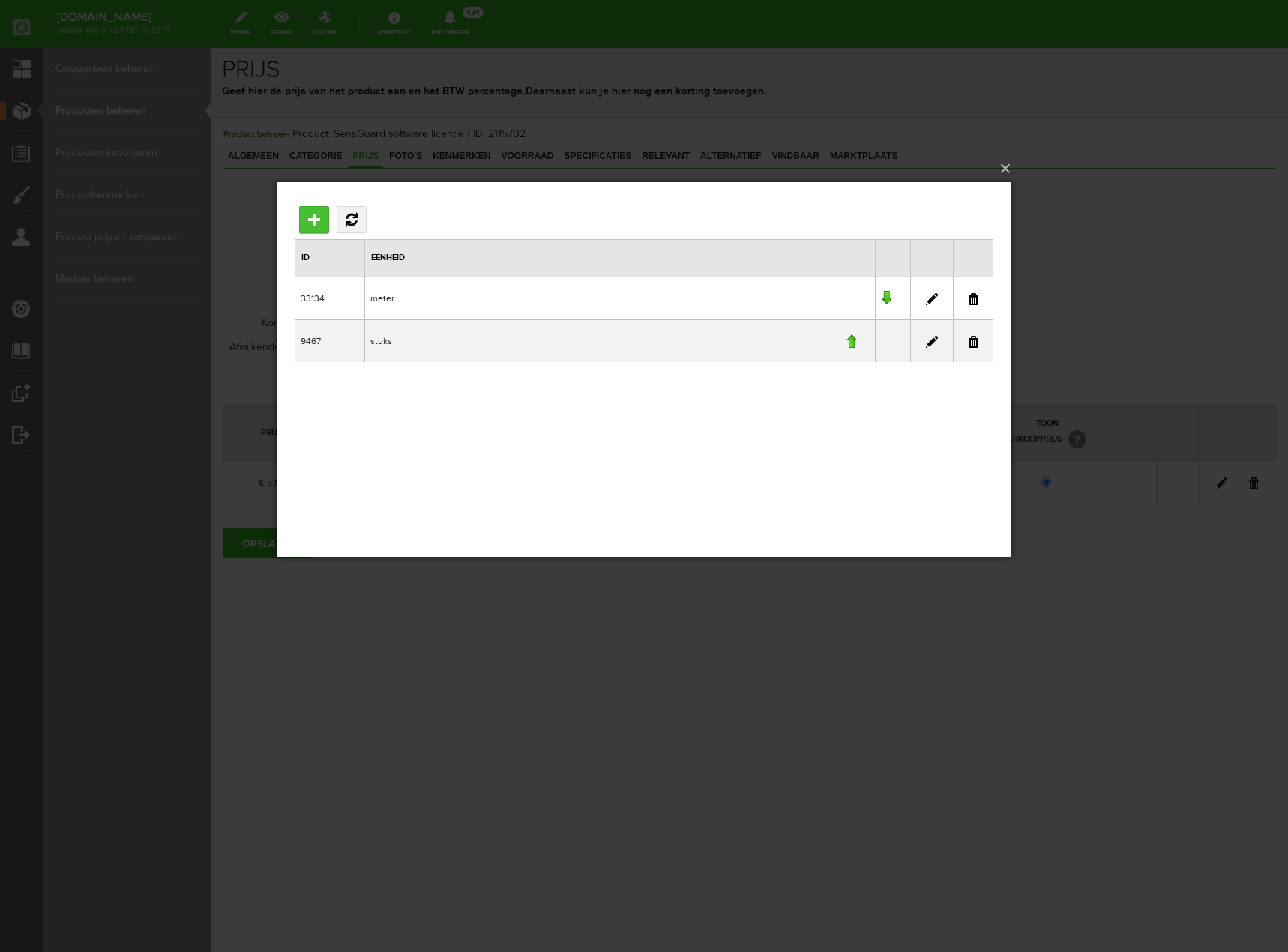
click at [319, 219] on input "Toevoegen" at bounding box center [314, 219] width 30 height 27
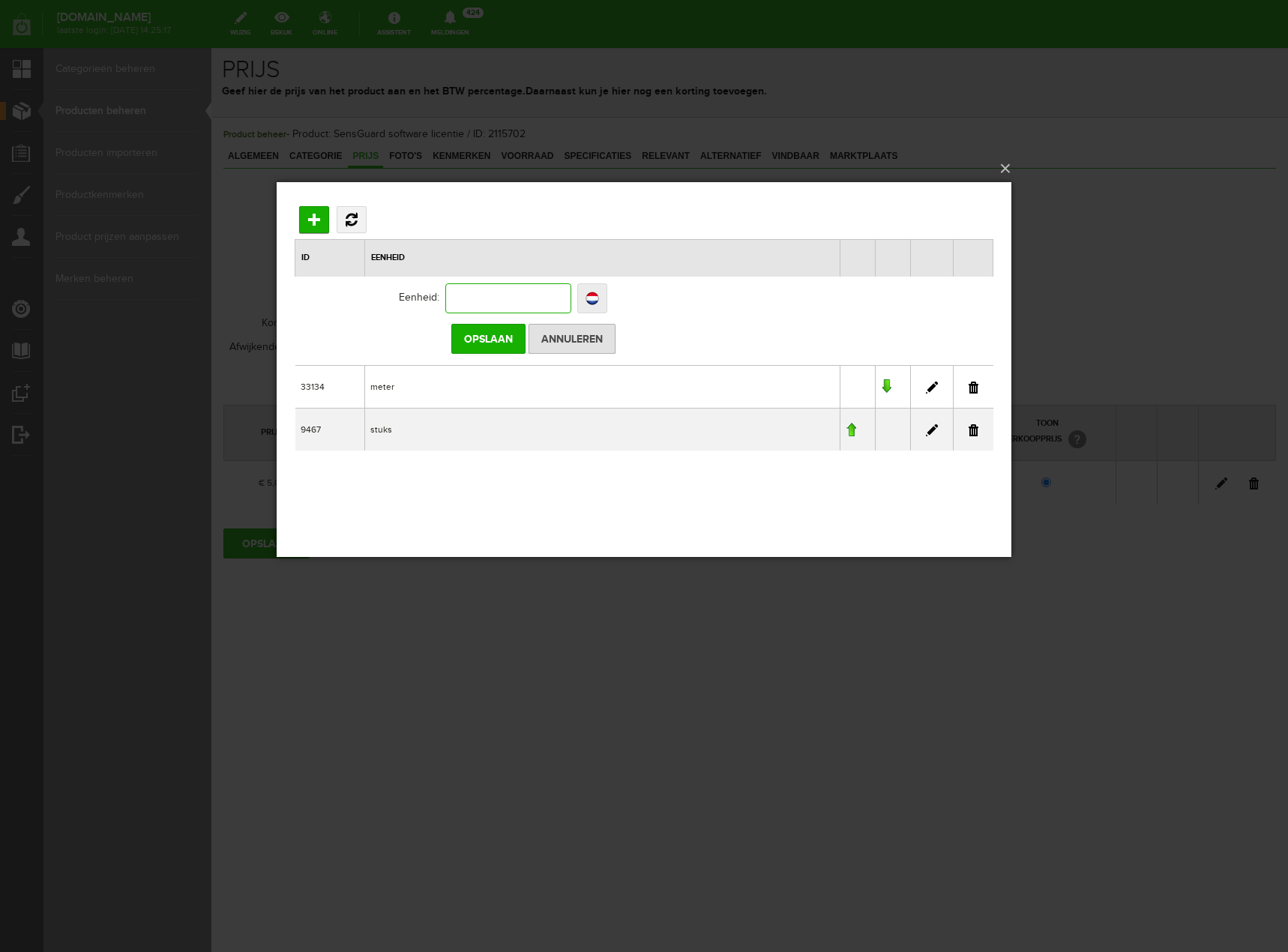
click at [523, 299] on input "text" at bounding box center [508, 299] width 126 height 30
type input "j"
type input "ja"
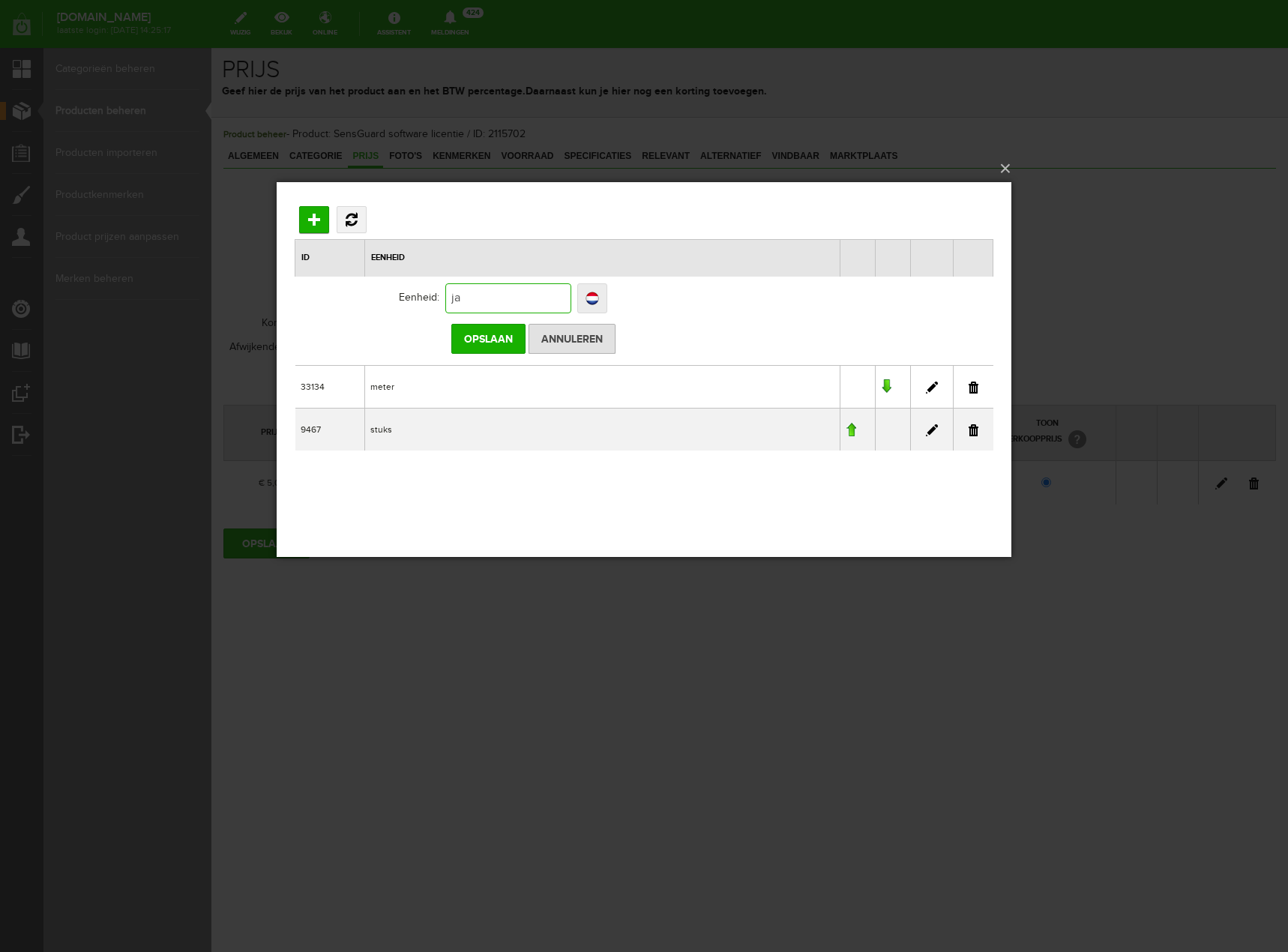
type input "jaa"
type input "jaar"
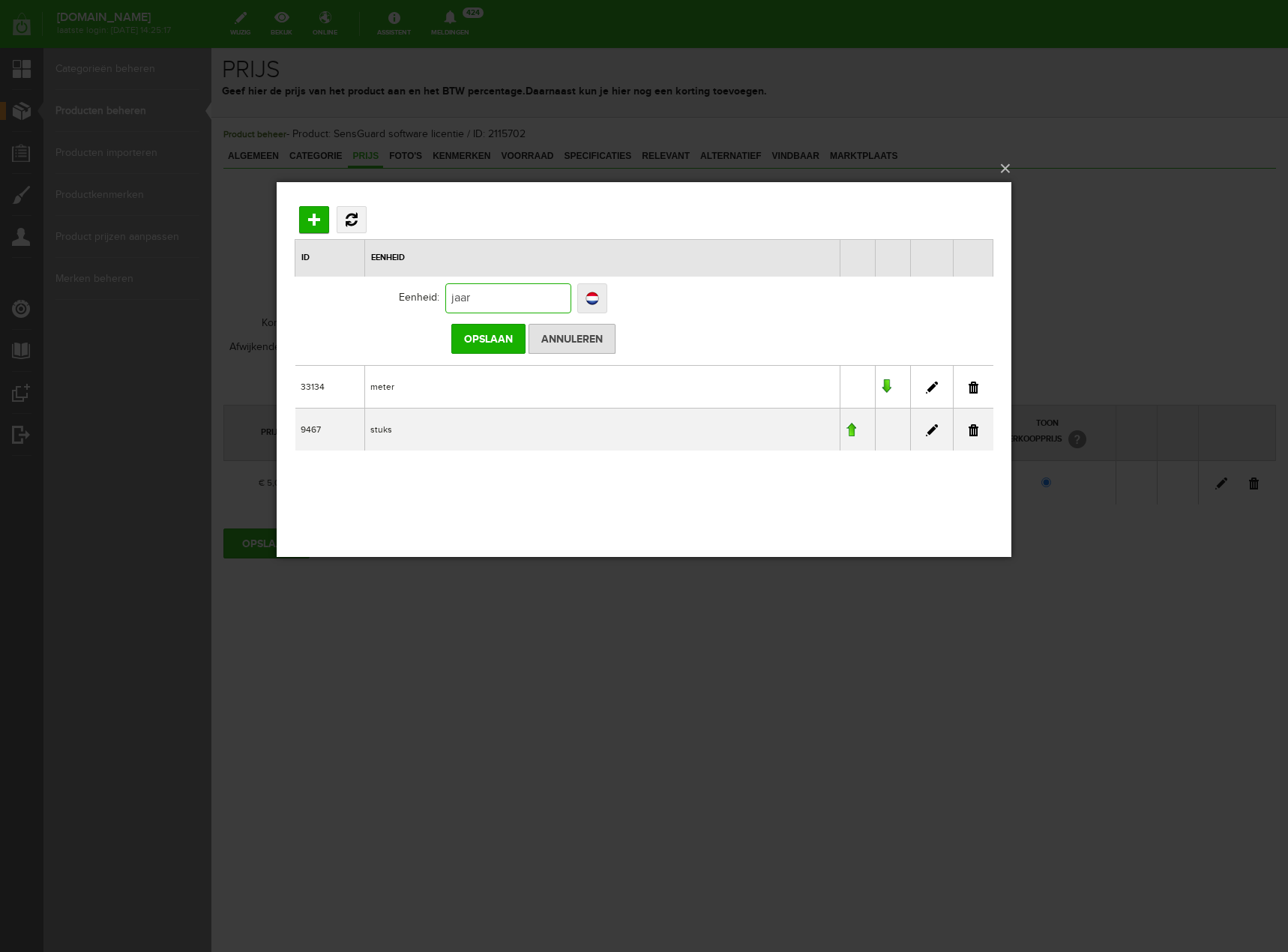
type input "jaar"
type input "jaar p"
type input "jaar"
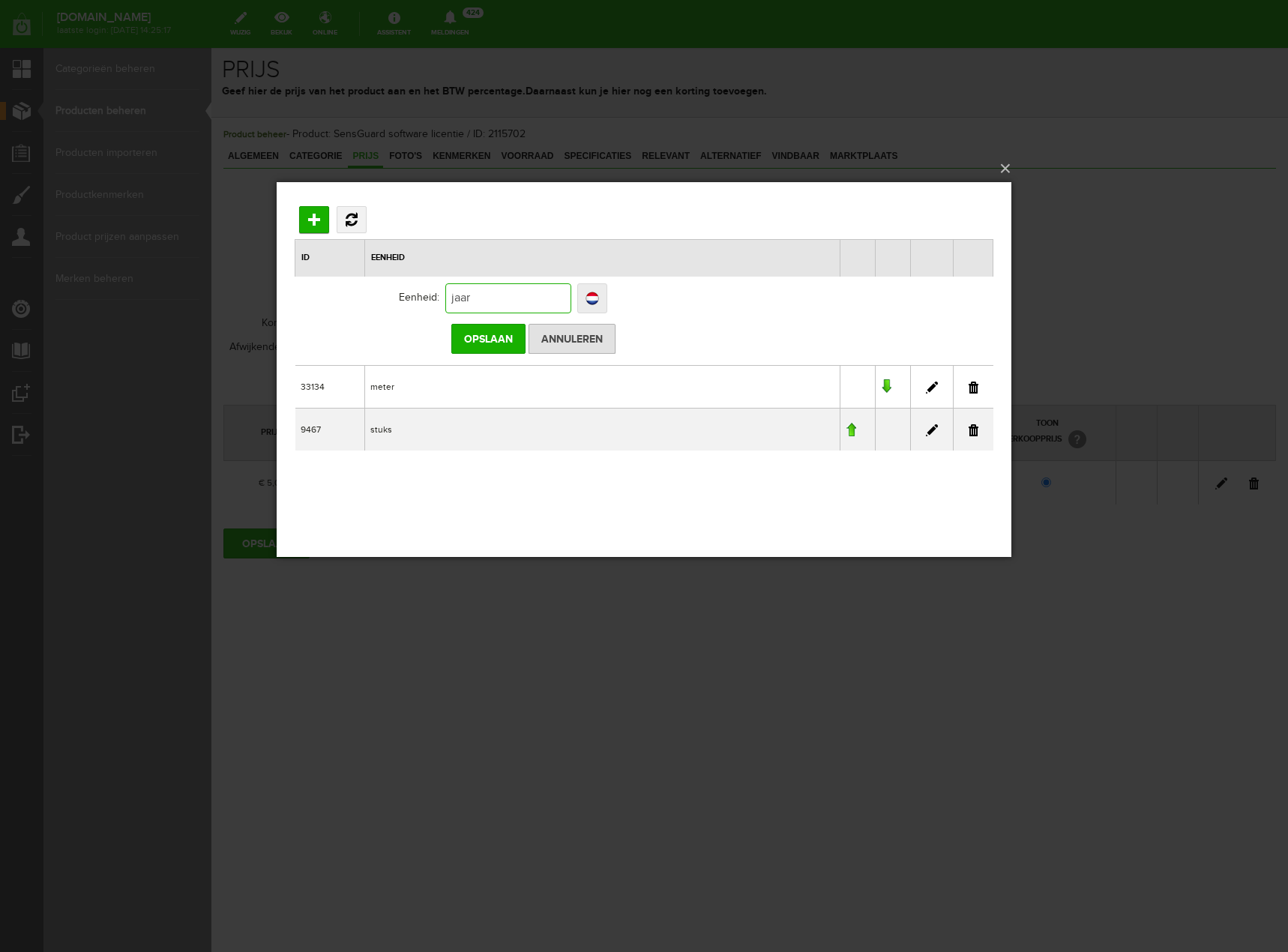
type input "jaar /"
type input "jaar / s"
type input "jaar / se"
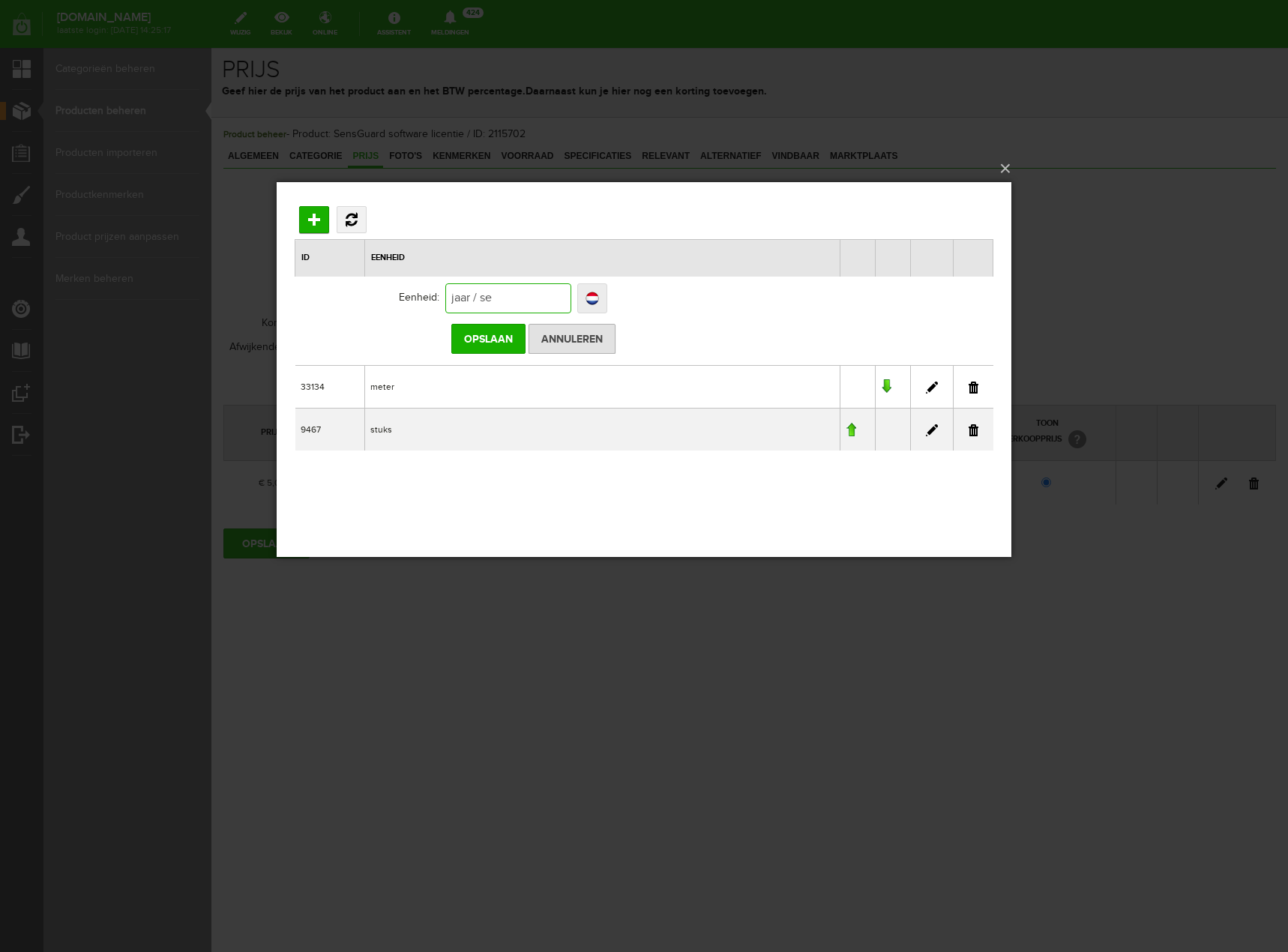
type input "jaar / se"
type input "jaar / sens"
type input "jaar / sensor"
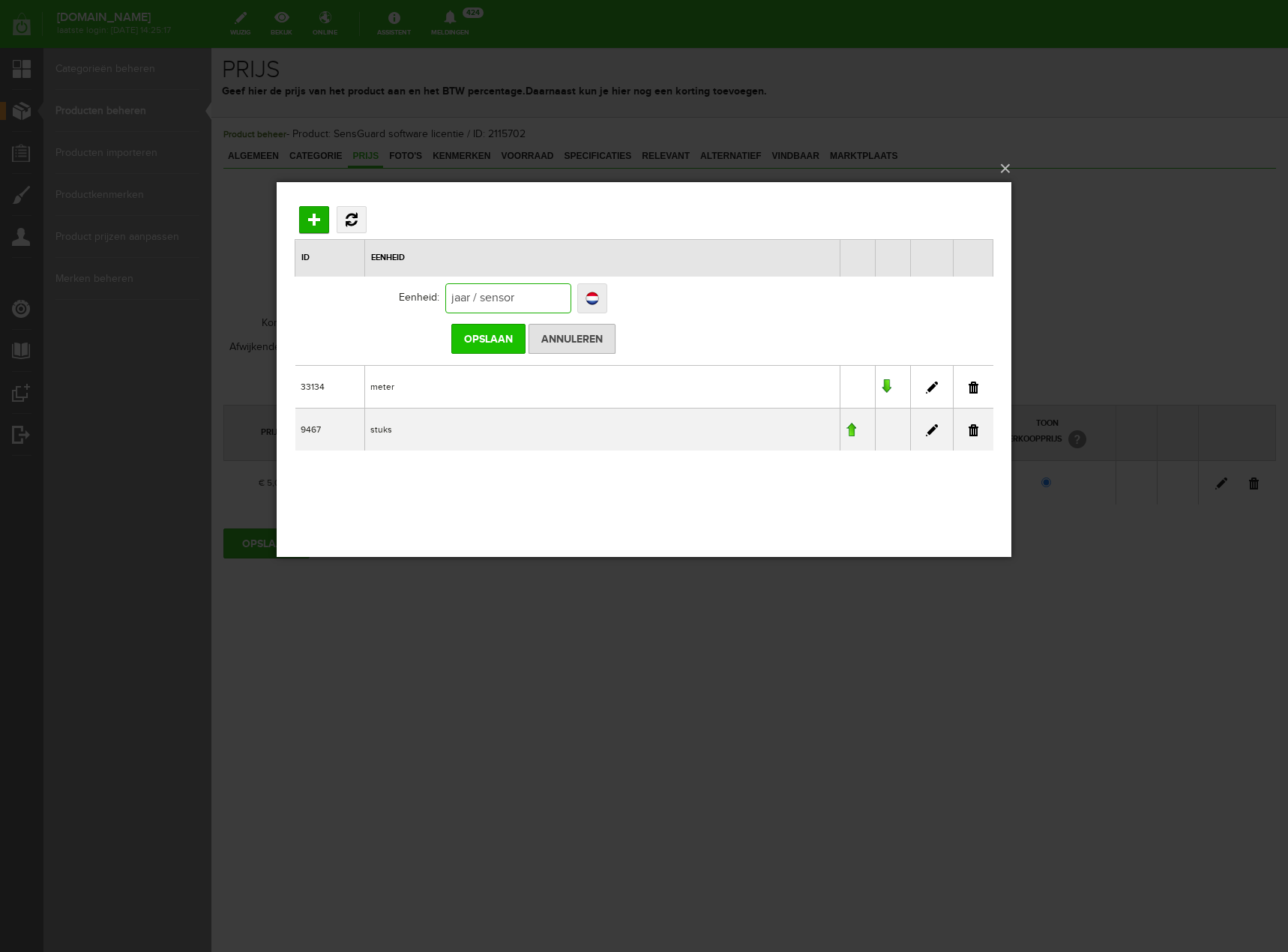
type input "jaar / sensor"
click at [497, 340] on input "Opslaan" at bounding box center [488, 339] width 74 height 30
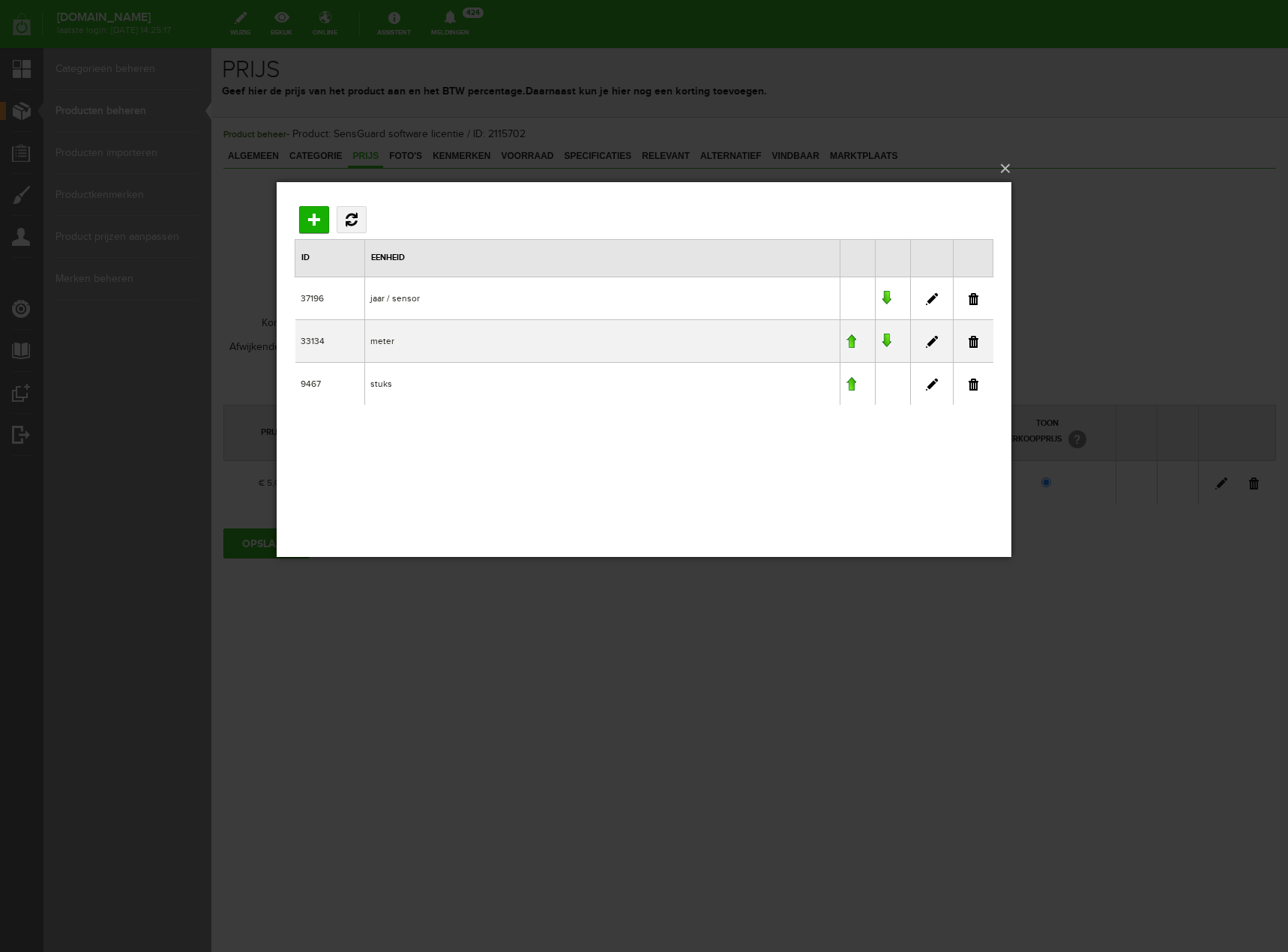
click at [882, 296] on link at bounding box center [886, 299] width 11 height 15
click at [885, 297] on link at bounding box center [886, 299] width 11 height 15
click at [888, 341] on link at bounding box center [886, 341] width 11 height 15
click at [884, 299] on link at bounding box center [886, 299] width 11 height 15
click at [836, 620] on div "×" at bounding box center [644, 476] width 735 height 587
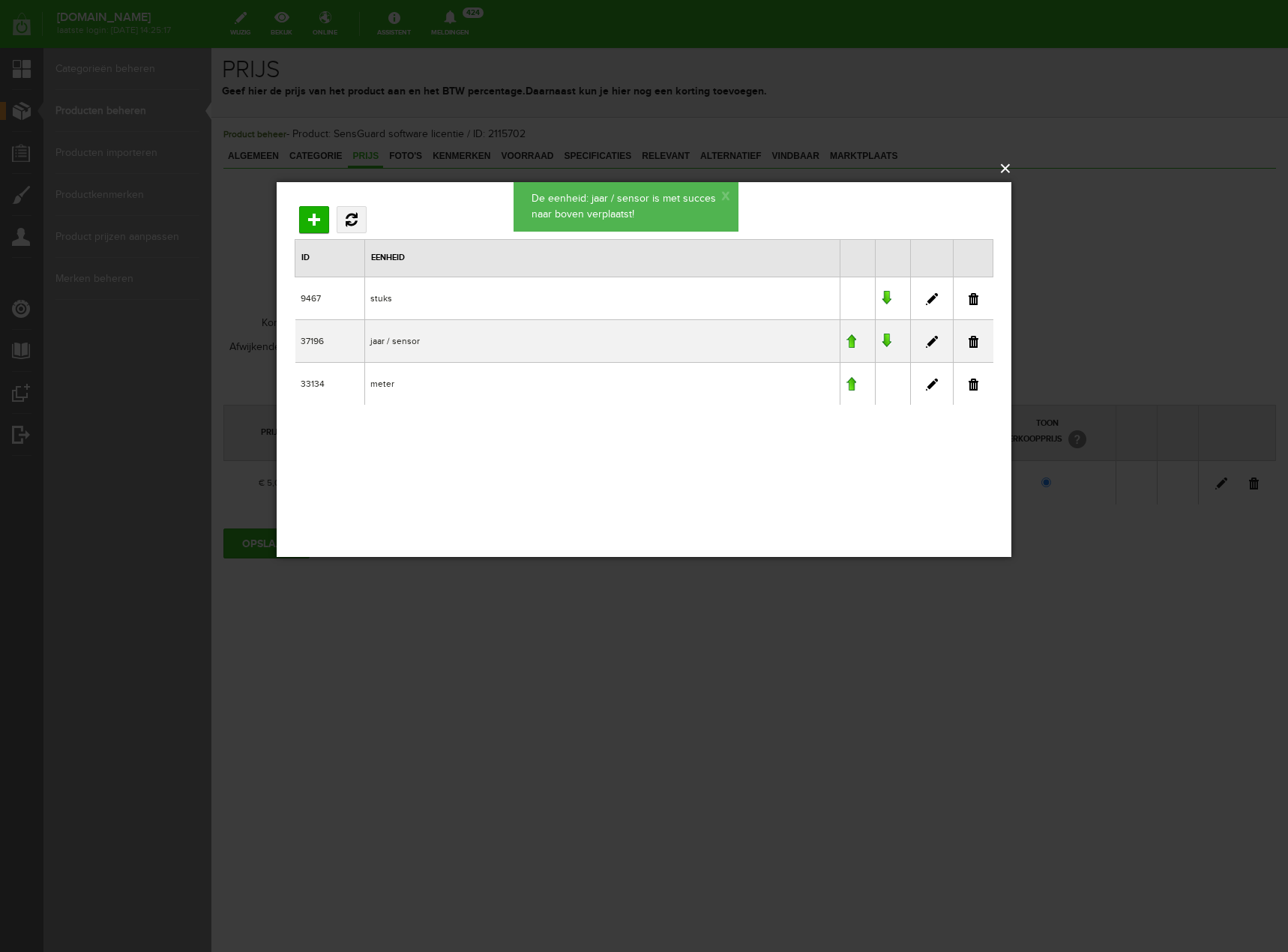
click at [1005, 162] on button "×" at bounding box center [649, 168] width 735 height 33
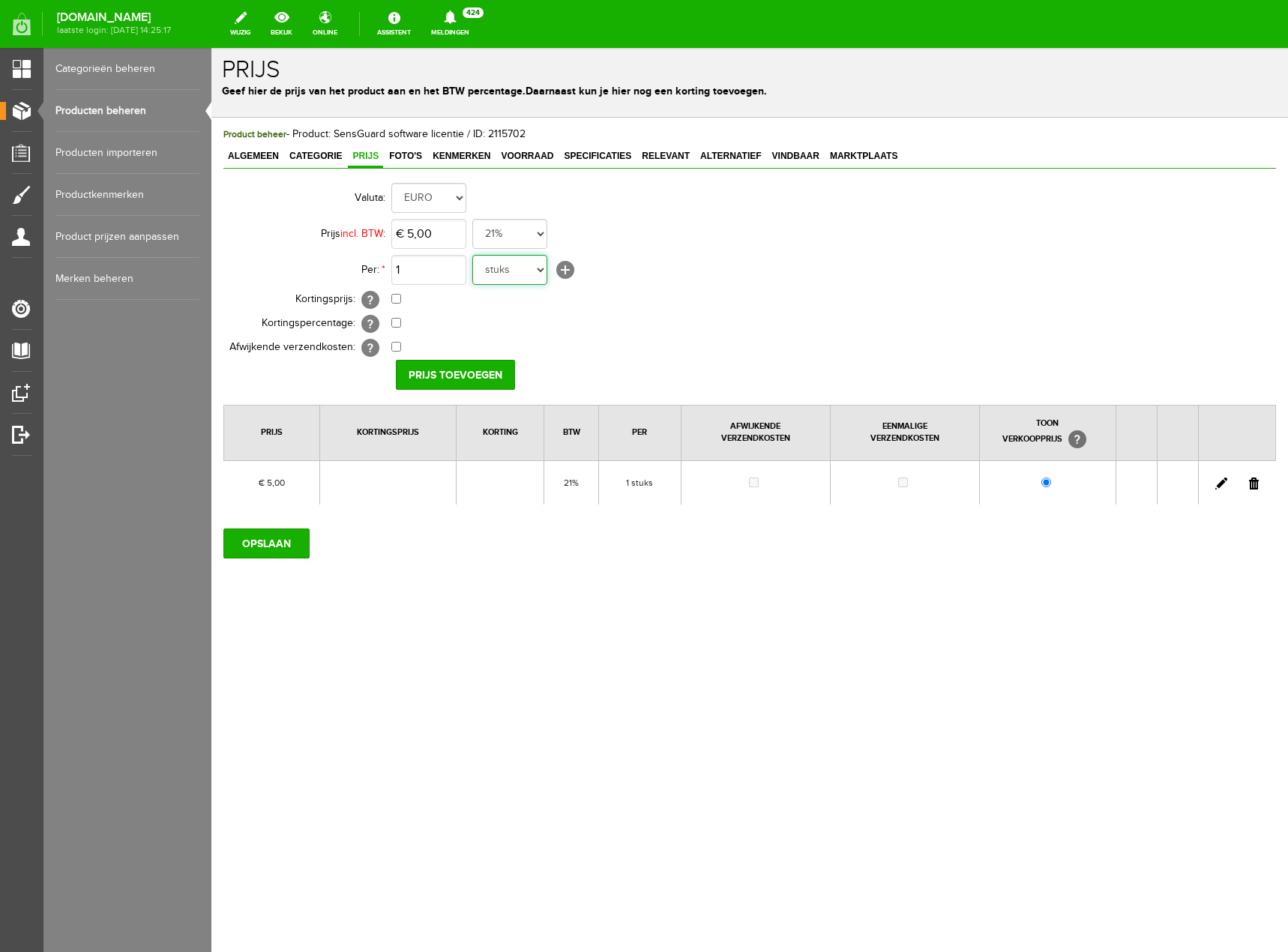
click at [536, 268] on select "stuks jaar / sensor meter" at bounding box center [510, 270] width 75 height 30
select select "37196"
click at [472, 255] on select "stuks jaar / sensor meter" at bounding box center [510, 270] width 75 height 30
click at [414, 377] on input "Prijs toevoegen" at bounding box center [455, 375] width 119 height 30
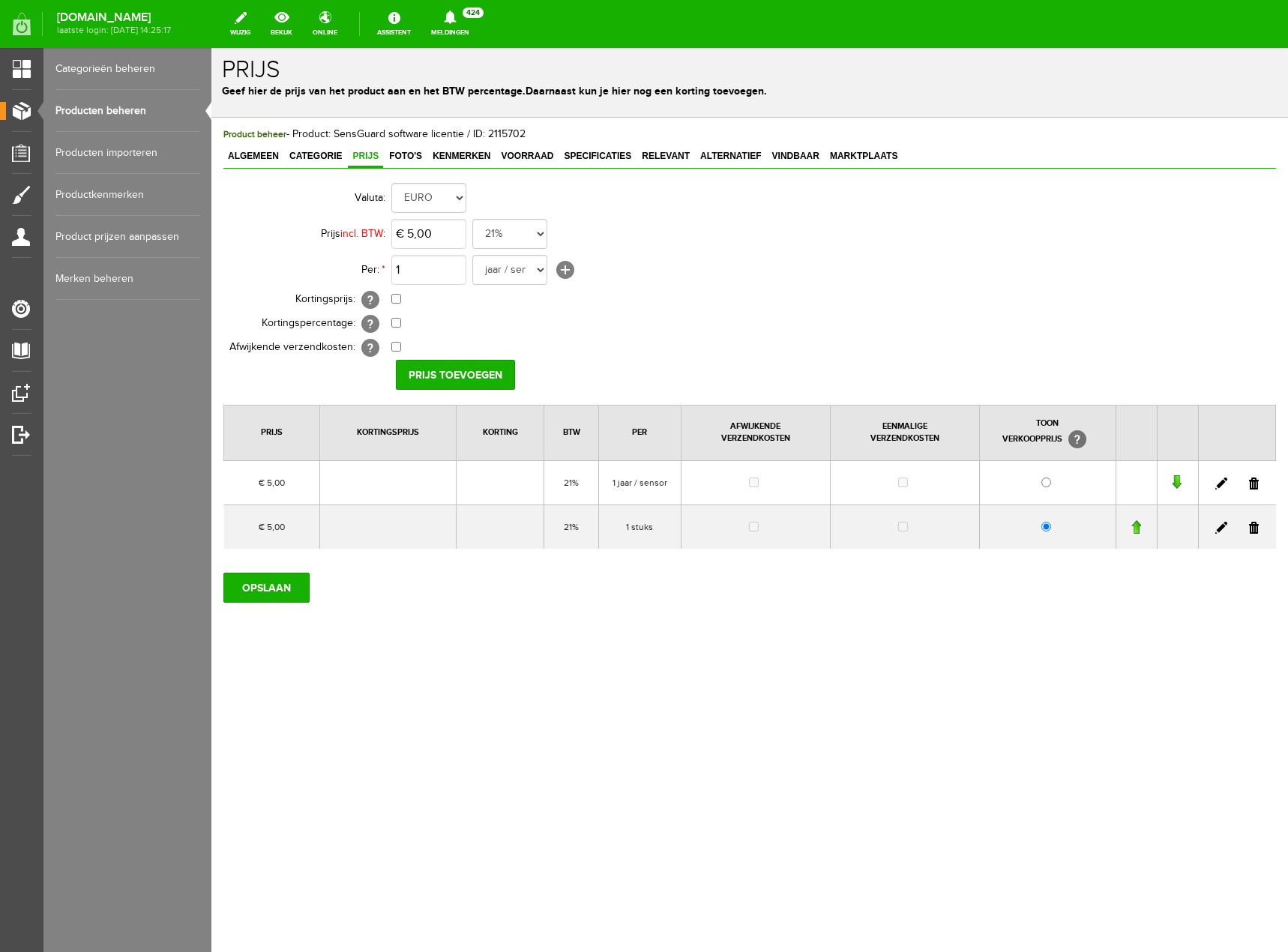
drag, startPoint x: 1255, startPoint y: 524, endPoint x: 696, endPoint y: 54, distance: 730.3
click at [1255, 524] on link at bounding box center [1254, 527] width 10 height 12
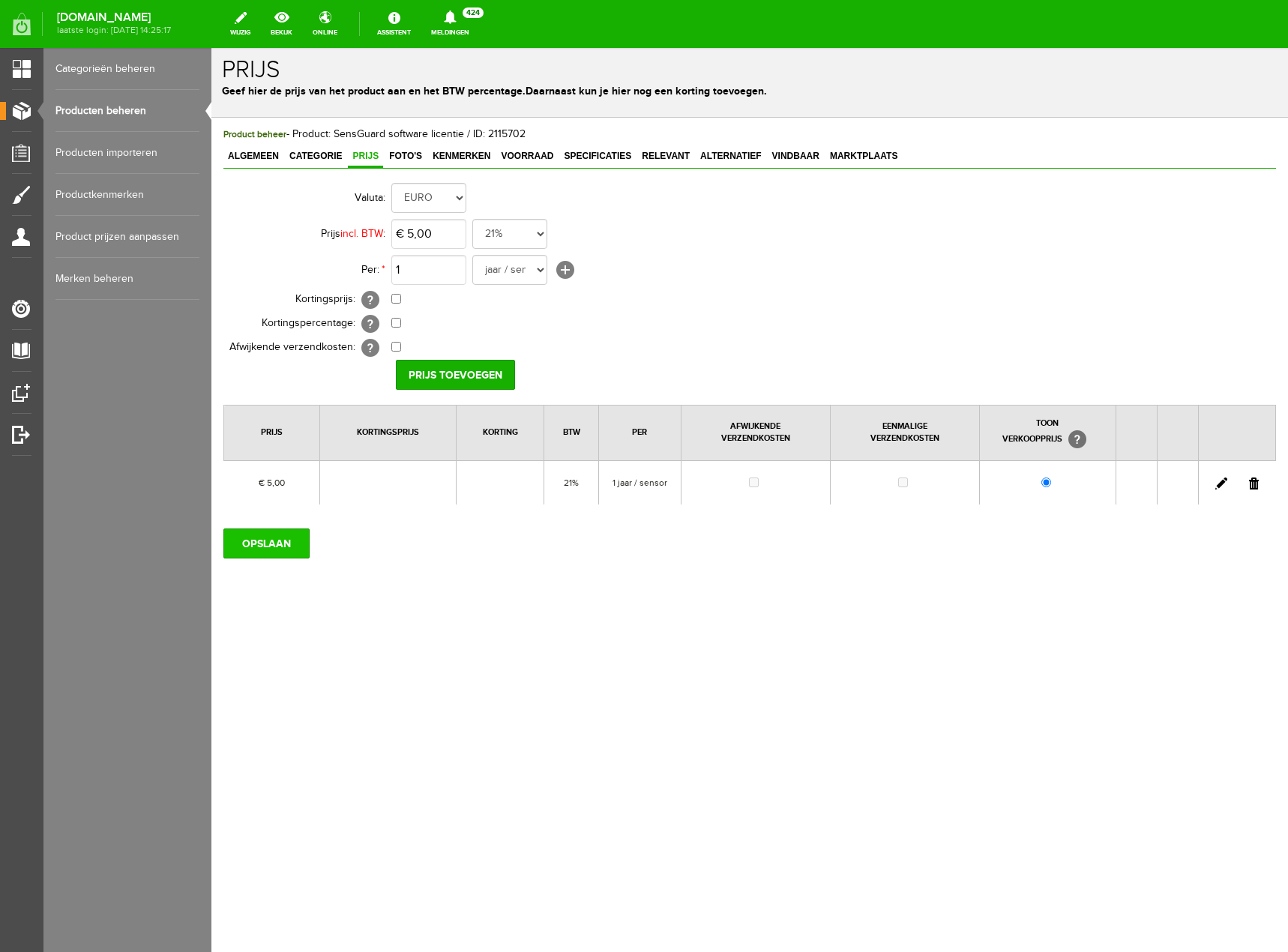
click at [254, 545] on input "OPSLAAN" at bounding box center [266, 544] width 86 height 30
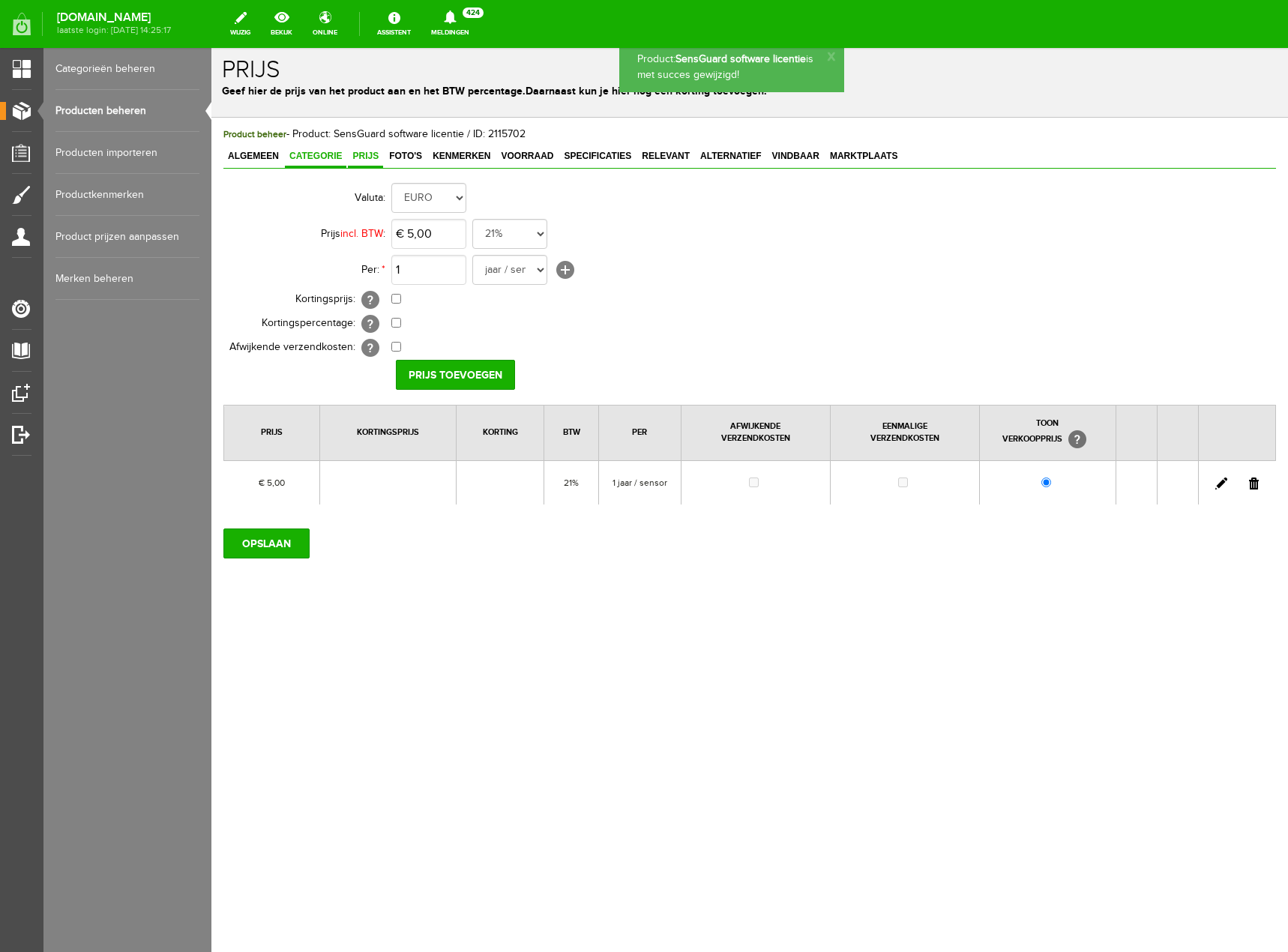
click at [329, 155] on span "Categorie" at bounding box center [315, 156] width 61 height 11
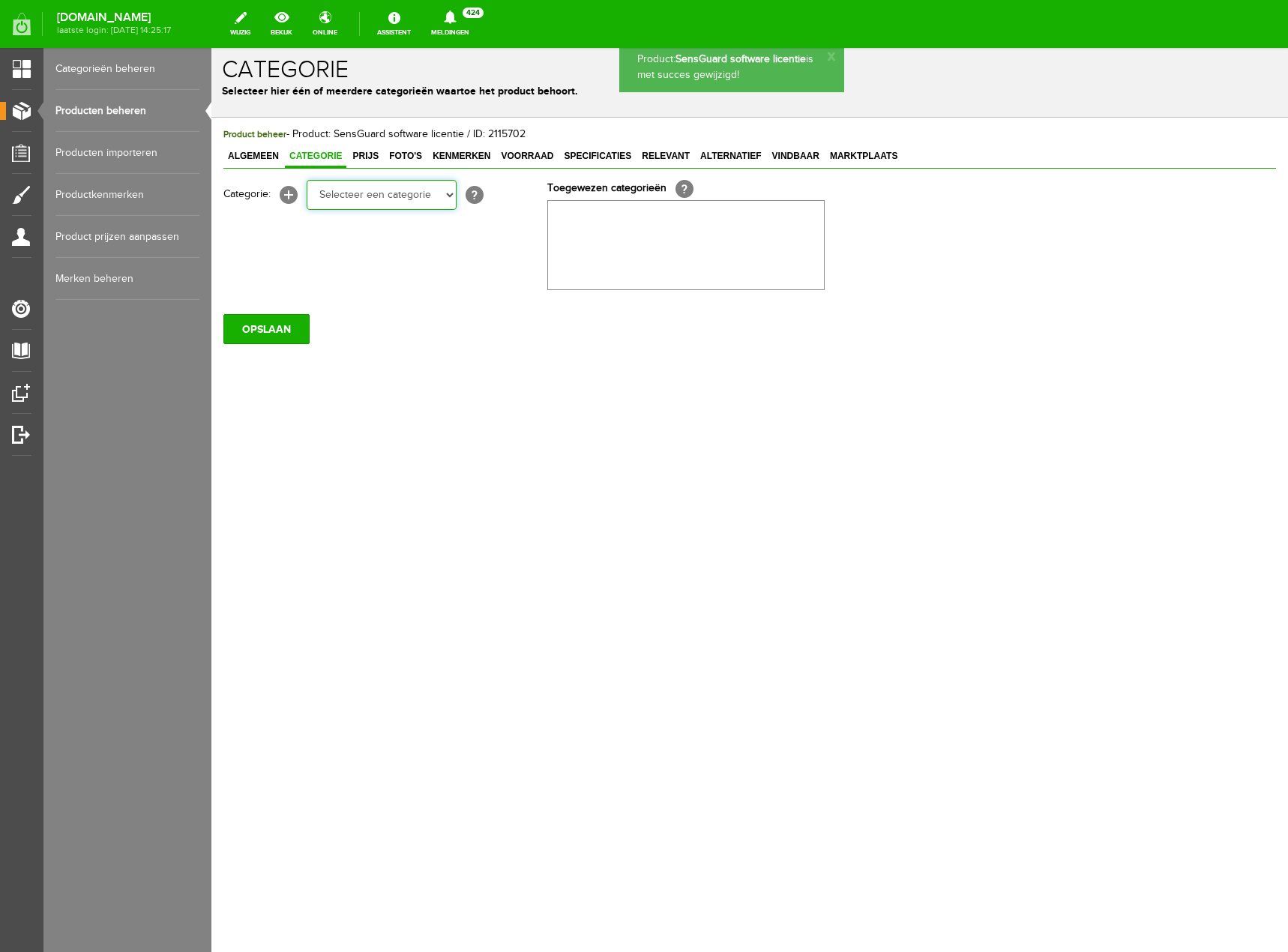
click at [440, 197] on select "Selecteer een categorie Klantenservice Betaalmogelijkheden Retourneren Datalogg…" at bounding box center [381, 195] width 150 height 30
select select "268389"
click at [306, 180] on select "Selecteer een categorie Klantenservice Betaalmogelijkheden Retourneren Datalogg…" at bounding box center [381, 195] width 150 height 30
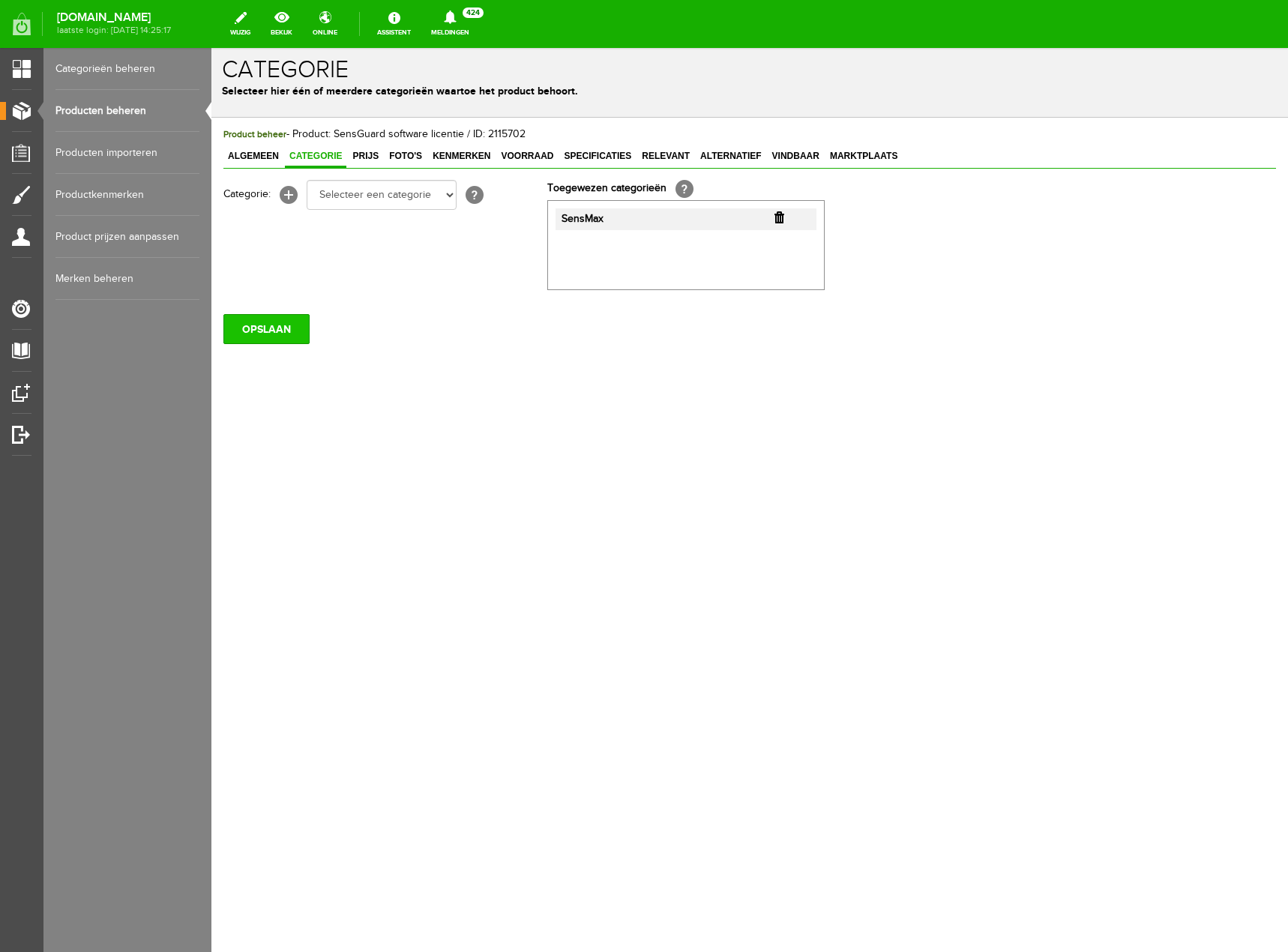
click at [265, 340] on input "OPSLAAN" at bounding box center [266, 329] width 86 height 30
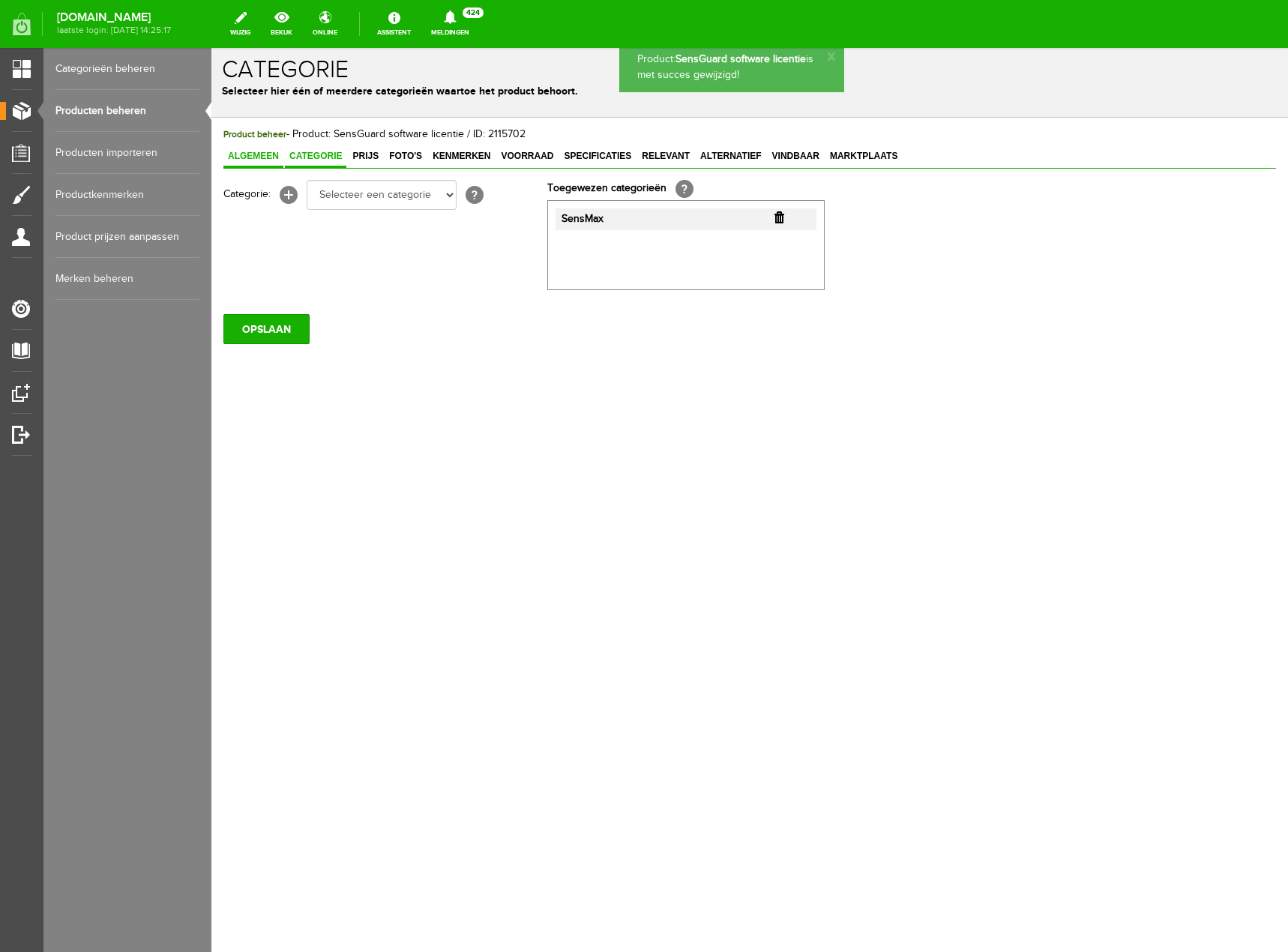
click at [264, 157] on span "Algemeen" at bounding box center [254, 156] width 60 height 11
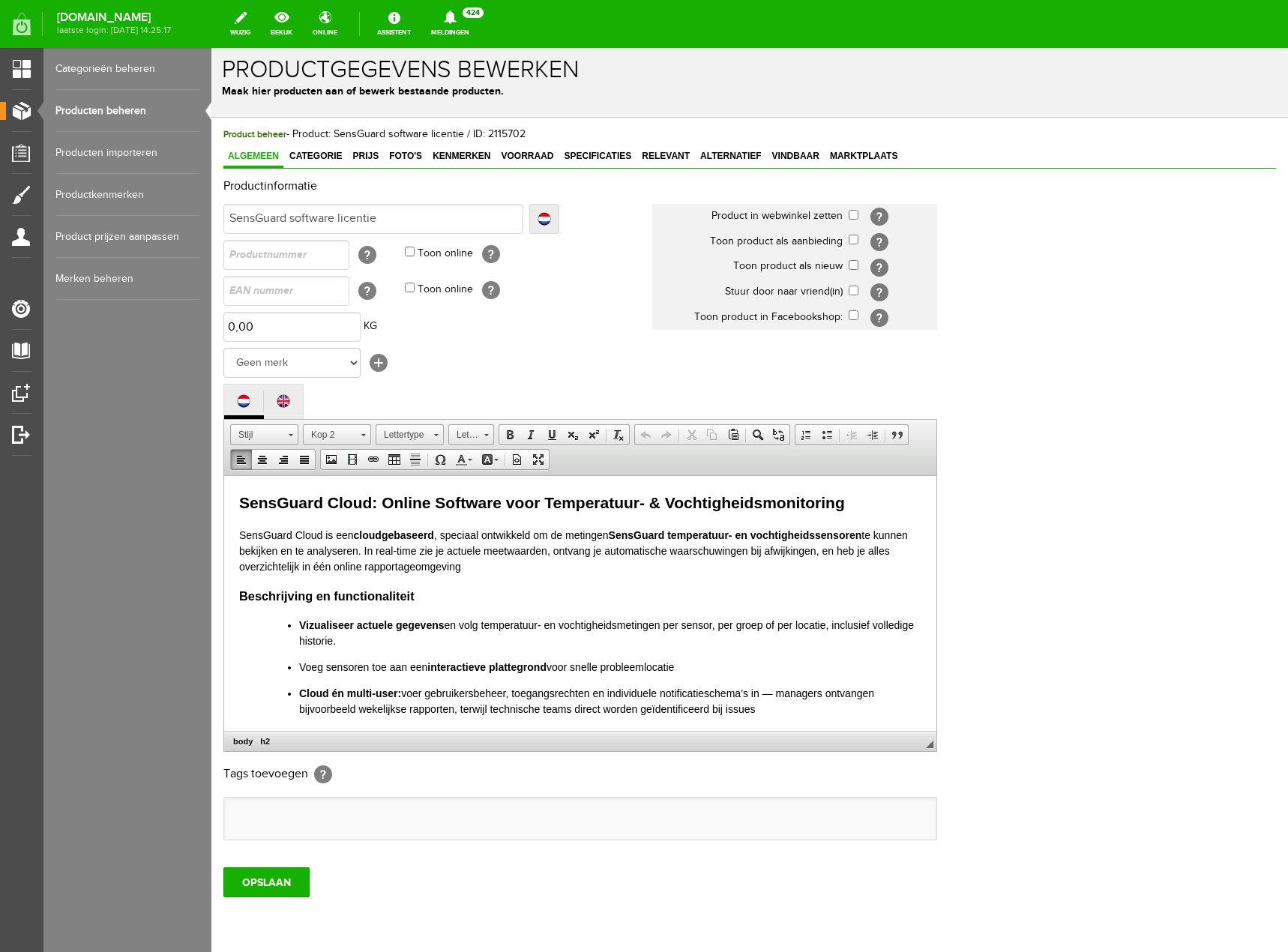
click at [513, 566] on p "SensGuard Cloud is een cloudgebaseerd , speciaal ontwikkeld om de metingen Sens…" at bounding box center [580, 550] width 682 height 47
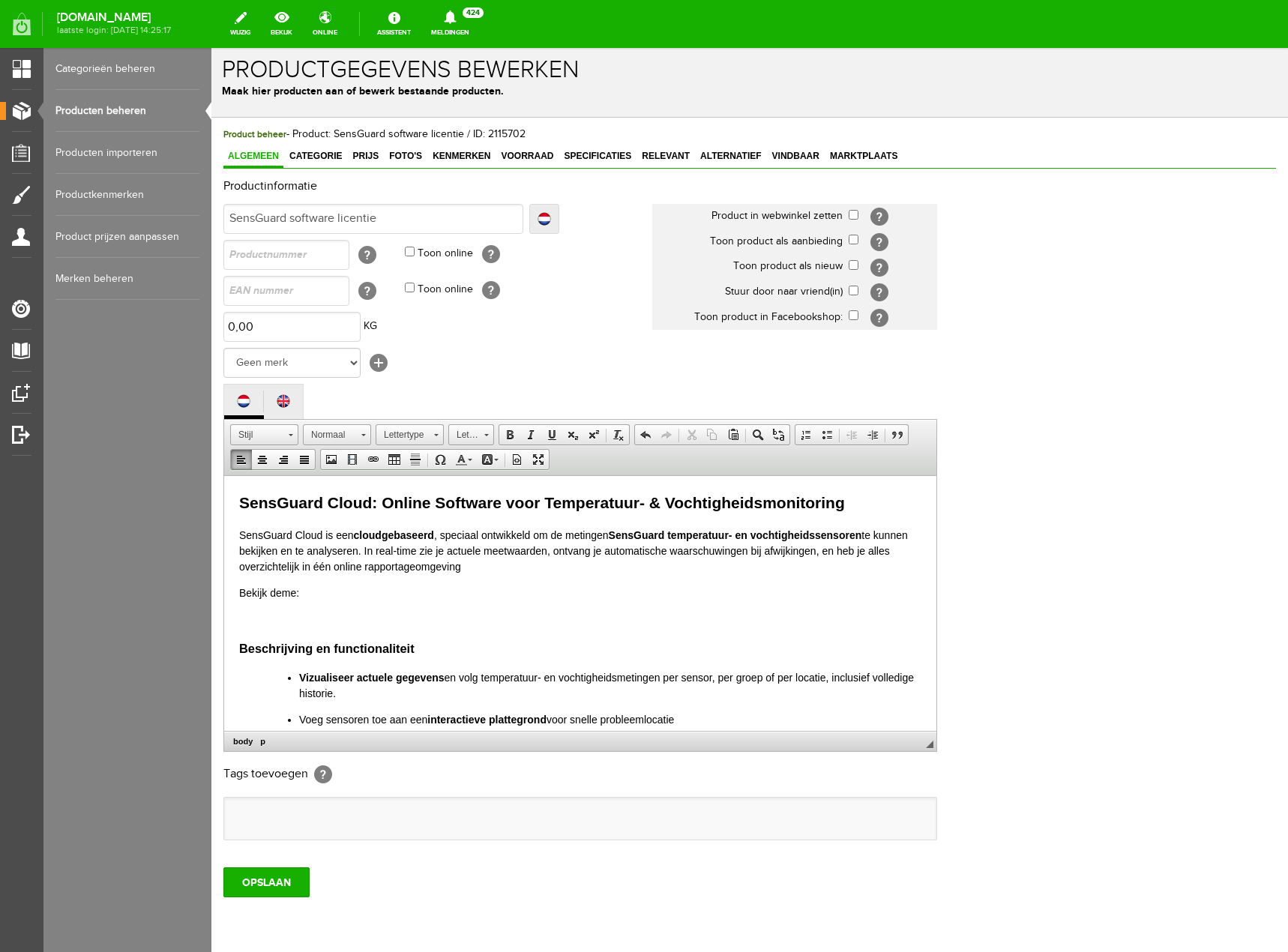
click at [298, 586] on p "Bekijk deme:" at bounding box center [580, 592] width 682 height 16
click at [246, 619] on p at bounding box center [580, 618] width 682 height 16
click at [261, 617] on p at bounding box center [580, 618] width 682 height 16
click at [299, 632] on span "Plakken" at bounding box center [319, 627] width 80 height 18
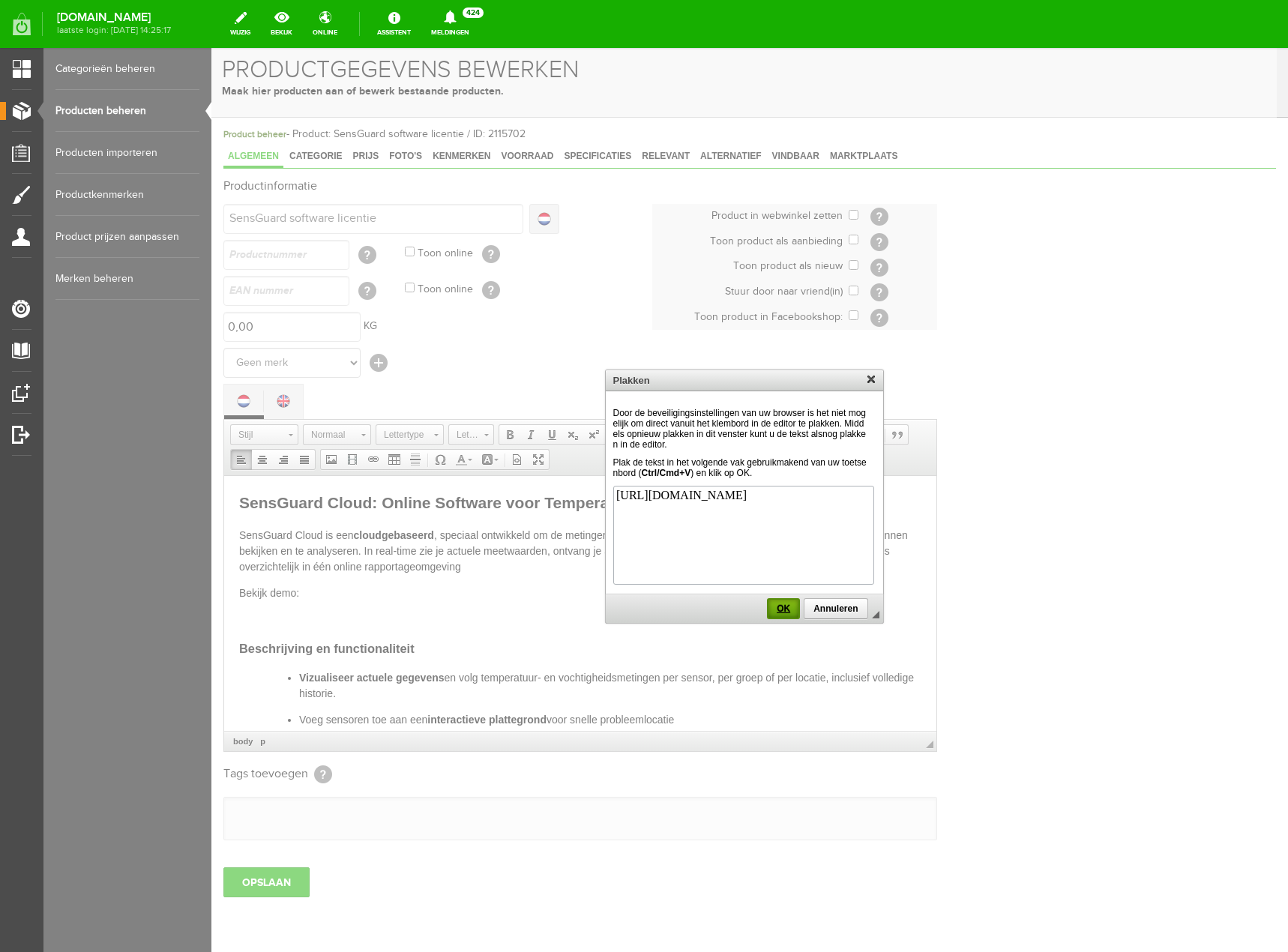
click at [788, 610] on span "OK" at bounding box center [783, 608] width 30 height 11
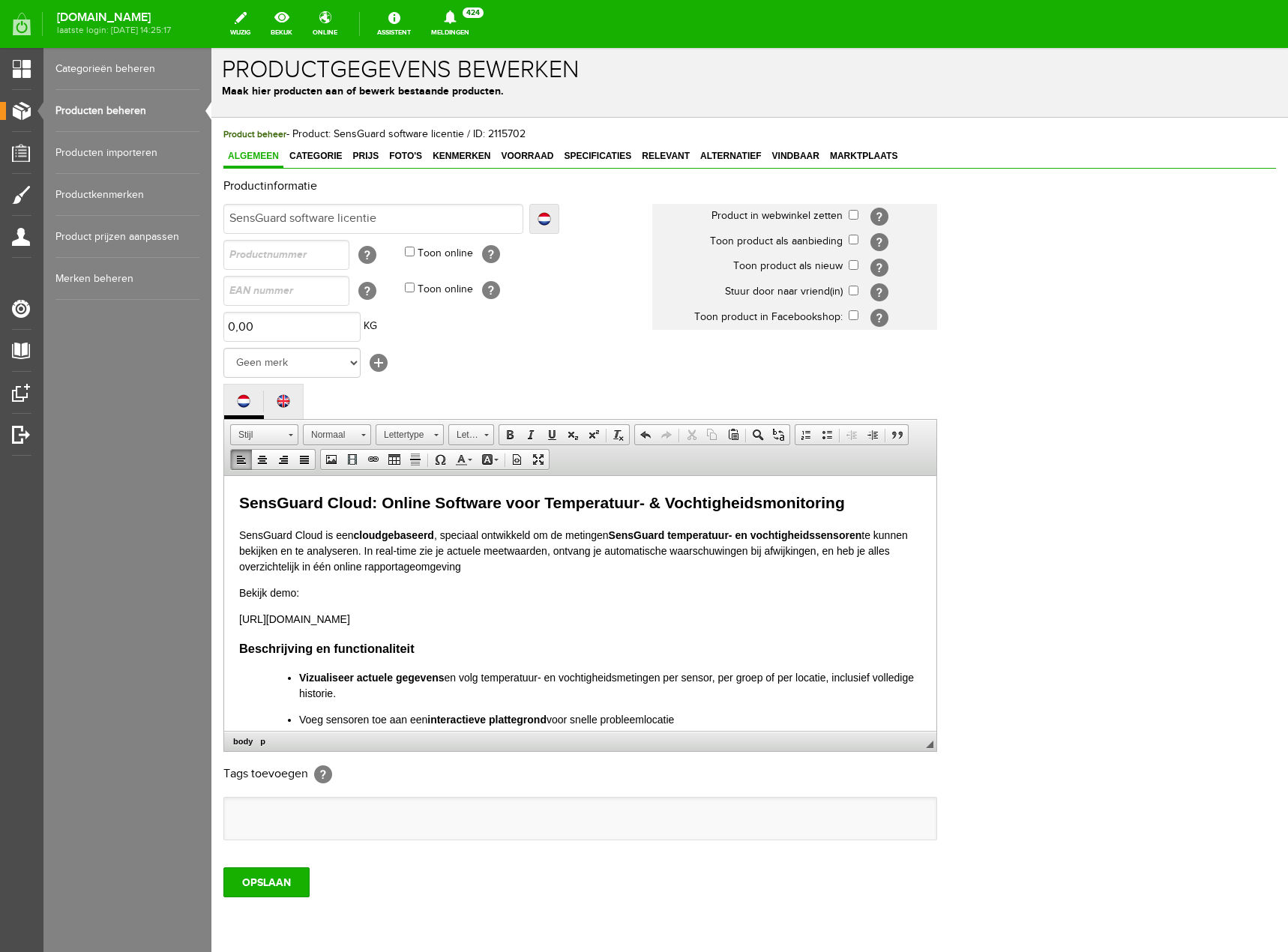
click at [304, 585] on p "Bekijk demo:" at bounding box center [580, 592] width 682 height 16
drag, startPoint x: 300, startPoint y: 590, endPoint x: 274, endPoint y: 589, distance: 26.0
click at [274, 589] on p "Bekijk demo:" at bounding box center [580, 592] width 682 height 16
click at [328, 593] on p "Bekijk demo:" at bounding box center [580, 592] width 682 height 16
click at [272, 590] on p "Bekijk demo:" at bounding box center [580, 592] width 682 height 16
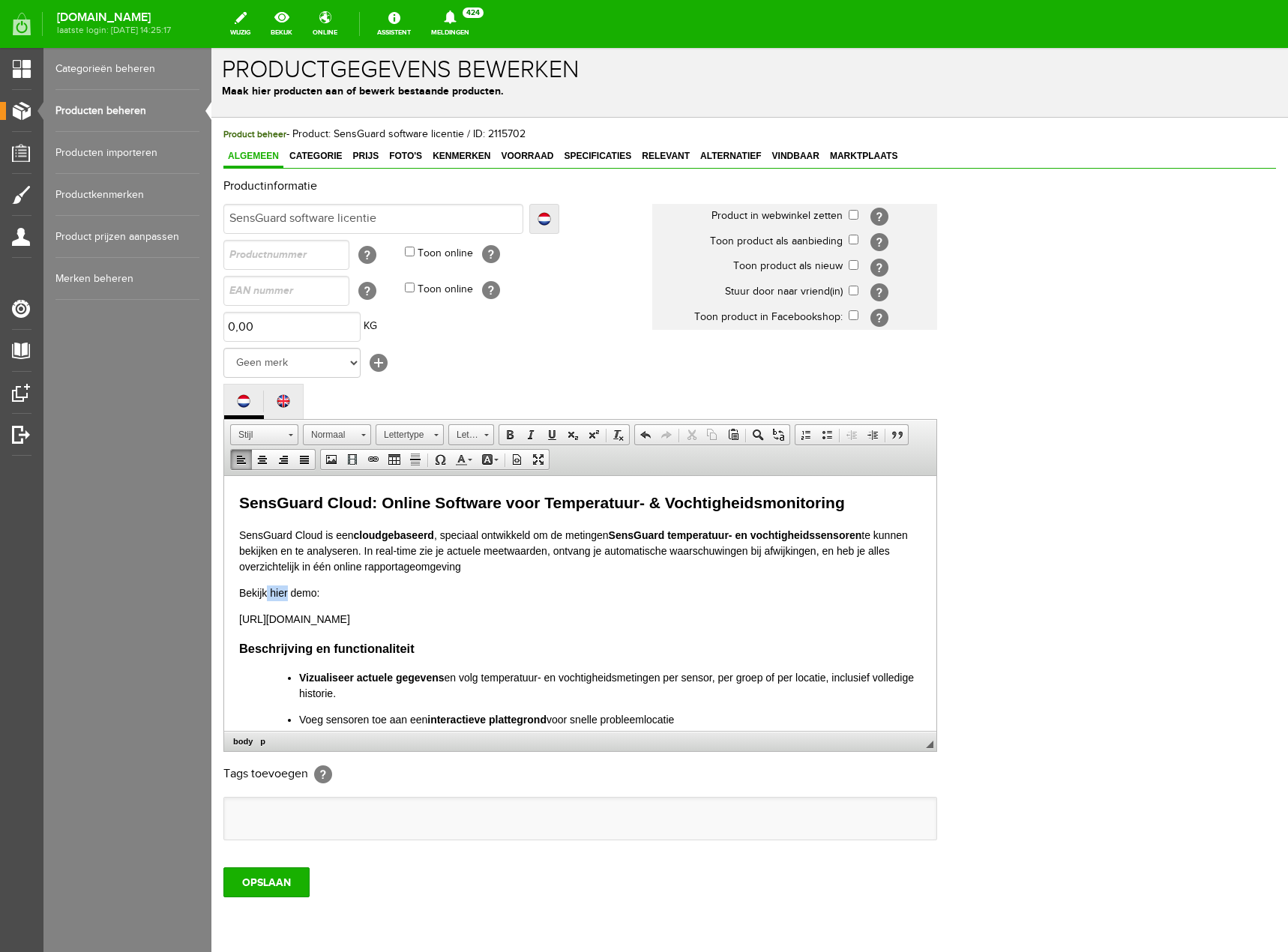
drag, startPoint x: 269, startPoint y: 590, endPoint x: 286, endPoint y: 593, distance: 17.3
click at [286, 593] on p "Bekijk hier demo:" at bounding box center [580, 592] width 682 height 16
click at [372, 462] on span at bounding box center [373, 459] width 12 height 12
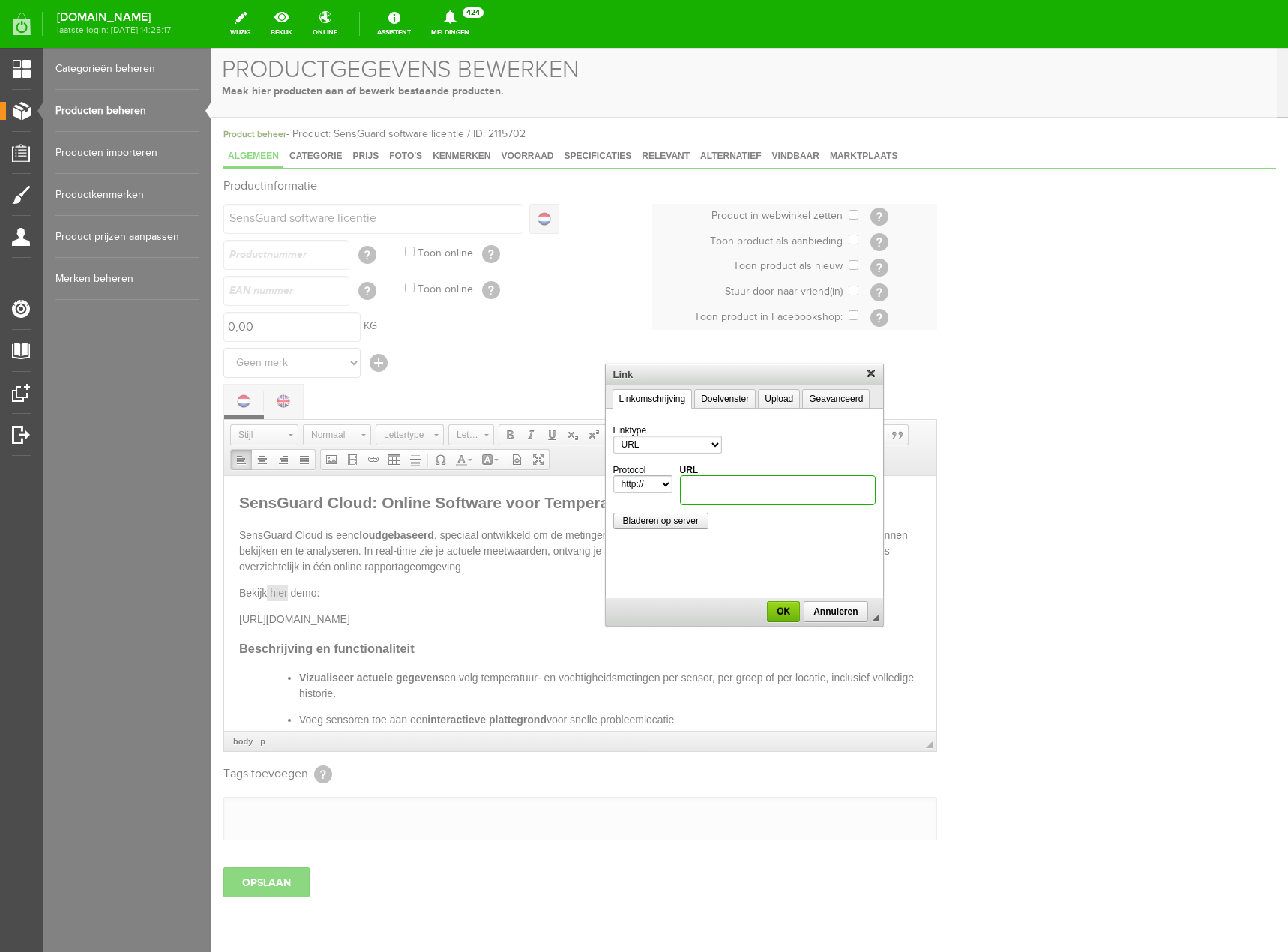
paste input "https://my.sensguard.lv/login"
type input "https://my.sensguard.lv/login"
select select "https://"
type input "my.sensguard.lv/login"
click at [782, 615] on span "OK" at bounding box center [783, 612] width 30 height 11
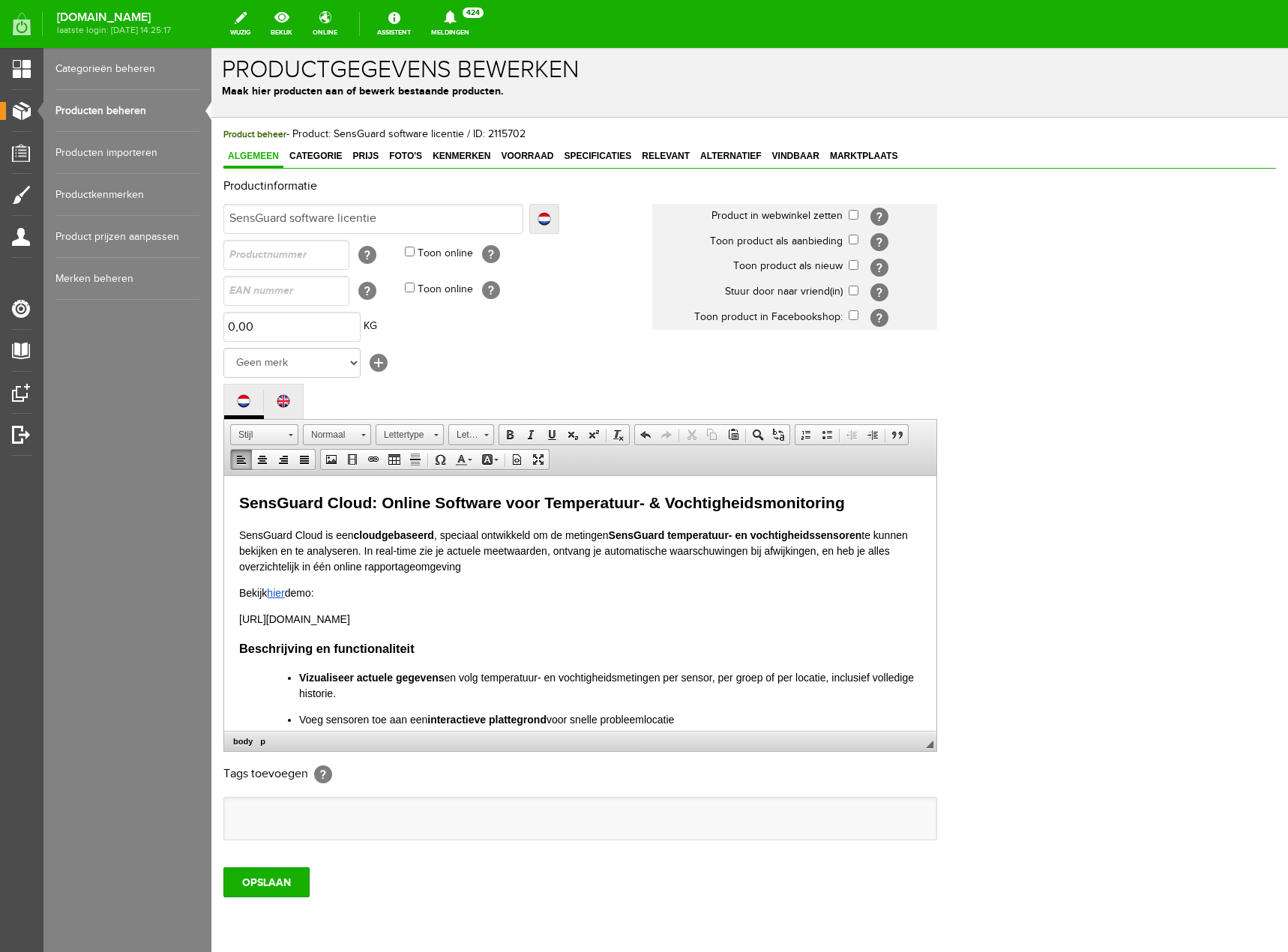
drag, startPoint x: 238, startPoint y: 622, endPoint x: 248, endPoint y: 622, distance: 10.0
click at [239, 622] on html "SensGuard Cloud: Online Software voor Temperatuur- & Vochtigheidsmonitoring Sen…" at bounding box center [580, 875] width 712 height 800
click at [275, 622] on p "https://my.sensguard.lv/login" at bounding box center [580, 618] width 682 height 16
drag, startPoint x: 238, startPoint y: 617, endPoint x: 379, endPoint y: 624, distance: 141.2
click at [379, 624] on html "SensGuard Cloud: Online Software voor Temperatuur- & Vochtigheidsmonitoring Sen…" at bounding box center [580, 875] width 712 height 800
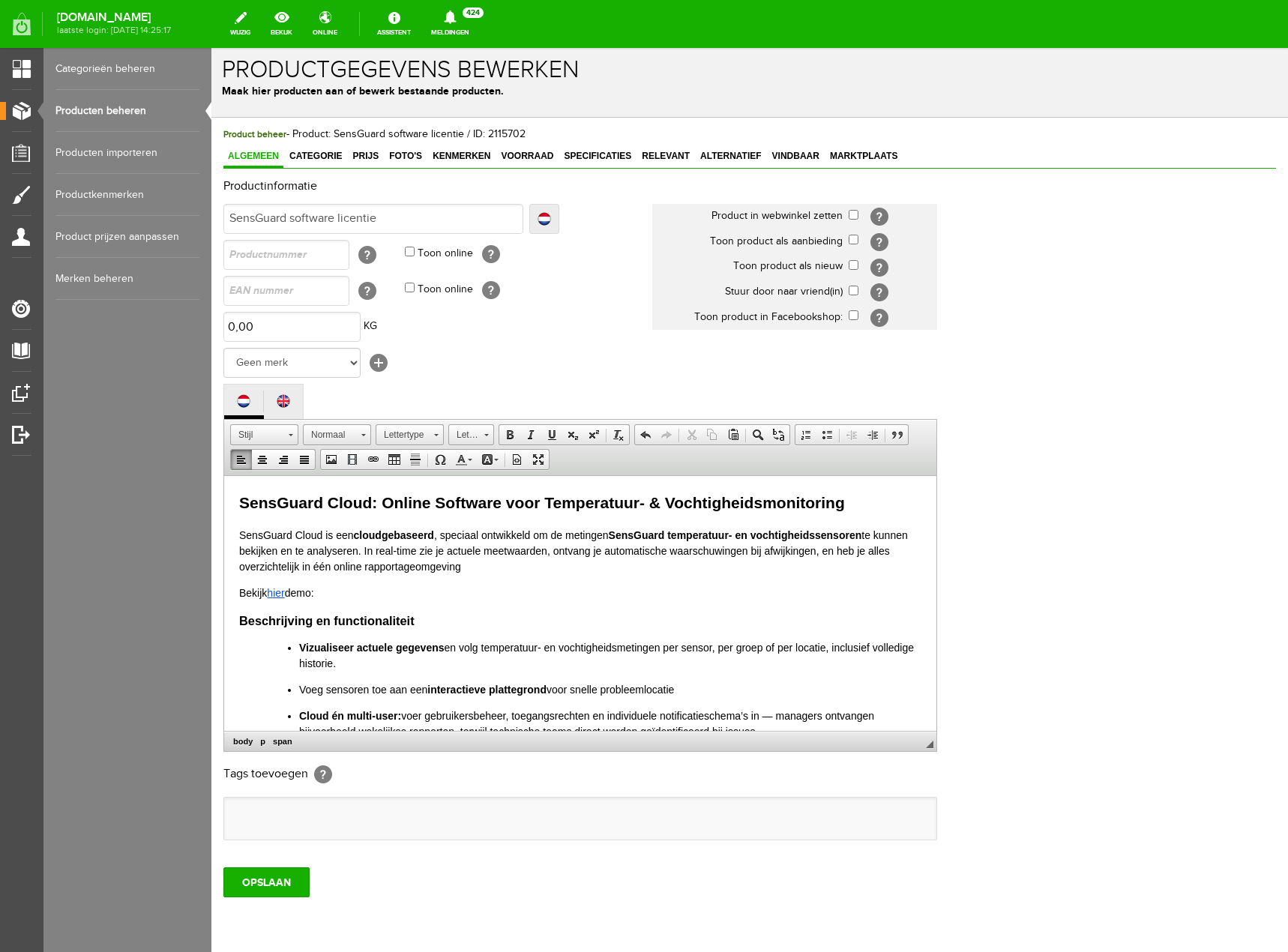
click at [341, 602] on body "SensGuard Cloud: Online Software voor Temperatuur- & Vochtigheidsmonitoring Sen…" at bounding box center [580, 860] width 682 height 740
click at [335, 591] on p "Bekijk hier demo:" at bounding box center [580, 592] width 682 height 16
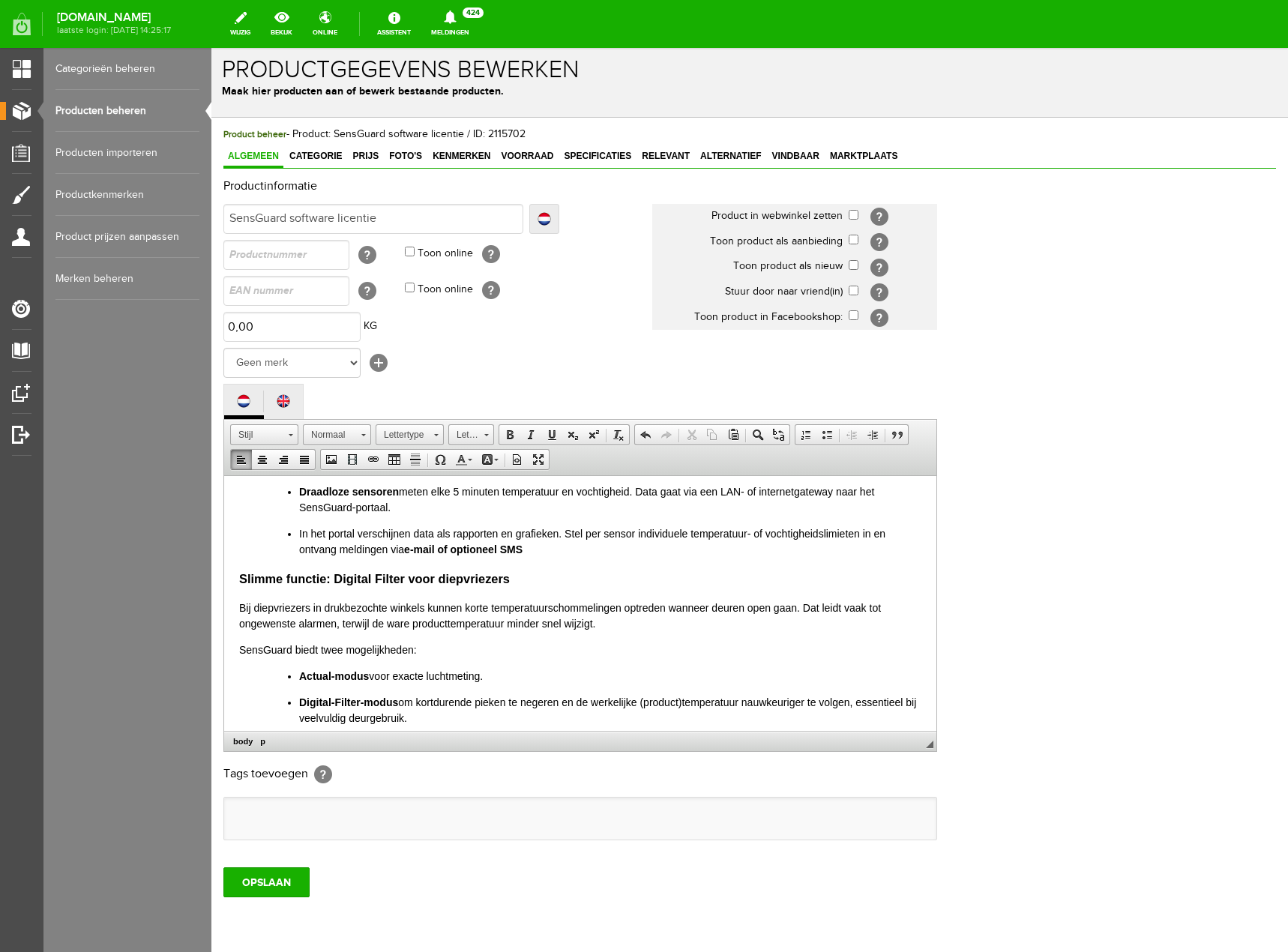
scroll to position [375, 0]
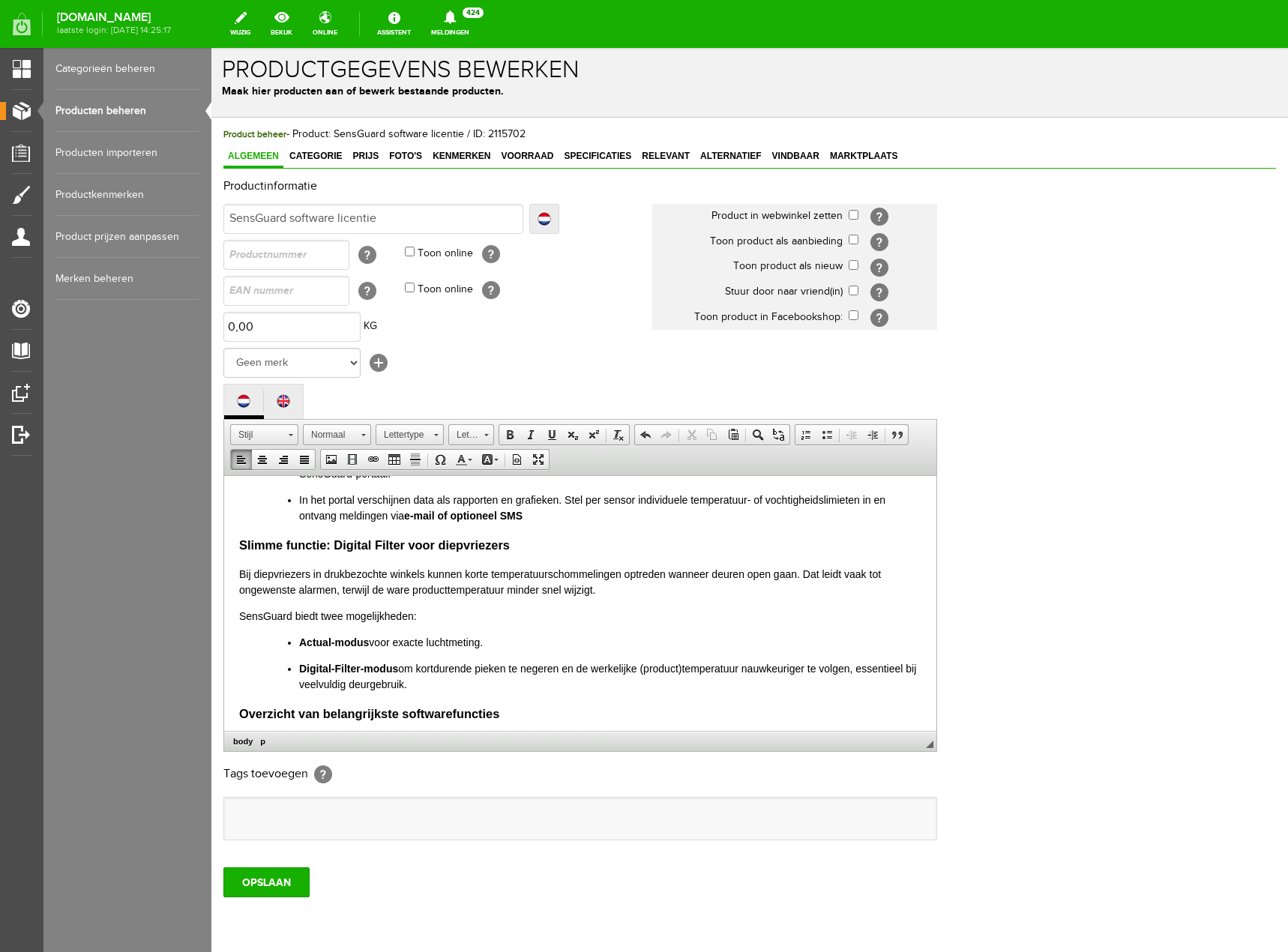
click at [615, 590] on p "Bij diepvriezers in drukbezochte winkels kunnen korte temperatuurschommelingen …" at bounding box center [580, 581] width 682 height 32
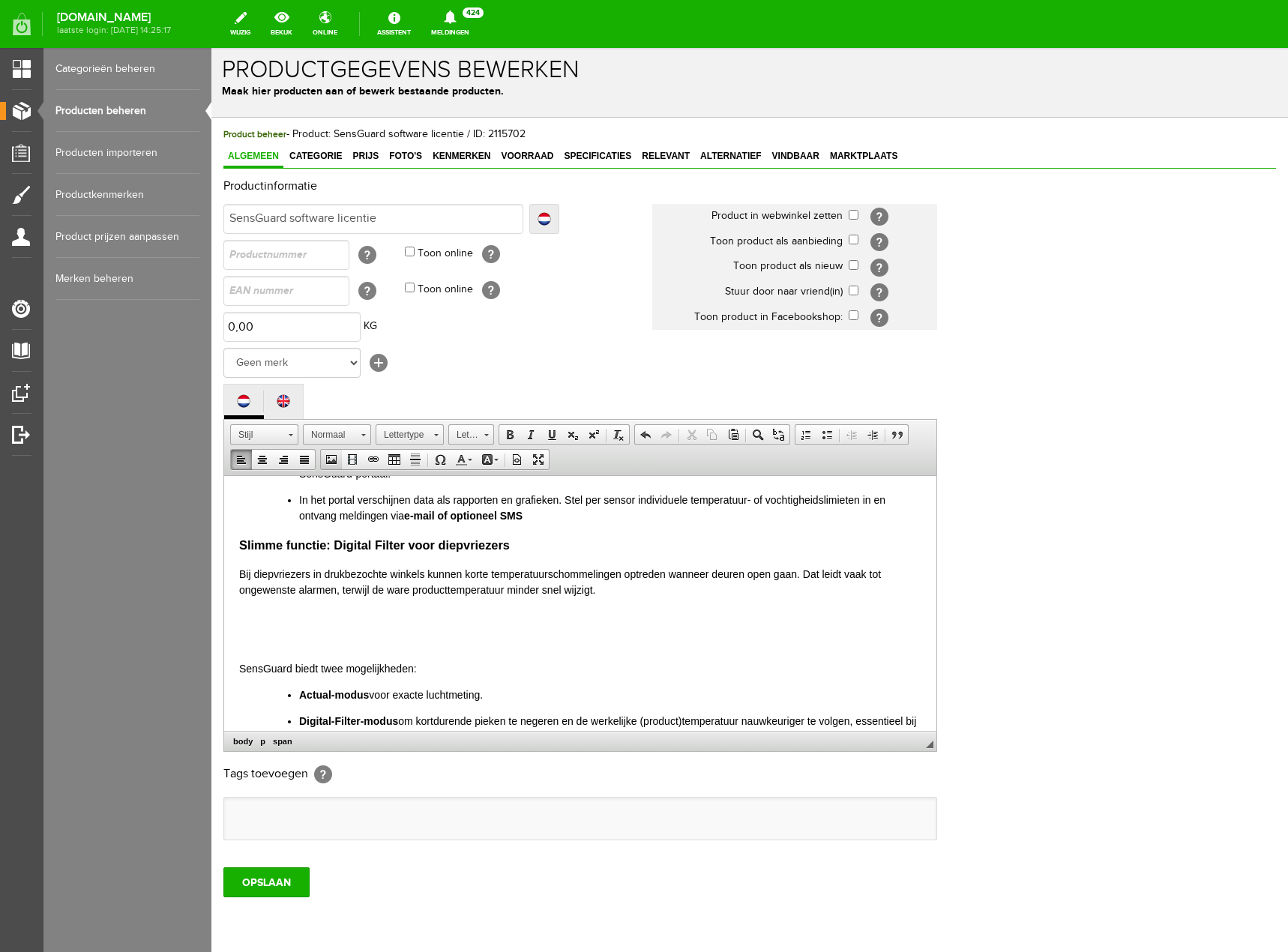
click at [327, 464] on span at bounding box center [331, 459] width 12 height 12
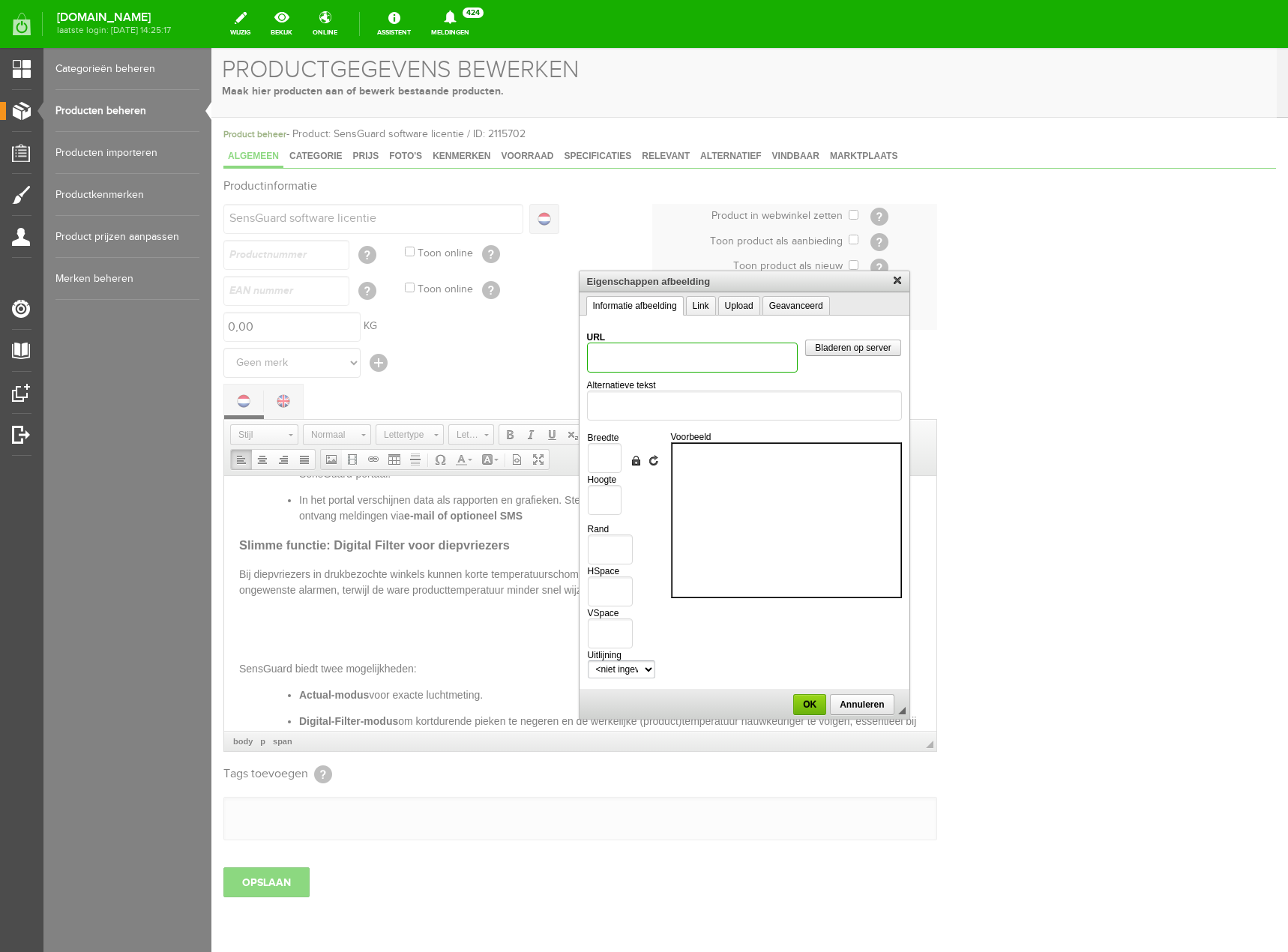
scroll to position [0, 0]
click at [748, 309] on link "Upload" at bounding box center [739, 305] width 42 height 19
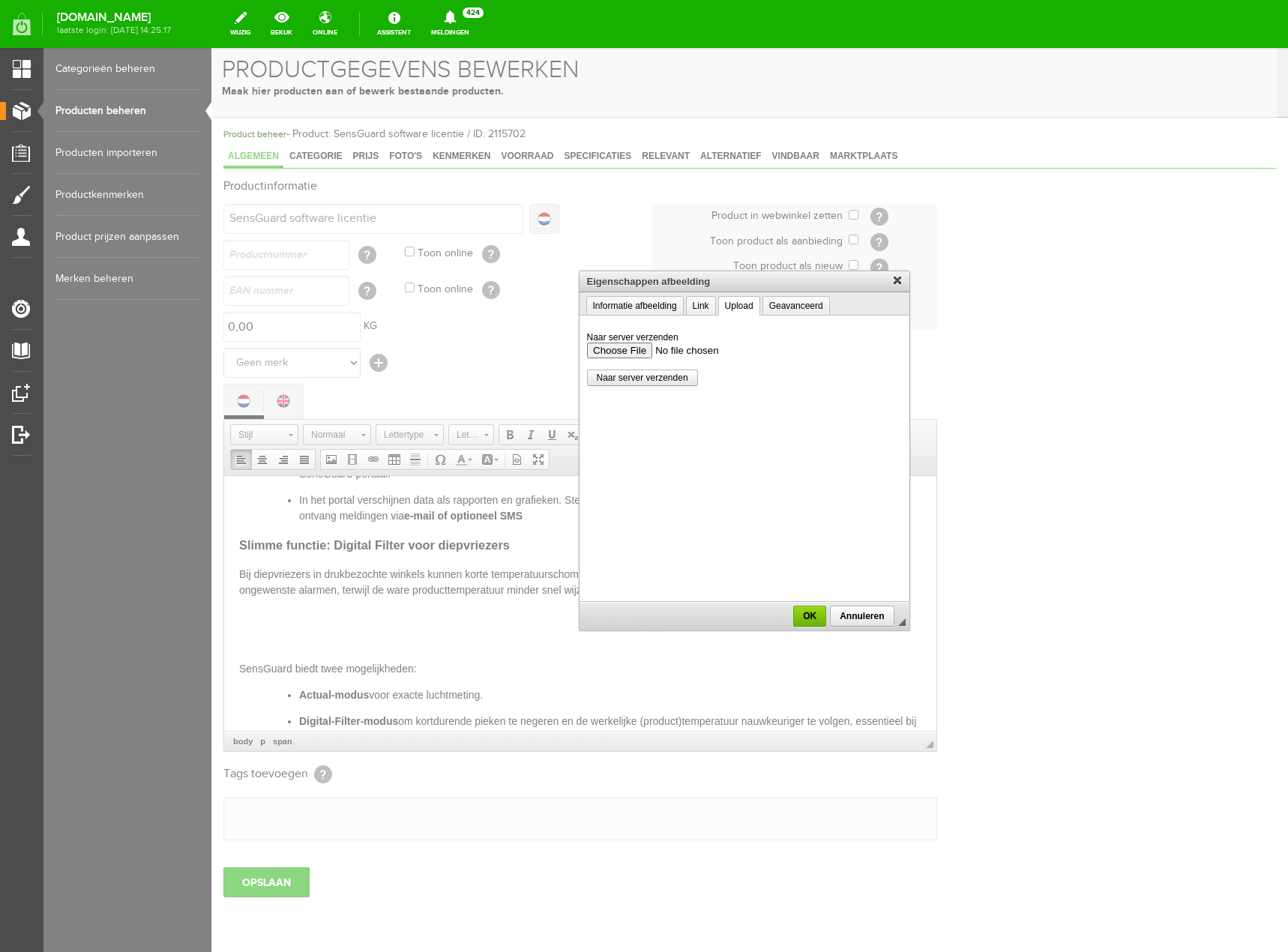
click at [655, 342] on input "Naar server verzenden" at bounding box center [744, 349] width 315 height 16
type input "C:\fakepath\Sensguard software.png"
click at [654, 377] on span "Naar server verzenden" at bounding box center [642, 377] width 110 height 11
type input "/upload/8285/sensguard-software.png"
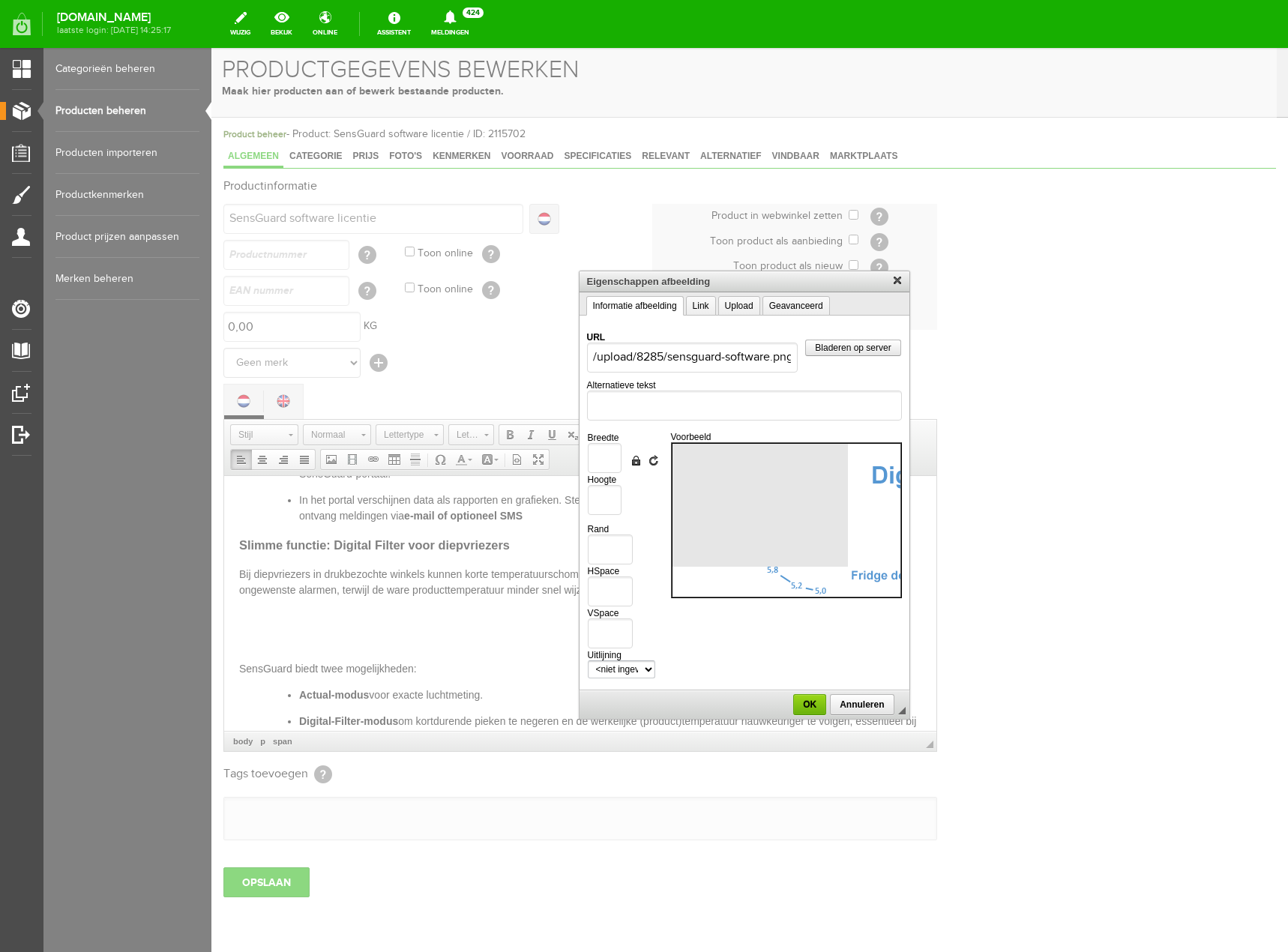
type input "1090"
type input "438"
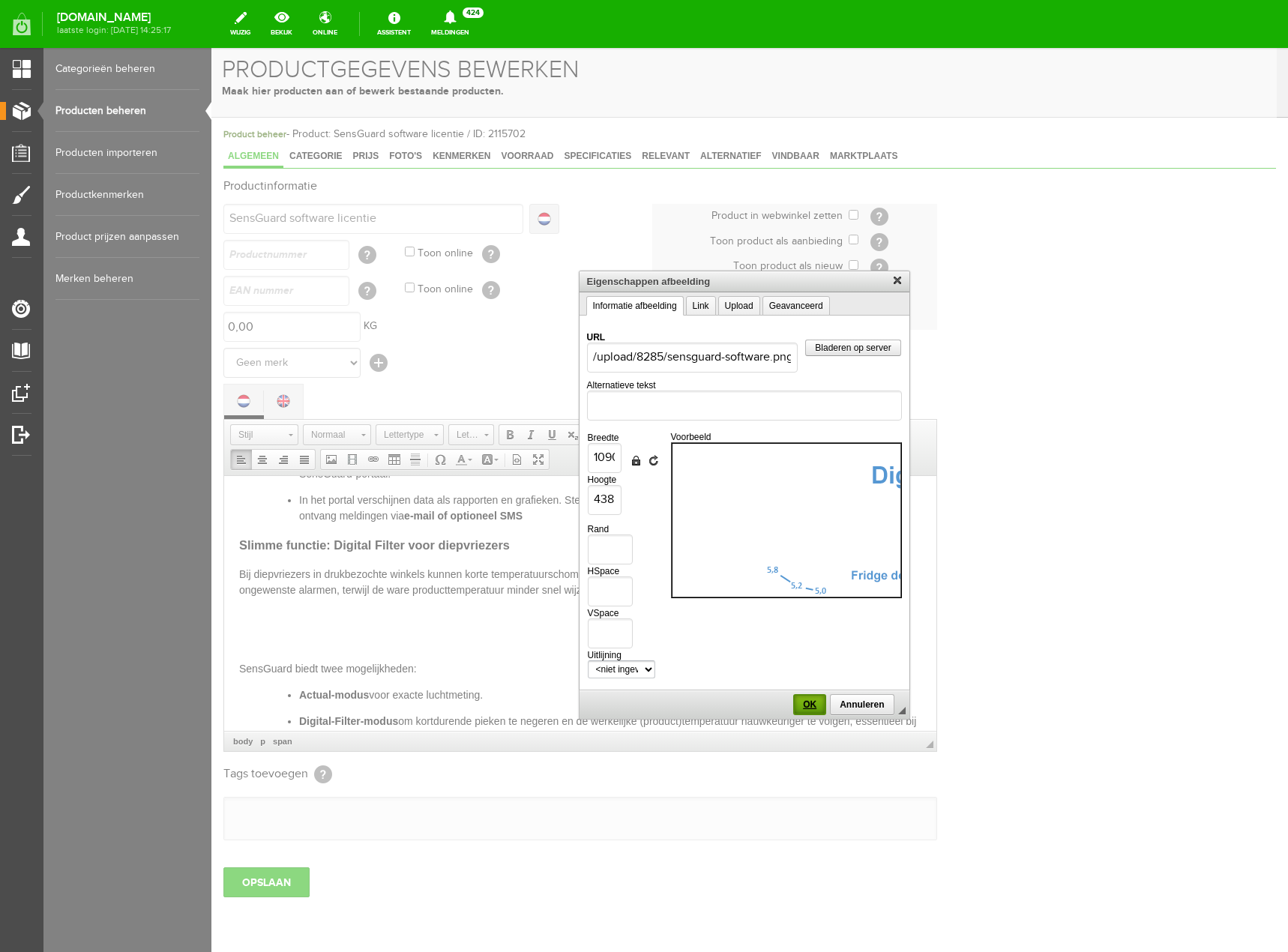
click at [811, 709] on span "OK" at bounding box center [810, 704] width 30 height 11
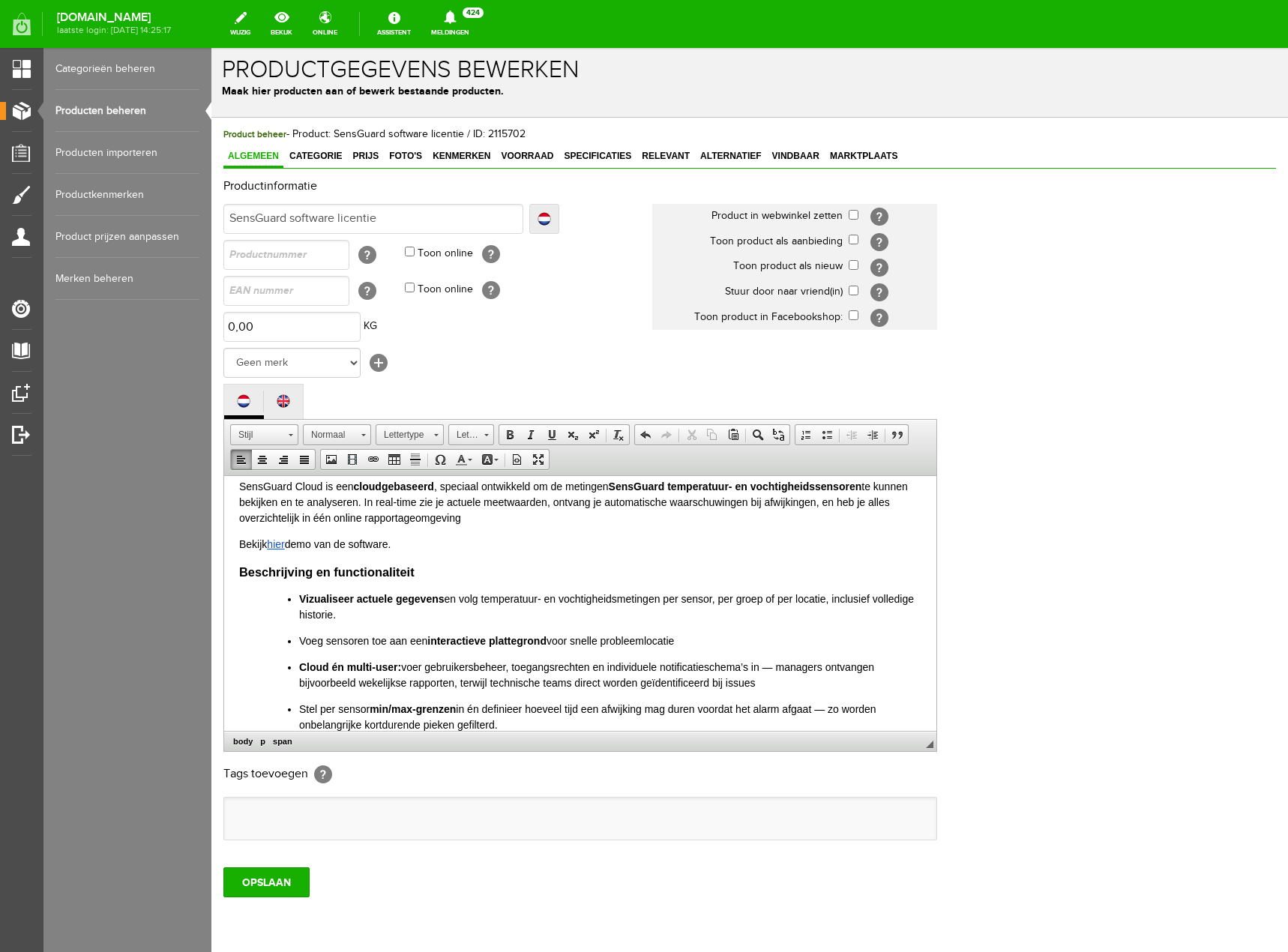
scroll to position [75, 0]
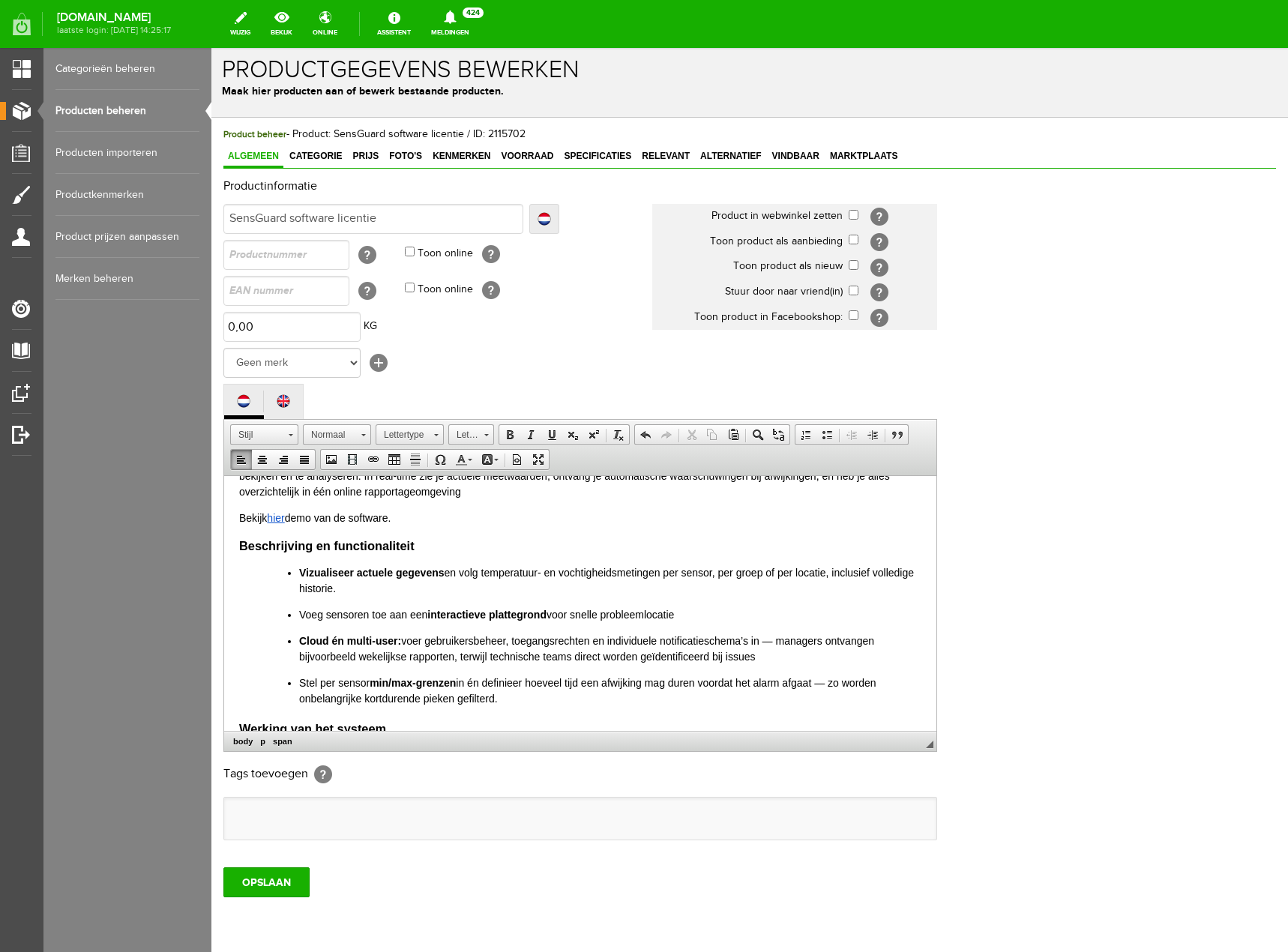
click at [216, 944] on div "Product beheer - Product: SensGuard software licentie / ID: 2115702 Algemeen Ca…" at bounding box center [750, 563] width 1076 height 890
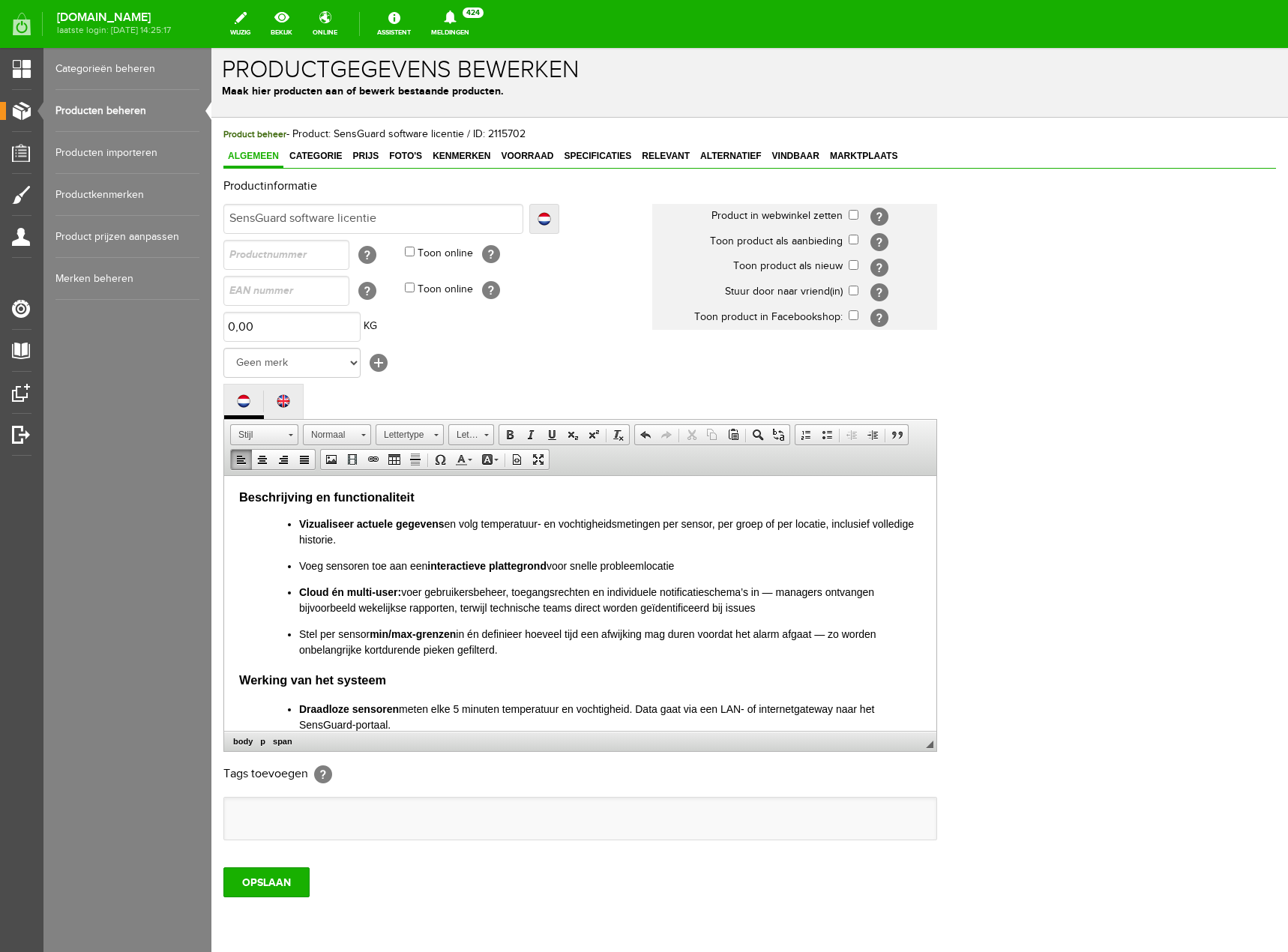
scroll to position [150, 0]
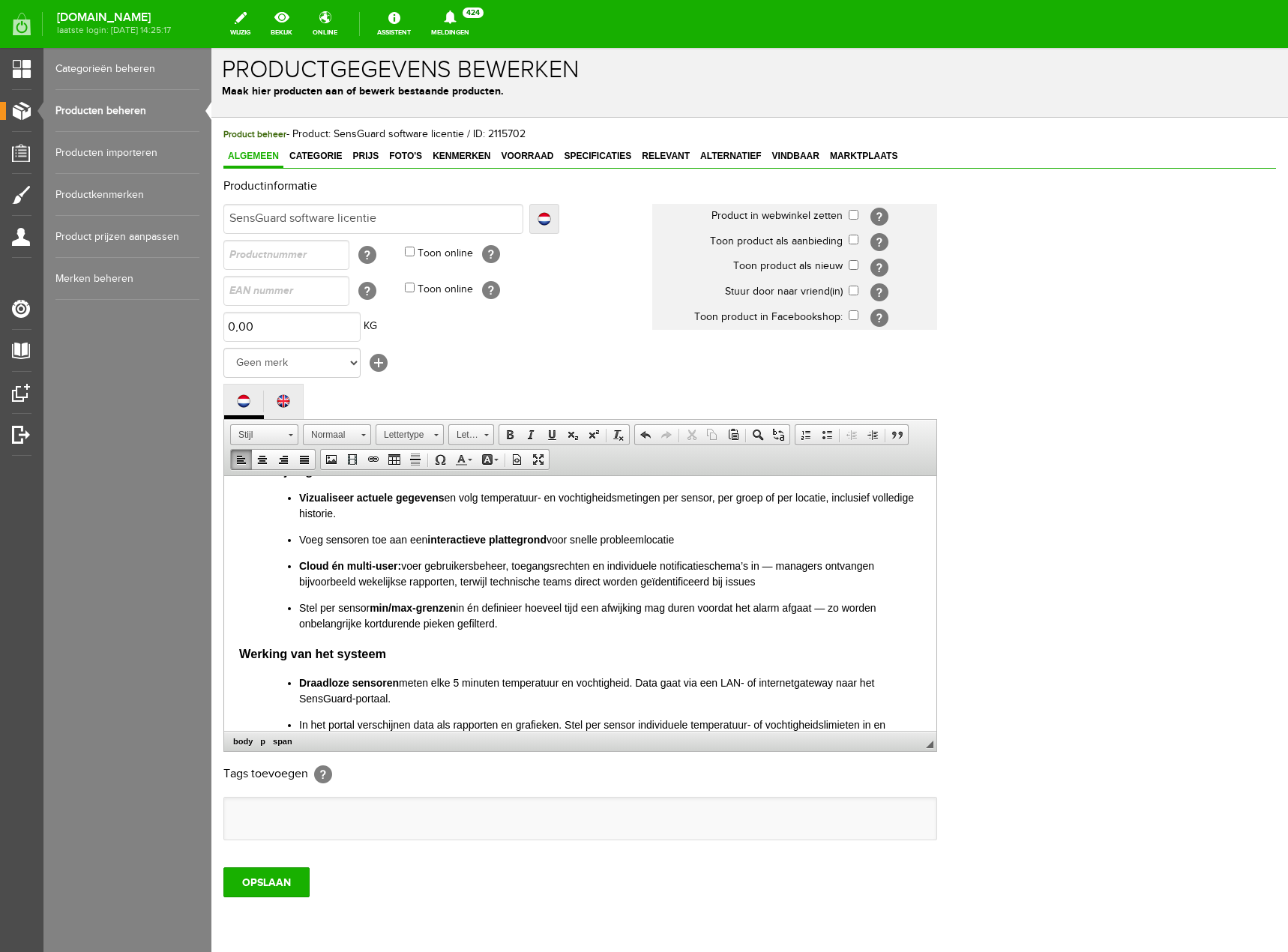
click at [505, 629] on p "Stel per sensor min/max-grenzen in én definieer hoeveel tijd een afwijking mag …" at bounding box center [610, 616] width 623 height 32
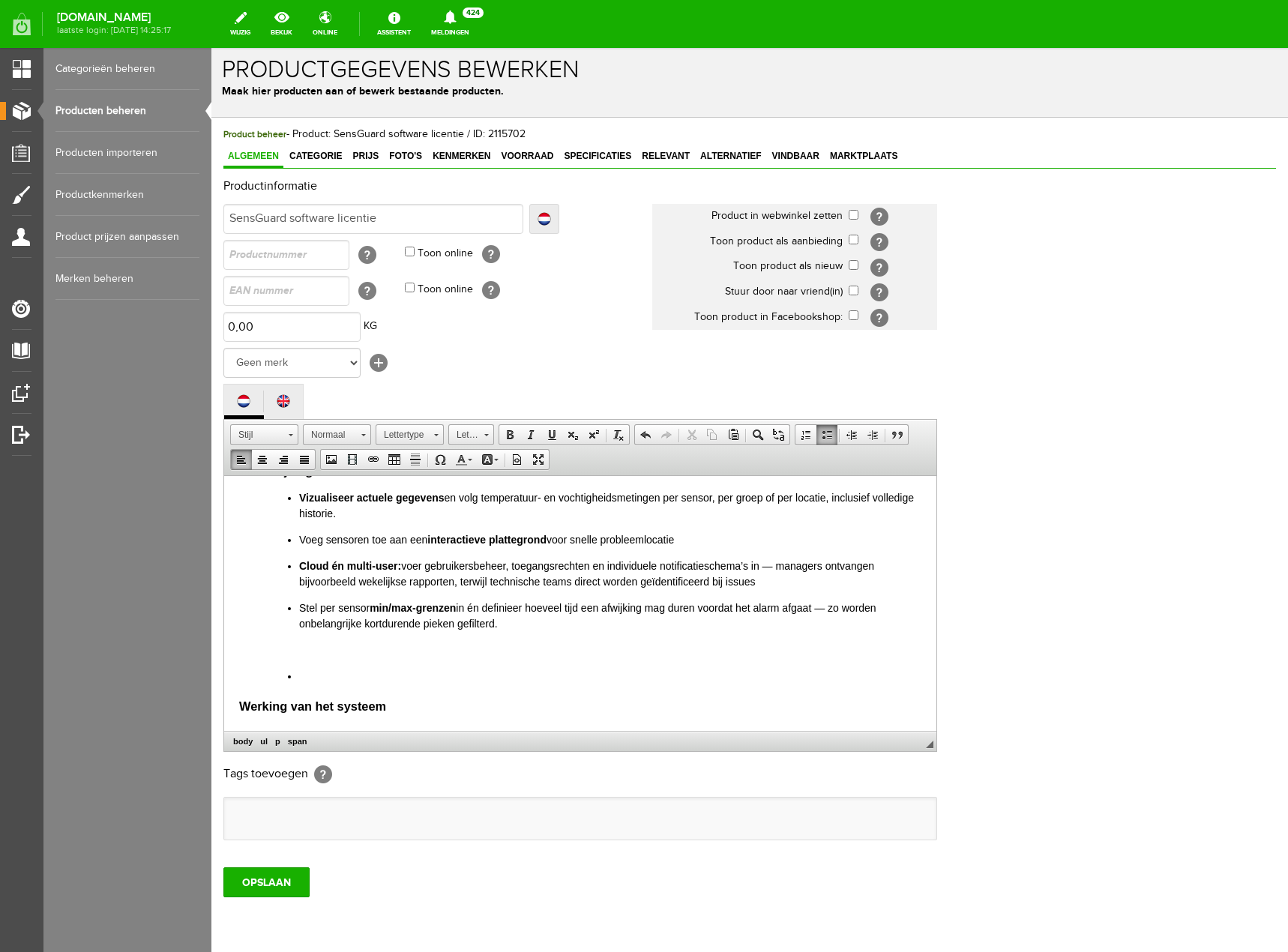
click at [831, 433] on span at bounding box center [827, 434] width 12 height 12
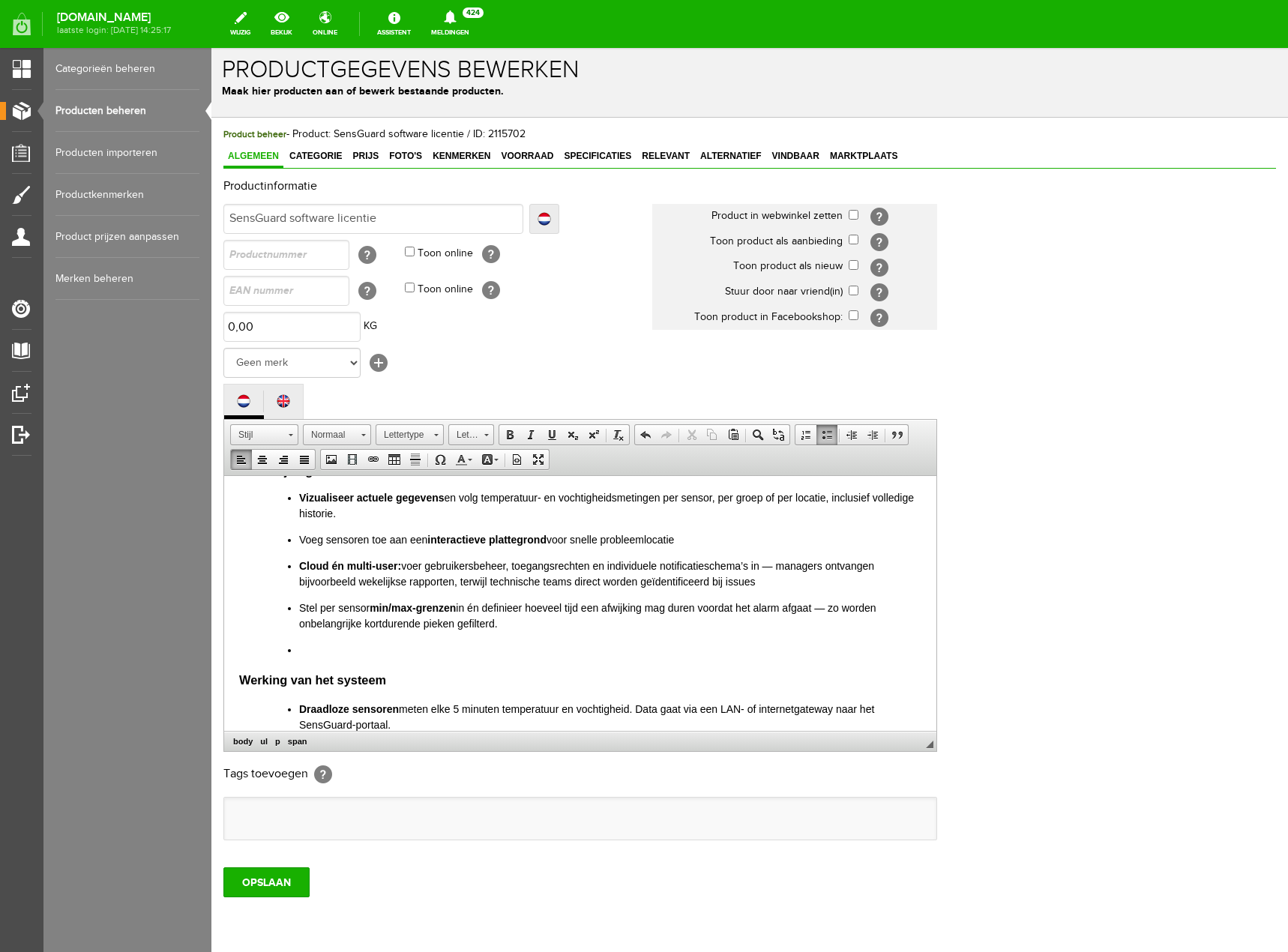
click at [305, 652] on li at bounding box center [610, 649] width 623 height 16
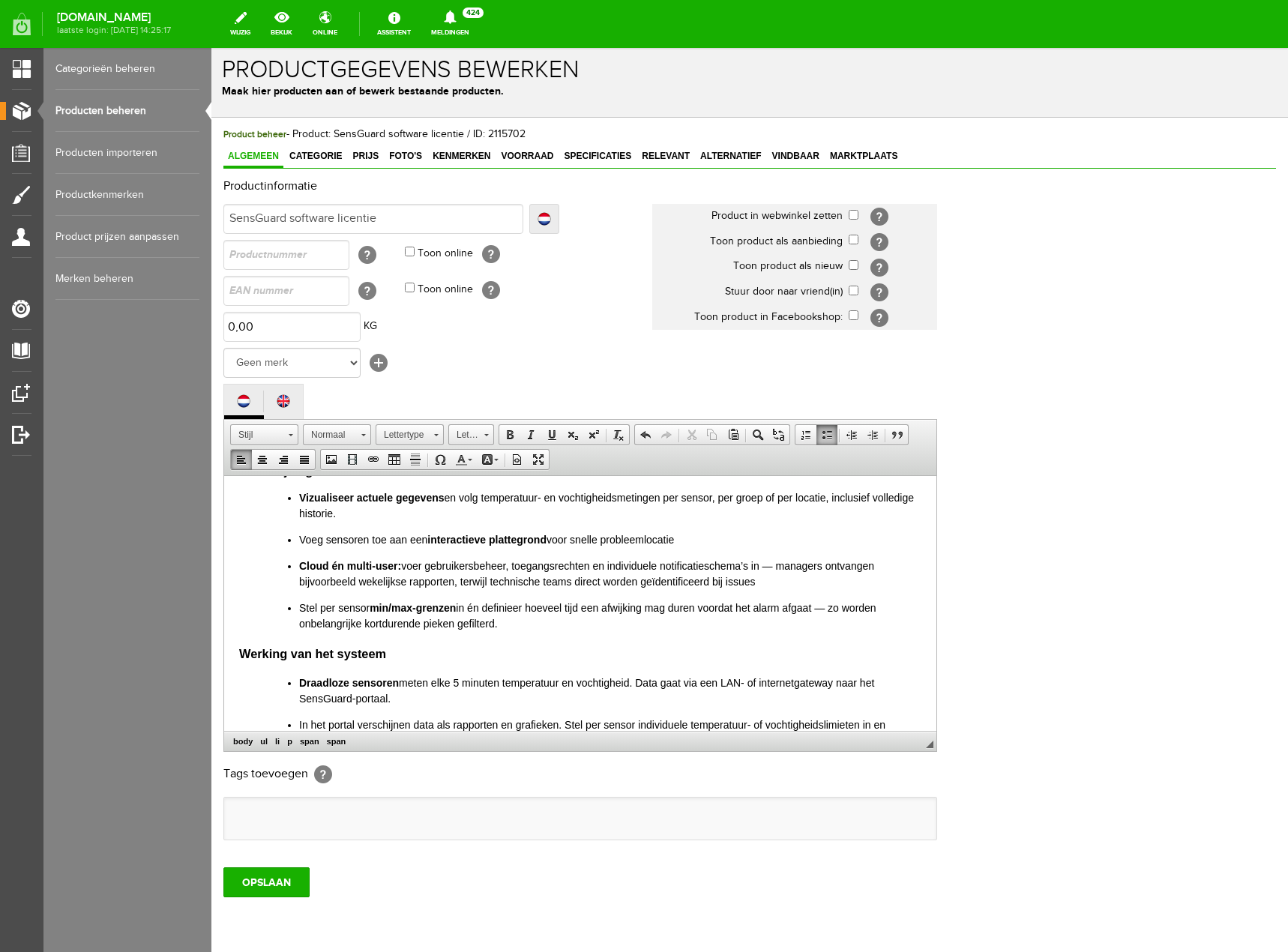
click at [822, 438] on span at bounding box center [827, 434] width 12 height 12
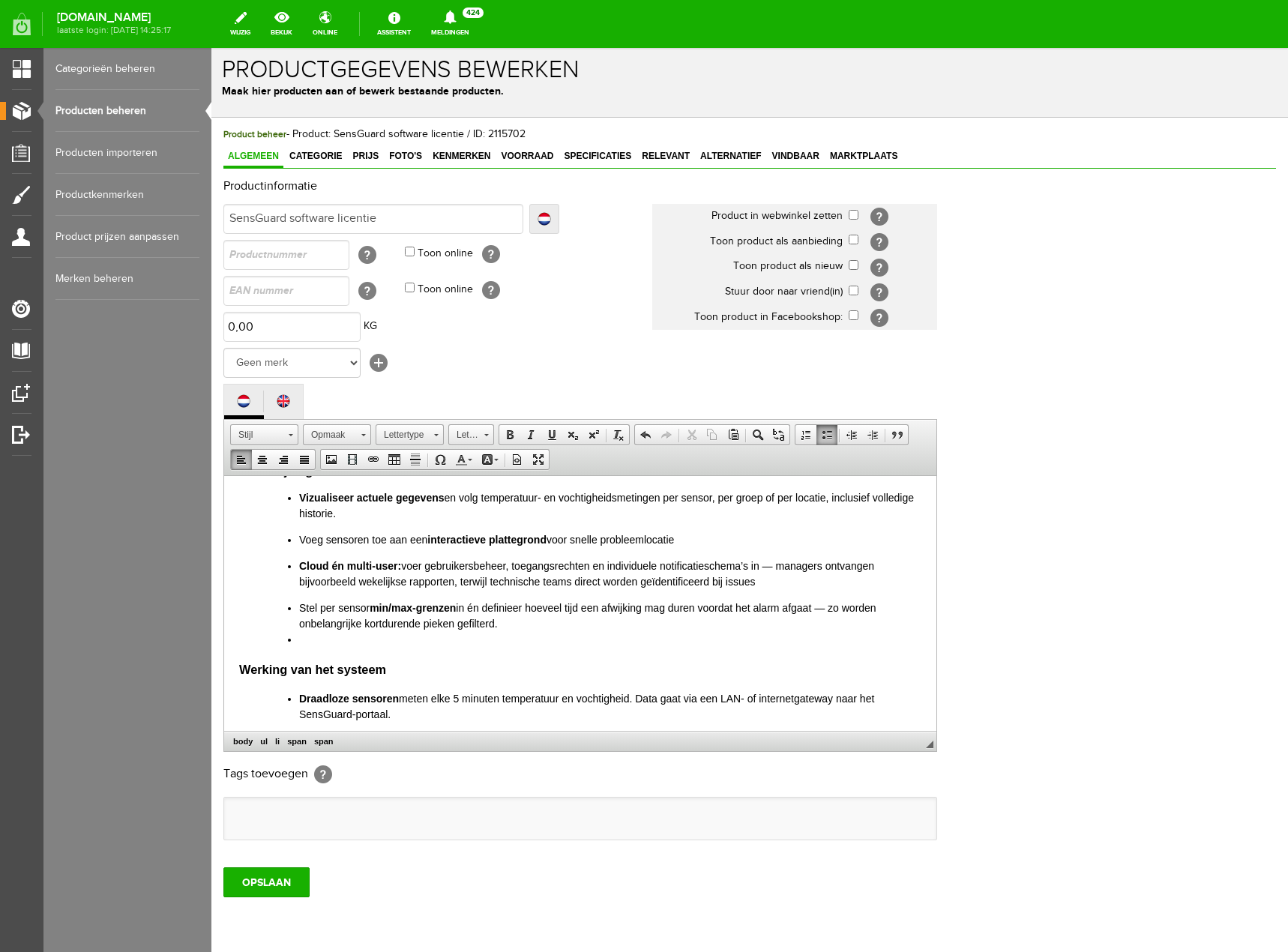
click at [819, 429] on link "Opsomming invoegen" at bounding box center [827, 434] width 21 height 19
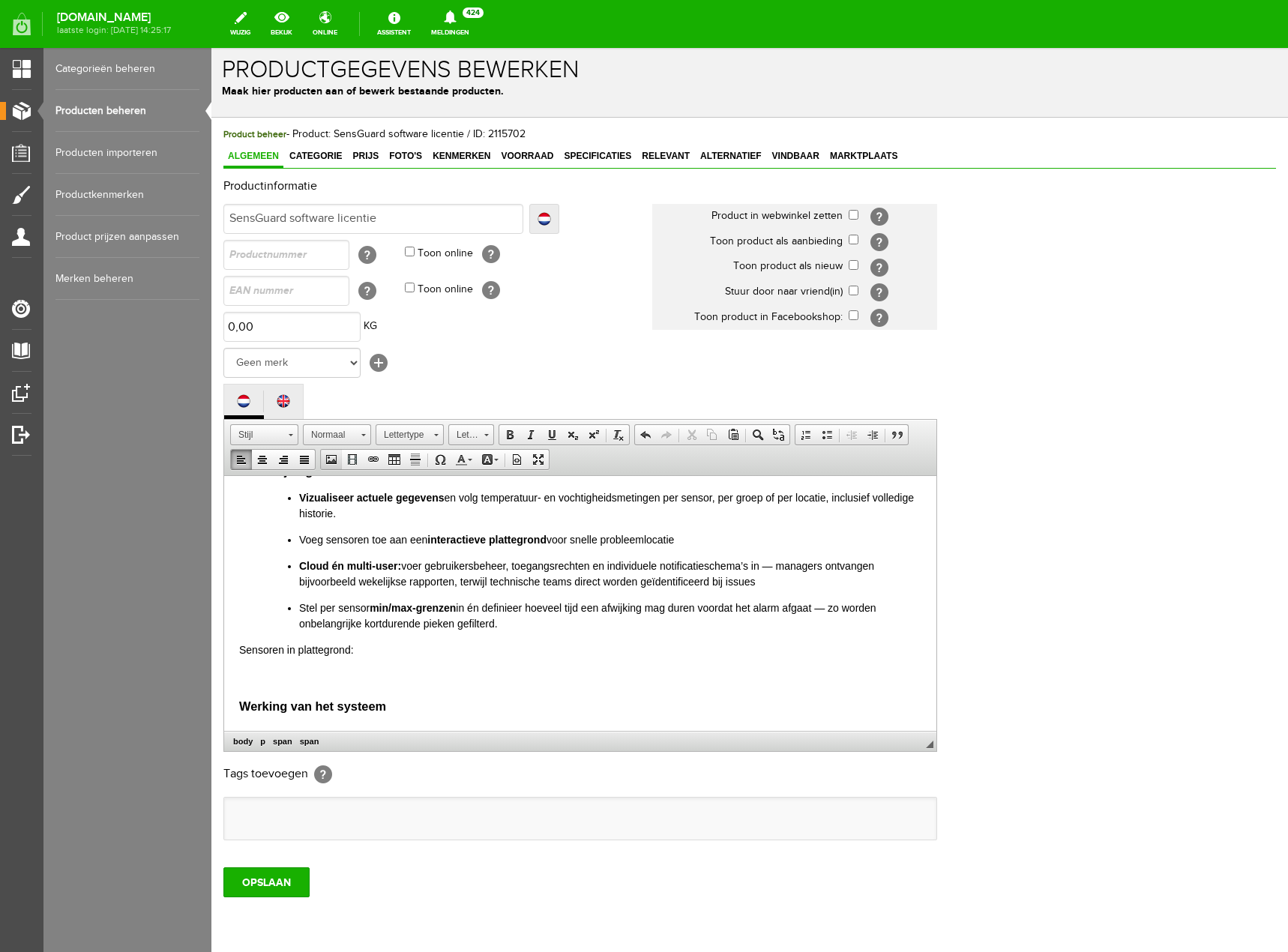
click at [336, 457] on span at bounding box center [331, 459] width 12 height 12
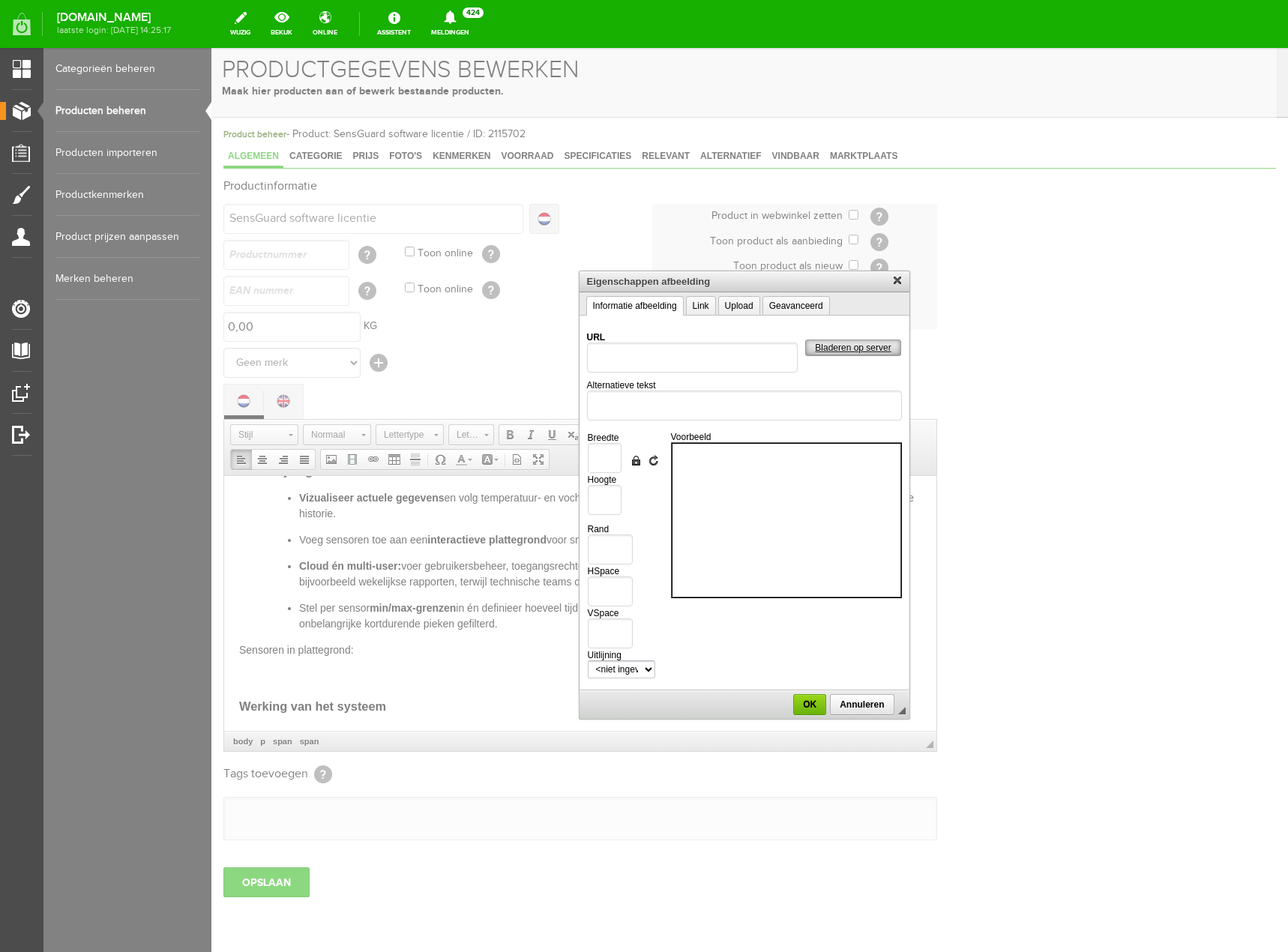
click at [853, 348] on span "Bladeren op server" at bounding box center [853, 347] width 94 height 11
click at [748, 313] on link "Upload" at bounding box center [739, 305] width 42 height 19
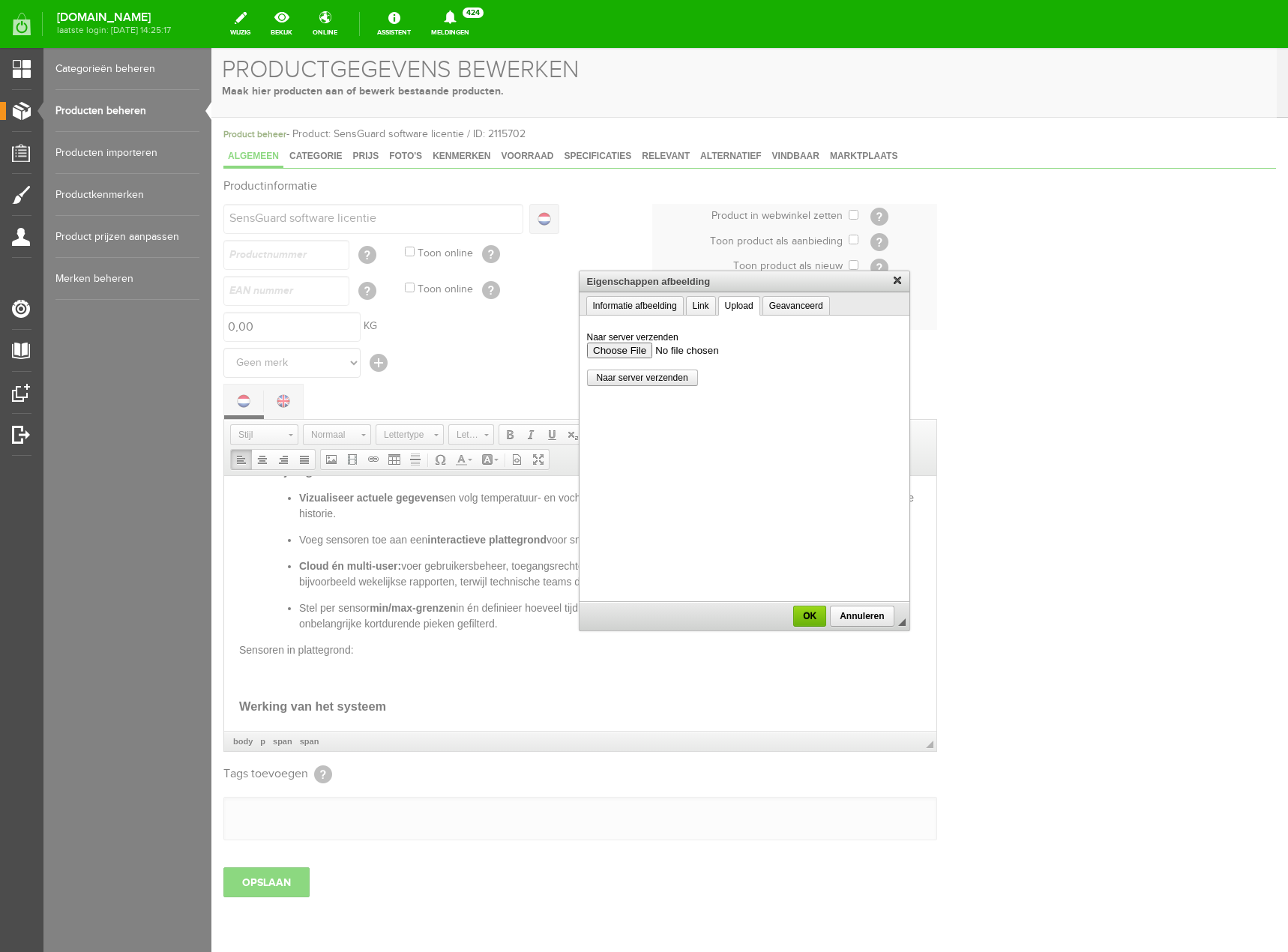
click at [644, 349] on input "Naar server verzenden" at bounding box center [744, 349] width 315 height 16
type input "C:\fakepath\Sensguard software1.png"
click at [663, 374] on span "Naar server verzenden" at bounding box center [642, 377] width 110 height 11
type input "/upload/8285/sensguard-software1.png"
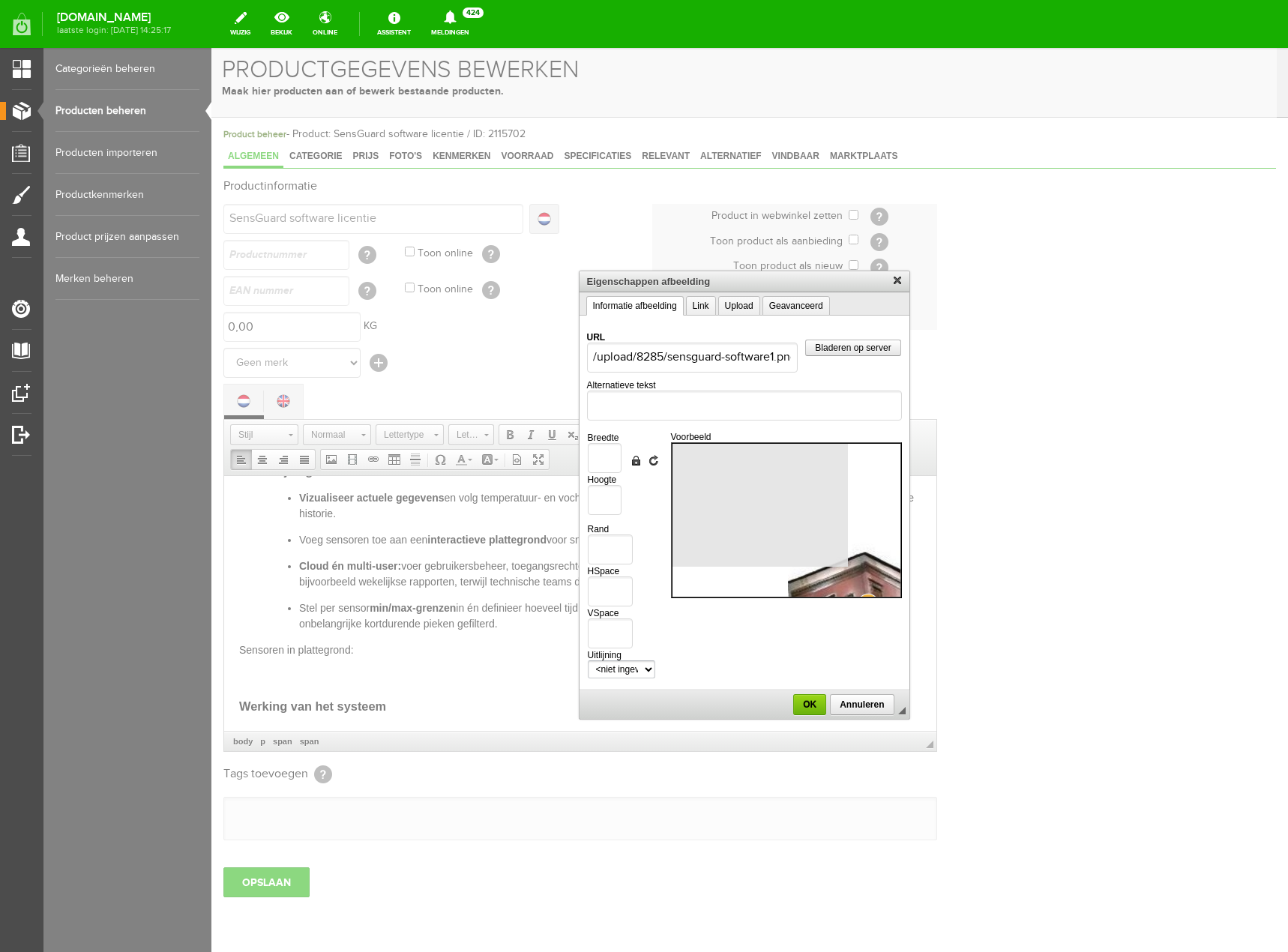
scroll to position [0, 0]
type input "1185"
type input "643"
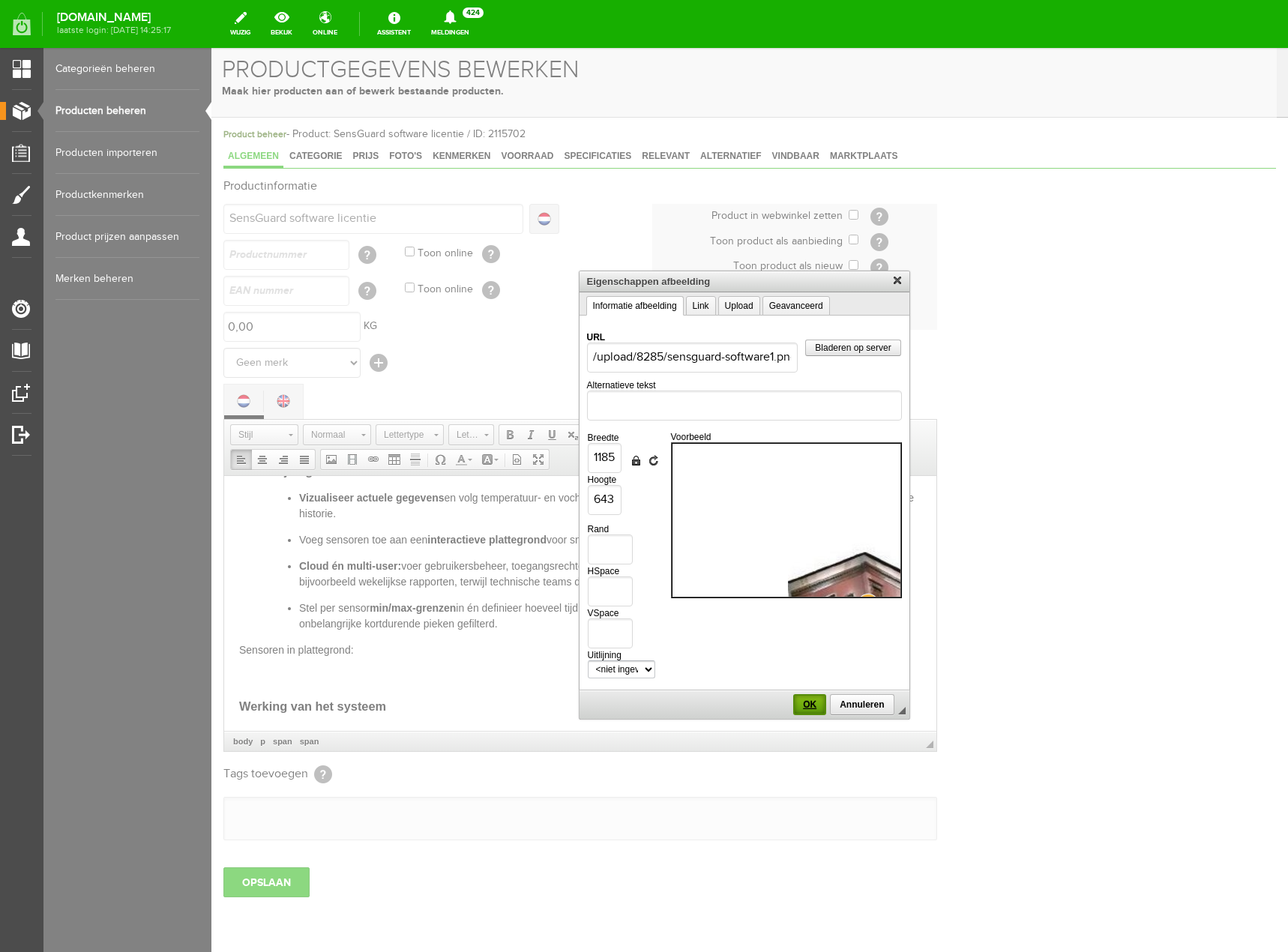
click at [807, 701] on span "OK" at bounding box center [810, 704] width 30 height 11
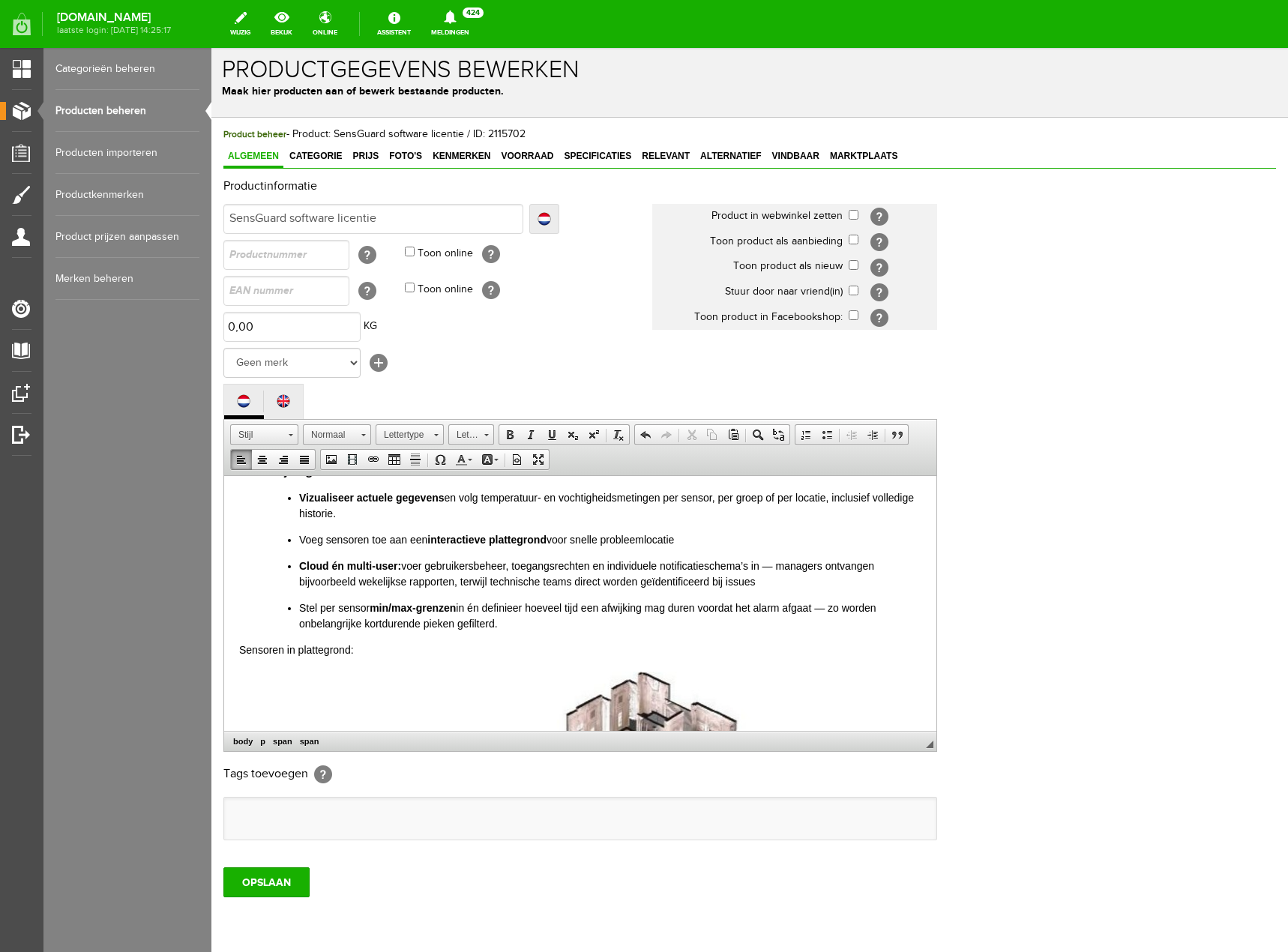
scroll to position [587, 0]
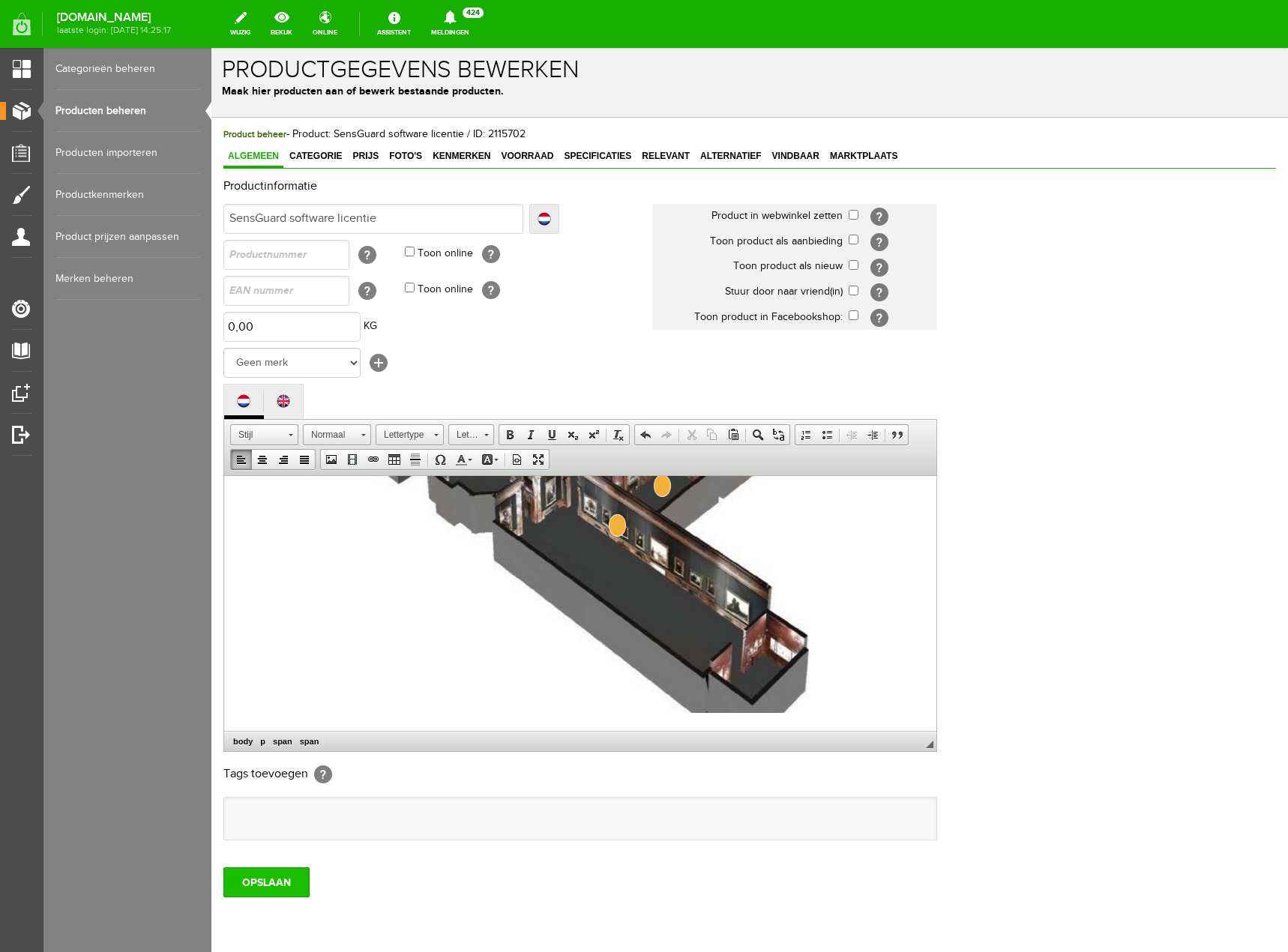
click at [303, 884] on input "OPSLAAN" at bounding box center [266, 882] width 86 height 30
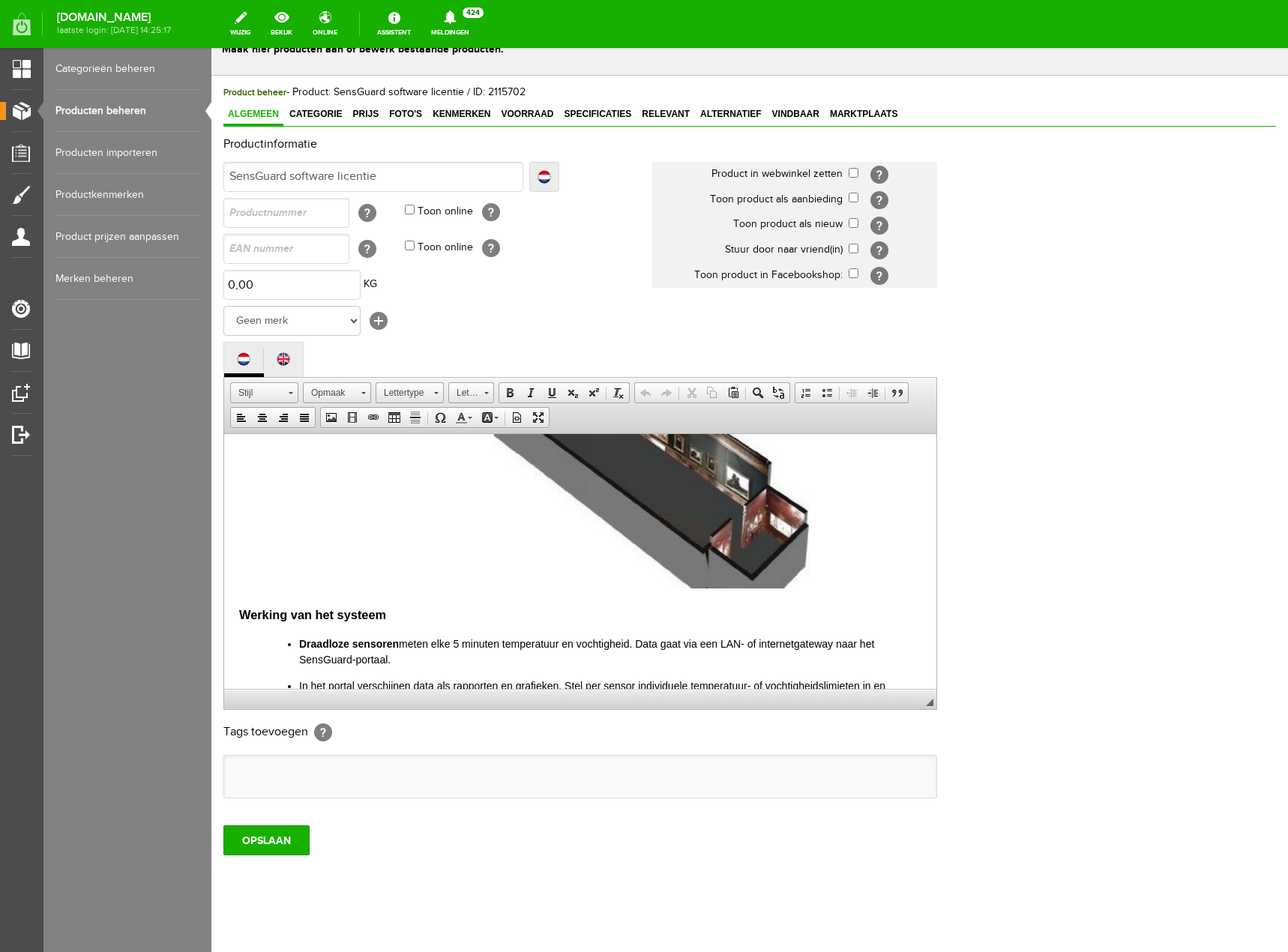
scroll to position [658, 0]
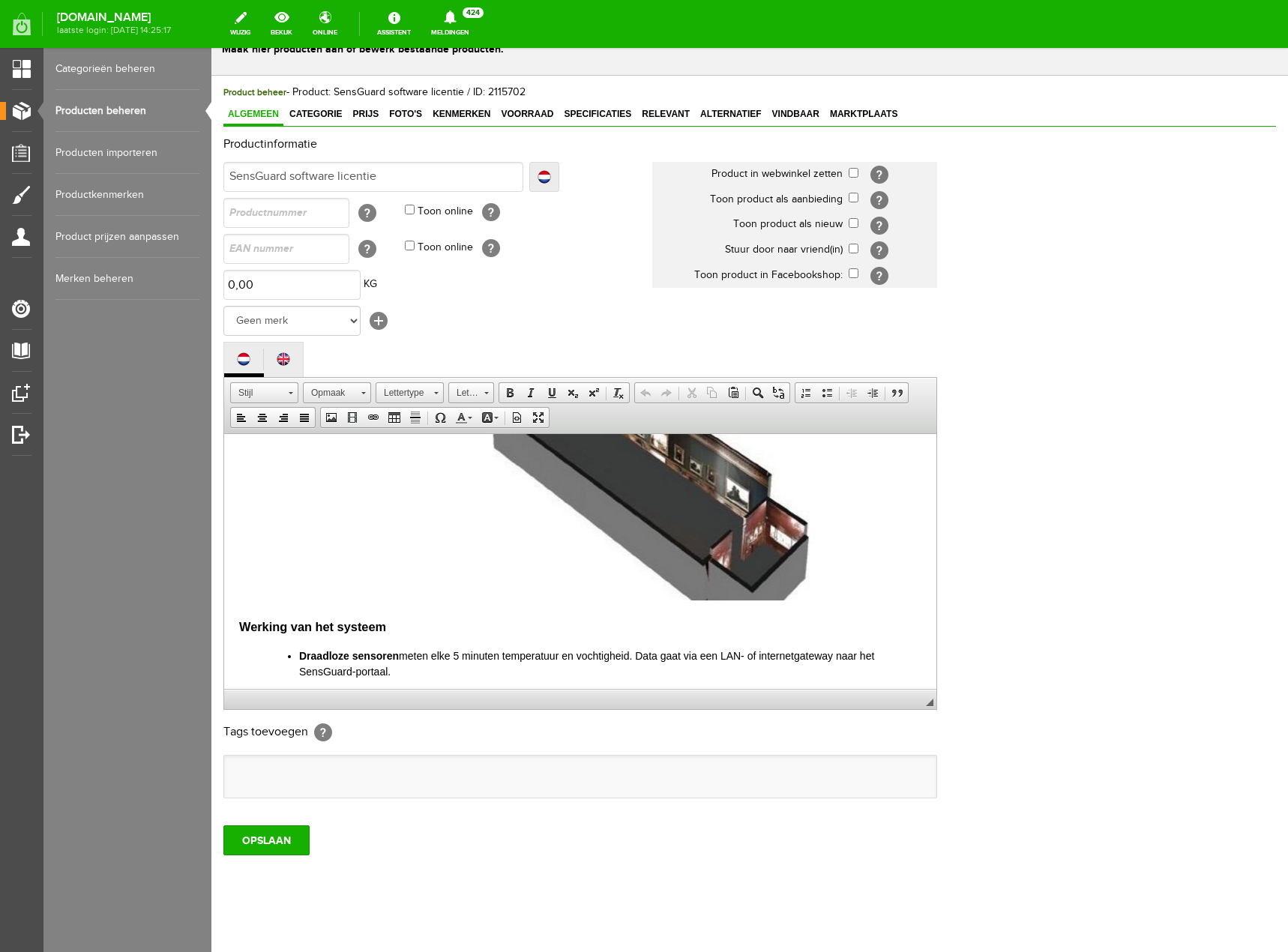
click at [256, 608] on body "SensGuard Cloud: Online Software voor Temperatuur- & Vochtigheidsmonitoring Sen…" at bounding box center [580, 606] width 682 height 1632
click at [241, 611] on body "SensGuard Cloud: Online Software voor Temperatuur- & Vochtigheidsmonitoring Sen…" at bounding box center [580, 606] width 682 height 1632
click at [242, 613] on body "SensGuard Cloud: Online Software voor Temperatuur- & Vochtigheidsmonitoring Sen…" at bounding box center [580, 606] width 682 height 1632
click at [242, 624] on h3 "Werking van het systeem" at bounding box center [580, 626] width 682 height 18
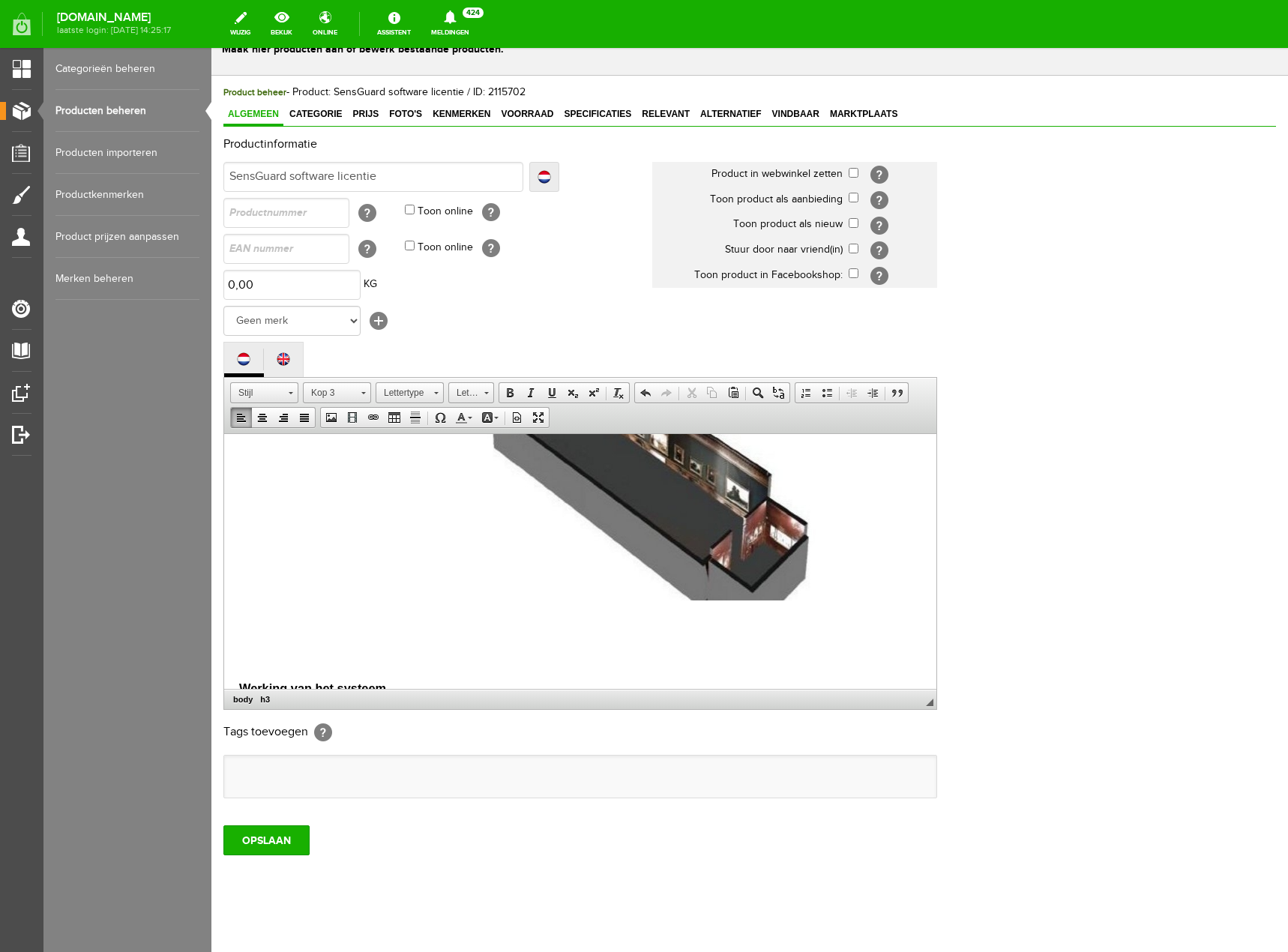
scroll to position [664, 0]
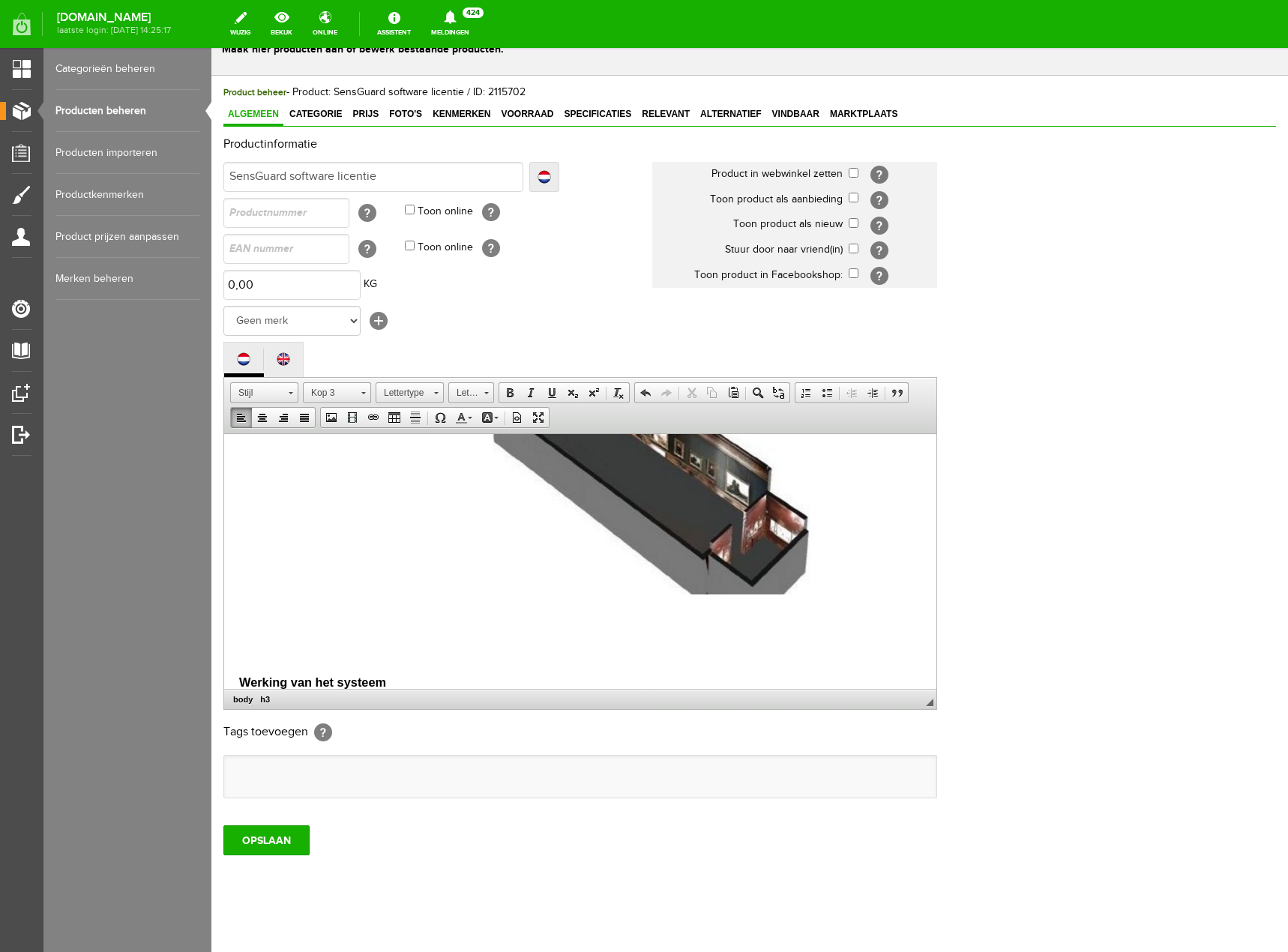
click at [264, 629] on h3 at bounding box center [580, 620] width 682 height 18
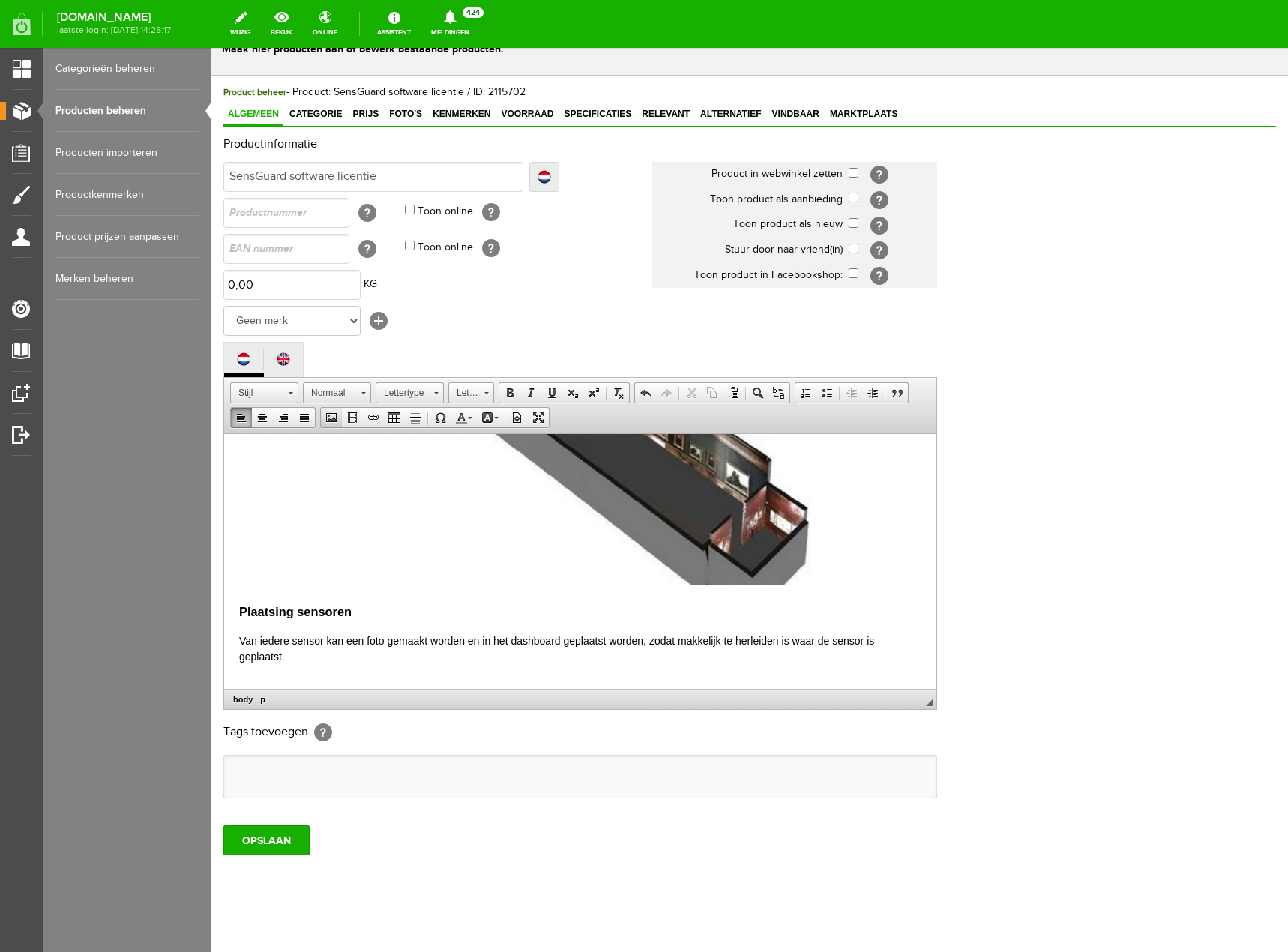
click at [335, 420] on span at bounding box center [331, 417] width 12 height 12
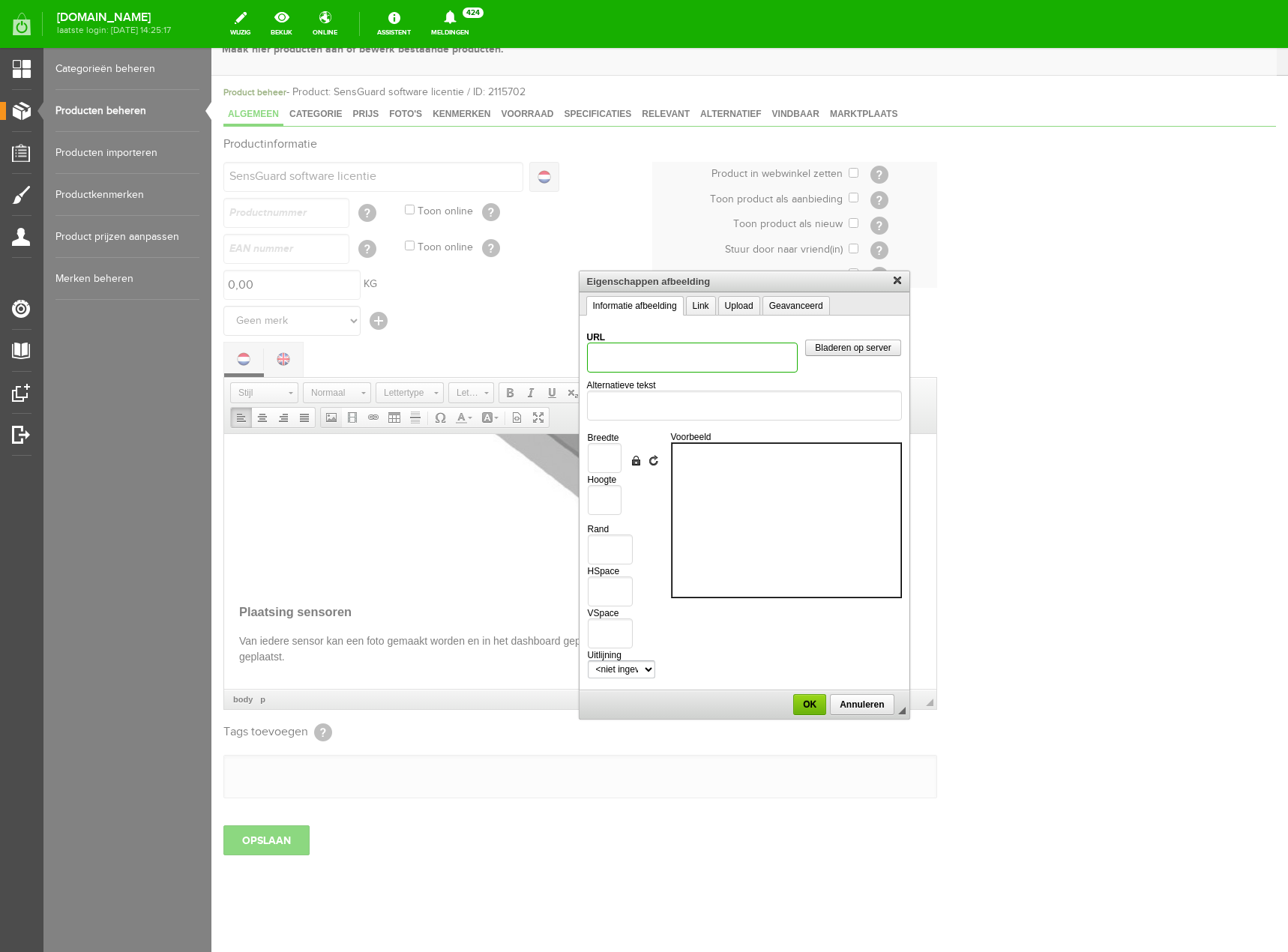
scroll to position [0, 0]
click at [753, 305] on link "Upload" at bounding box center [739, 305] width 42 height 19
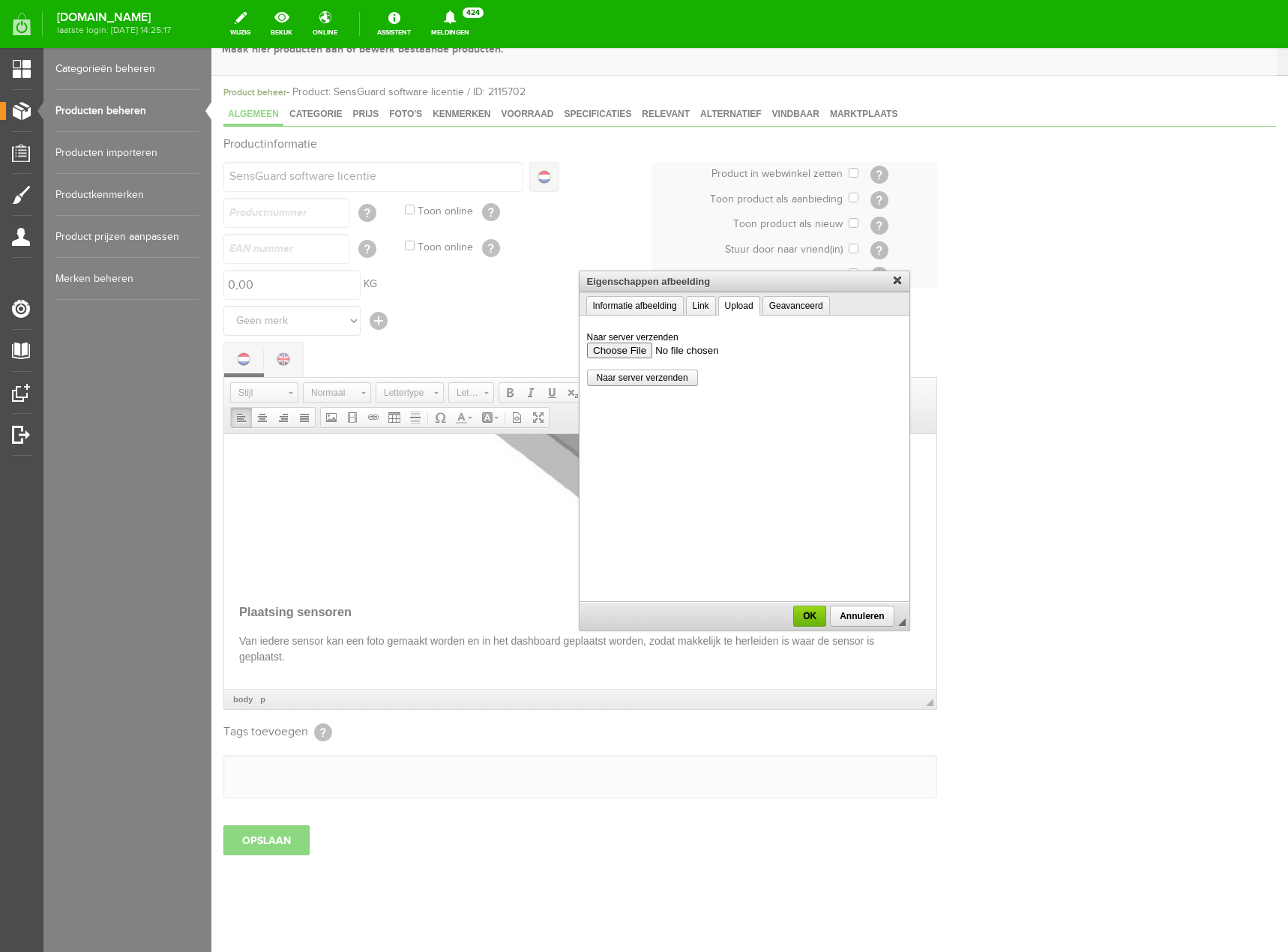
click at [651, 346] on input "Naar server verzenden" at bounding box center [744, 349] width 315 height 16
type input "C:\fakepath\Sensguard software2.png"
click at [670, 383] on link "Naar server verzenden" at bounding box center [642, 378] width 111 height 17
type input "/upload/8285/sensguard-software2.png"
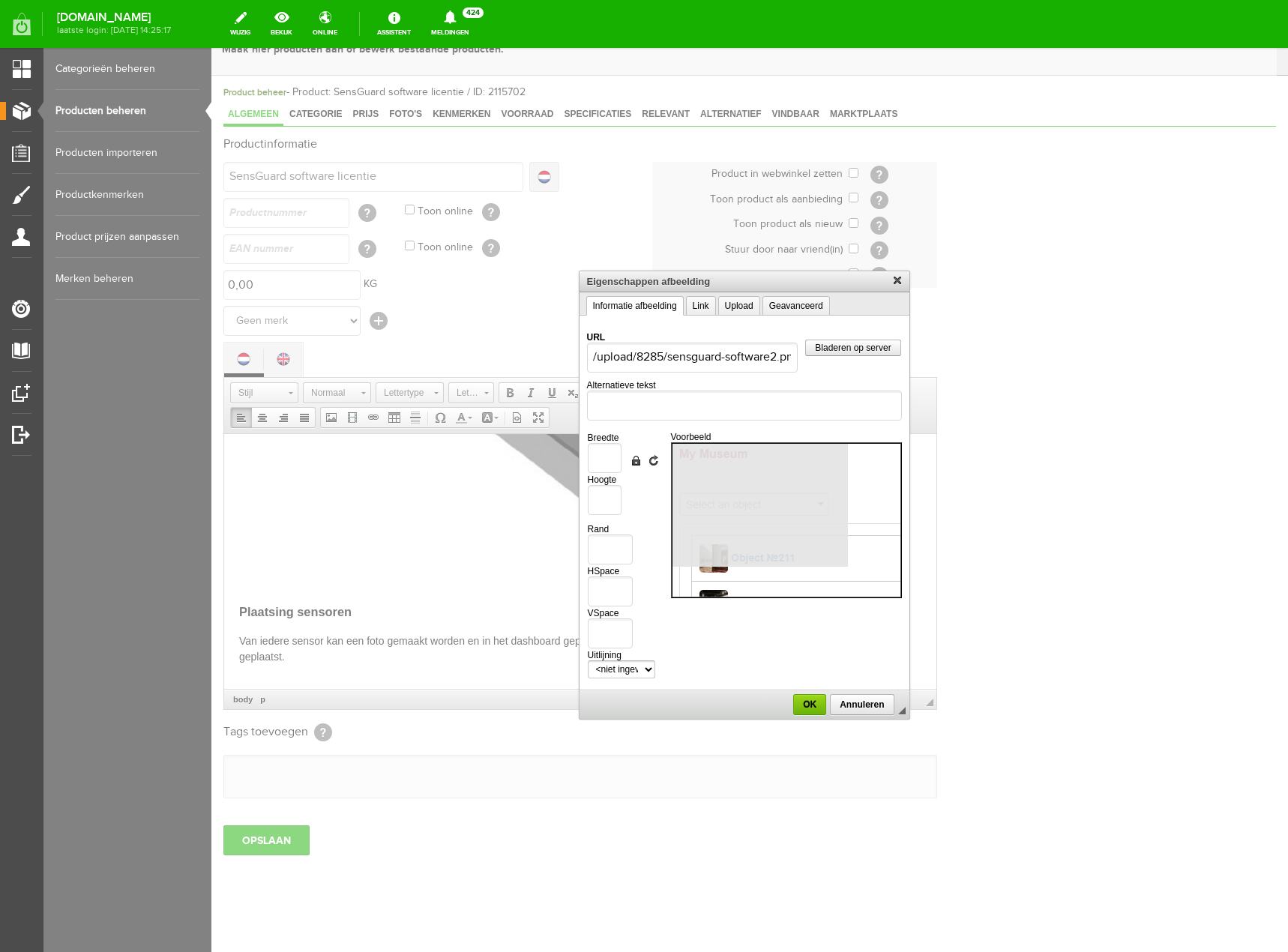
type input "1468"
type input "431"
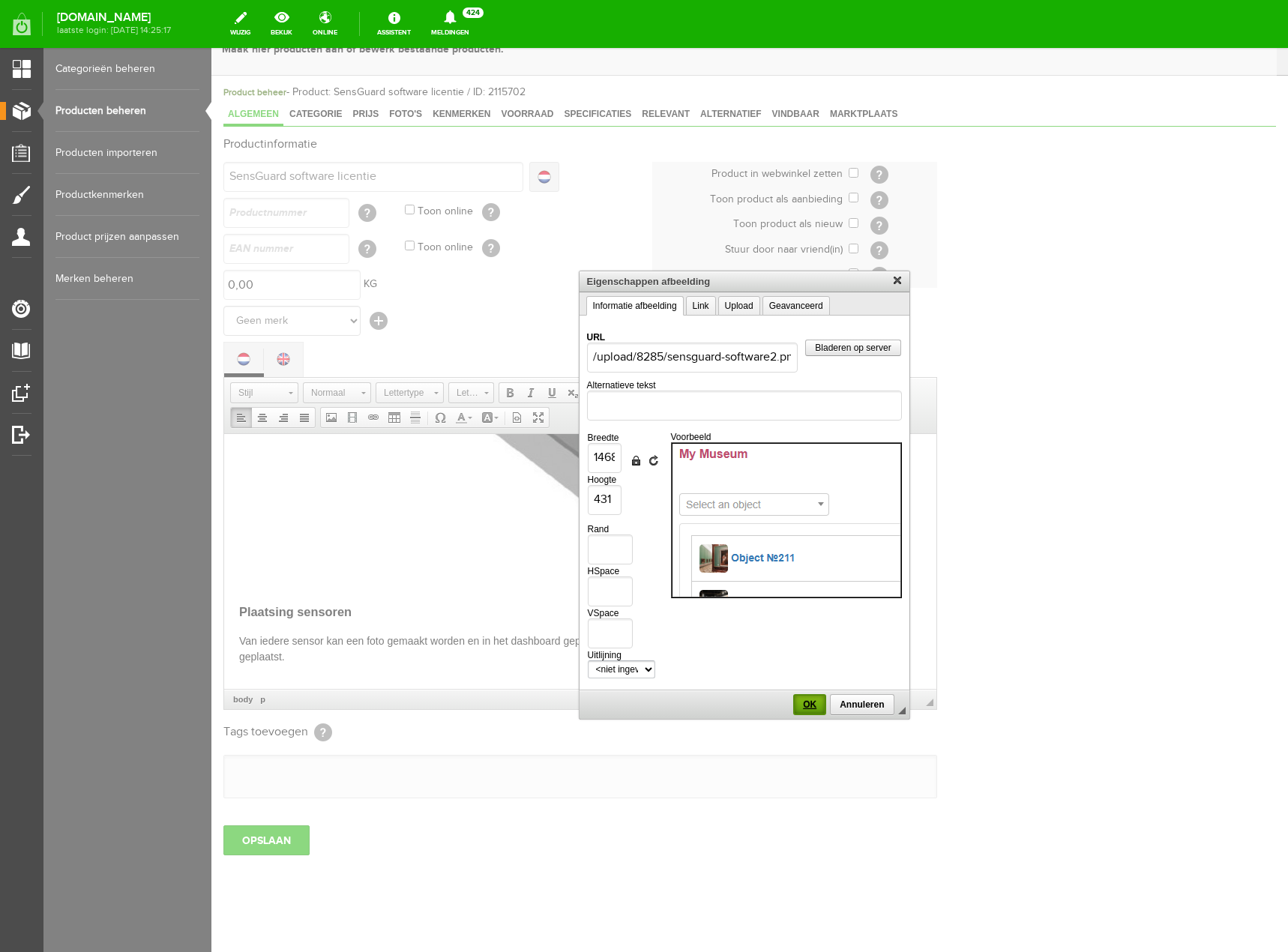
click at [818, 709] on span "OK" at bounding box center [810, 704] width 30 height 11
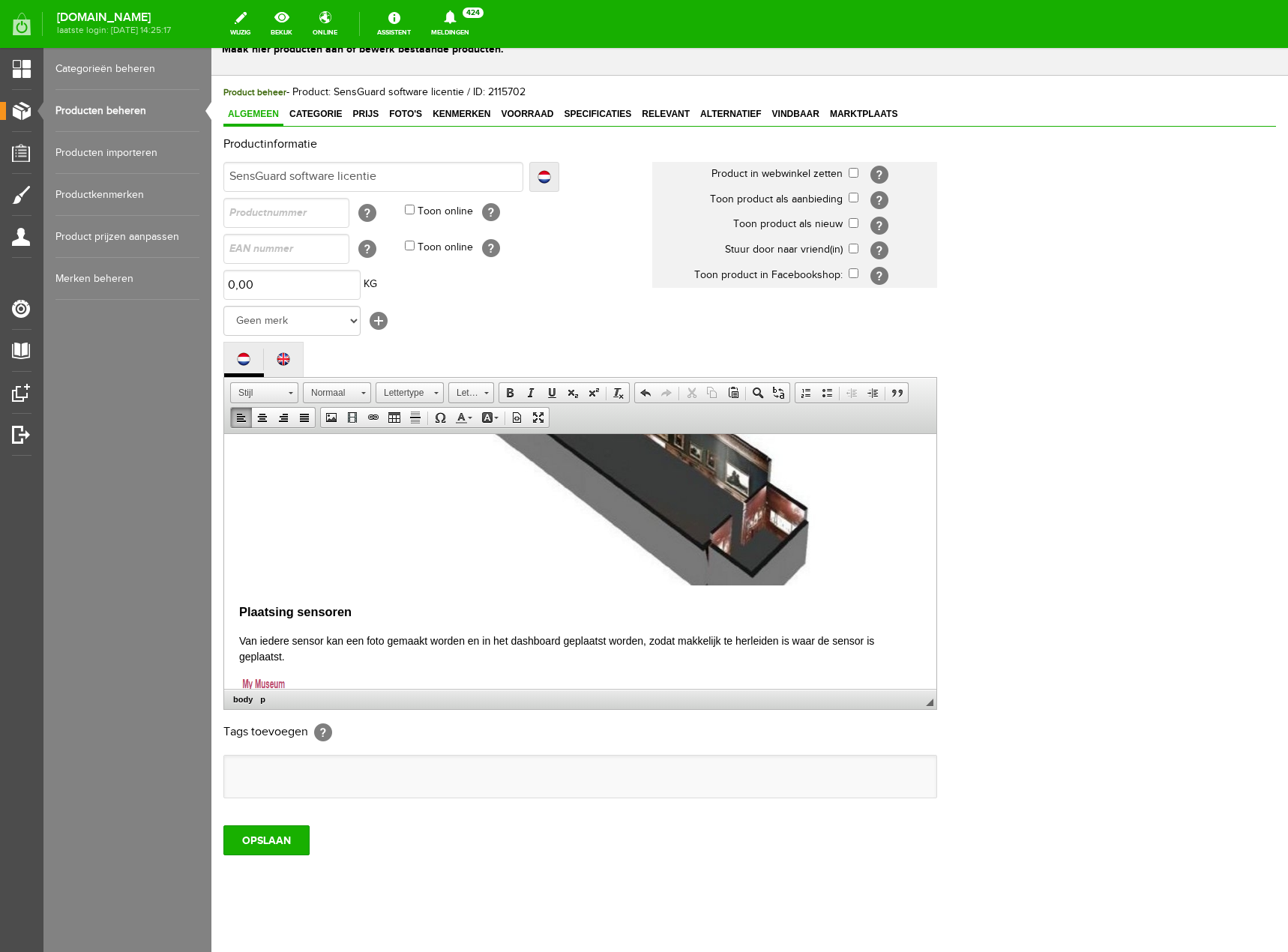
scroll to position [1001, 0]
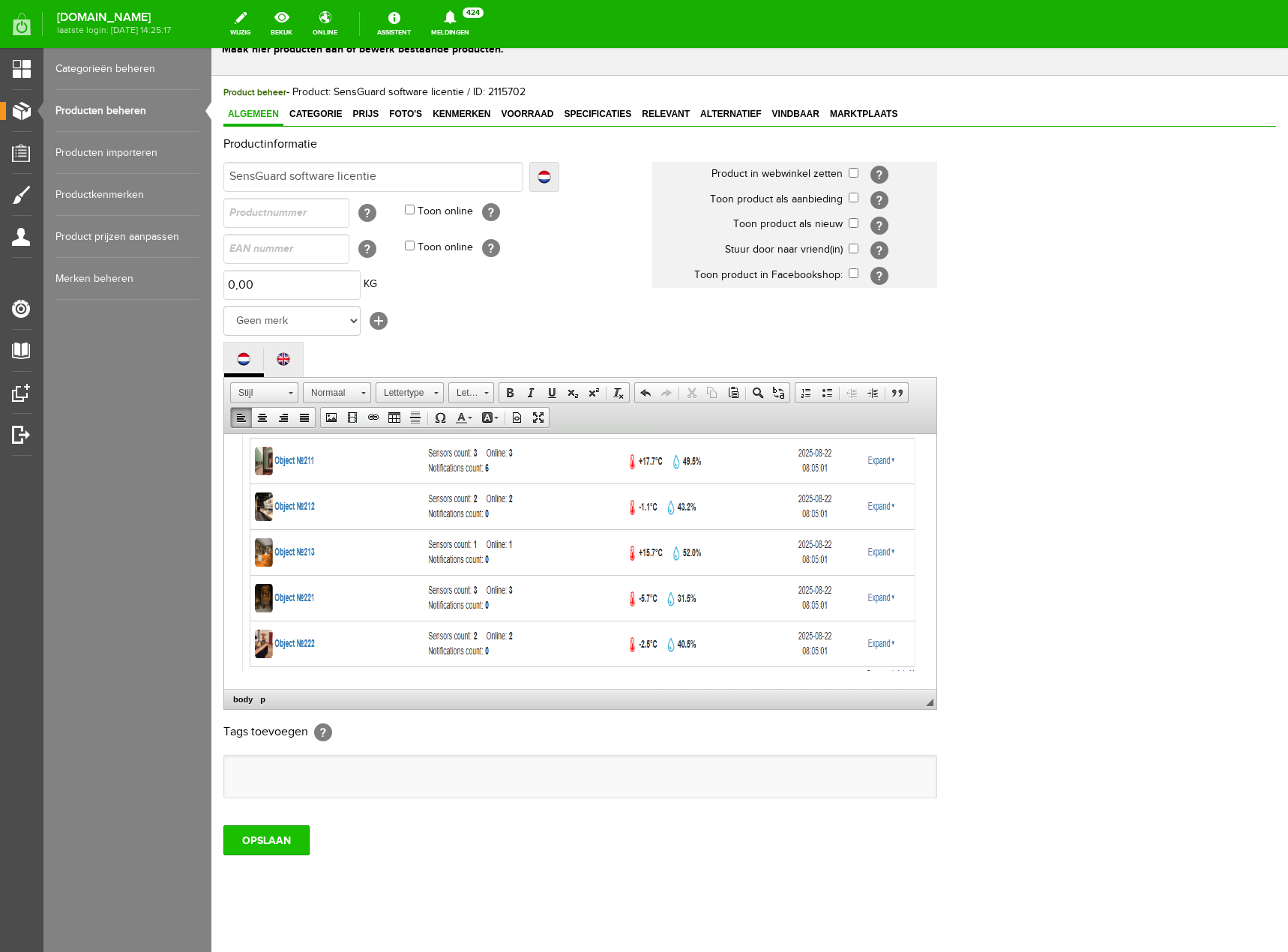
click at [271, 834] on input "OPSLAAN" at bounding box center [266, 840] width 86 height 30
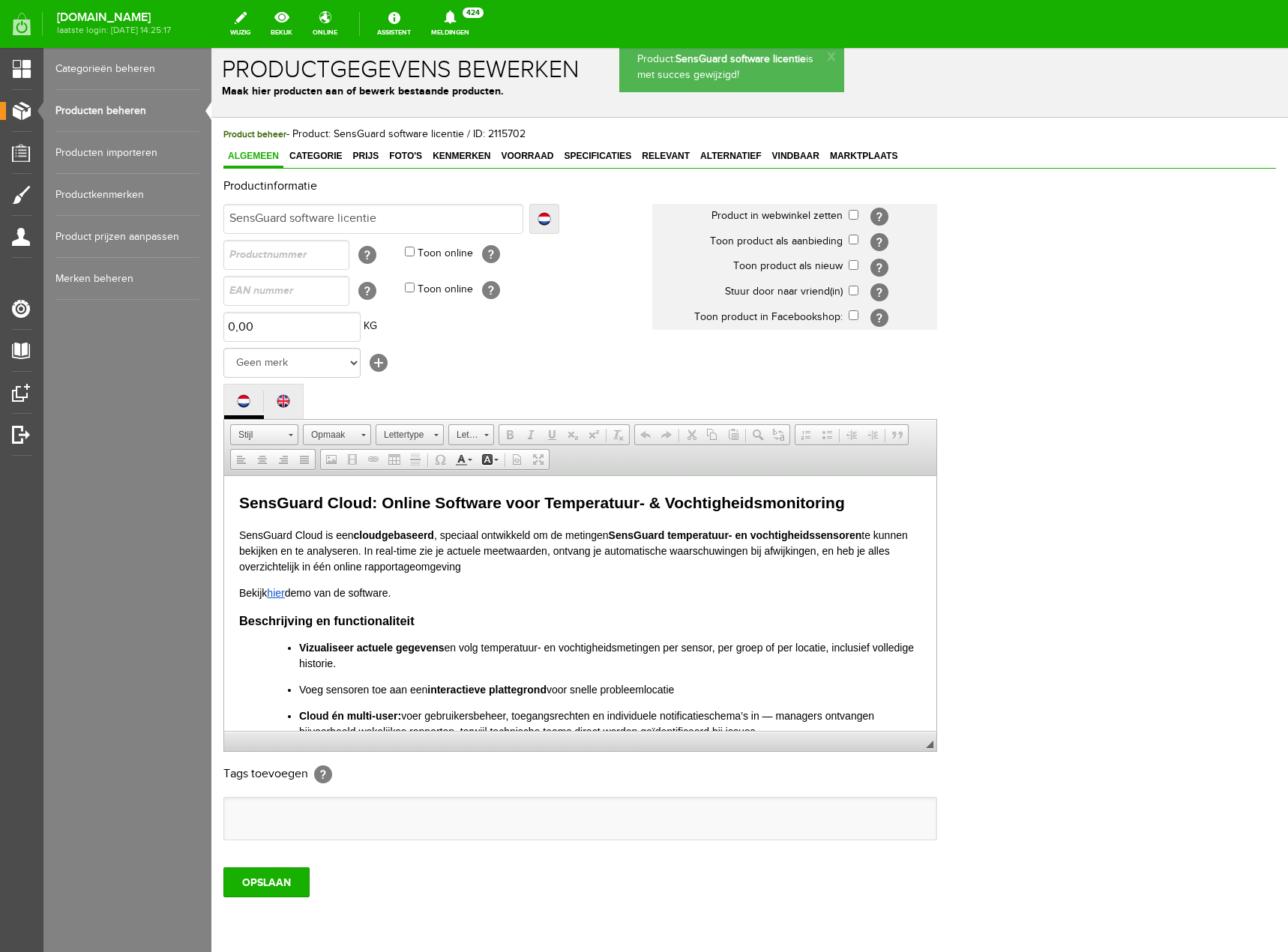
scroll to position [0, 0]
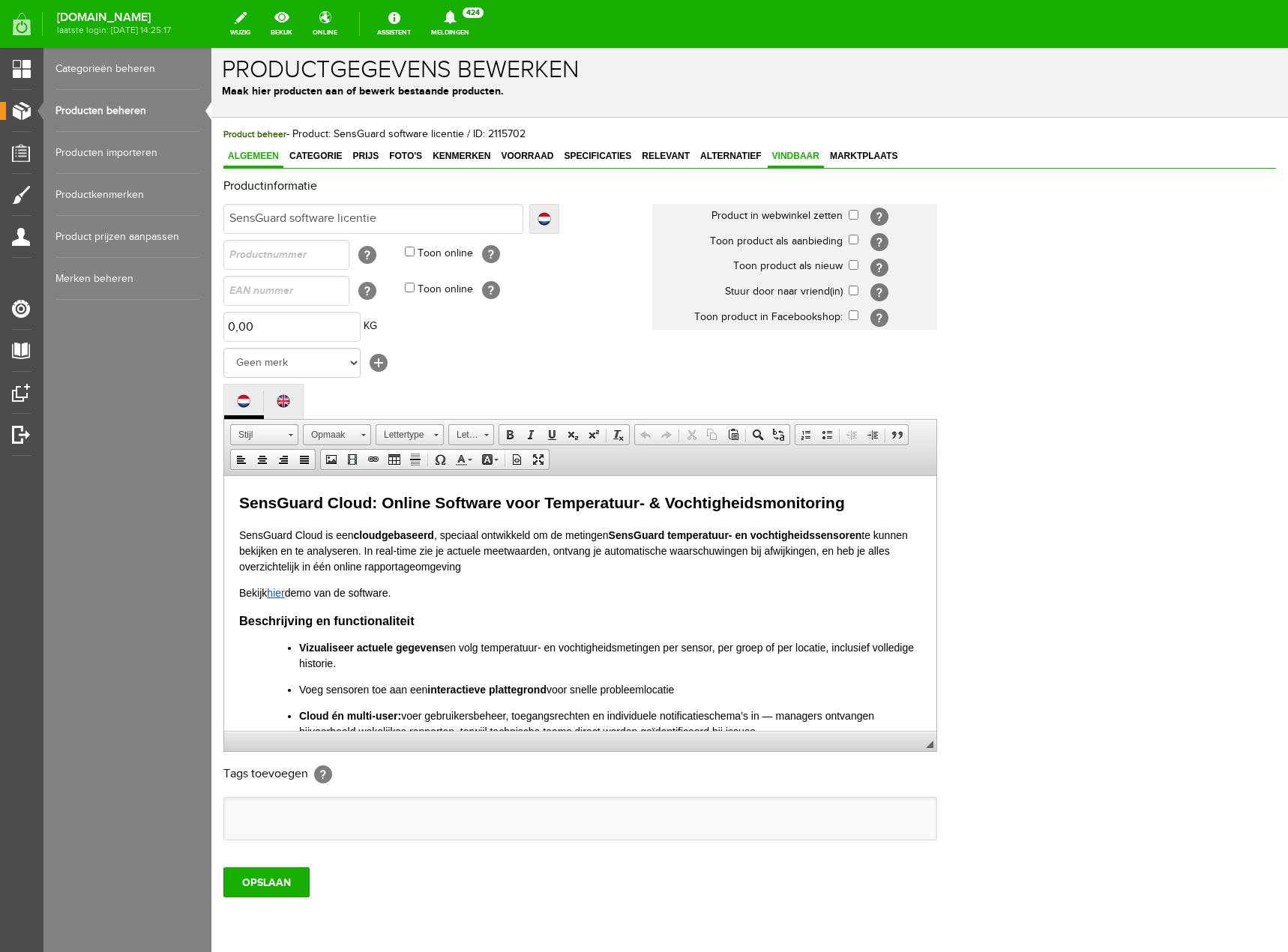
click at [803, 150] on link "Vindbaar" at bounding box center [795, 157] width 56 height 22
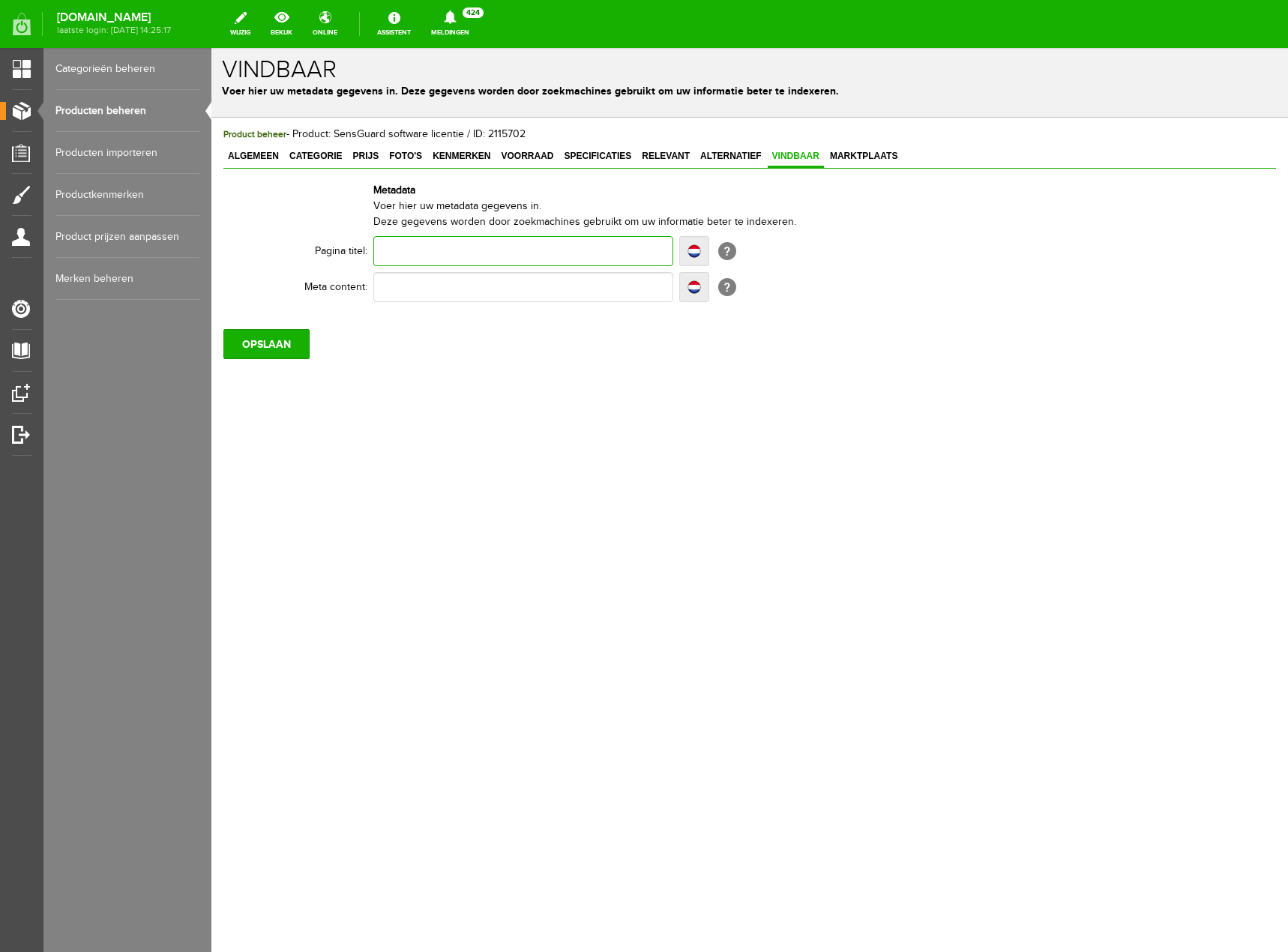
click at [430, 243] on input "text" at bounding box center [523, 251] width 300 height 30
paste input "SensGuard Cloud – Online Software voor Temperatuur- en Vochtigheidsmonitoring"
type input "SensGuard Cloud – Online Software voor Temperatuur- en Vochtigheidsmonitoring"
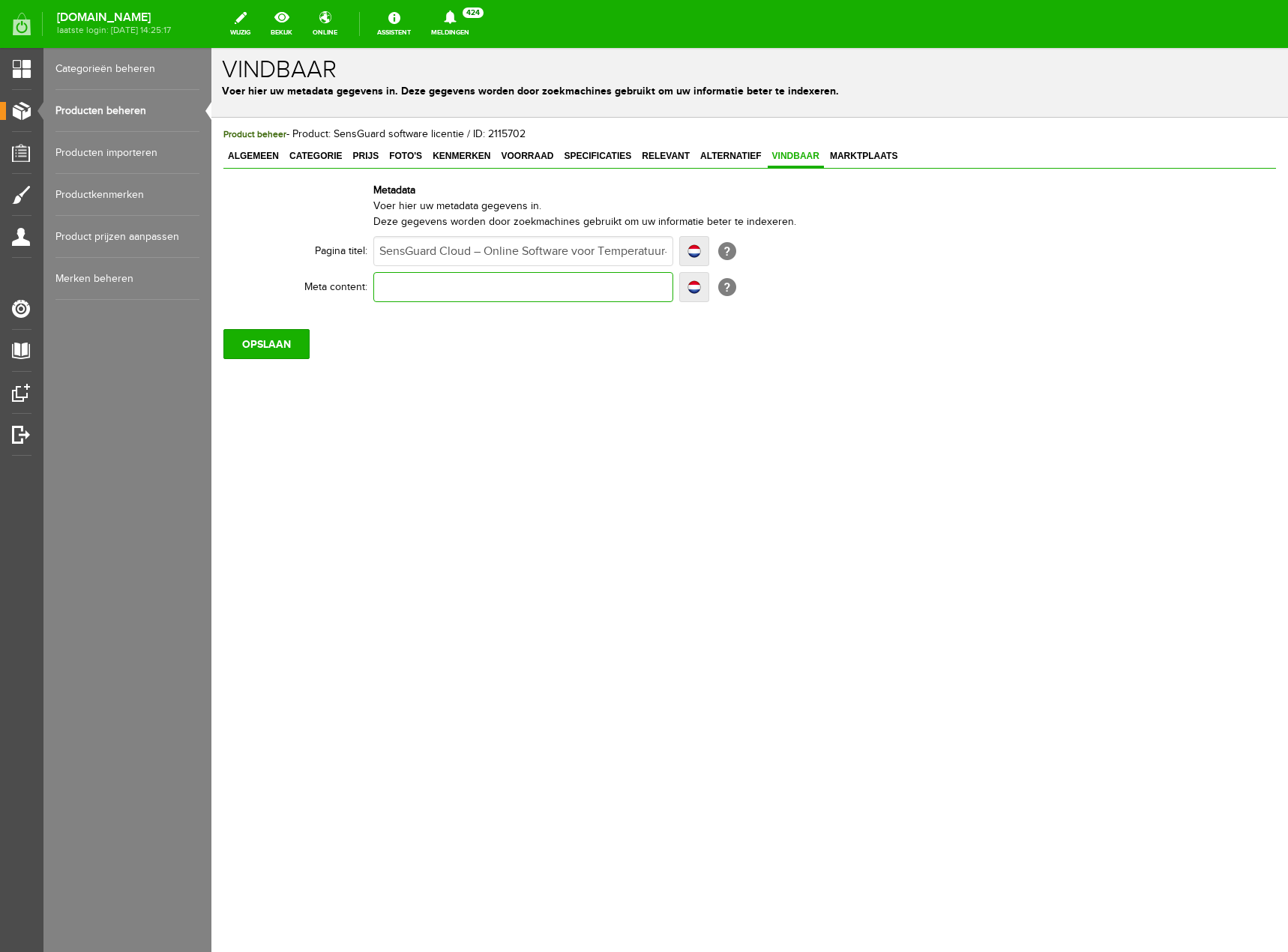
click at [423, 284] on input "text" at bounding box center [523, 287] width 300 height 30
click at [633, 255] on input "SensGuard Cloud – Online Software voor Temperatuur- en Vochtigheidsmonitoring" at bounding box center [523, 251] width 300 height 30
type input "SensGuard Cloud – Online Software voor Temperatuur- en Vochtigheidsmonitoring"
click at [556, 258] on input "SensGuard Cloud – Online Software voor Temperatuur- en Vochtigheidsmonitoring" at bounding box center [523, 251] width 300 height 30
click at [652, 248] on input "SensGuard Cloud – Online Software voor Temperatuur- en Vochtigheidsmonitoring" at bounding box center [523, 251] width 300 height 30
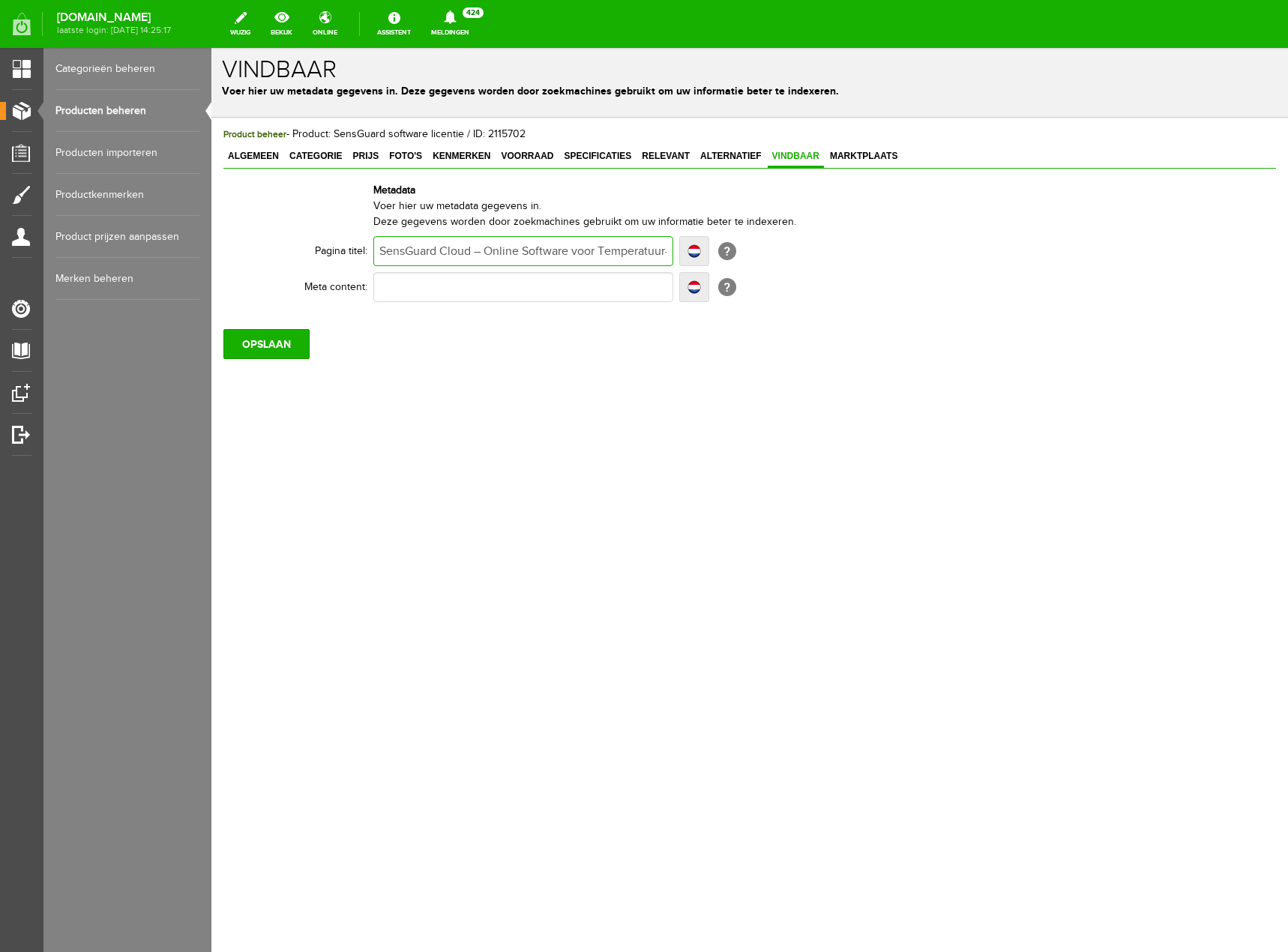
click at [608, 252] on input "SensGuard Cloud – Online Software voor Temperatuur- en Vochtigheidsmonitoring" at bounding box center [523, 251] width 300 height 30
click at [655, 246] on input "SensGuard Cloud – Online Software voor Temperatuur- en Vochtigheidsmonitoring" at bounding box center [523, 251] width 300 height 30
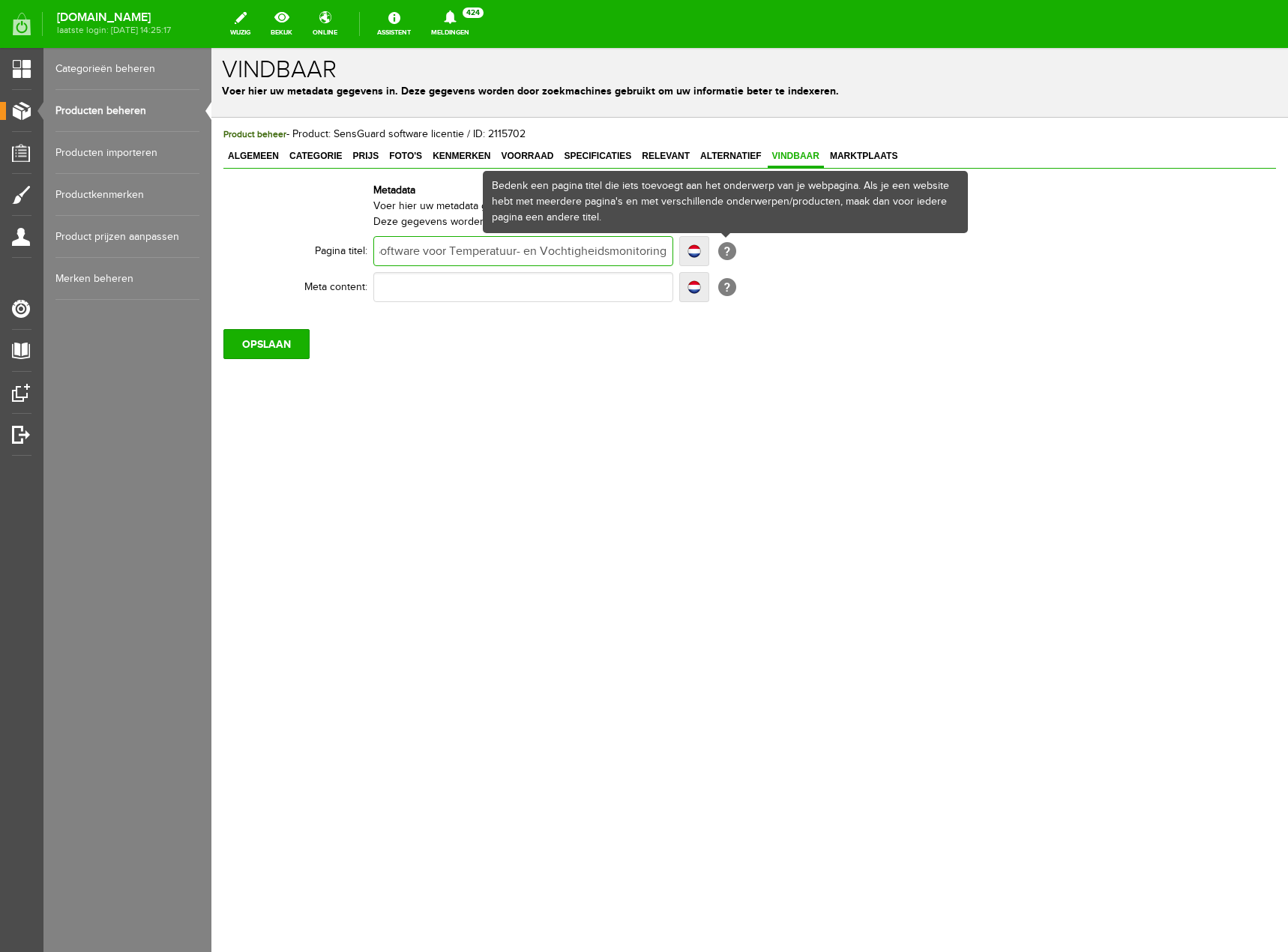
drag, startPoint x: 572, startPoint y: 246, endPoint x: 718, endPoint y: 246, distance: 146.0
click at [718, 246] on td "SensGuard Cloud – Online Software voor Temperatuur- en Vochtigheidsmonitoring L…" at bounding box center [658, 251] width 570 height 36
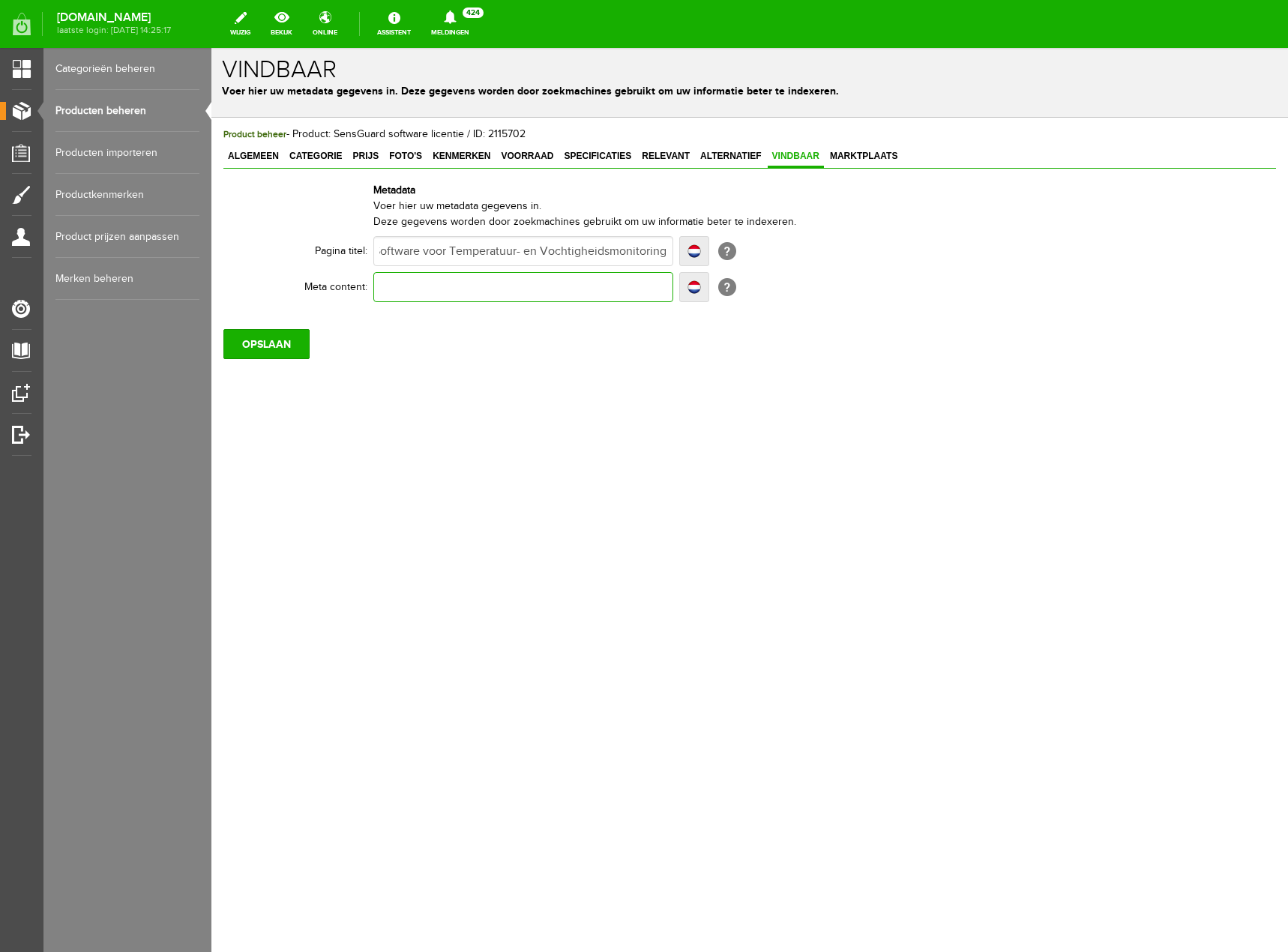
click at [583, 274] on input "text" at bounding box center [523, 287] width 300 height 30
drag, startPoint x: 480, startPoint y: 249, endPoint x: 702, endPoint y: 258, distance: 222.2
click at [701, 258] on div "SensGuard Cloud – Online Software voor Temperatuur- en Vochtigheidsmonitoring L…" at bounding box center [541, 251] width 336 height 30
click at [548, 248] on input "SensGuard Cloud – Online Software voor Temperatuur- en Vochtigheidsmonitoring" at bounding box center [523, 251] width 300 height 30
type input "SensGuard Cloud – Online Software voor Temperatuur- en ochtigheidsmonitoring"
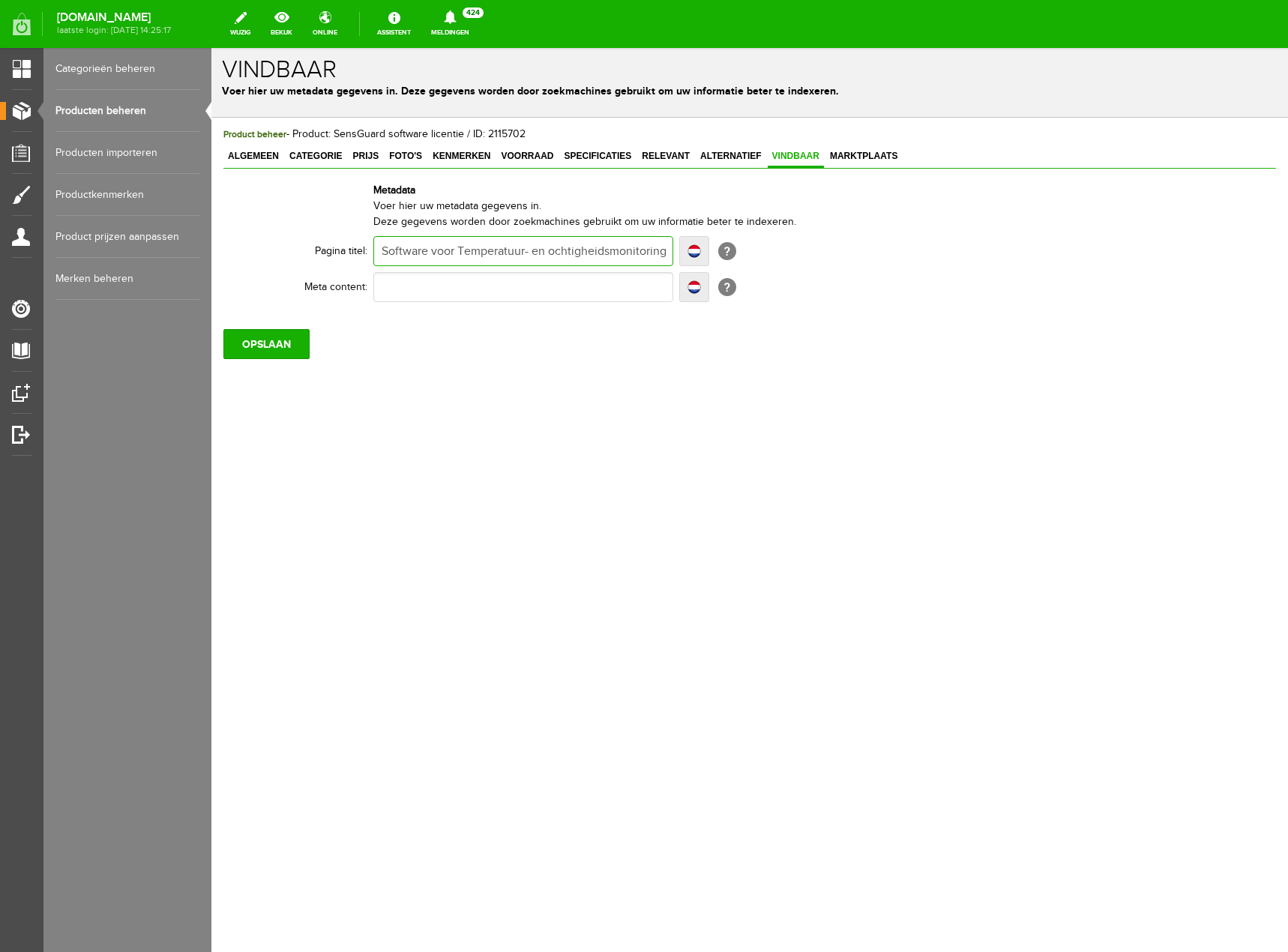
scroll to position [0, 141]
type input "SensGuard Cloud – Online Software voor Temperatuur- en ochtigheidsmonitoring"
type input "SensGuard Cloud – Online Software voor Temperatuur- en lochtigheidsmonitoring"
type input "SensGuard Cloud – Online Software voor Temperatuur- en luochtigheidsmonitoring"
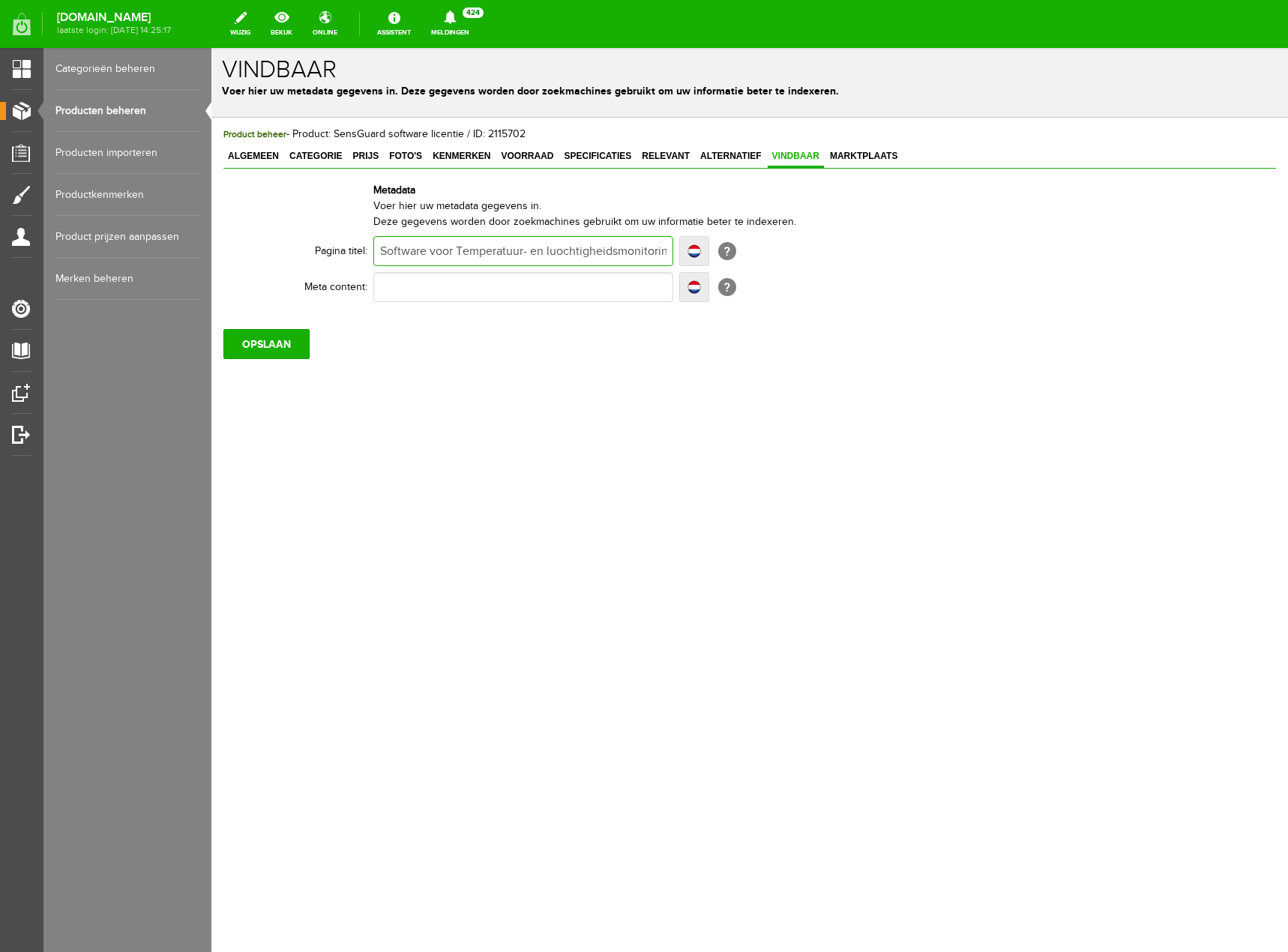
type input "SensGuard Cloud – Online Software voor Temperatuur- en luochtigheidsmonitoring"
type input "SensGuard Cloud – Online Software voor Temperatuur- en lucochtigheidsmonitoring"
type input "SensGuard Cloud – Online Software voor Temperatuur- en luchochtigheidsmonitoring"
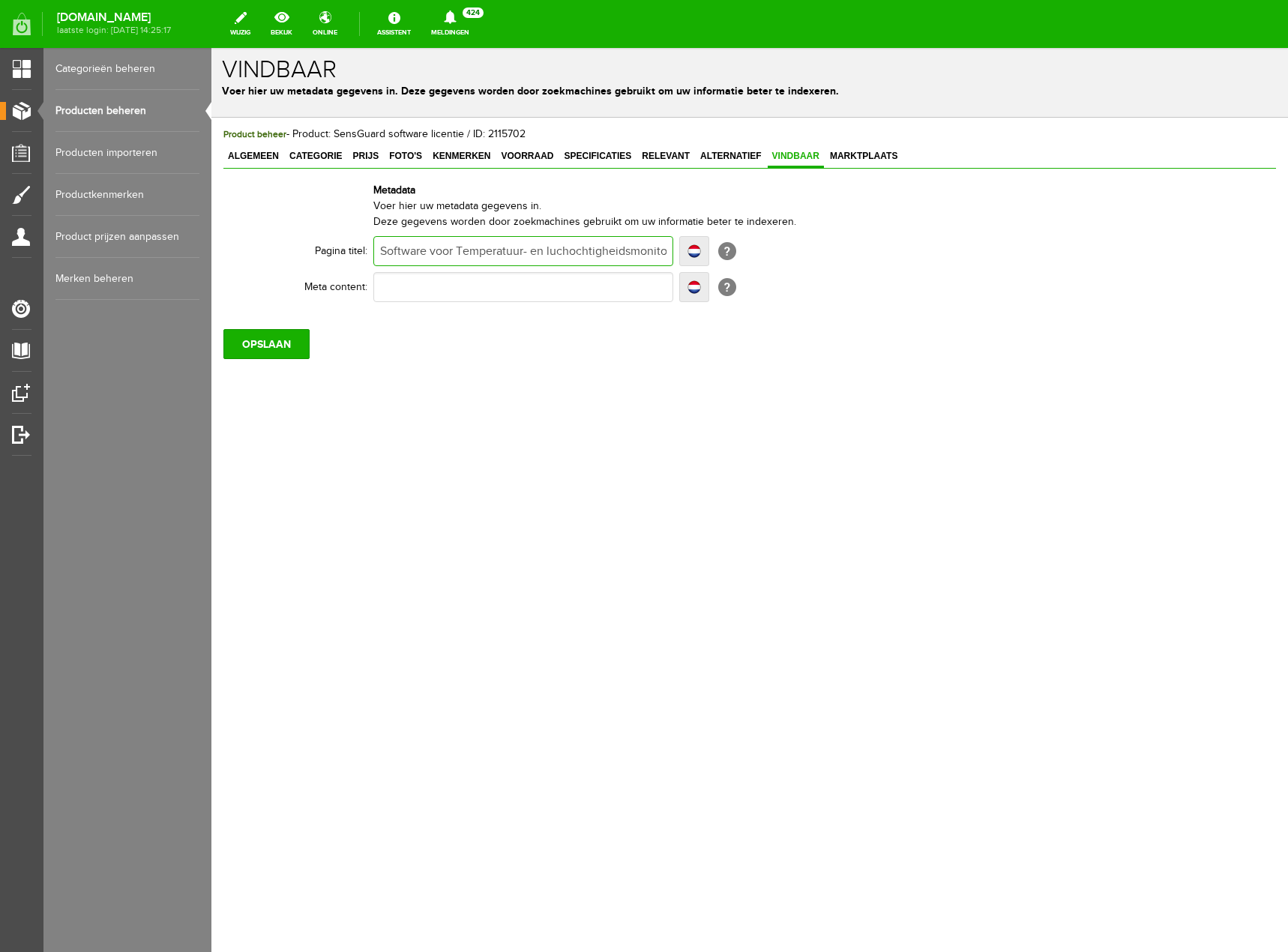
type input "SensGuard Cloud – Online Software voor Temperatuur- en luchtochtigheidsmonitori…"
type input "SensGuard Cloud – Online Software voor Temperatuur- en luchtvochtigheidsmonitor…"
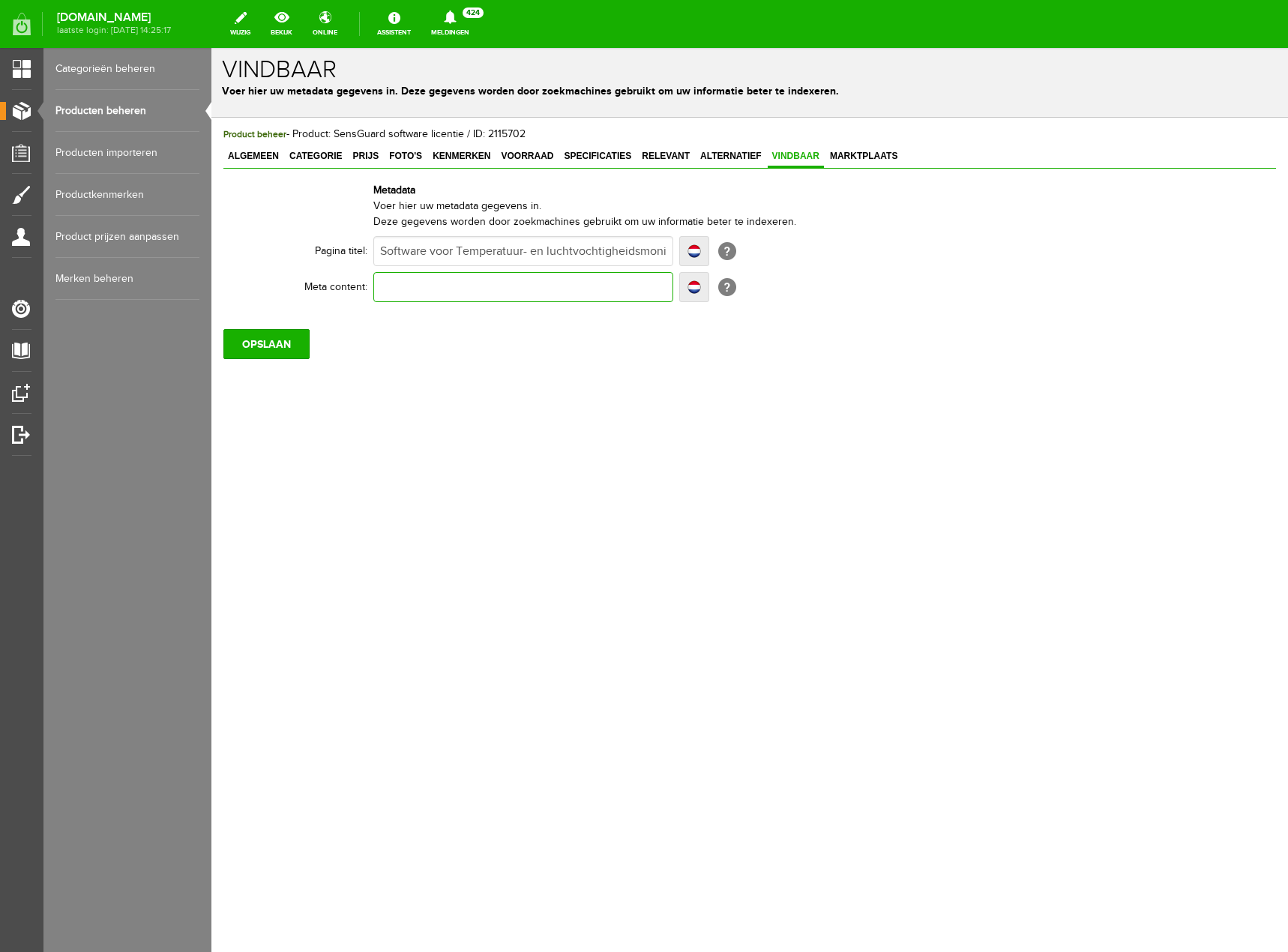
click at [581, 277] on input "text" at bounding box center [523, 287] width 300 height 30
paste input "Online monitoringsoftware voor temperatuur en luchtvochtigheid. Real-time rappo…"
type input "Online monitoringsoftware voor temperatuur en luchtvochtigheid. Real-time rappo…"
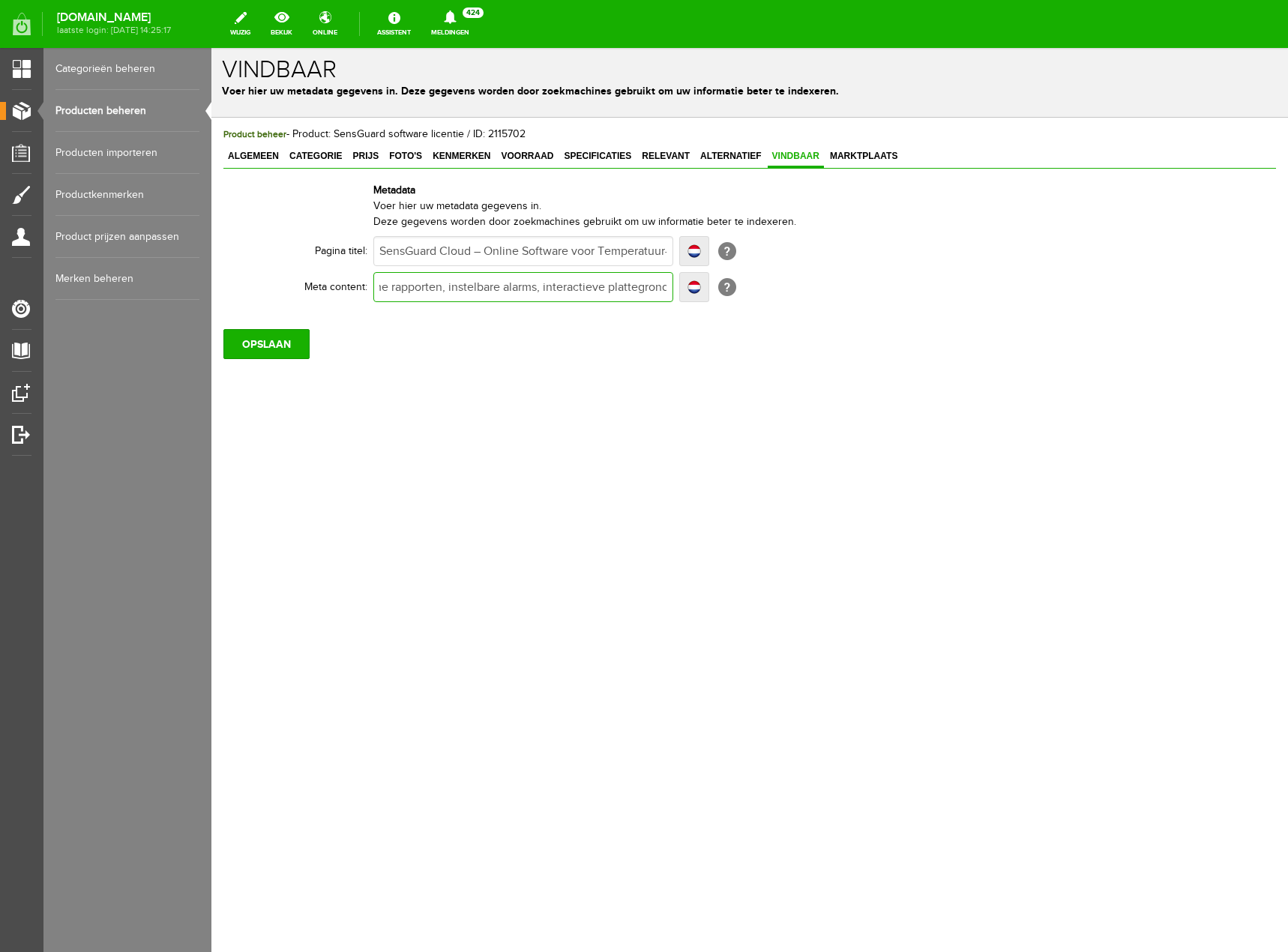
click at [413, 289] on input "Online monitoringsoftware voor temperatuur en luchtvochtigheid. Real-time rappo…" at bounding box center [523, 287] width 300 height 30
type input "Online monitoringsoftware voor temperatuur en luchtvochtigheid. Real-time rappo…"
click at [455, 289] on input "Online monitoringsoftware voor temperatuur en luchtvochtigheid. Real-time rappo…" at bounding box center [523, 287] width 300 height 30
drag, startPoint x: 392, startPoint y: 287, endPoint x: 551, endPoint y: 284, distance: 159.0
click at [551, 284] on input "Online monitoringsoftware voor temperatuur en luchtvochtigheid. Real-time rappo…" at bounding box center [523, 287] width 300 height 30
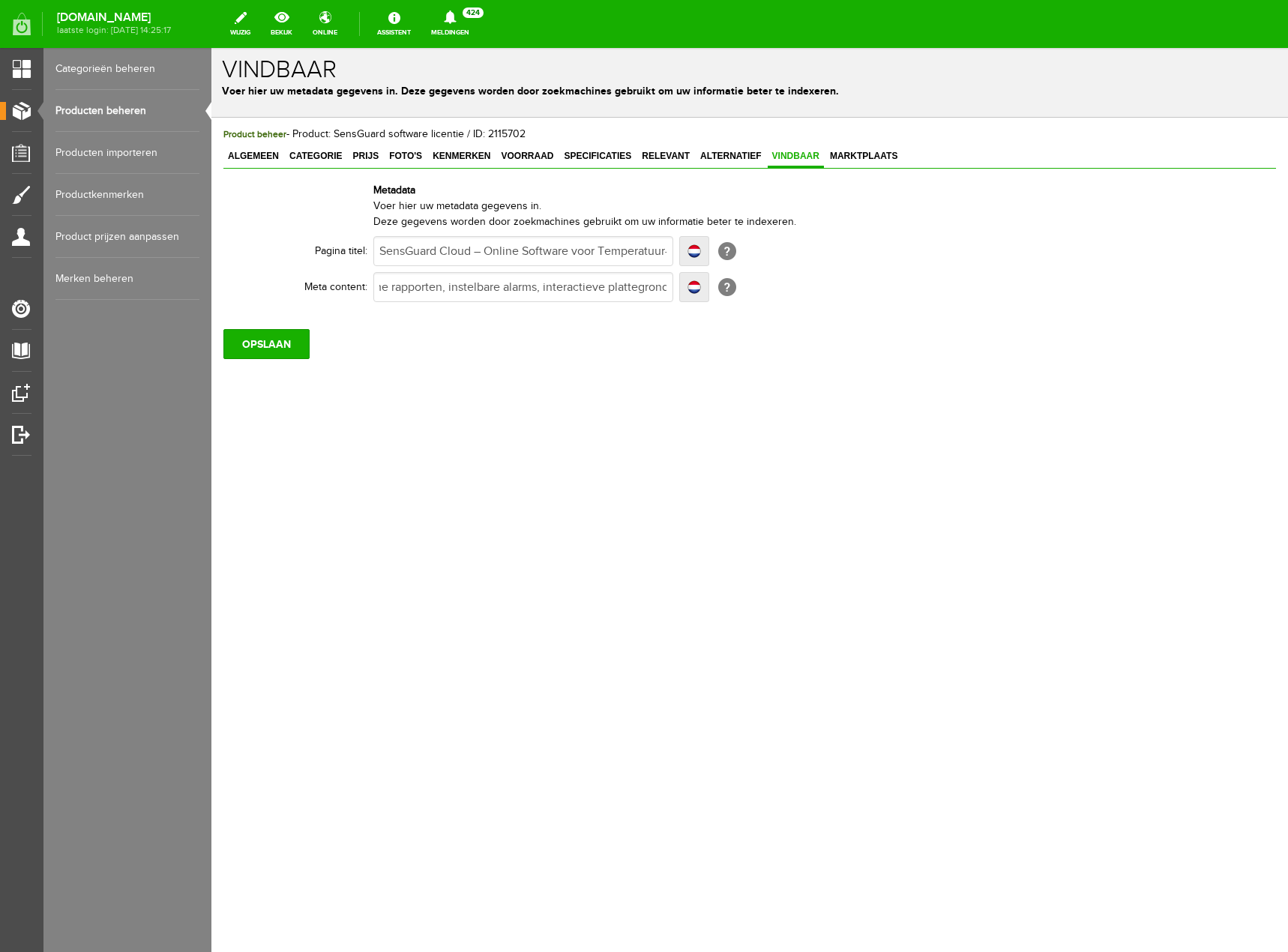
click at [699, 359] on div "OPSLAAN" at bounding box center [750, 338] width 1053 height 42
click at [382, 283] on input "Online monitoringsoftware voor temperatuur en luchtvochtigheid. Real-time rappo…" at bounding box center [523, 287] width 300 height 30
click at [520, 287] on input "Online monitoringsoftware voor temperatuur en luchtvochtigheid. Real-time rappo…" at bounding box center [523, 287] width 300 height 30
type input "Online monitoringsoftware voor temperatuur en luchtvochtigheid. Real-time rappo…"
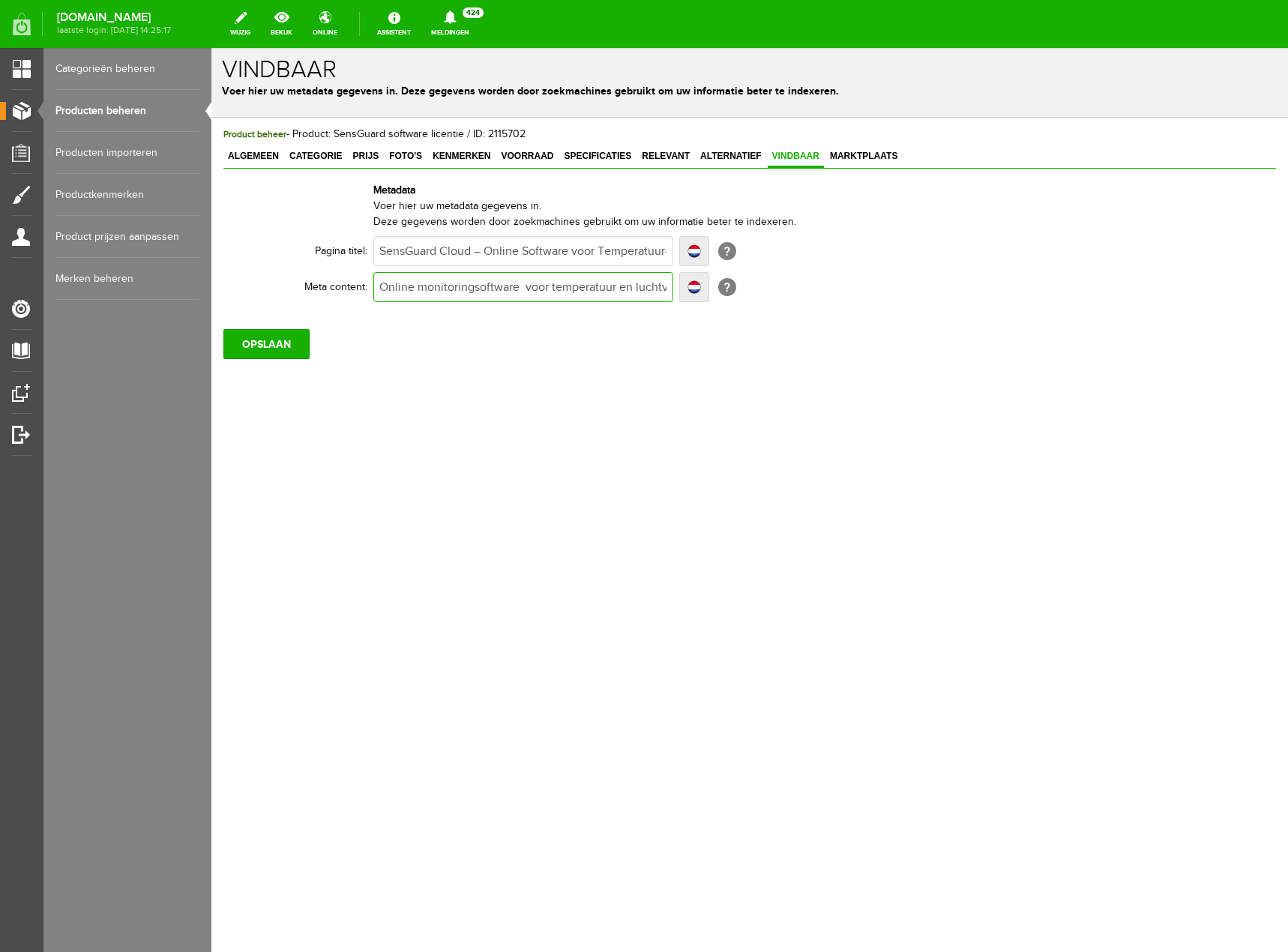
type input "Online monitoringsoftware voor temperatuur en luchtvochtigheid. Real-time rappo…"
type input "Online monitoringsoftware v voor temperatuur en luchtvochtigheid. Real-time rap…"
type input "Online monitoringsoftware va voor temperatuur en luchtvochtigheid. Real-time ra…"
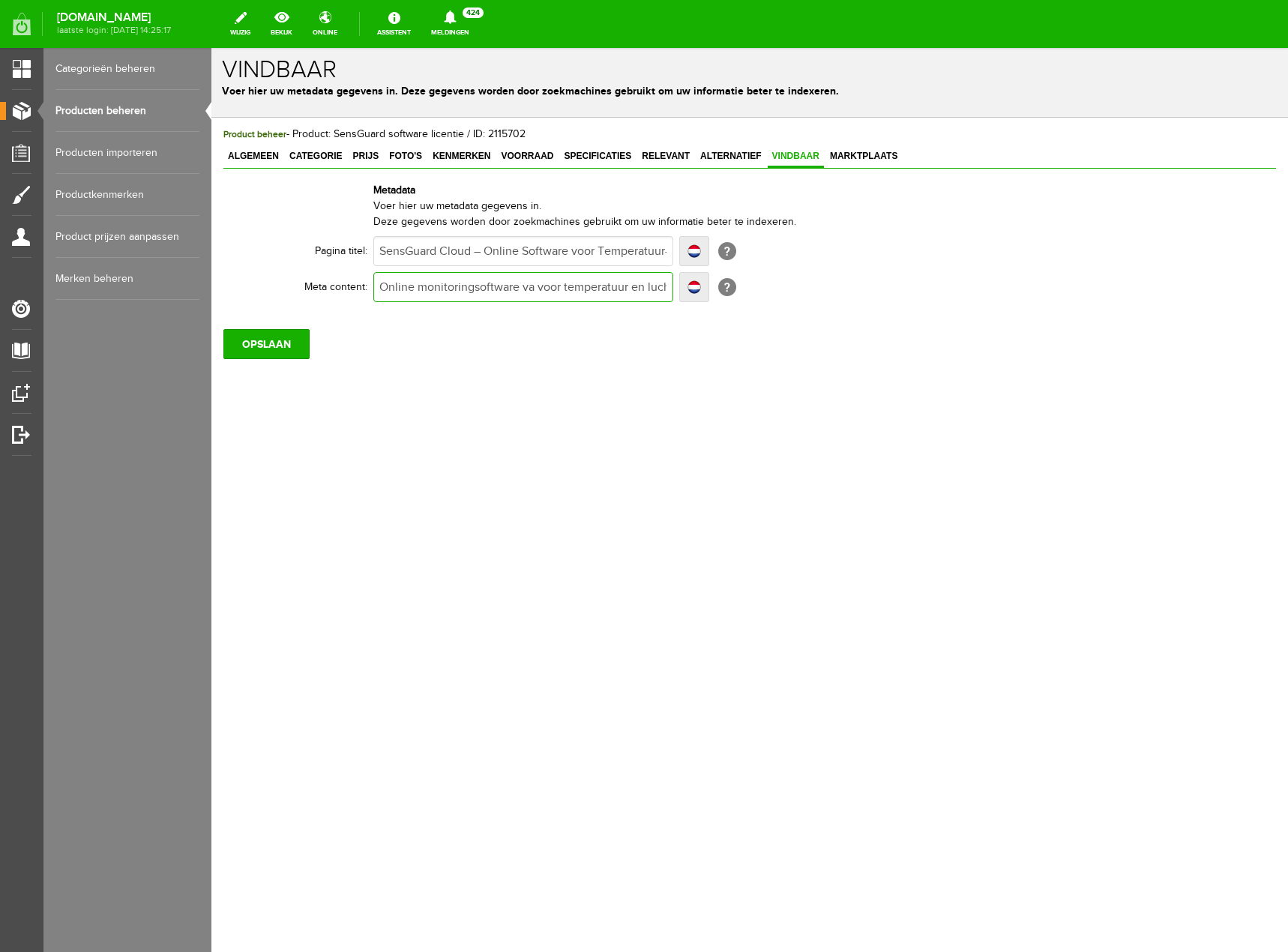
type input "Online monitoringsoftware van voor temperatuur en luchtvochtigheid. Real-time r…"
type input "Online monitoringsoftware van S voor temperatuur en luchtvochtigheid. Real-time…"
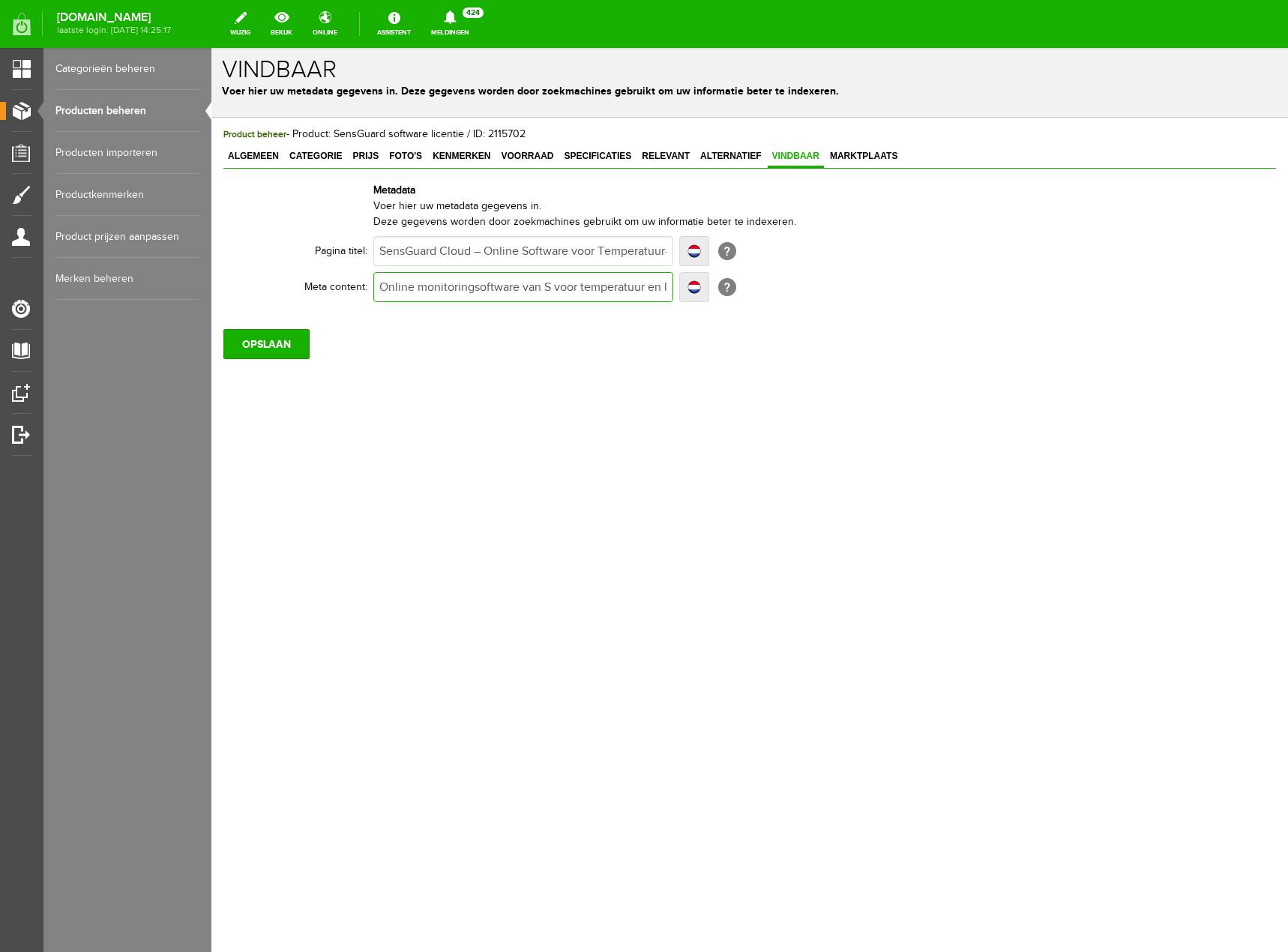
type input "Online monitoringsoftware van S voor temperatuur en luchtvochtigheid. Real-time…"
type input "Online monitoringsoftware van Se voor temperatuur en luchtvochtigheid. Real-tim…"
type input "Online monitoringsoftware van Sen voor temperatuur en luchtvochtigheid. Real-ti…"
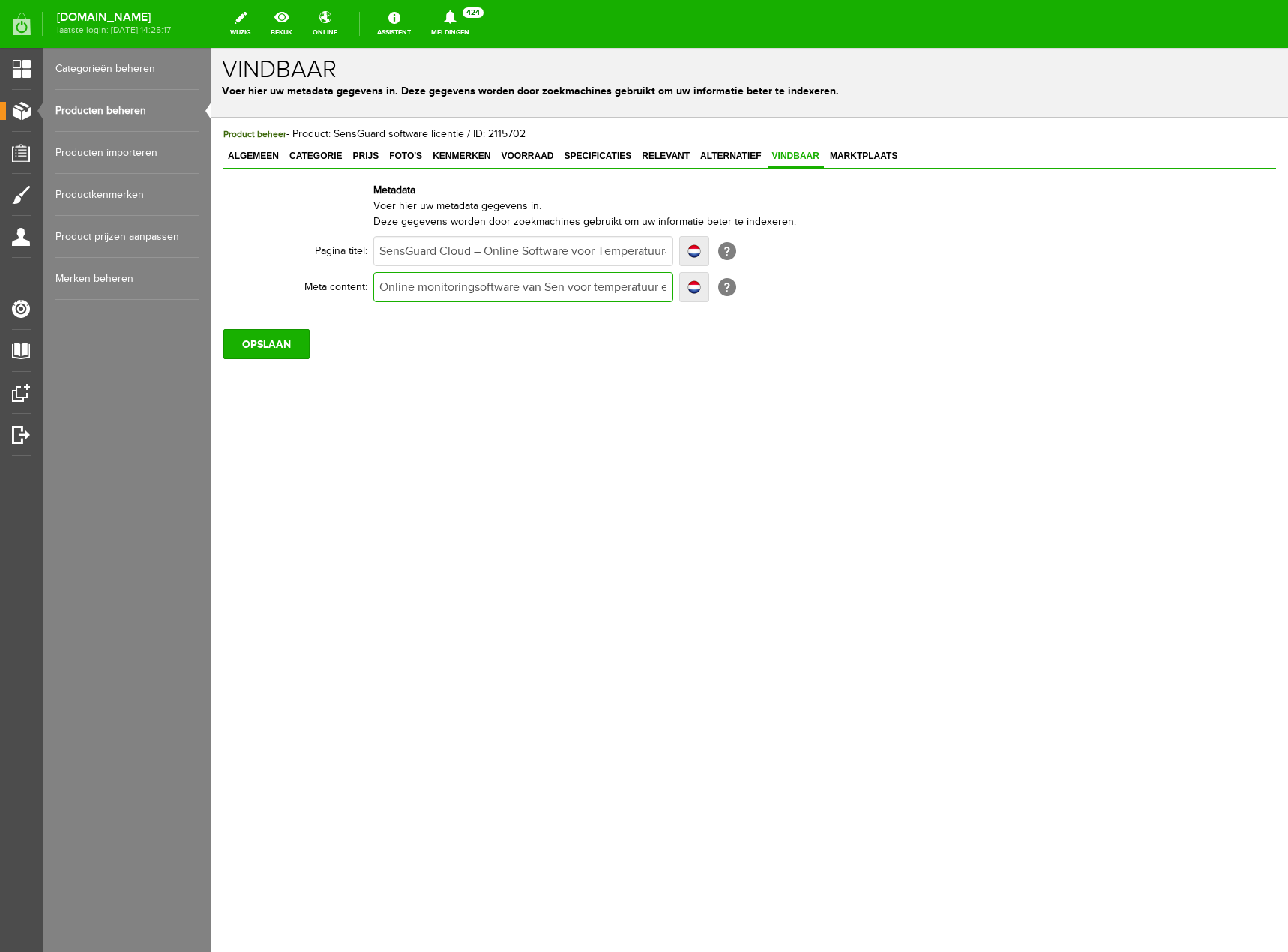
type input "Online monitoringsoftware van Sens voor temperatuur en luchtvochtigheid. Real-t…"
type input "Online monitoringsoftware van SensM voor temperatuur en luchtvochtigheid. Real-…"
type input "Online monitoringsoftware van SensMa voor temperatuur en luchtvochtigheid. Real…"
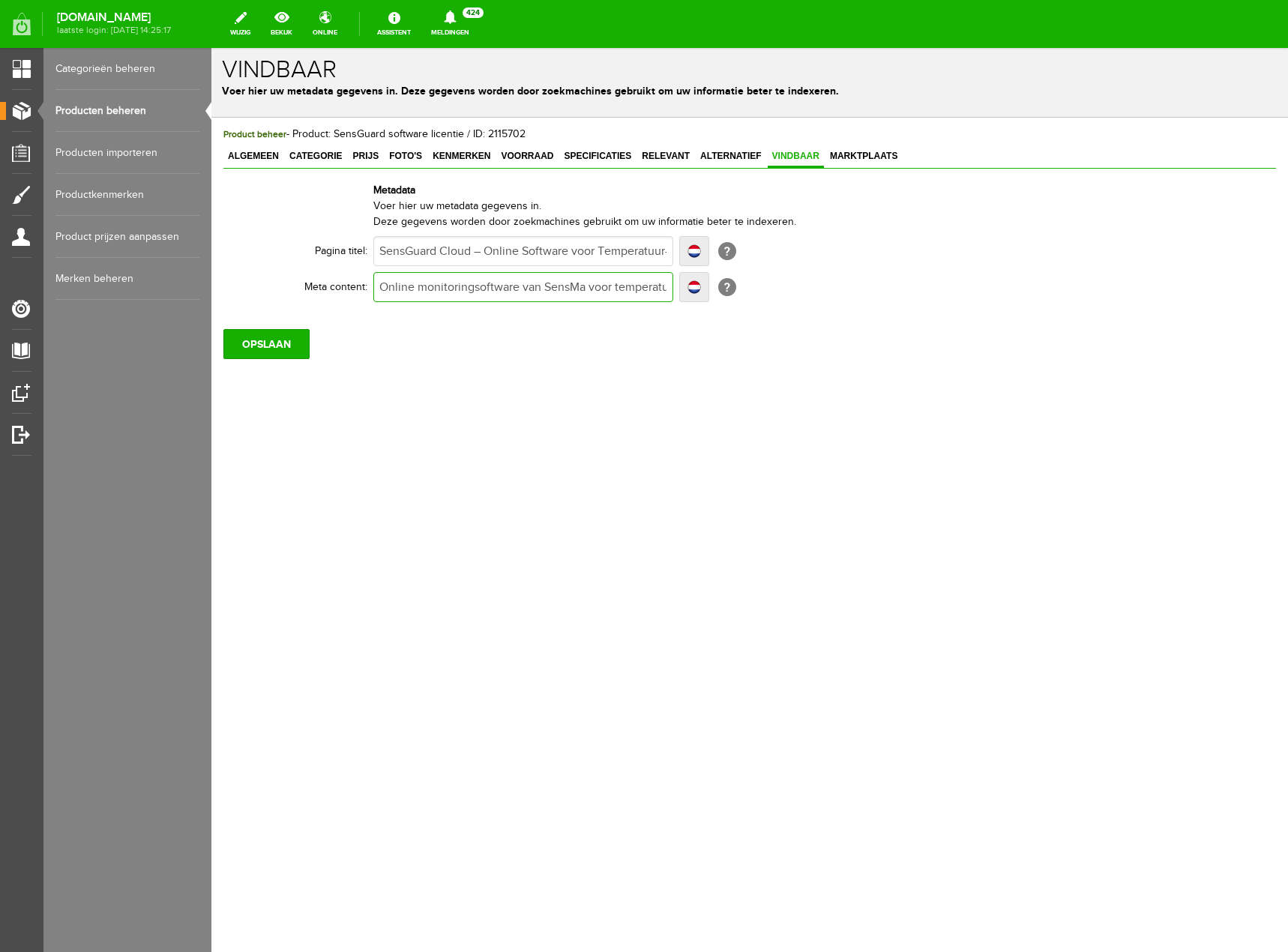
type input "Online monitoringsoftware van SensMa voor temperatuur en luchtvochtigheid. Real…"
type input "Online monitoringsoftware van SensMax voor temperatuur en luchtvochtigheid. Rea…"
click at [264, 345] on input "OPSLAAN" at bounding box center [266, 344] width 86 height 30
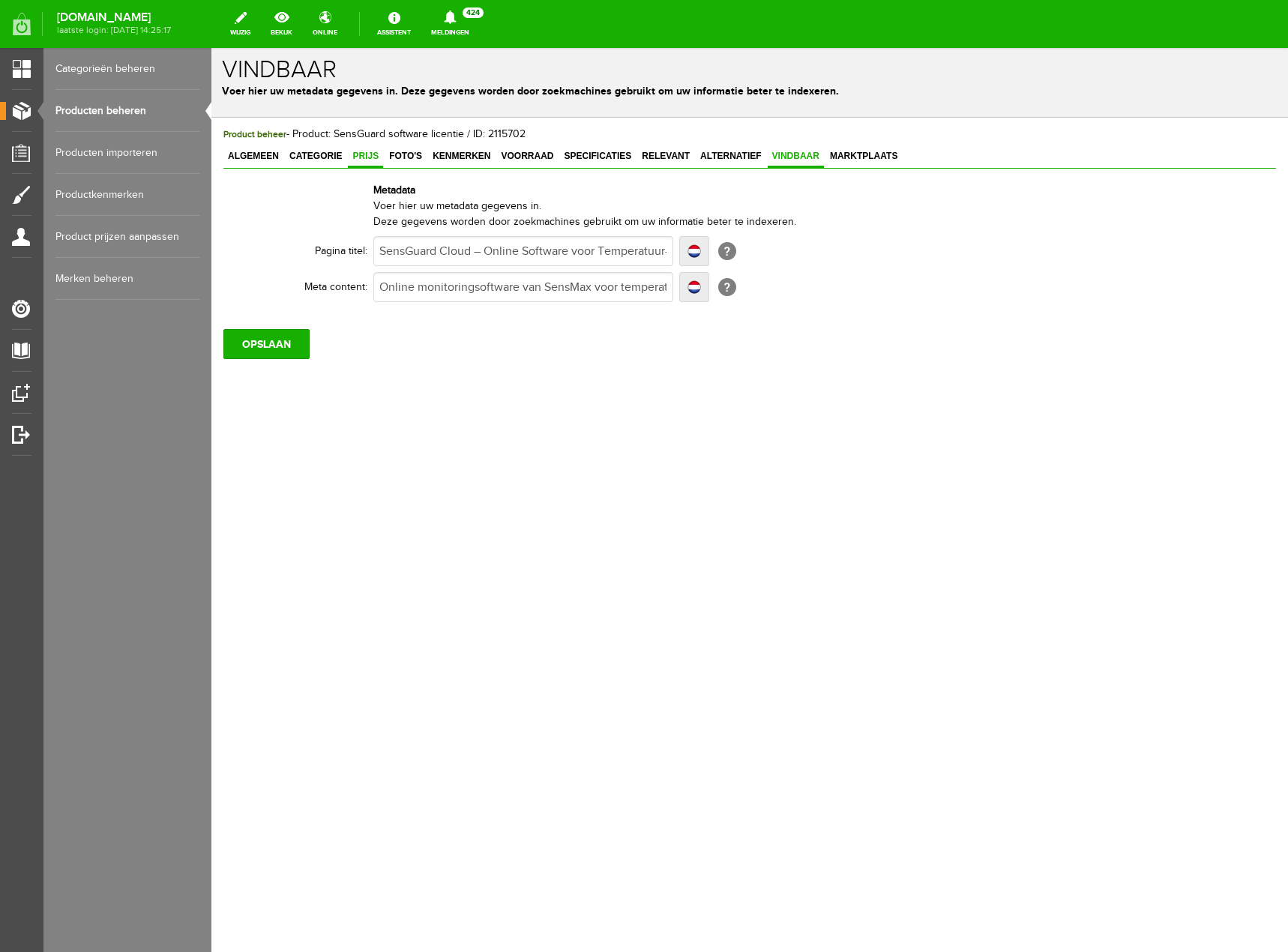
click at [362, 156] on span "Prijs" at bounding box center [366, 156] width 35 height 11
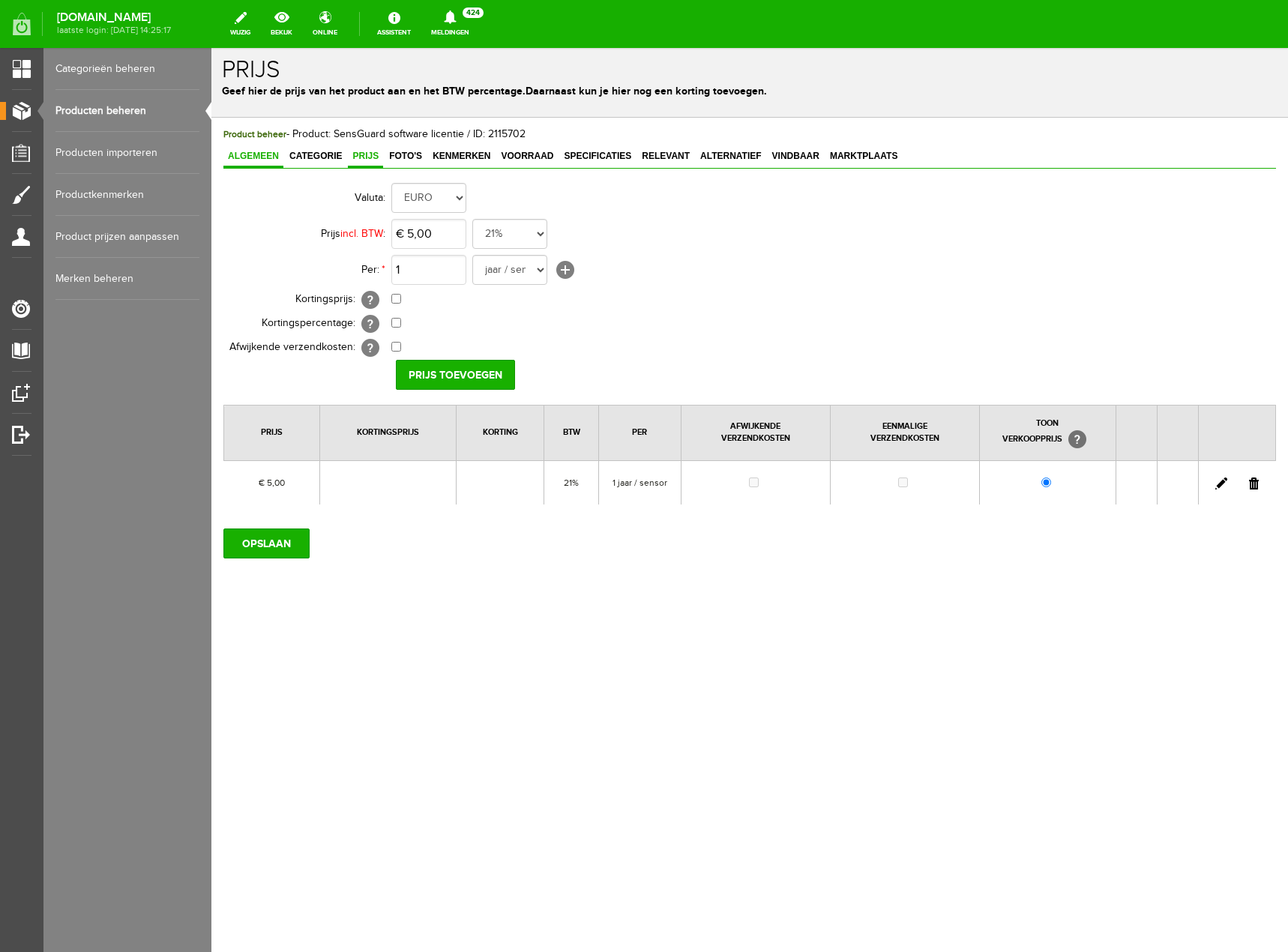
click at [264, 155] on span "Algemeen" at bounding box center [254, 156] width 60 height 11
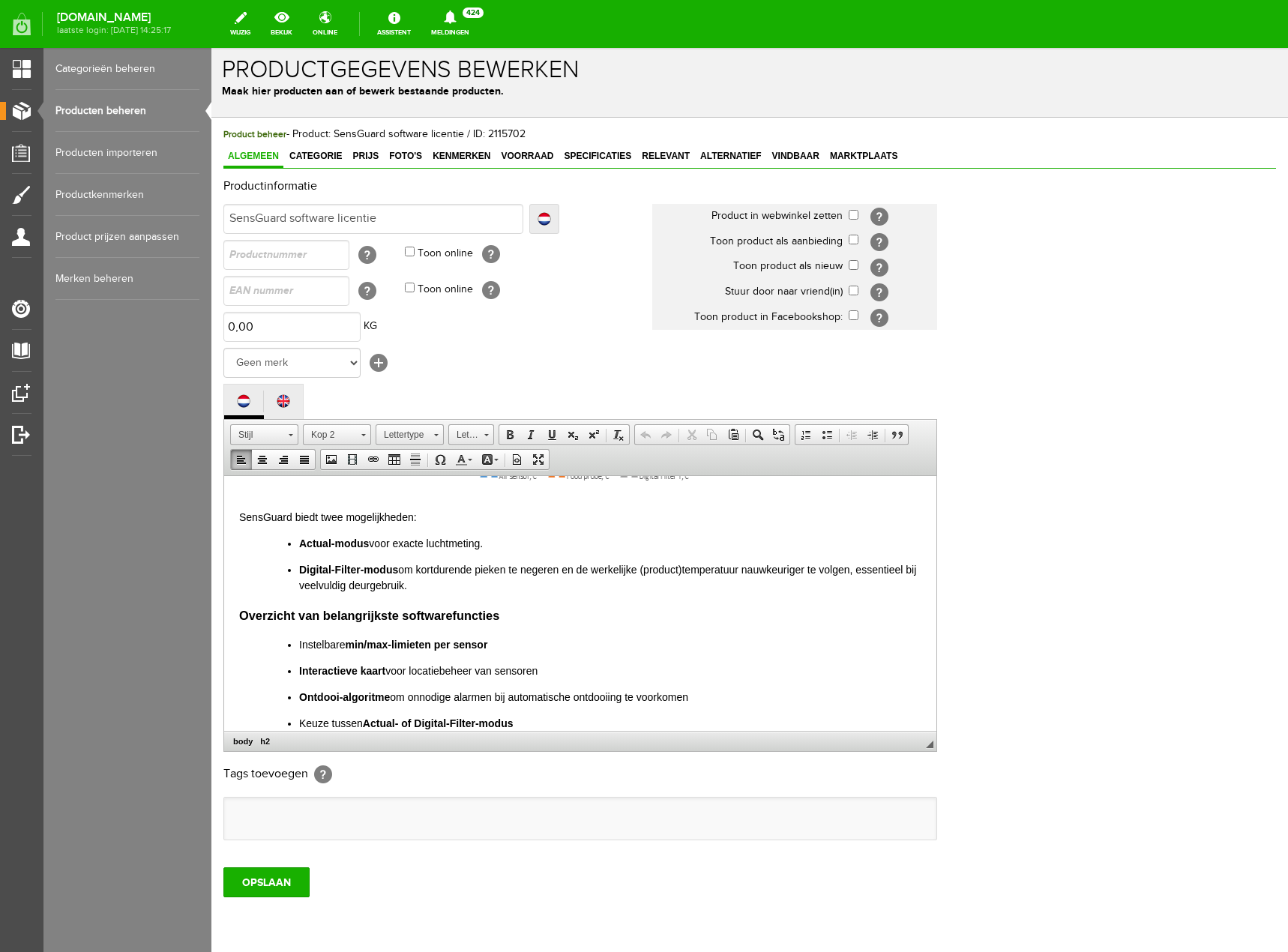
scroll to position [1851, 0]
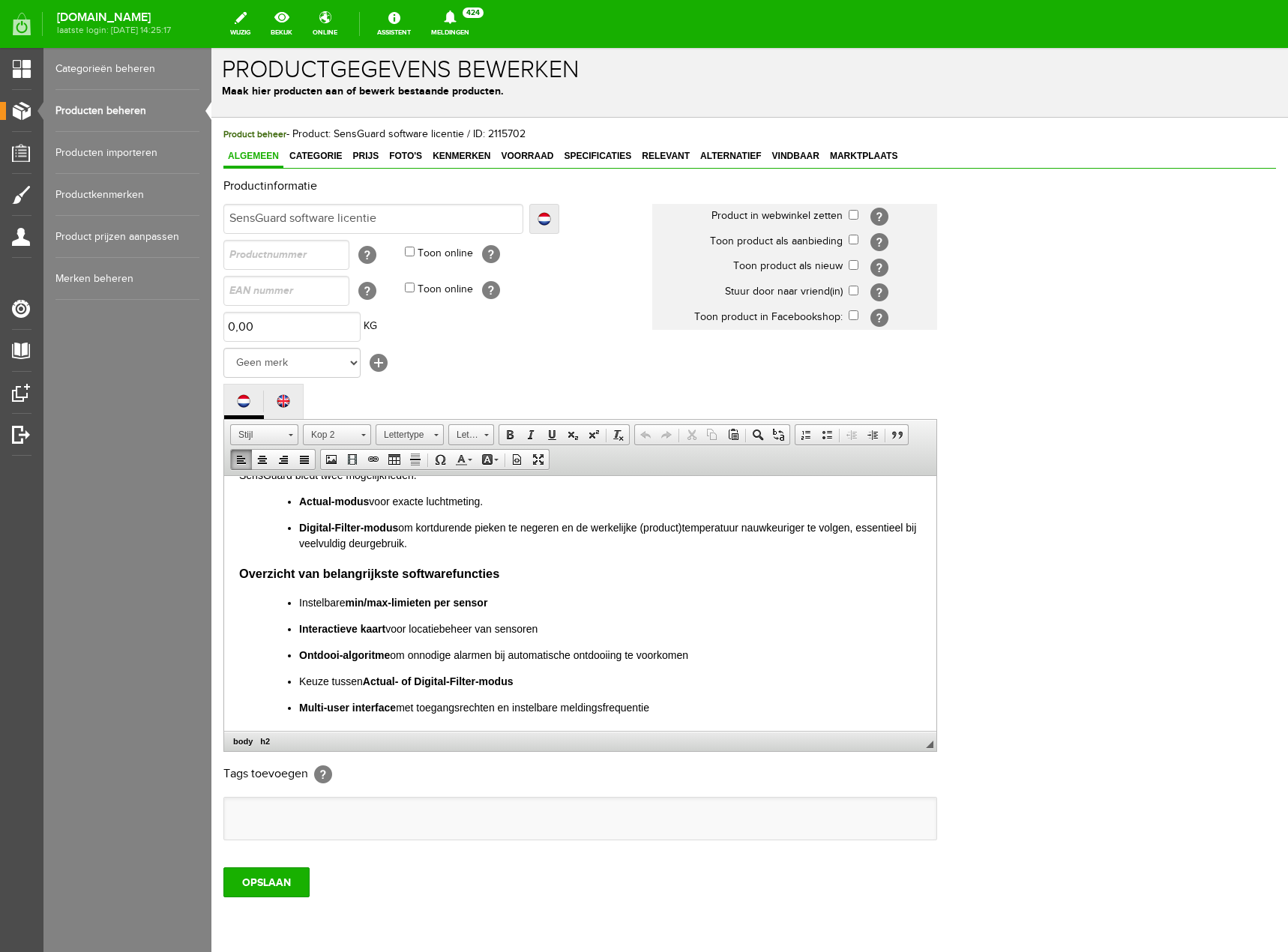
click at [700, 709] on p "Multi‑user interface met toegangsrechten en instelbare meldingsfrequentie" at bounding box center [610, 707] width 623 height 16
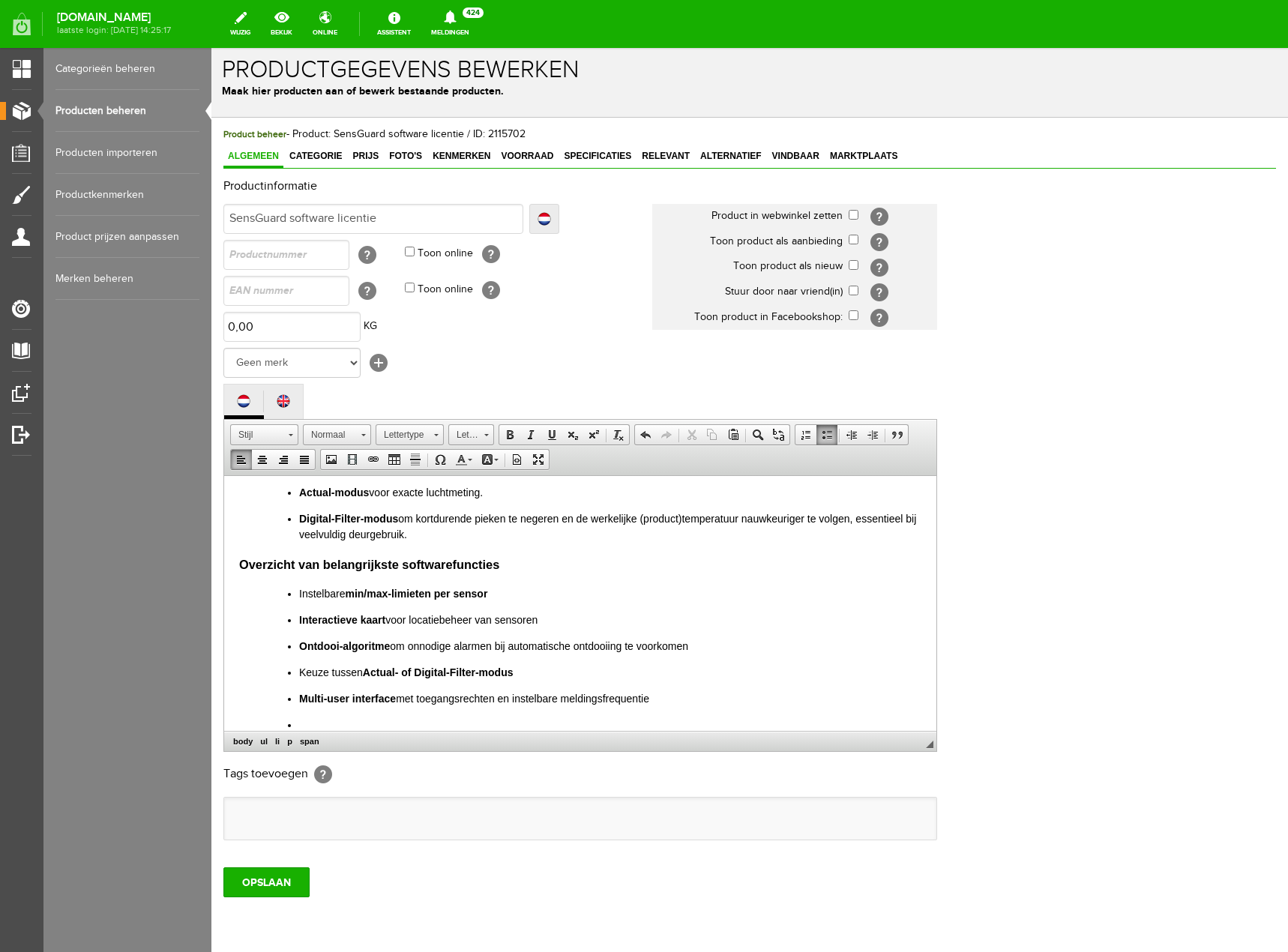
click at [826, 435] on span at bounding box center [827, 434] width 12 height 12
click at [306, 827] on ul at bounding box center [580, 818] width 712 height 42
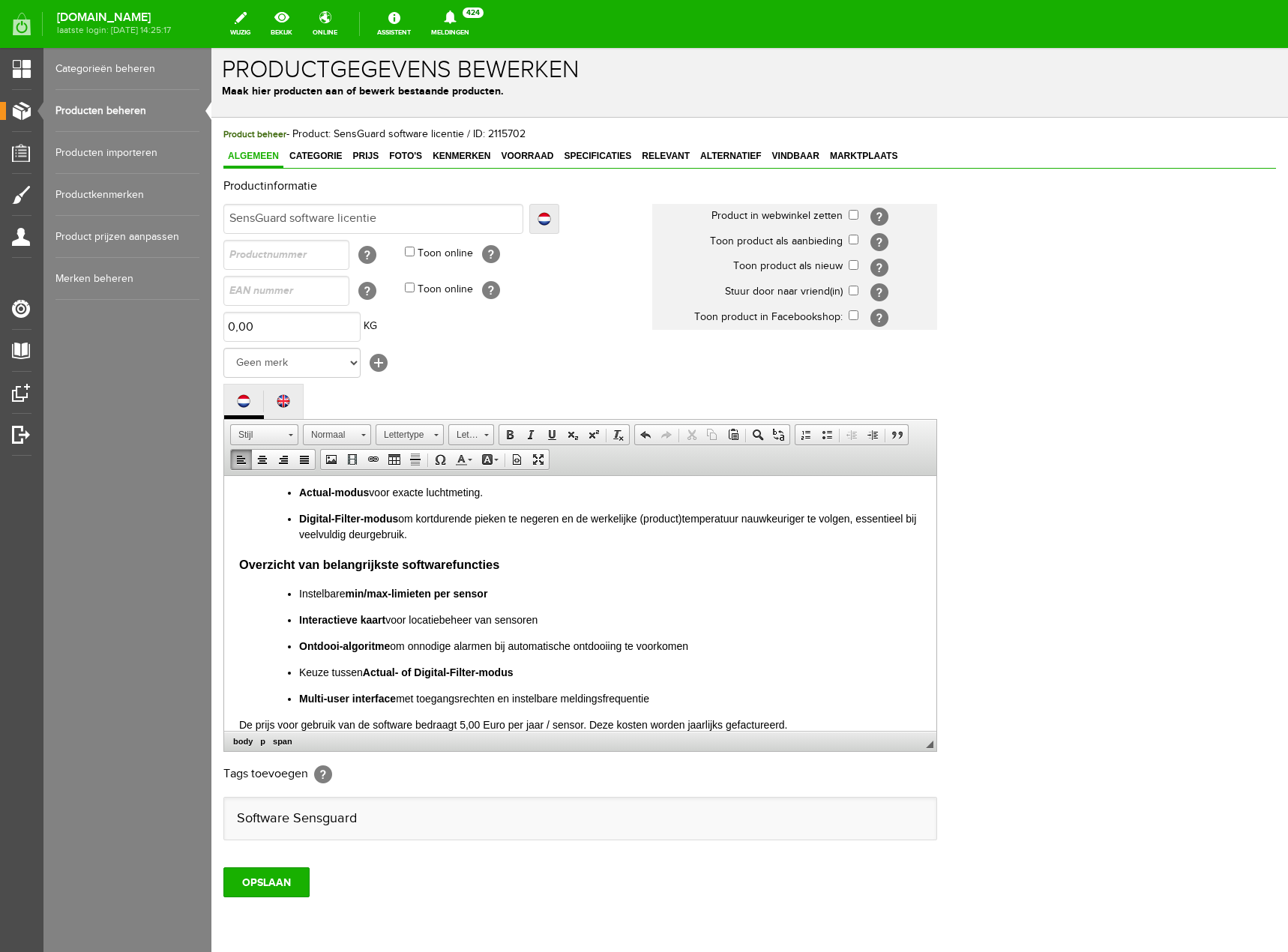
scroll to position [0, 0]
type input "Software Sensguard"
click at [300, 877] on input "OPSLAAN" at bounding box center [266, 882] width 86 height 30
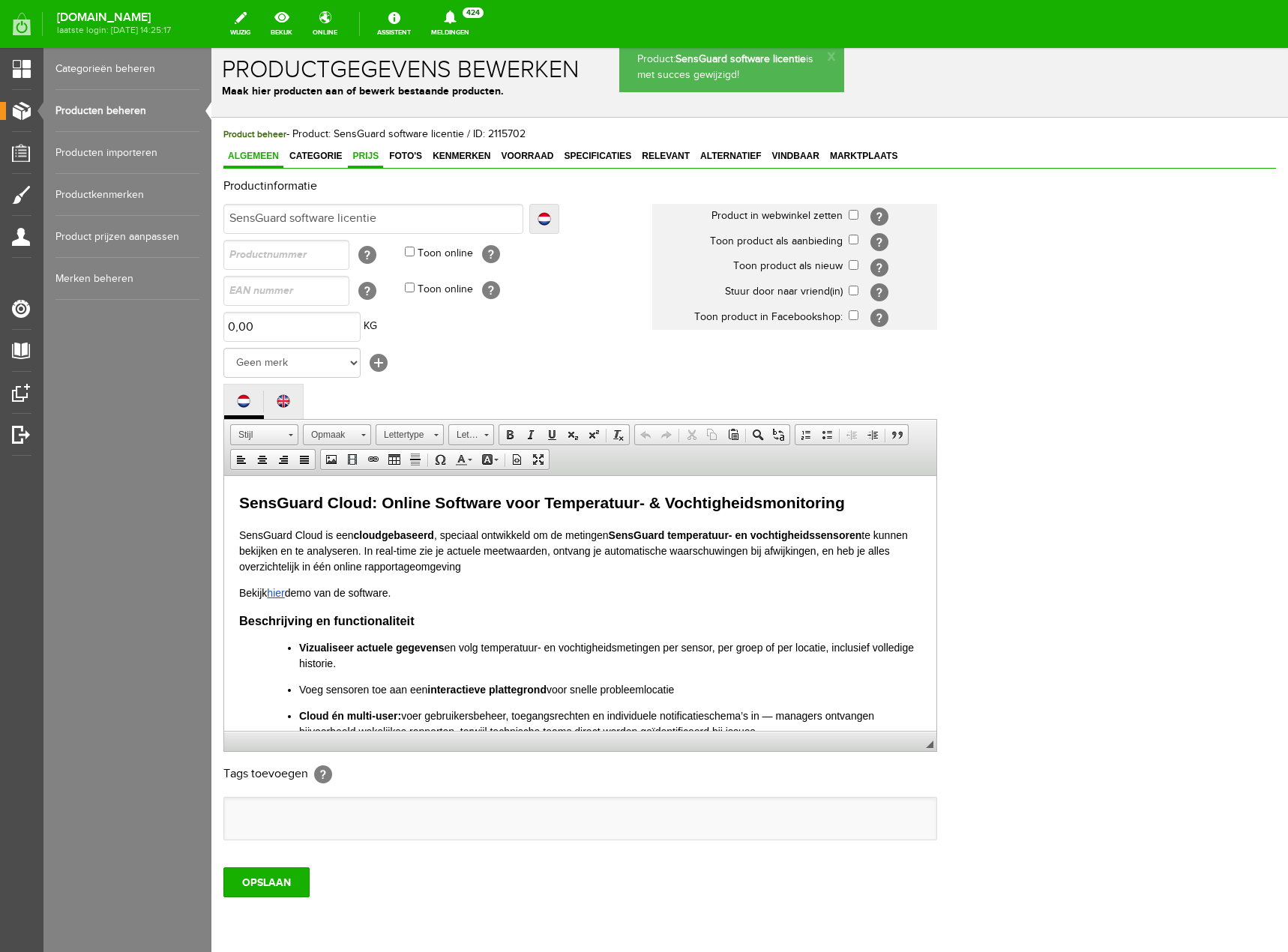
click at [383, 150] on link "Prijs" at bounding box center [366, 157] width 35 height 22
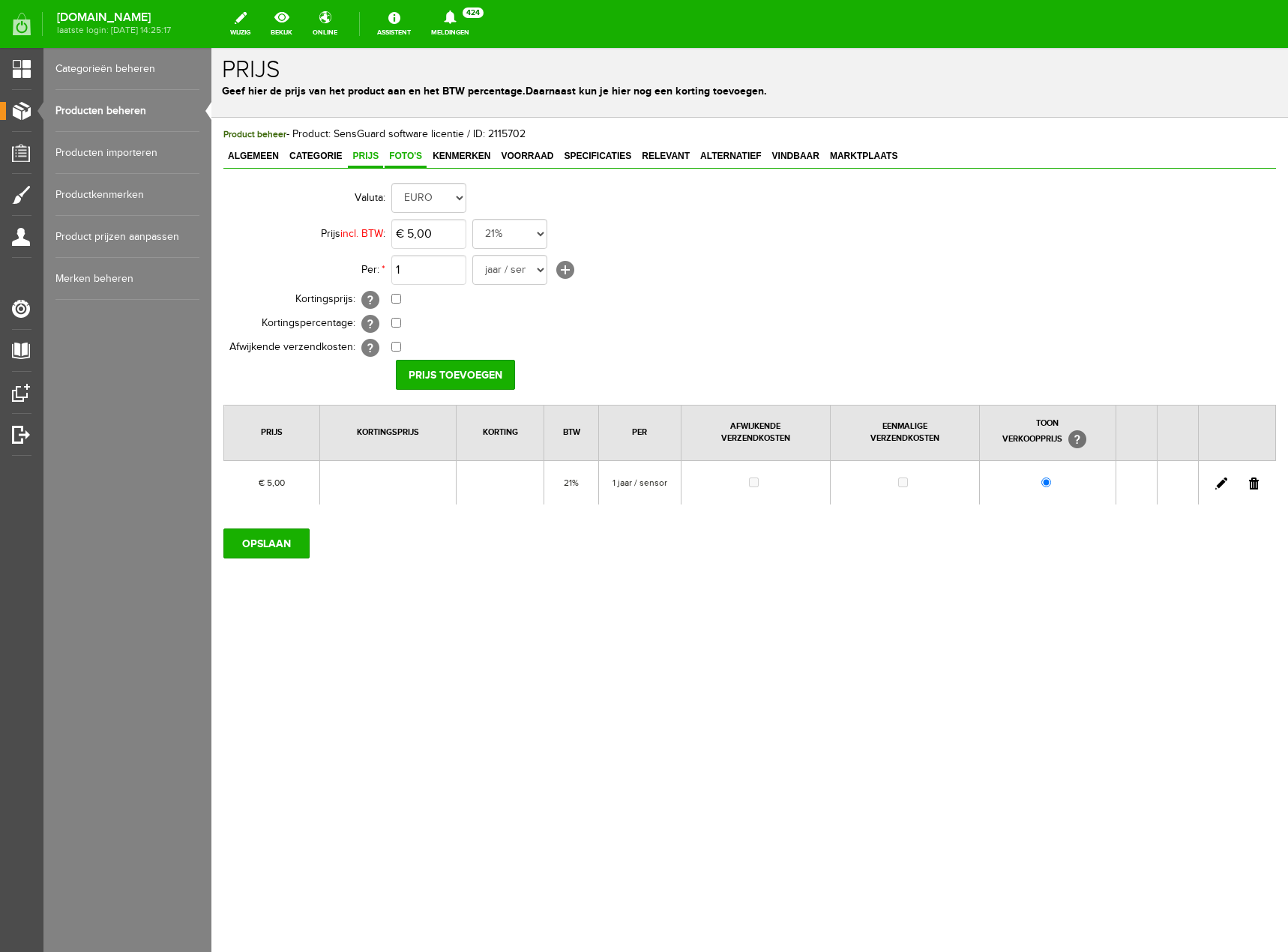
click at [394, 153] on span "Foto's" at bounding box center [406, 156] width 42 height 11
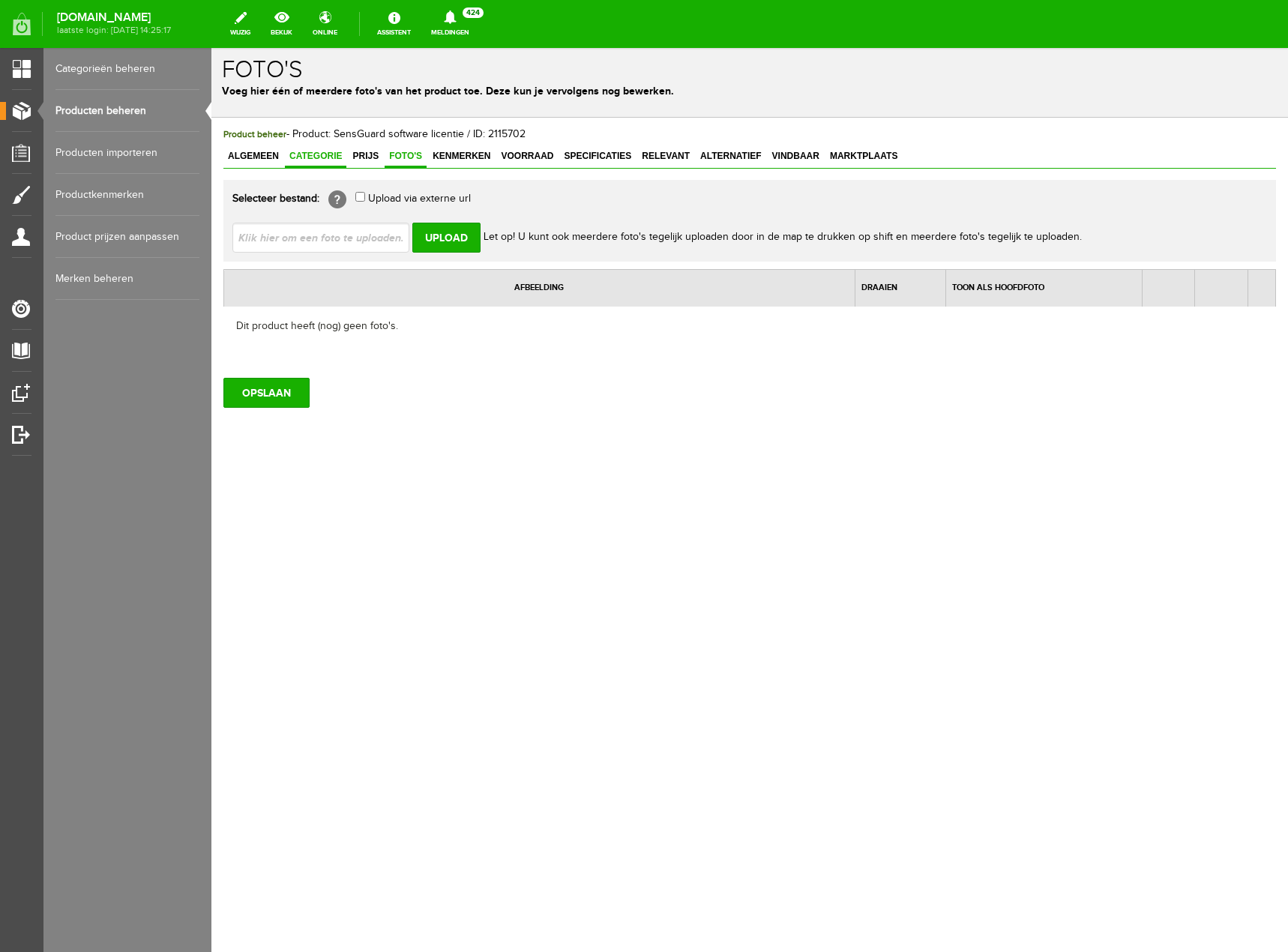
click at [320, 159] on span "Categorie" at bounding box center [315, 156] width 61 height 11
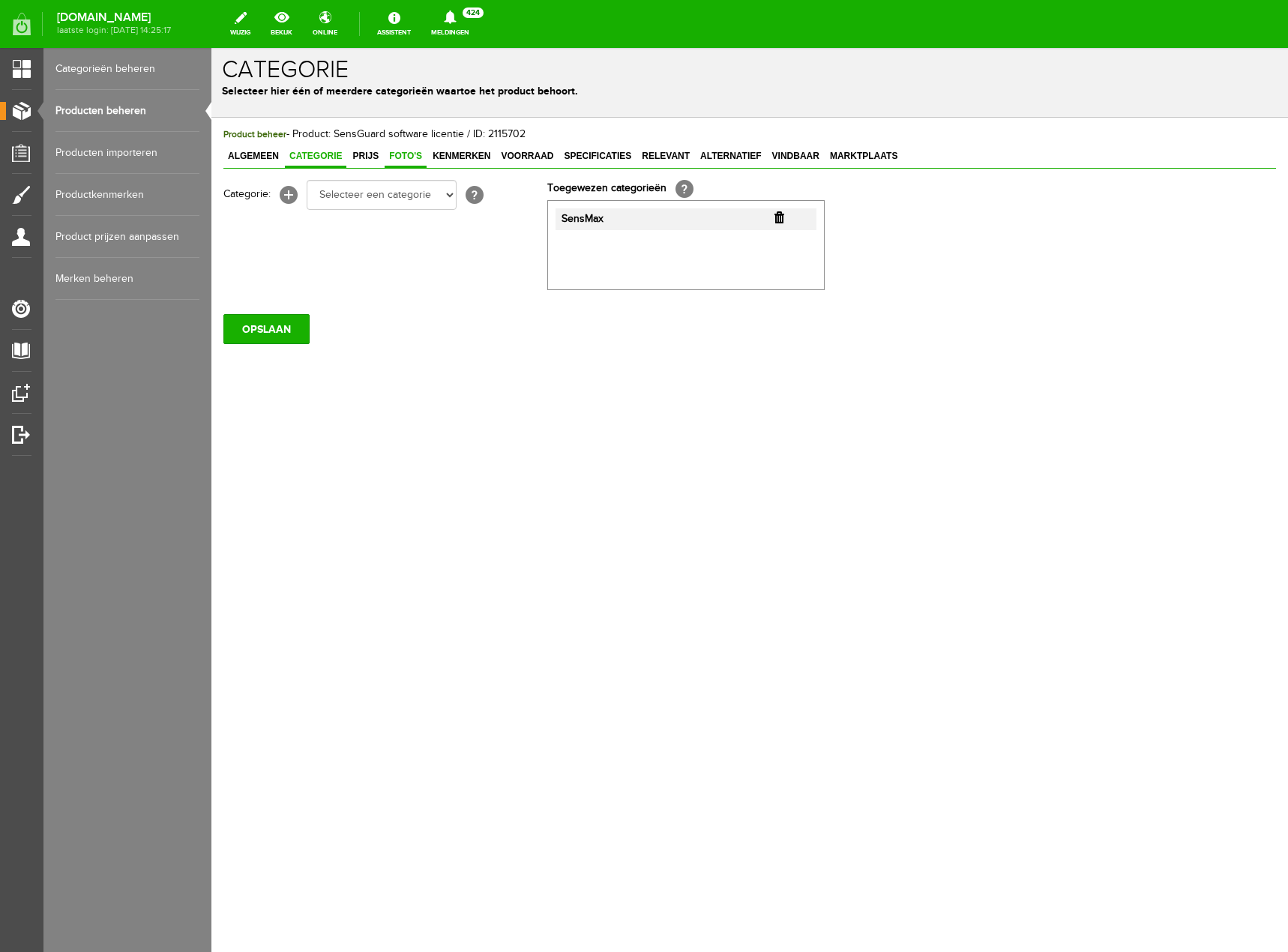
click at [411, 155] on span "Foto's" at bounding box center [406, 156] width 42 height 11
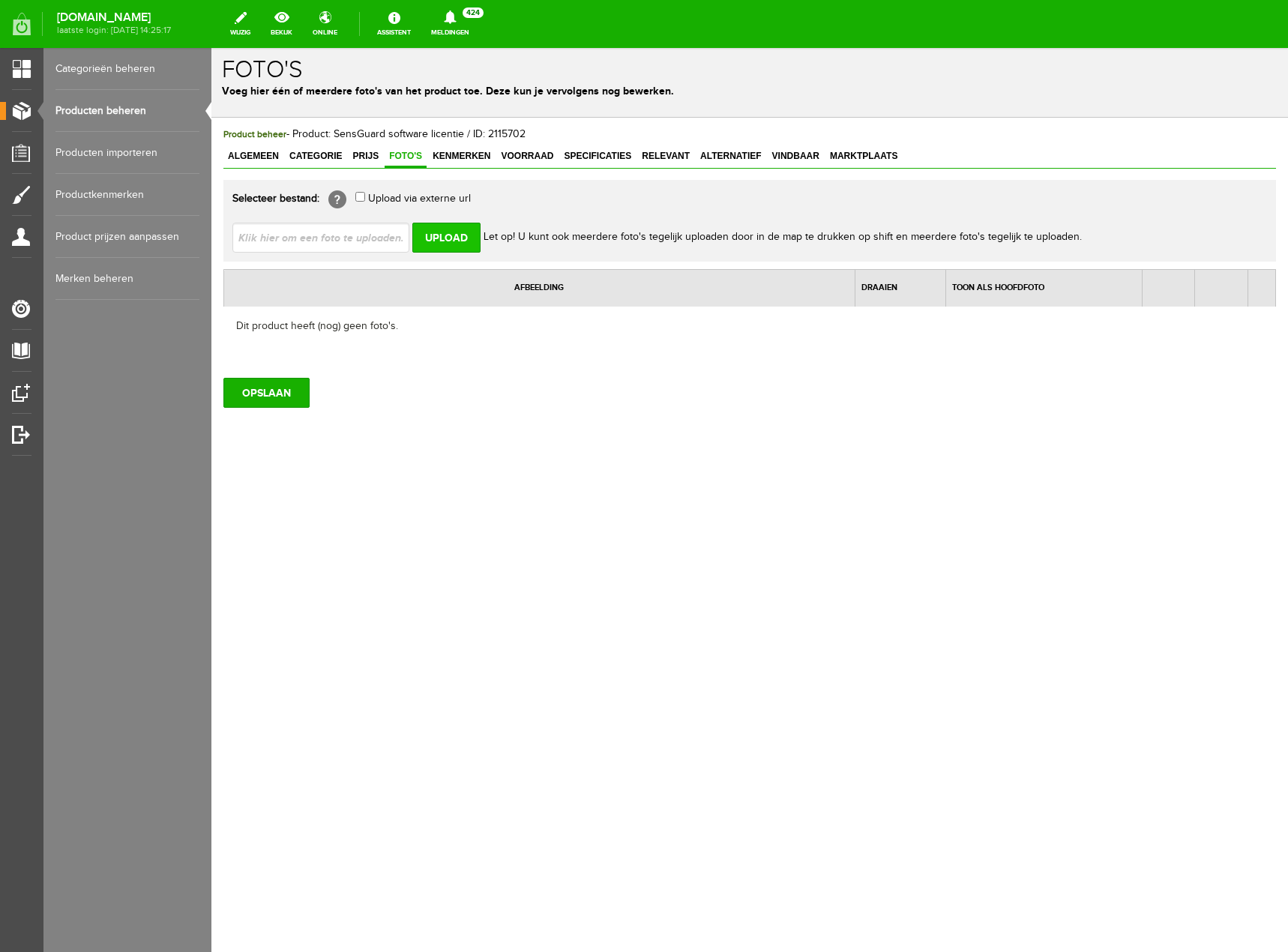
click at [458, 244] on input "Upload" at bounding box center [447, 238] width 69 height 30
click at [383, 238] on input "file" at bounding box center [327, 237] width 189 height 28
type input "C:\fakepath\SensGuard3.png"
type input "SensGuard3.png"
click at [439, 245] on input "Upload" at bounding box center [447, 238] width 69 height 30
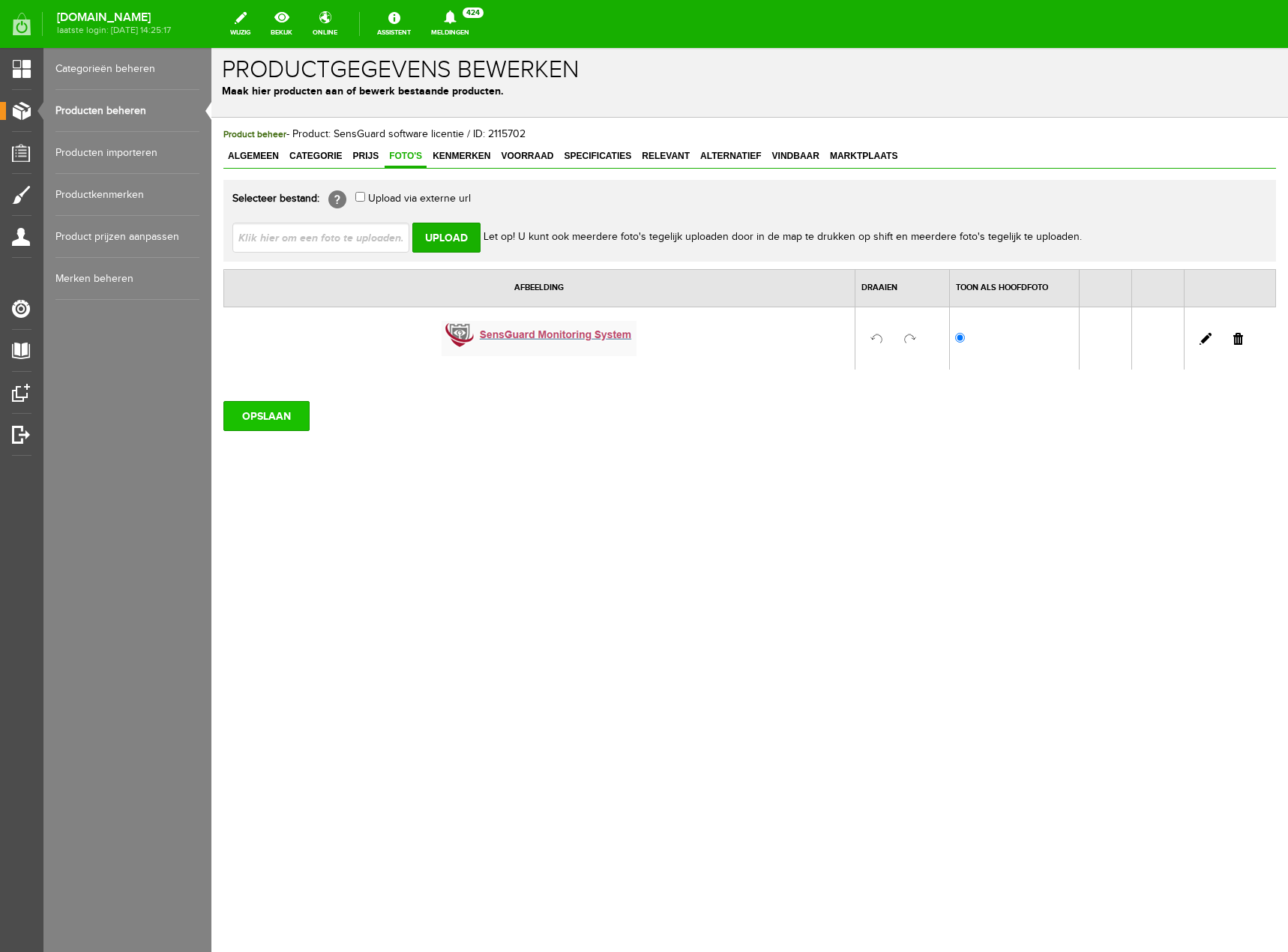
click at [295, 407] on input "OPSLAAN" at bounding box center [266, 416] width 86 height 30
click at [123, 107] on link "Producten beheren" at bounding box center [127, 110] width 144 height 42
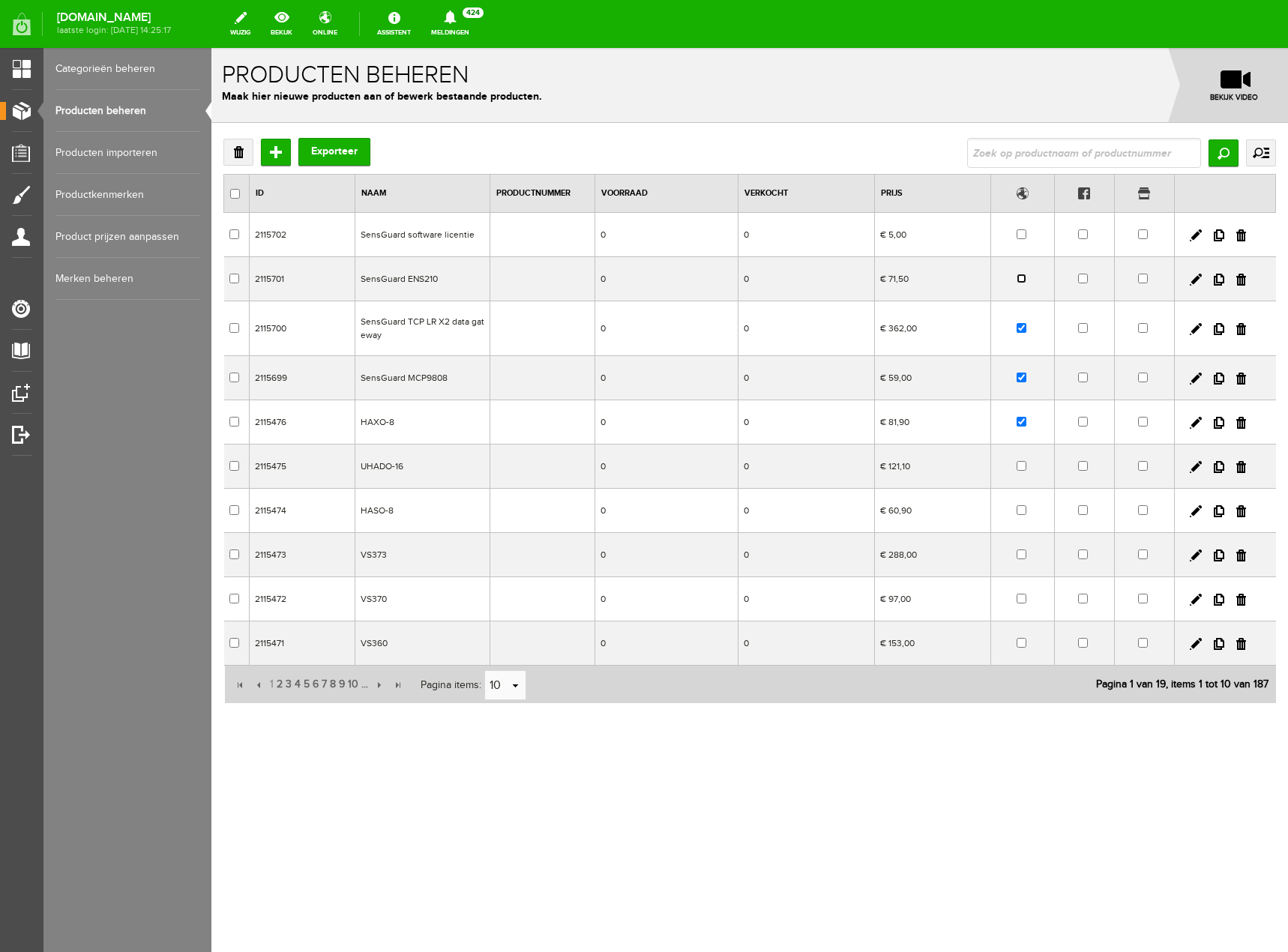
click at [1024, 277] on input "checkbox" at bounding box center [1022, 279] width 10 height 10
checkbox input "true"
click at [1018, 238] on input "checkbox" at bounding box center [1022, 234] width 10 height 10
checkbox input "true"
click at [1194, 234] on link at bounding box center [1196, 235] width 12 height 12
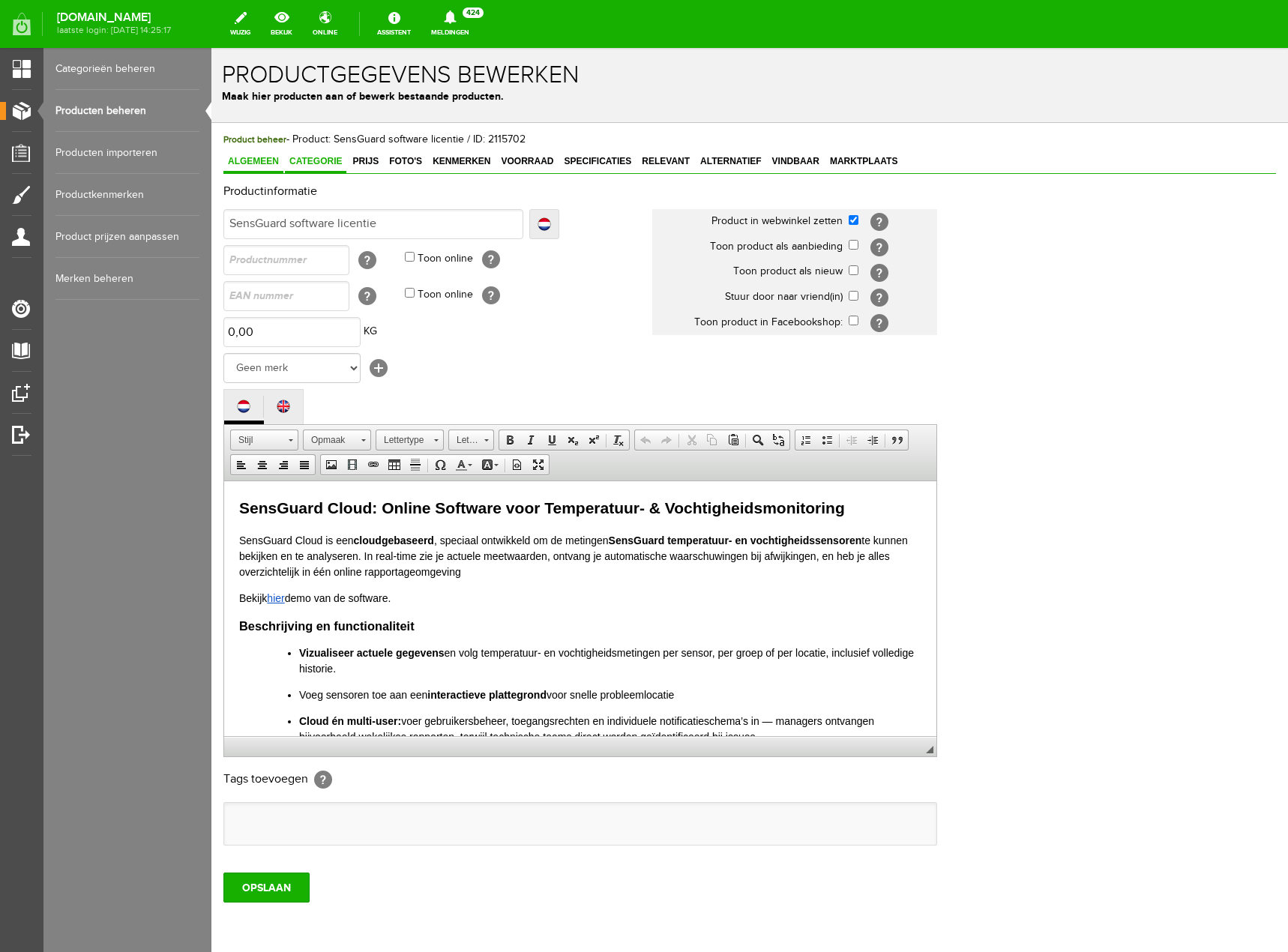
click at [326, 156] on span "Categorie" at bounding box center [315, 161] width 61 height 11
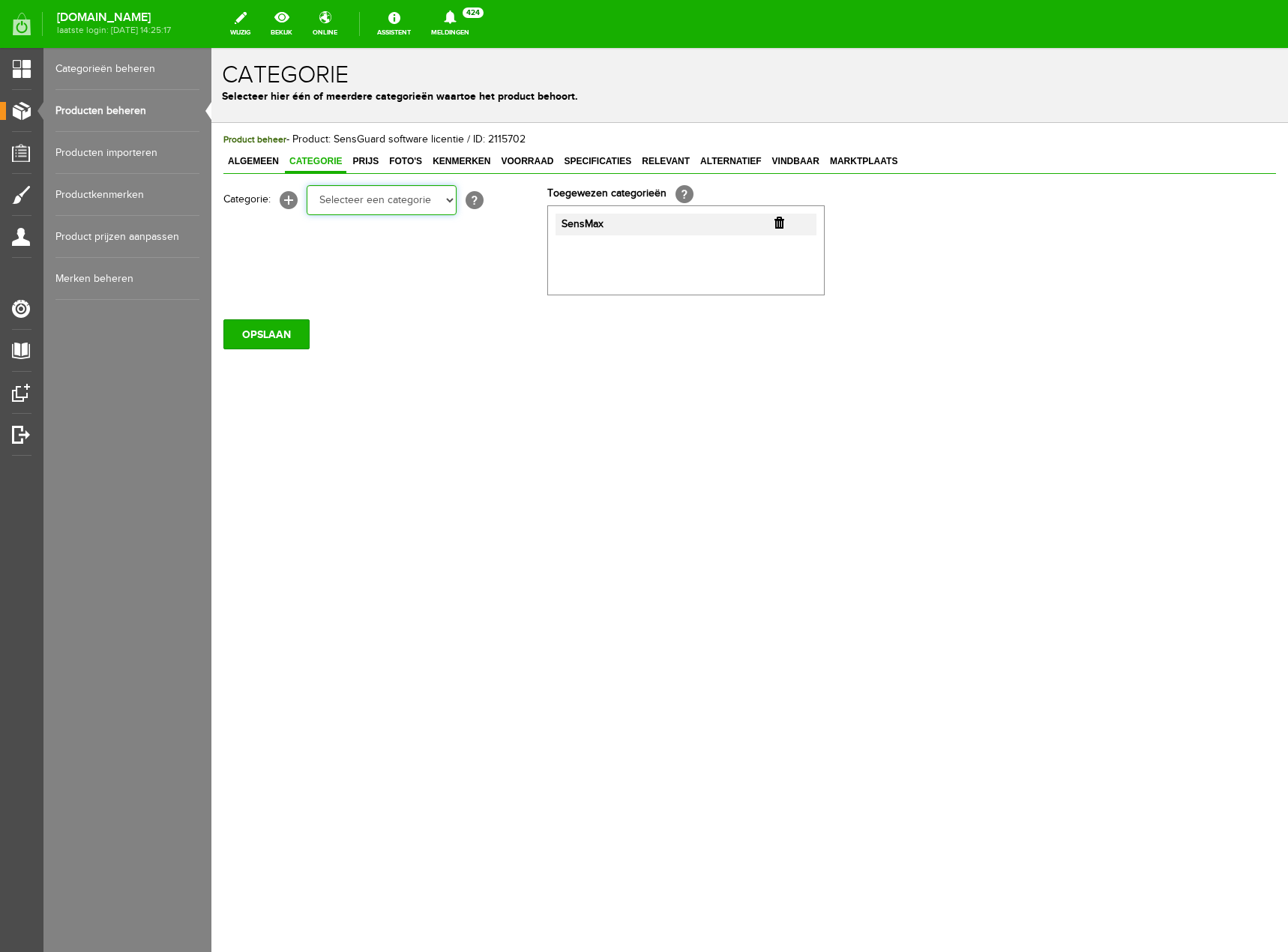
click at [443, 202] on select "Selecteer een categorie Klantenservice Betaalmogelijkheden Retourneren Datalogg…" at bounding box center [381, 200] width 150 height 30
select select "268389"
click at [306, 185] on select "Selecteer een categorie Klantenservice Betaalmogelijkheden Retourneren Datalogg…" at bounding box center [381, 200] width 150 height 30
click at [299, 336] on input "OPSLAAN" at bounding box center [266, 335] width 86 height 30
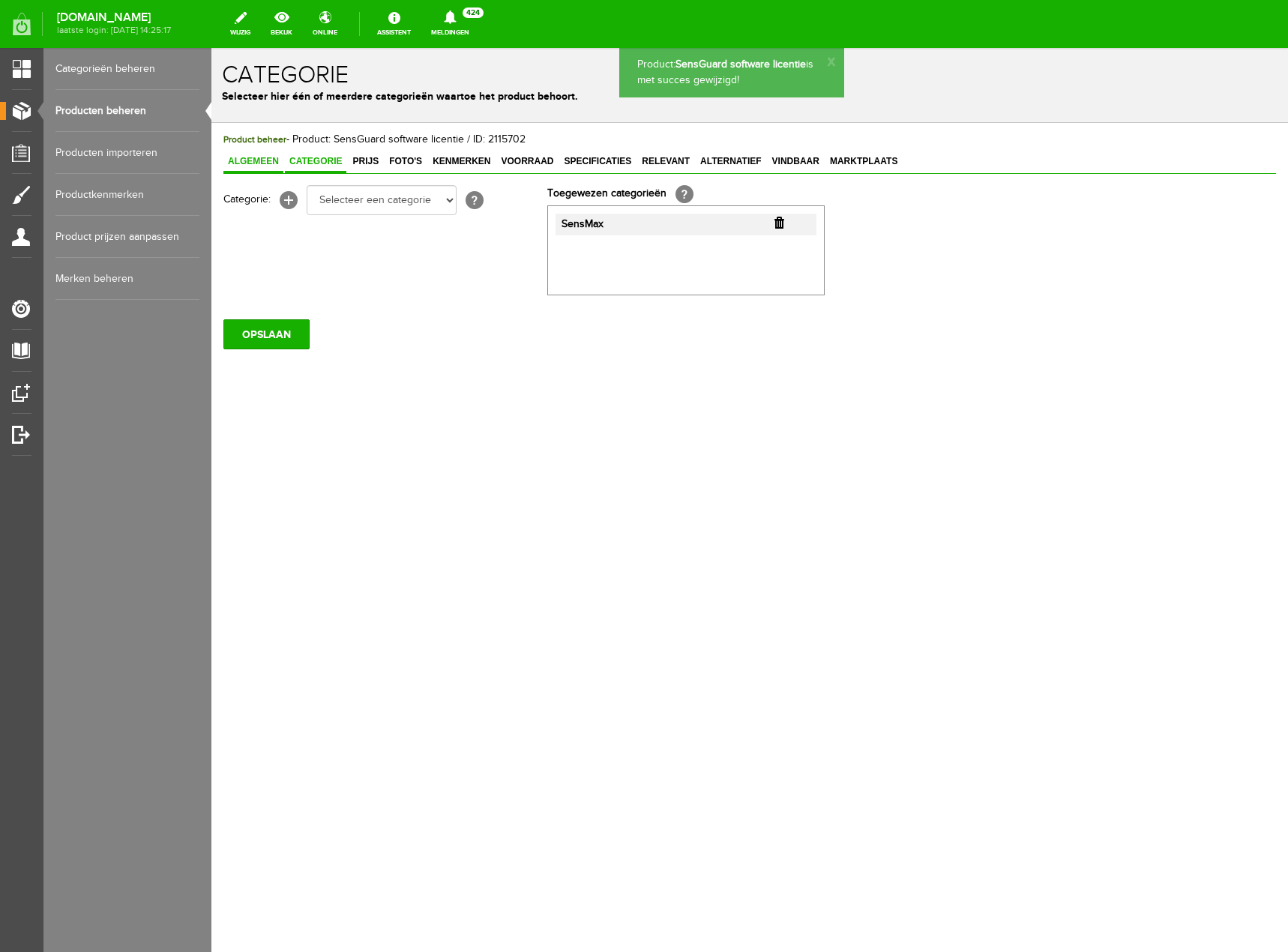
click at [259, 161] on span "Algemeen" at bounding box center [254, 161] width 60 height 11
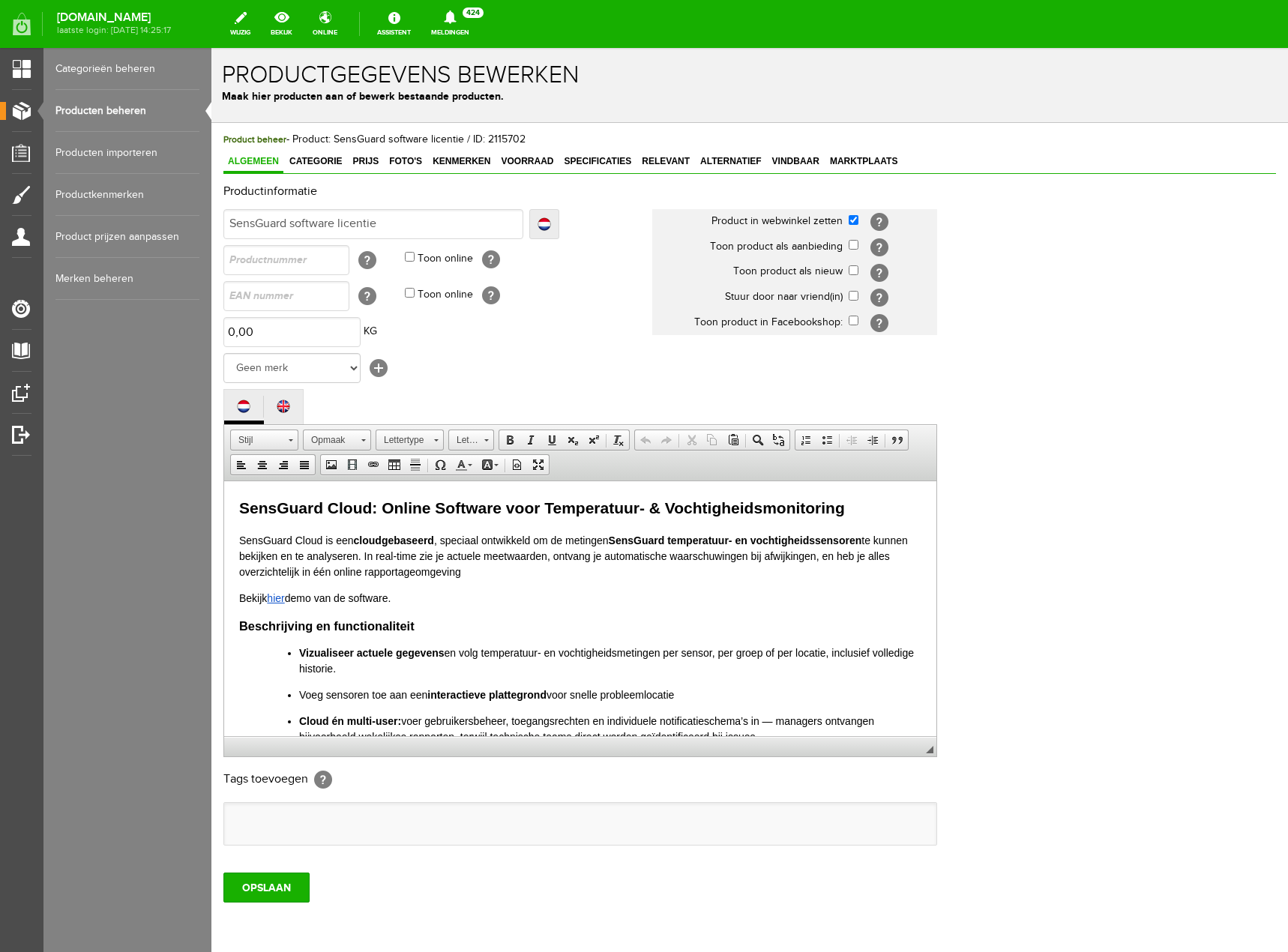
click at [116, 111] on link "Producten beheren" at bounding box center [127, 110] width 144 height 42
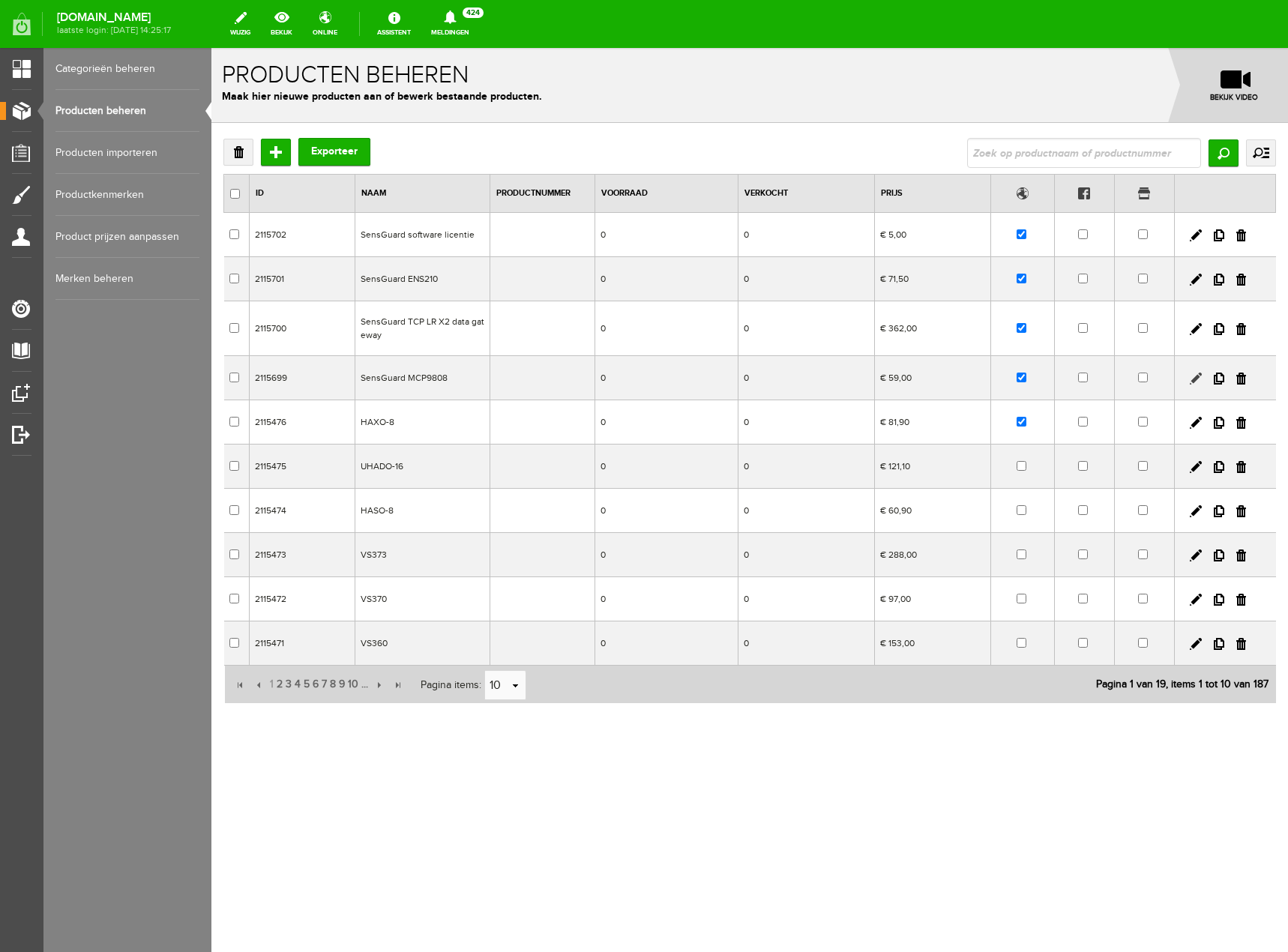
click at [1197, 377] on link at bounding box center [1196, 378] width 12 height 12
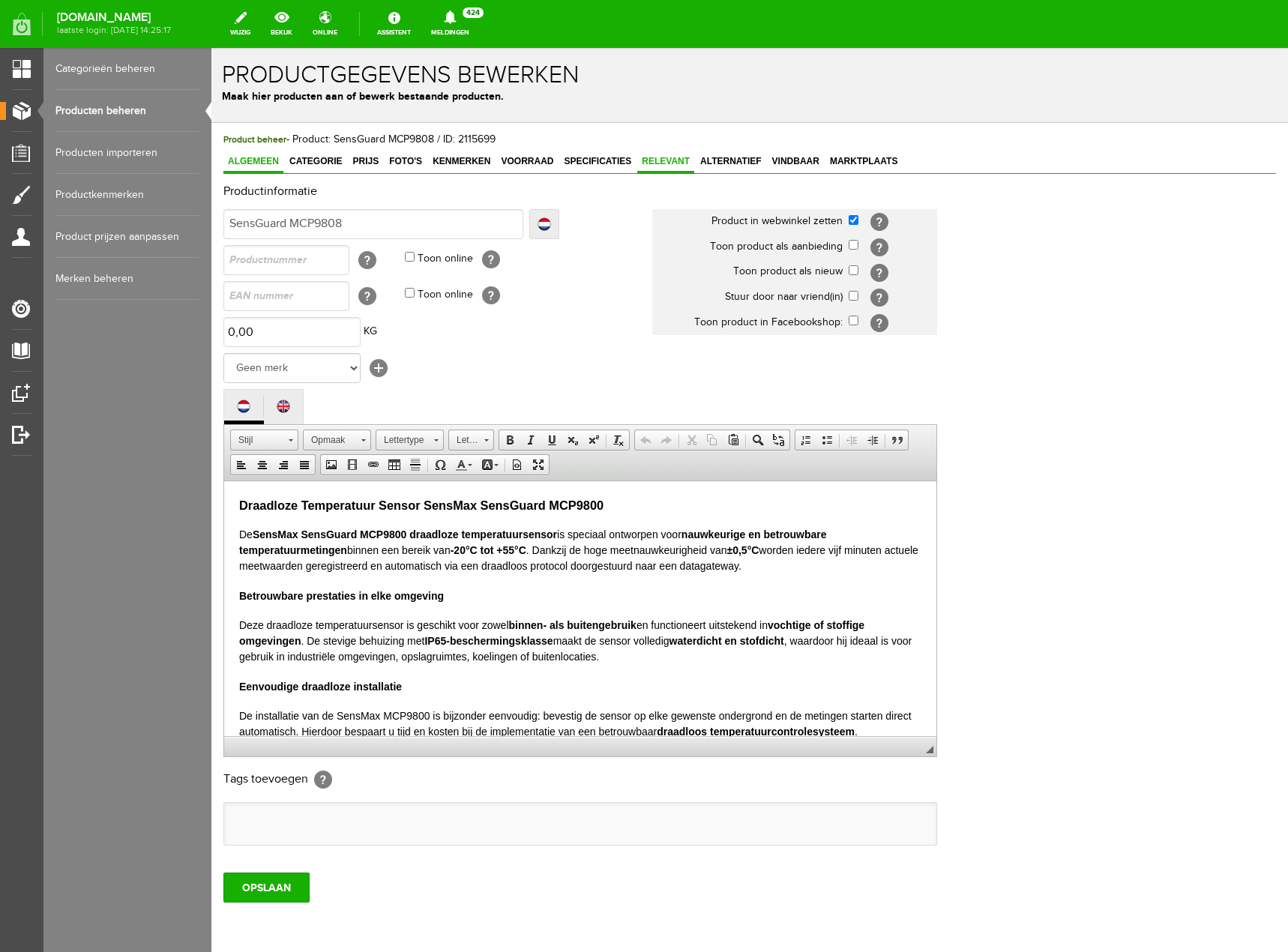
click at [674, 169] on link "Relevant" at bounding box center [665, 162] width 57 height 22
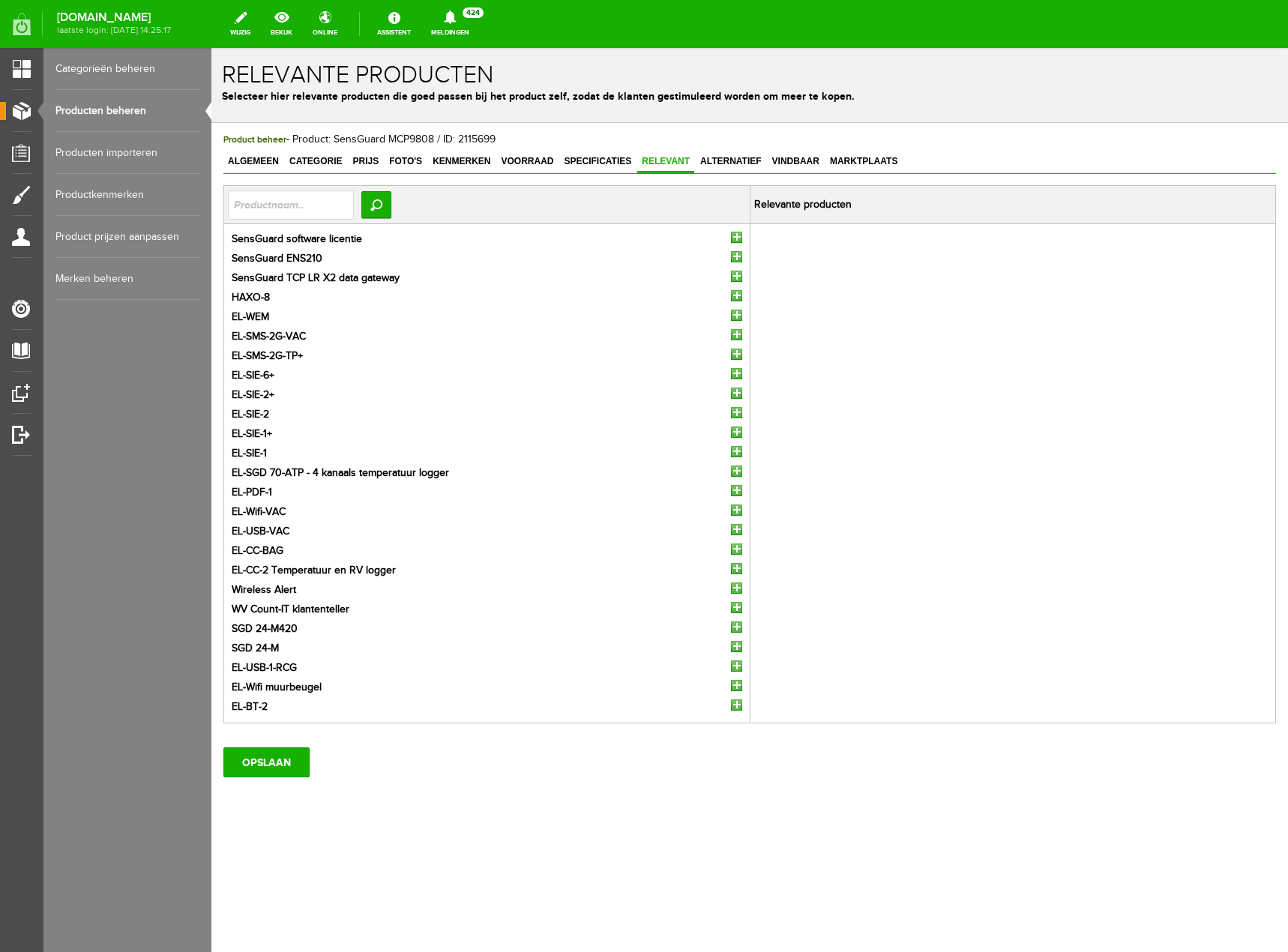
click at [734, 278] on input "button" at bounding box center [736, 275] width 11 height 11
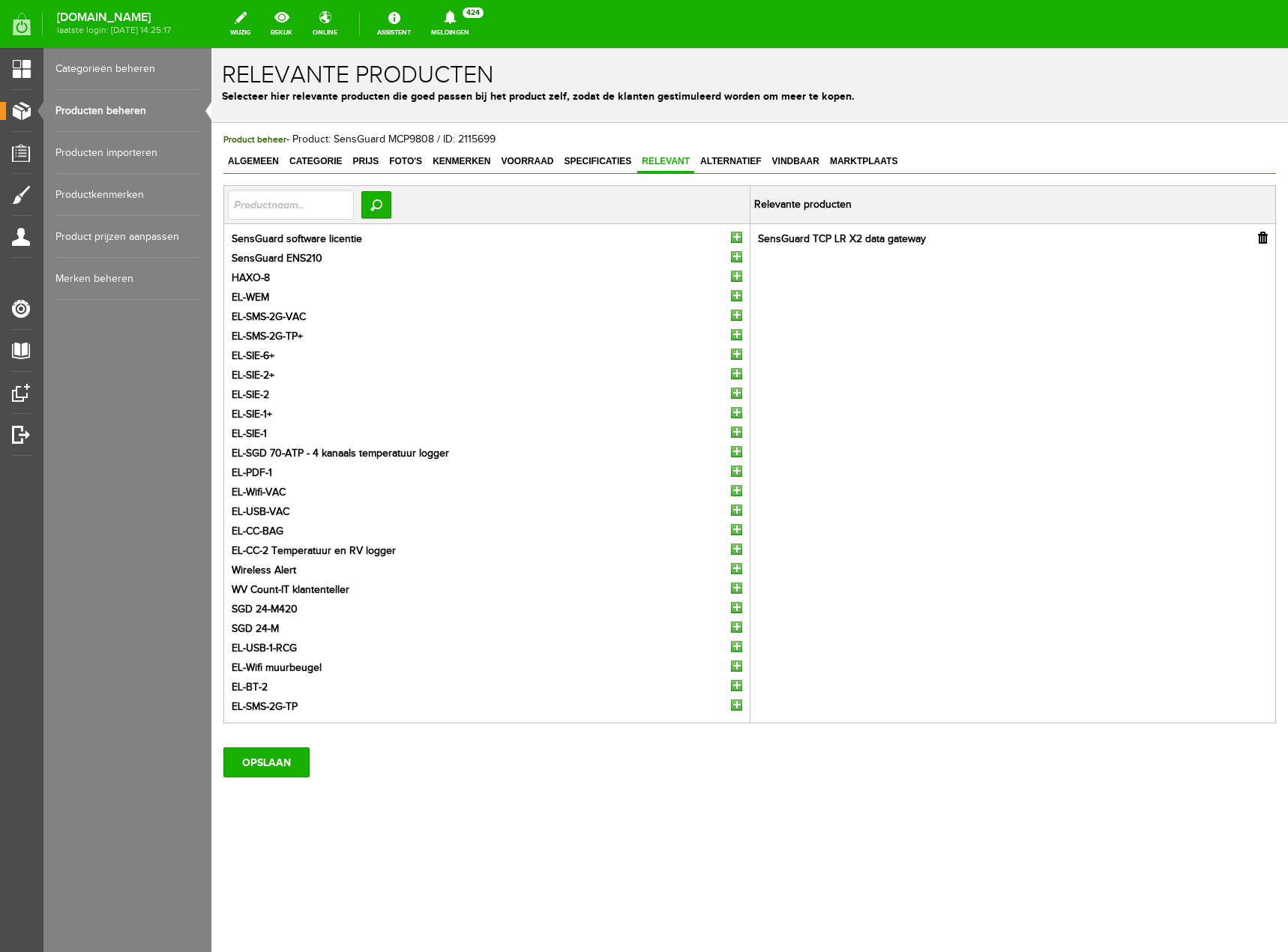
click at [734, 233] on input "button" at bounding box center [736, 237] width 11 height 11
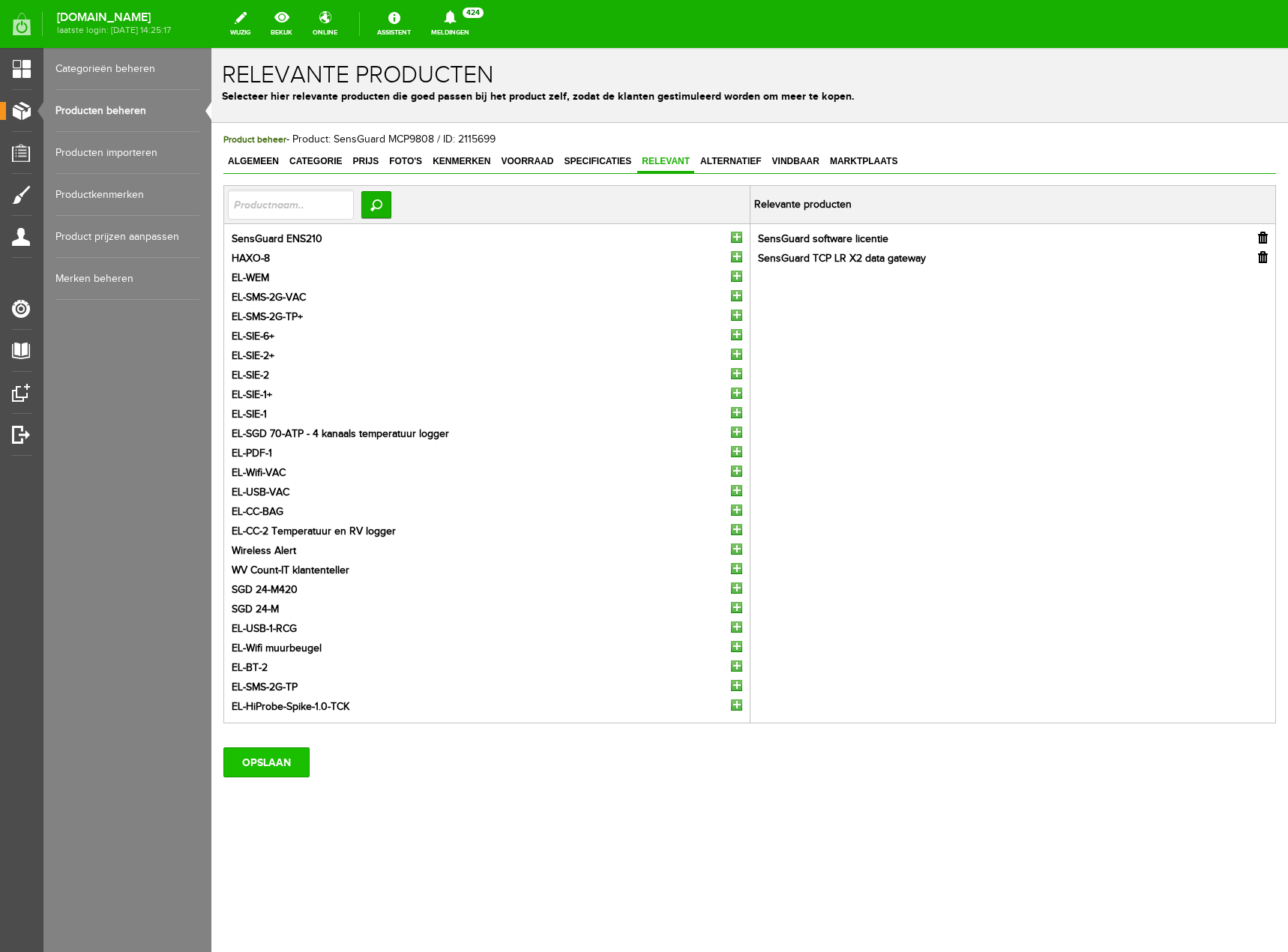
click at [279, 759] on input "OPSLAAN" at bounding box center [266, 762] width 86 height 30
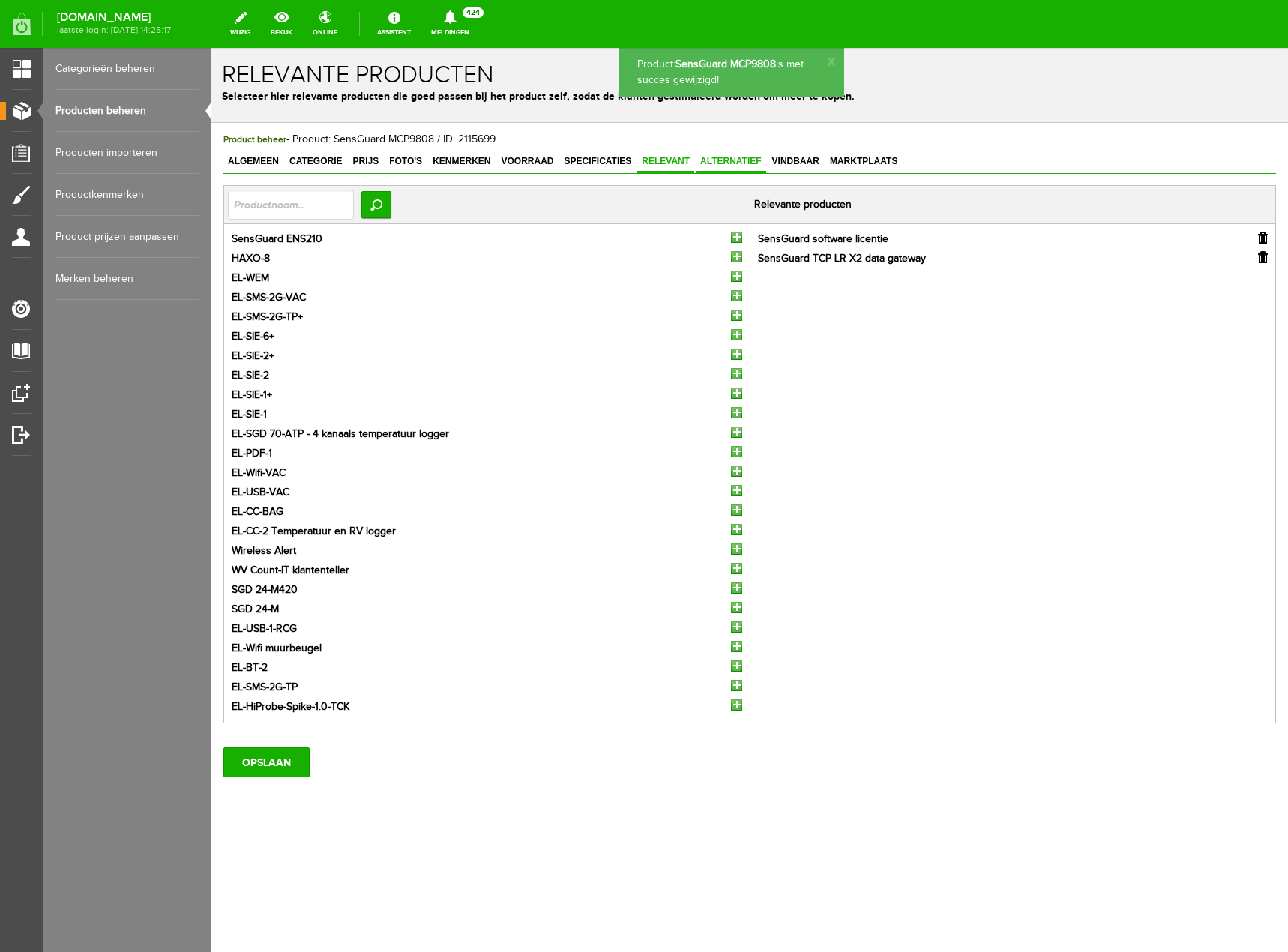
click at [734, 158] on span "Alternatief" at bounding box center [731, 161] width 70 height 11
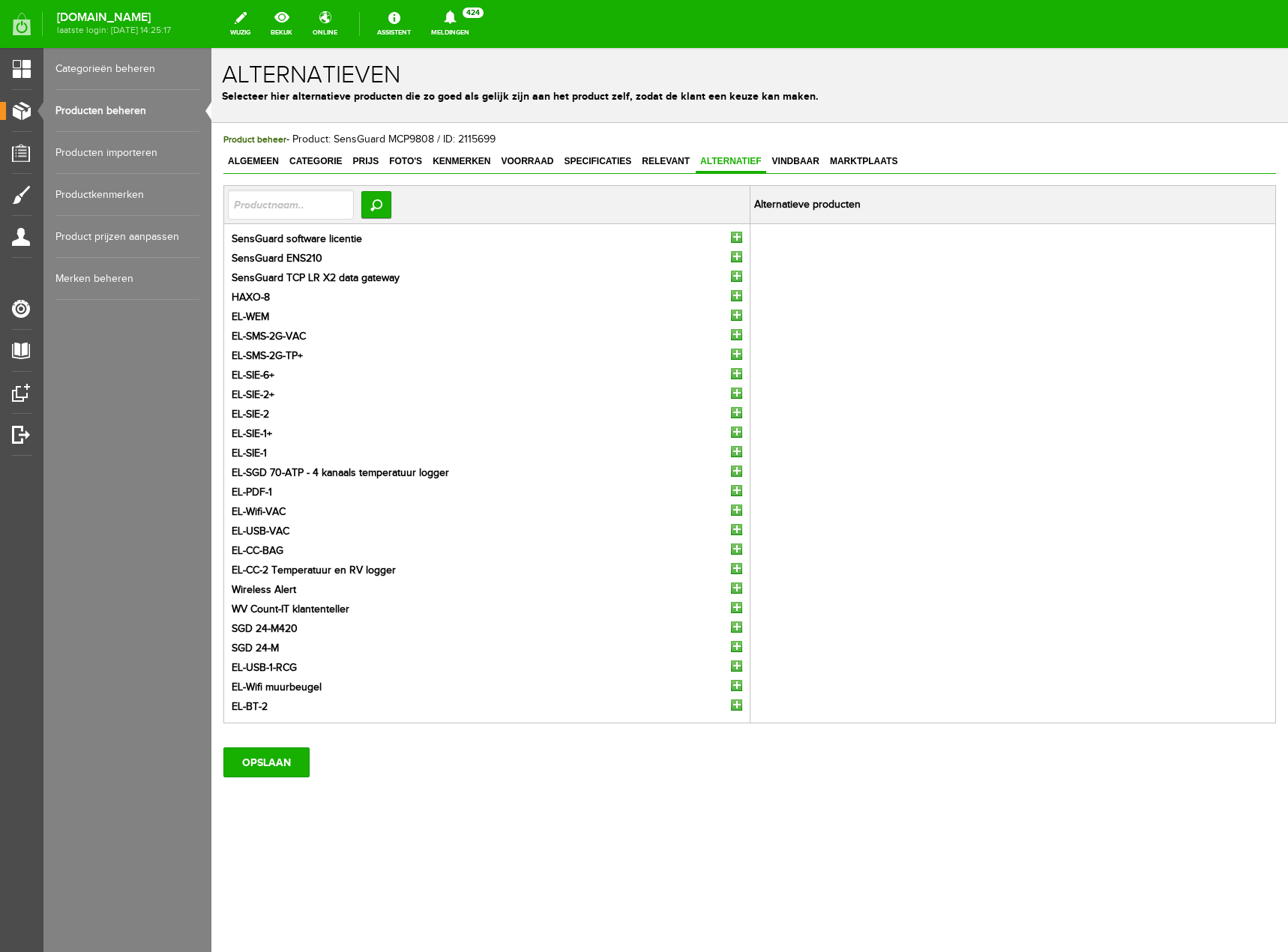
click at [736, 255] on input "button" at bounding box center [736, 256] width 11 height 11
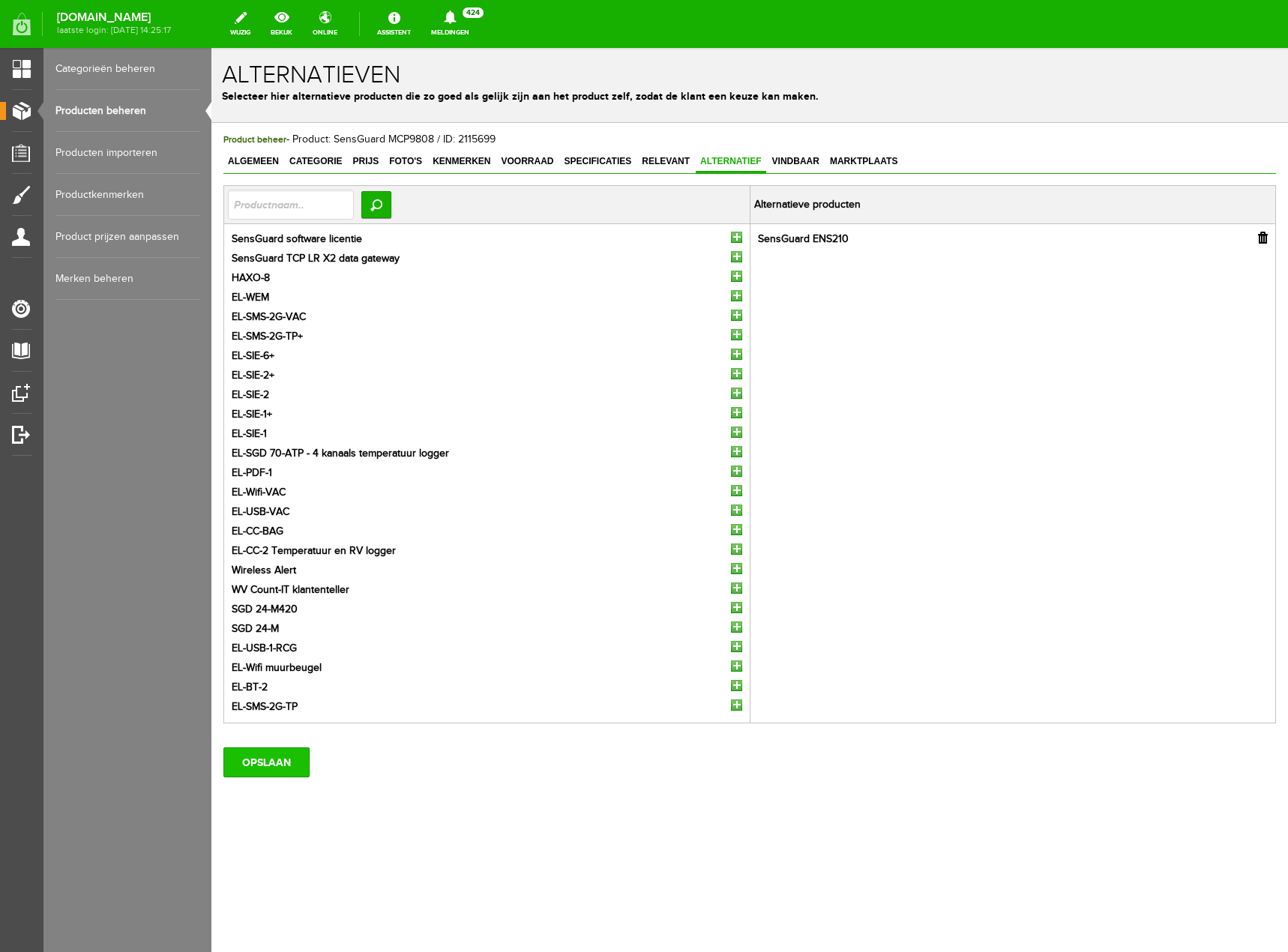
click at [285, 766] on input "OPSLAAN" at bounding box center [266, 762] width 86 height 30
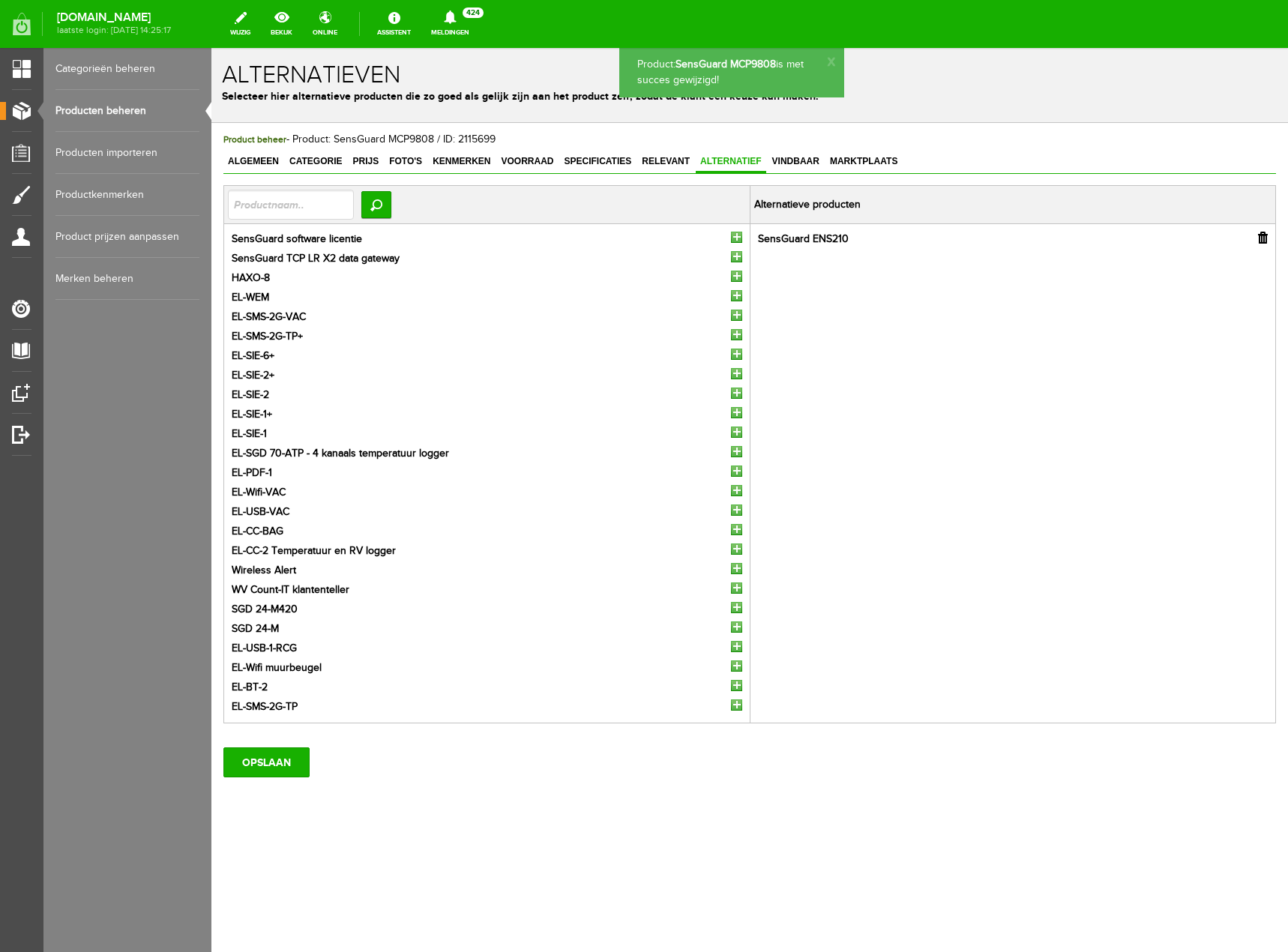
click at [104, 111] on link "Producten beheren" at bounding box center [127, 110] width 144 height 42
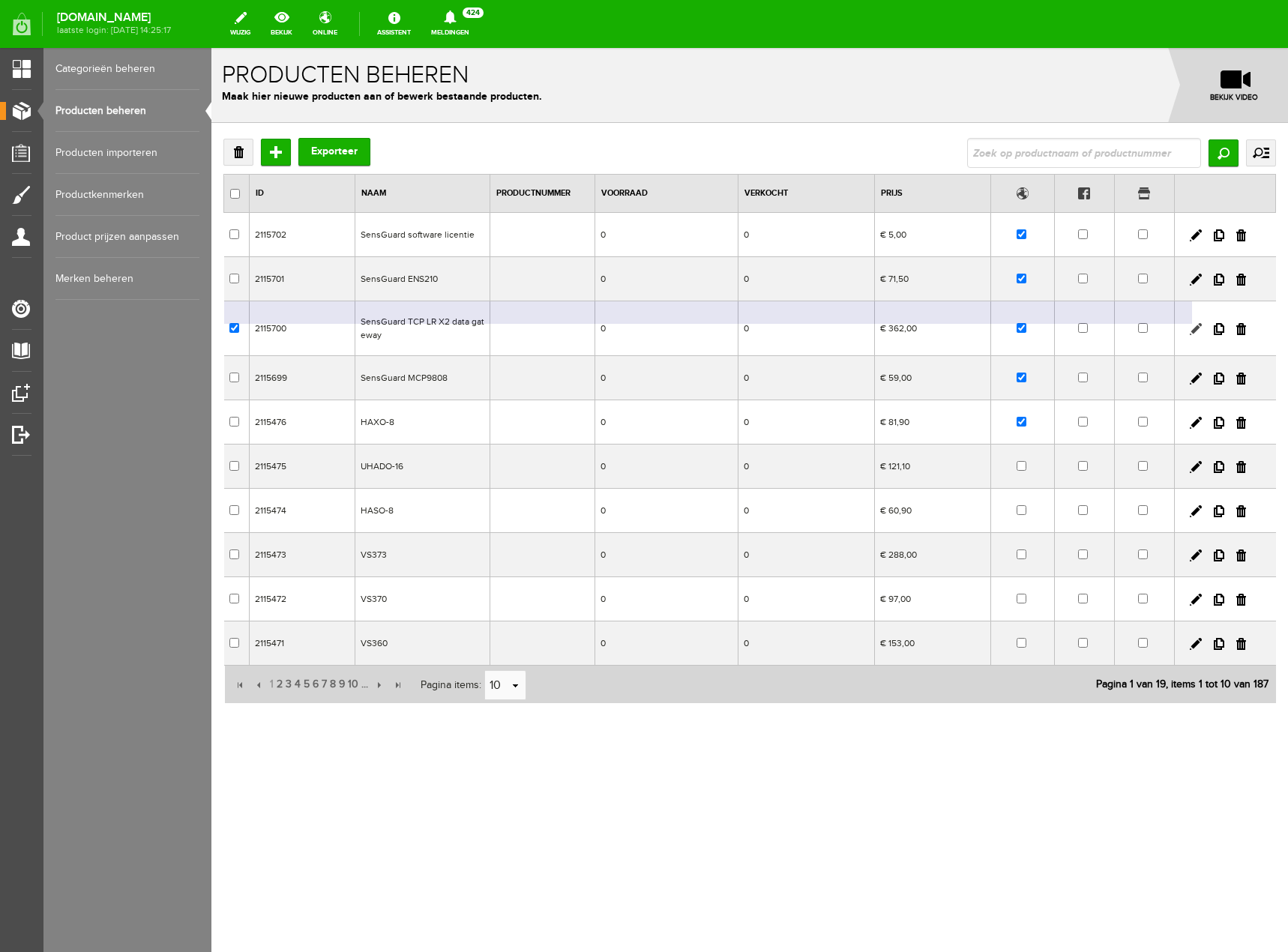
click at [1196, 327] on link at bounding box center [1196, 329] width 12 height 12
checkbox input "true"
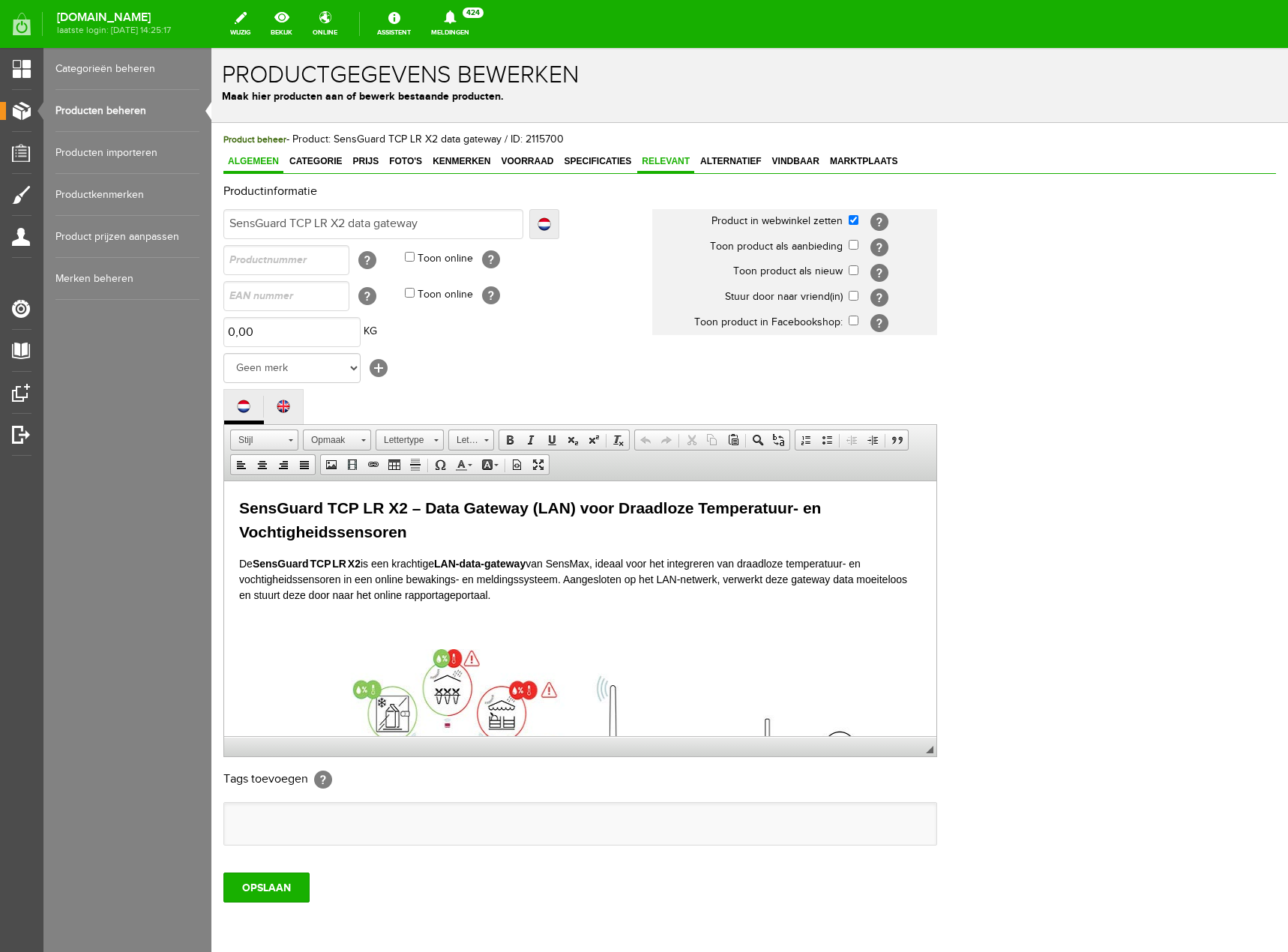
click at [667, 158] on span "Relevant" at bounding box center [665, 161] width 57 height 11
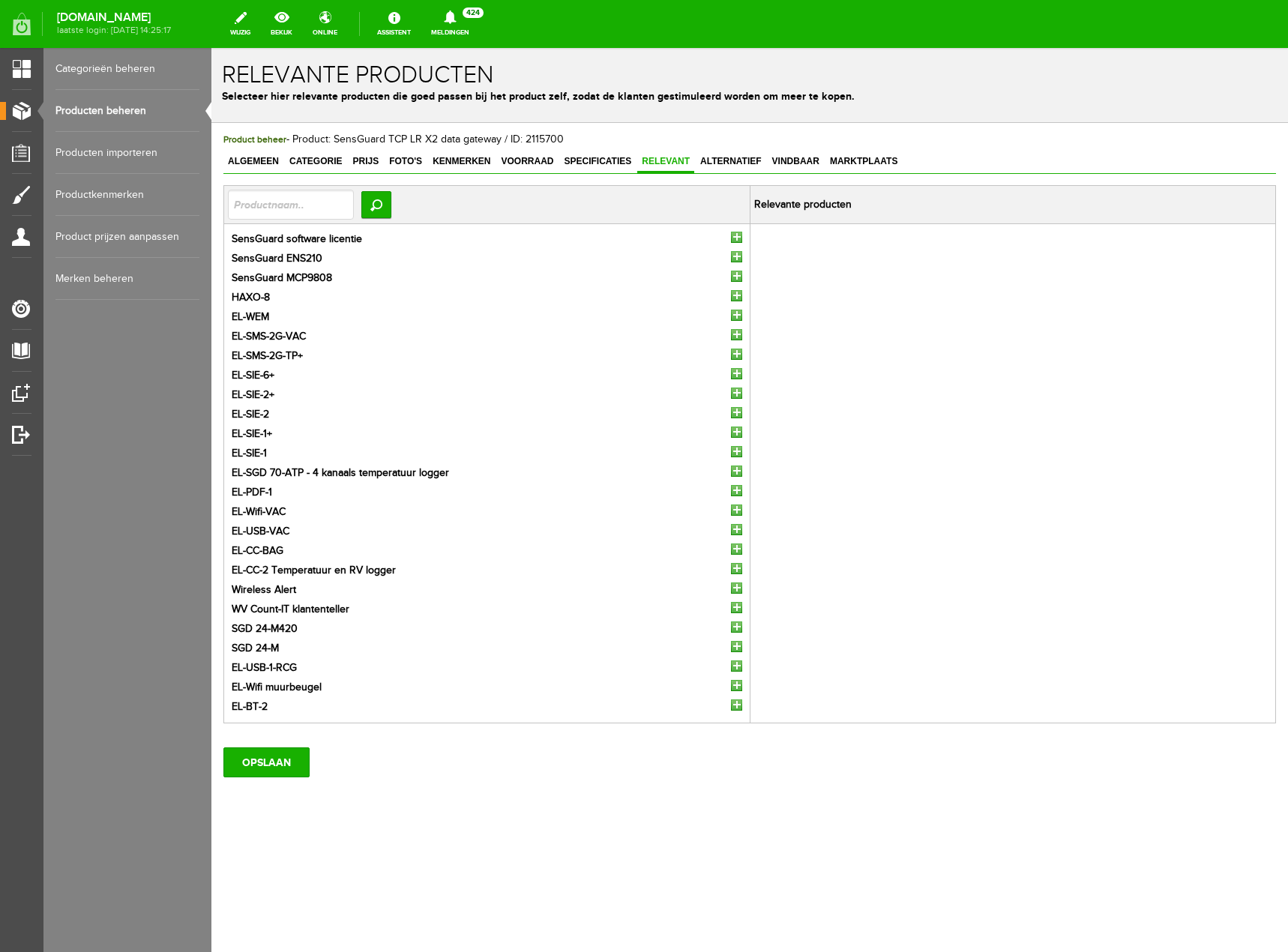
click at [734, 256] on input "button" at bounding box center [736, 256] width 11 height 11
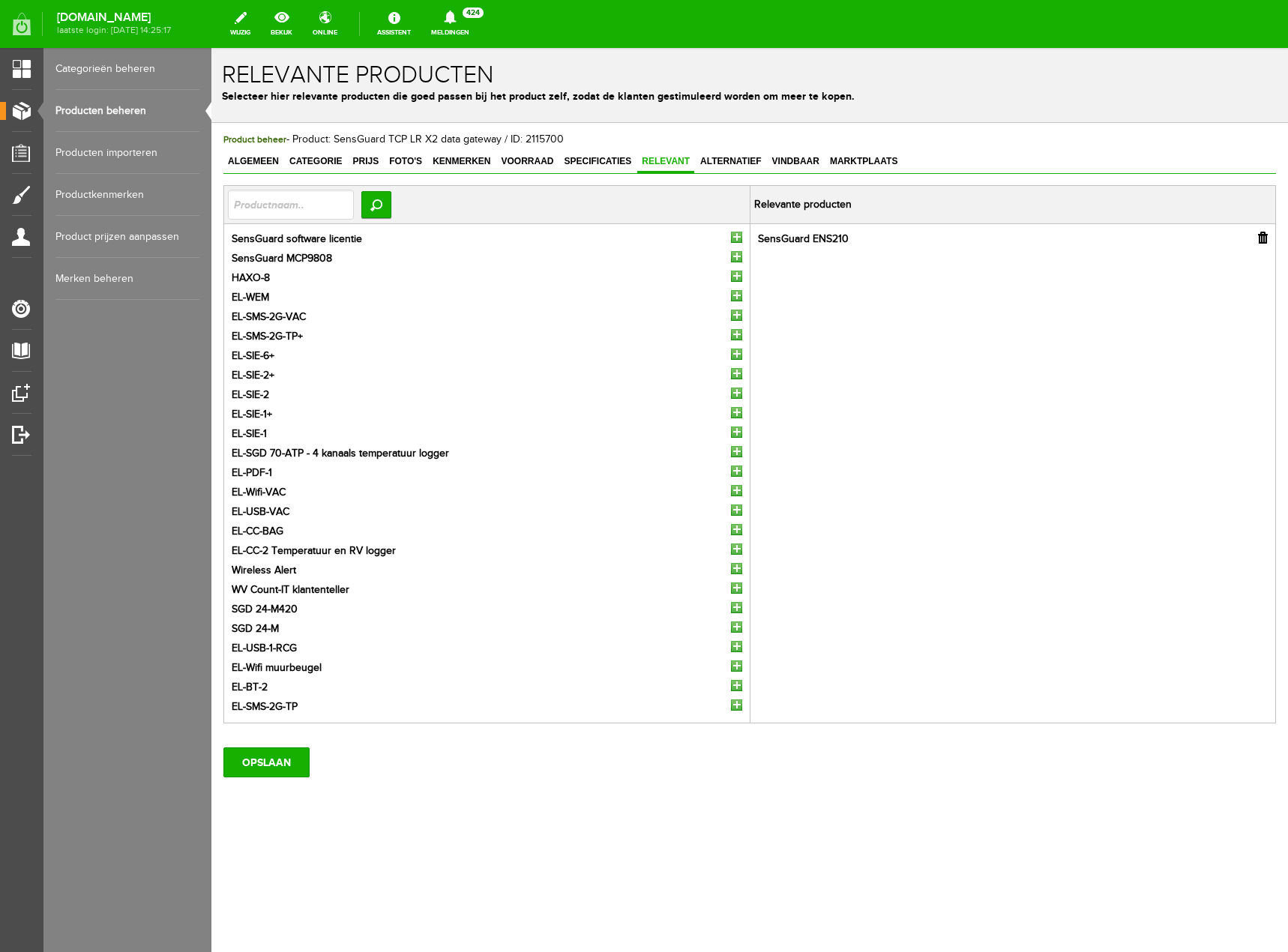
click at [732, 257] on input "button" at bounding box center [736, 256] width 11 height 11
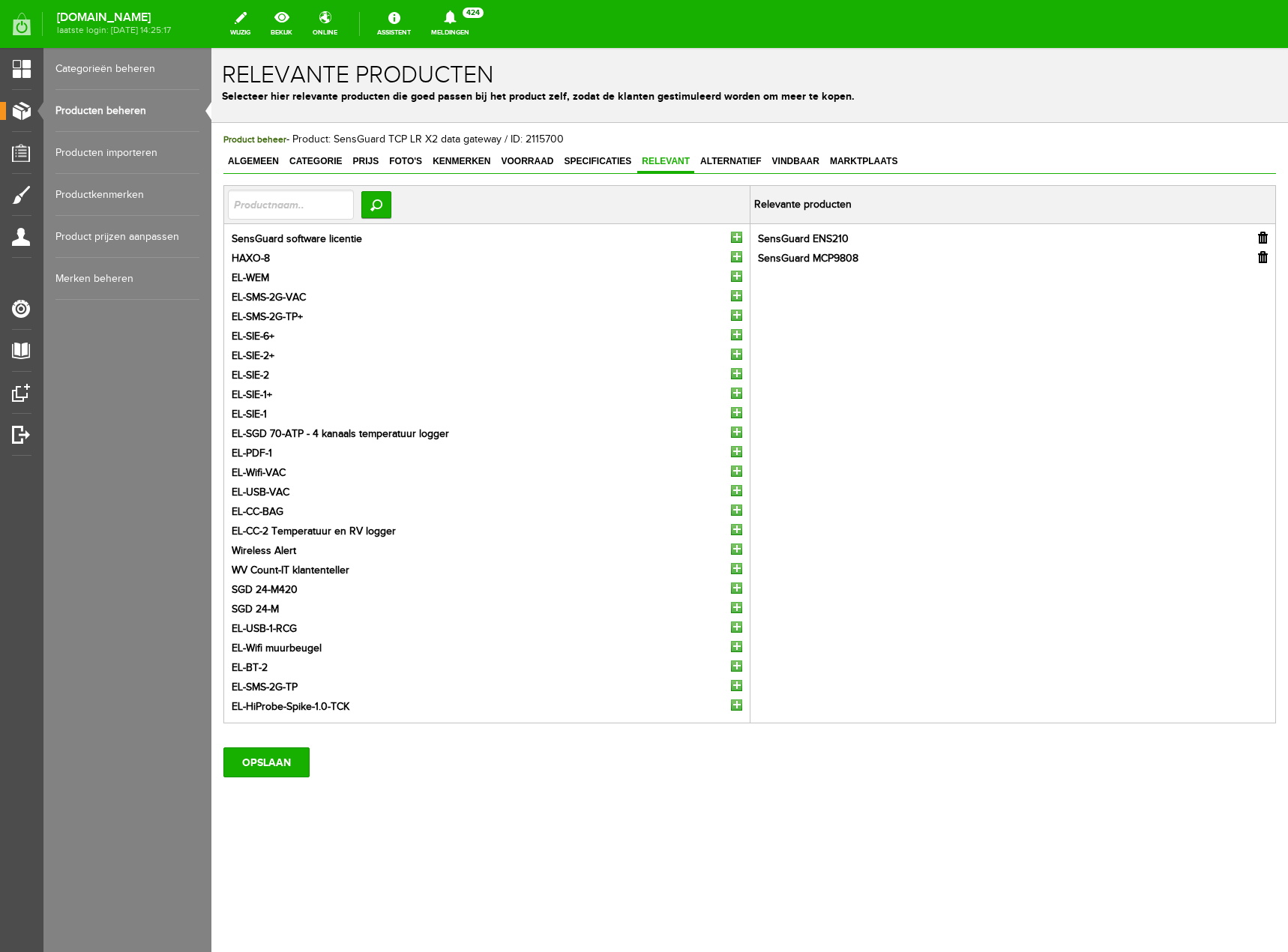
click at [731, 240] on input "button" at bounding box center [736, 237] width 11 height 11
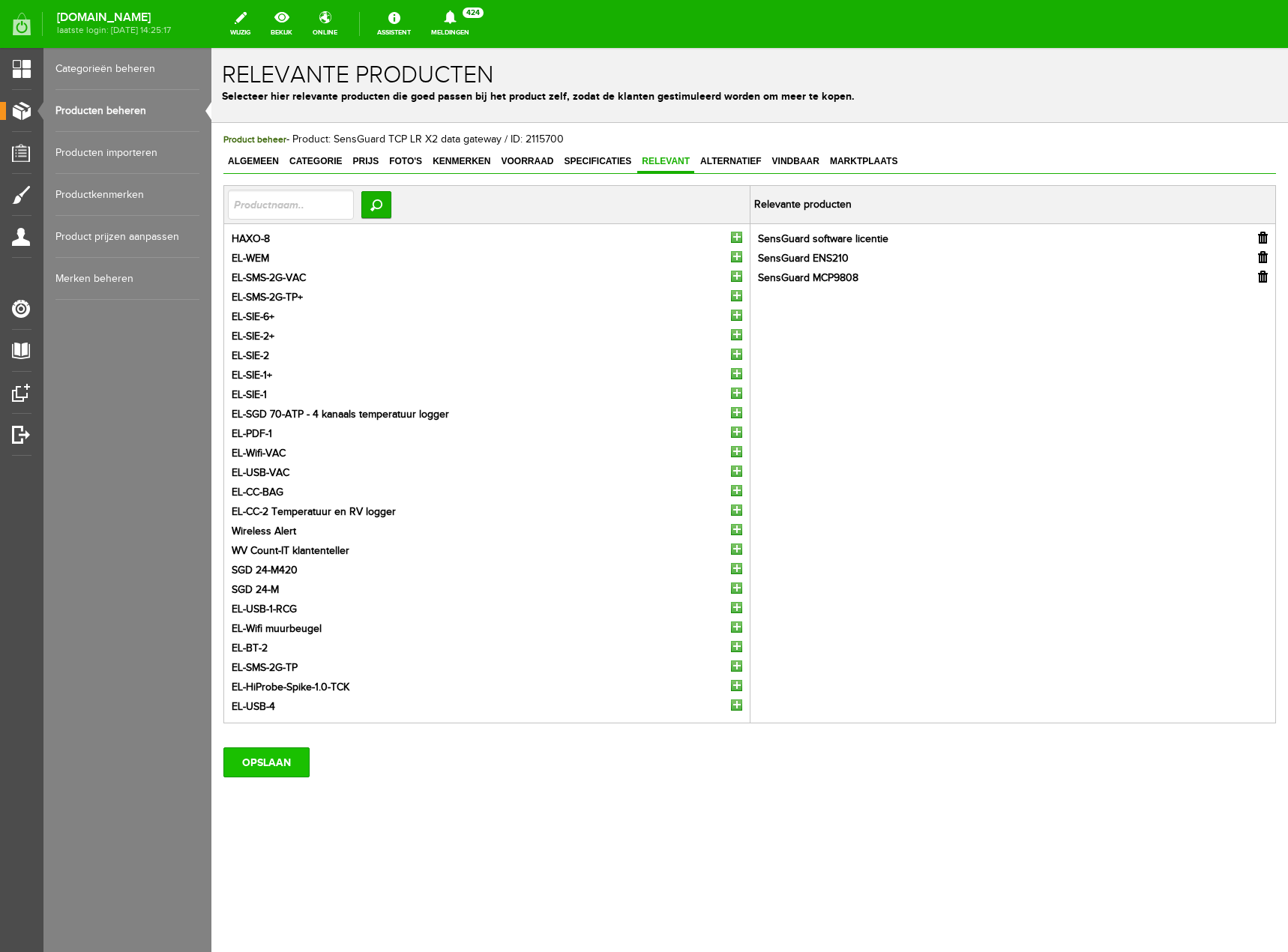
click at [270, 755] on input "OPSLAAN" at bounding box center [266, 762] width 86 height 30
click at [259, 773] on input "OPSLAAN" at bounding box center [266, 762] width 86 height 30
click at [105, 99] on link "Producten beheren" at bounding box center [127, 110] width 144 height 42
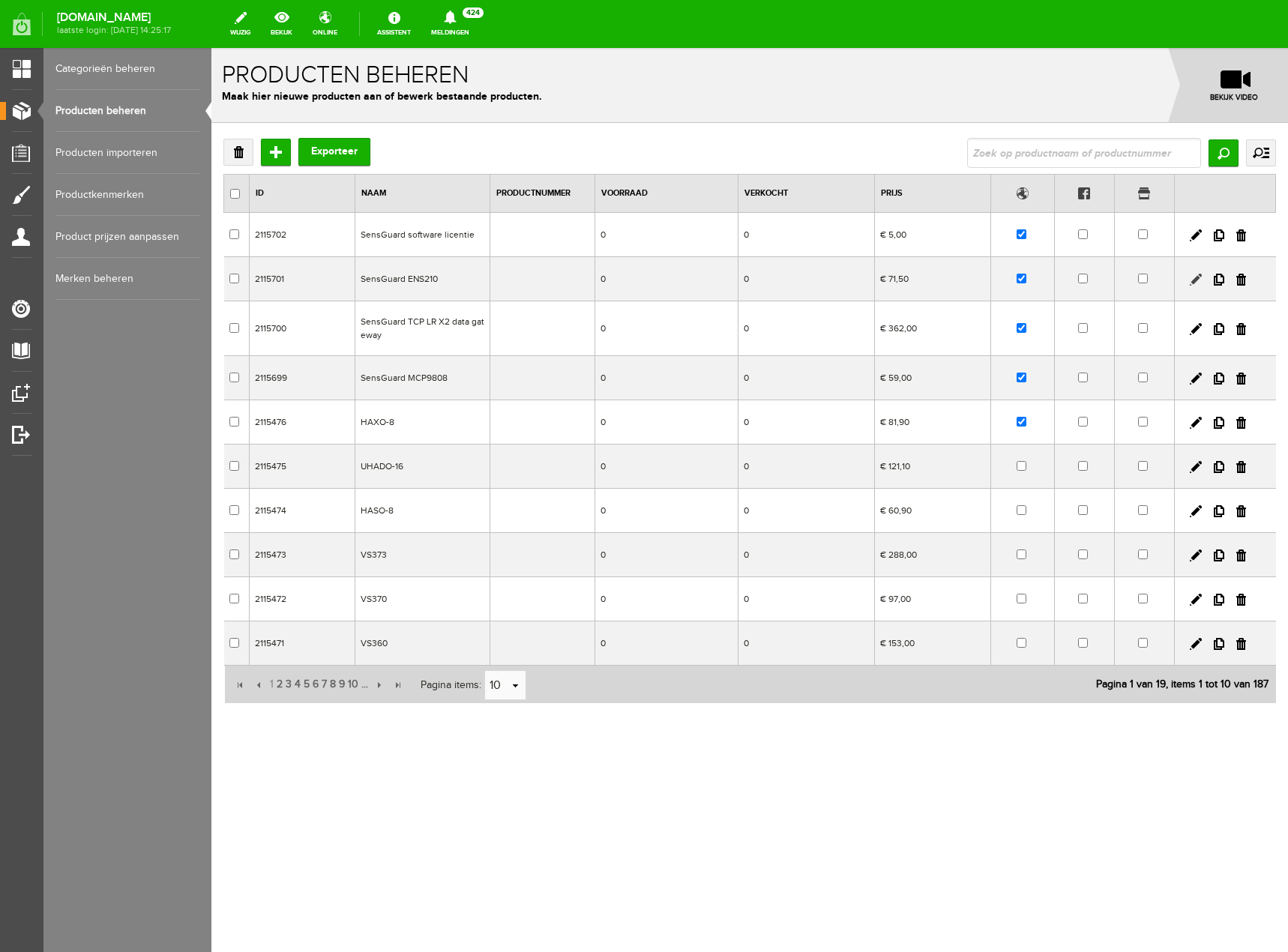
click at [1196, 280] on link at bounding box center [1196, 279] width 12 height 12
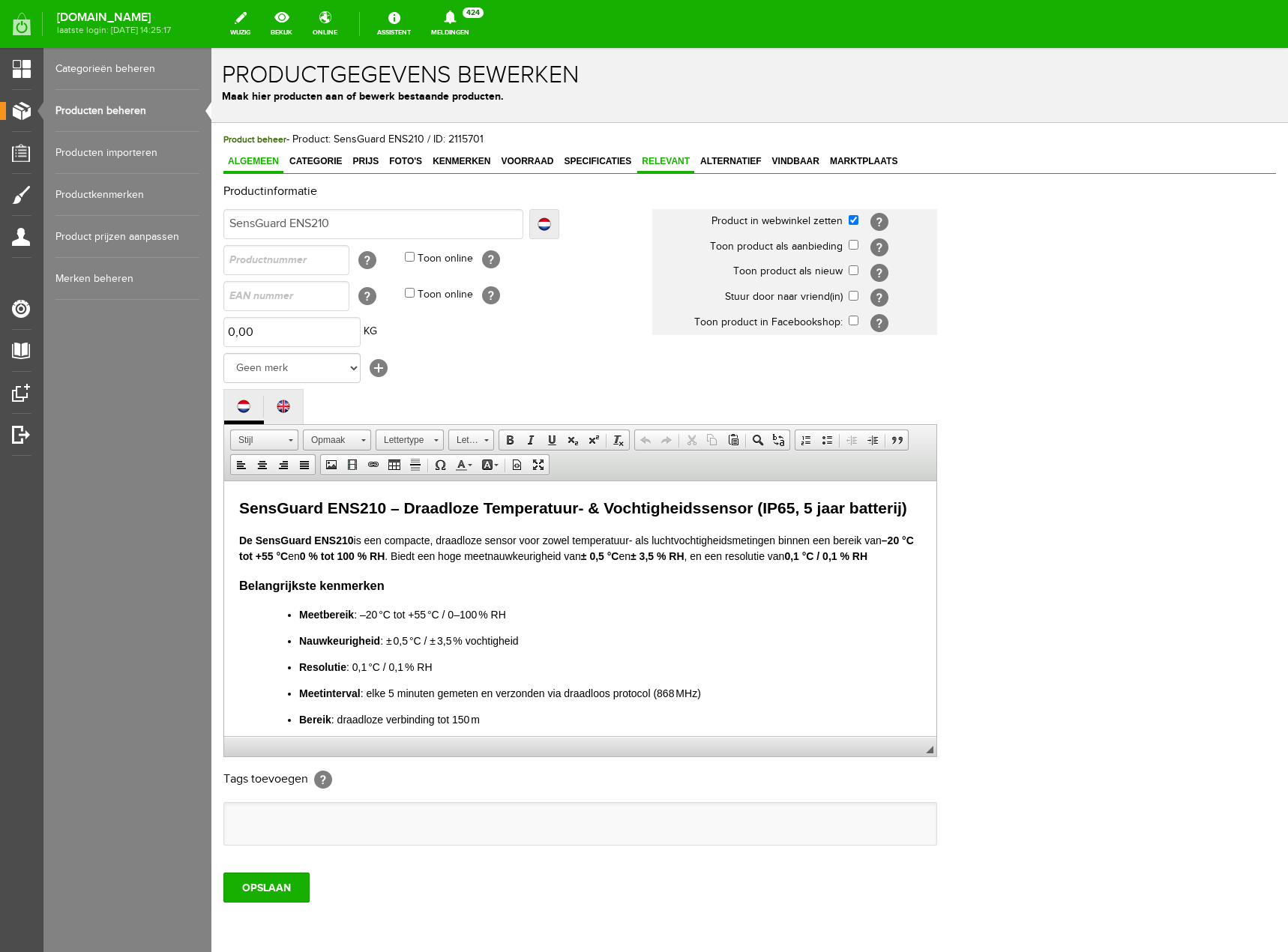
click at [659, 167] on link "Relevant" at bounding box center [665, 162] width 57 height 22
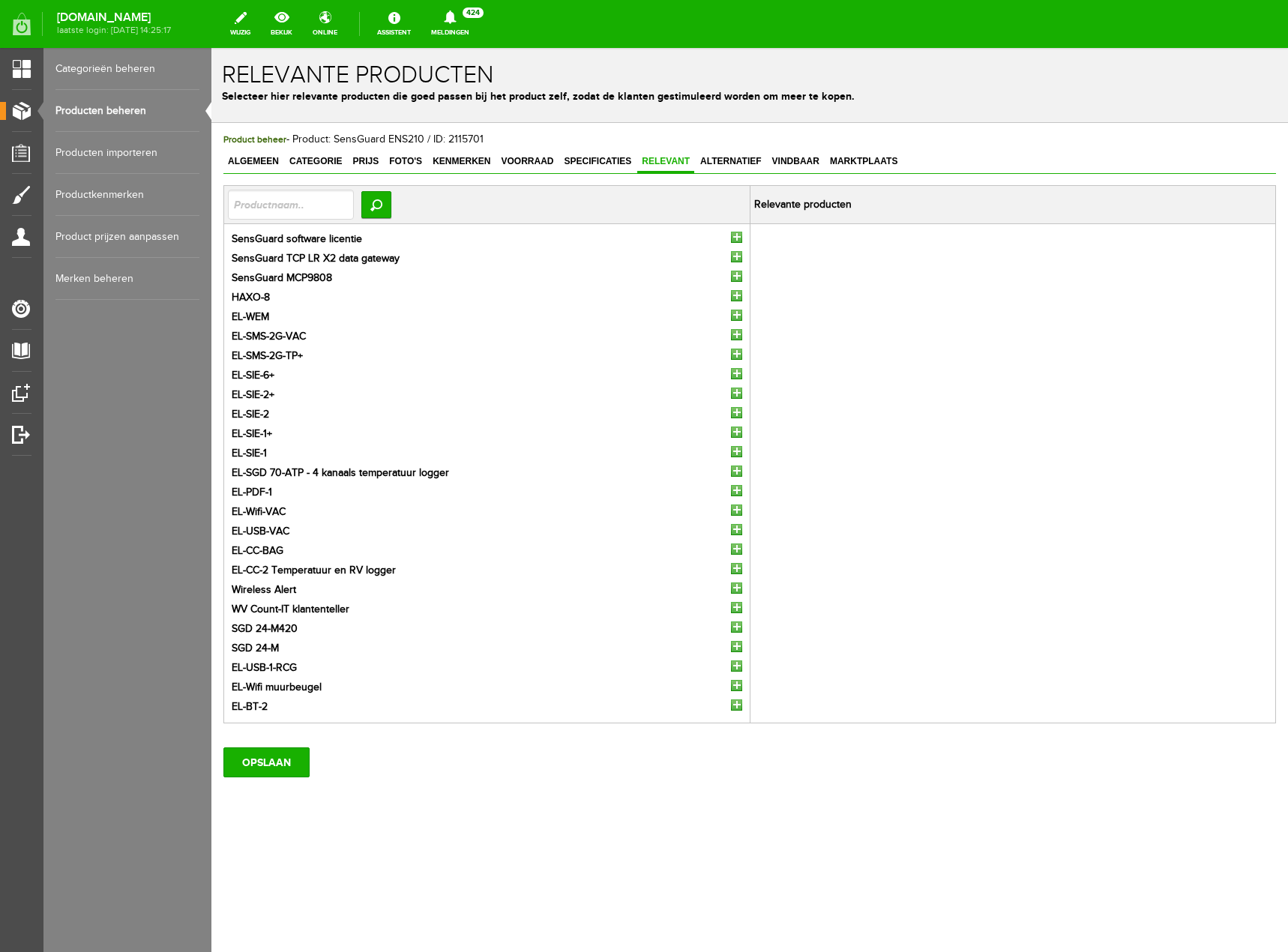
click at [736, 235] on input "button" at bounding box center [736, 237] width 11 height 11
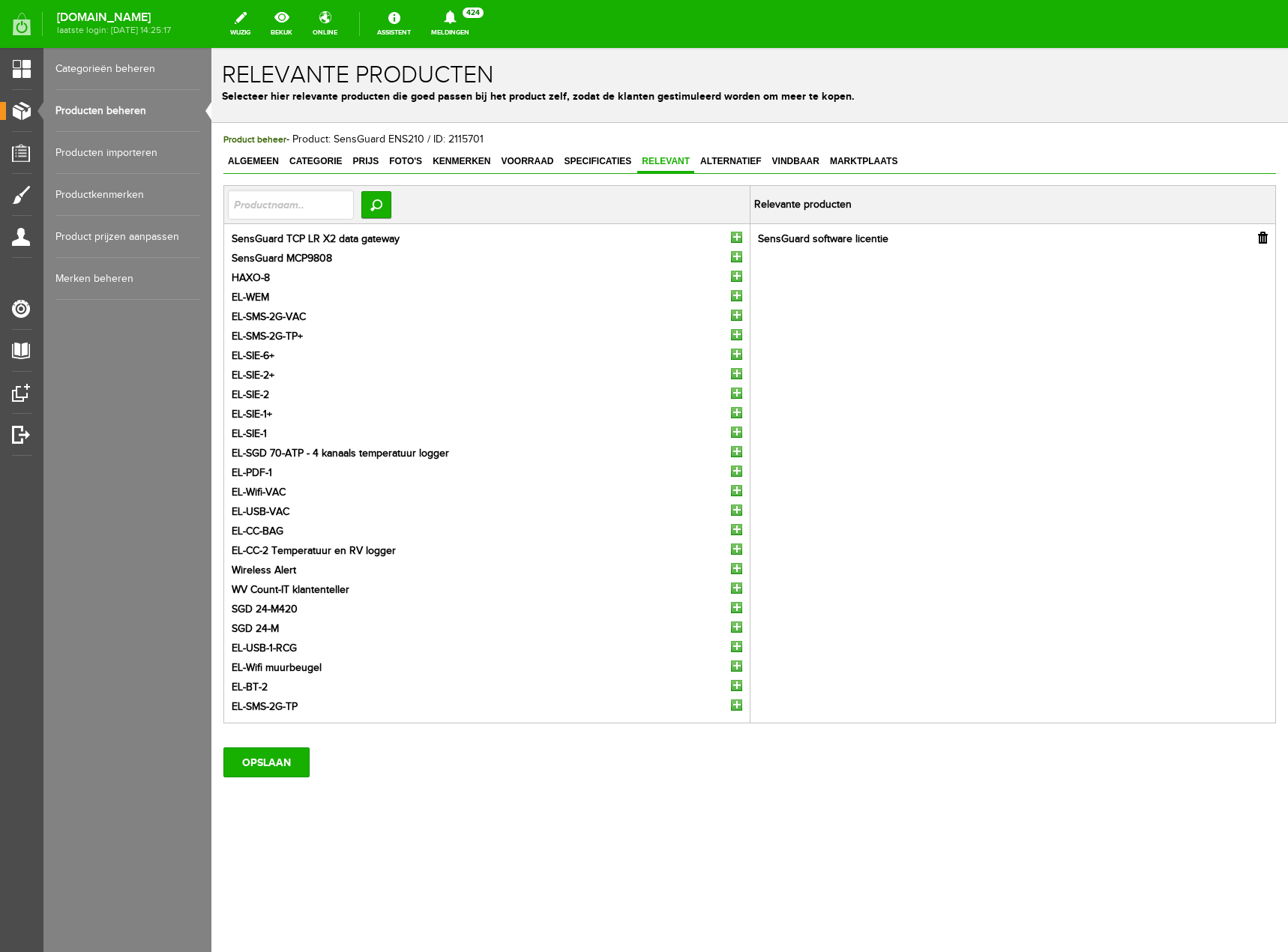
click at [737, 257] on input "button" at bounding box center [736, 256] width 11 height 11
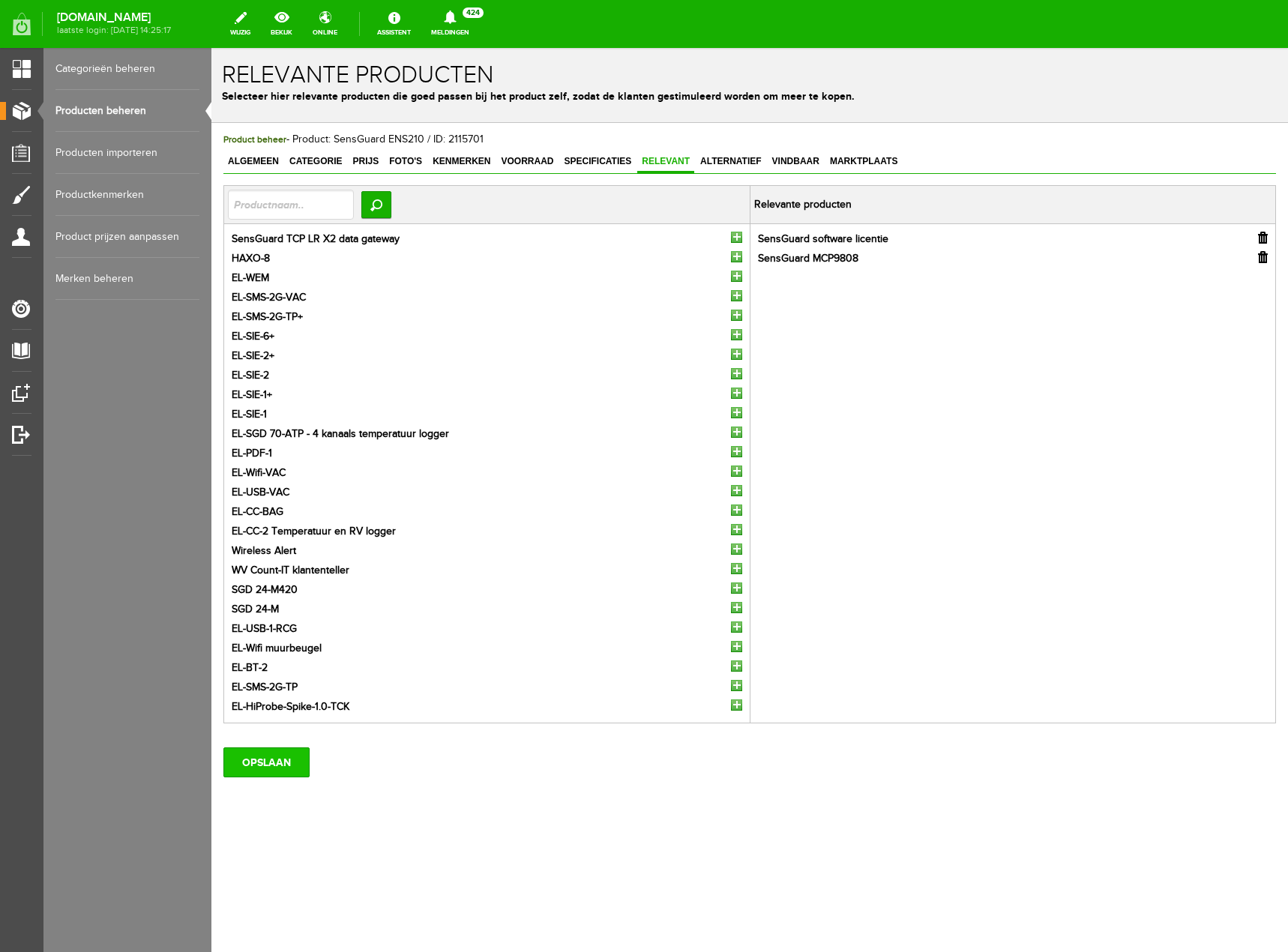
click at [285, 759] on input "OPSLAAN" at bounding box center [266, 762] width 86 height 30
click at [273, 771] on input "OPSLAAN" at bounding box center [266, 762] width 86 height 30
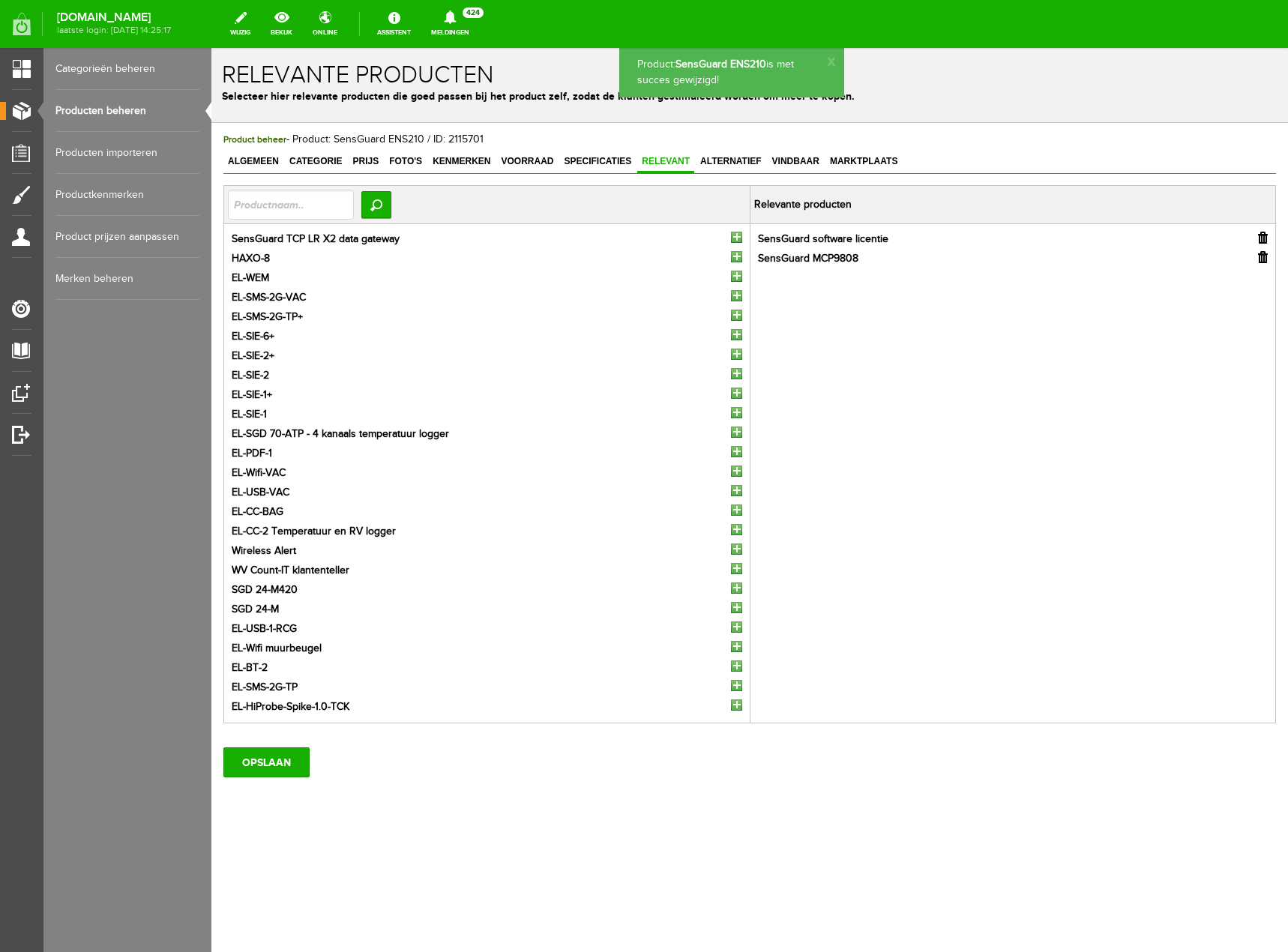
click at [90, 108] on link "Producten beheren" at bounding box center [127, 110] width 144 height 42
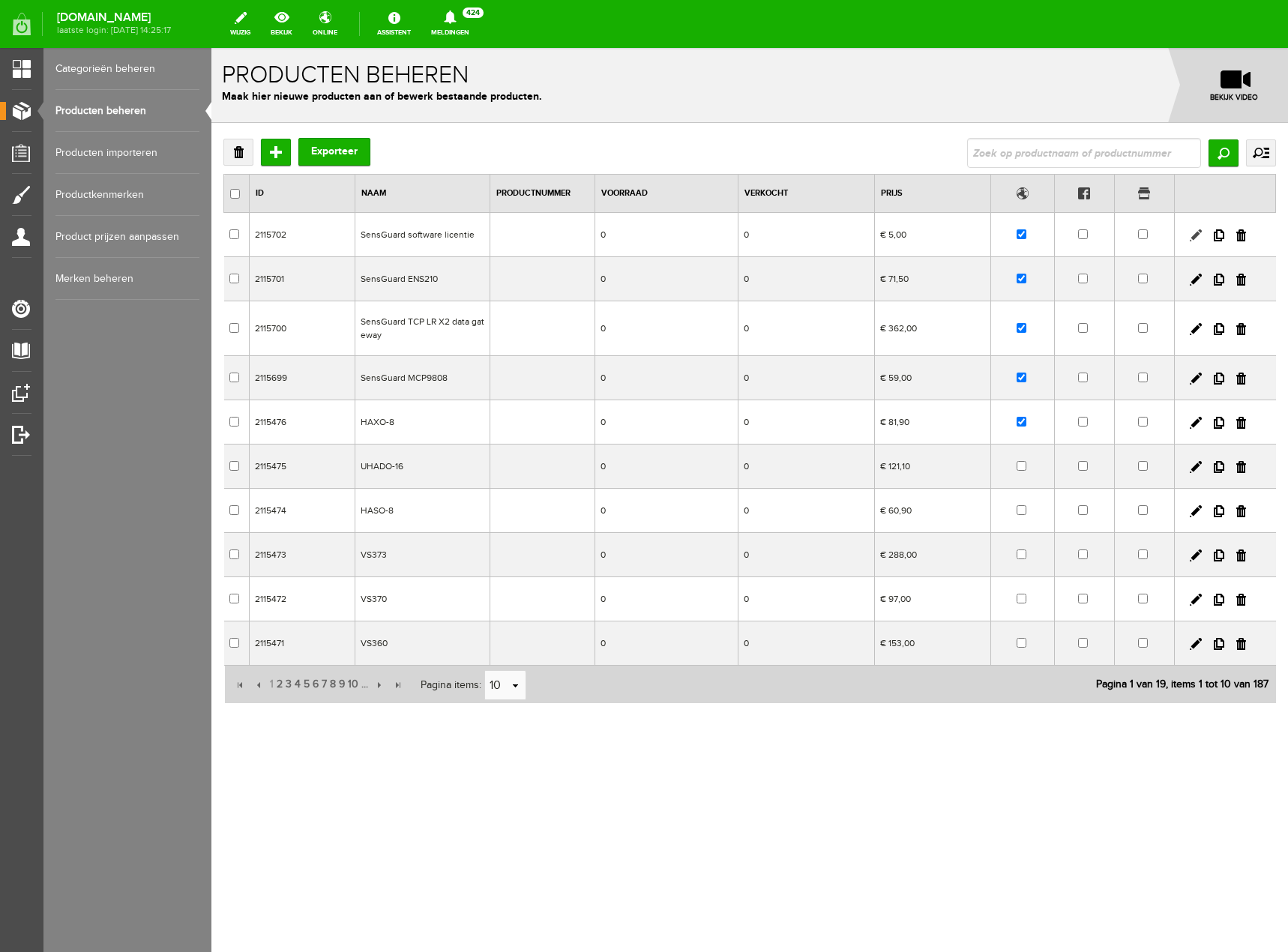
click at [1197, 238] on link at bounding box center [1196, 235] width 12 height 12
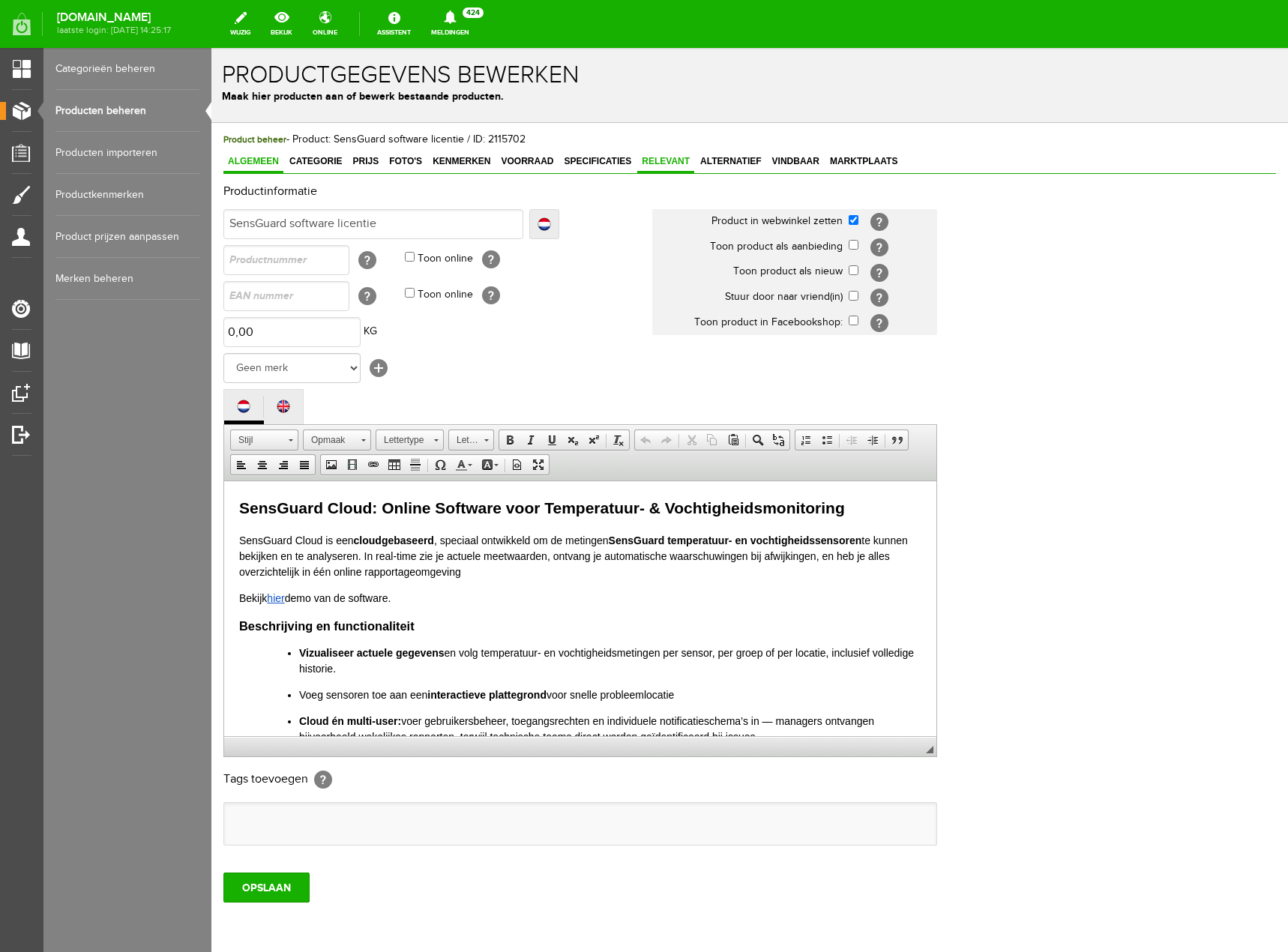
click at [679, 157] on span "Relevant" at bounding box center [665, 161] width 57 height 11
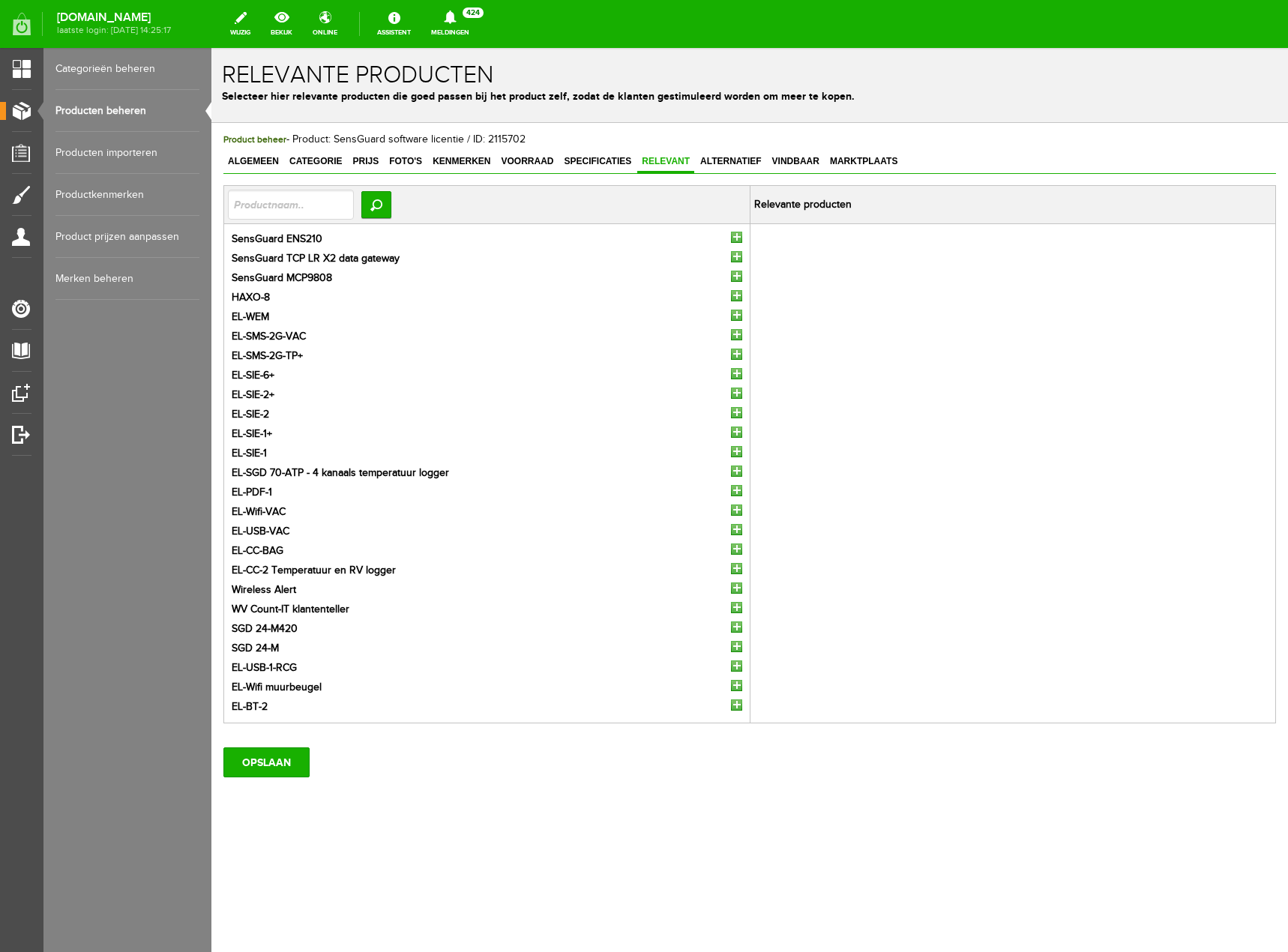
click at [732, 233] on input "button" at bounding box center [736, 237] width 11 height 11
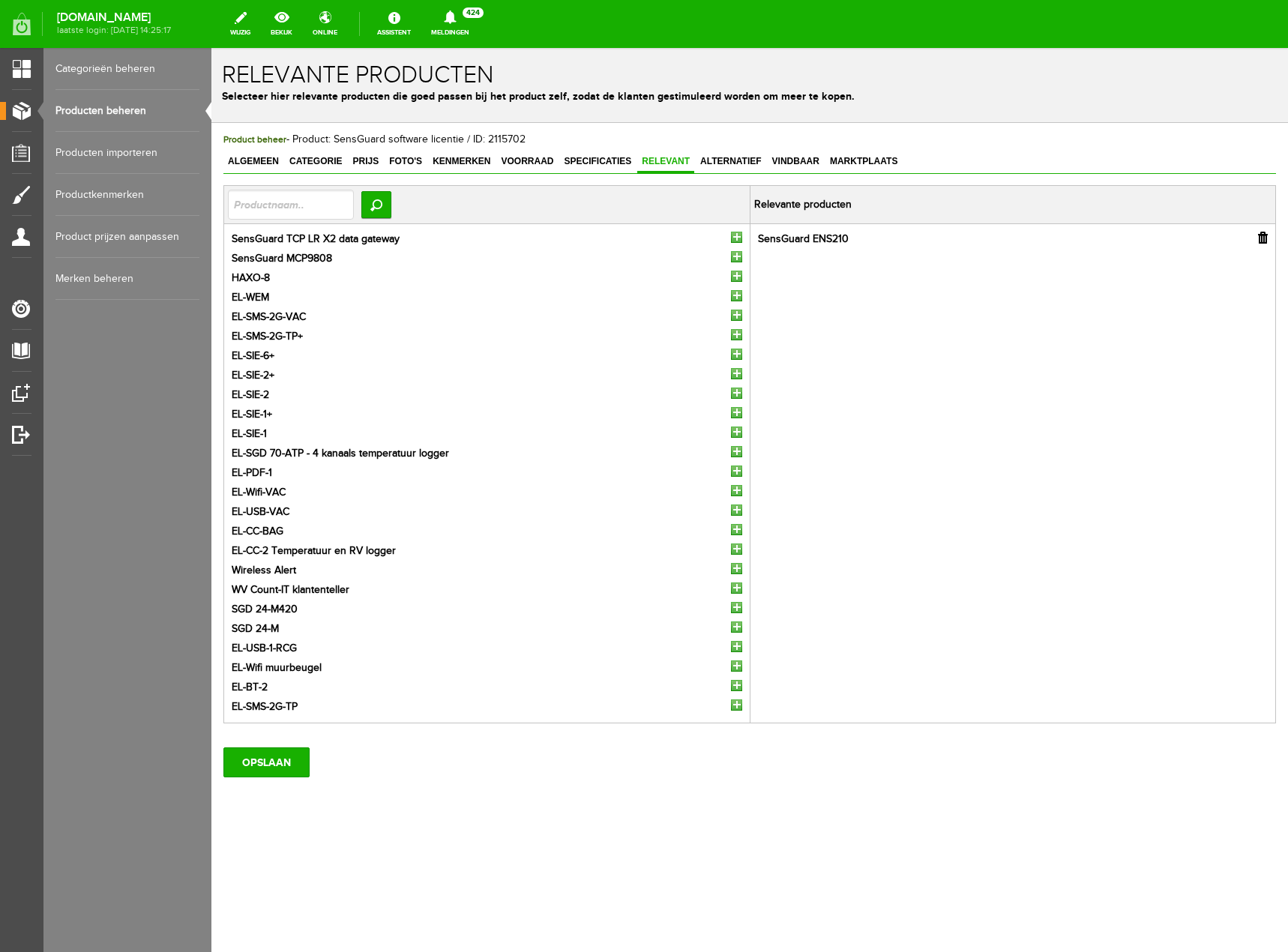
click at [736, 238] on input "button" at bounding box center [736, 237] width 11 height 11
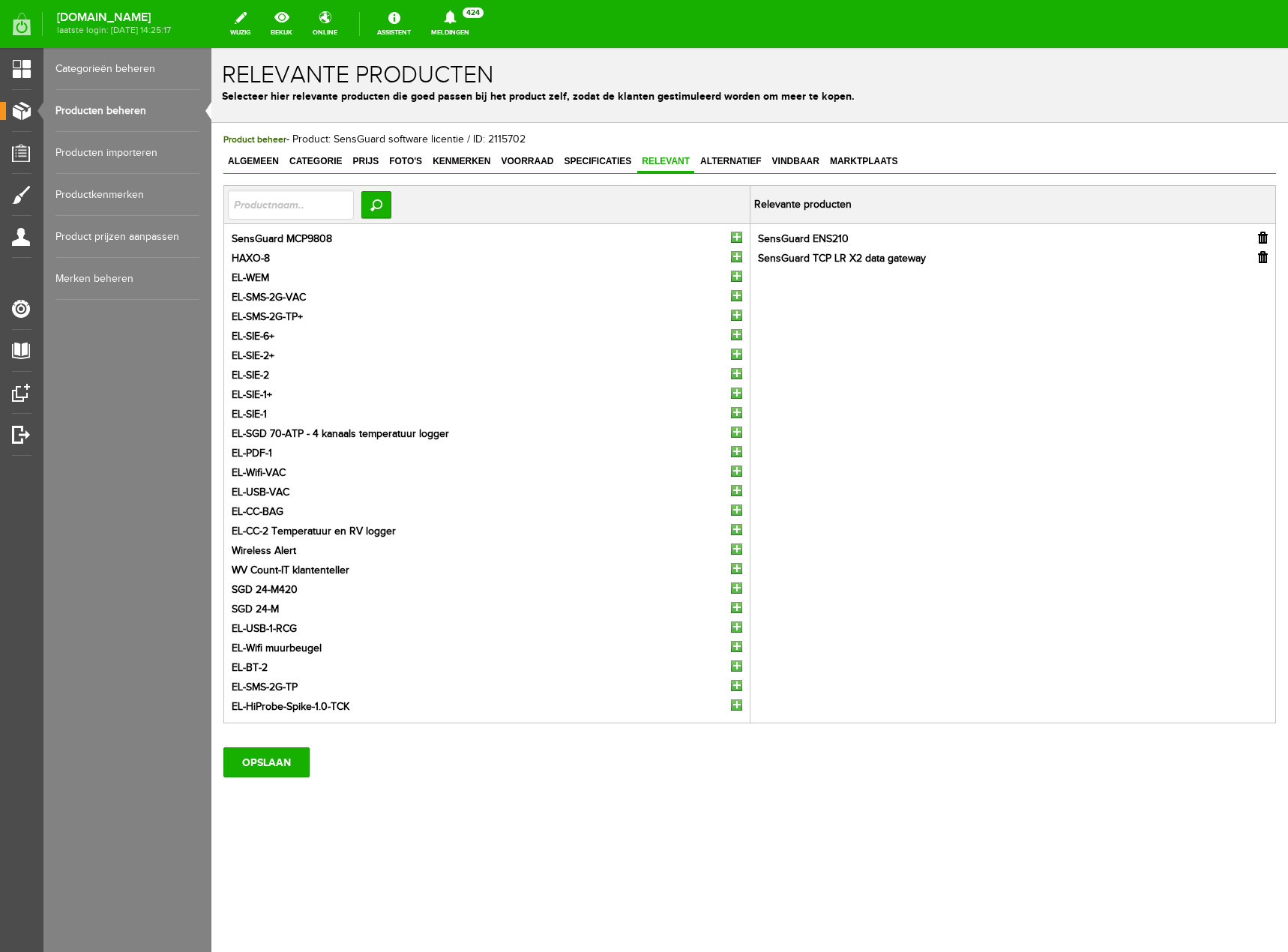
click at [736, 236] on input "button" at bounding box center [736, 237] width 11 height 11
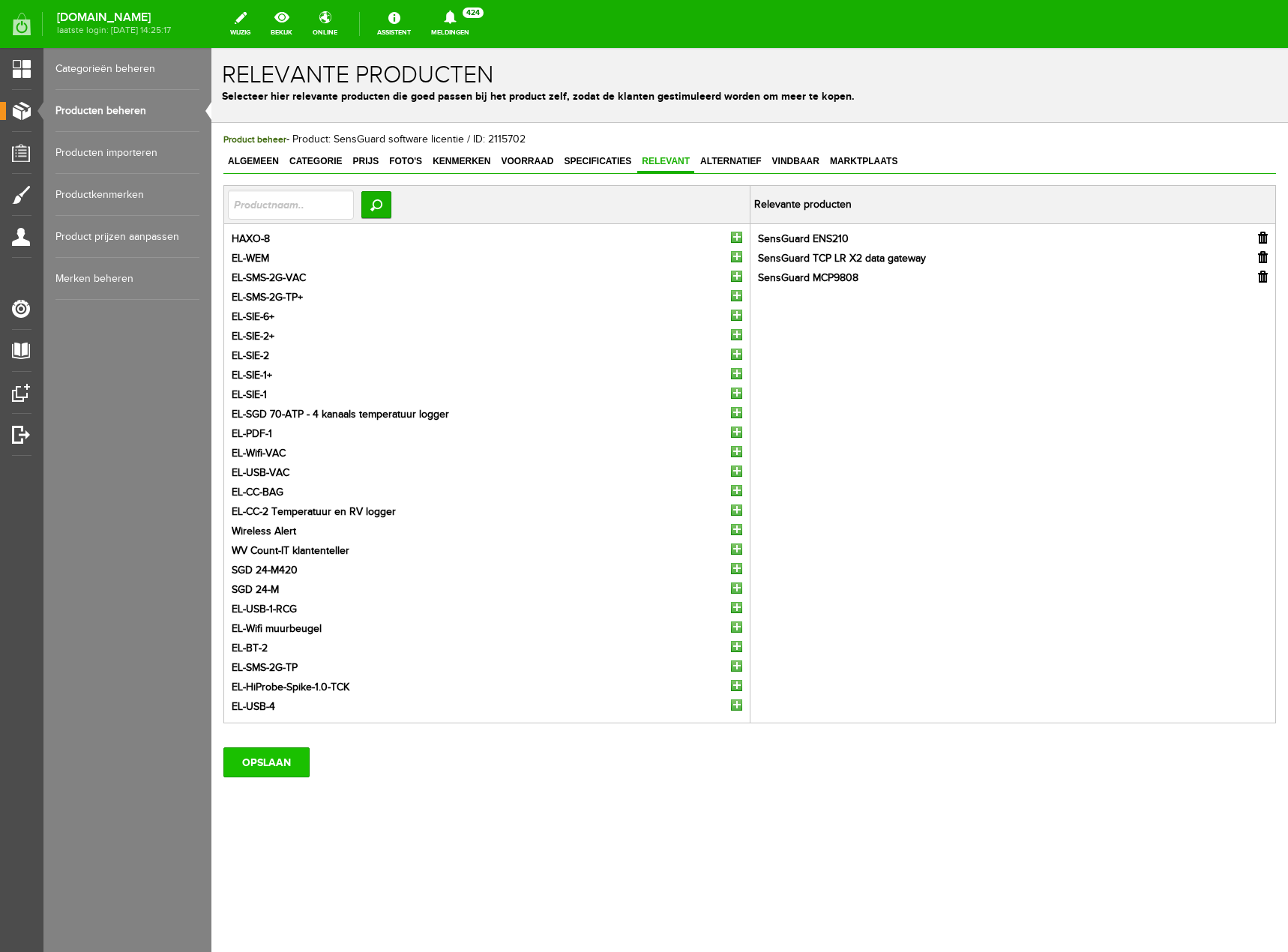
click at [286, 766] on input "OPSLAAN" at bounding box center [266, 762] width 86 height 30
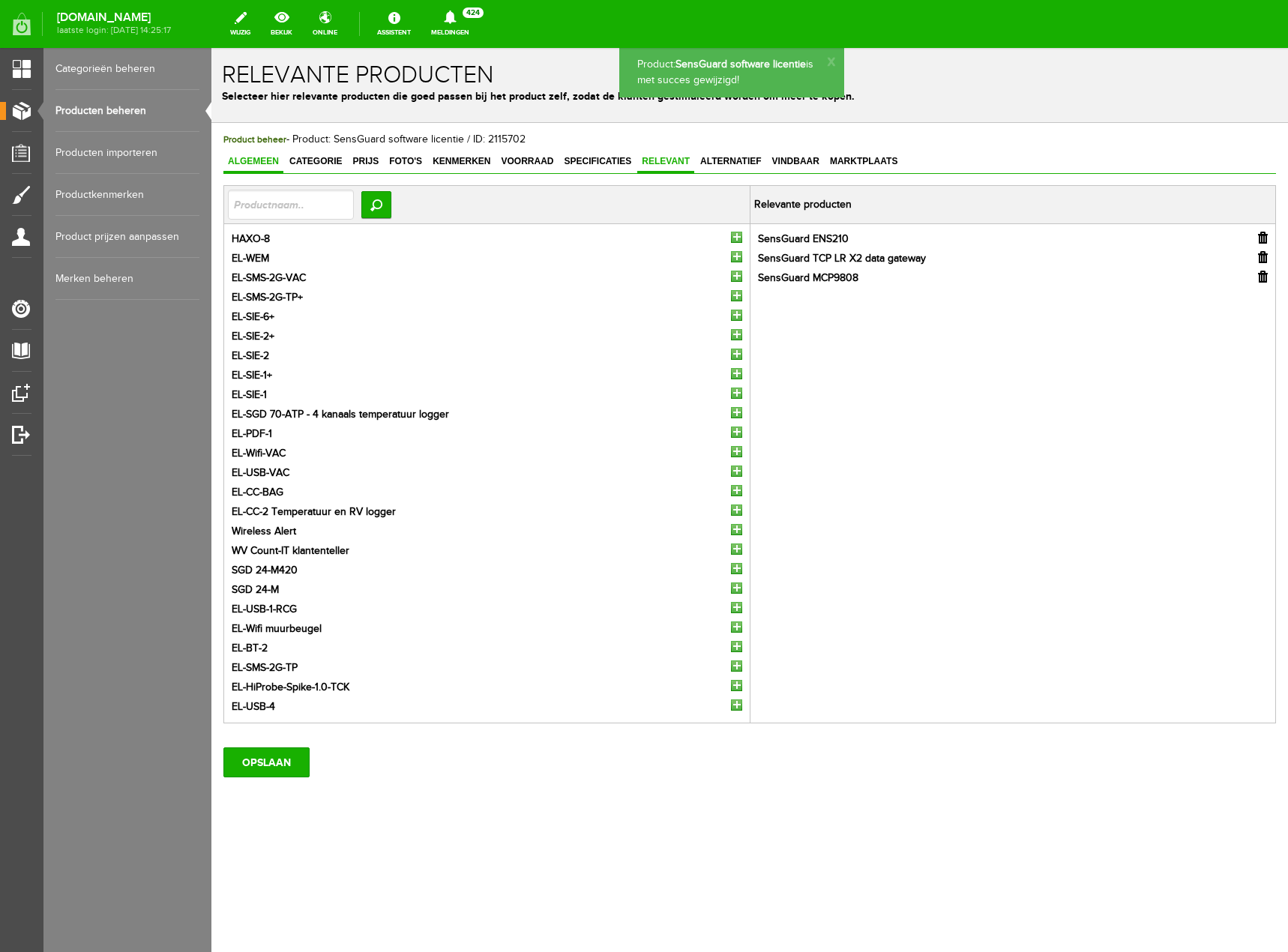
click at [264, 155] on link "Algemeen" at bounding box center [254, 162] width 60 height 22
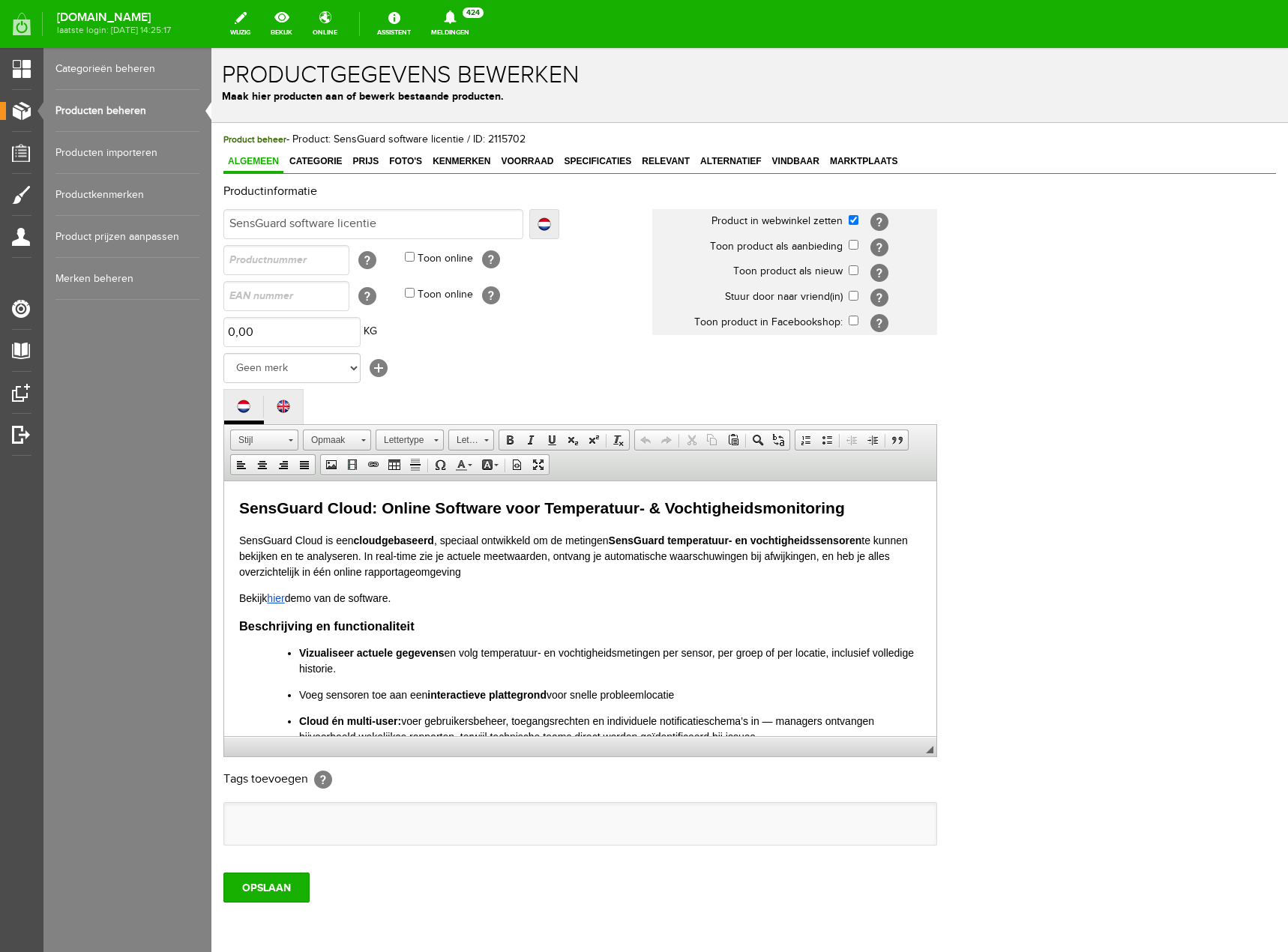
click at [117, 105] on link "Producten beheren" at bounding box center [127, 110] width 144 height 42
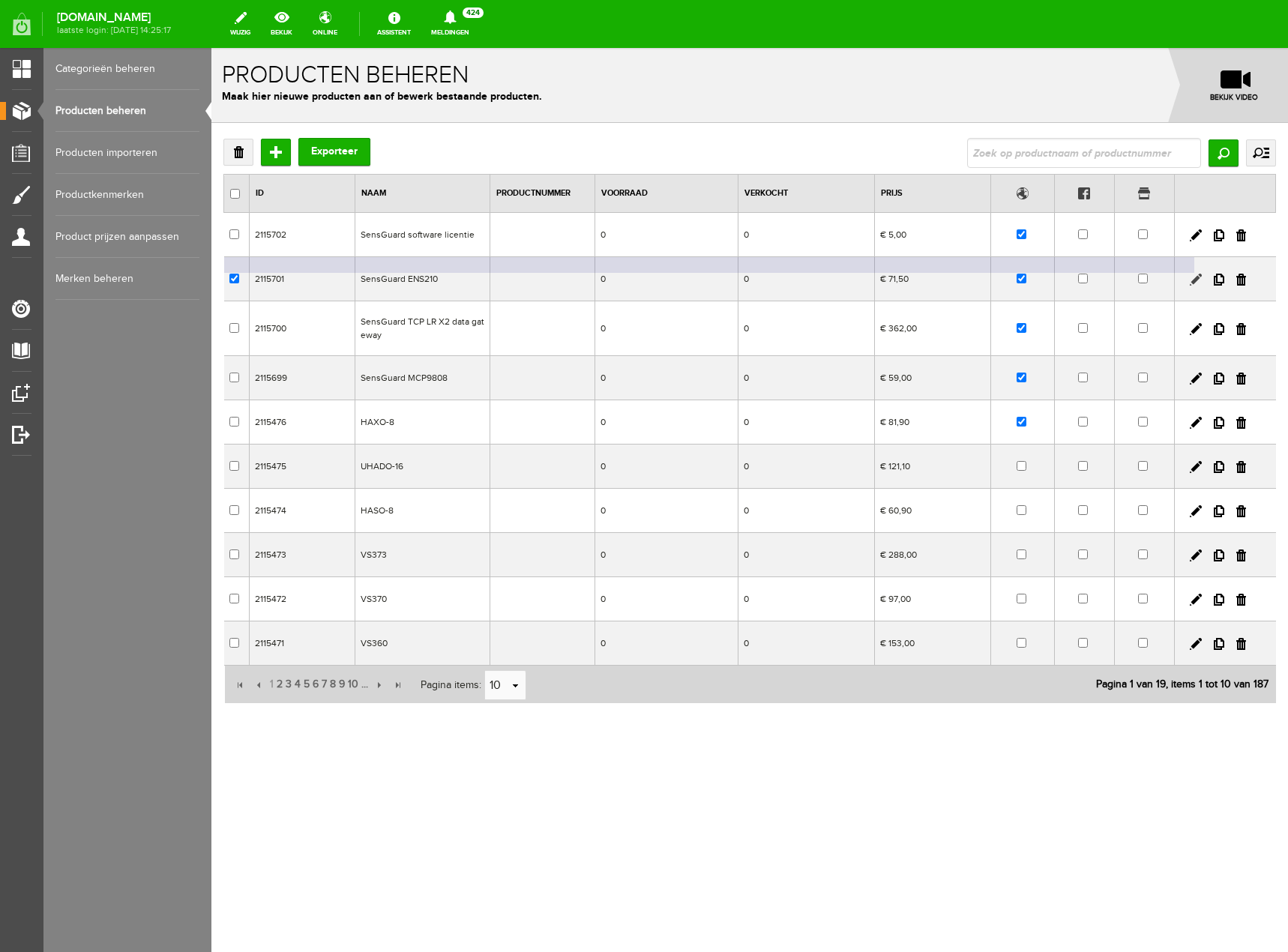
click at [1198, 277] on link at bounding box center [1196, 279] width 12 height 12
checkbox input "true"
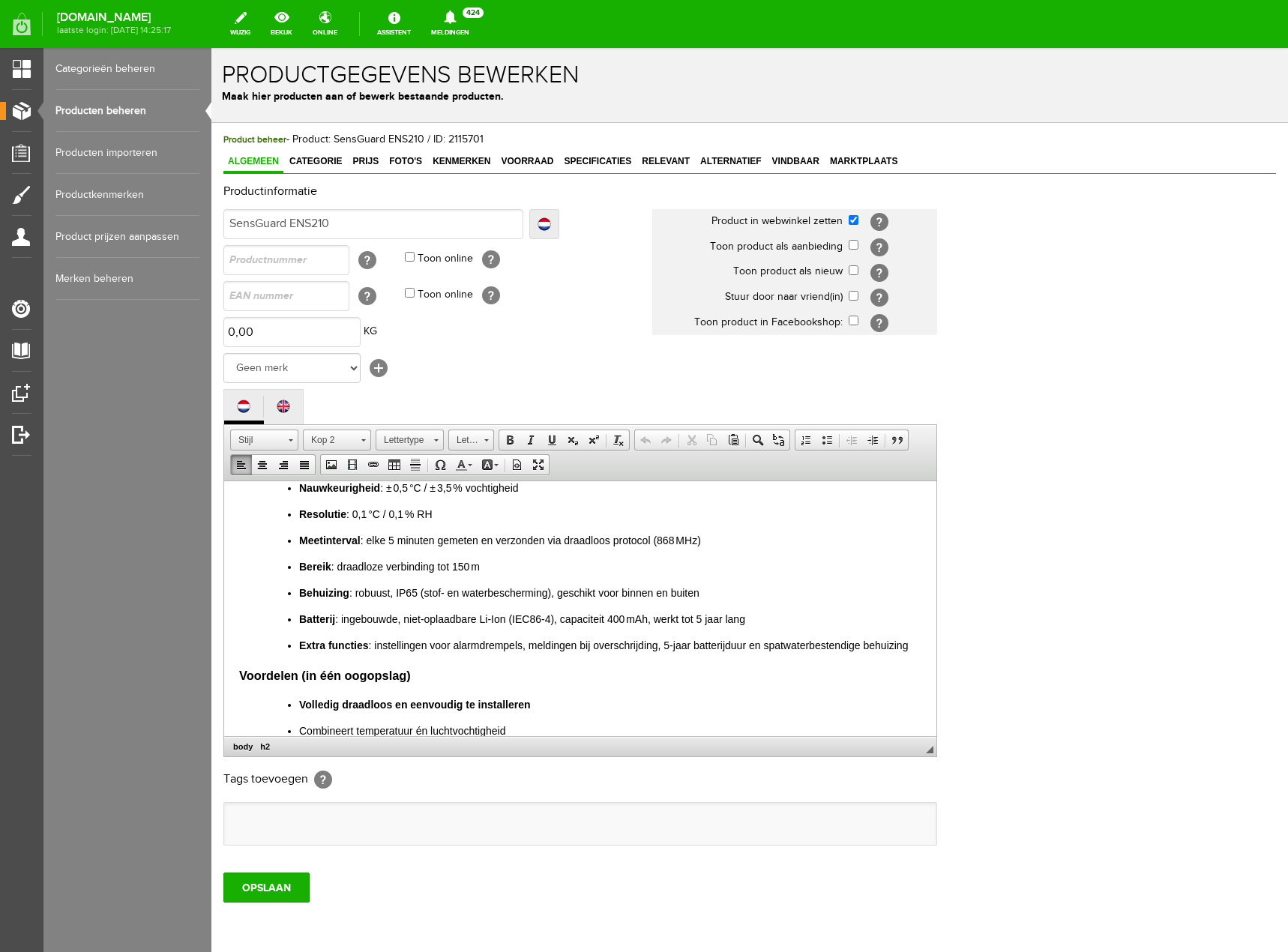
scroll to position [249, 0]
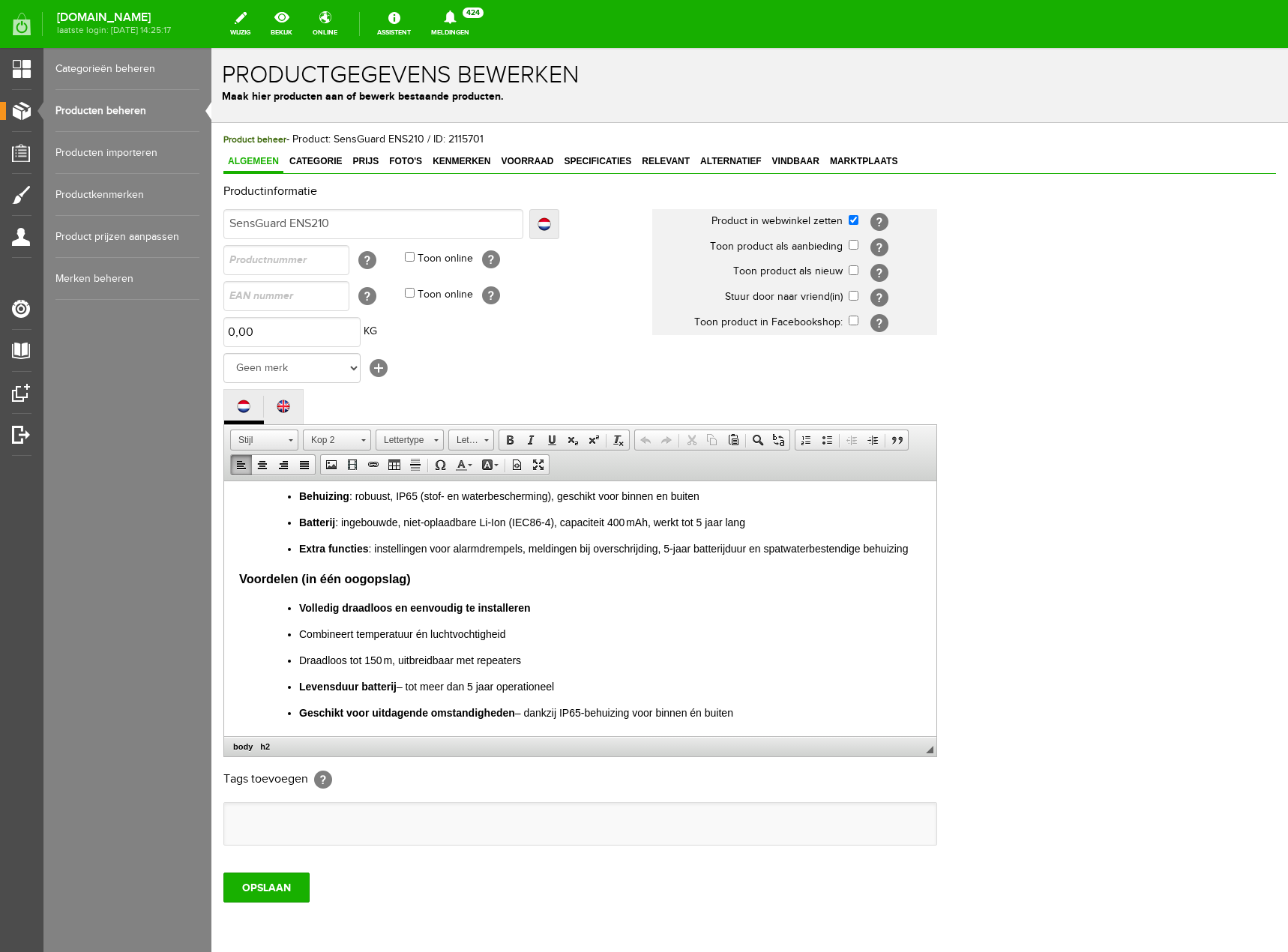
click at [788, 716] on p "Geschikt voor uitdagende omstandigheden – dankzij IP65-behuizing voor binnen én…" at bounding box center [610, 712] width 623 height 16
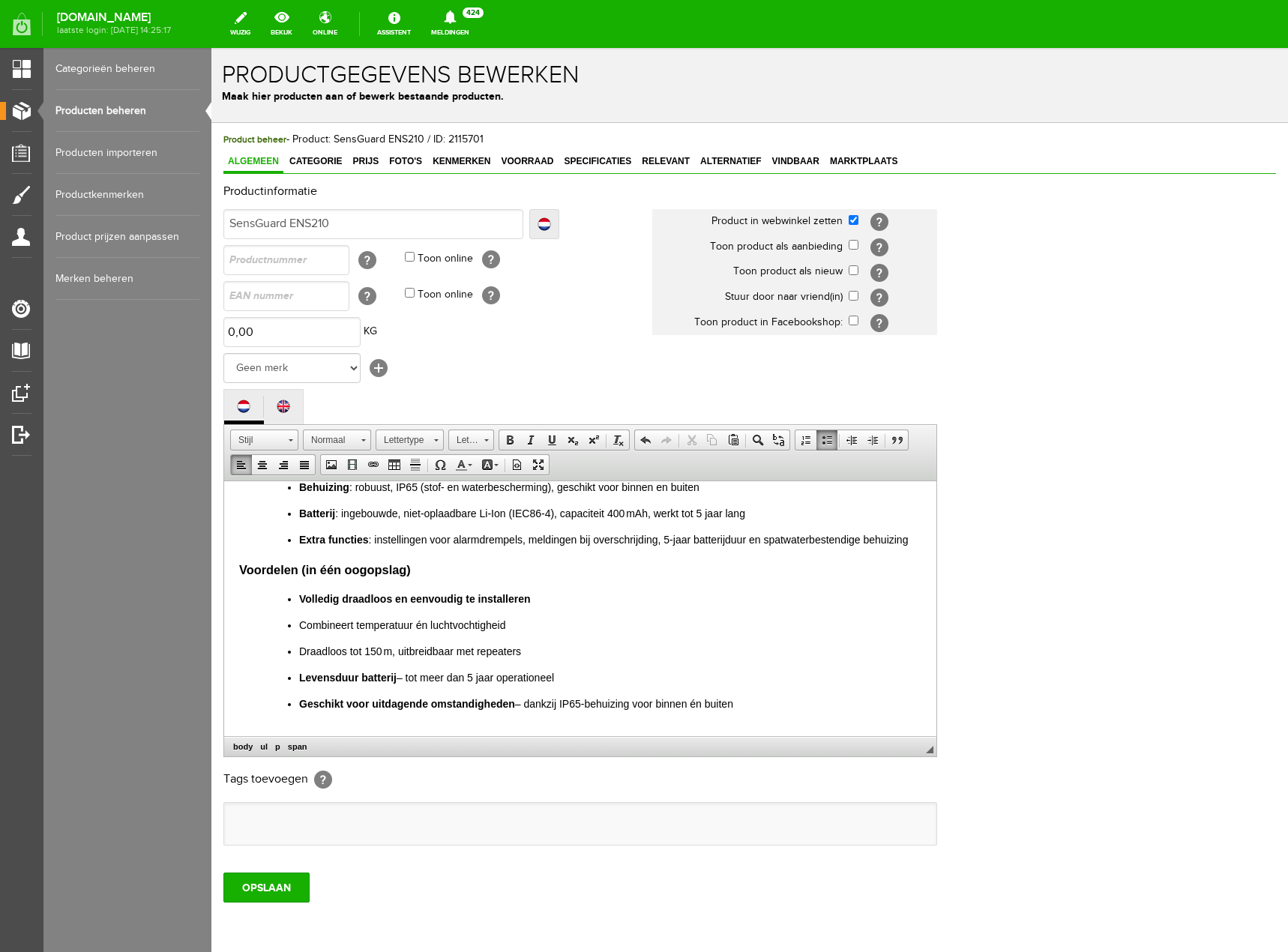
click at [824, 438] on span at bounding box center [827, 440] width 12 height 12
click at [661, 729] on li at bounding box center [610, 729] width 623 height 16
click at [824, 438] on span at bounding box center [827, 440] width 12 height 12
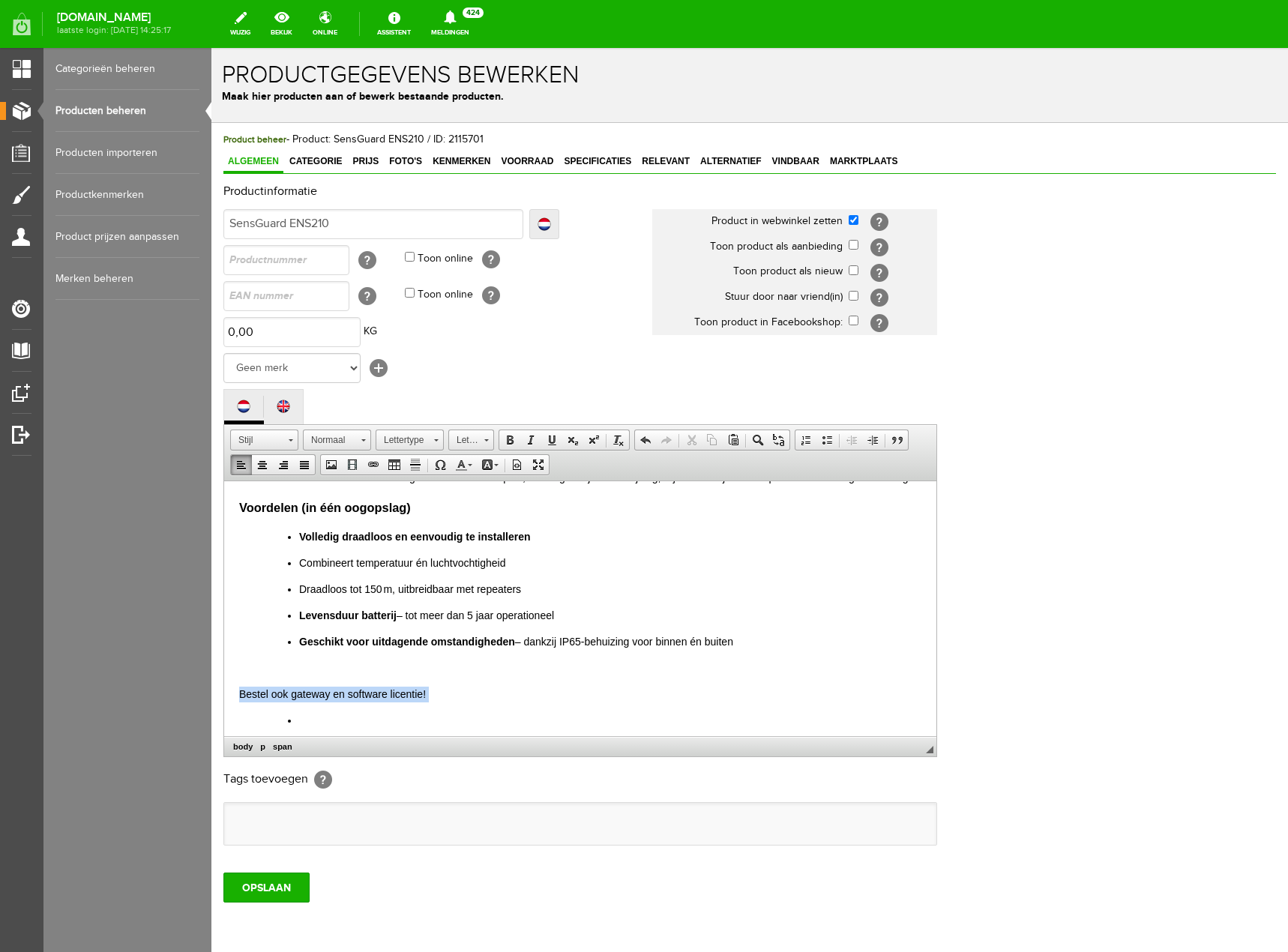
scroll to position [328, 0]
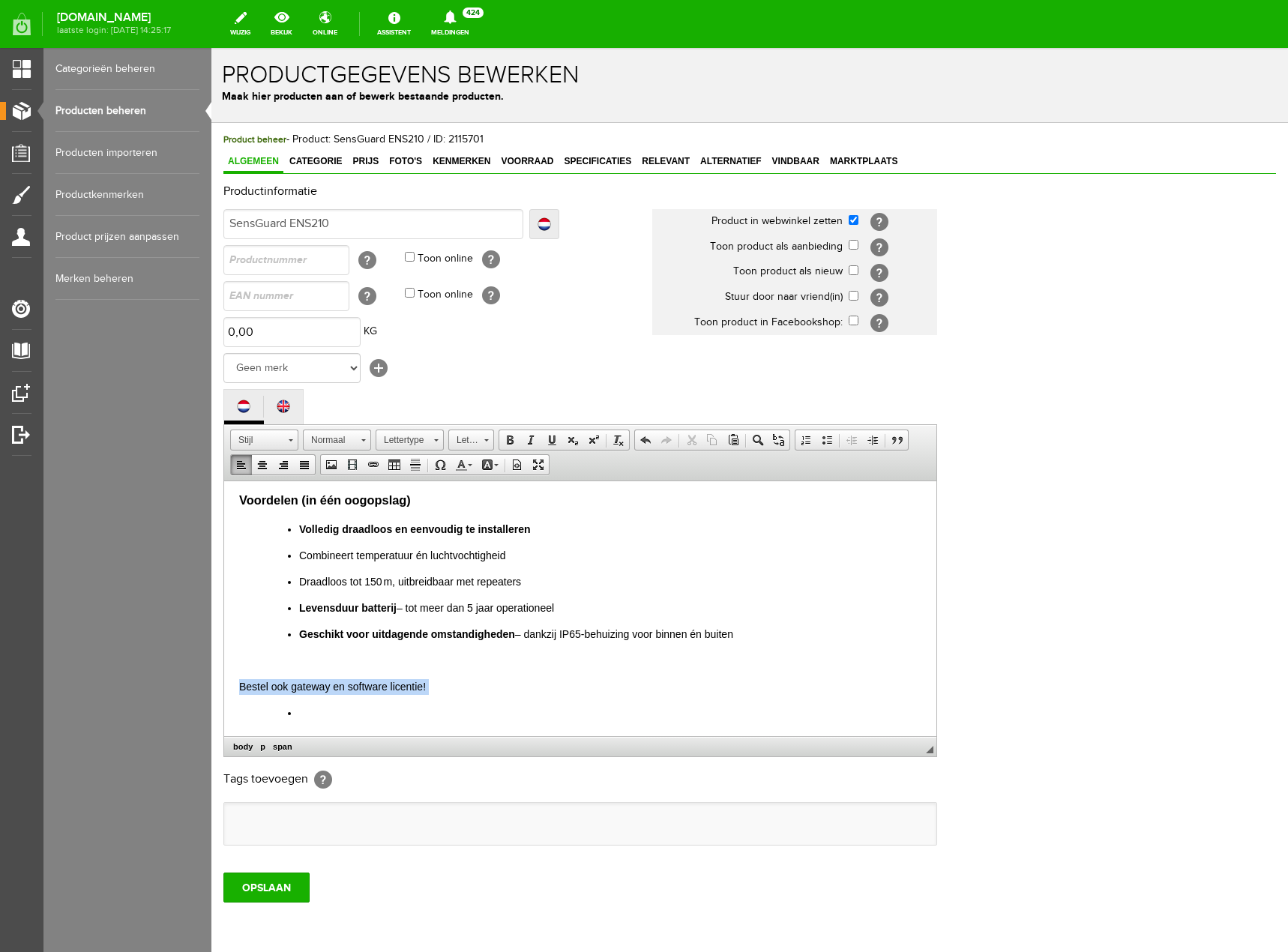
drag, startPoint x: 429, startPoint y: 729, endPoint x: 395, endPoint y: 729, distance: 34.0
click at [395, 729] on html "SensGuard ENS210 – Draadloze Temperatuur- & Vochtigheidssensor (IP65, 5 jaar ba…" at bounding box center [580, 443] width 712 height 583
click at [318, 716] on li at bounding box center [610, 712] width 623 height 16
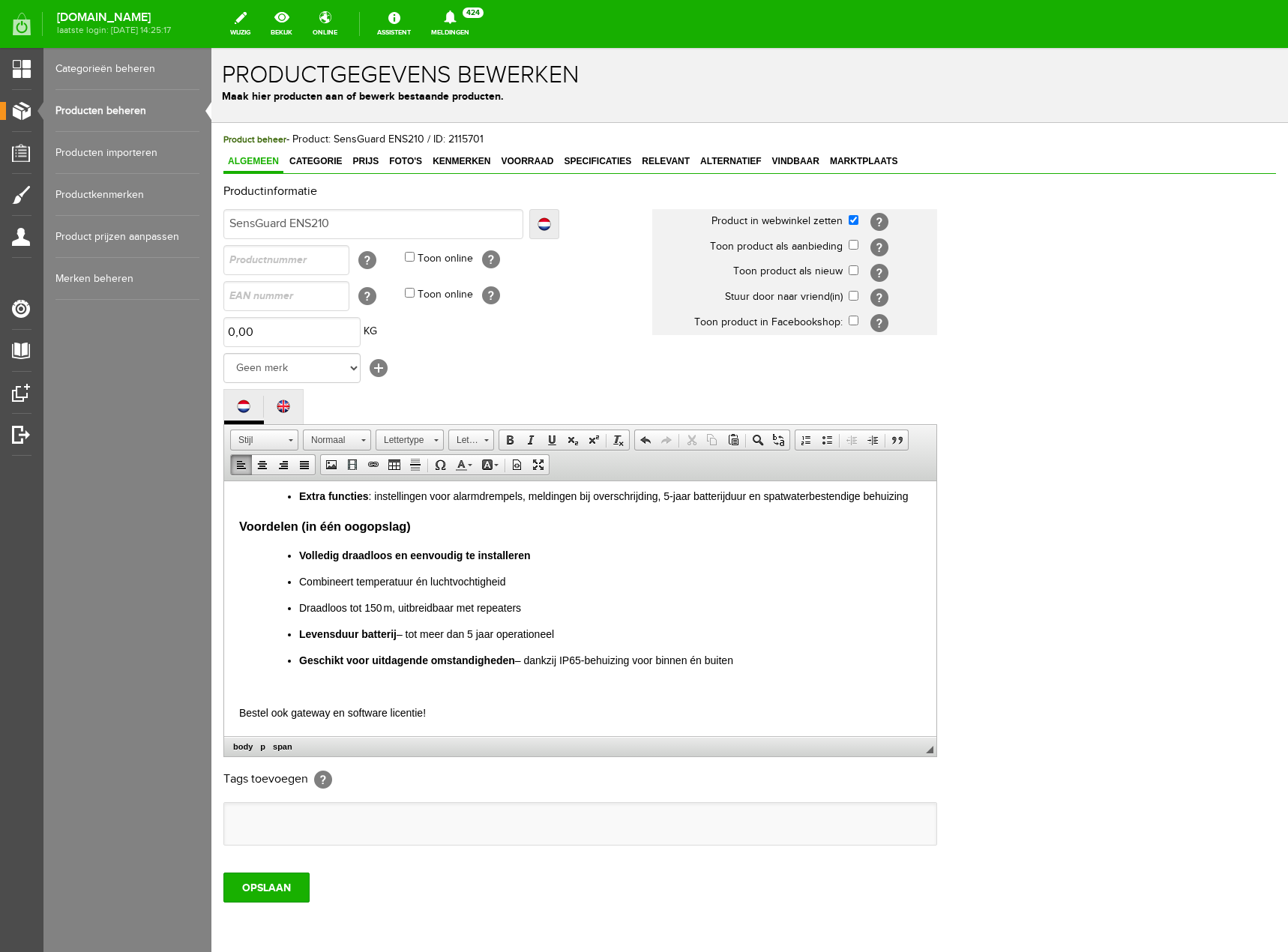
drag, startPoint x: 239, startPoint y: 688, endPoint x: 293, endPoint y: 689, distance: 54.0
click at [293, 689] on html "SensGuard ENS210 – Draadloze Temperatuur- & Vochtigheidssensor (IP65, 5 jaar ba…" at bounding box center [580, 457] width 712 height 557
click at [244, 707] on span "Bestel ook gateway en software licentie!" at bounding box center [332, 712] width 187 height 12
drag, startPoint x: 235, startPoint y: 707, endPoint x: 436, endPoint y: 715, distance: 201.2
click at [436, 715] on html "SensGuard ENS210 – Draadloze Temperatuur- & Vochtigheidssensor (IP65, 5 jaar ba…" at bounding box center [580, 457] width 712 height 557
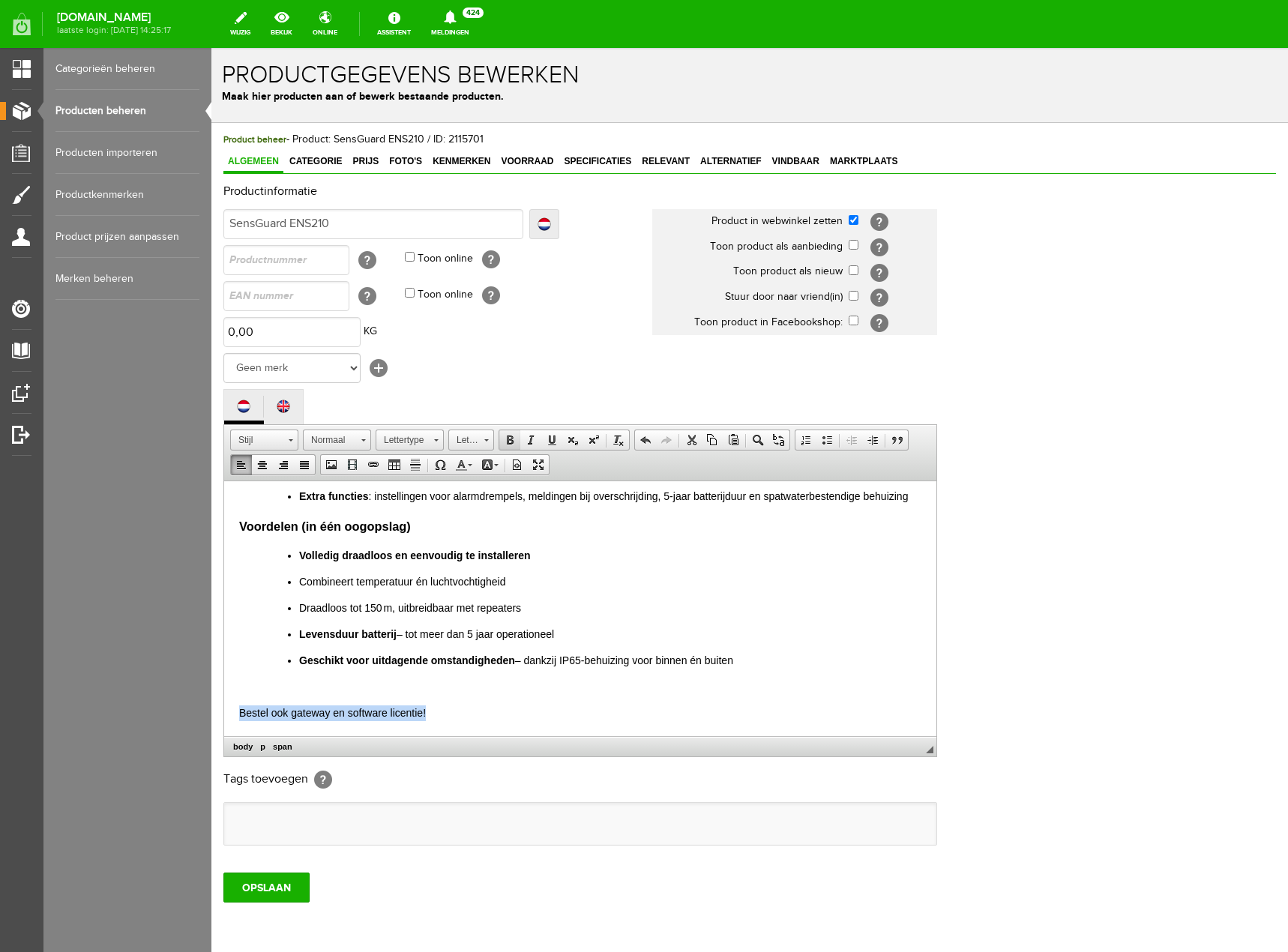
click at [510, 437] on span at bounding box center [510, 440] width 12 height 12
click at [556, 443] on span at bounding box center [552, 440] width 12 height 12
click at [571, 665] on p "Geschikt voor uitdagende omstandigheden – dankzij IP65-behuizing voor binnen én…" at bounding box center [610, 659] width 623 height 16
click at [285, 885] on input "OPSLAAN" at bounding box center [266, 888] width 86 height 30
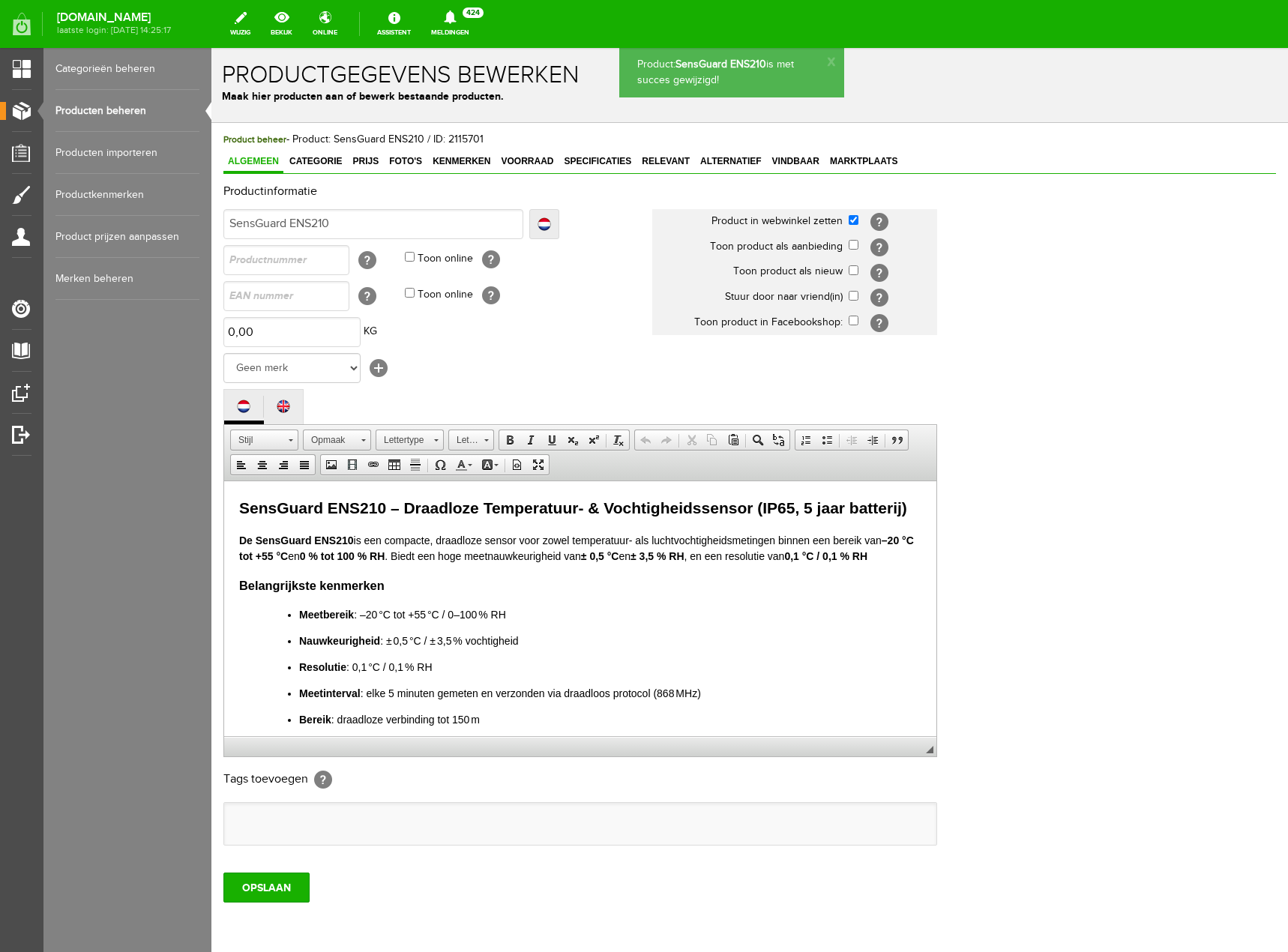
scroll to position [0, 0]
click at [100, 110] on link "Producten beheren" at bounding box center [127, 110] width 144 height 42
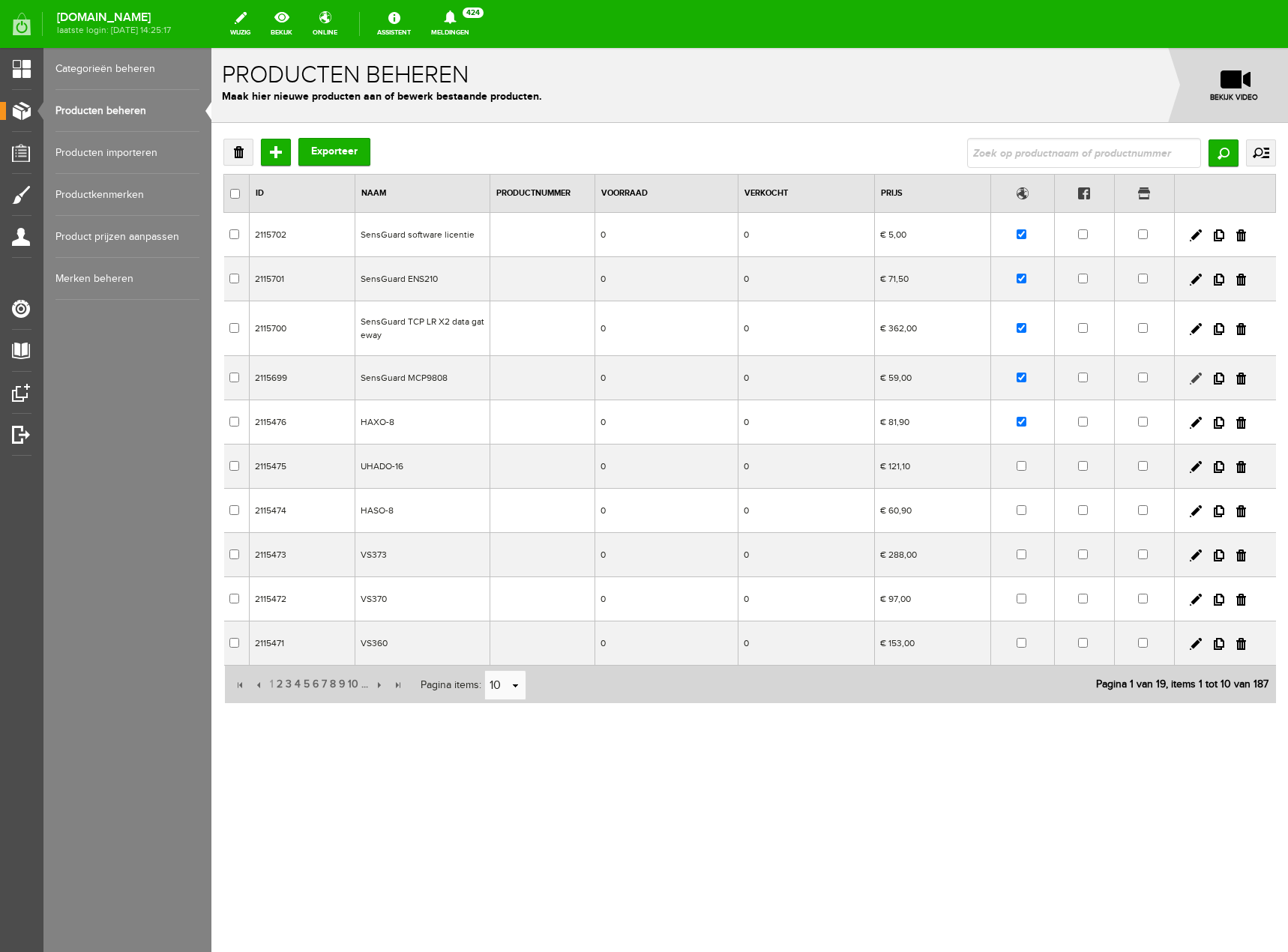
click at [1198, 374] on link at bounding box center [1196, 378] width 12 height 12
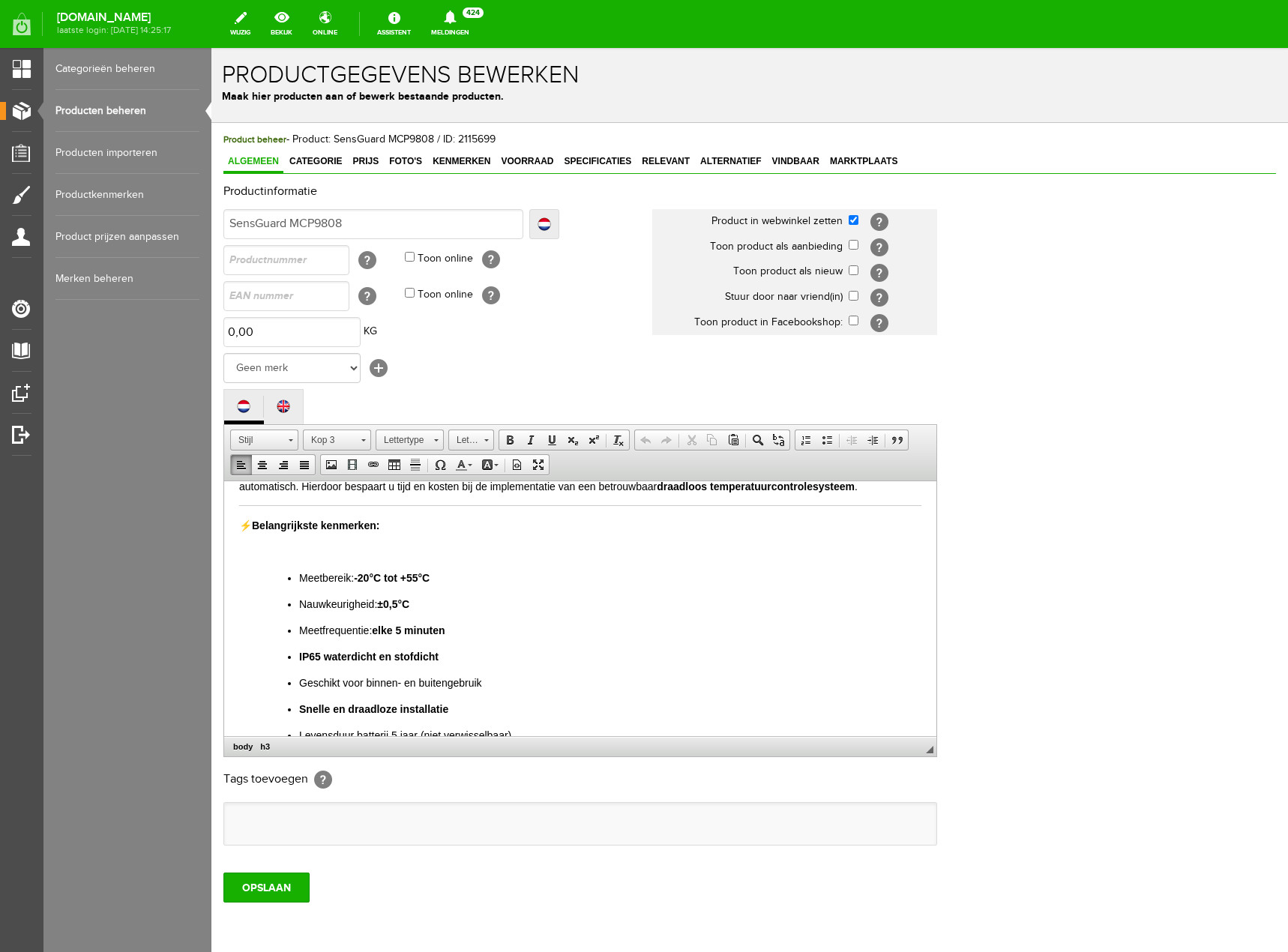
scroll to position [268, 0]
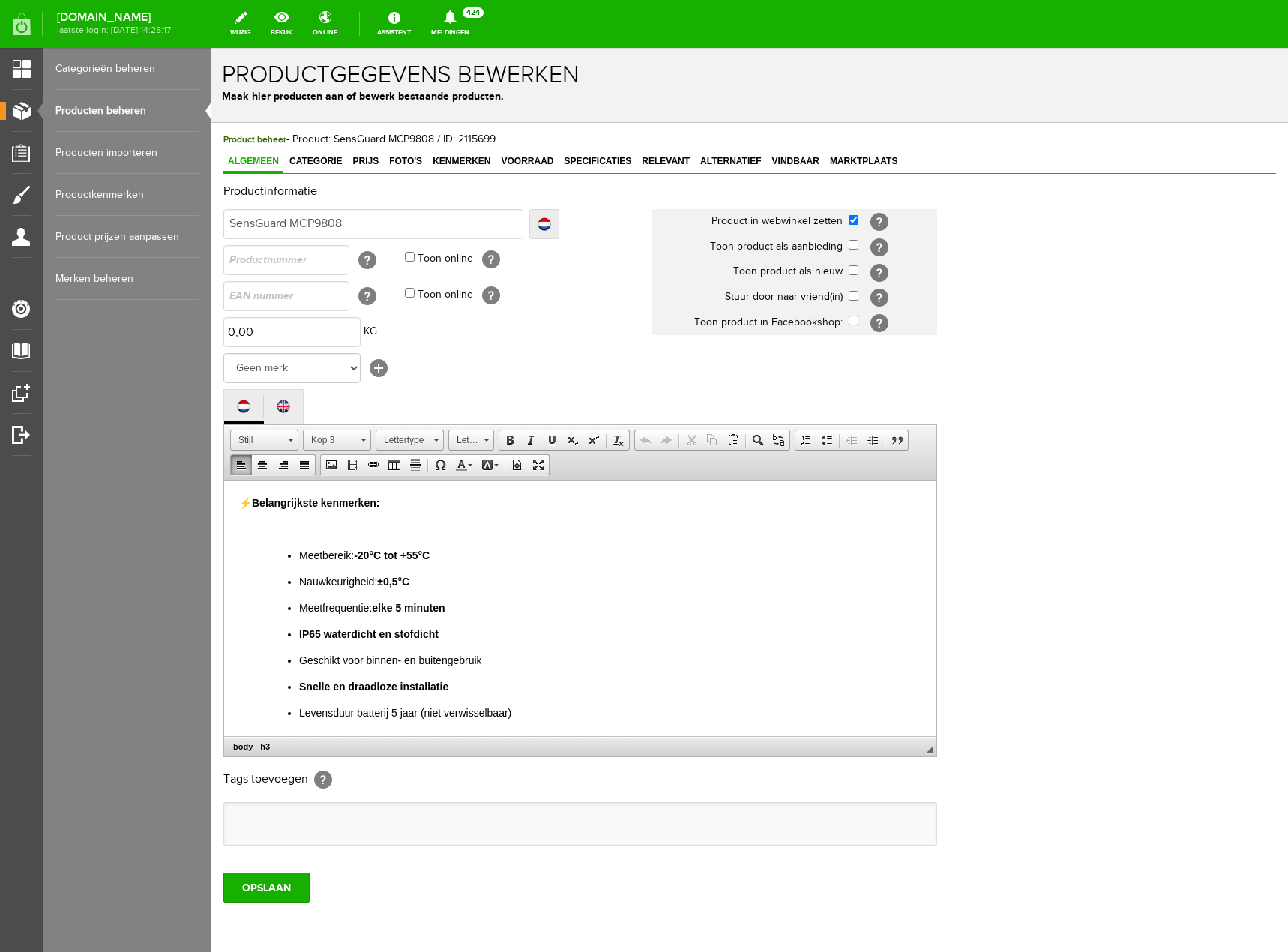
drag, startPoint x: 933, startPoint y: 566, endPoint x: 949, endPoint y: 1154, distance: 588.2
click at [654, 717] on p "Levensduur batterij 5 jaar (niet verwisselbaar)" at bounding box center [610, 712] width 623 height 16
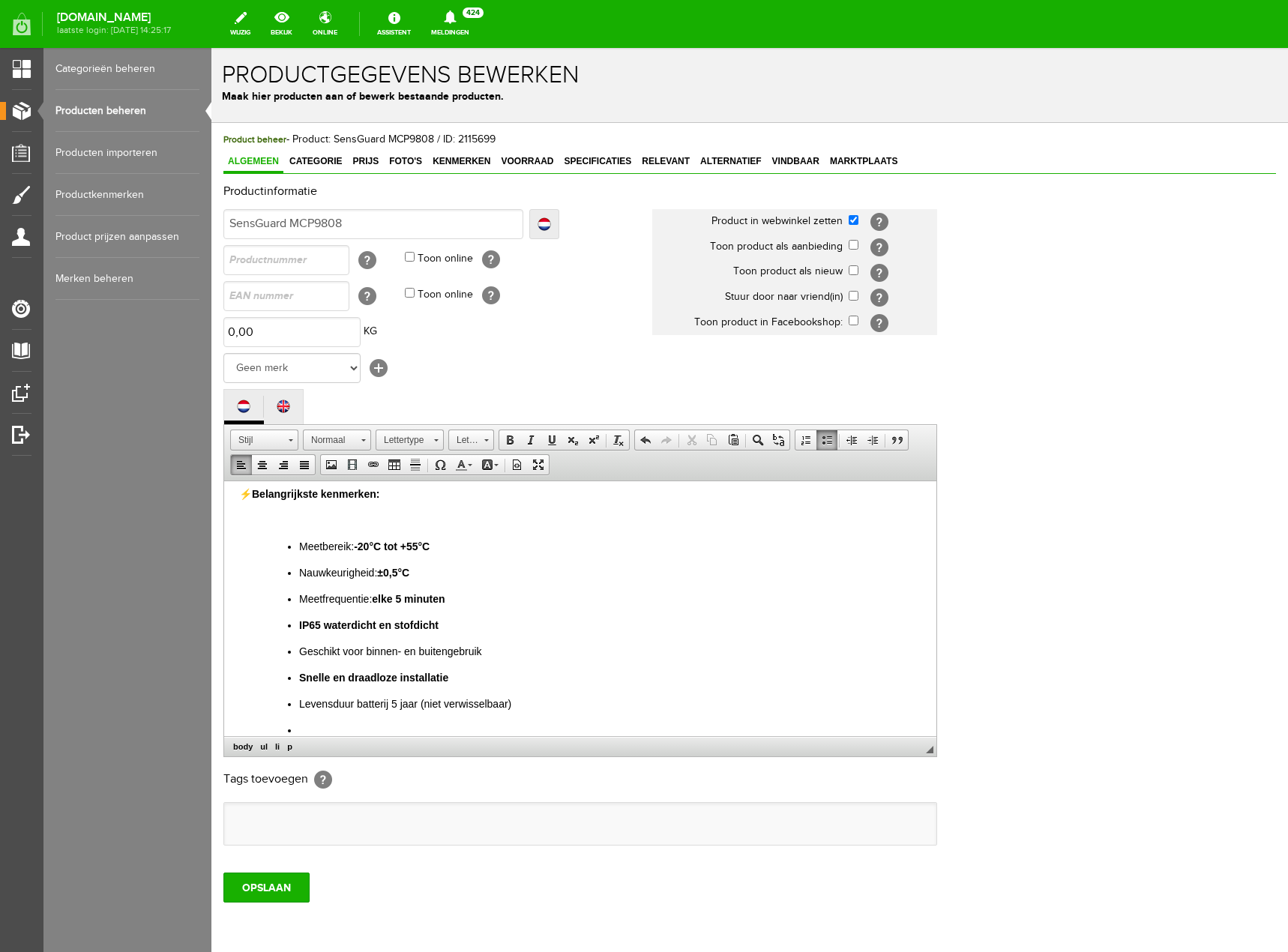
click at [821, 443] on span at bounding box center [827, 440] width 12 height 12
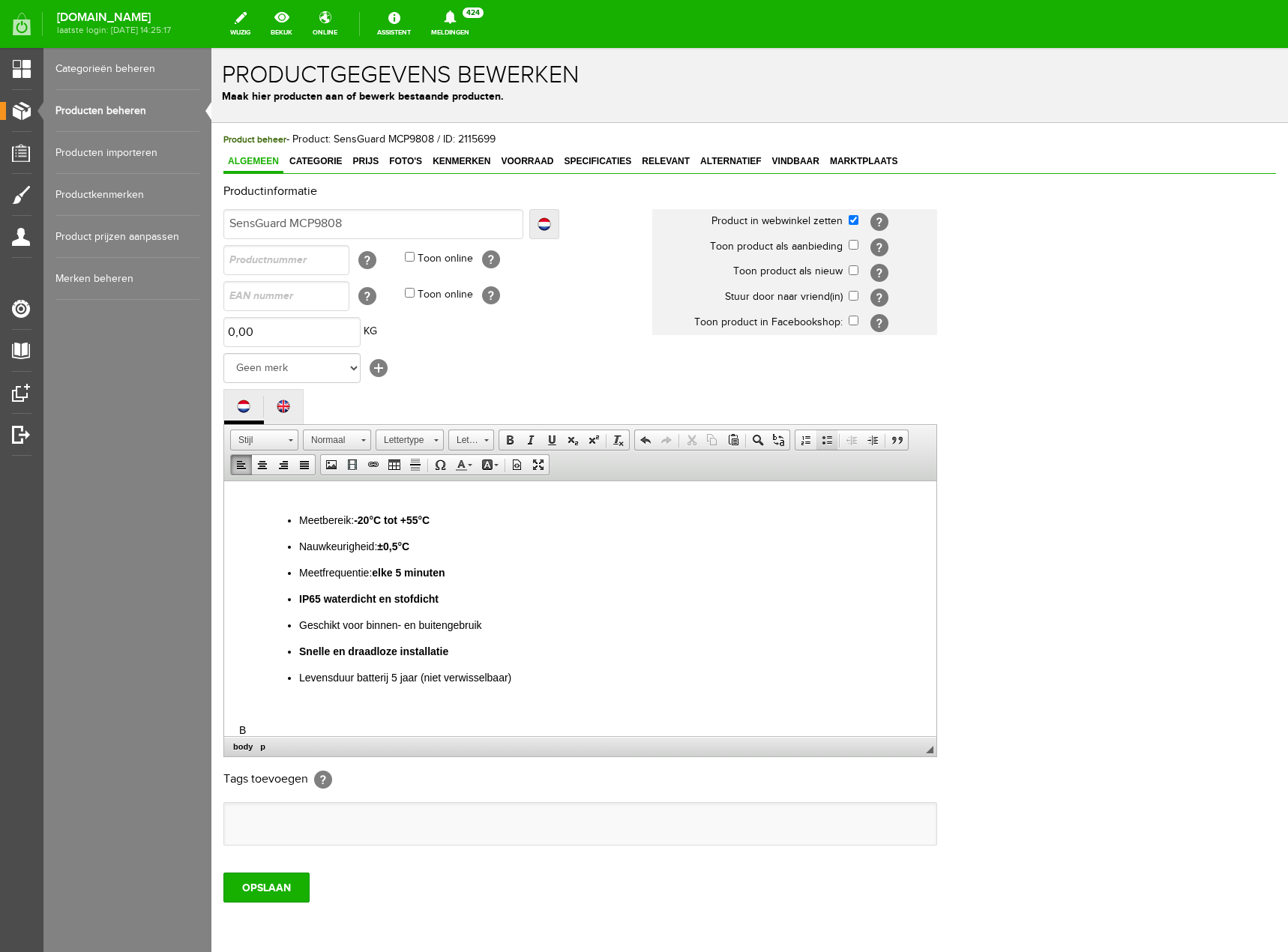
scroll to position [304, 0]
click at [511, 443] on span at bounding box center [510, 440] width 12 height 12
click at [511, 437] on span at bounding box center [510, 440] width 12 height 12
click at [556, 440] on span at bounding box center [552, 440] width 12 height 12
click at [263, 880] on input "OPSLAAN" at bounding box center [266, 888] width 86 height 30
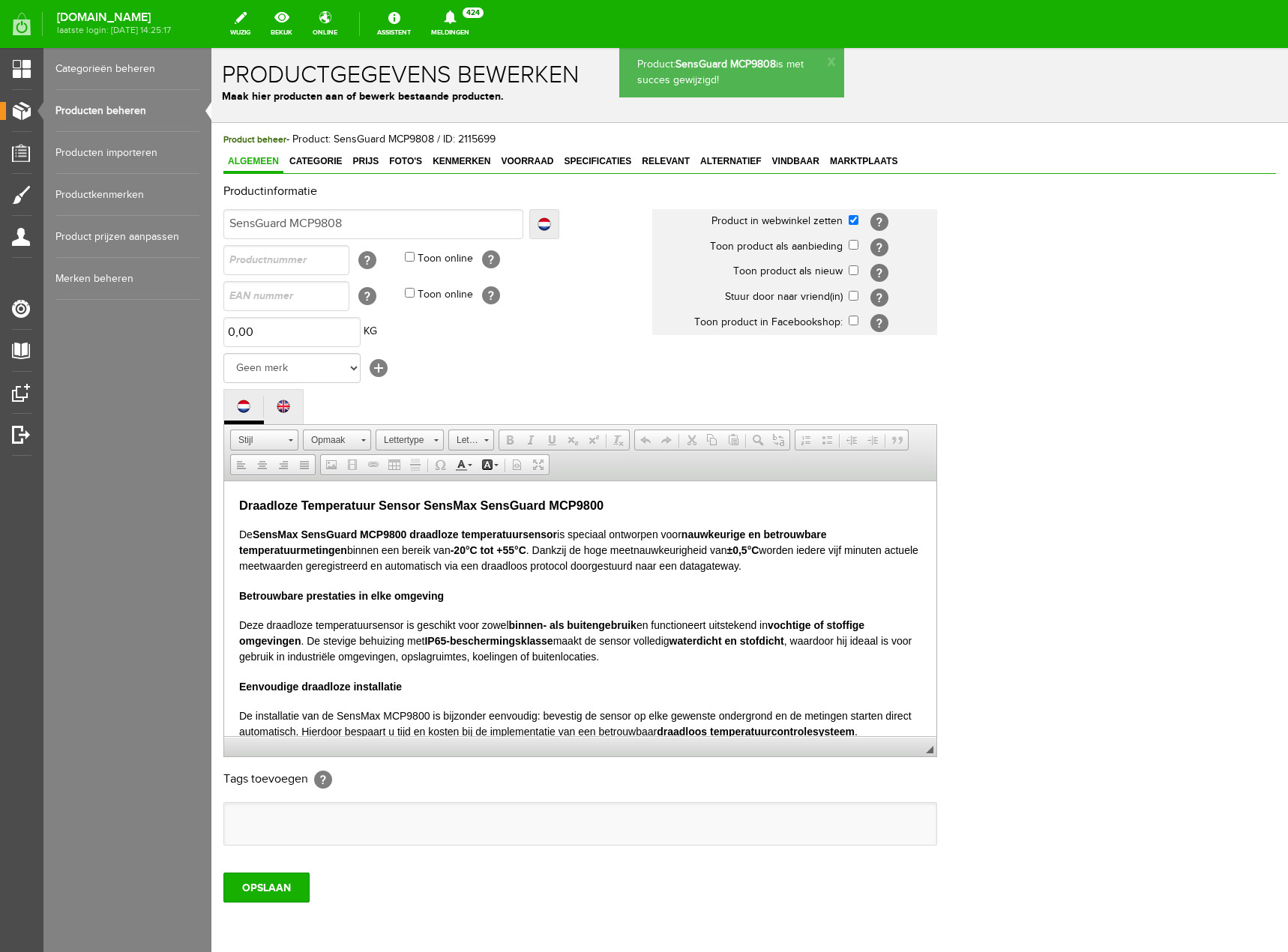
scroll to position [0, 0]
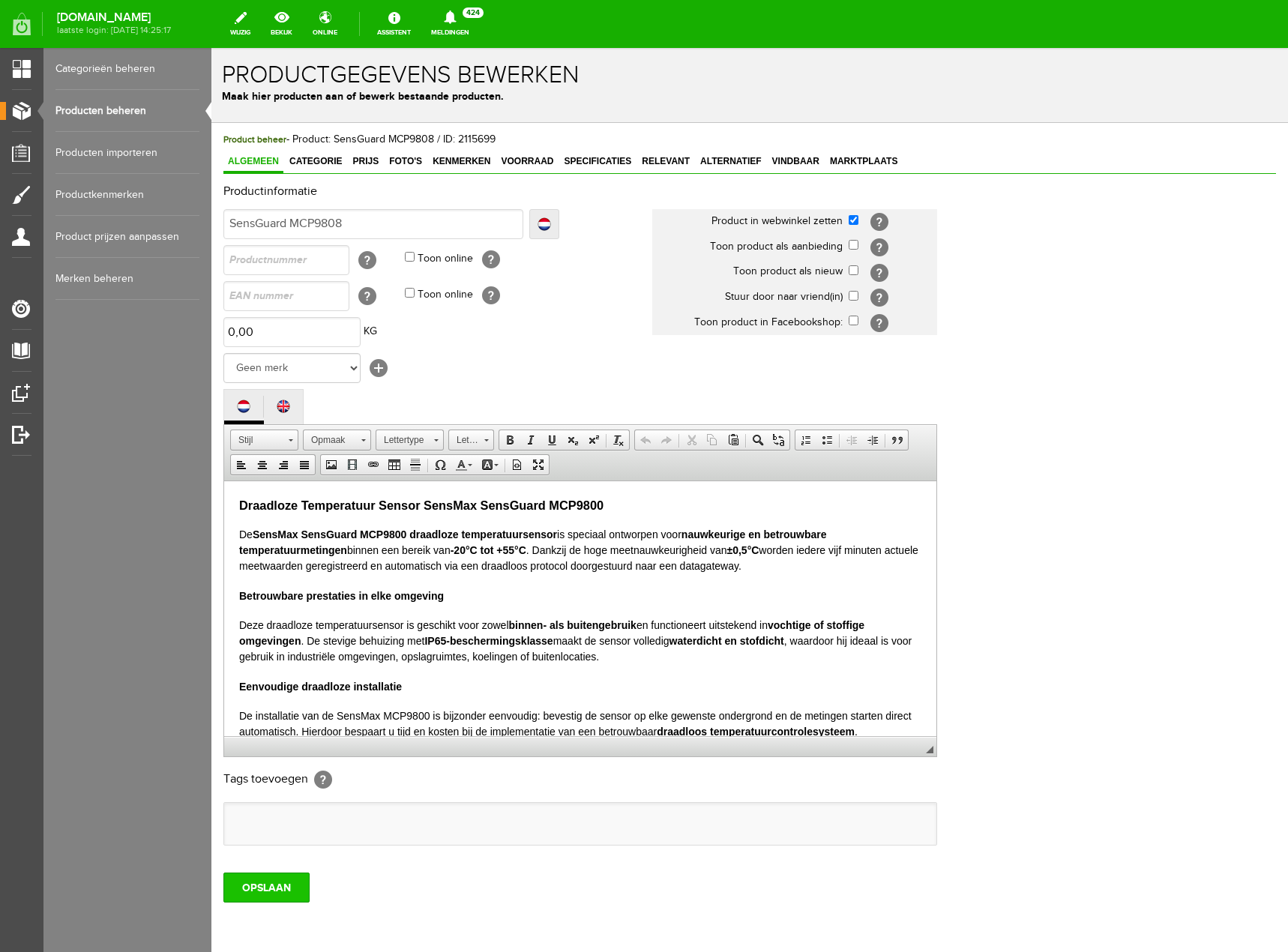
click at [258, 877] on input "OPSLAAN" at bounding box center [266, 888] width 86 height 30
